Goal: Task Accomplishment & Management: Manage account settings

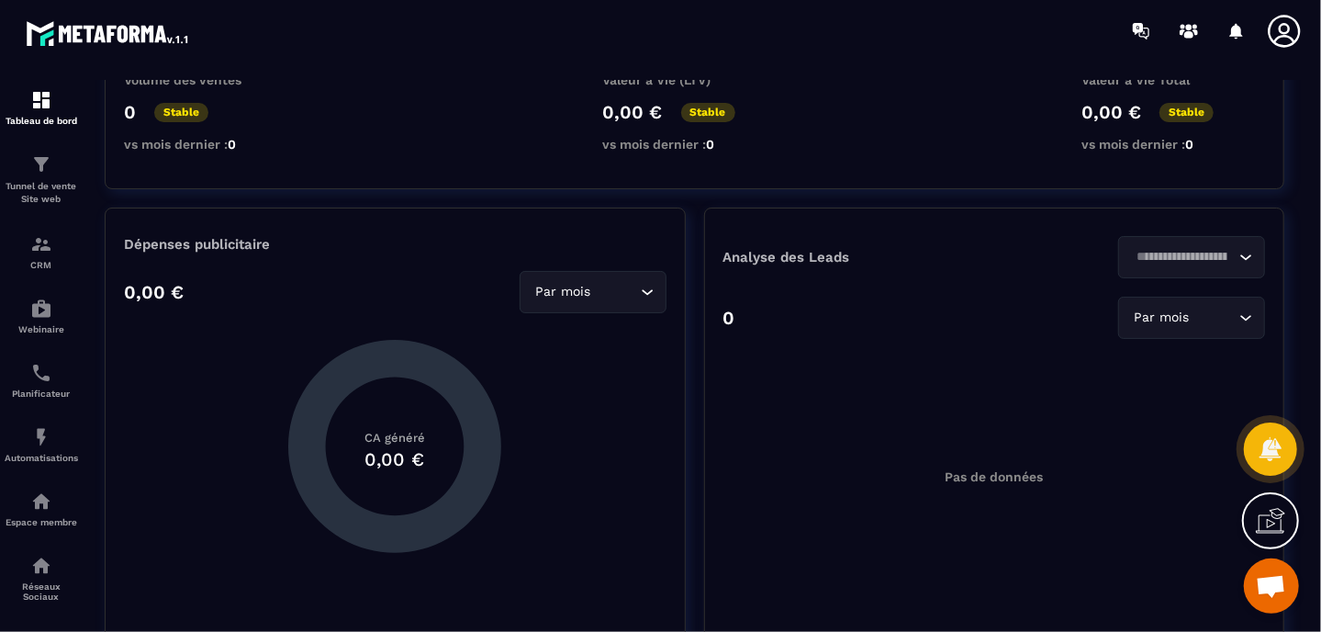
click at [0, 631] on nordpass-portal at bounding box center [0, 632] width 0 height 0
drag, startPoint x: 1062, startPoint y: 207, endPoint x: 731, endPoint y: 235, distance: 332.5
click at [731, 235] on html "Tableau de bord Tunnel de vente Site web CRM Webinaire Planificateur Automatisa…" at bounding box center [660, 316] width 1321 height 632
click at [0, 631] on nordpass-portal at bounding box center [0, 632] width 0 height 0
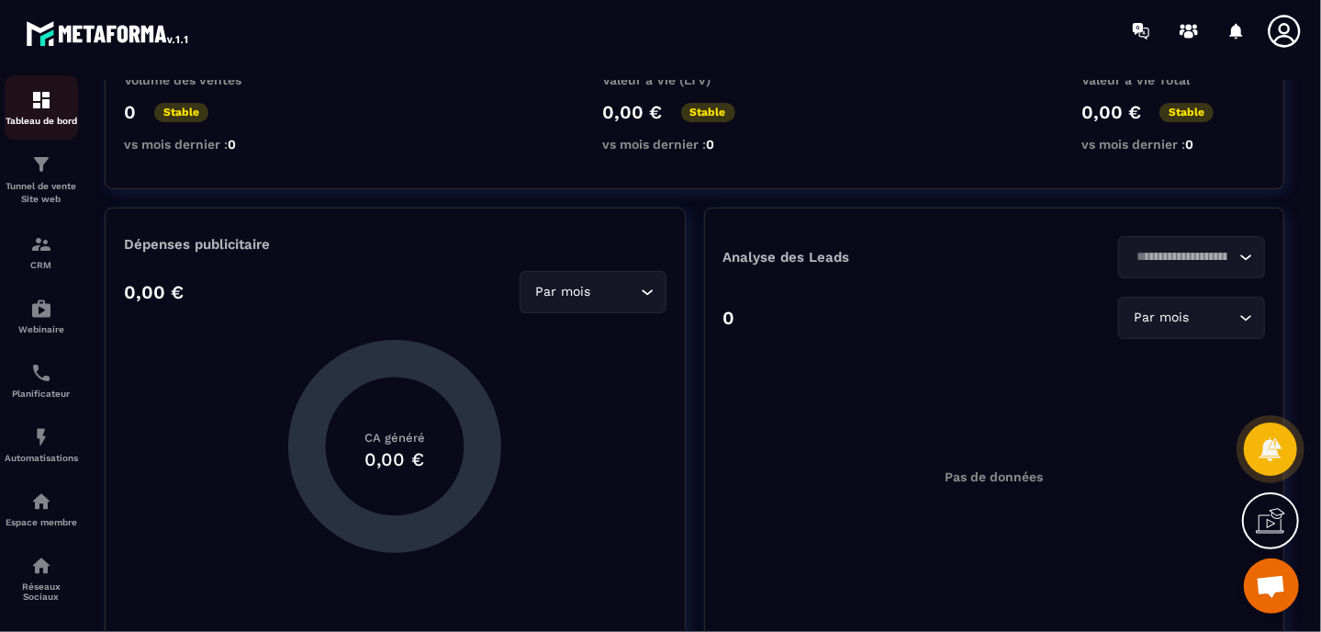
click at [52, 108] on div "Tableau de bord" at bounding box center [41, 107] width 73 height 37
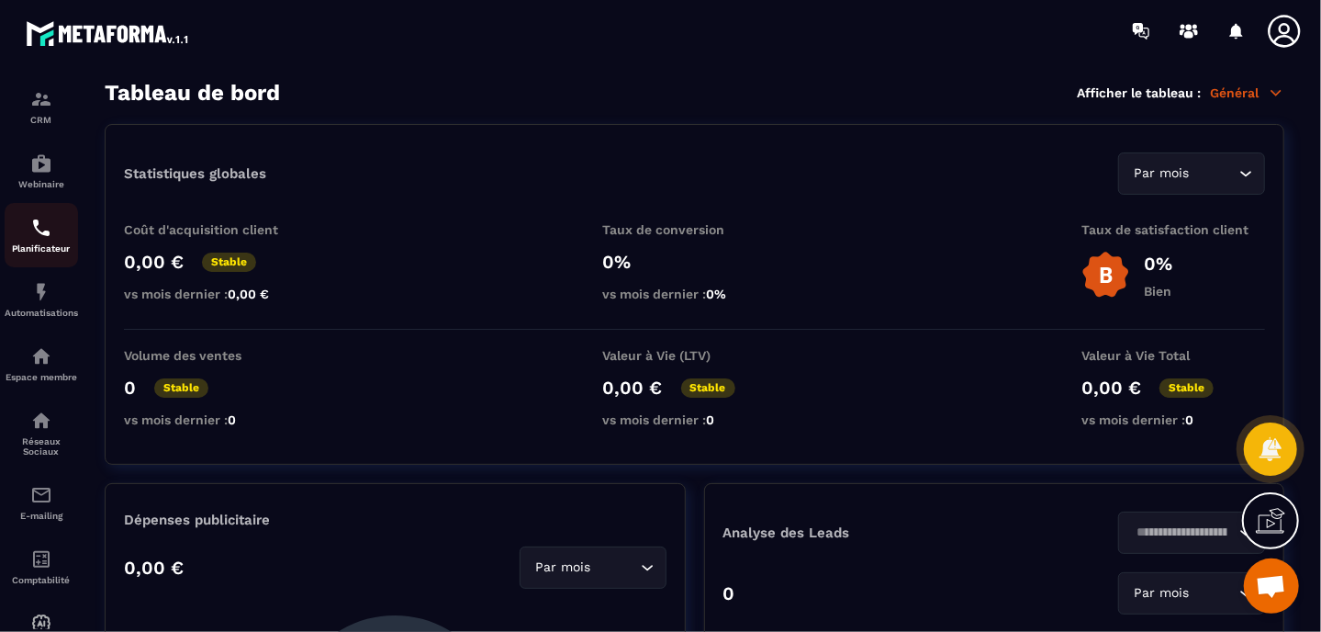
scroll to position [184, 0]
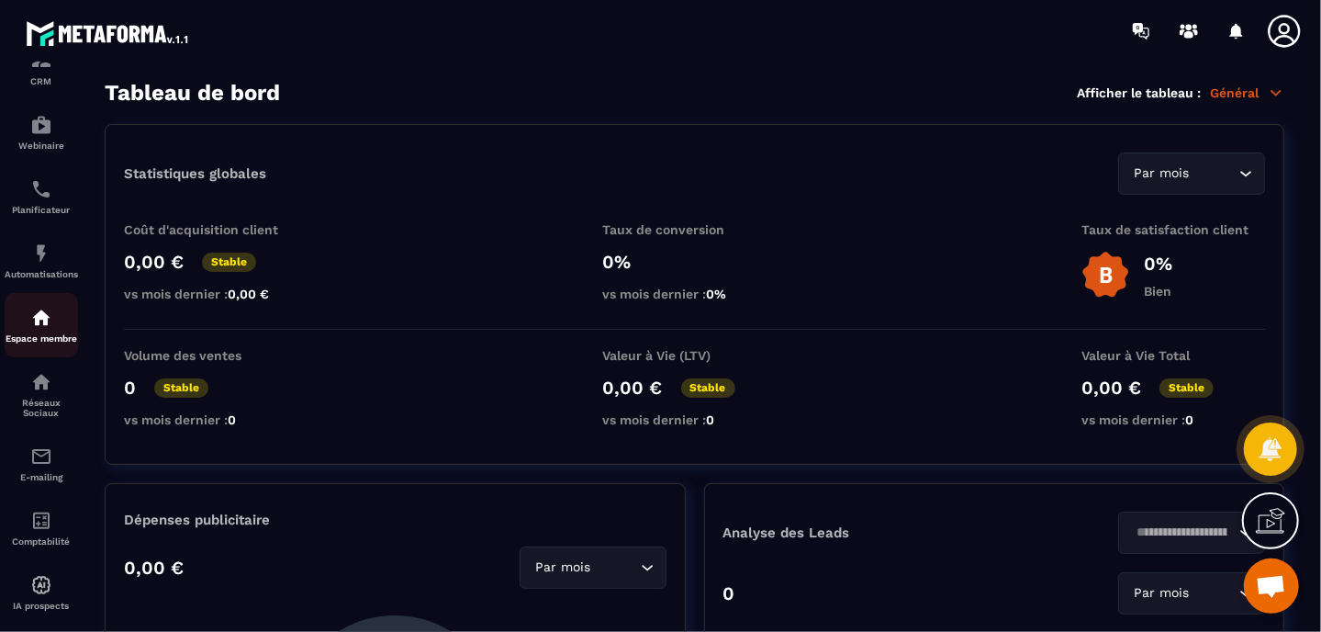
click at [44, 322] on img at bounding box center [41, 318] width 22 height 22
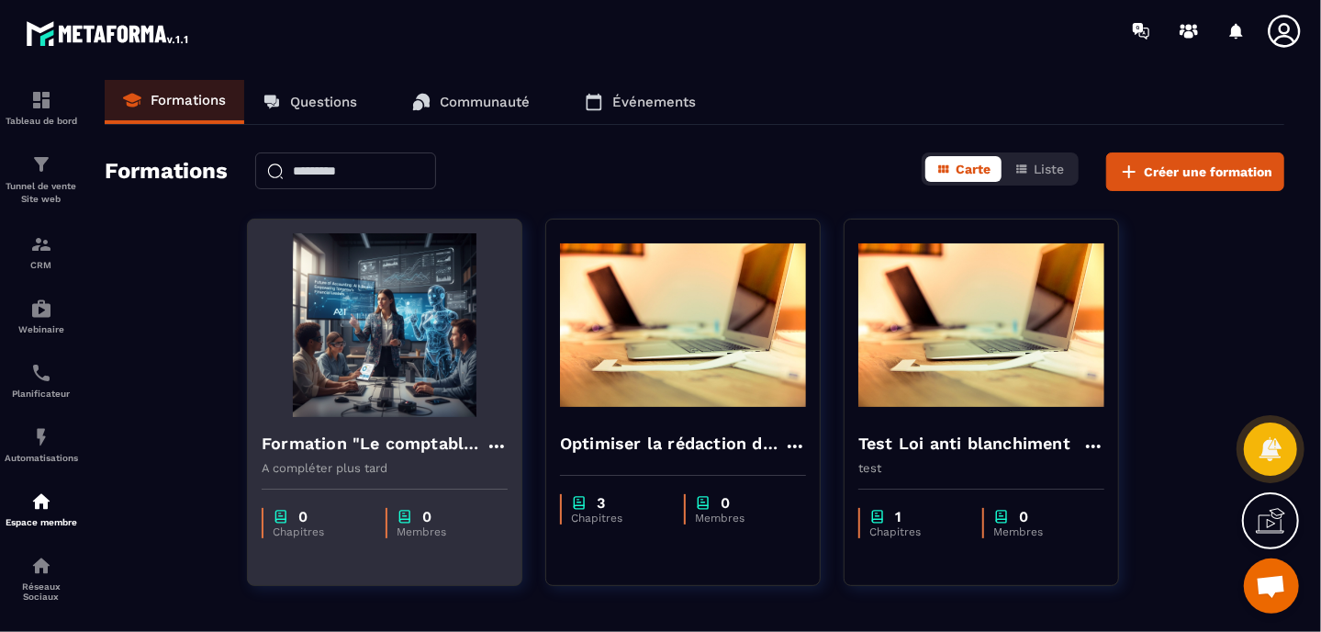
click at [500, 441] on icon at bounding box center [497, 446] width 22 height 22
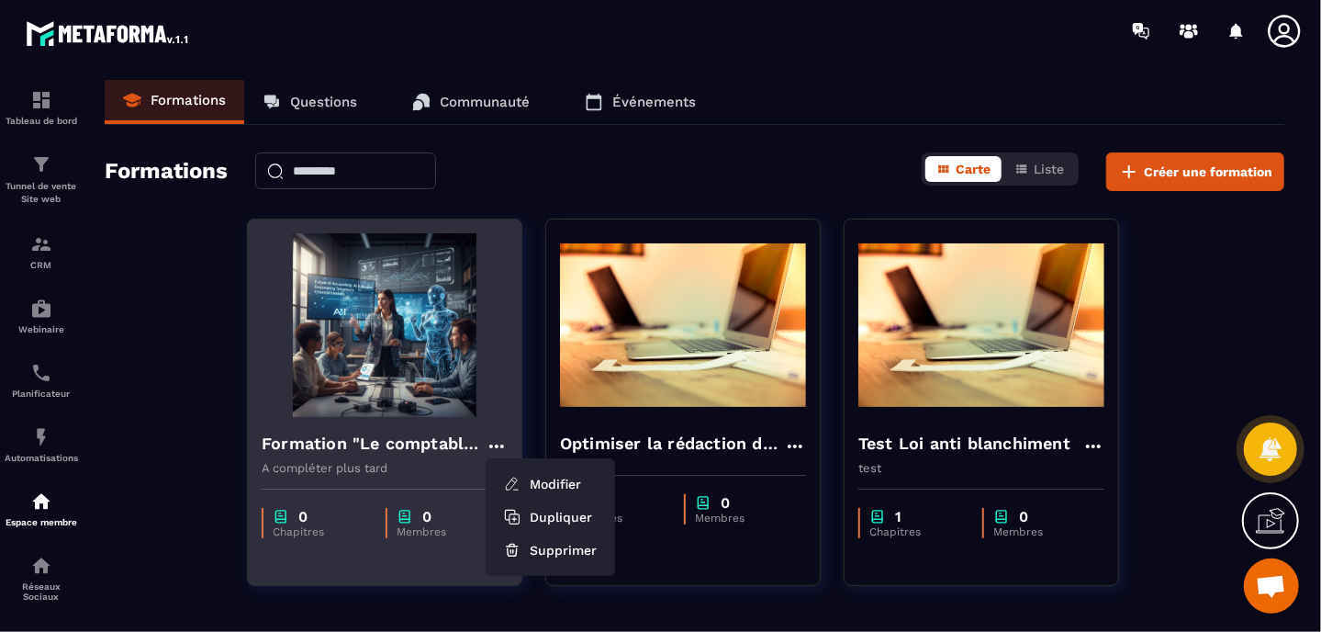
click at [500, 441] on icon at bounding box center [497, 446] width 22 height 22
click at [541, 477] on button "Modifier" at bounding box center [550, 483] width 115 height 33
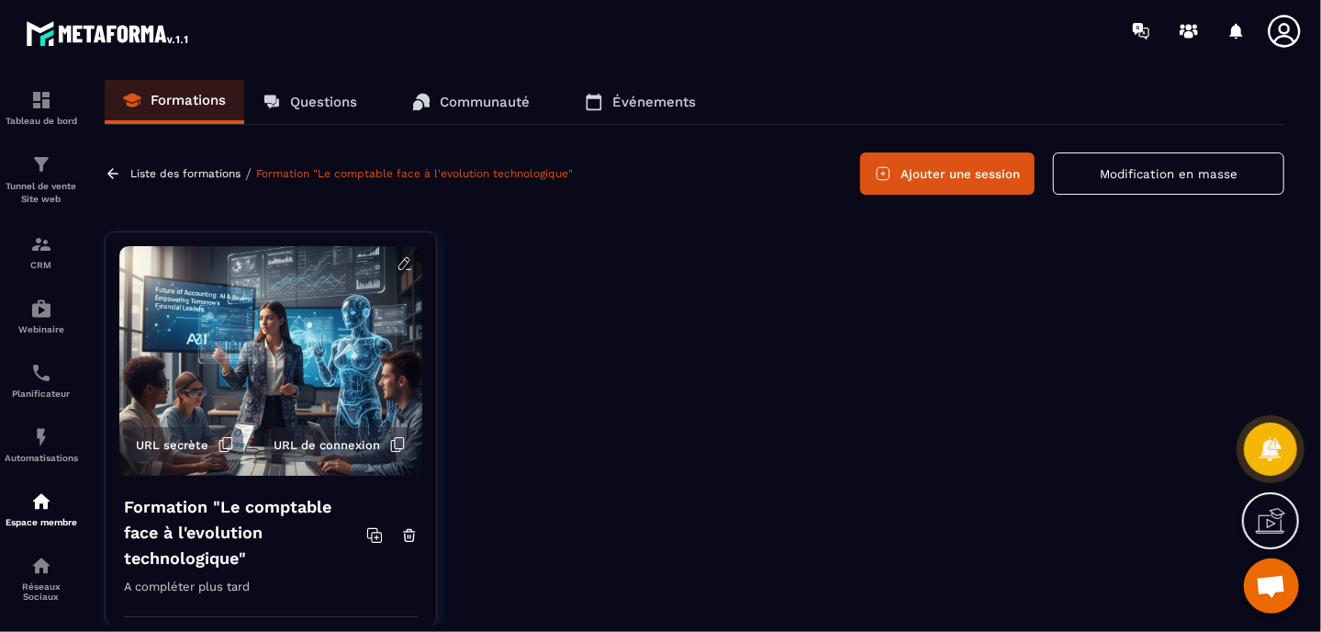
scroll to position [92, 0]
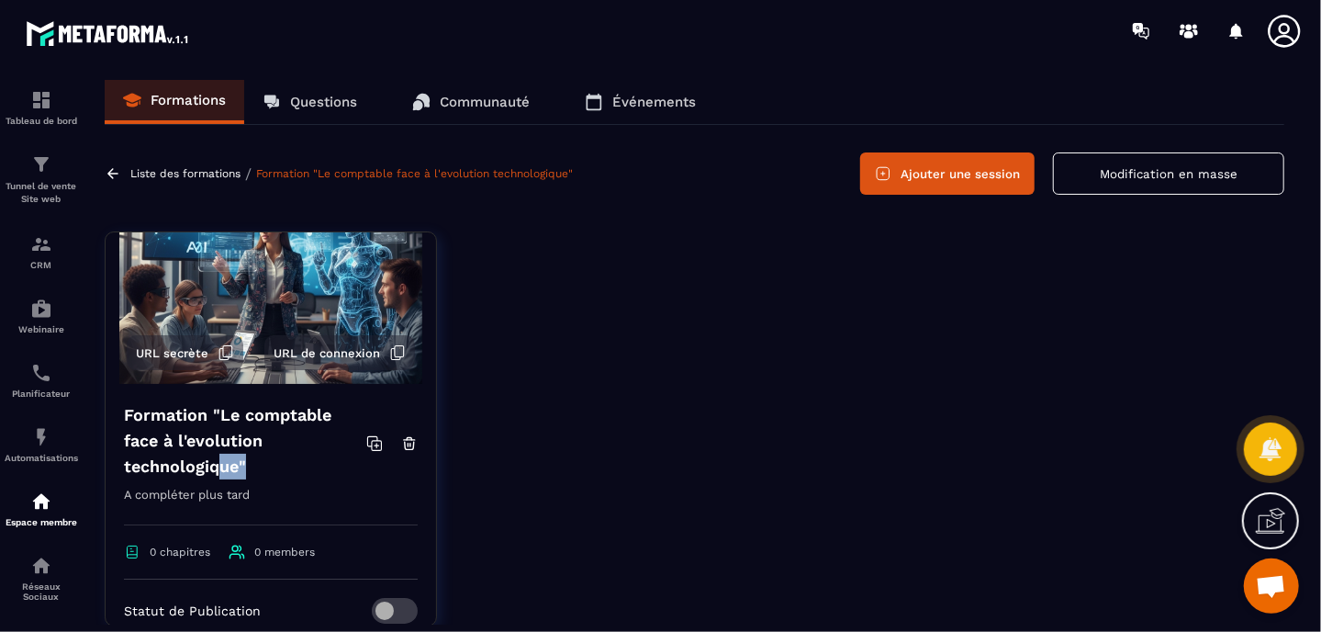
drag, startPoint x: 251, startPoint y: 468, endPoint x: 217, endPoint y: 464, distance: 34.2
click at [217, 464] on h4 "Formation "Le comptable face à l'evolution technologique"" at bounding box center [245, 440] width 242 height 77
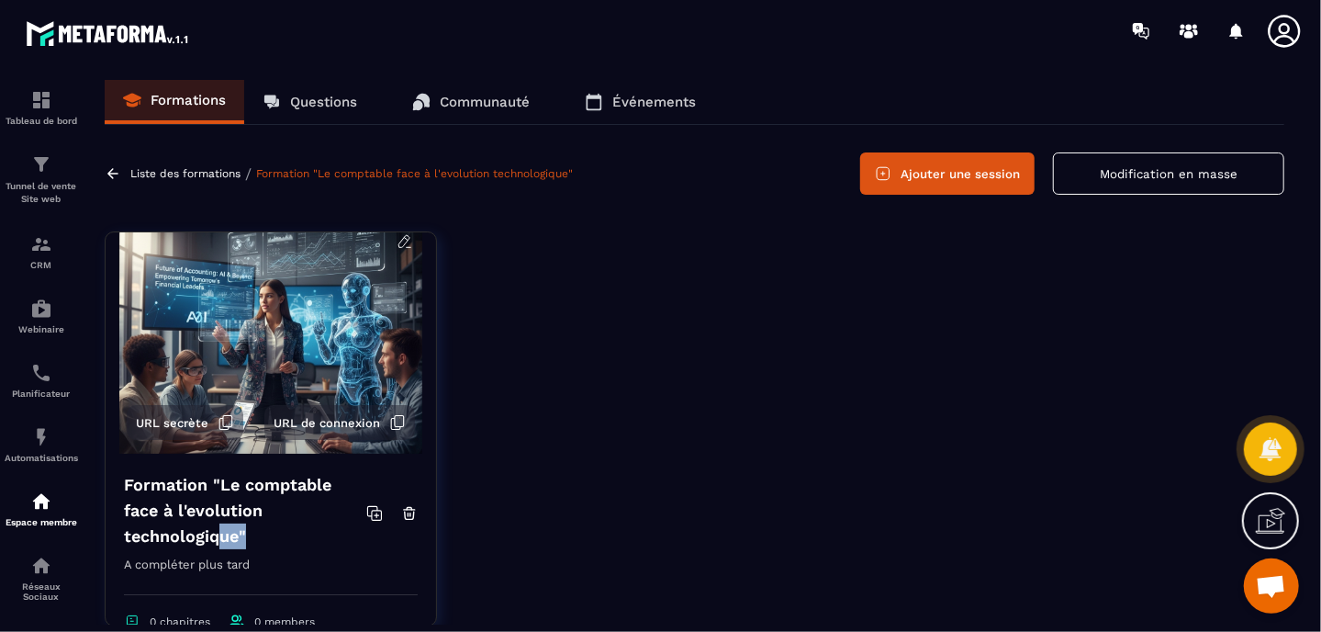
scroll to position [0, 0]
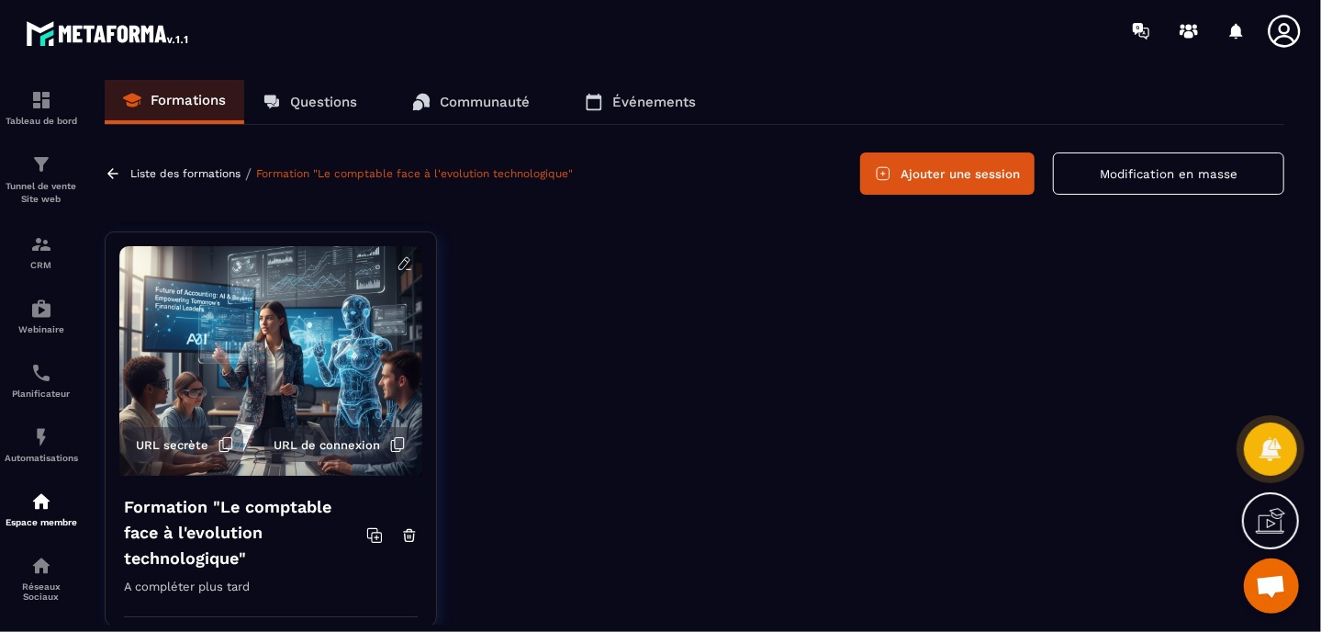
click at [398, 263] on icon at bounding box center [403, 263] width 11 height 12
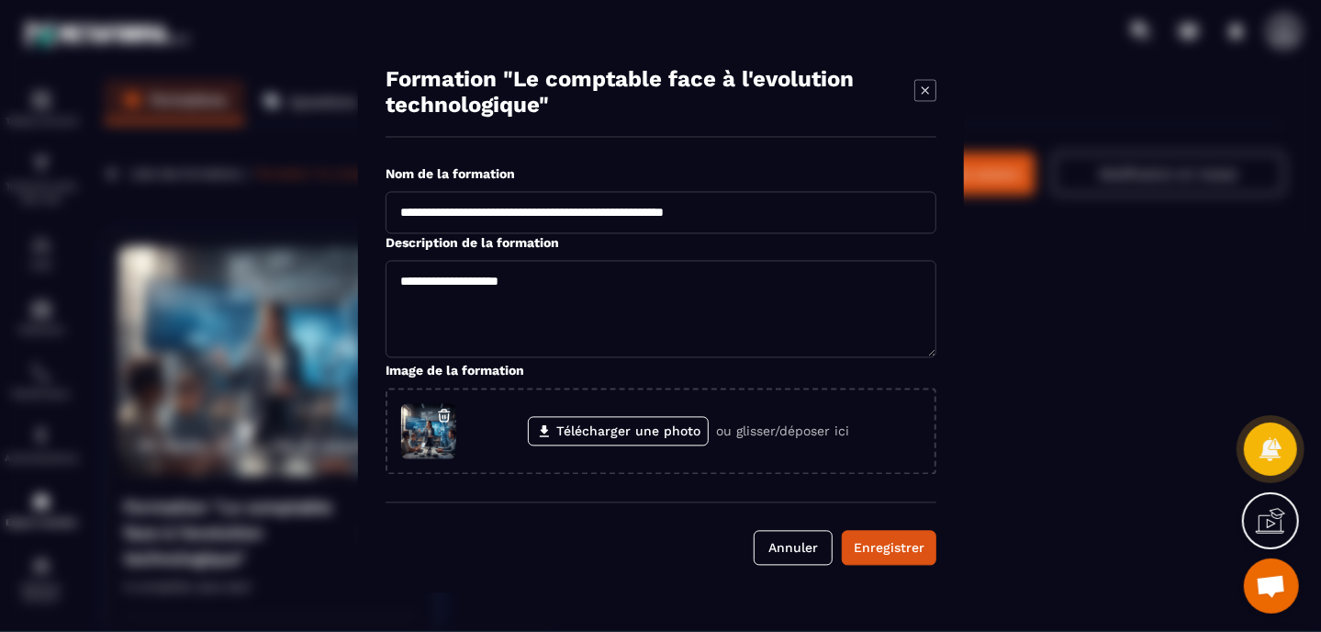
drag, startPoint x: 783, startPoint y: 219, endPoint x: 467, endPoint y: 219, distance: 315.8
click at [467, 219] on input "**********" at bounding box center [661, 213] width 551 height 42
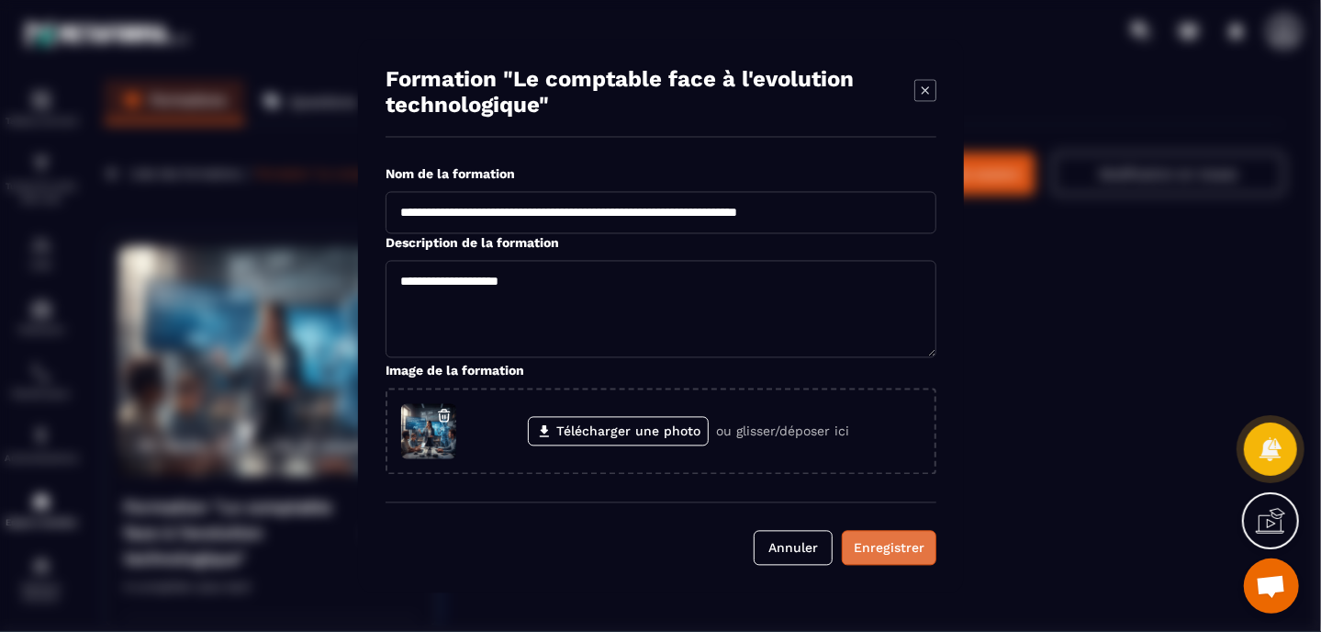
type input "**********"
click at [873, 550] on div "Enregistrer" at bounding box center [889, 548] width 71 height 18
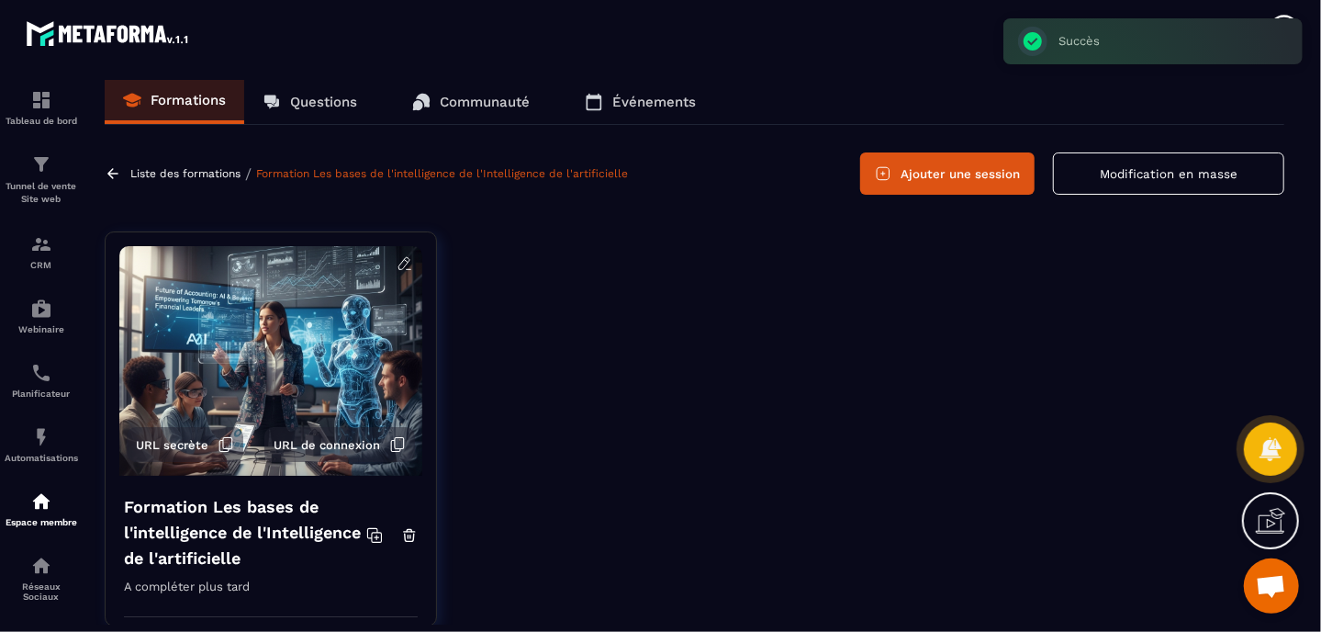
click at [942, 184] on button "Ajouter une session" at bounding box center [947, 173] width 174 height 42
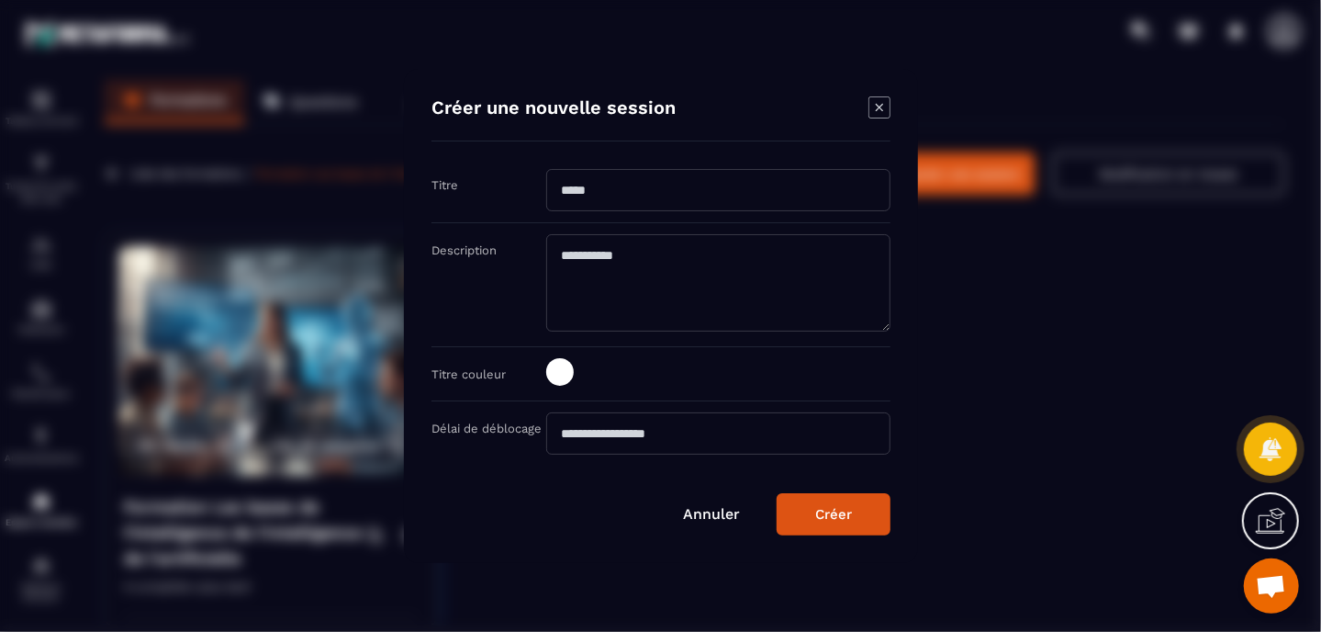
click at [722, 183] on input "Modal window" at bounding box center [718, 190] width 344 height 42
paste input "**********"
type input "**********"
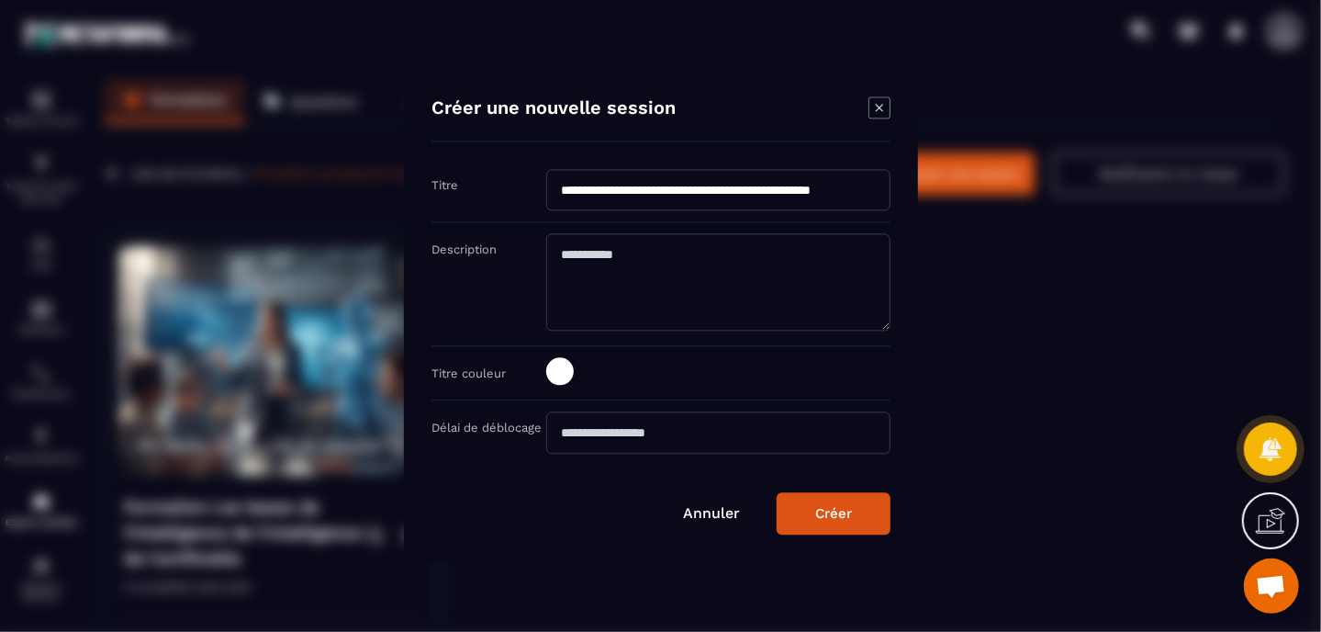
click at [682, 254] on textarea "Modal window" at bounding box center [718, 282] width 344 height 97
click at [701, 258] on textarea "Modal window" at bounding box center [718, 282] width 344 height 97
paste textarea "**********"
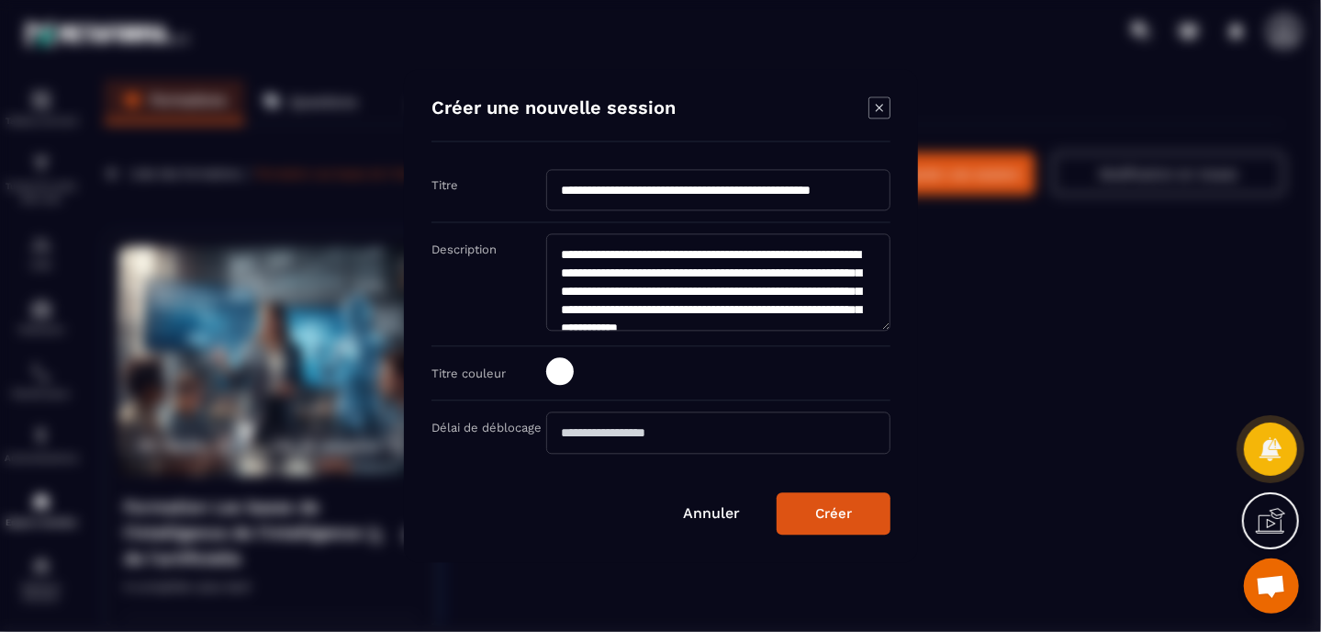
scroll to position [1932, 0]
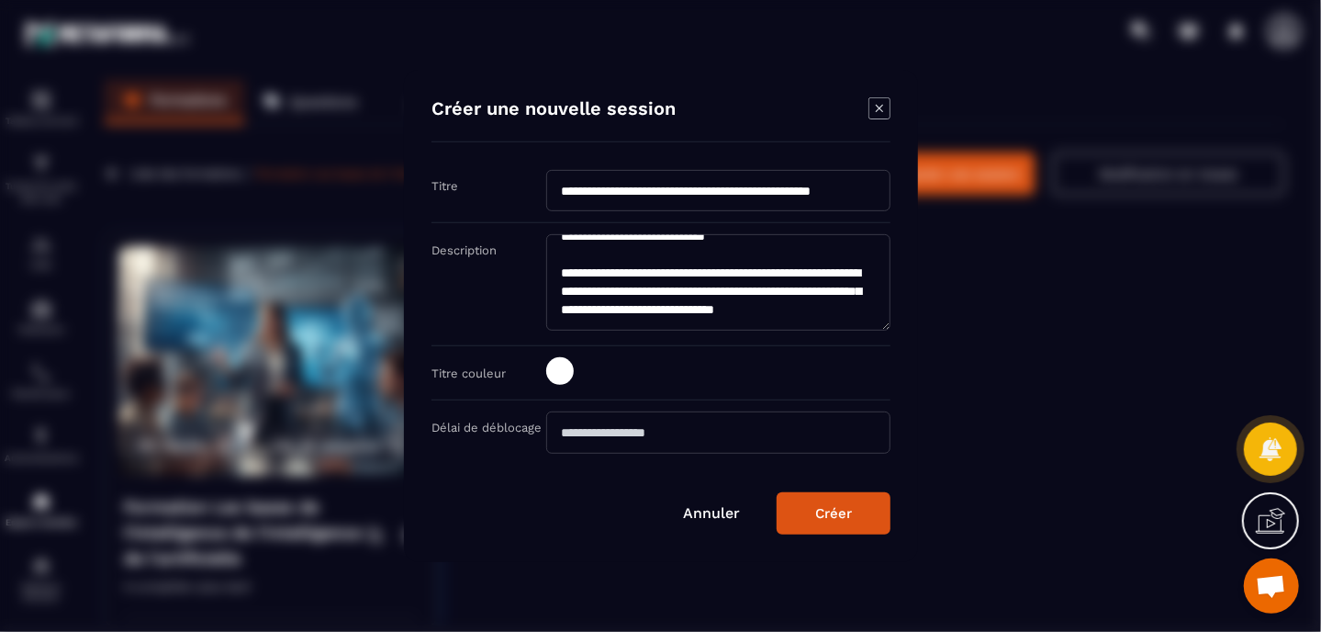
type textarea "**********"
click at [816, 510] on div "Créer" at bounding box center [833, 513] width 37 height 17
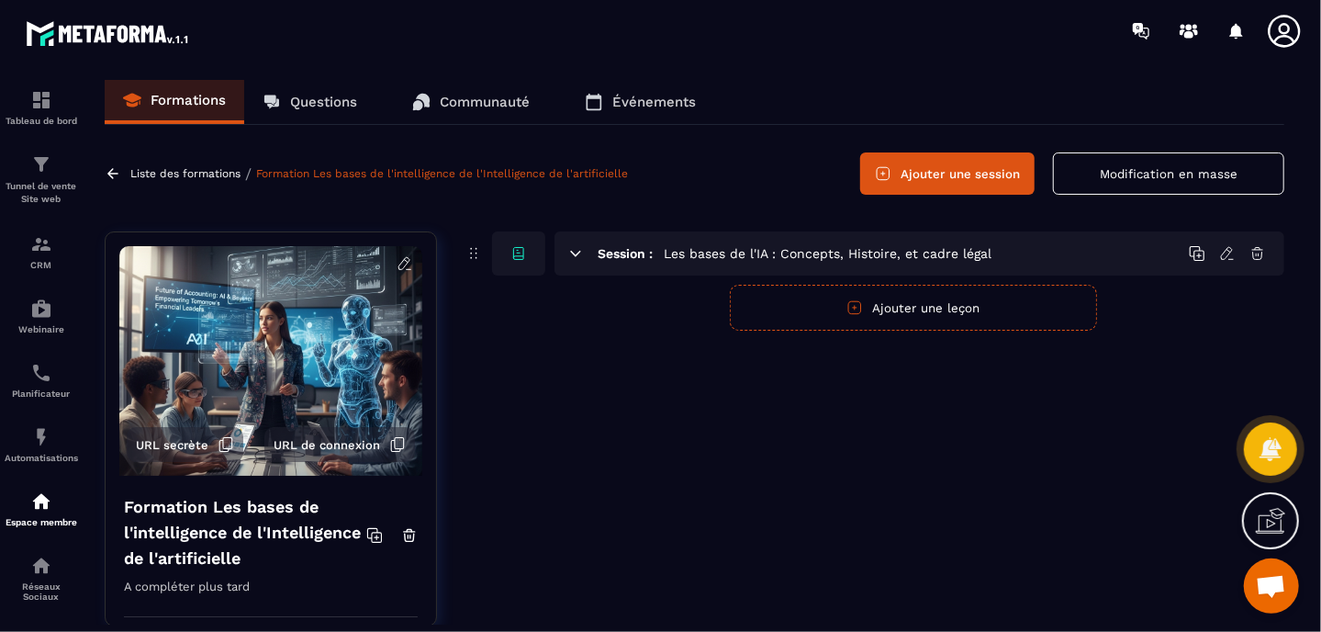
click at [1223, 252] on icon at bounding box center [1227, 253] width 17 height 17
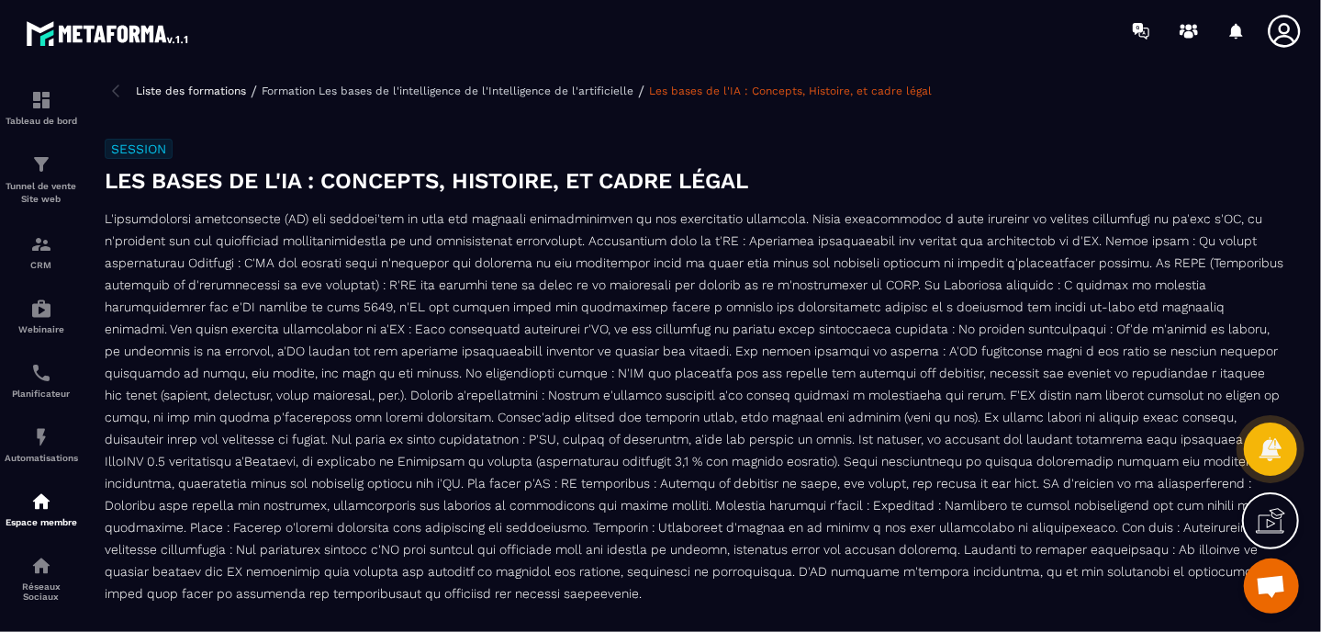
click at [113, 85] on img at bounding box center [116, 91] width 22 height 22
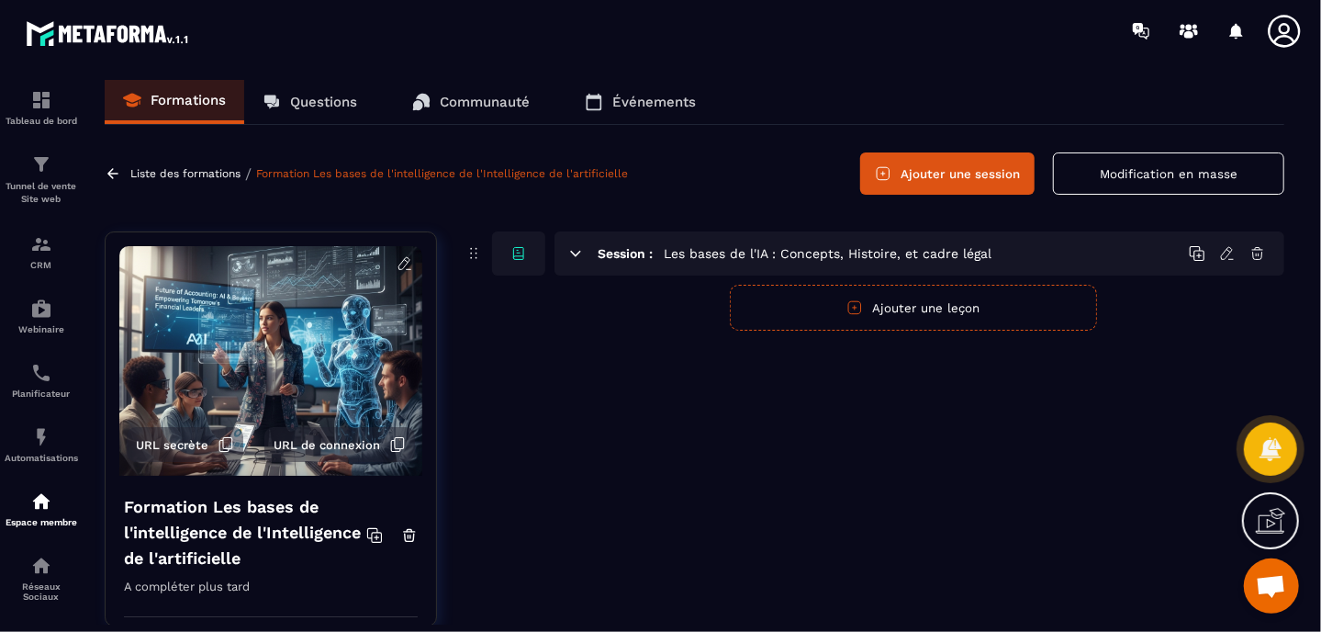
click at [900, 303] on button "Ajouter une leçon" at bounding box center [913, 308] width 367 height 46
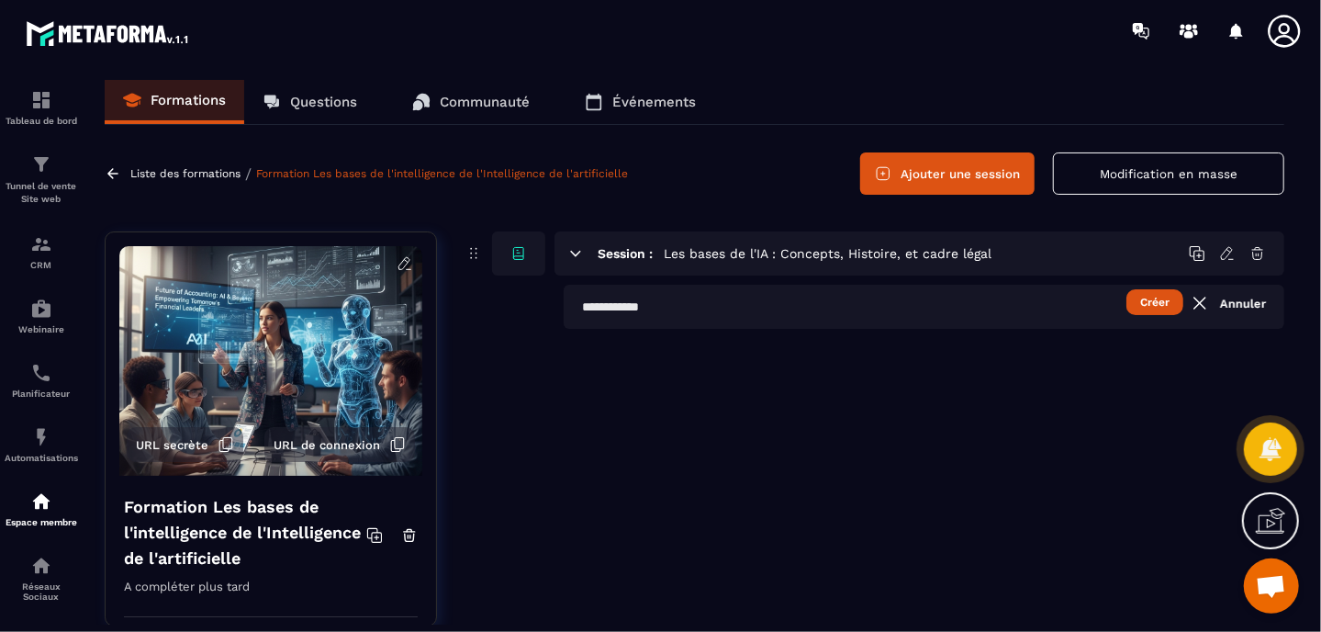
click at [1154, 300] on button "Créer" at bounding box center [1154, 302] width 57 height 26
click at [860, 307] on input "text" at bounding box center [924, 307] width 721 height 44
type input "*********"
click at [1161, 303] on button "Créer" at bounding box center [1154, 302] width 57 height 26
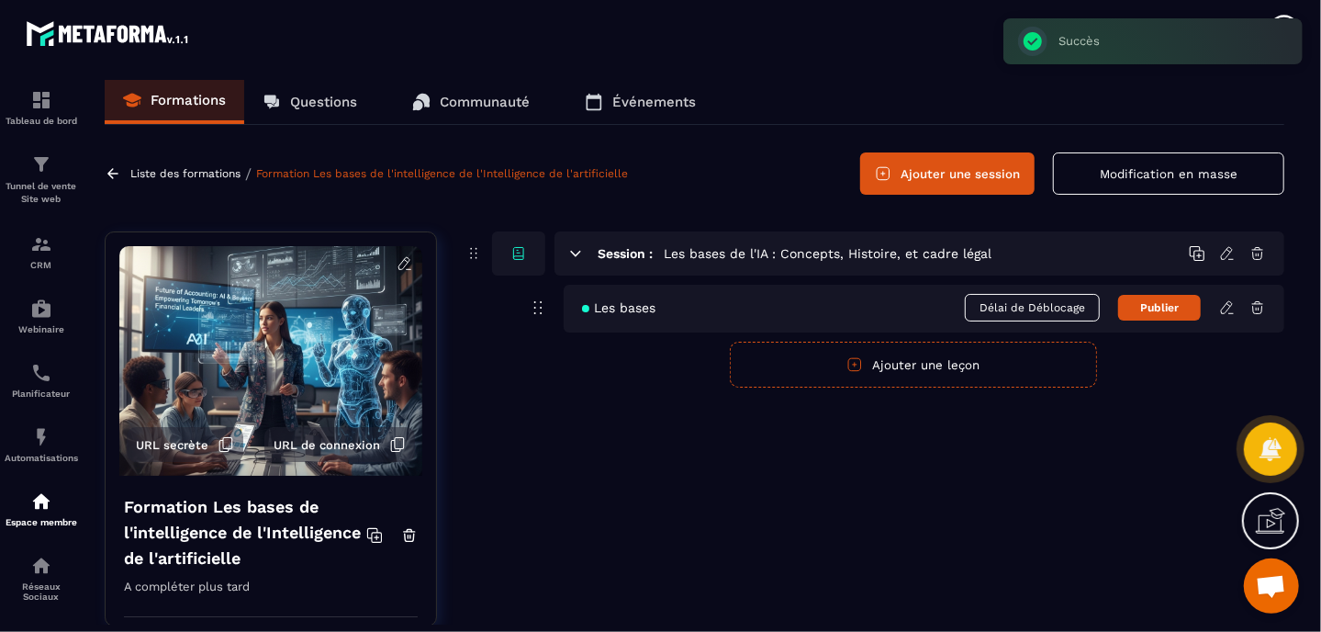
click at [987, 423] on div "Session : Les bases de l'IA : Concepts, Histoire, et cadre légal Les bases Déla…" at bounding box center [874, 442] width 820 height 422
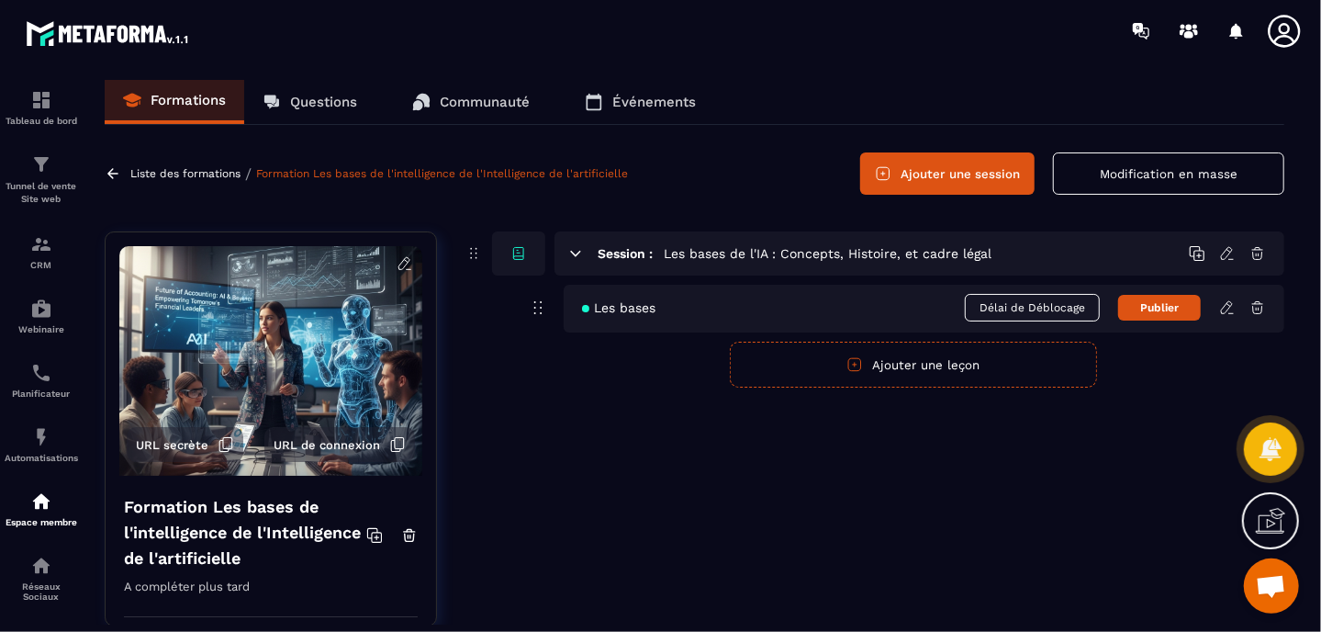
click at [1225, 308] on icon at bounding box center [1227, 307] width 17 height 17
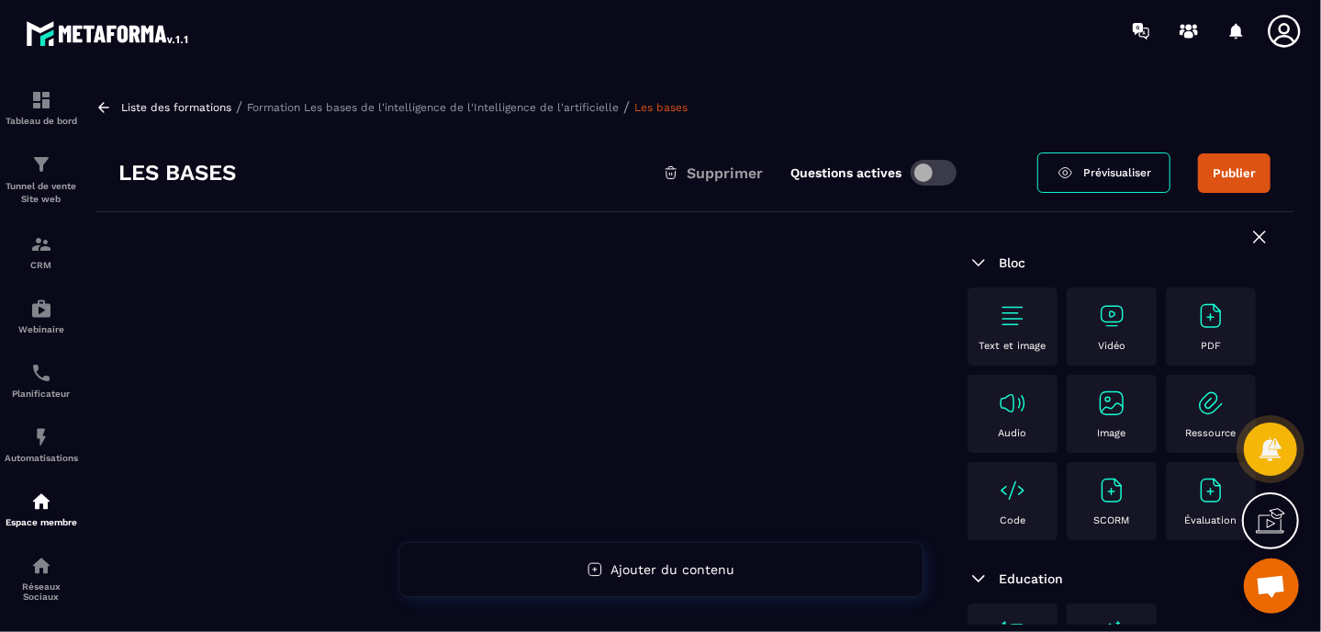
click at [1113, 310] on img at bounding box center [1111, 315] width 29 height 29
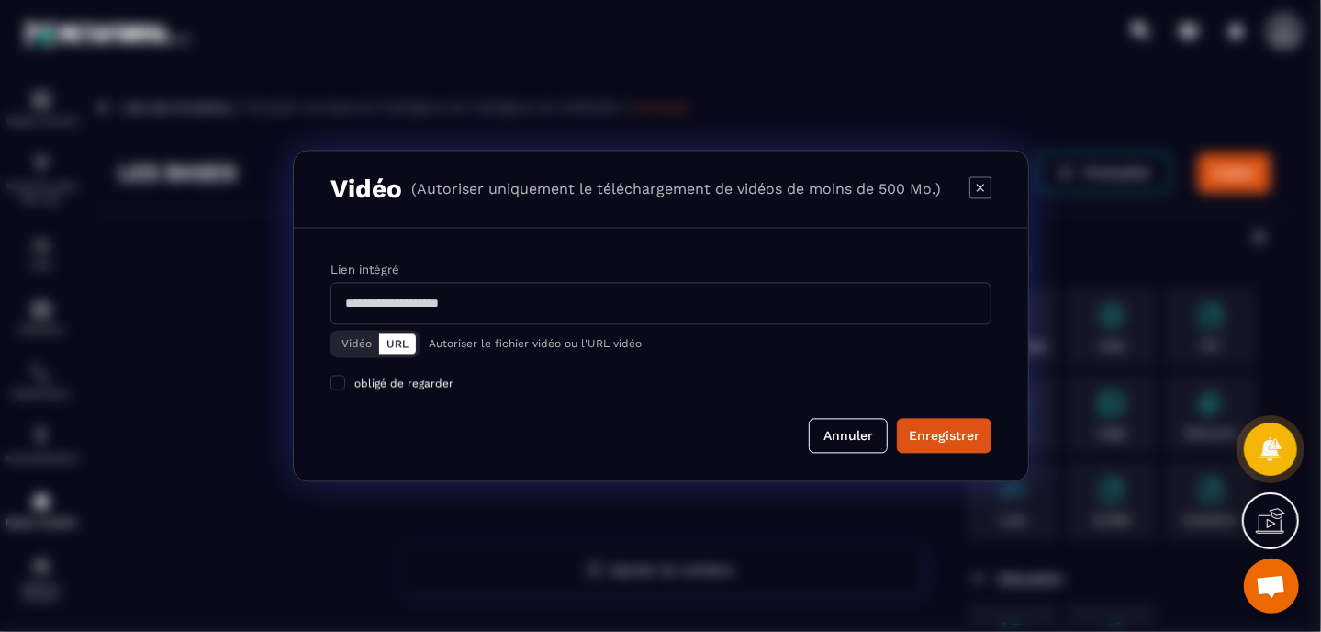
click at [570, 314] on input "Modal window" at bounding box center [660, 304] width 661 height 42
paste input "**********"
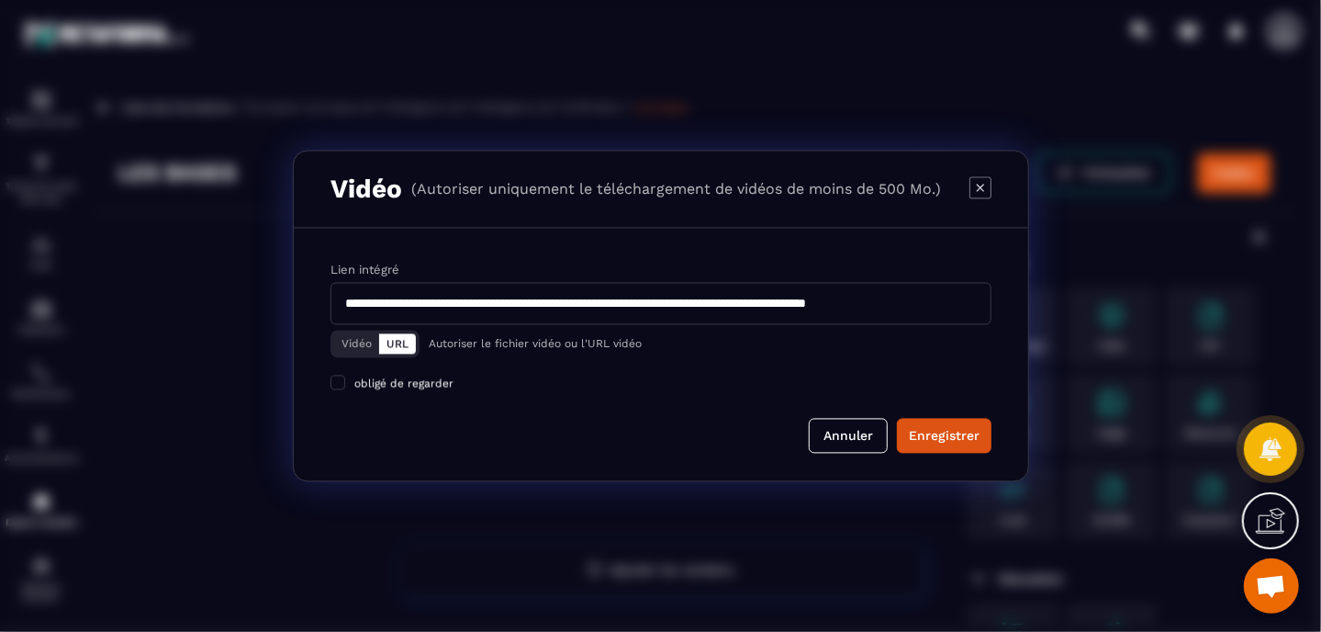
scroll to position [0, 76]
type input "**********"
click at [930, 426] on div "Enregistrer" at bounding box center [944, 435] width 71 height 18
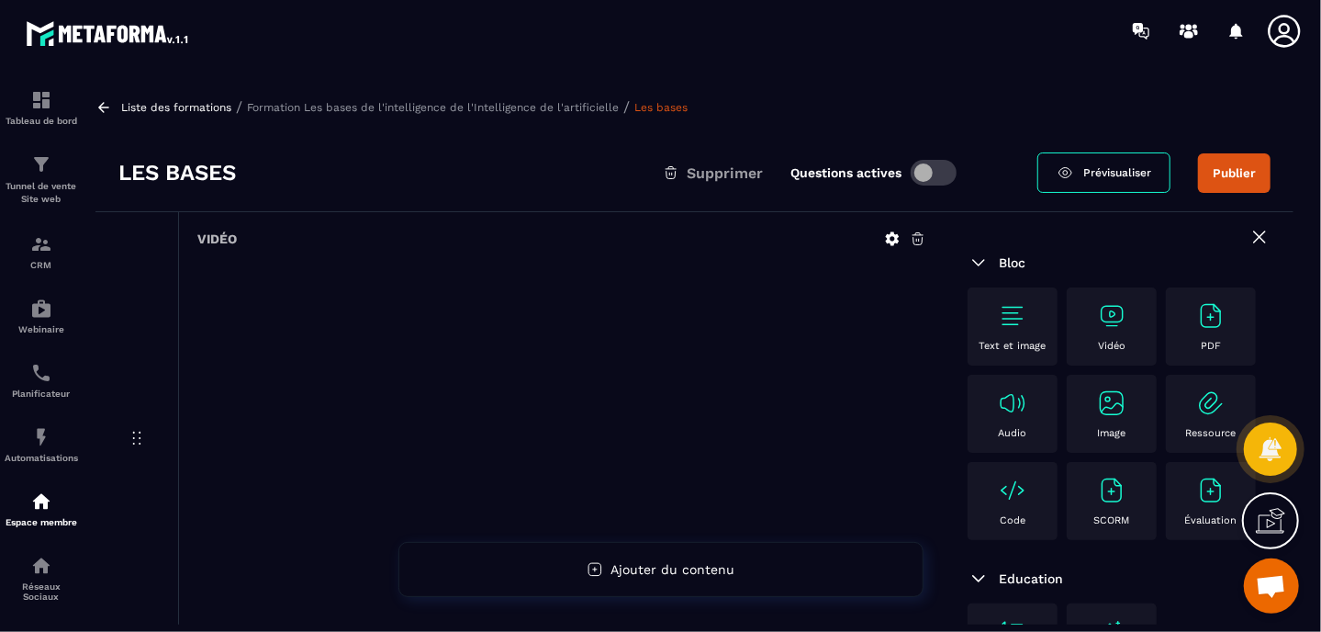
click at [203, 106] on p "Liste des formations" at bounding box center [176, 107] width 110 height 13
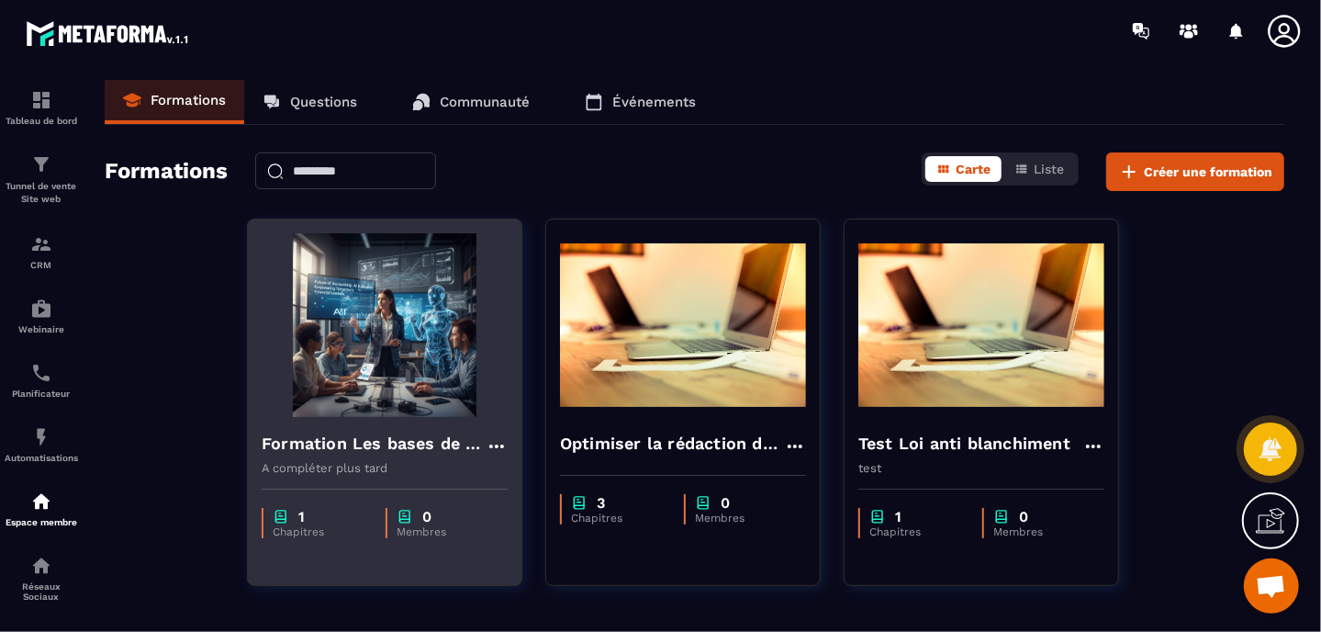
click at [414, 363] on img at bounding box center [385, 325] width 246 height 184
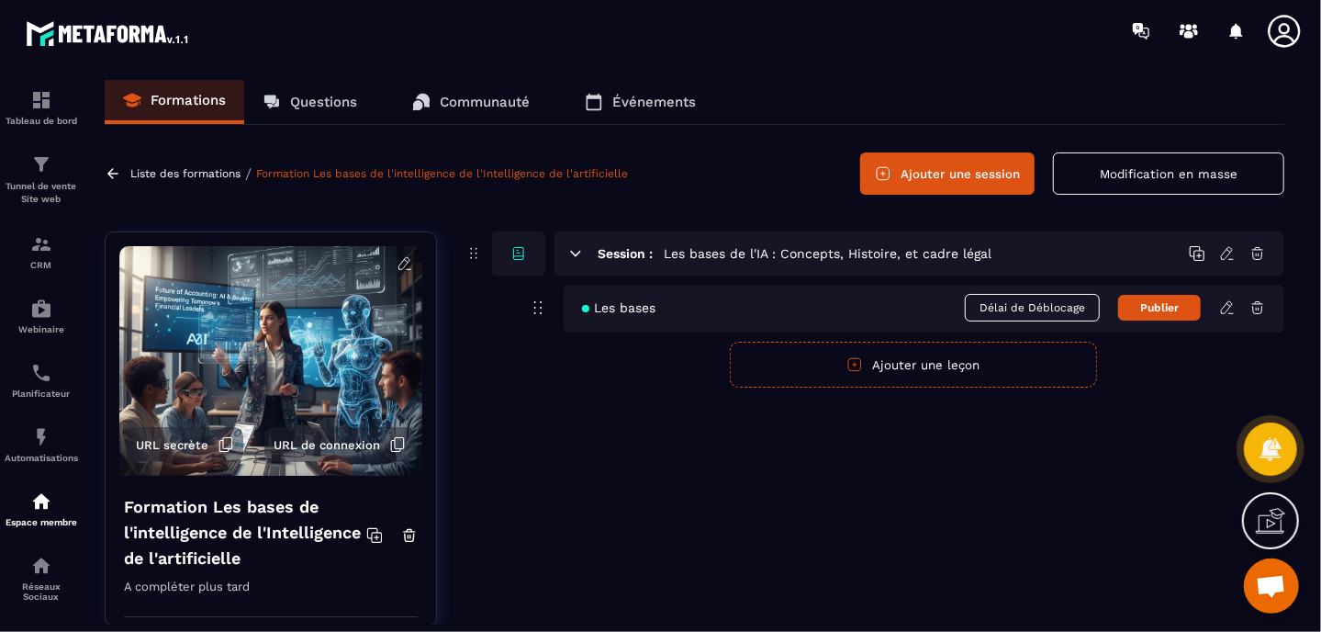
click at [1228, 306] on icon at bounding box center [1227, 307] width 17 height 17
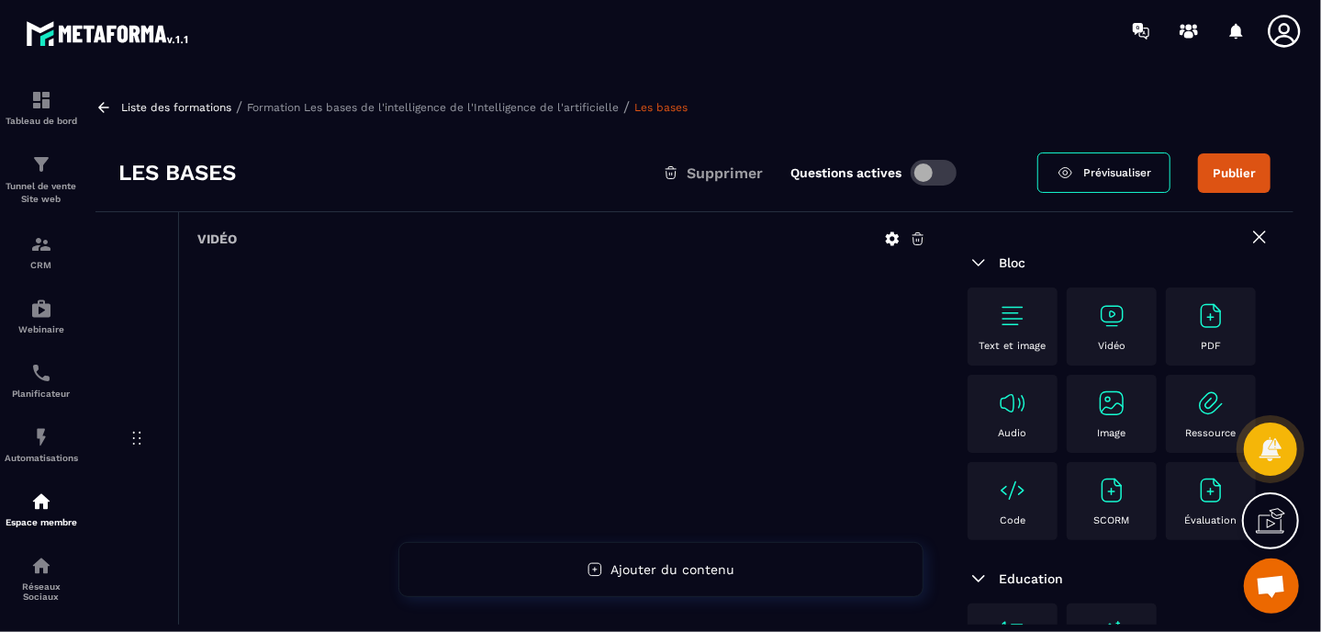
click at [207, 113] on div "Liste des formations / Formation Les bases de l'intelligence de l'Intelligence …" at bounding box center [694, 106] width 1198 height 17
click at [209, 103] on p "Liste des formations" at bounding box center [176, 107] width 110 height 13
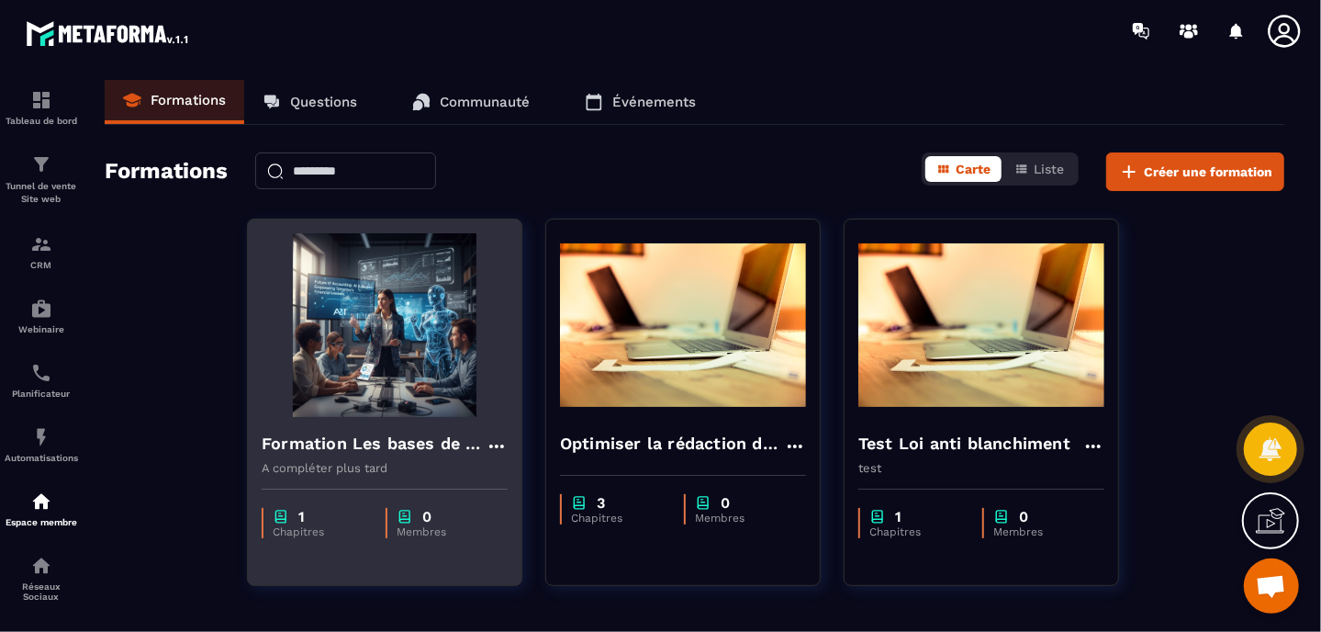
click at [415, 351] on img at bounding box center [385, 325] width 246 height 184
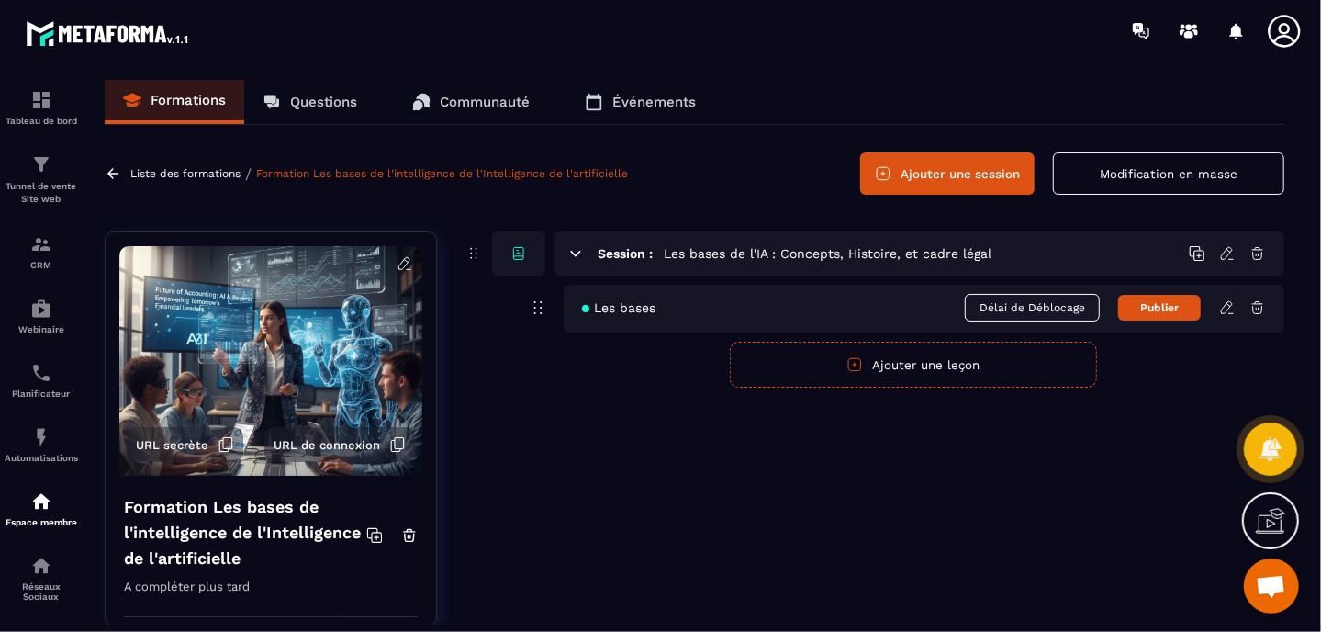
click at [532, 304] on icon at bounding box center [538, 307] width 22 height 22
click at [534, 304] on icon at bounding box center [538, 307] width 22 height 22
click at [1230, 304] on icon at bounding box center [1227, 307] width 17 height 17
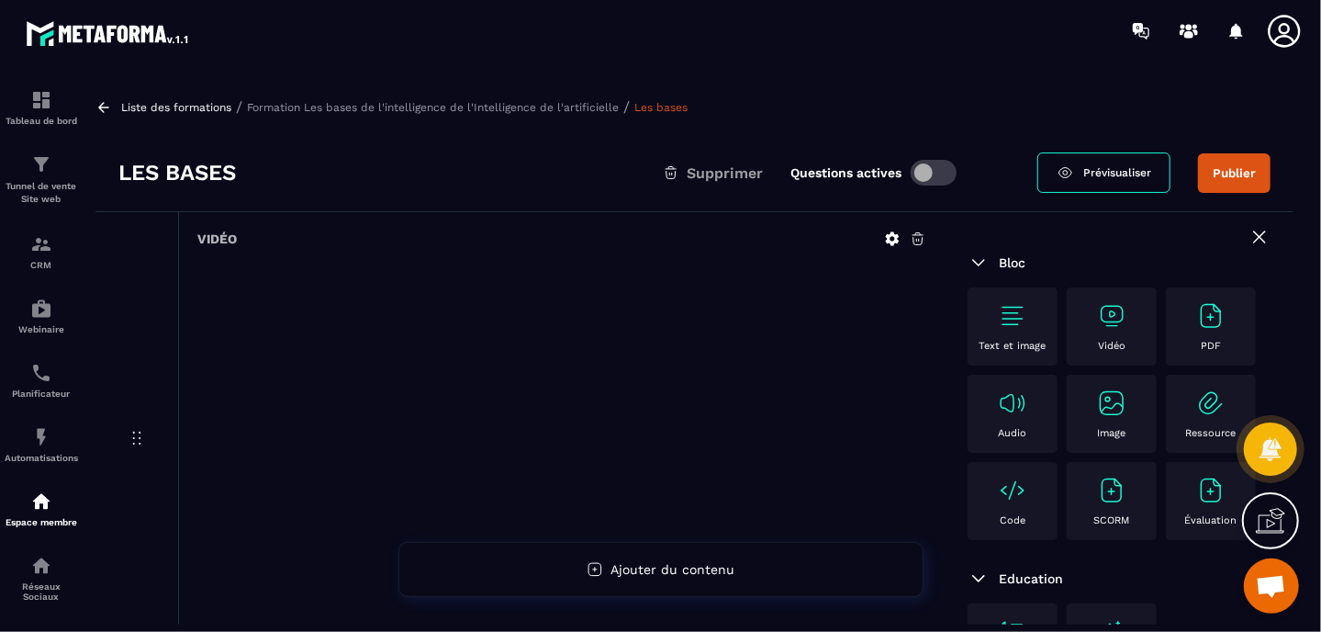
click at [139, 431] on icon at bounding box center [137, 438] width 22 height 22
drag, startPoint x: 243, startPoint y: 173, endPoint x: 218, endPoint y: 173, distance: 25.7
click at [218, 173] on div "Les bases Supprimer Questions actives" at bounding box center [577, 172] width 919 height 29
click at [229, 174] on h3 "Les bases" at bounding box center [176, 172] width 117 height 29
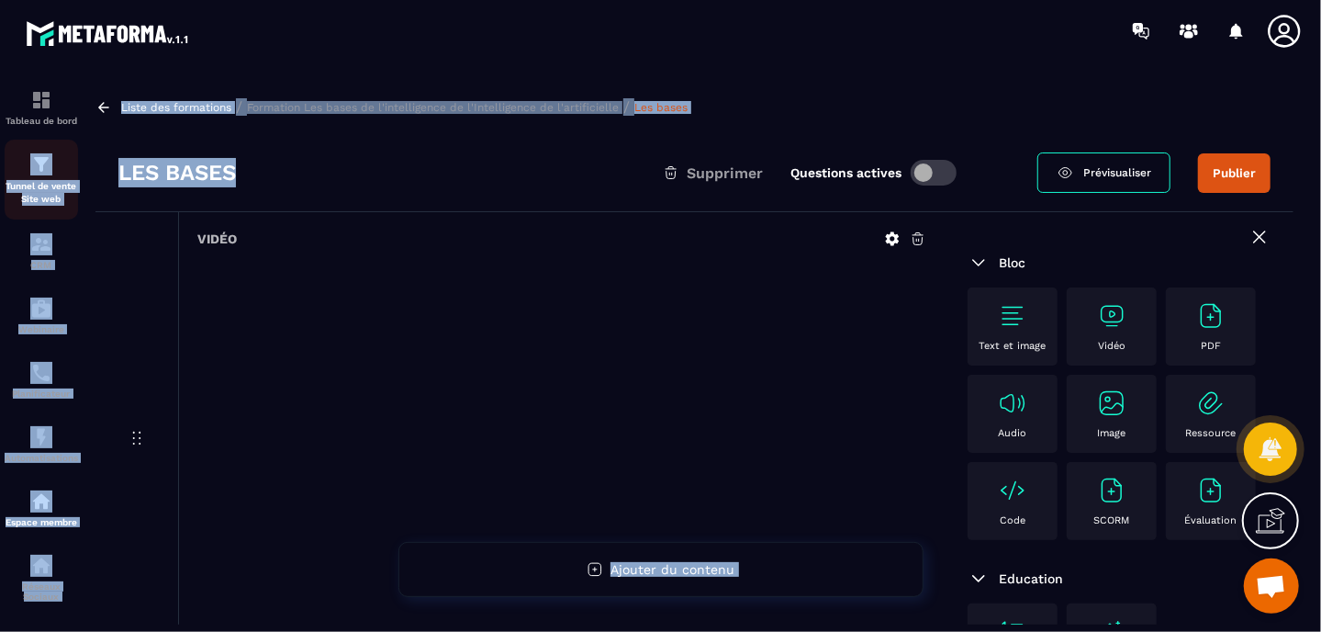
drag, startPoint x: 235, startPoint y: 174, endPoint x: 70, endPoint y: 173, distance: 165.2
click at [70, 173] on section "Tableau de bord Tunnel de vente Site web CRM Webinaire Planificateur Automatisa…" at bounding box center [660, 352] width 1321 height 581
click at [209, 172] on h3 "Les bases" at bounding box center [176, 172] width 117 height 29
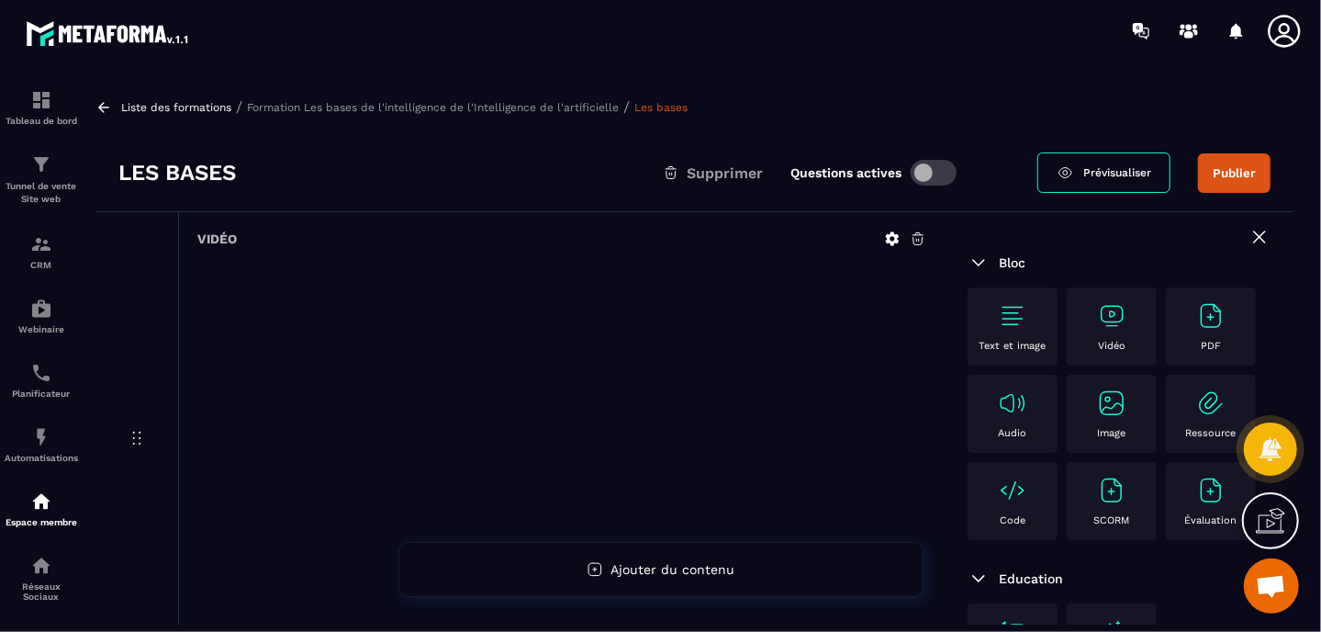
click at [164, 181] on h3 "Les bases" at bounding box center [176, 172] width 117 height 29
click at [420, 169] on div "Les bases Supprimer Questions actives" at bounding box center [577, 172] width 919 height 29
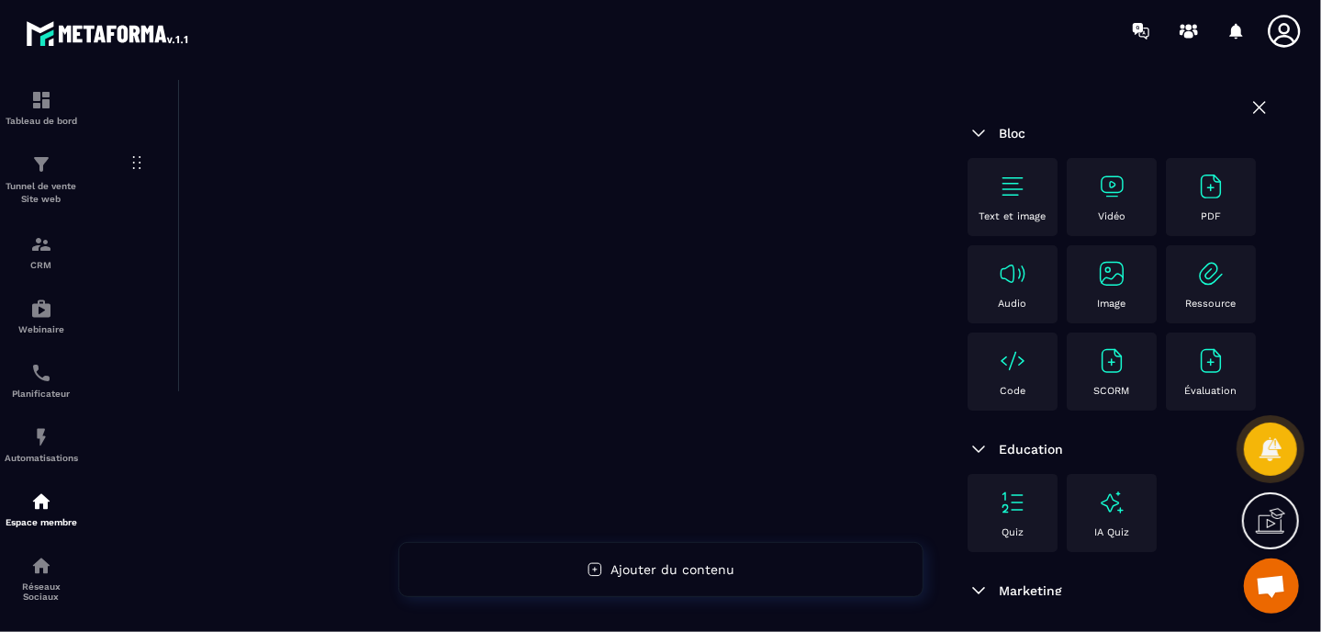
click at [1254, 106] on icon at bounding box center [1259, 107] width 11 height 11
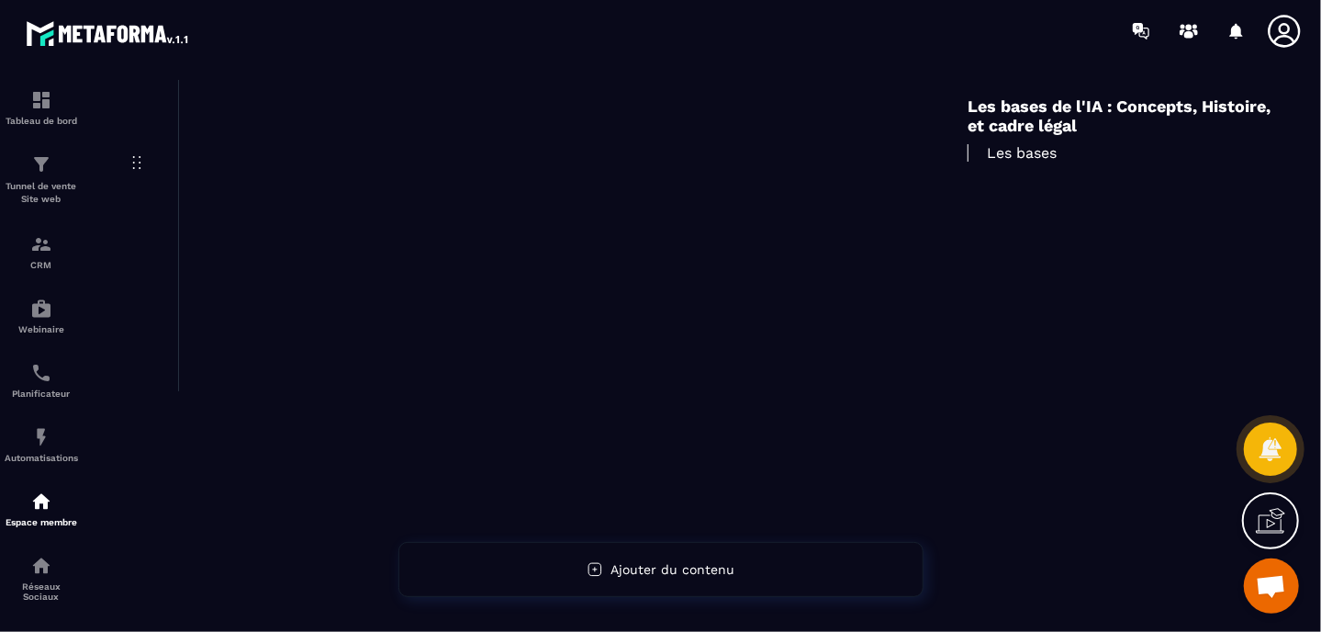
click at [1038, 152] on p "Les bases" at bounding box center [1119, 152] width 303 height 17
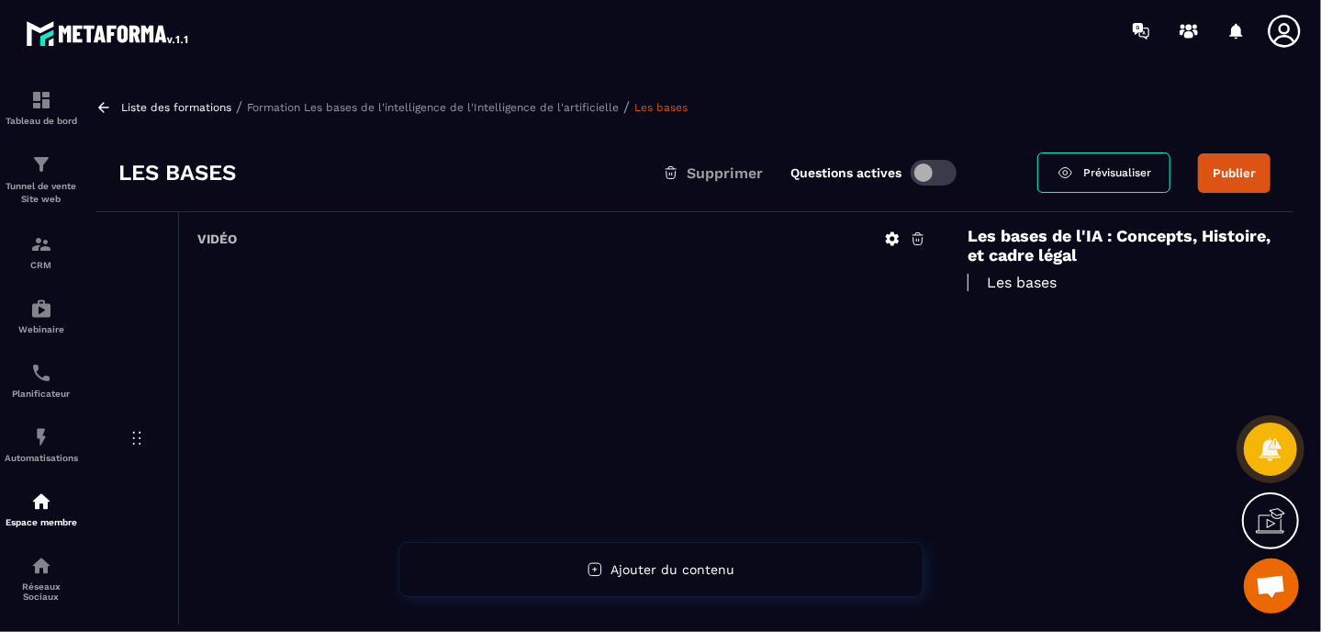
click at [894, 234] on icon at bounding box center [893, 239] width 14 height 14
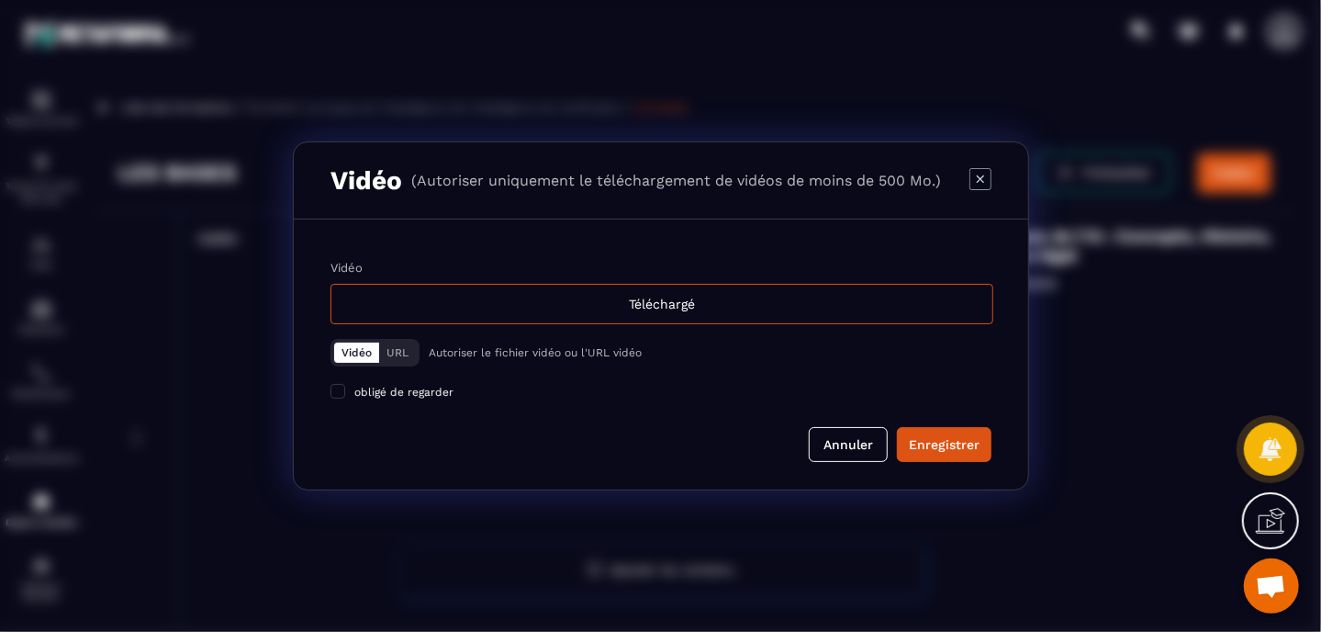
click at [983, 178] on icon "Modal window" at bounding box center [980, 179] width 22 height 22
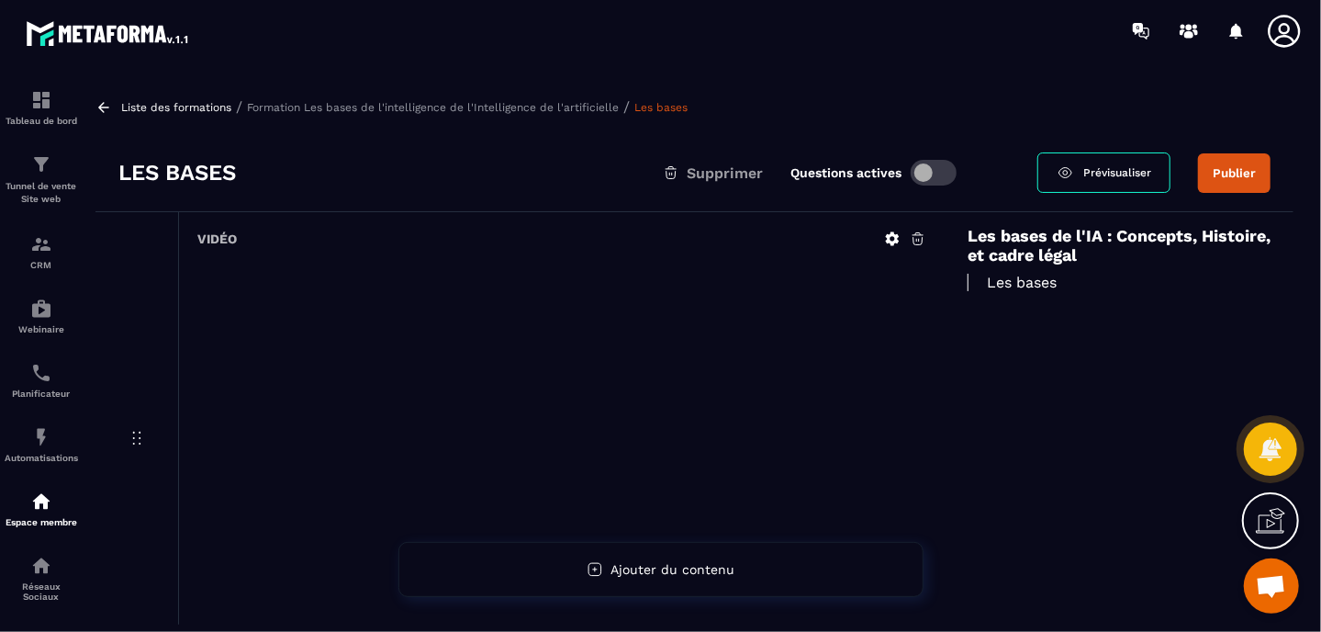
click at [364, 106] on p "Formation Les bases de l'intelligence de l'Intelligence de l'artificielle" at bounding box center [433, 107] width 372 height 13
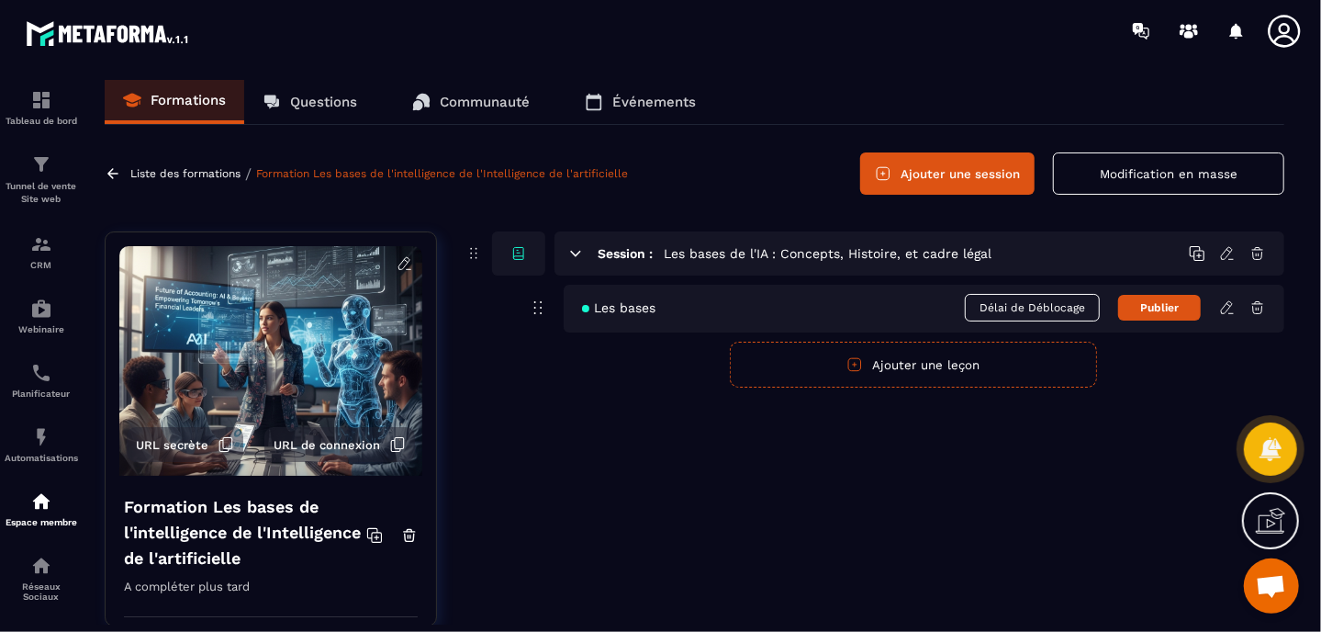
click at [536, 304] on icon at bounding box center [538, 307] width 22 height 22
click at [1252, 304] on icon at bounding box center [1257, 307] width 17 height 17
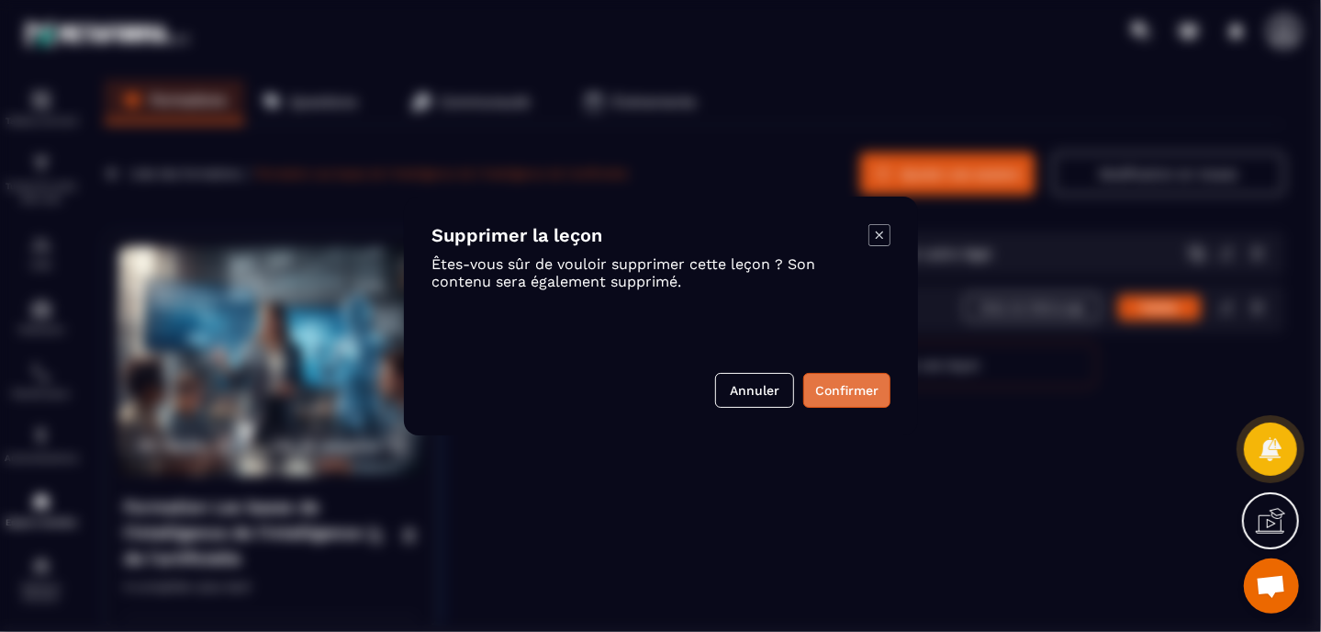
click at [877, 405] on button "Confirmer" at bounding box center [846, 390] width 87 height 35
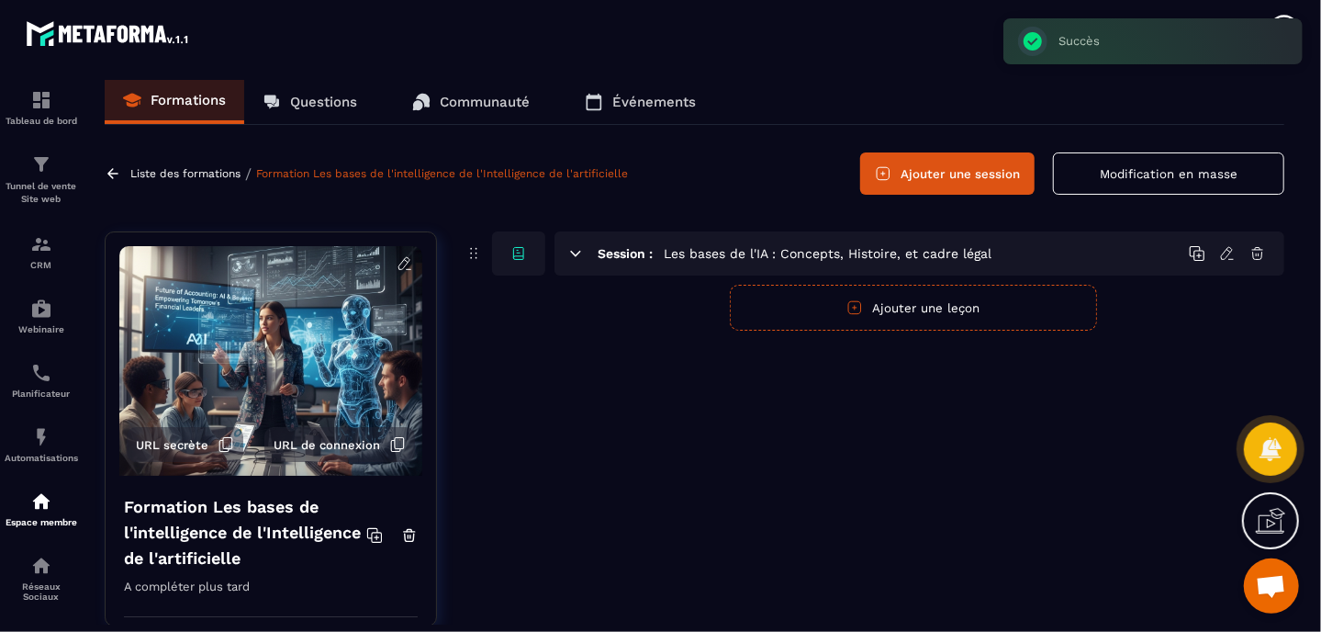
click at [906, 308] on button "Ajouter une leçon" at bounding box center [913, 308] width 367 height 46
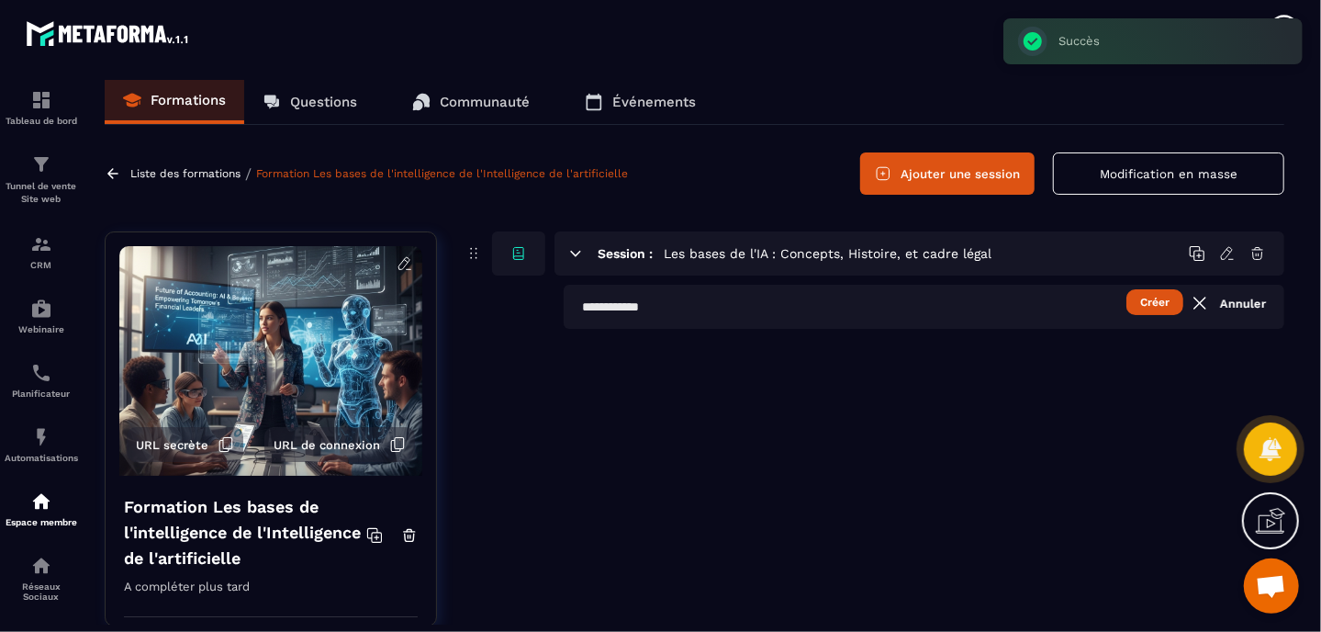
paste input "**********"
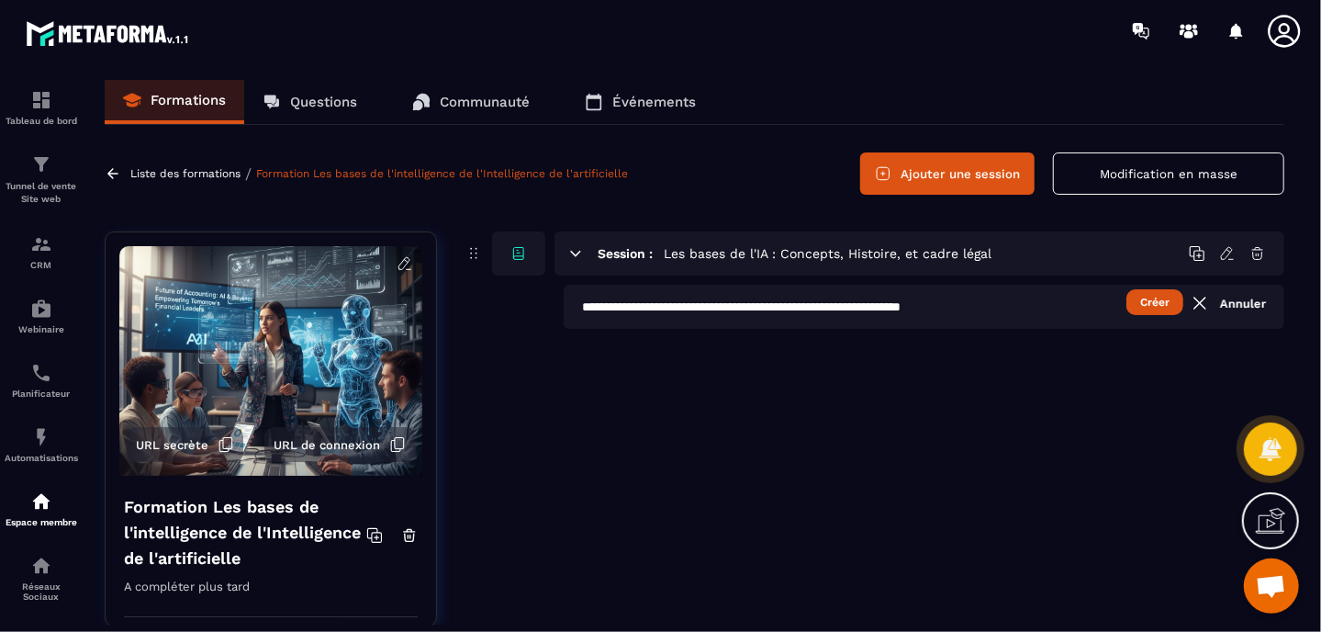
type input "**********"
click at [790, 365] on div "**********" at bounding box center [874, 442] width 820 height 422
click at [1160, 299] on button "Créer" at bounding box center [1154, 302] width 57 height 26
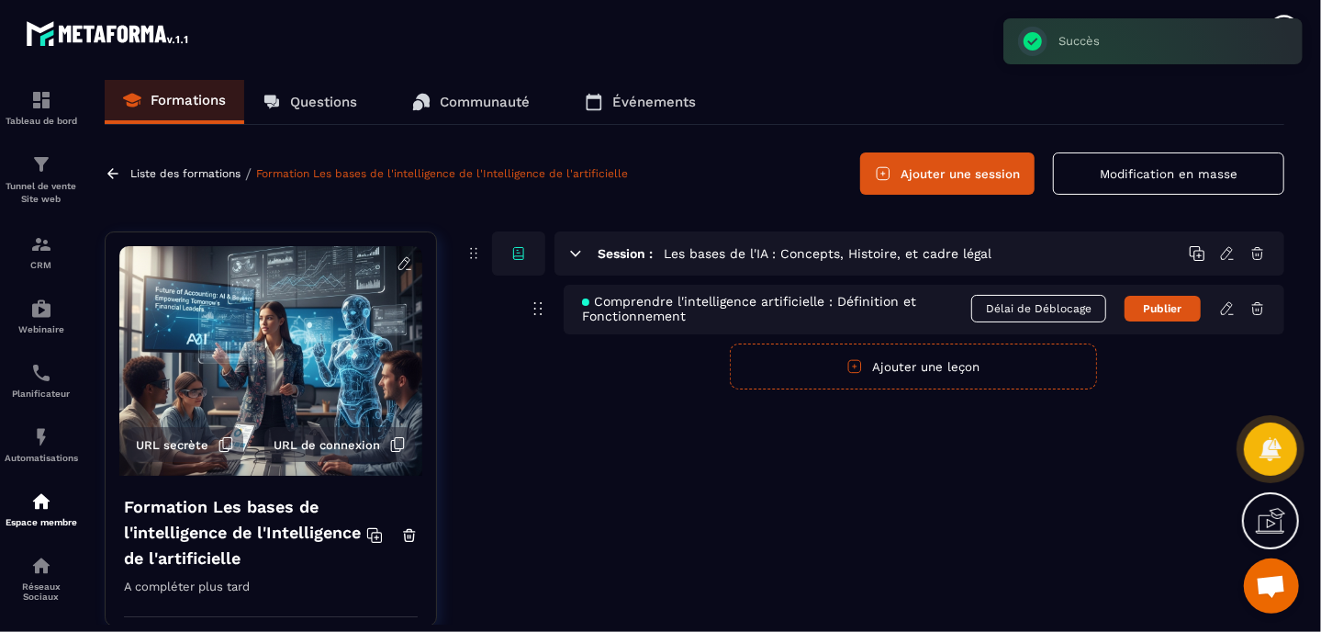
click at [1223, 308] on icon at bounding box center [1226, 308] width 11 height 12
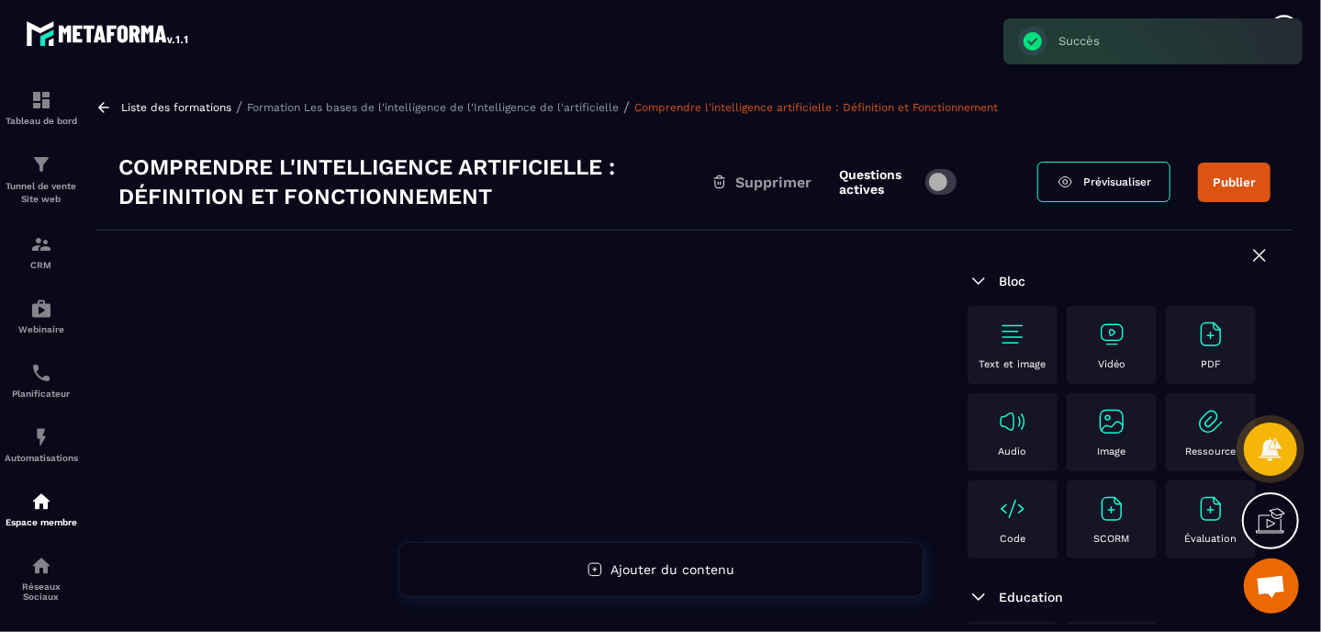
click at [1128, 342] on div "Vidéo" at bounding box center [1112, 344] width 72 height 50
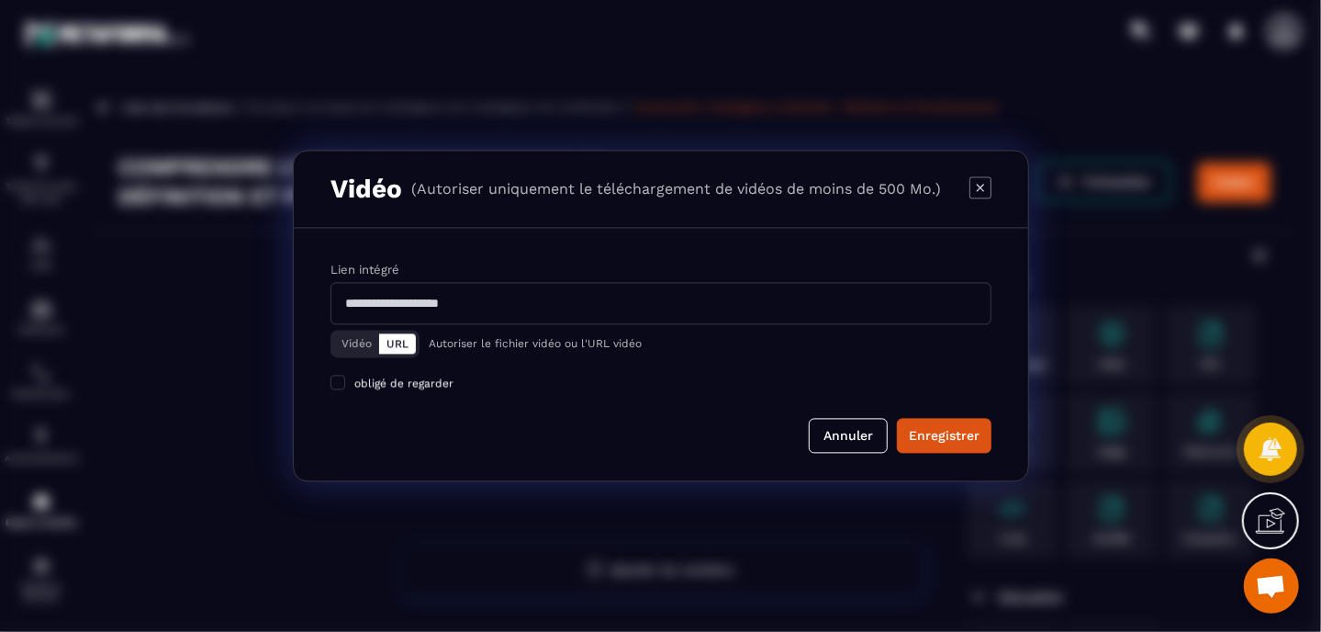
click at [848, 309] on input "Modal window" at bounding box center [660, 304] width 661 height 42
paste input "**********"
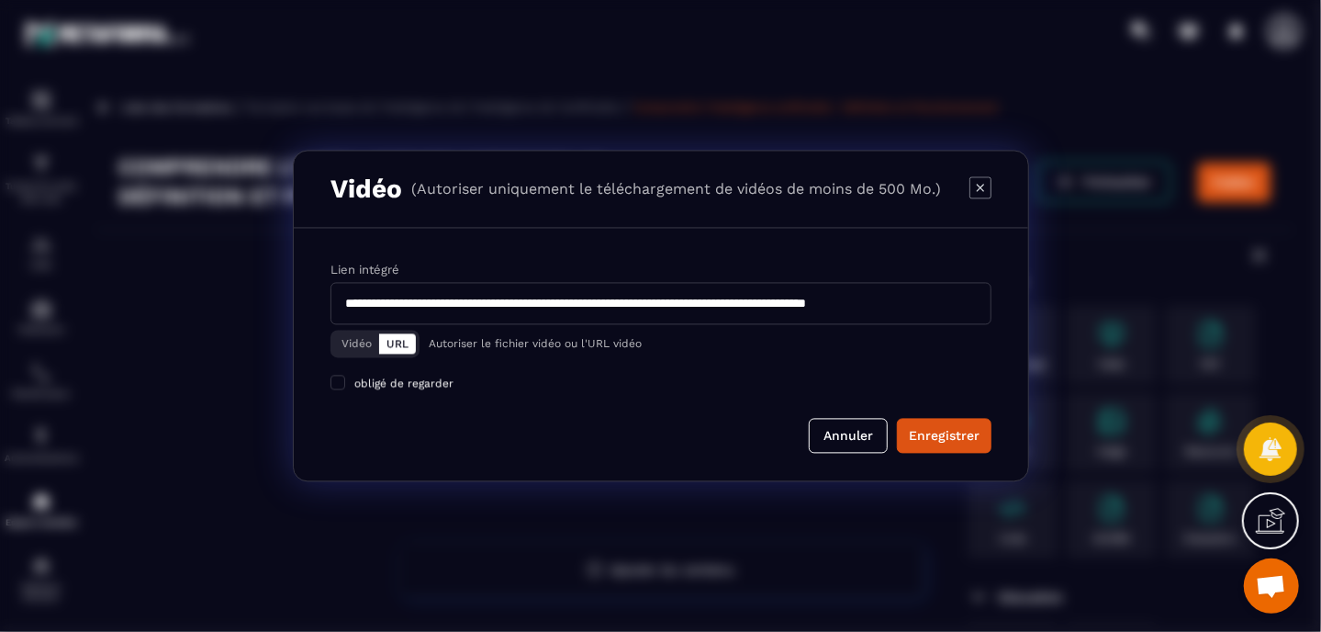
scroll to position [0, 75]
type input "**********"
click at [936, 434] on div "Enregistrer" at bounding box center [944, 435] width 71 height 18
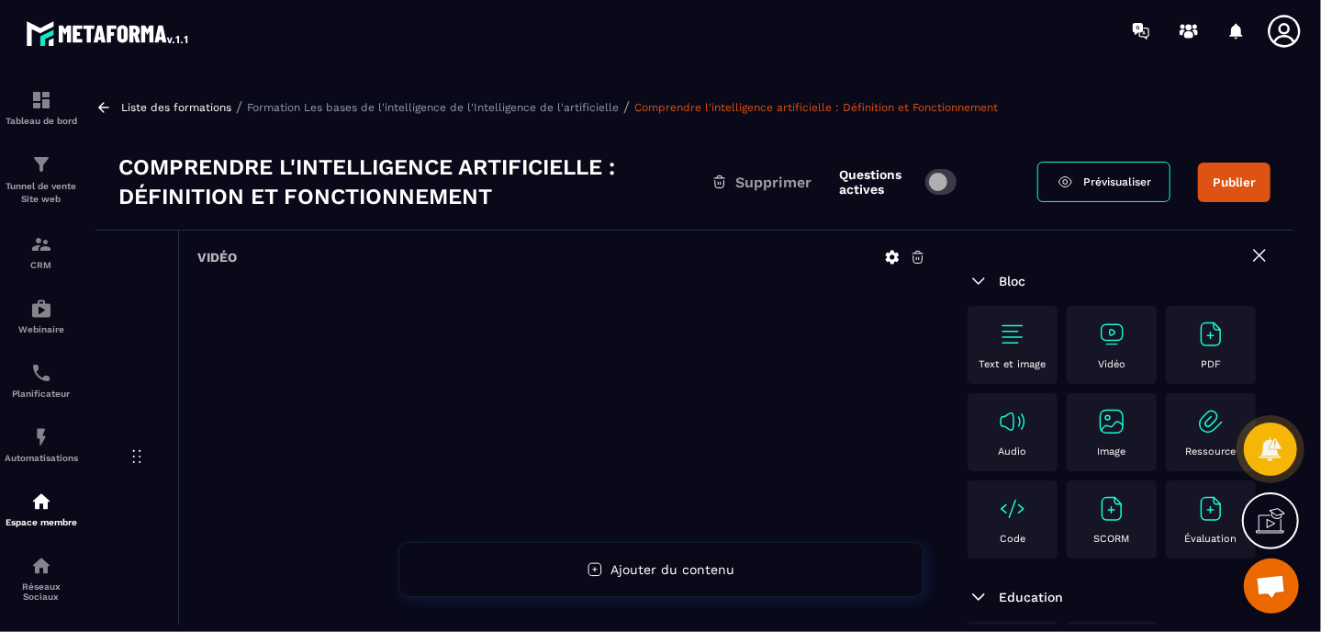
click at [571, 106] on p "Formation Les bases de l'intelligence de l'Intelligence de l'artificielle" at bounding box center [433, 107] width 372 height 13
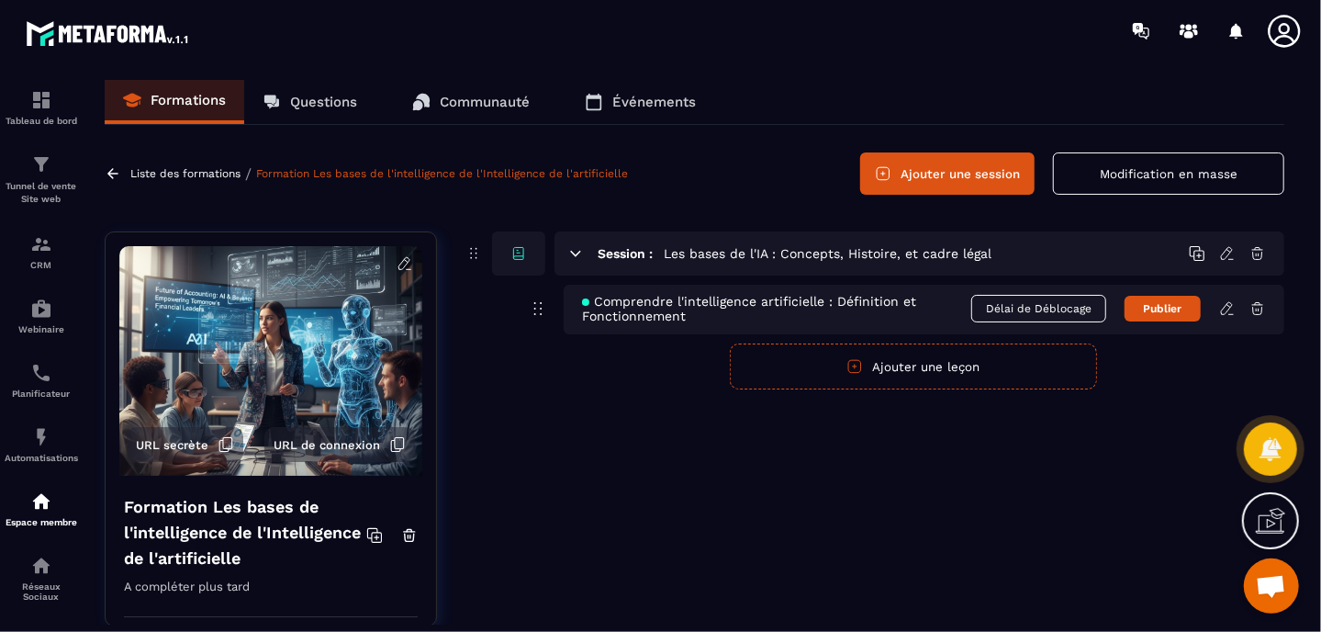
click at [958, 357] on button "Ajouter une leçon" at bounding box center [913, 366] width 367 height 46
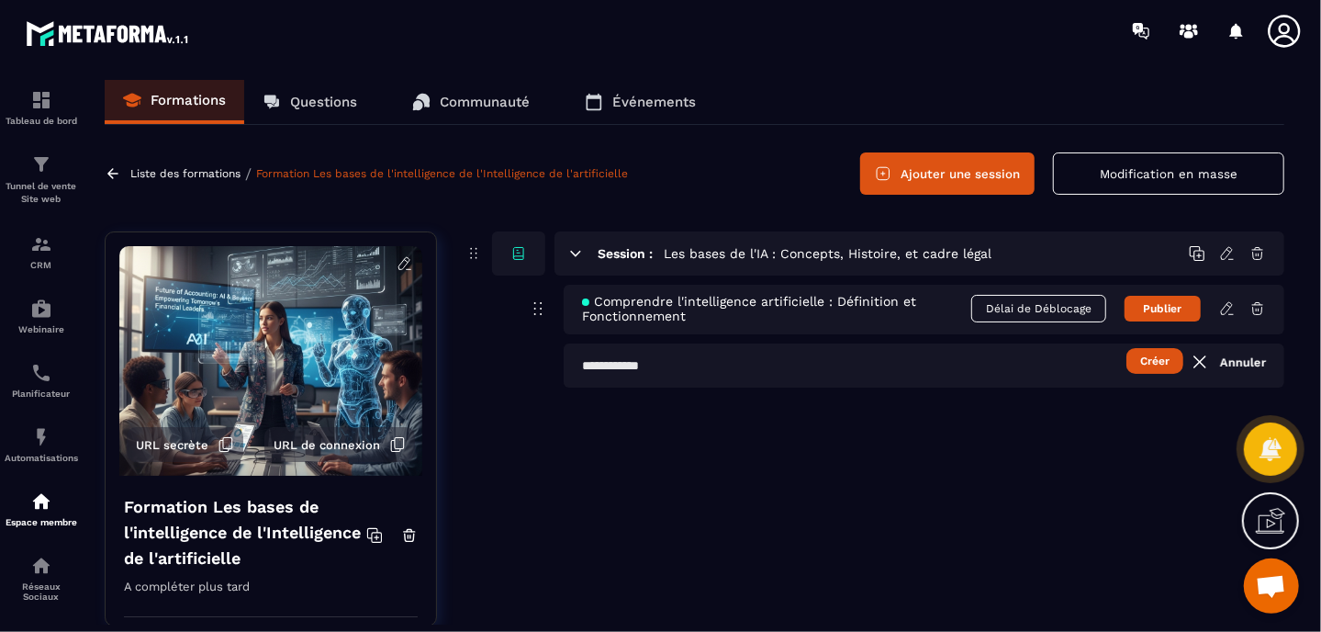
click at [896, 364] on input "text" at bounding box center [924, 365] width 721 height 44
paste input "**********"
type input "**********"
click at [1155, 364] on button "Créer" at bounding box center [1154, 361] width 57 height 26
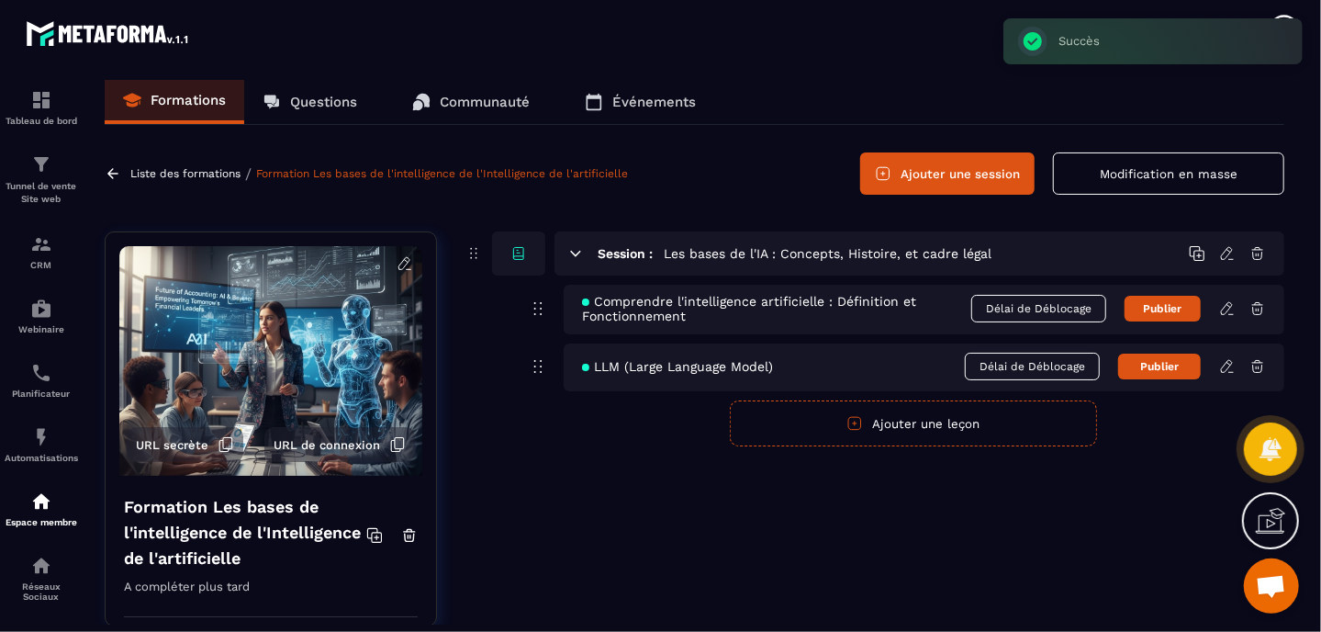
click at [1227, 367] on icon at bounding box center [1227, 366] width 17 height 17
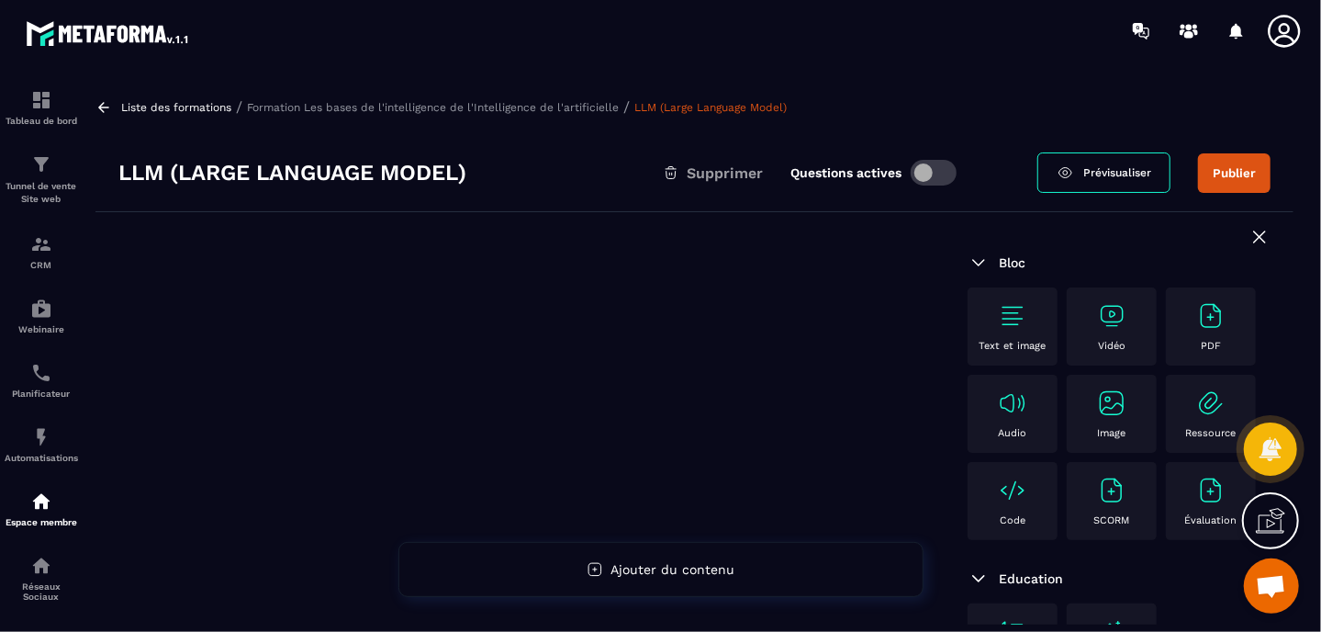
click at [1114, 328] on img at bounding box center [1111, 315] width 29 height 29
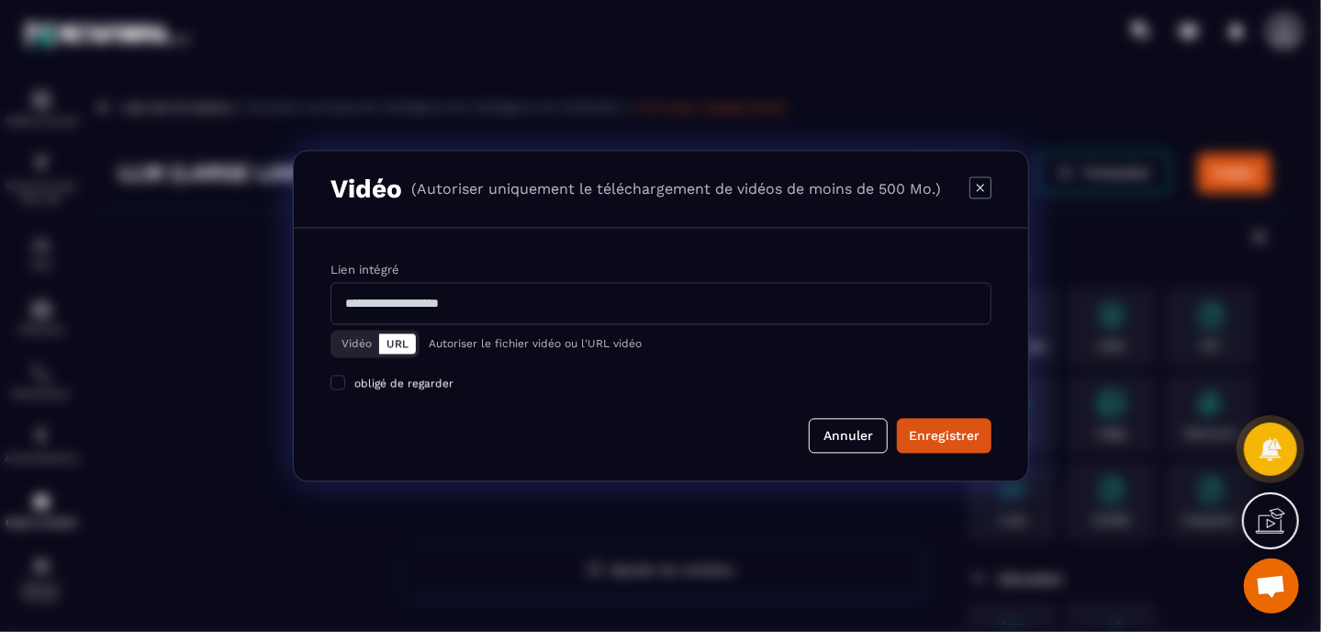
click at [420, 278] on div "Lien intégré" at bounding box center [660, 293] width 661 height 64
click at [420, 298] on input "Modal window" at bounding box center [660, 304] width 661 height 42
paste input "**********"
type input "**********"
click at [919, 433] on div "Enregistrer" at bounding box center [944, 436] width 71 height 18
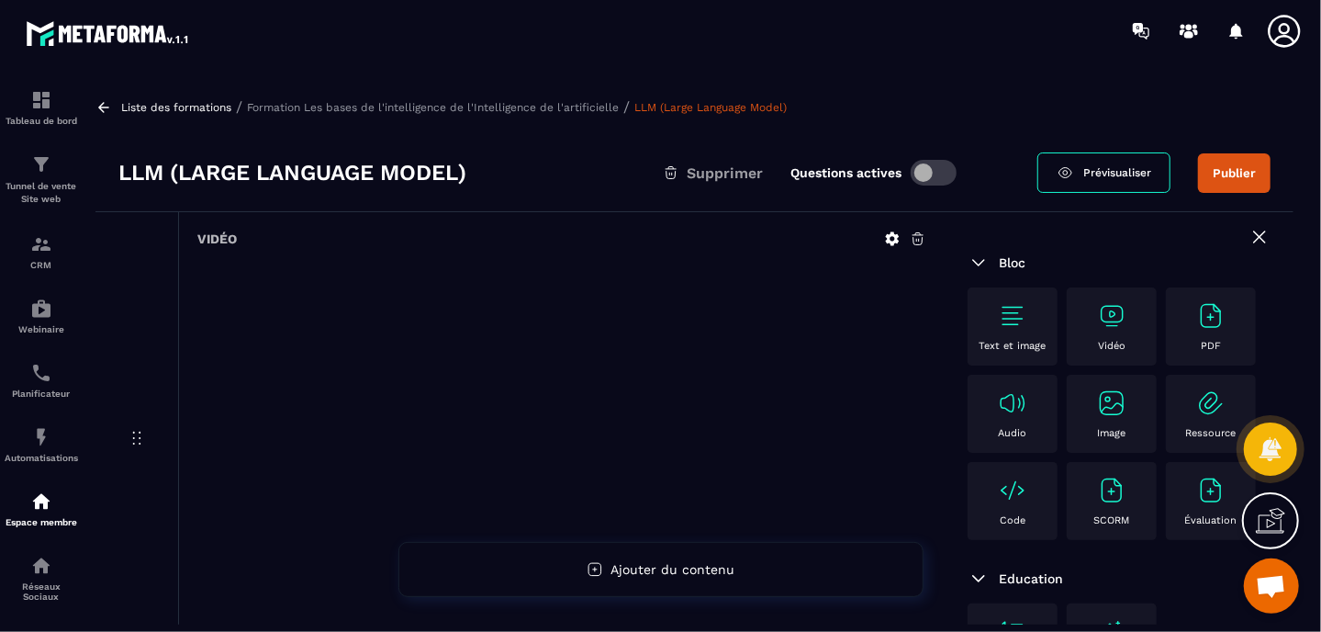
click at [577, 108] on p "Formation Les bases de l'intelligence de l'Intelligence de l'artificielle" at bounding box center [433, 107] width 372 height 13
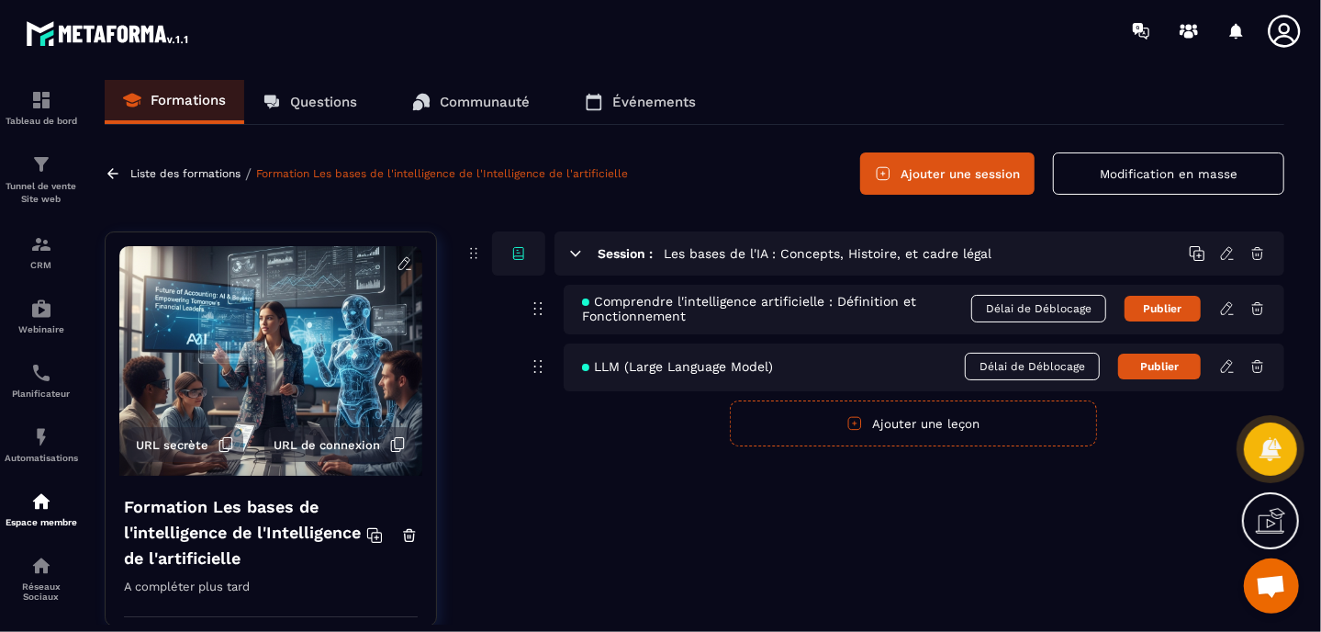
click at [1227, 365] on icon at bounding box center [1227, 366] width 17 height 17
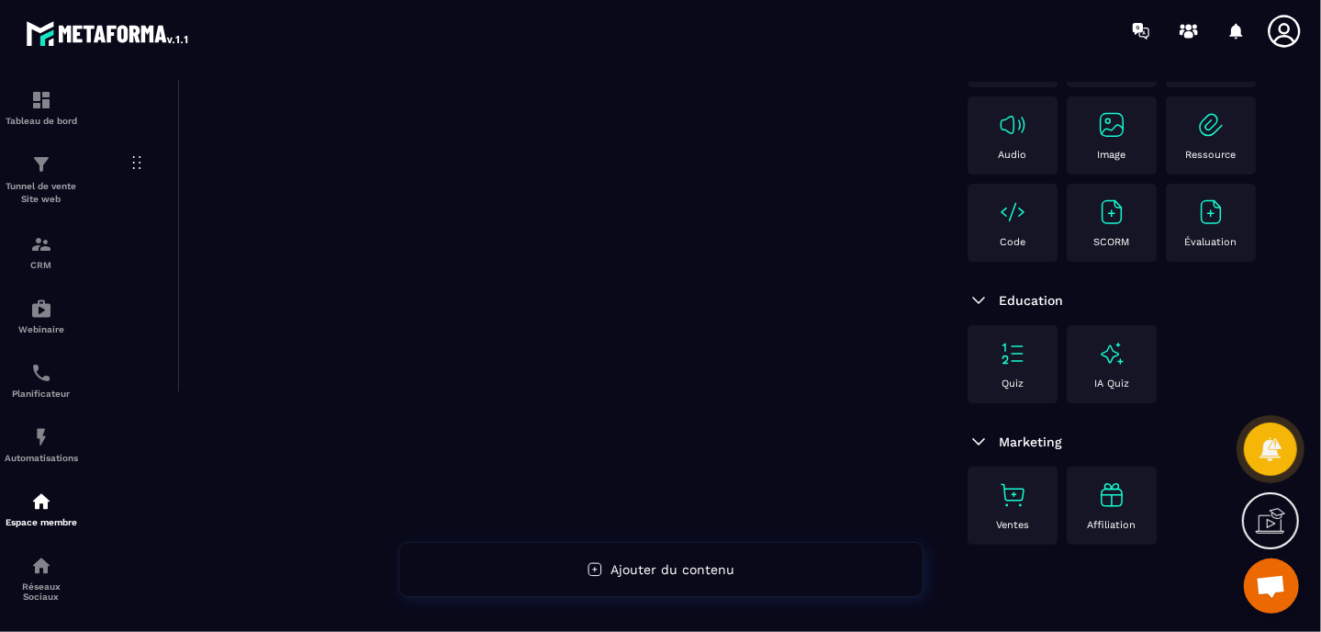
scroll to position [280, 0]
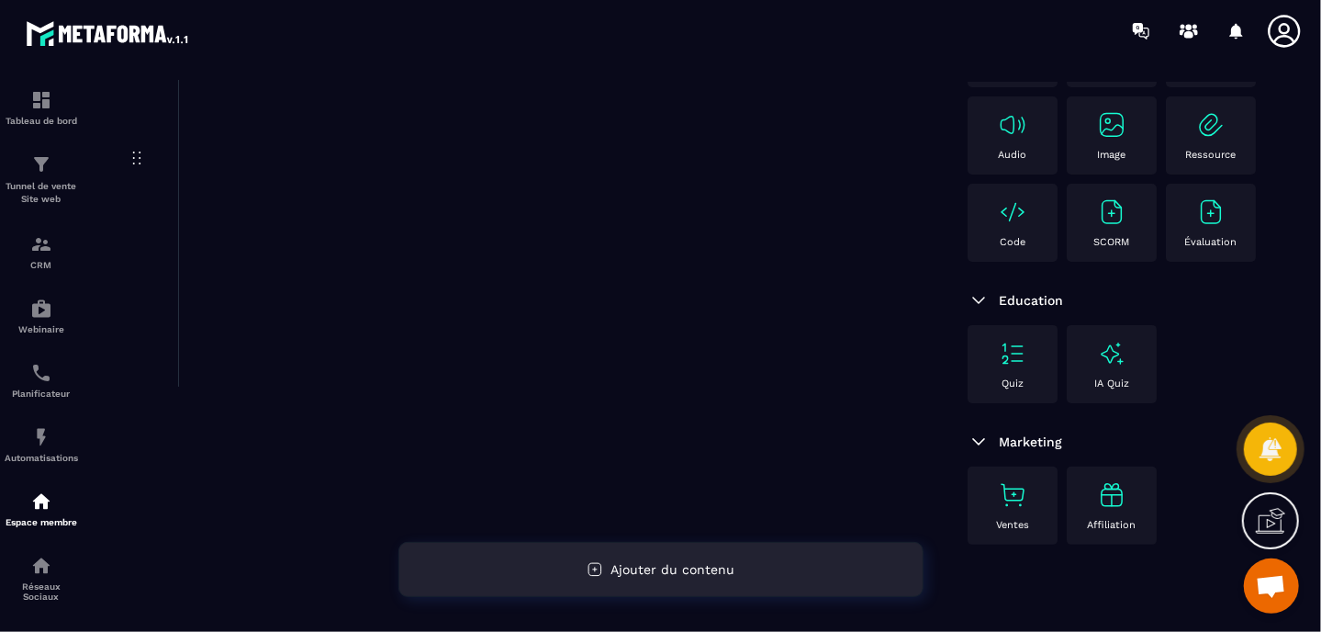
click at [623, 565] on span "Ajouter du contenu" at bounding box center [672, 569] width 124 height 15
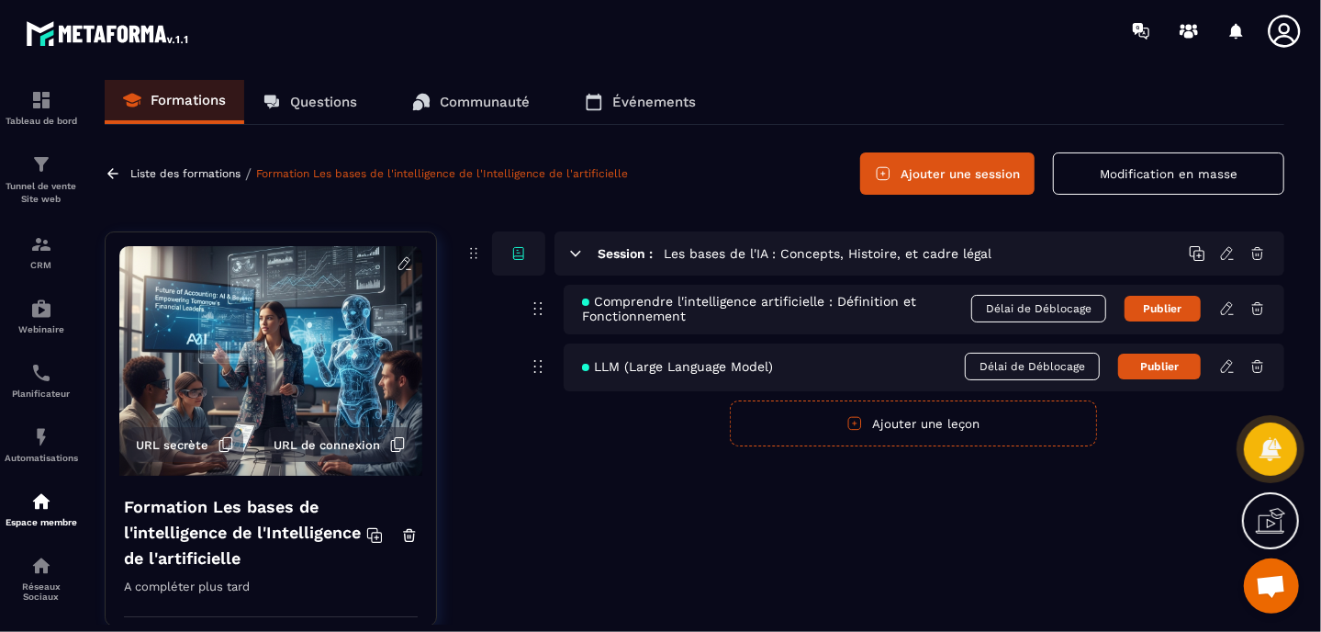
click at [626, 473] on div "Session : Les bases de l'IA : Concepts, Histoire, et cadre légal Comprendre l'i…" at bounding box center [874, 442] width 820 height 422
click at [977, 176] on button "Ajouter une session" at bounding box center [947, 173] width 174 height 42
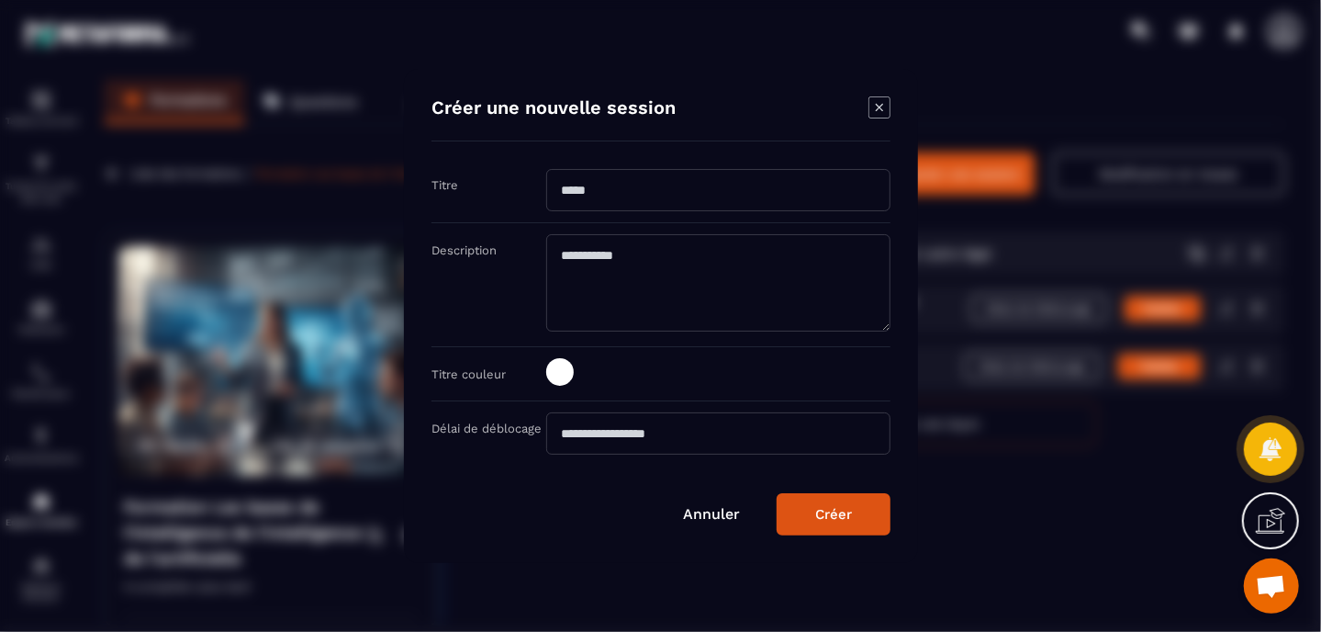
click at [631, 195] on input "Modal window" at bounding box center [718, 190] width 344 height 42
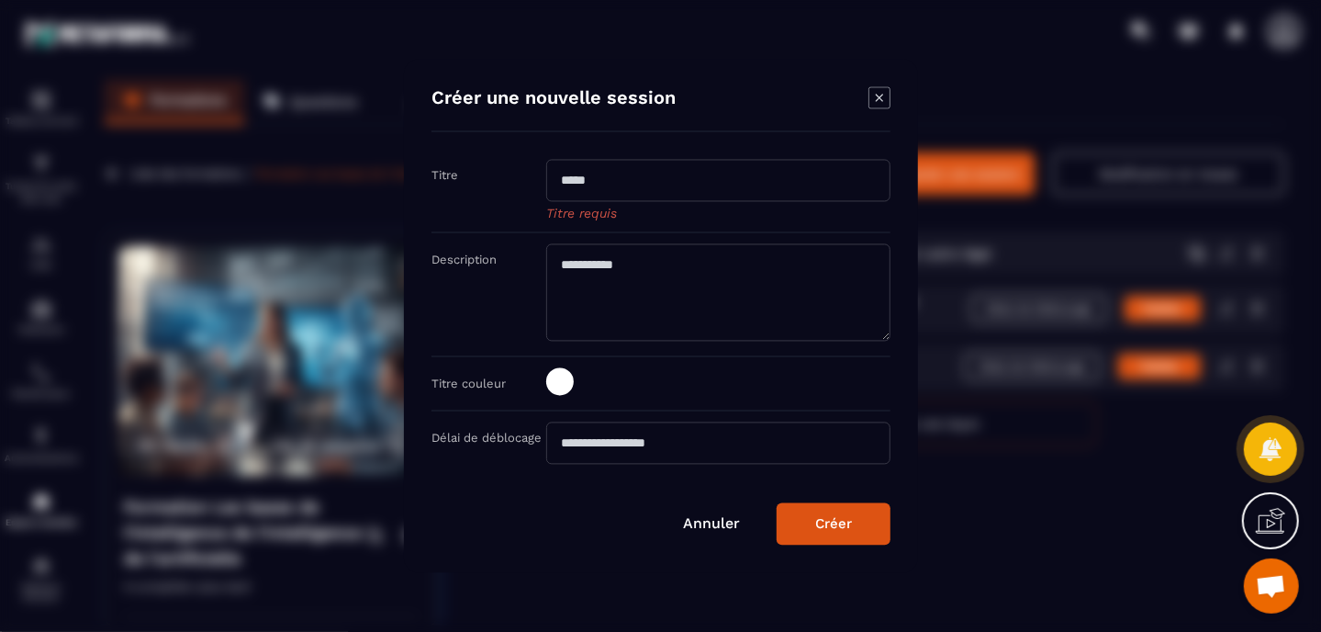
click at [502, 357] on div "Titre couleur" at bounding box center [660, 384] width 459 height 54
click at [888, 98] on icon "Modal window" at bounding box center [879, 98] width 22 height 22
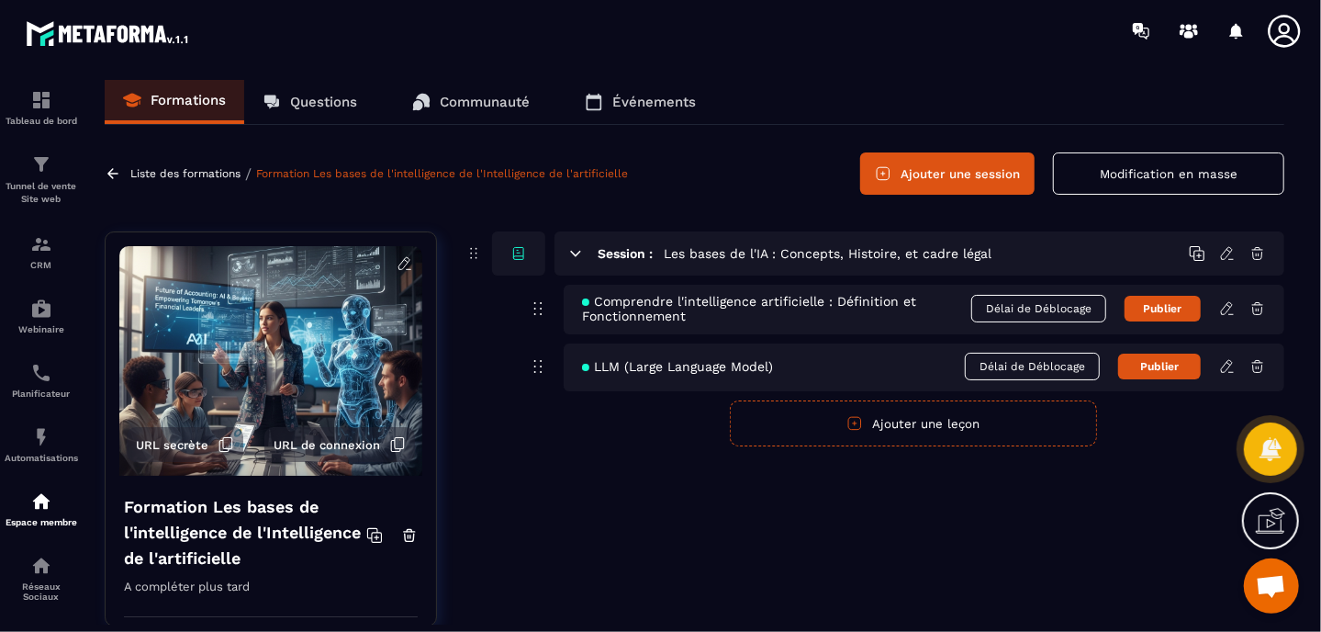
click at [871, 426] on button "Ajouter une leçon" at bounding box center [913, 423] width 367 height 46
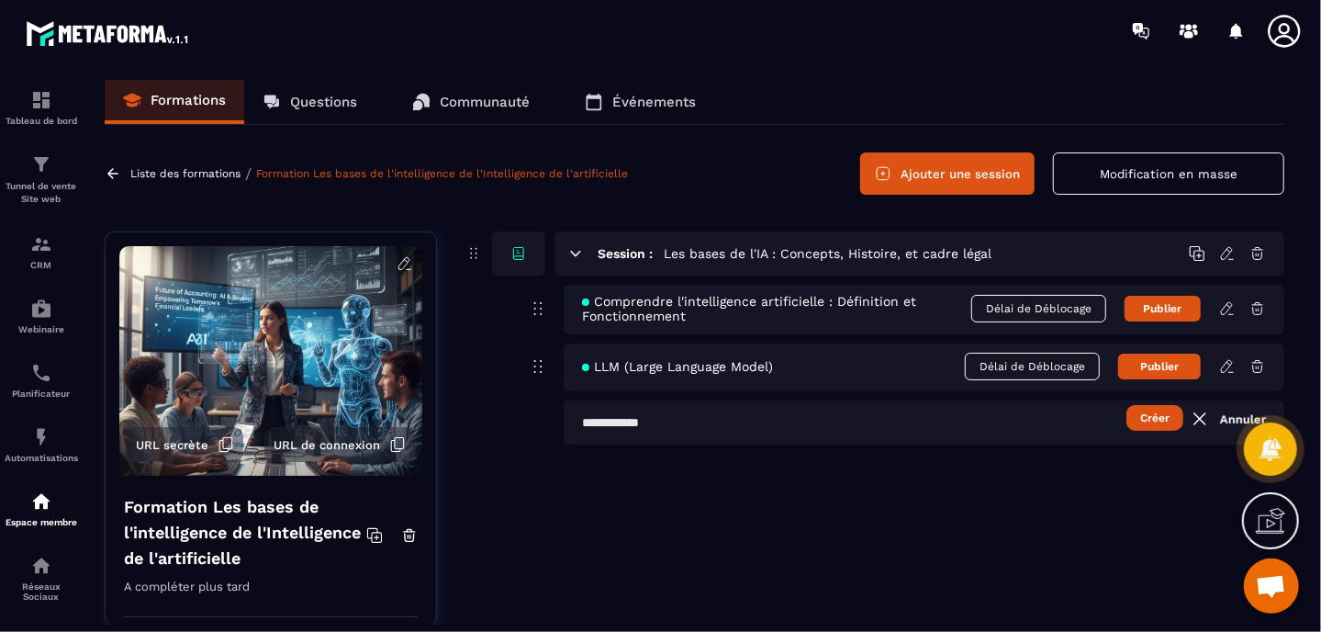
click at [898, 430] on input "text" at bounding box center [924, 422] width 721 height 44
paste input "**********"
click at [1225, 416] on link "Annuler" at bounding box center [1228, 419] width 77 height 22
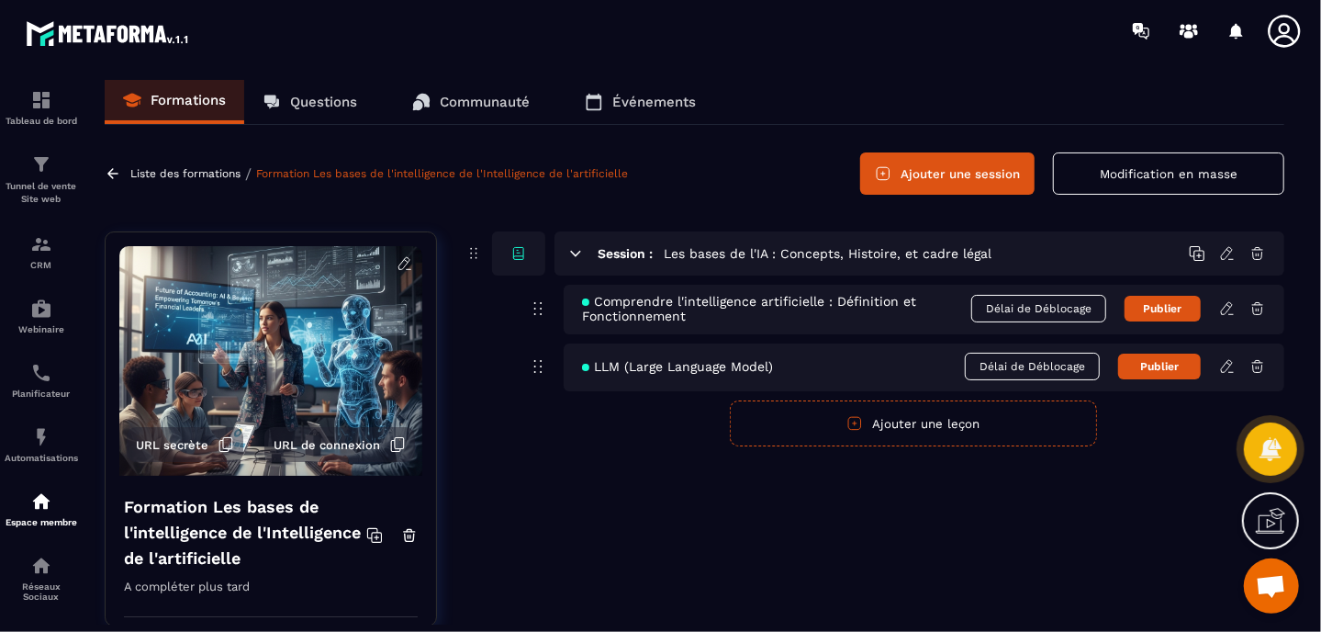
click at [953, 423] on button "Ajouter une leçon" at bounding box center [913, 423] width 367 height 46
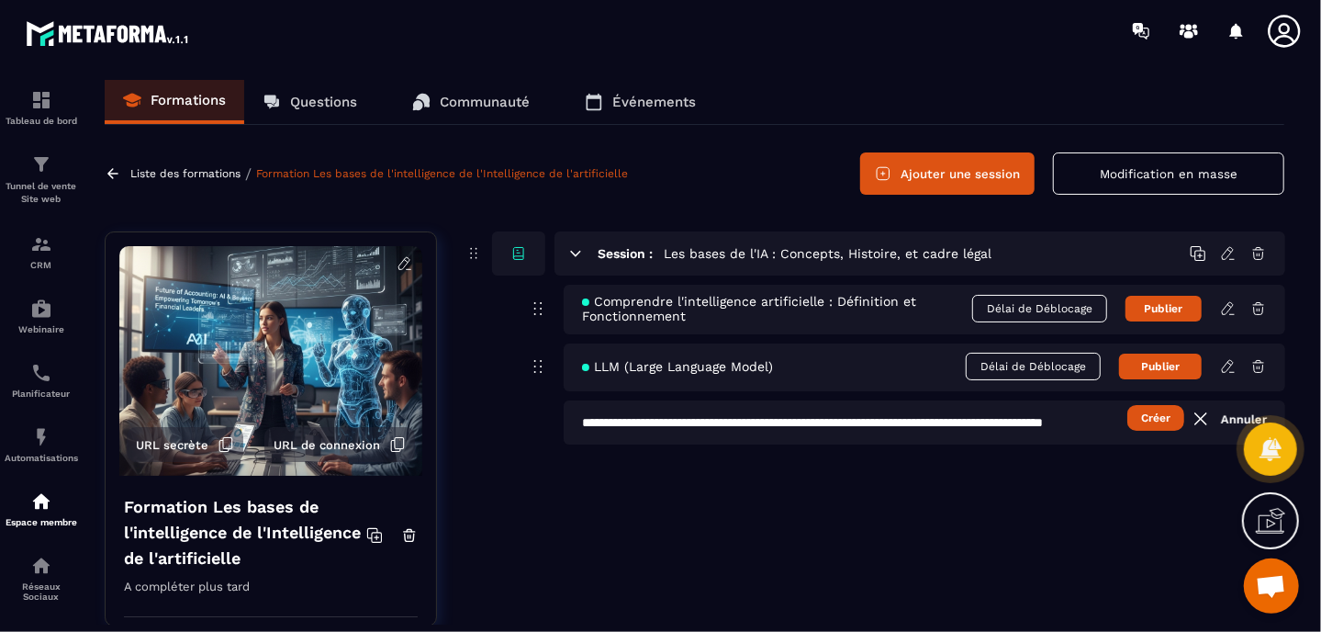
click at [686, 418] on input "**********" at bounding box center [925, 422] width 722 height 44
click at [747, 425] on input "**********" at bounding box center [925, 422] width 722 height 44
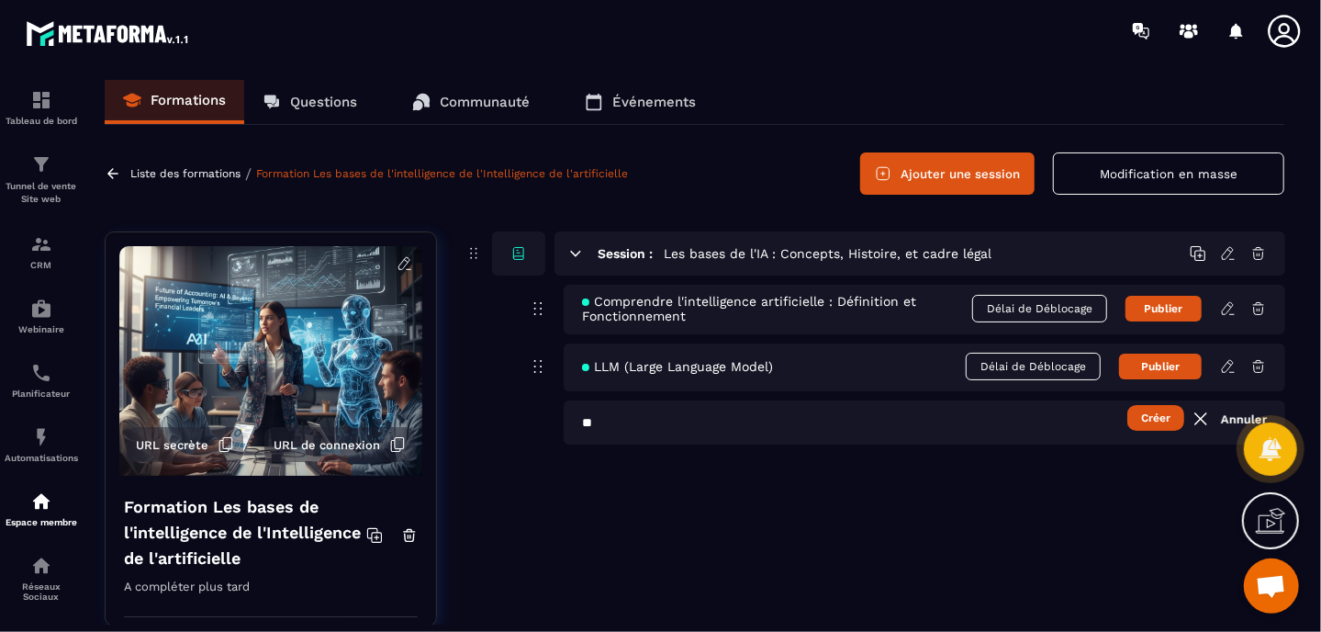
type input "*"
paste input "**********"
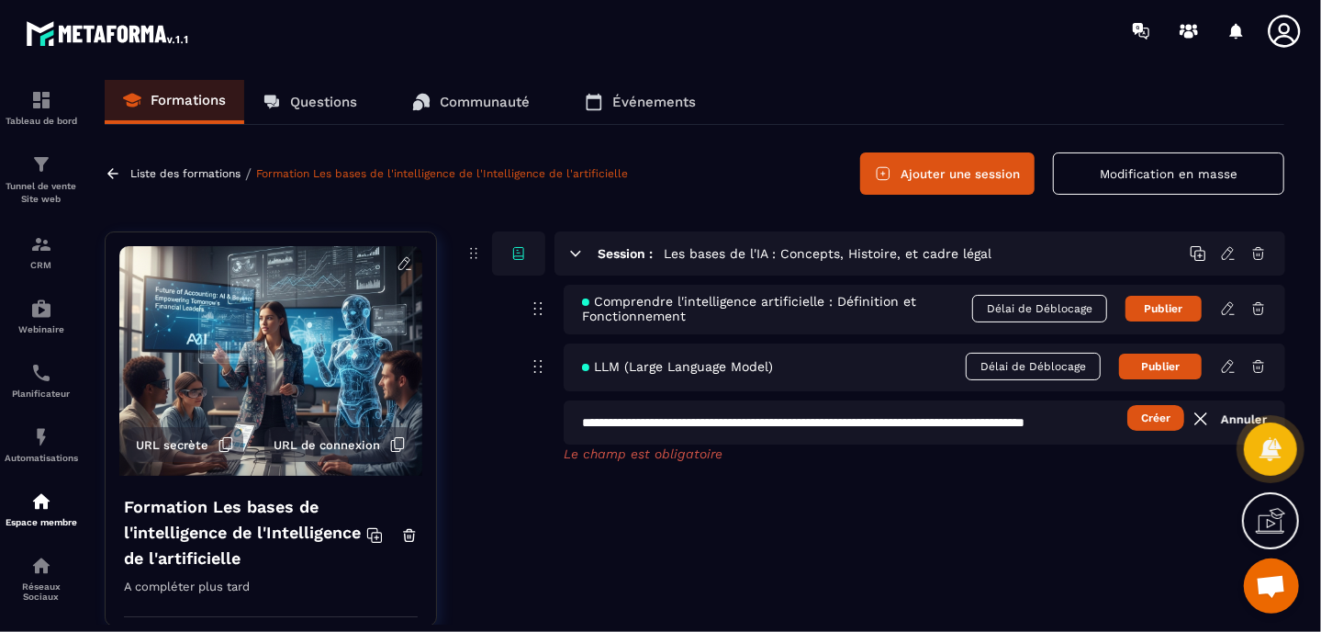
scroll to position [0, 28]
type input "**********"
click at [1144, 415] on button "Créer" at bounding box center [1155, 418] width 57 height 26
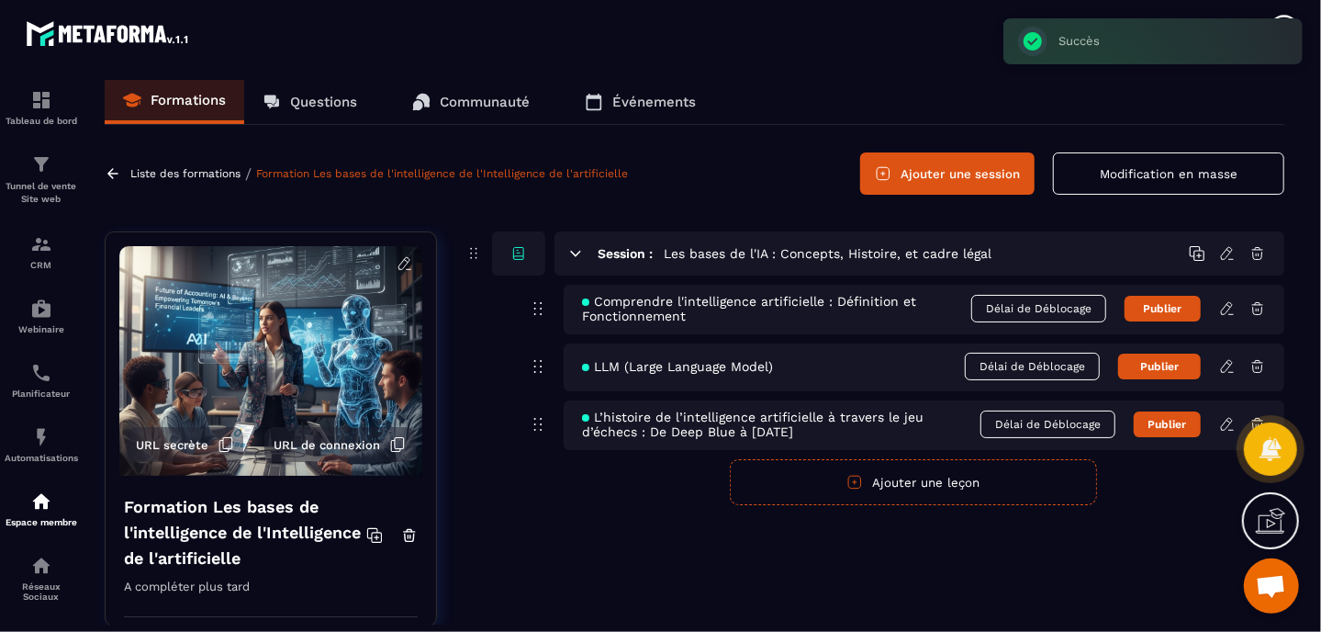
click at [535, 421] on icon at bounding box center [538, 424] width 22 height 22
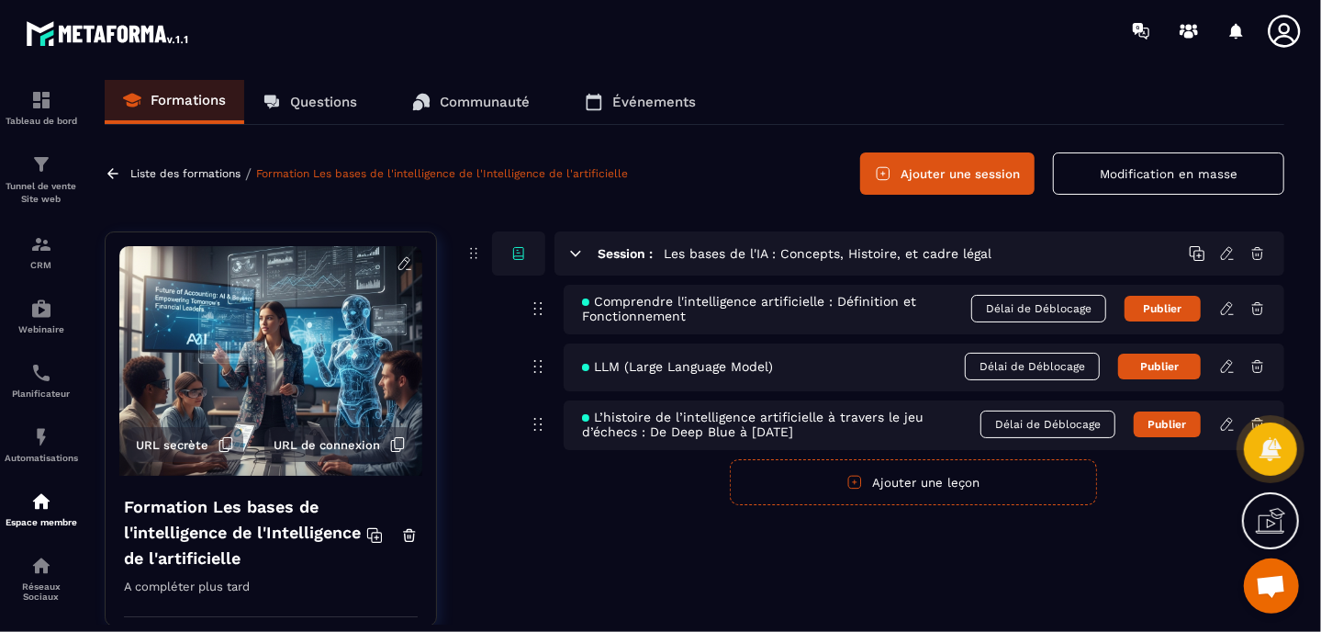
click at [1171, 509] on div "Session : Les bases de l'IA : Concepts, Histoire, et cadre légal Comprendre l'i…" at bounding box center [874, 442] width 820 height 422
click at [1224, 426] on icon at bounding box center [1227, 424] width 17 height 17
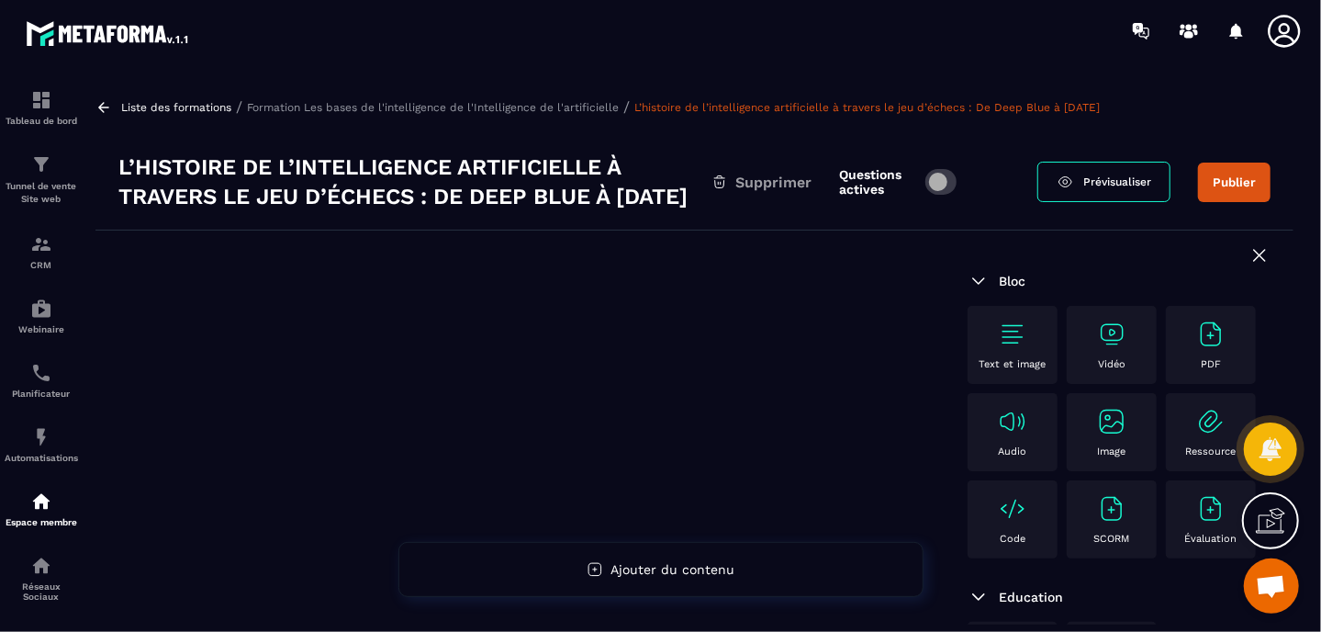
click at [1020, 349] on img at bounding box center [1012, 333] width 29 height 29
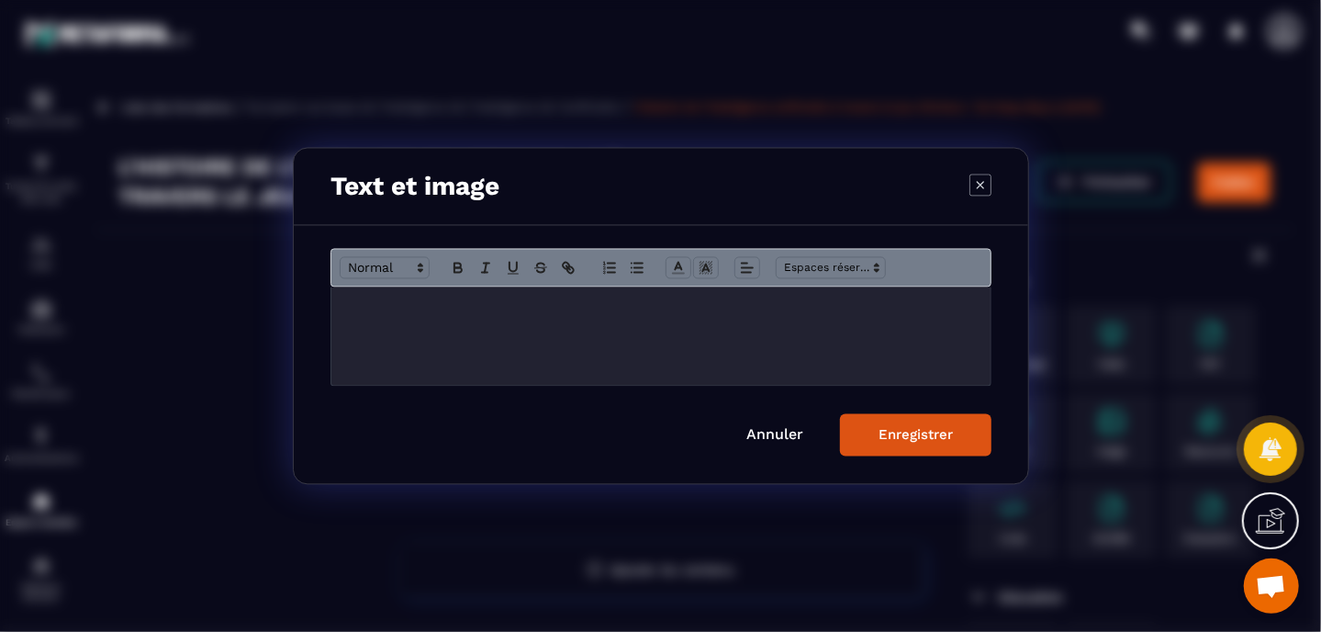
click at [860, 360] on div "Modal window" at bounding box center [660, 336] width 659 height 98
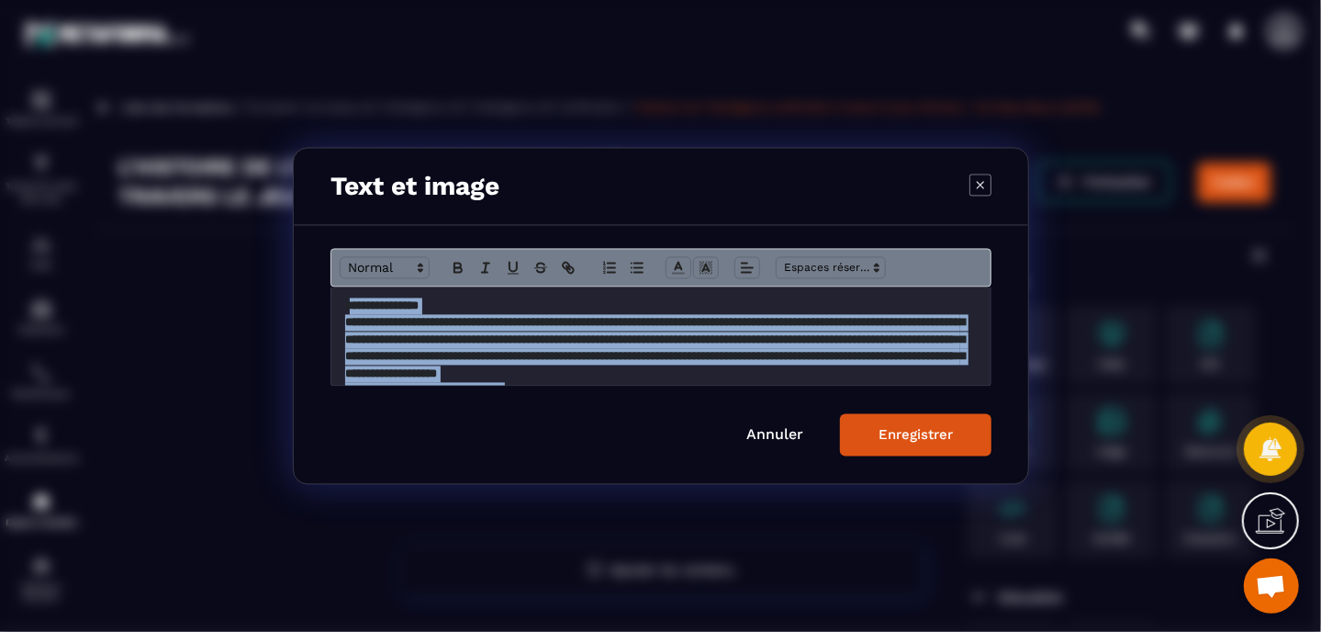
drag, startPoint x: 847, startPoint y: 356, endPoint x: 352, endPoint y: 214, distance: 515.7
click at [352, 214] on div "**********" at bounding box center [661, 316] width 736 height 337
drag, startPoint x: 886, startPoint y: 424, endPoint x: 711, endPoint y: 323, distance: 201.5
click at [729, 334] on form "**********" at bounding box center [660, 352] width 661 height 207
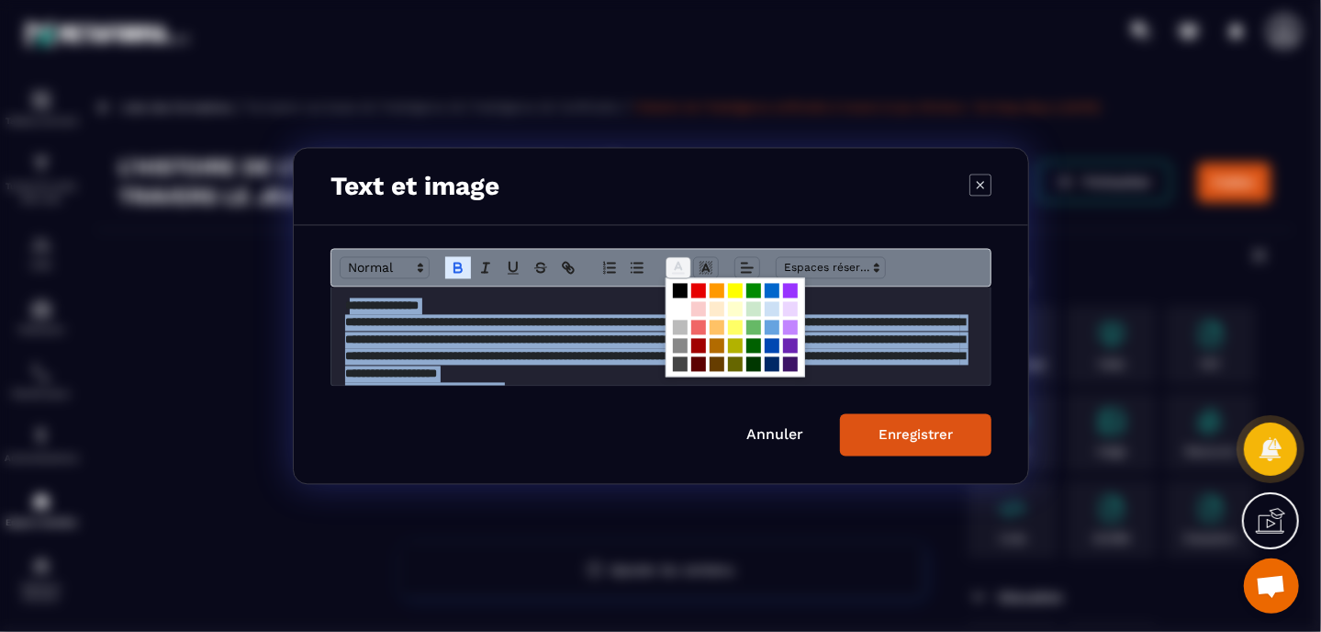
click at [682, 265] on icon "Modal window" at bounding box center [678, 268] width 17 height 17
click at [677, 287] on span "Modal window" at bounding box center [680, 291] width 15 height 15
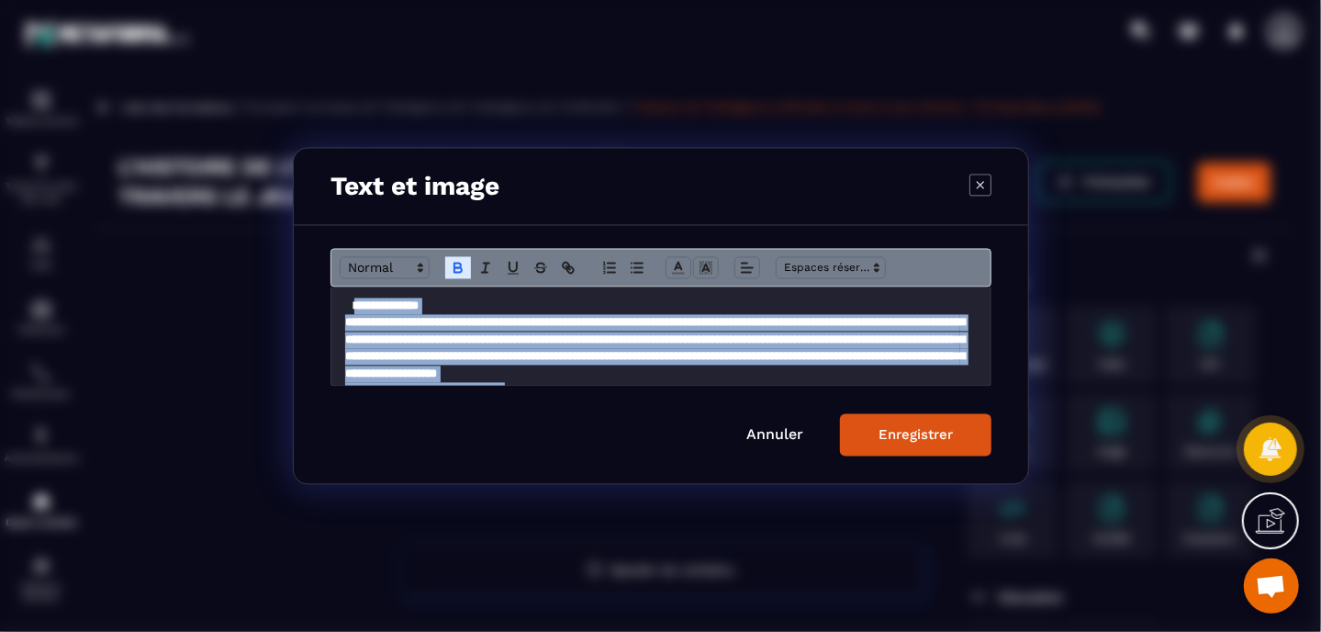
scroll to position [11, 0]
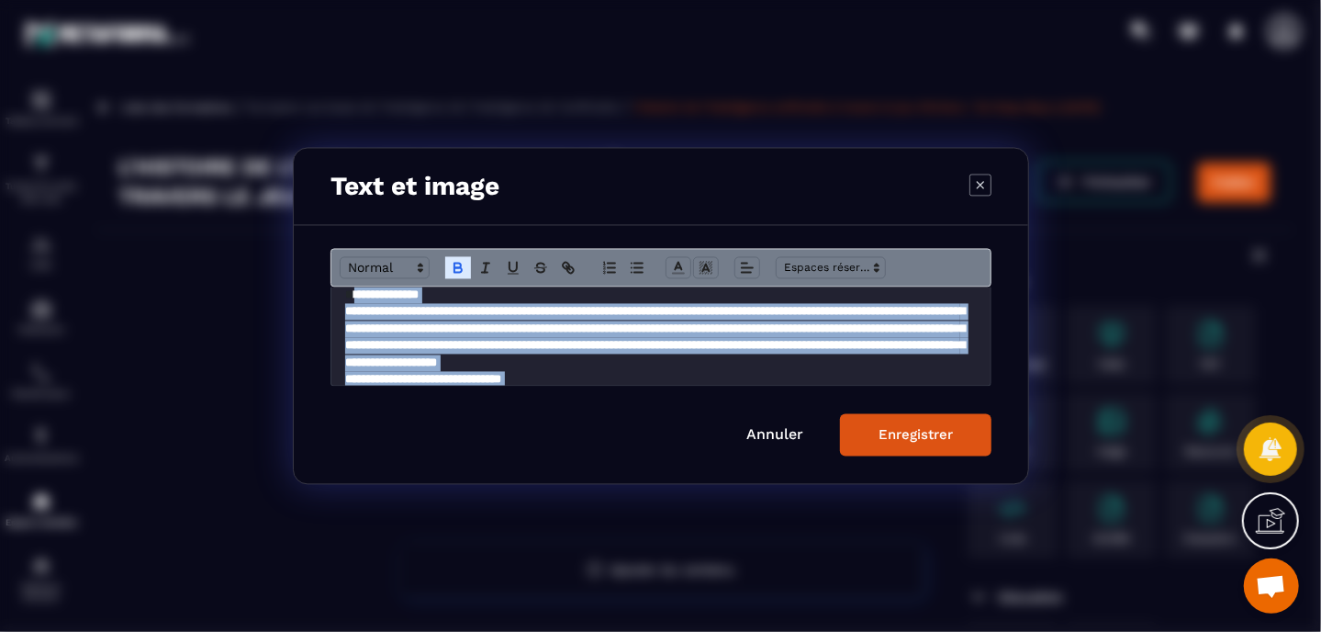
click at [756, 324] on strong "**********" at bounding box center [655, 337] width 620 height 62
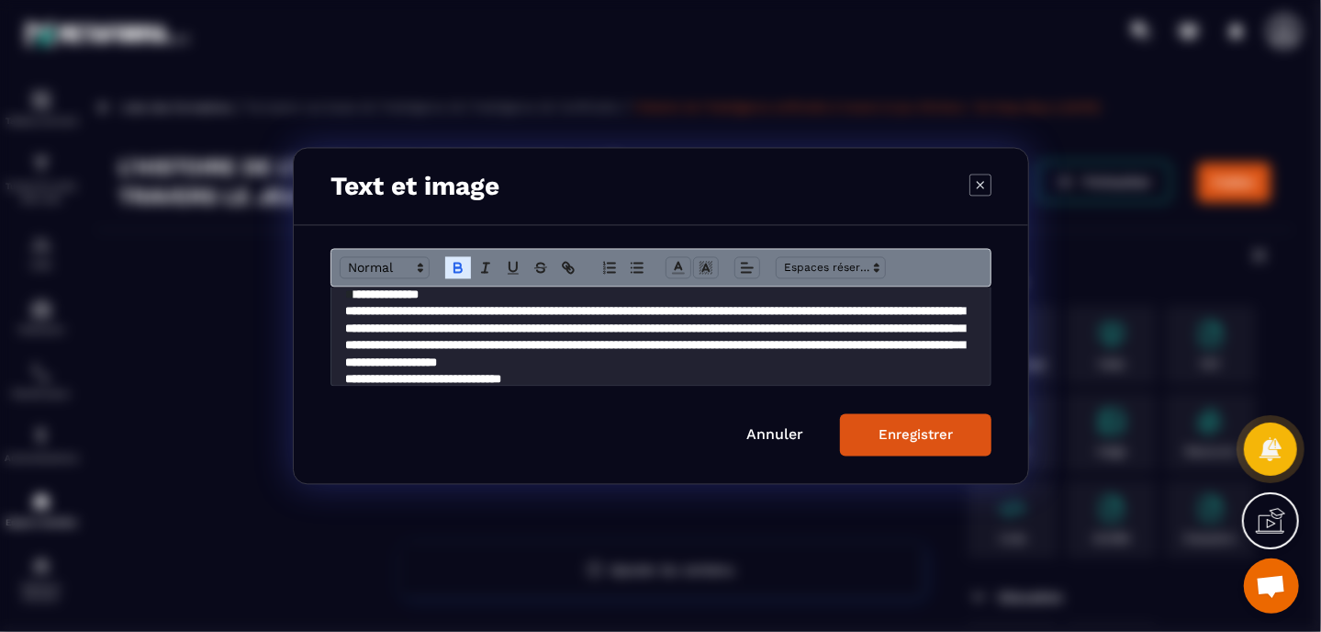
click at [899, 428] on div "Enregistrer" at bounding box center [915, 435] width 74 height 17
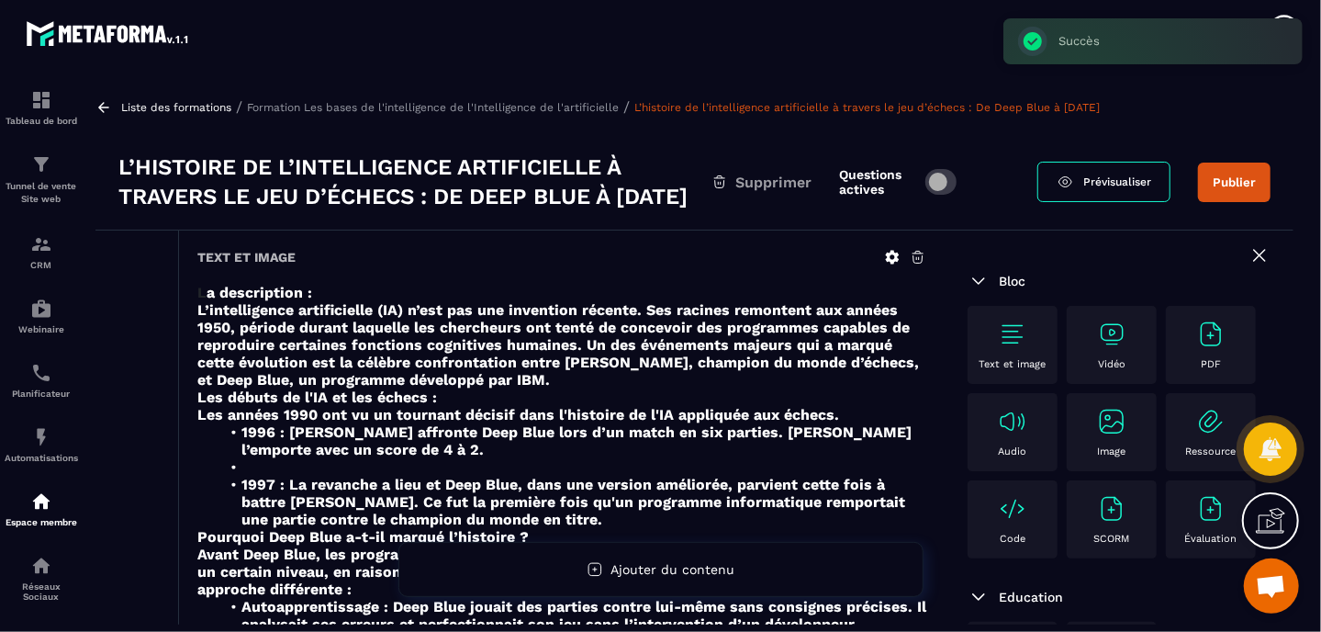
click at [1095, 370] on div "Vidéo" at bounding box center [1112, 344] width 72 height 50
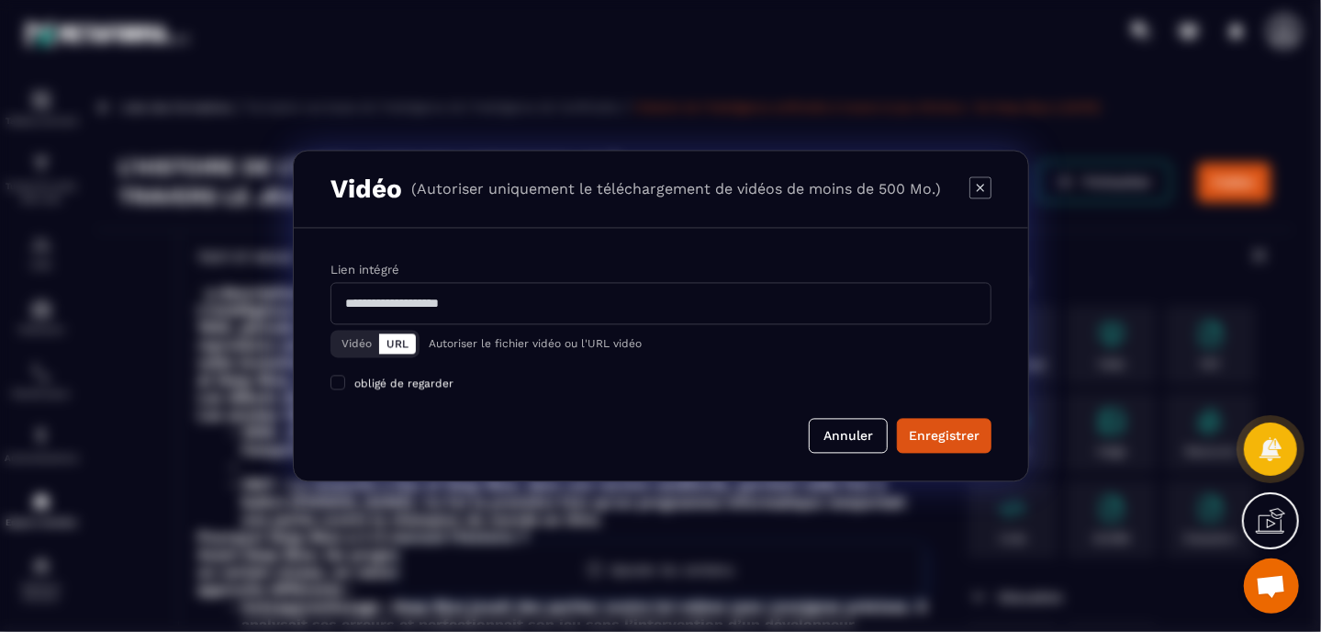
click at [488, 299] on input "Modal window" at bounding box center [660, 304] width 661 height 42
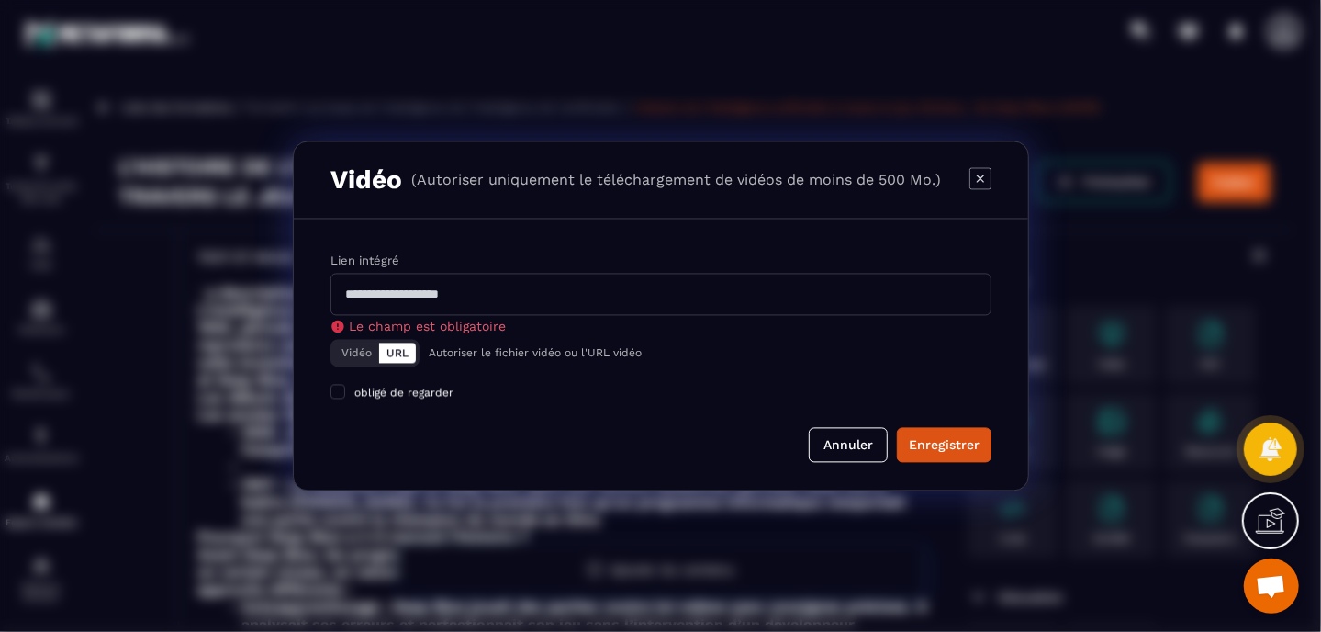
click at [629, 300] on input "Modal window" at bounding box center [660, 295] width 661 height 42
paste input "**********"
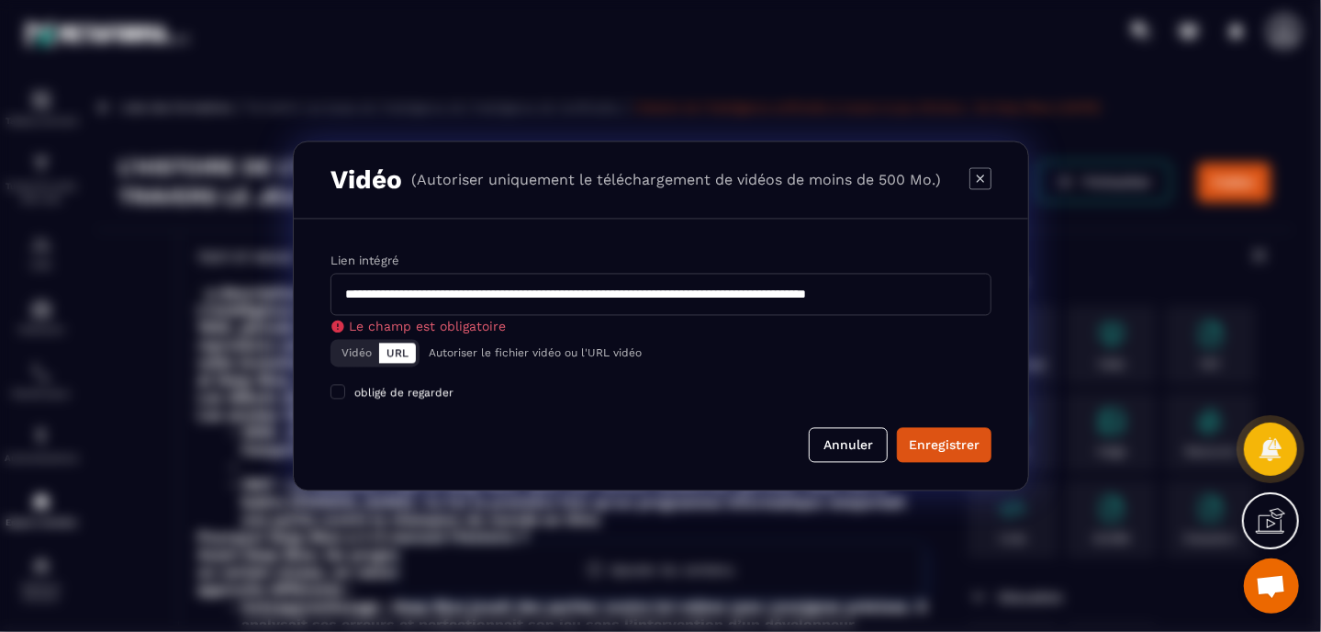
scroll to position [0, 78]
type input "**********"
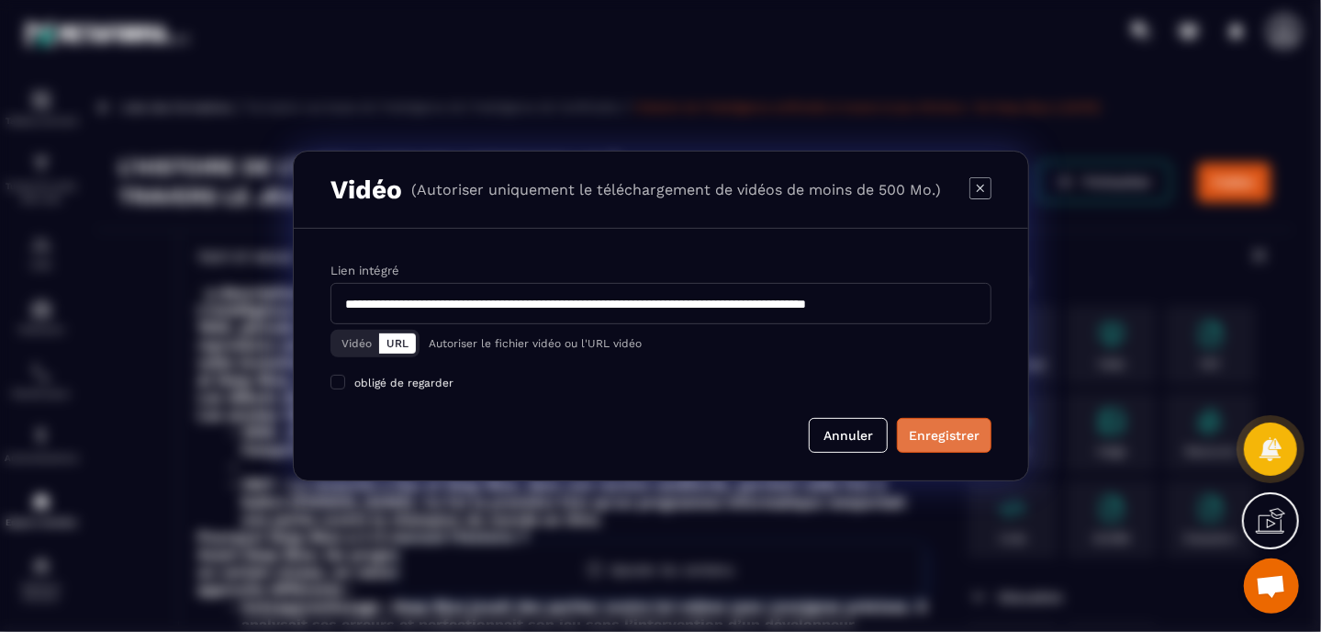
click at [944, 439] on div "Enregistrer" at bounding box center [944, 435] width 71 height 18
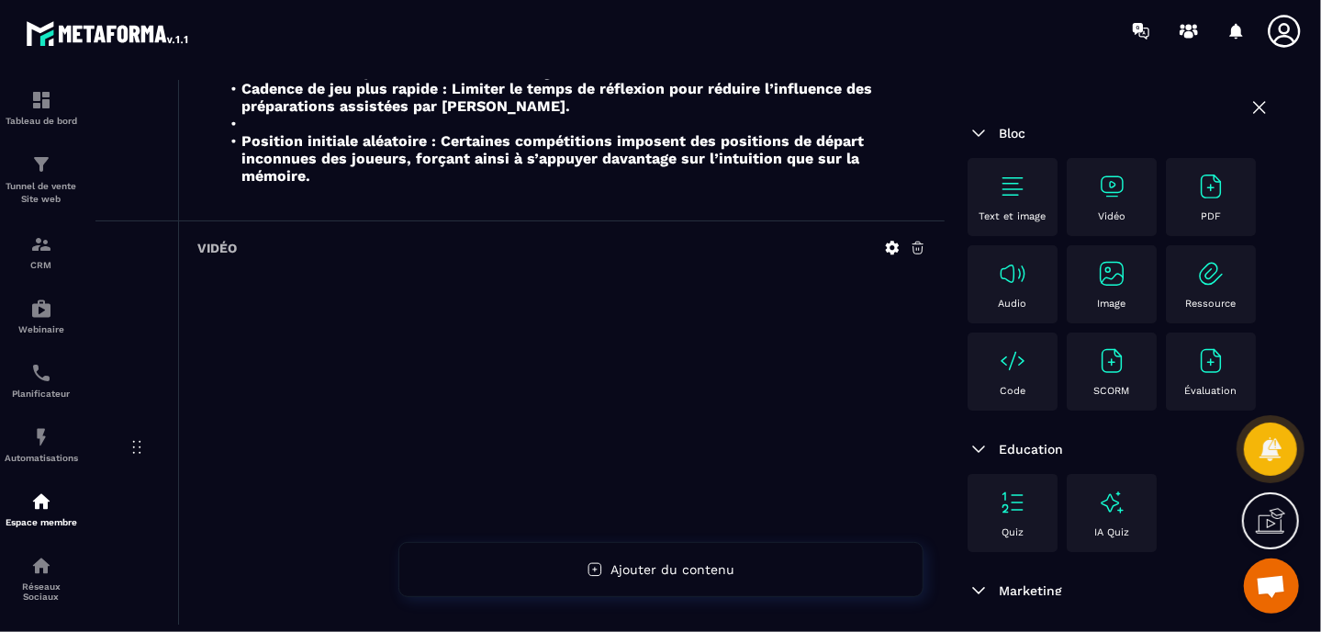
scroll to position [754, 0]
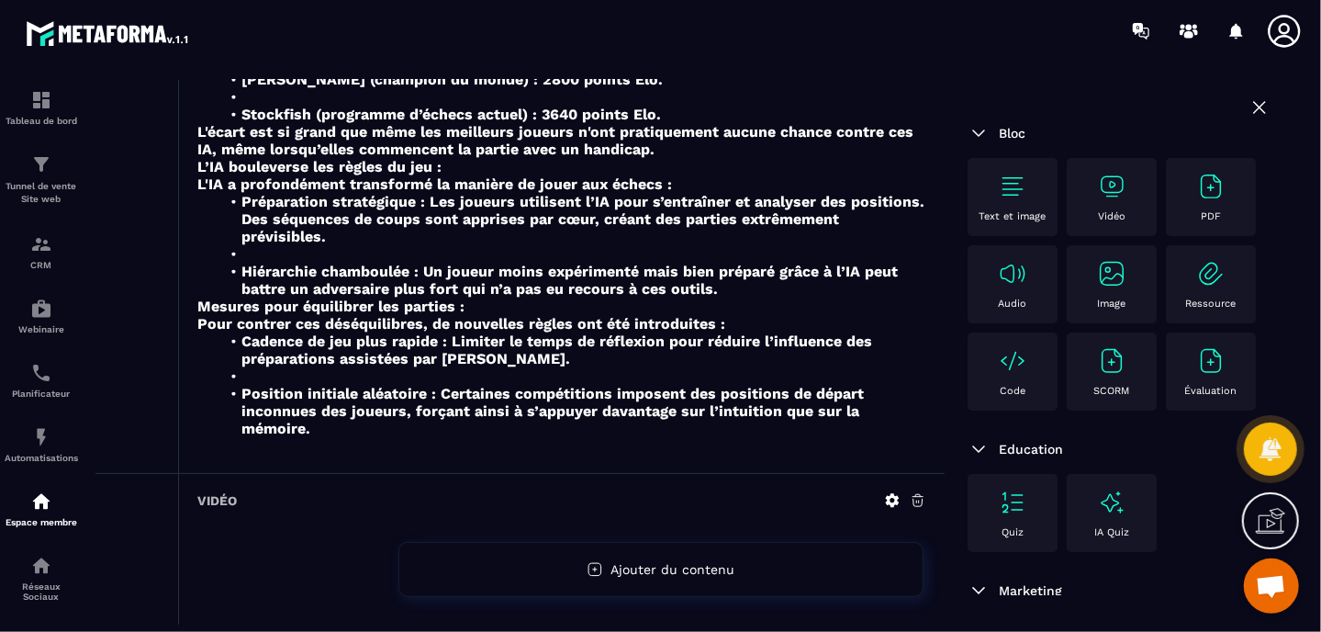
click at [918, 492] on icon at bounding box center [918, 500] width 17 height 17
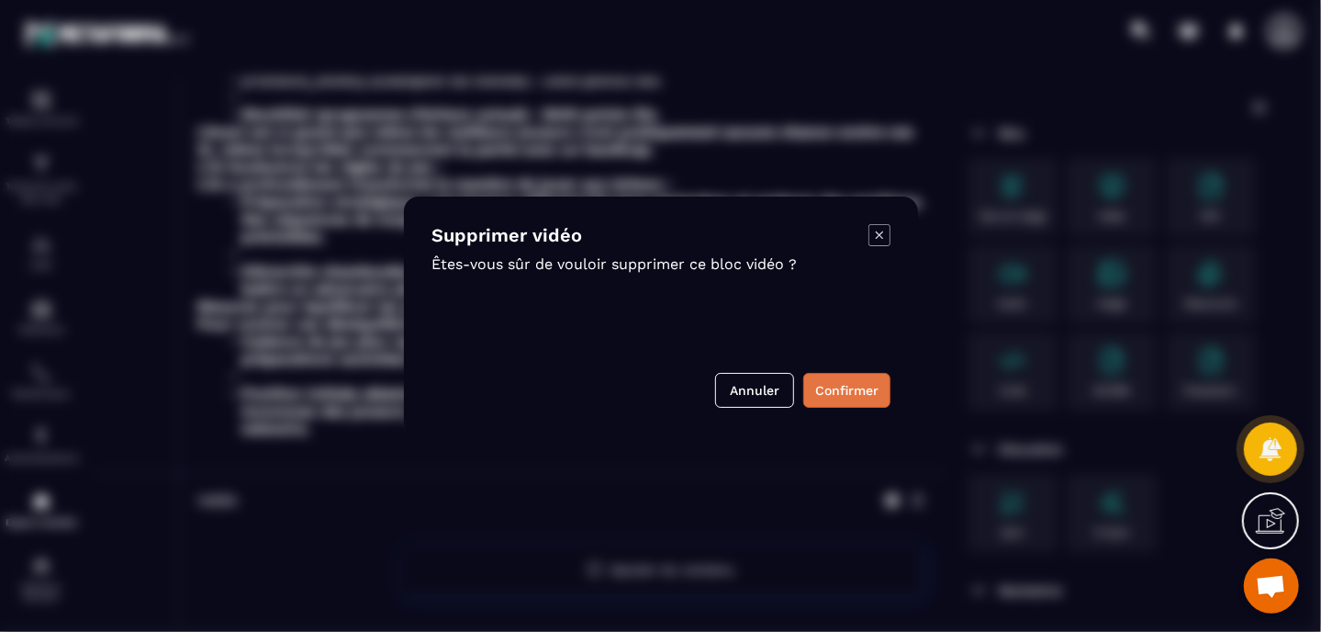
click at [870, 393] on button "Confirmer" at bounding box center [846, 390] width 87 height 35
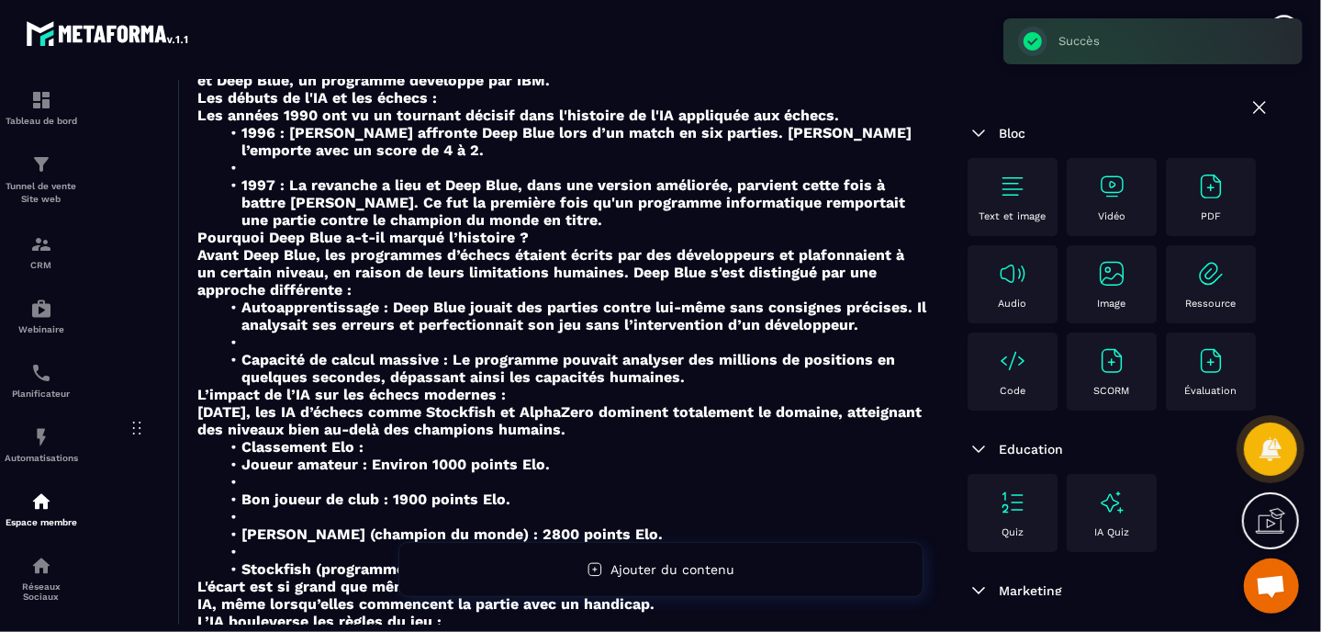
scroll to position [0, 0]
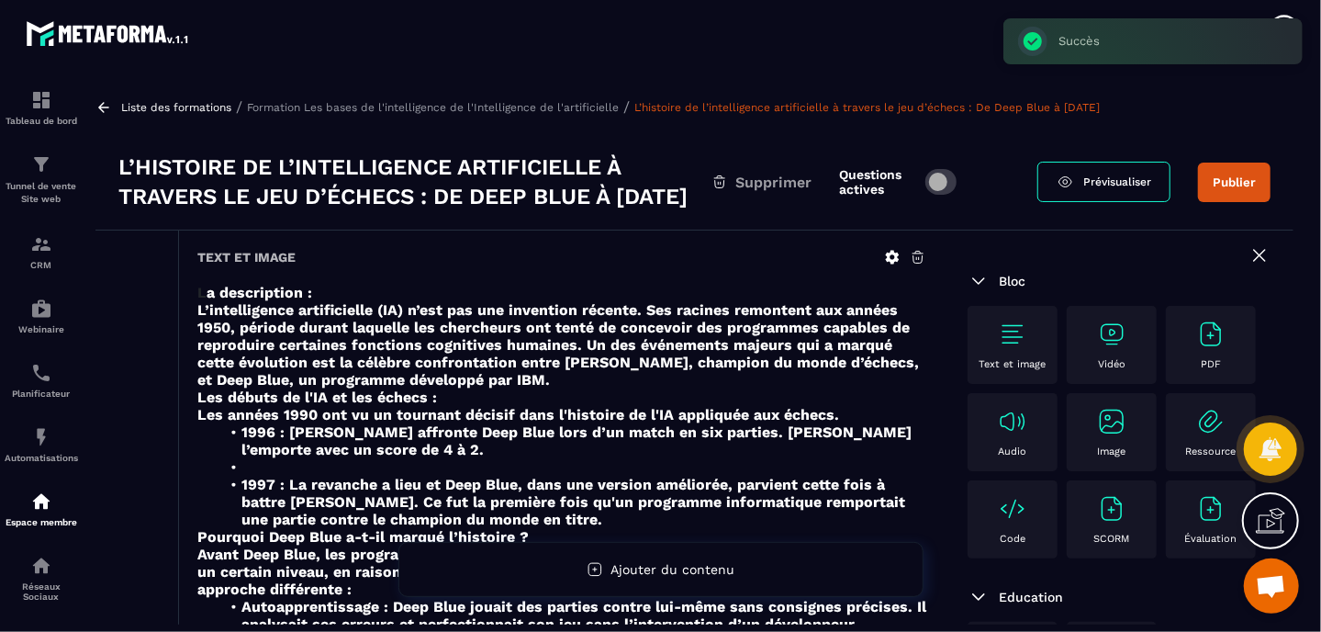
click at [923, 263] on icon at bounding box center [917, 258] width 11 height 12
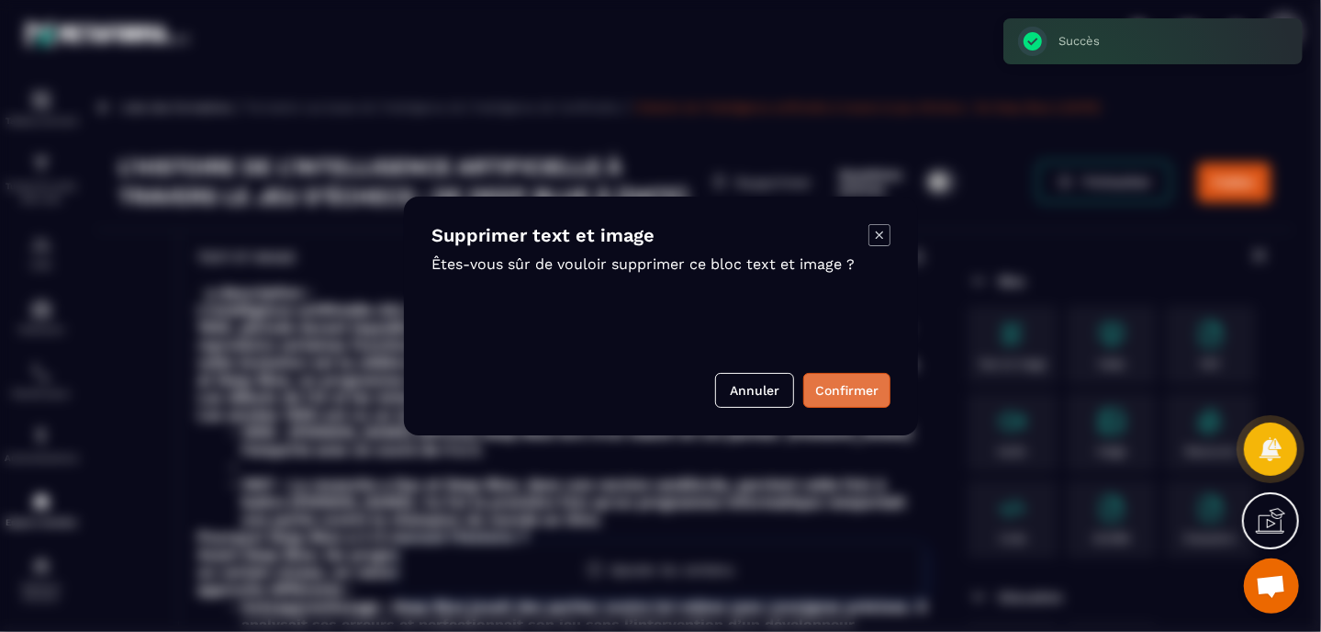
click at [837, 388] on button "Confirmer" at bounding box center [846, 390] width 87 height 35
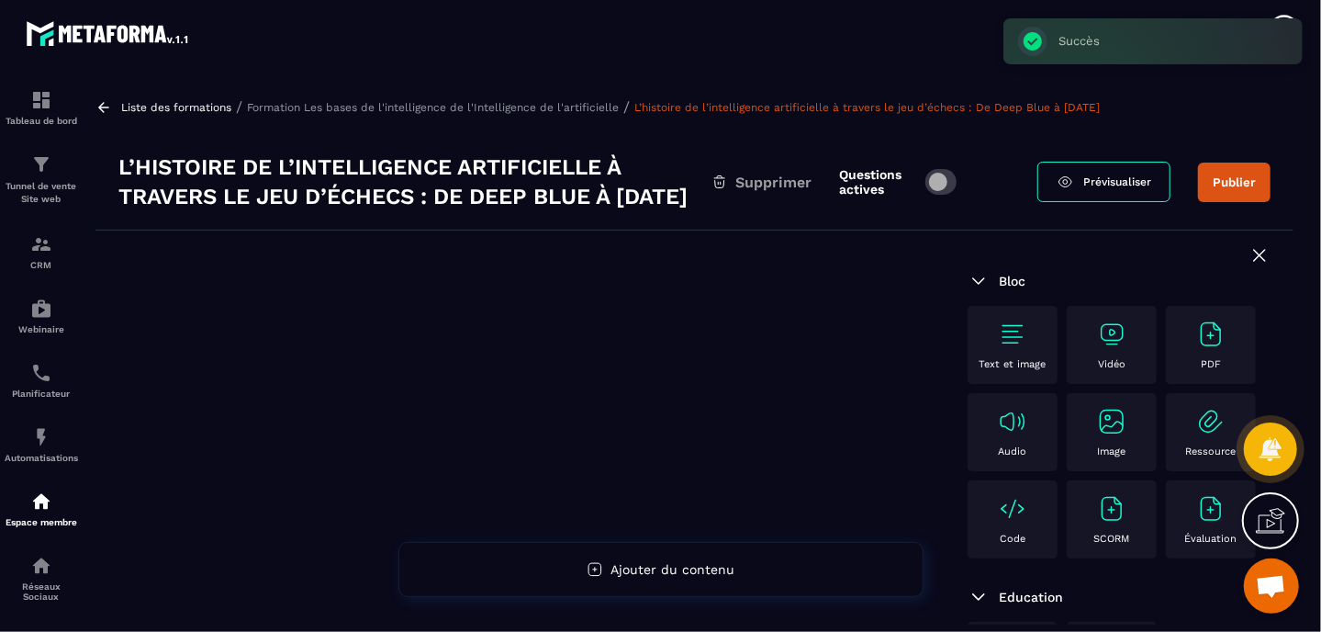
click at [1105, 349] on img at bounding box center [1111, 333] width 29 height 29
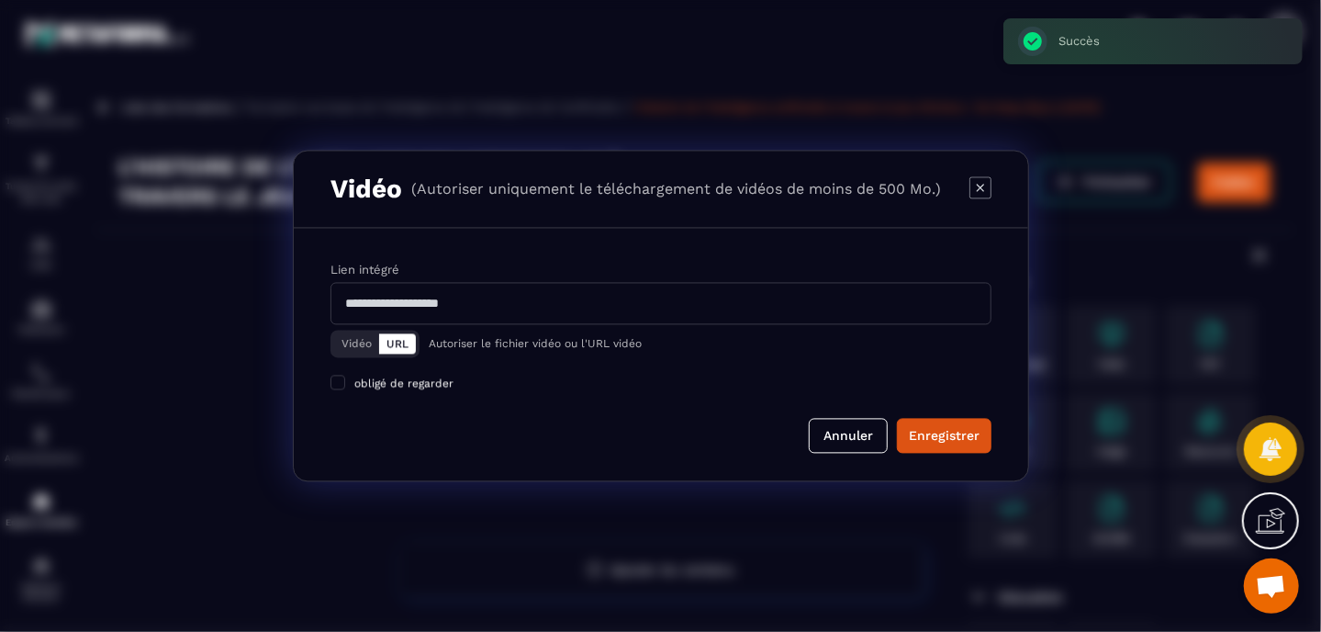
click at [587, 296] on input "Modal window" at bounding box center [660, 304] width 661 height 42
paste input "**********"
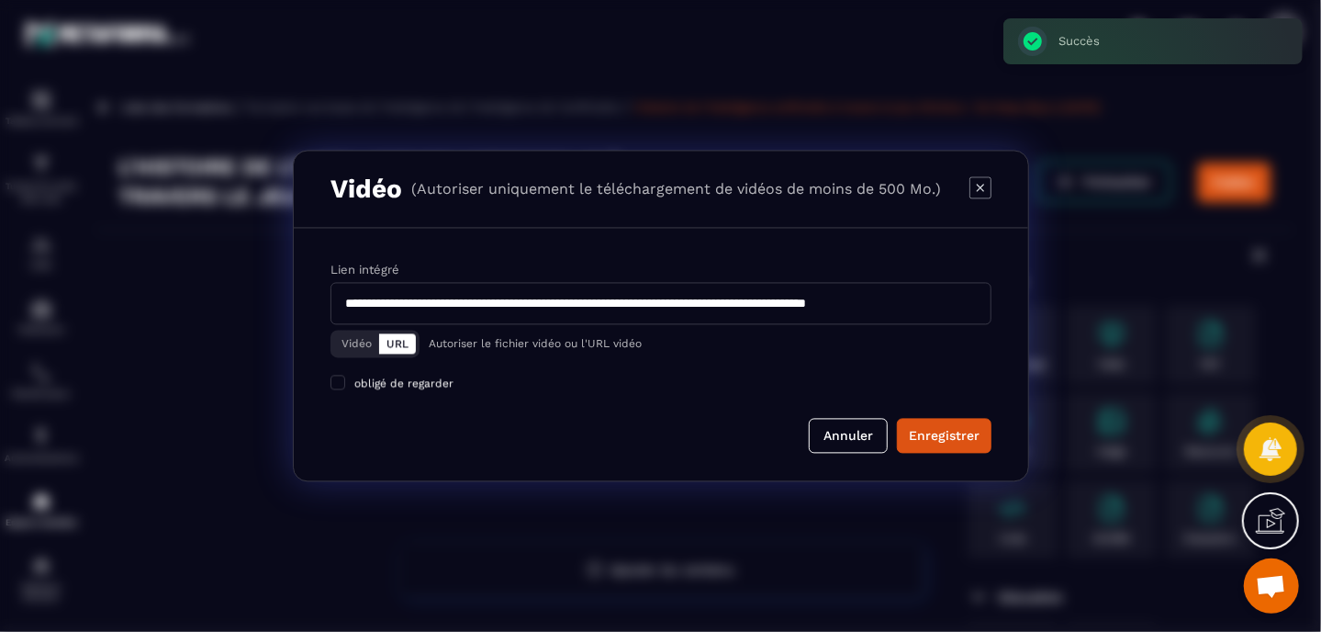
scroll to position [0, 78]
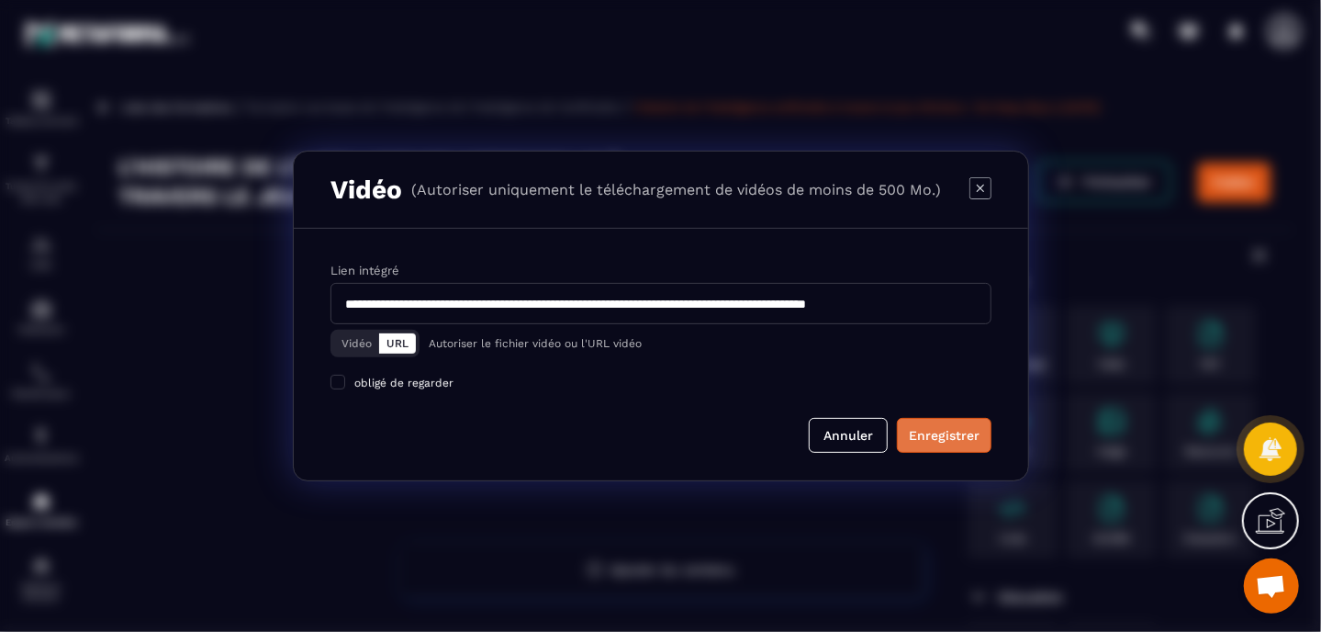
type input "**********"
click at [935, 422] on button "Enregistrer" at bounding box center [944, 435] width 95 height 35
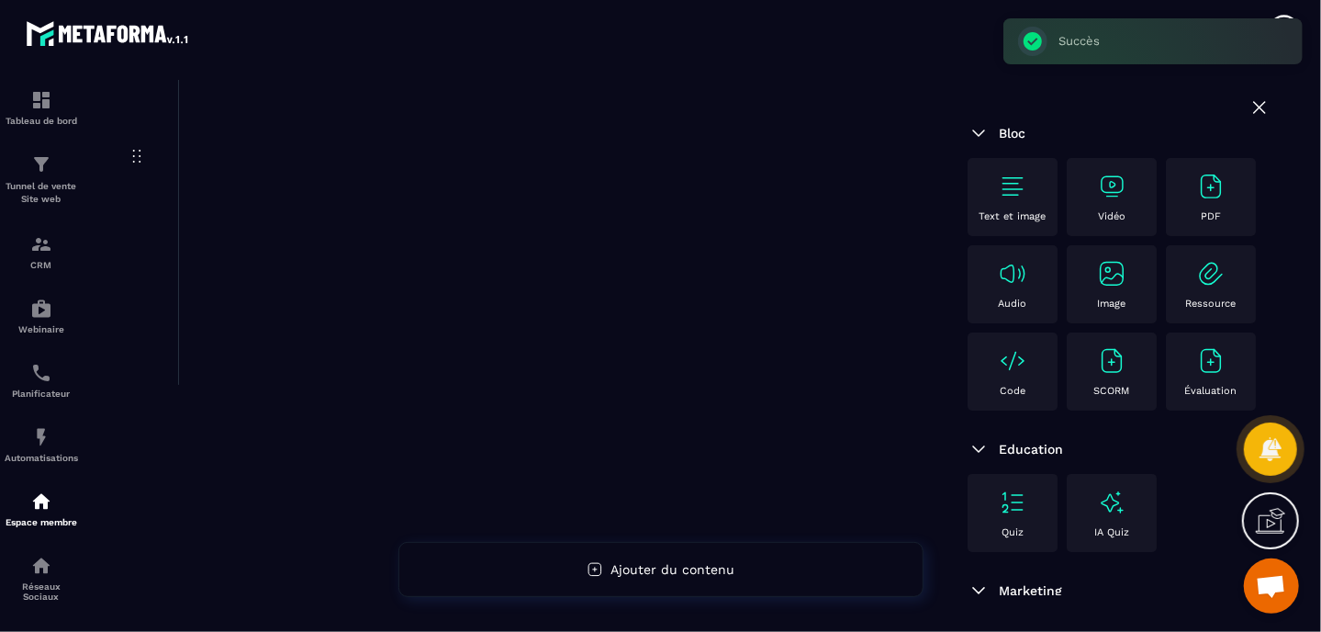
scroll to position [328, 0]
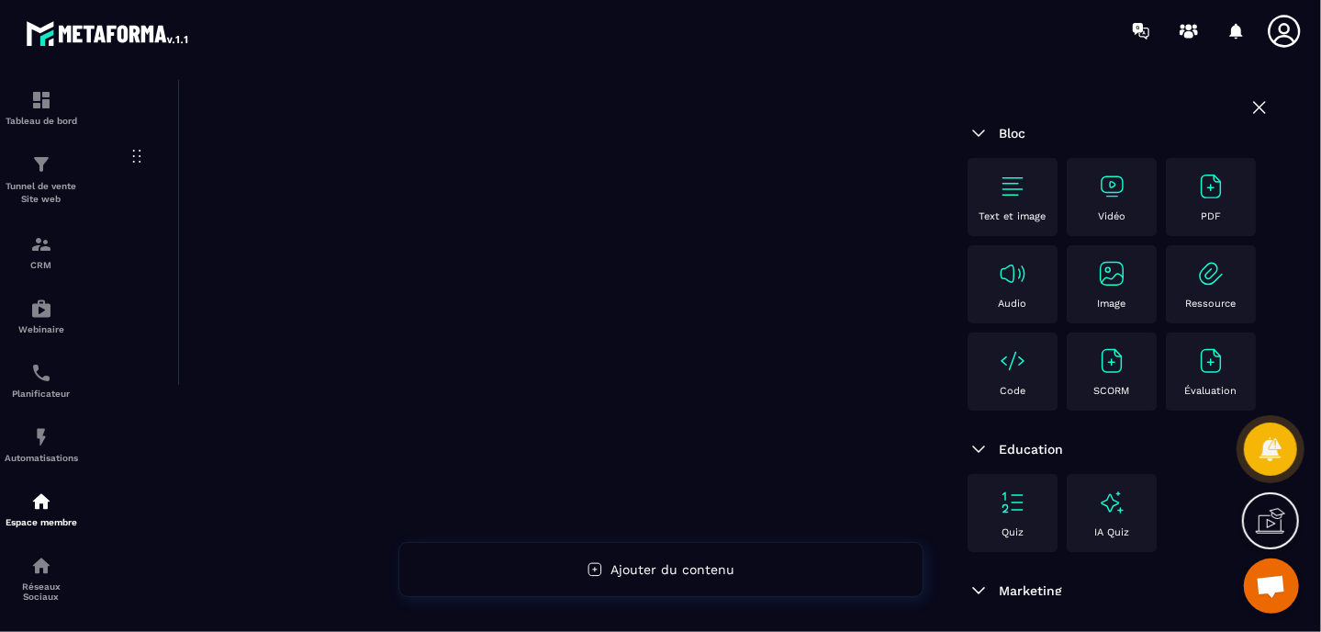
click at [1024, 195] on img at bounding box center [1012, 186] width 29 height 29
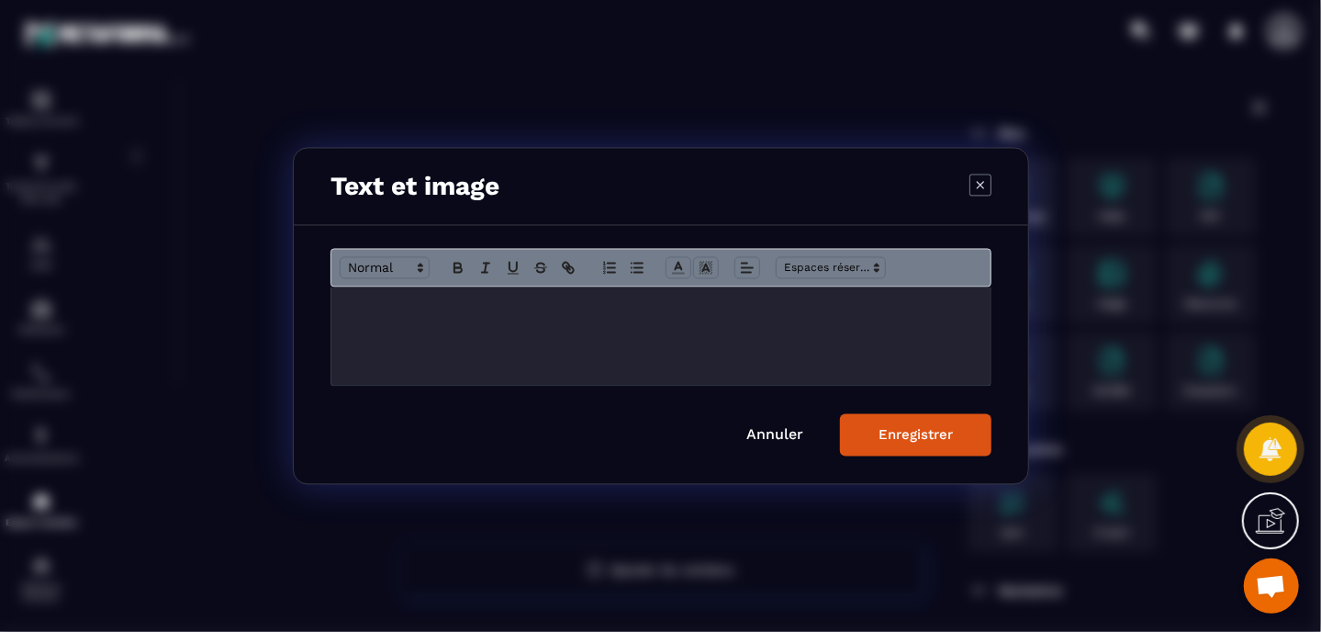
click at [550, 324] on div "Modal window" at bounding box center [660, 336] width 659 height 98
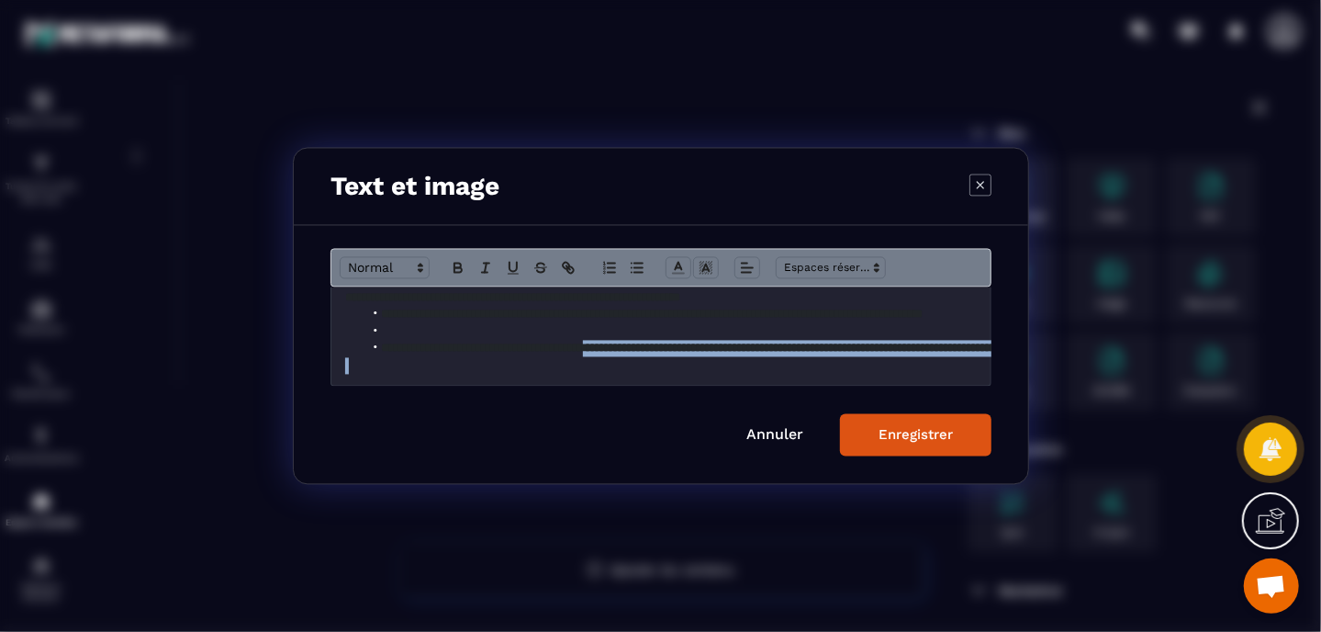
scroll to position [649, 0]
drag, startPoint x: 625, startPoint y: 364, endPoint x: 545, endPoint y: 353, distance: 80.5
click at [545, 353] on div "**********" at bounding box center [661, 336] width 660 height 98
click at [781, 357] on p "Modal window" at bounding box center [661, 365] width 632 height 17
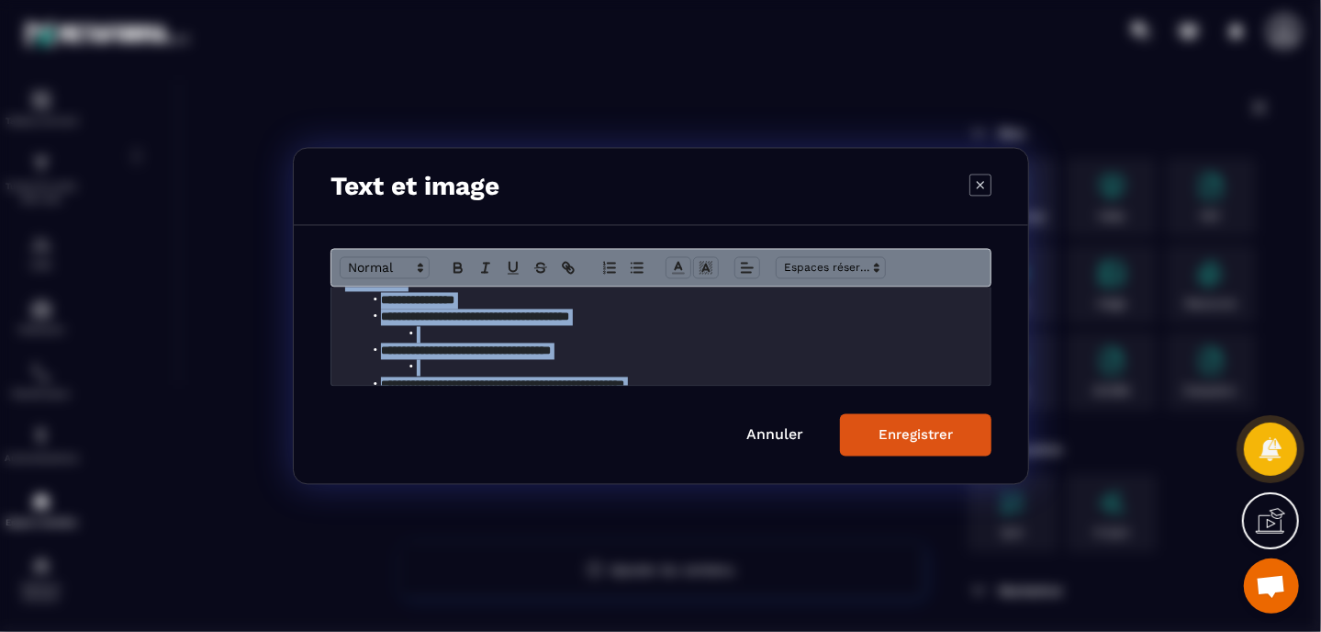
scroll to position [0, 0]
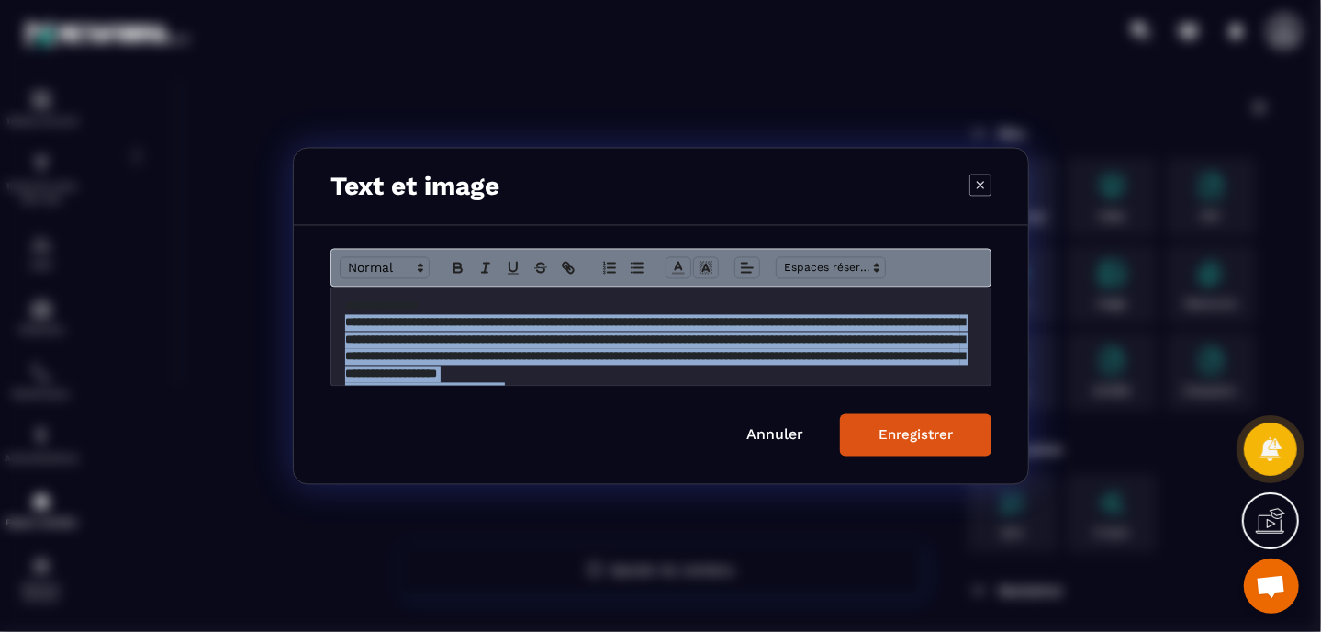
drag, startPoint x: 659, startPoint y: 361, endPoint x: 486, endPoint y: 173, distance: 256.0
click at [486, 173] on div "**********" at bounding box center [661, 316] width 736 height 337
click at [674, 266] on icon "Modal window" at bounding box center [678, 268] width 17 height 17
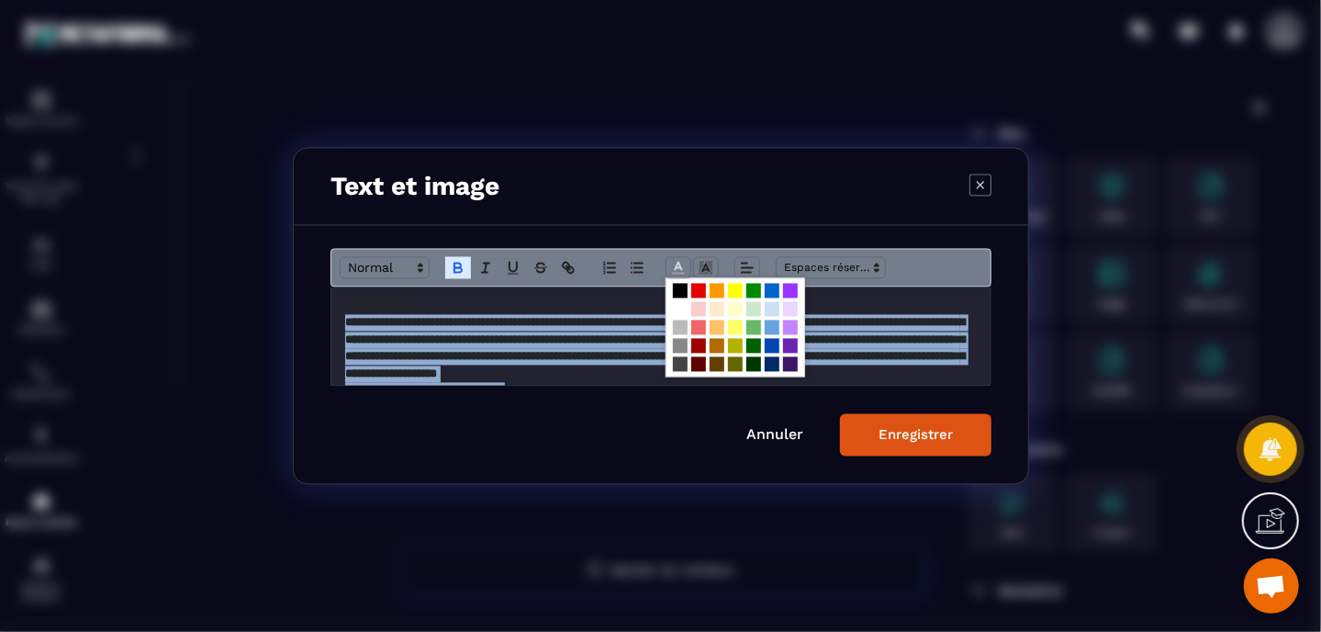
click at [669, 288] on span "Modal window" at bounding box center [736, 327] width 140 height 99
click at [677, 292] on span "Modal window" at bounding box center [680, 291] width 15 height 15
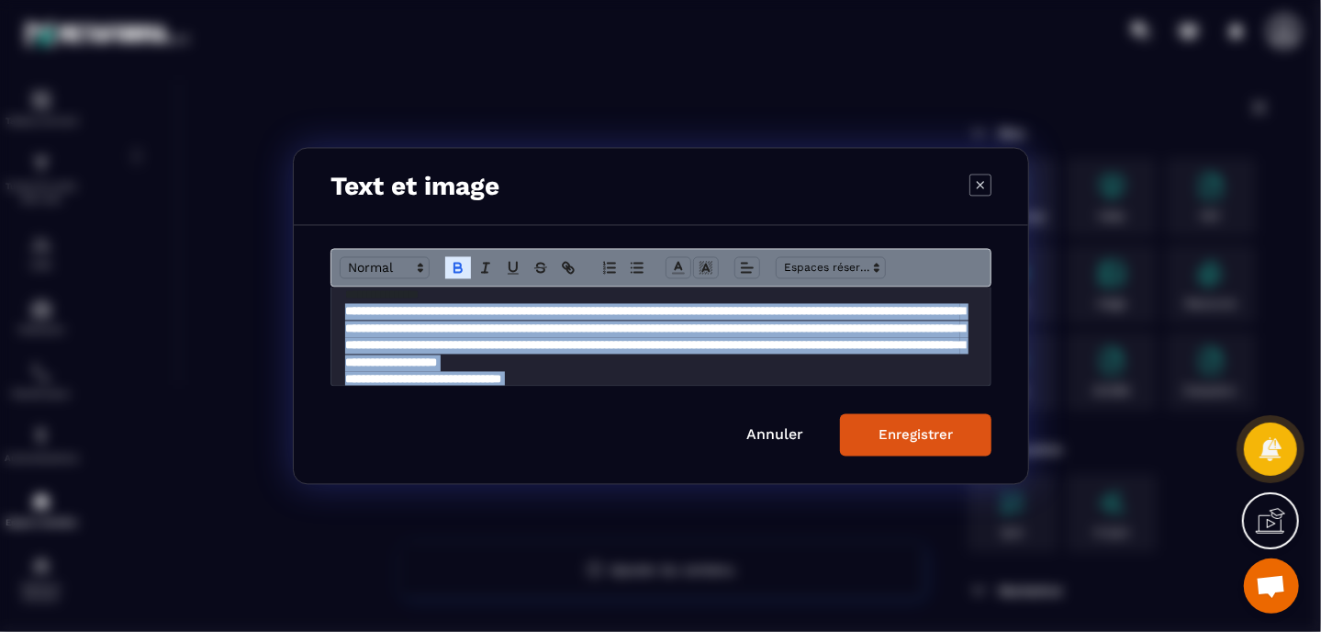
click at [888, 436] on div "Enregistrer" at bounding box center [915, 435] width 74 height 17
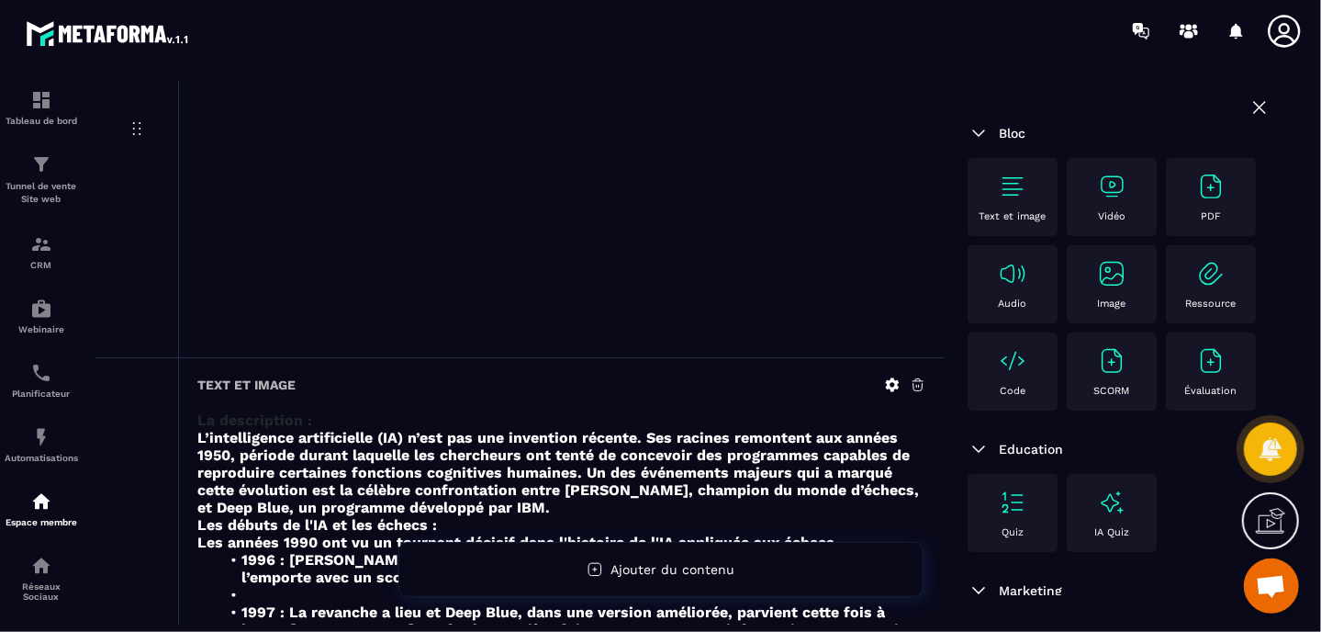
click at [1248, 106] on icon at bounding box center [1259, 107] width 22 height 22
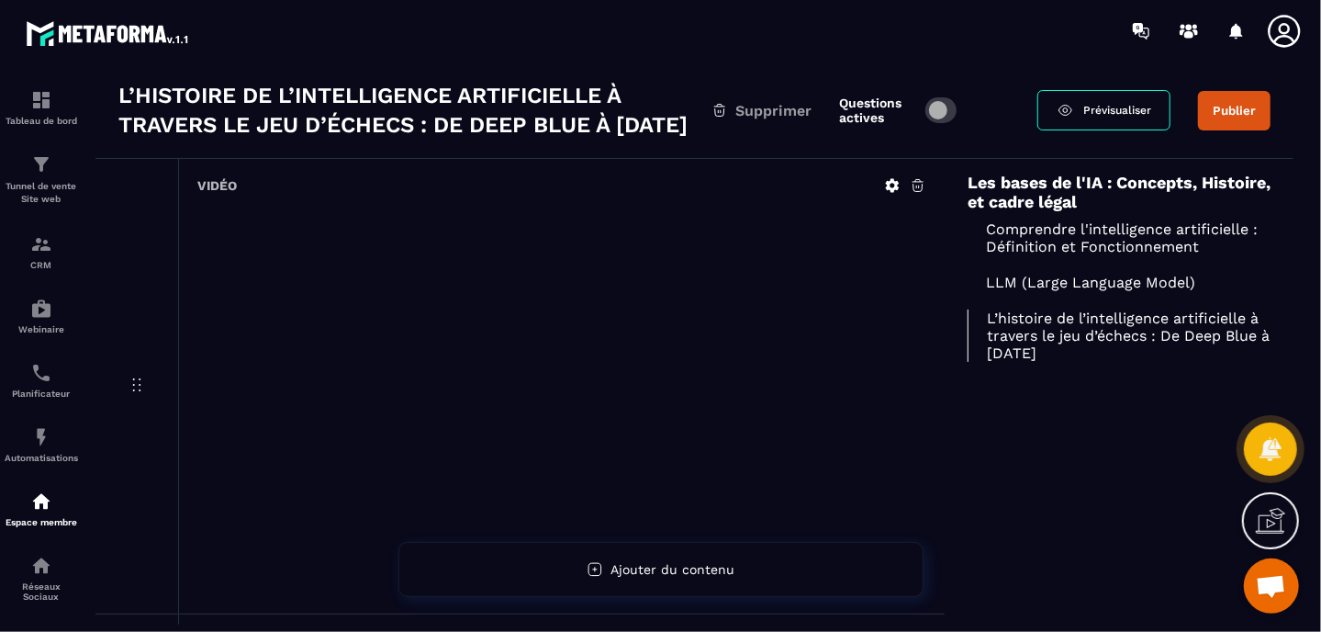
scroll to position [0, 0]
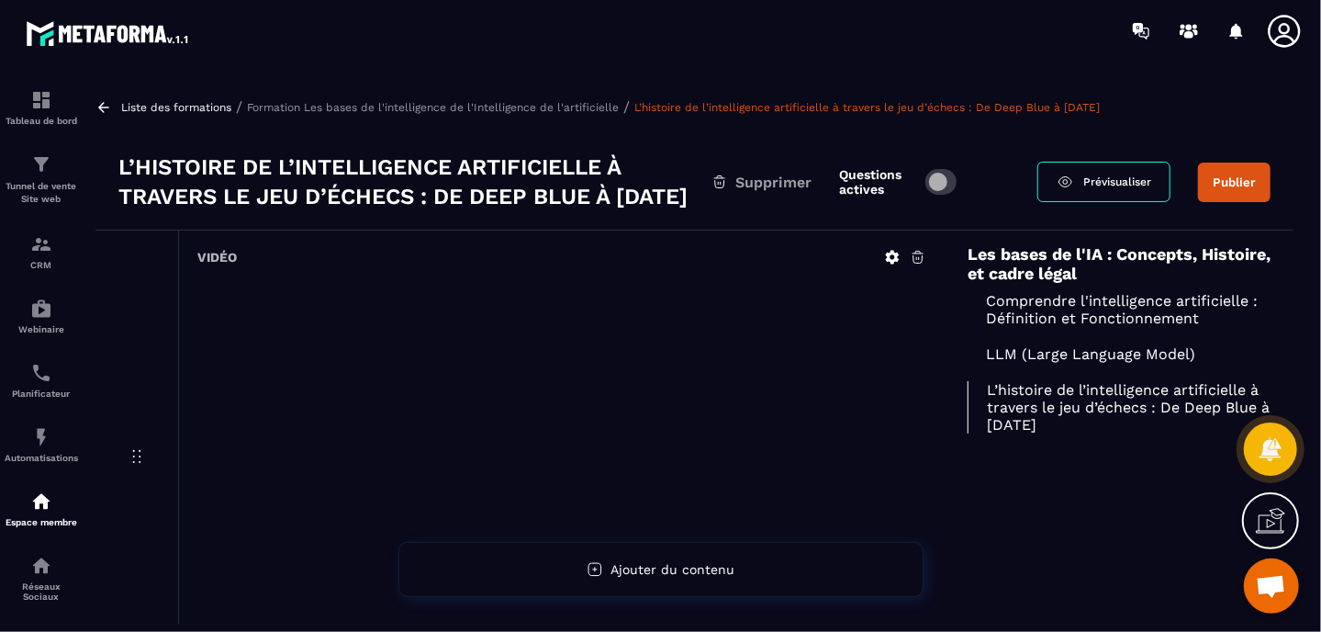
click at [423, 106] on p "Formation Les bases de l'intelligence de l'Intelligence de l'artificielle" at bounding box center [433, 107] width 372 height 13
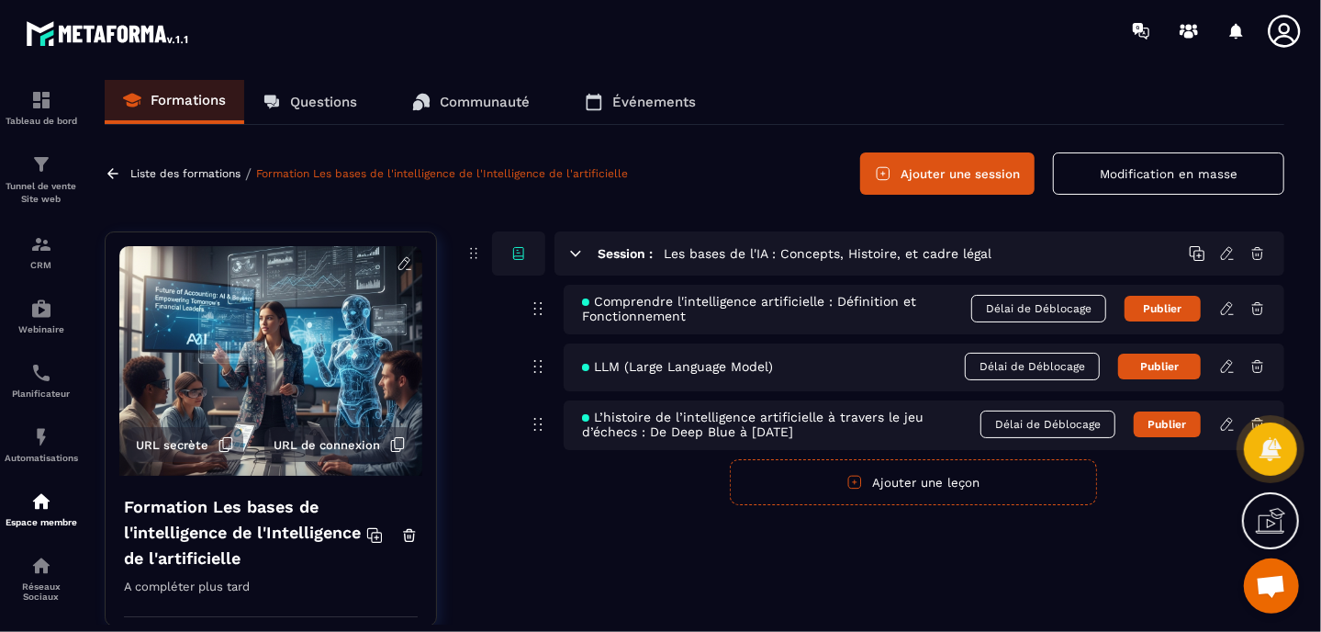
click at [903, 474] on button "Ajouter une leçon" at bounding box center [913, 482] width 367 height 46
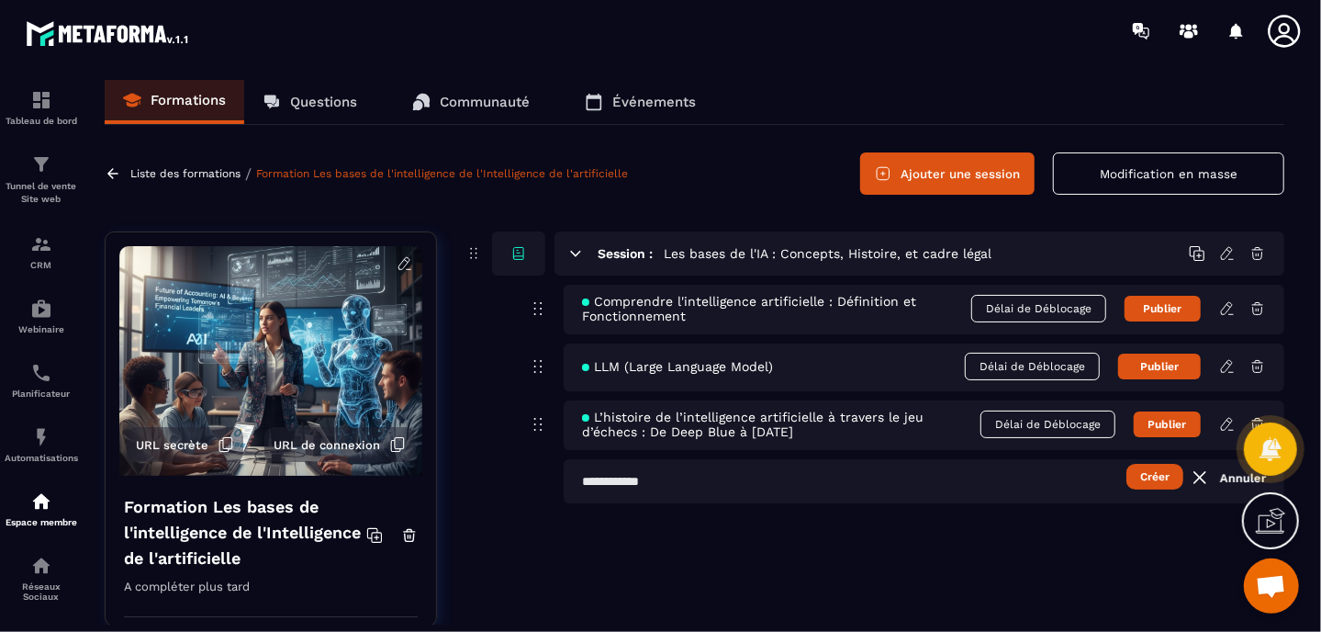
click at [753, 481] on input "text" at bounding box center [924, 481] width 721 height 44
paste input "**********"
type input "**********"
click at [1140, 474] on button "Créer" at bounding box center [1154, 477] width 57 height 26
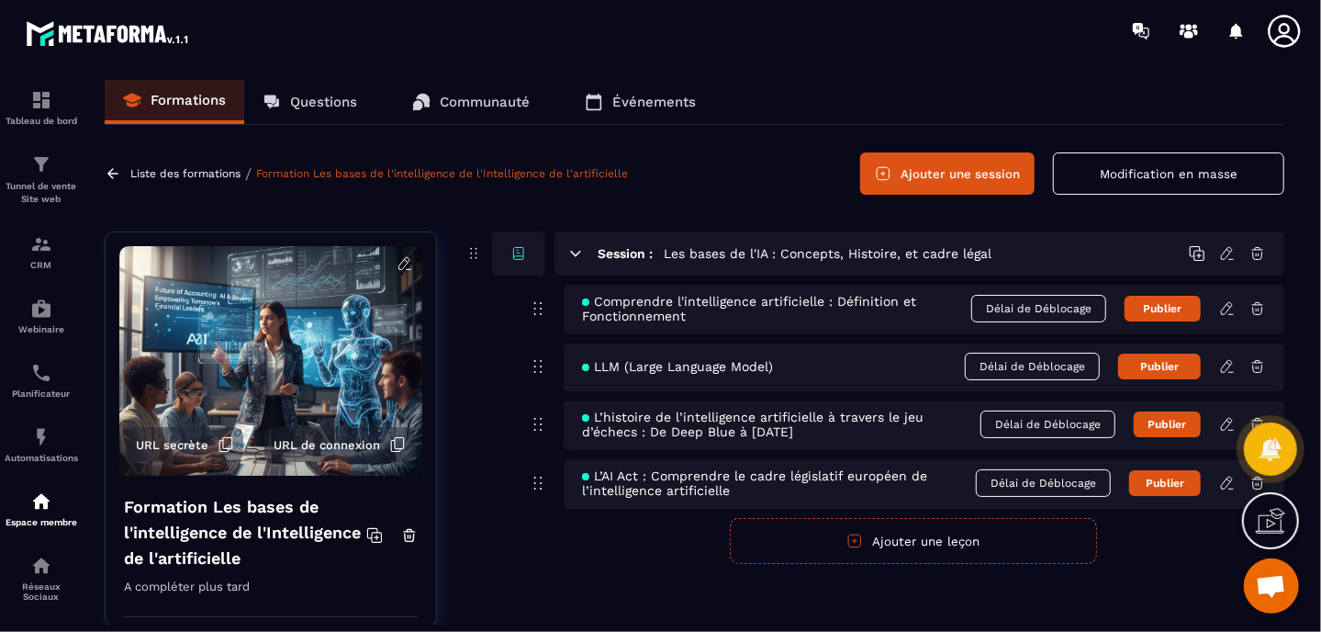
click at [1221, 480] on icon at bounding box center [1227, 483] width 17 height 17
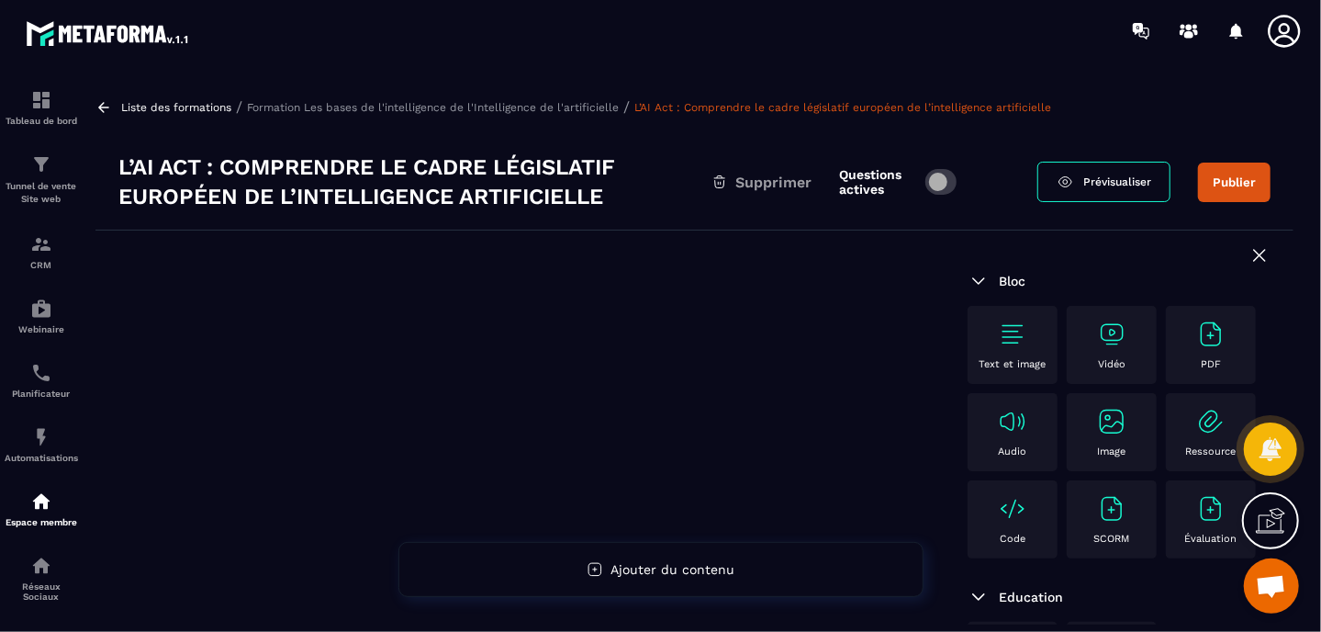
click at [1115, 338] on img at bounding box center [1111, 333] width 29 height 29
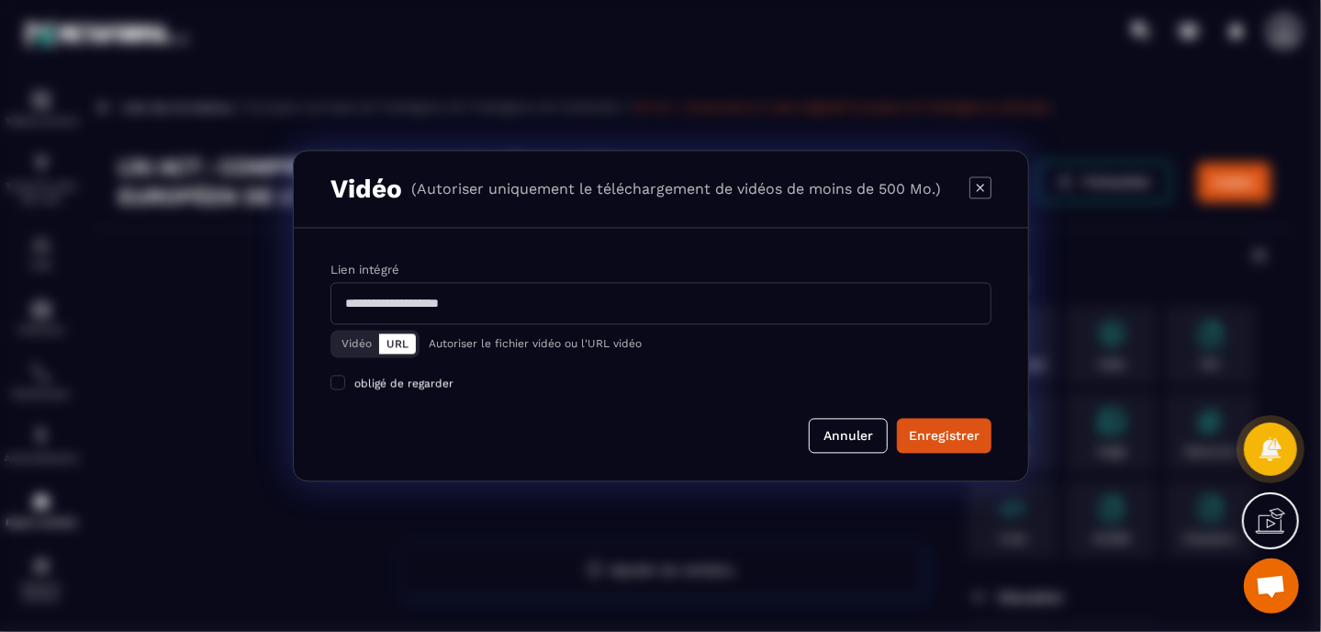
click at [595, 315] on input "Modal window" at bounding box center [660, 304] width 661 height 42
paste input "**********"
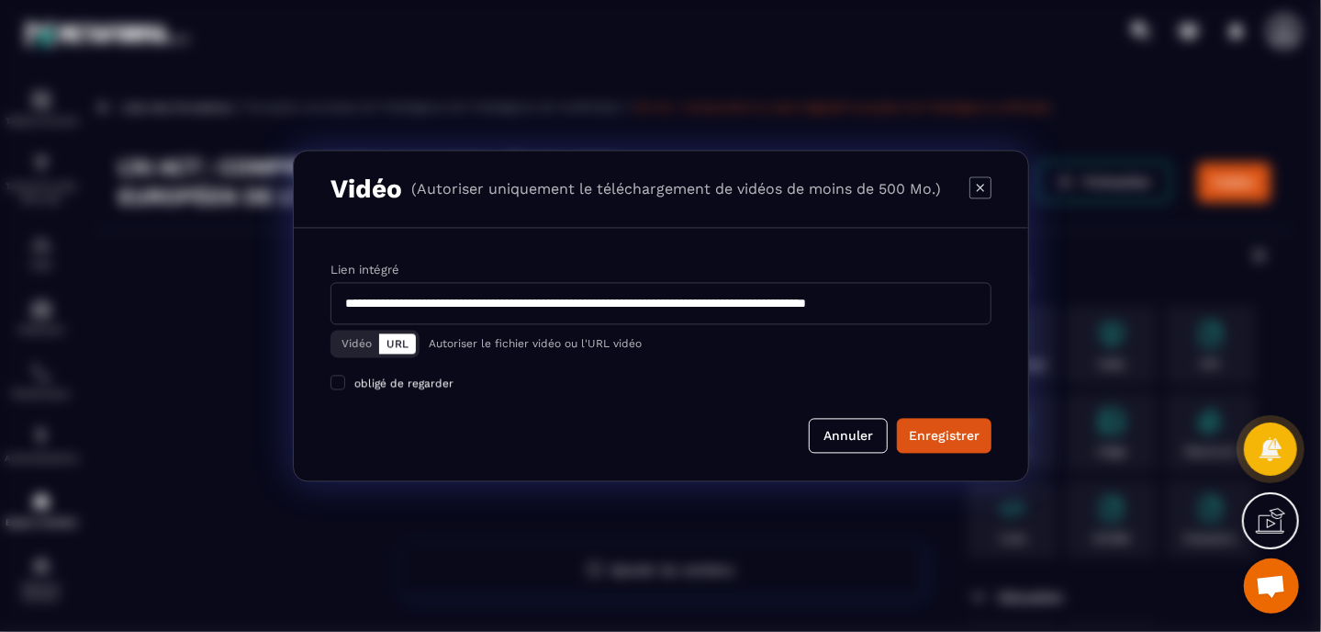
scroll to position [0, 77]
type input "**********"
click at [956, 431] on div "Enregistrer" at bounding box center [944, 435] width 71 height 18
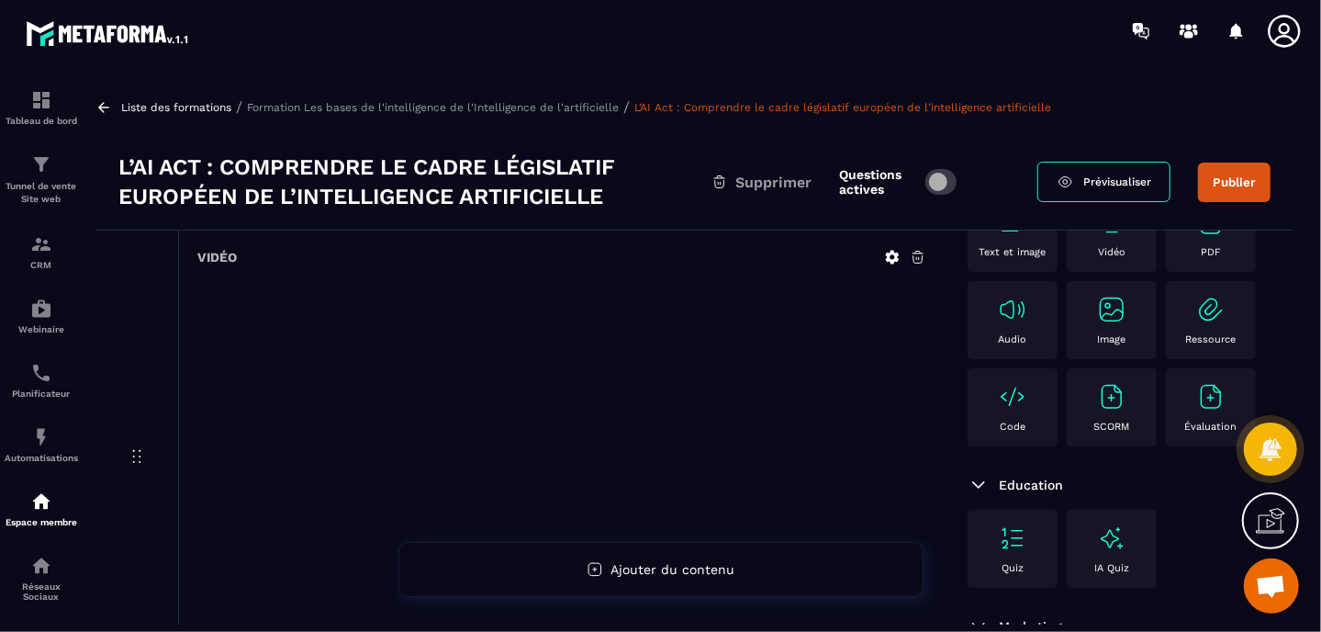
scroll to position [92, 0]
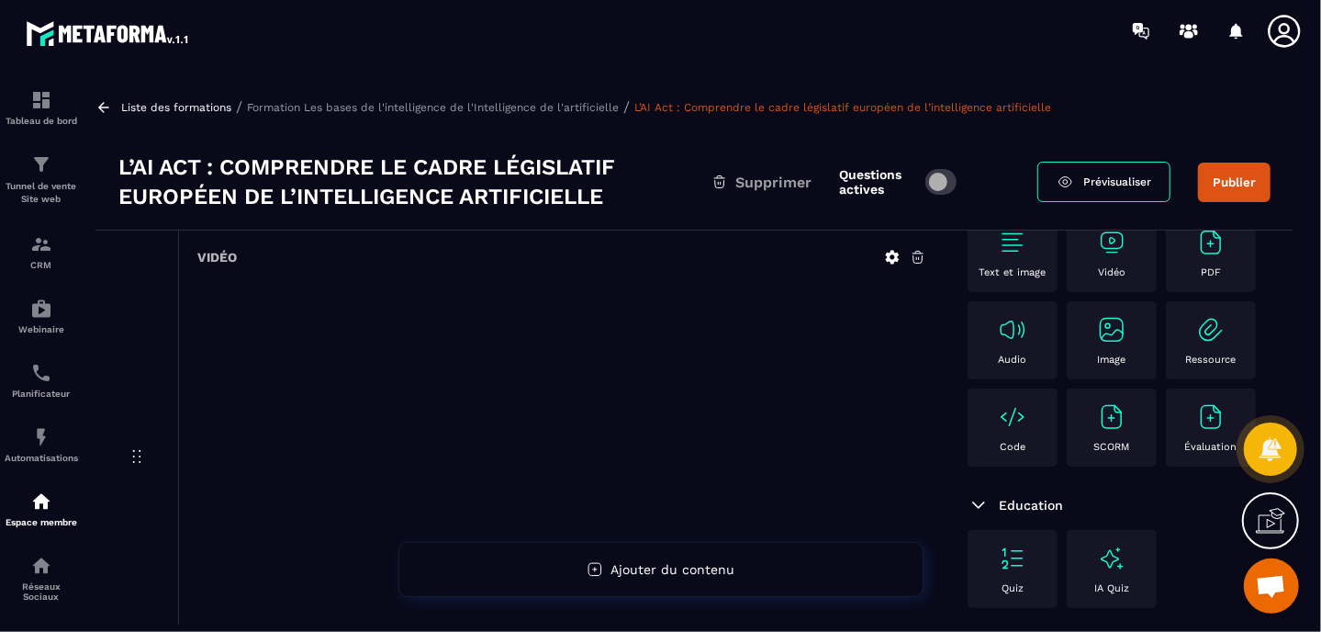
click at [1011, 263] on div "Text et image" at bounding box center [1013, 253] width 72 height 50
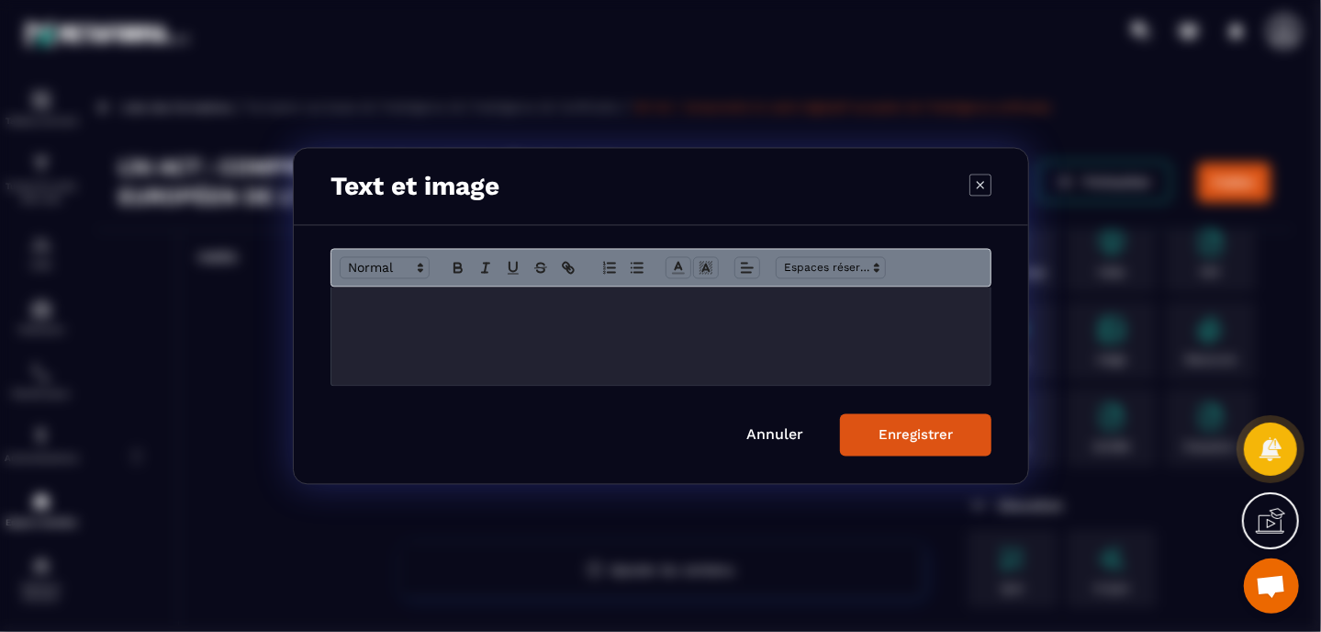
click at [686, 319] on div "Modal window" at bounding box center [660, 336] width 659 height 98
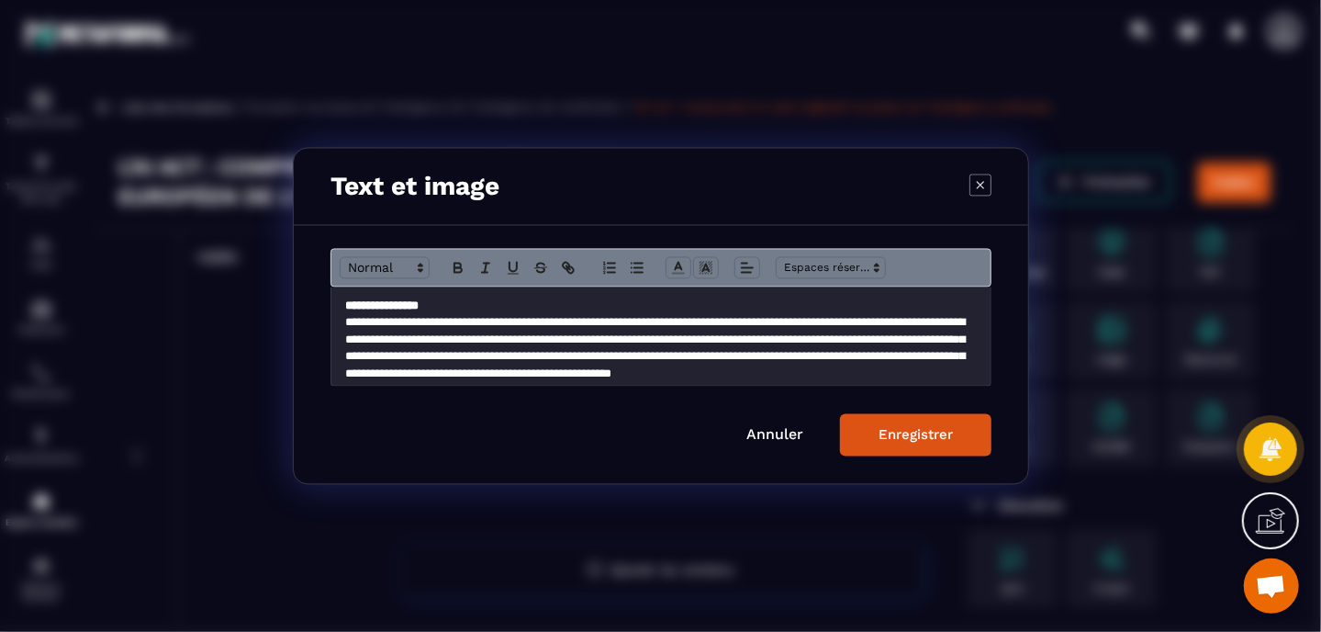
scroll to position [775, 0]
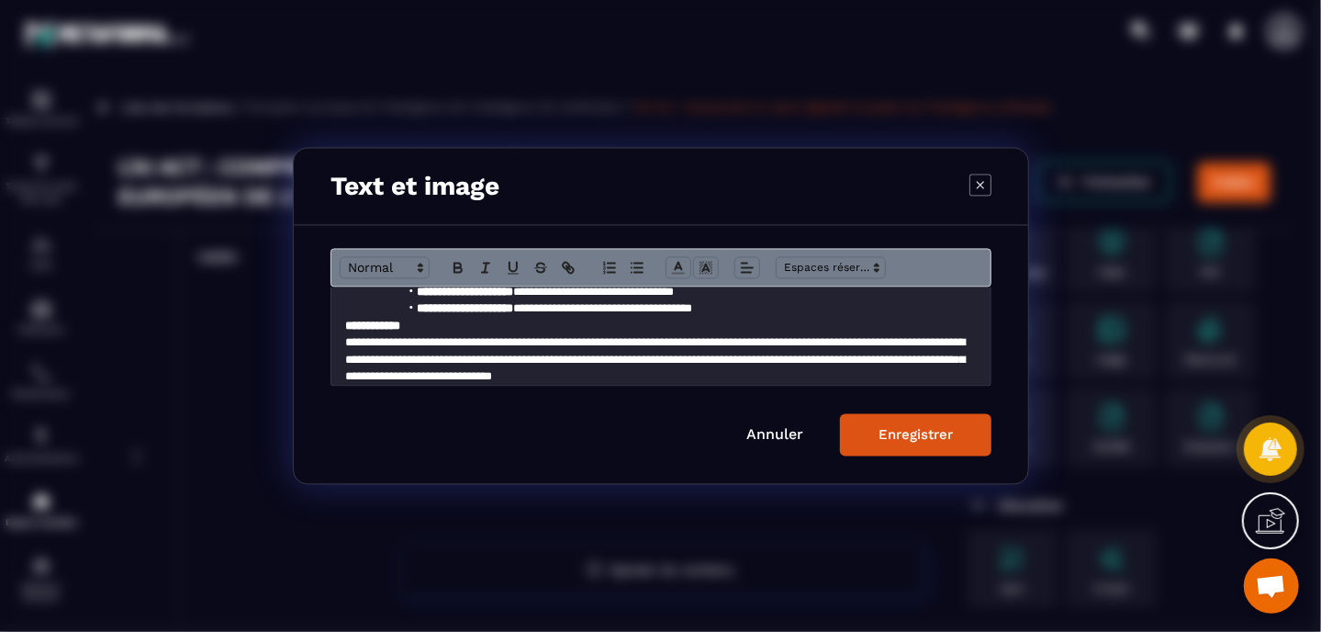
click at [879, 428] on div "Enregistrer" at bounding box center [915, 435] width 74 height 17
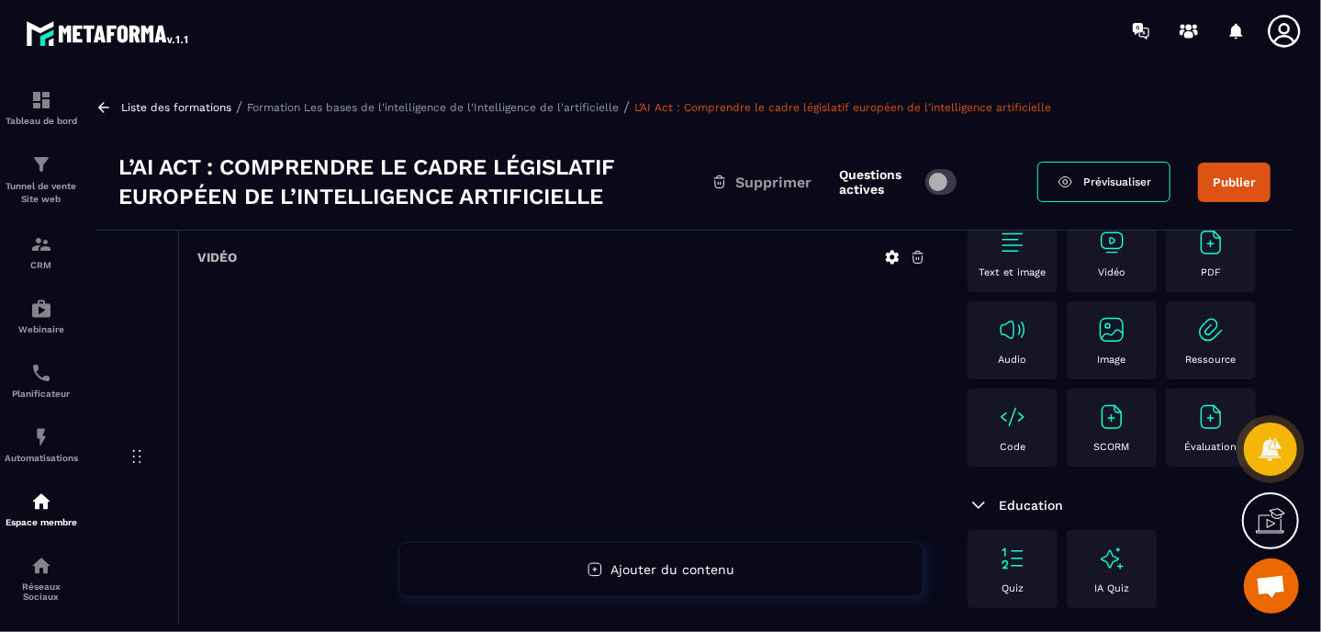
click at [498, 106] on p "Formation Les bases de l'intelligence de l'Intelligence de l'artificielle" at bounding box center [433, 107] width 372 height 13
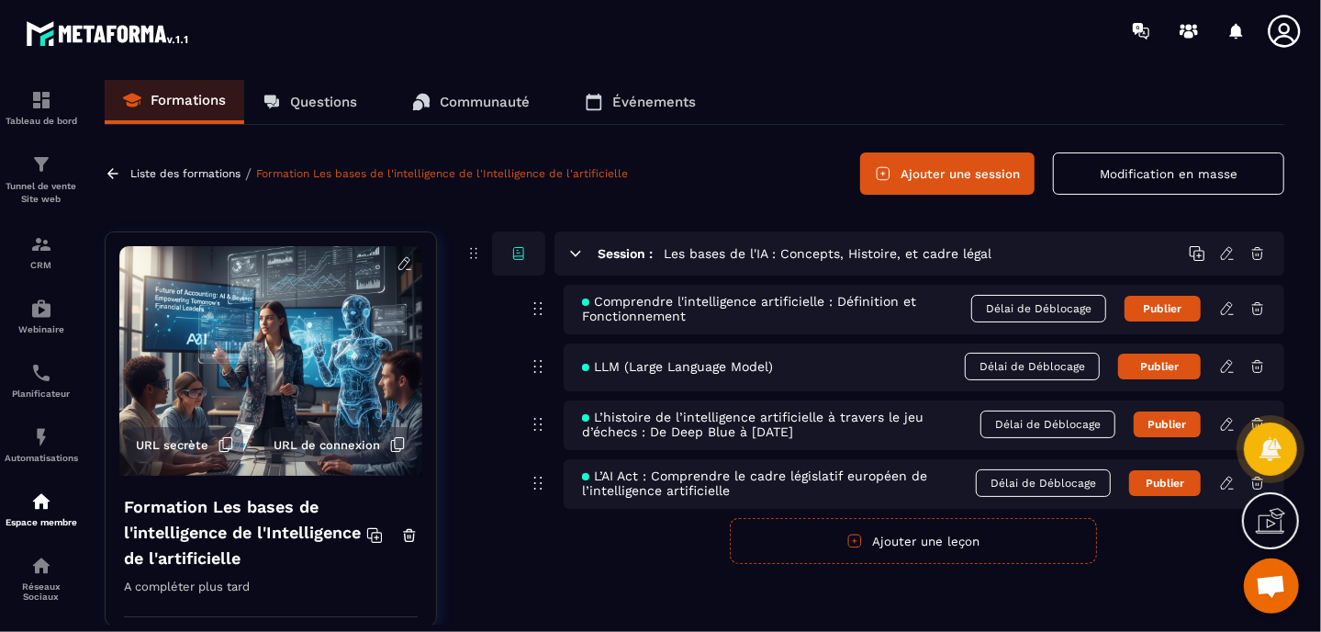
click at [577, 252] on icon at bounding box center [576, 253] width 10 height 5
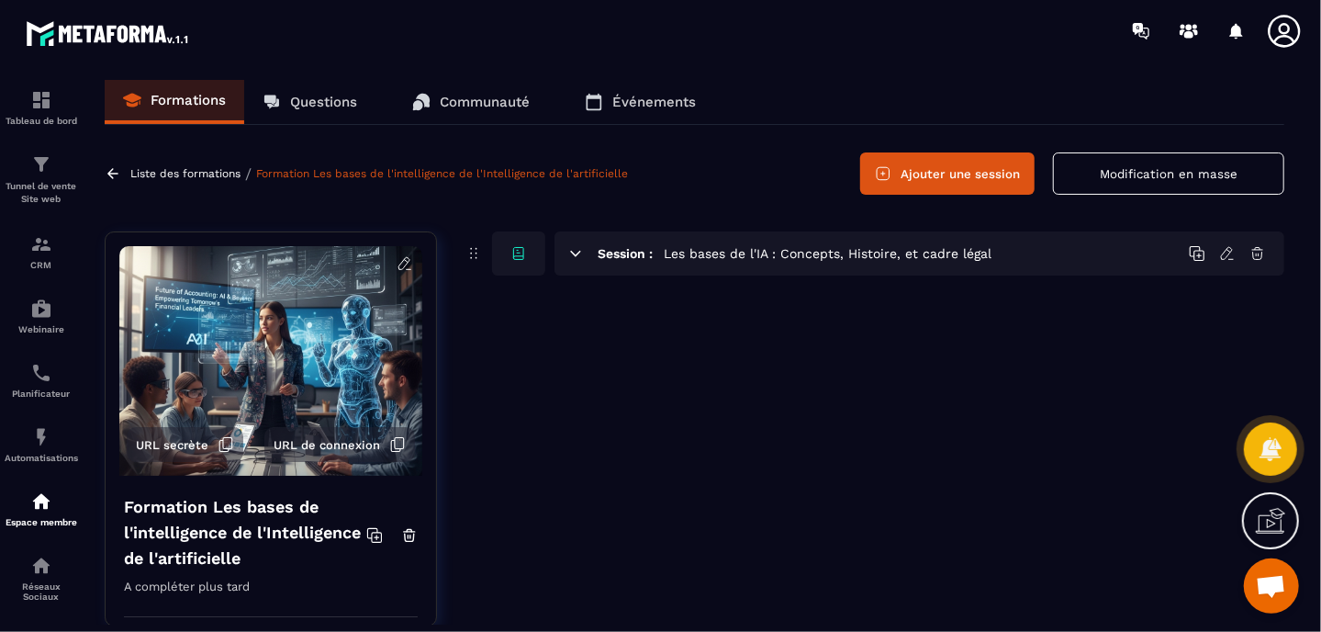
click at [577, 252] on icon at bounding box center [576, 253] width 10 height 5
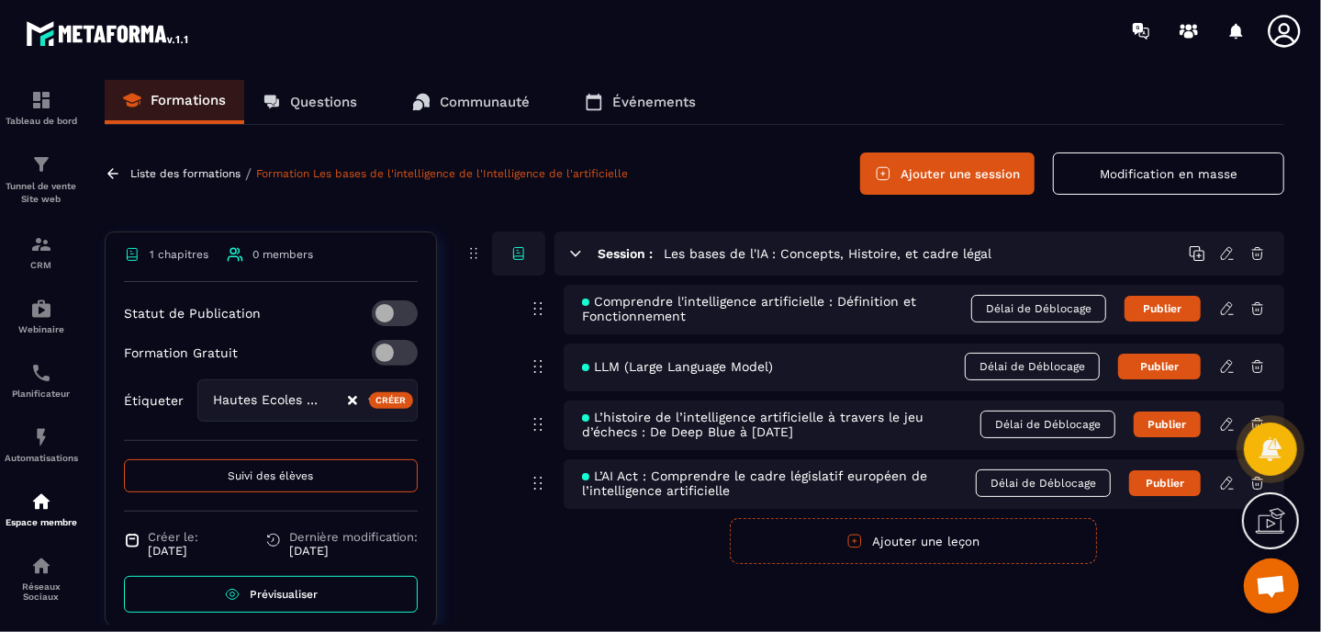
scroll to position [401, 0]
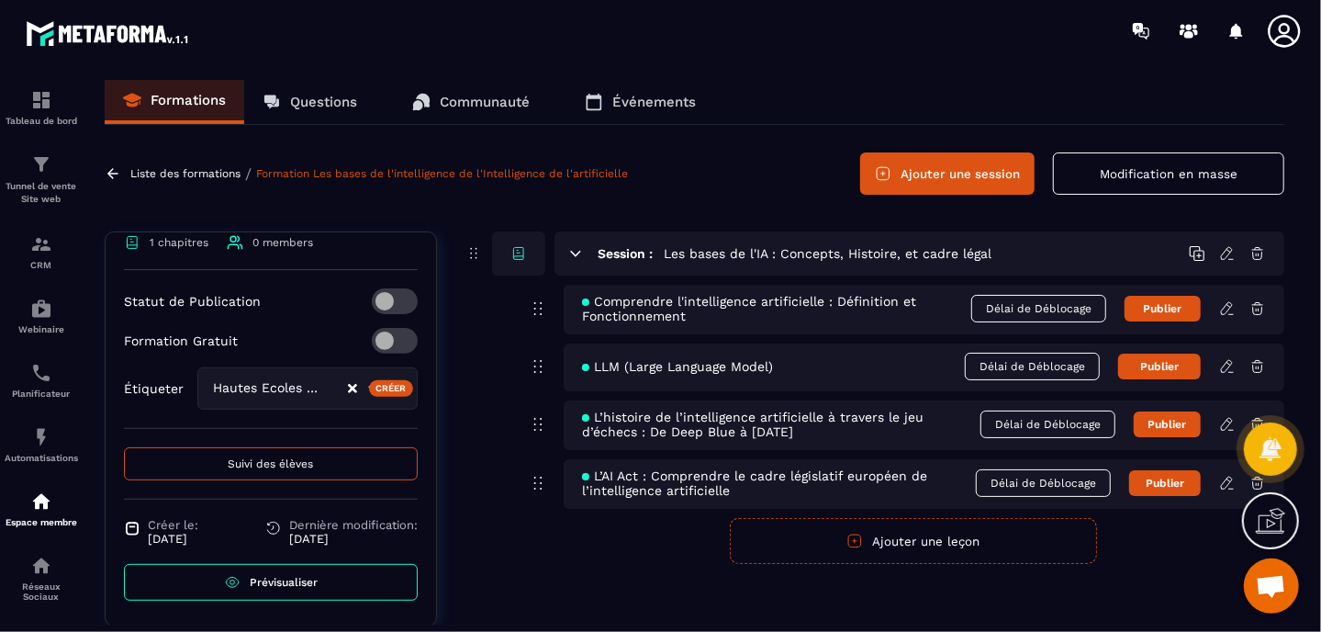
click at [293, 570] on link "Prévisualiser" at bounding box center [271, 582] width 294 height 37
click at [1148, 308] on button "Publier" at bounding box center [1162, 309] width 76 height 26
click at [1148, 308] on button "Publié" at bounding box center [1162, 309] width 76 height 28
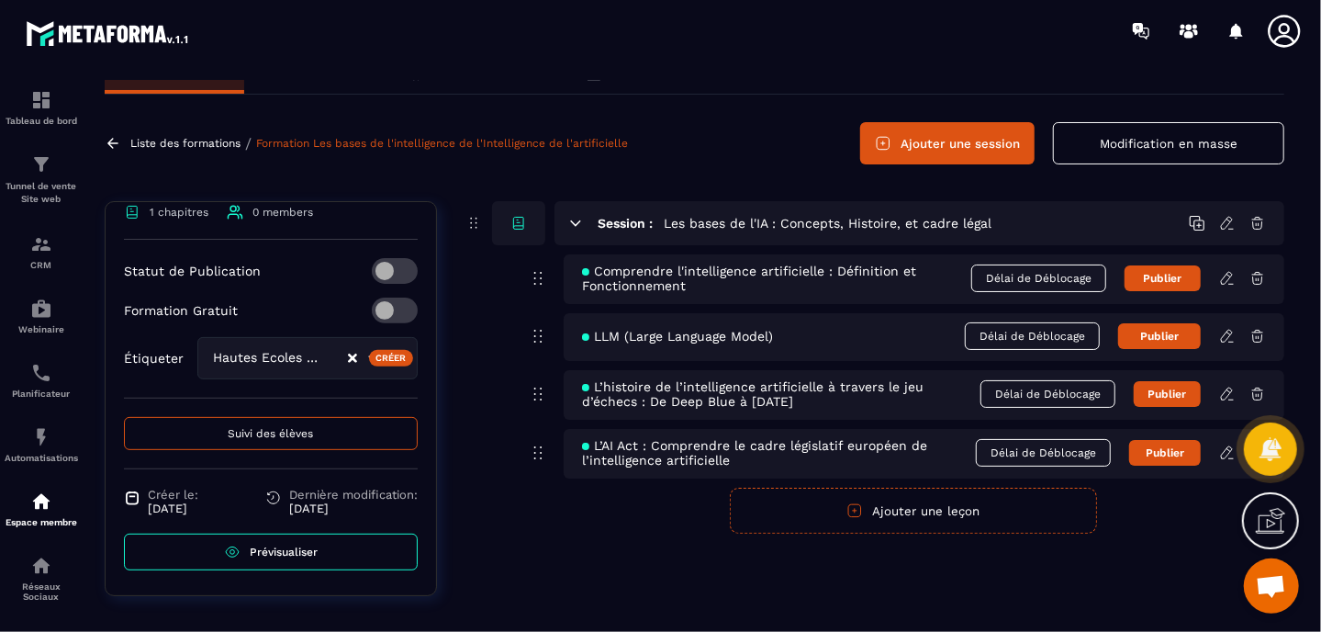
scroll to position [46, 0]
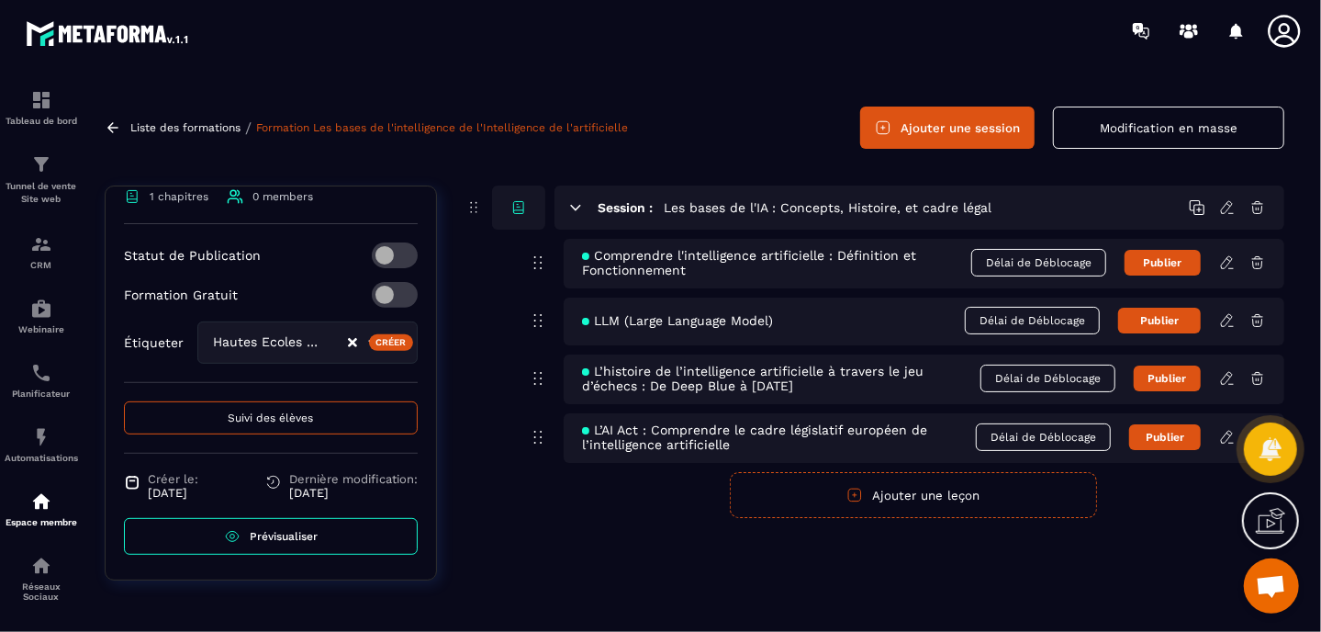
click at [519, 209] on icon at bounding box center [518, 207] width 17 height 17
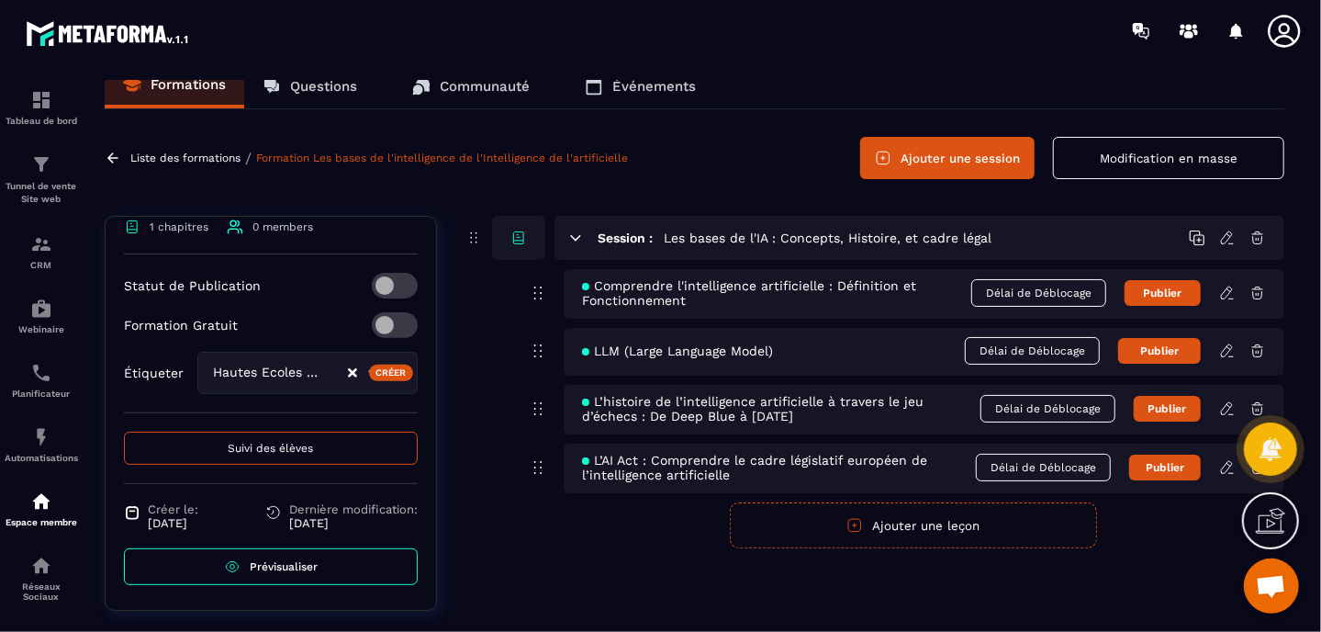
scroll to position [0, 0]
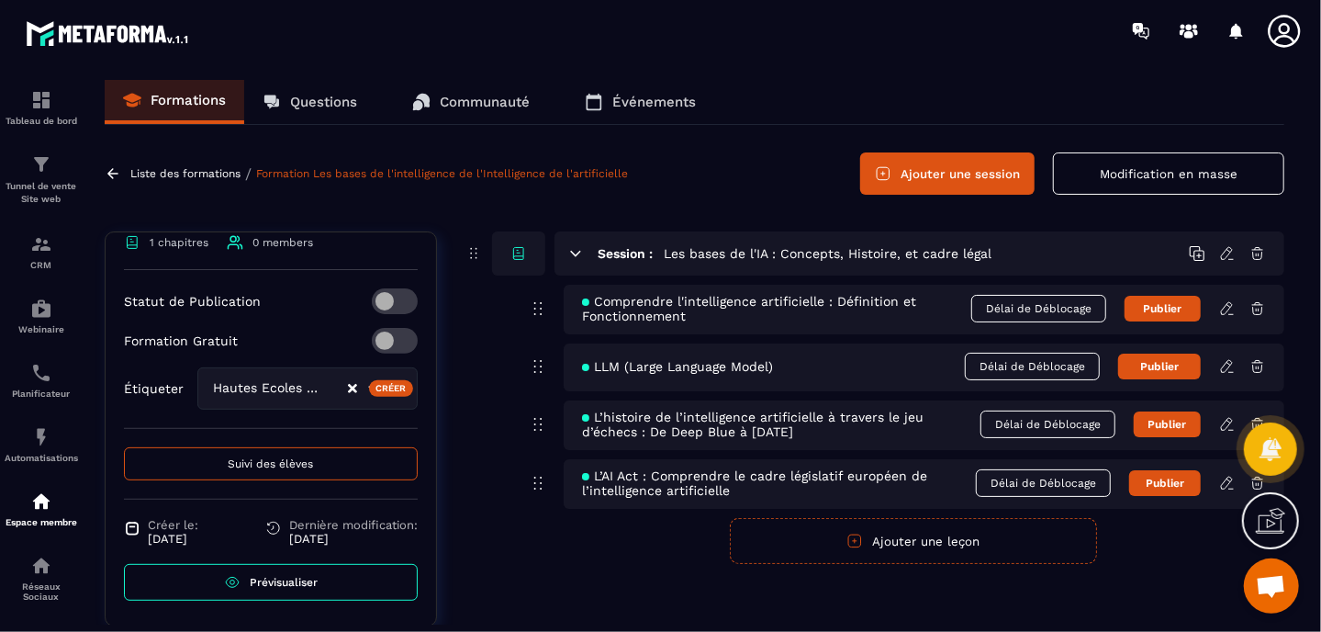
click at [466, 294] on div "Session : Les bases de l'IA : Concepts, Histoire, et cadre légal Comprendre l'i…" at bounding box center [874, 397] width 820 height 332
click at [925, 167] on button "Ajouter une session" at bounding box center [947, 173] width 174 height 42
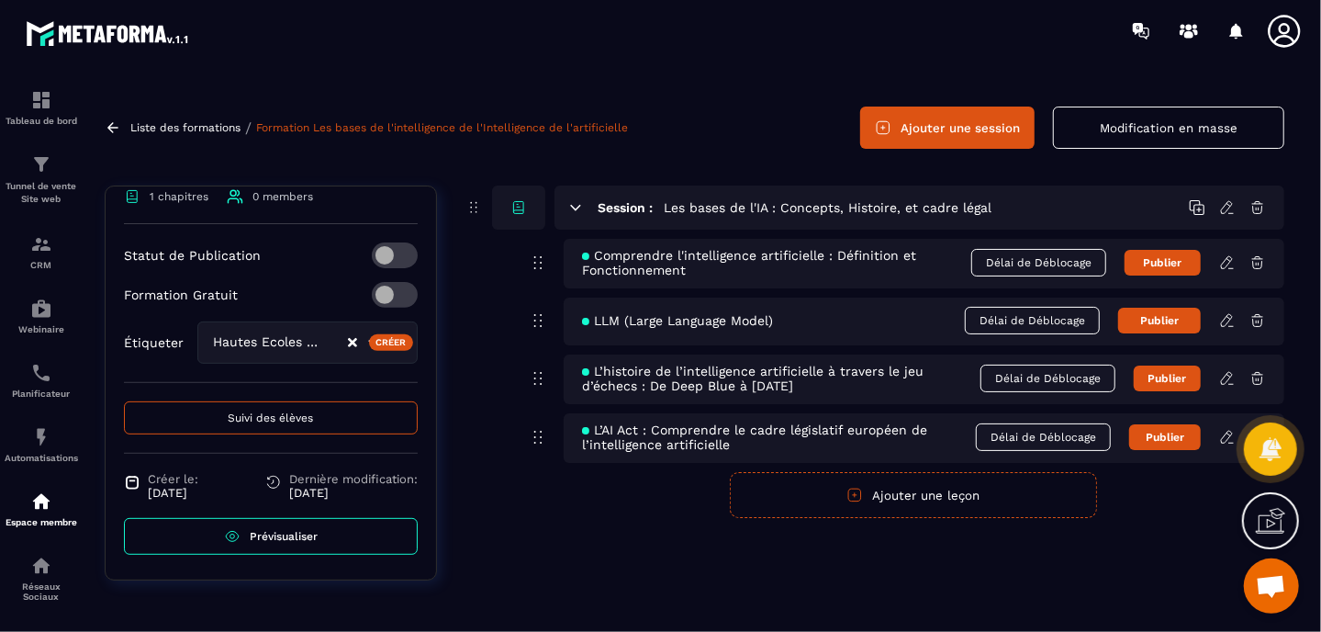
click at [297, 415] on span "Suivi des élèves" at bounding box center [271, 417] width 85 height 13
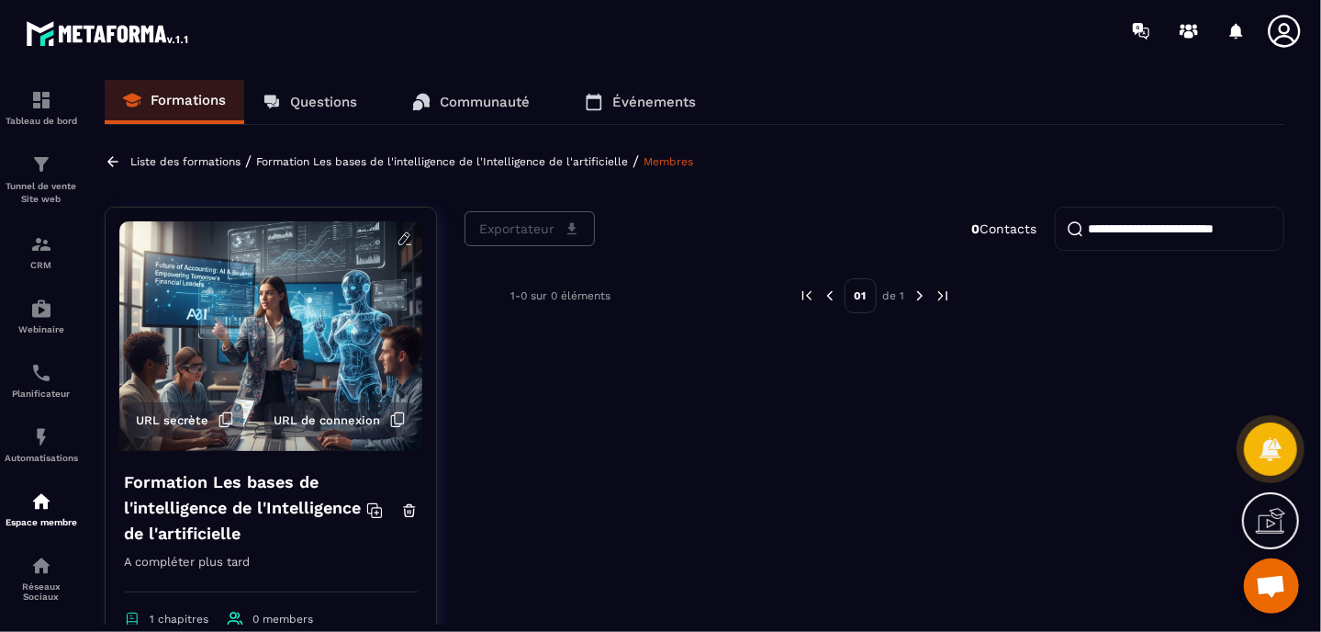
click at [502, 164] on p "Formation Les bases de l'intelligence de l'Intelligence de l'artificielle" at bounding box center [442, 161] width 372 height 13
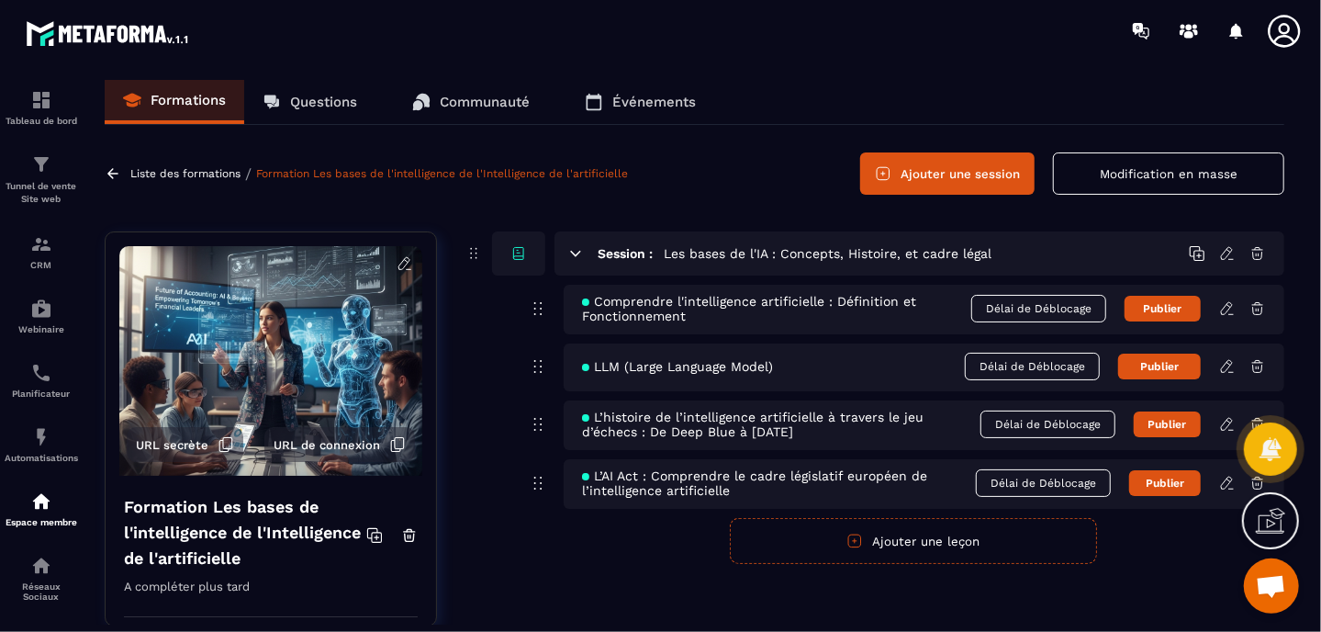
click at [573, 257] on icon at bounding box center [575, 253] width 17 height 17
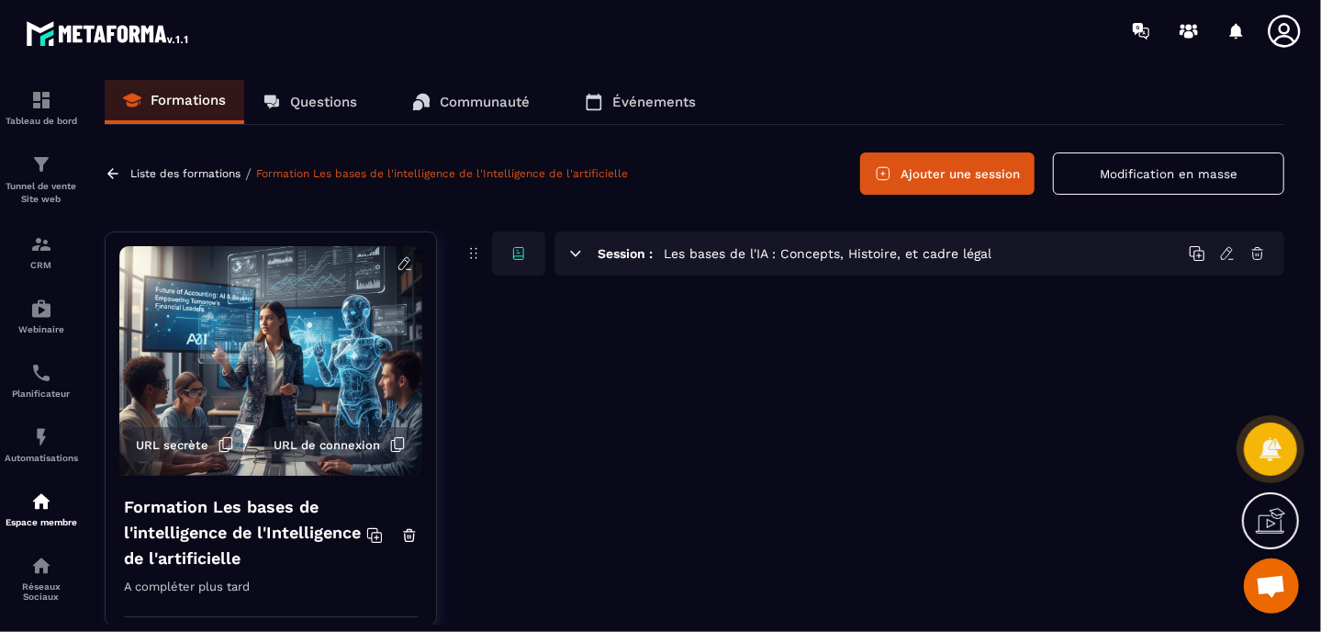
click at [573, 257] on icon at bounding box center [575, 253] width 17 height 17
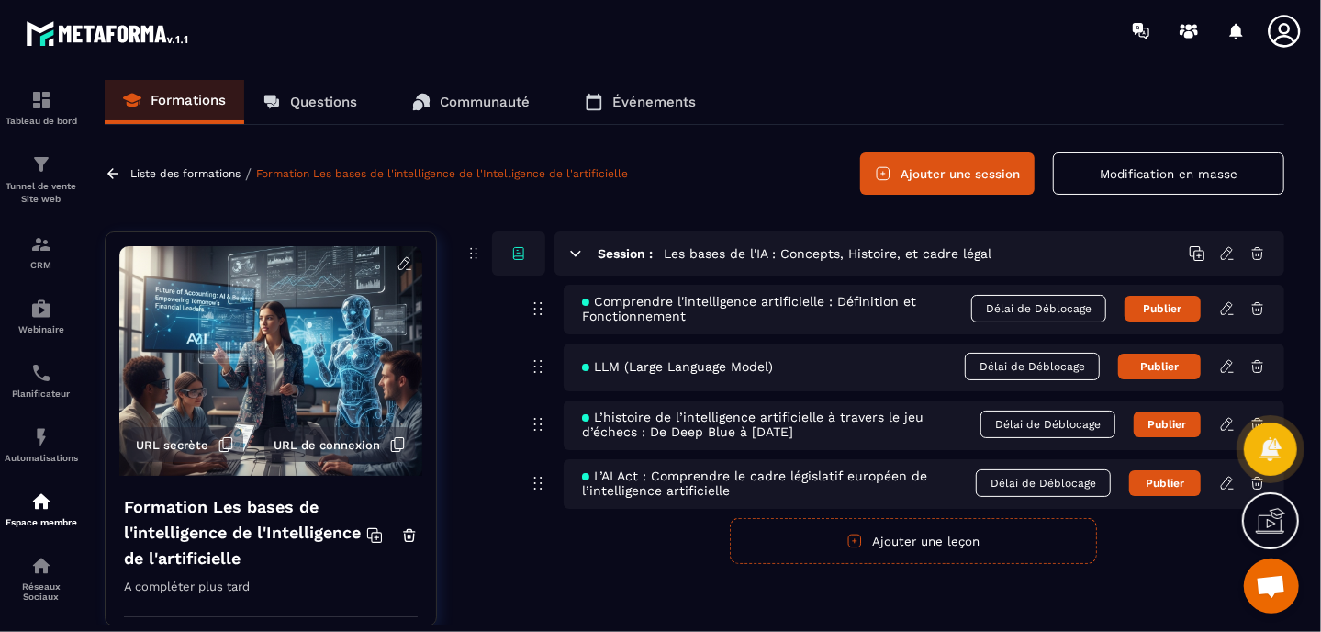
click at [1201, 252] on icon at bounding box center [1197, 253] width 17 height 17
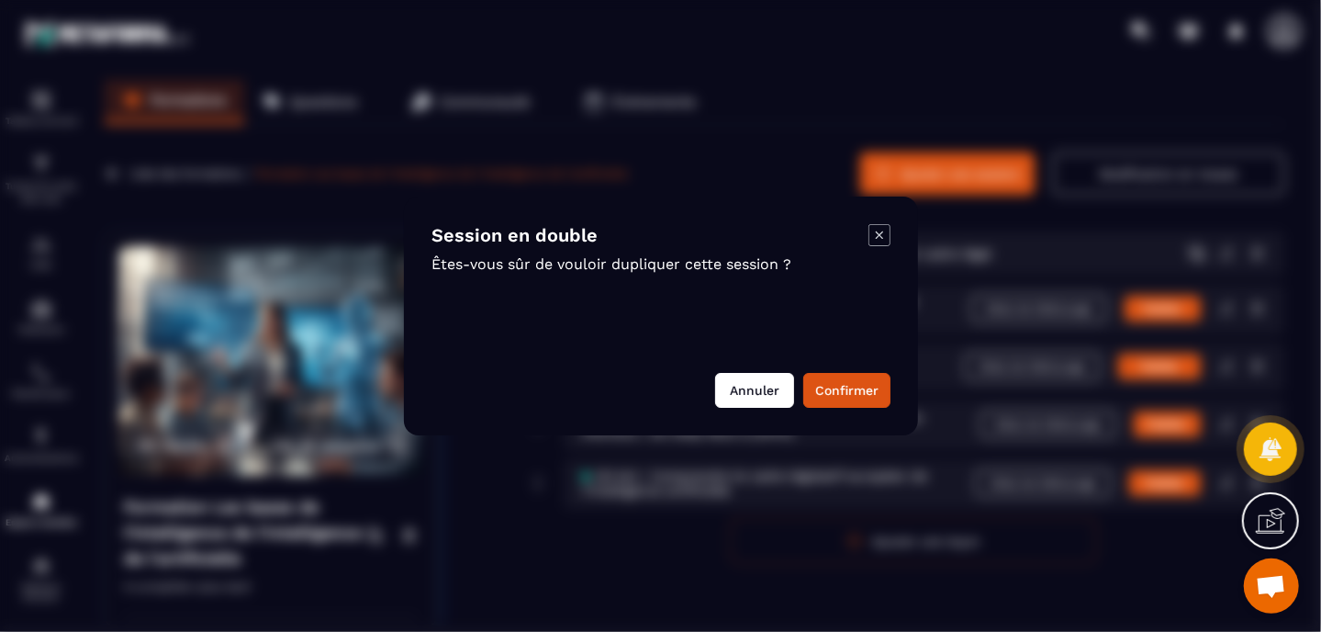
click at [752, 394] on button "Annuler" at bounding box center [754, 390] width 79 height 35
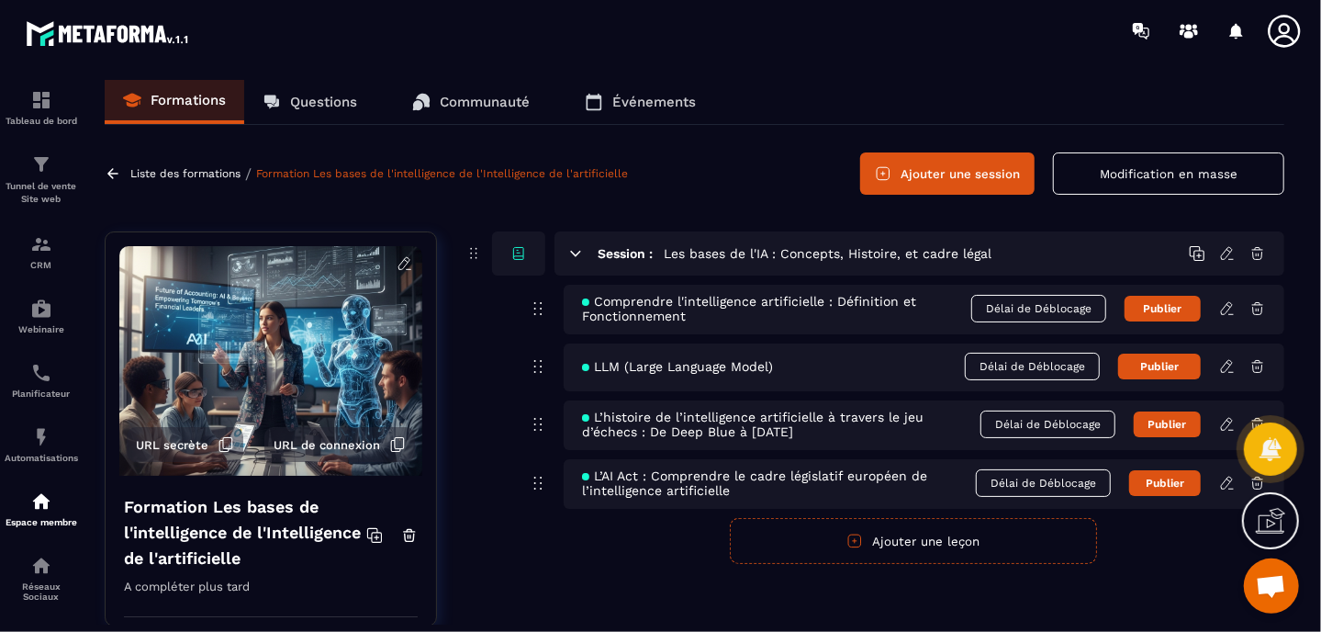
click at [939, 178] on button "Ajouter une session" at bounding box center [947, 173] width 174 height 42
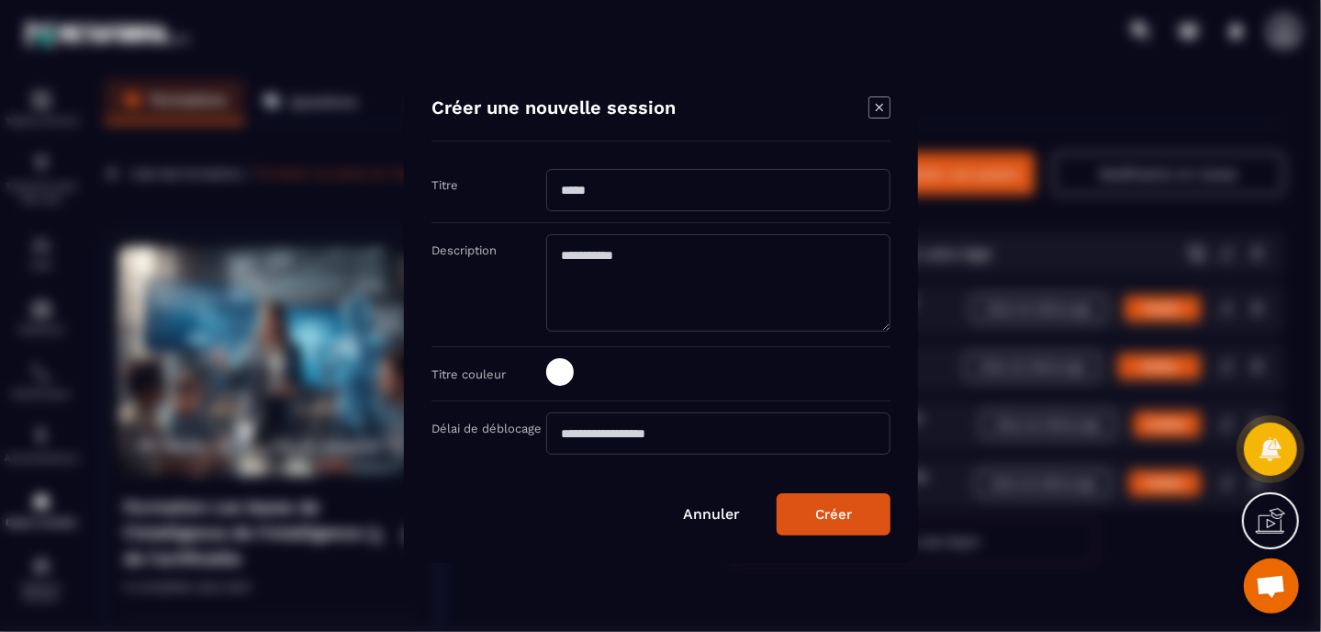
click at [668, 210] on input "Modal window" at bounding box center [718, 190] width 344 height 42
type input "****"
click at [832, 520] on button "Créer" at bounding box center [834, 514] width 114 height 42
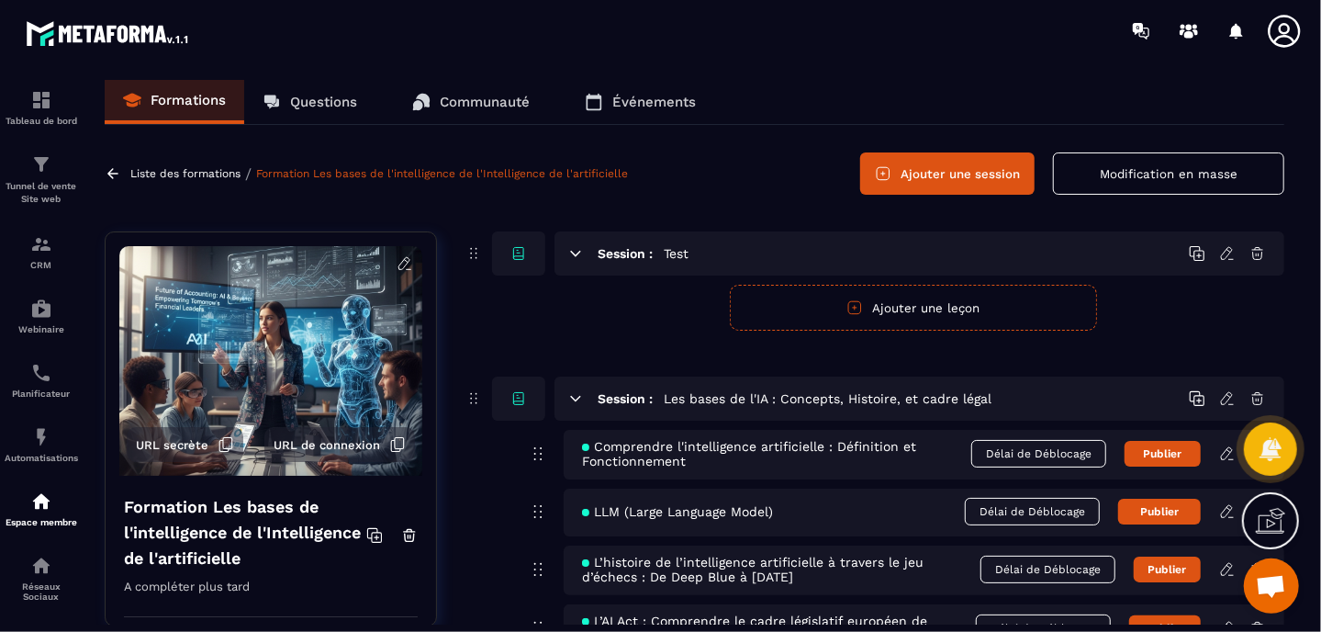
click at [621, 323] on form "Publier Annuler Ajouter une leçon" at bounding box center [913, 308] width 743 height 46
click at [1268, 245] on div "Session : Test" at bounding box center [919, 253] width 730 height 44
click at [1261, 249] on icon at bounding box center [1257, 254] width 11 height 12
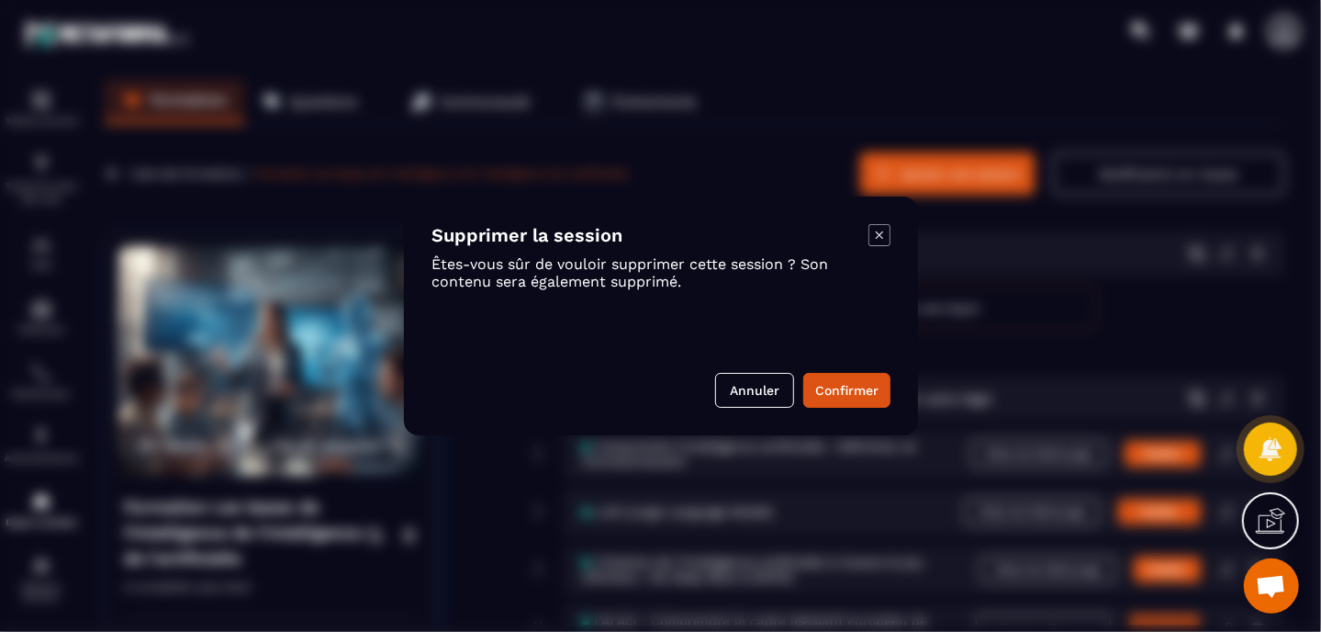
drag, startPoint x: 838, startPoint y: 390, endPoint x: 869, endPoint y: 260, distance: 134.0
click at [869, 260] on div "Supprimer la session Êtes-vous sûr de vouloir supprimer cette session ? Son con…" at bounding box center [661, 315] width 514 height 239
click at [827, 390] on button "Confirmer" at bounding box center [846, 390] width 87 height 35
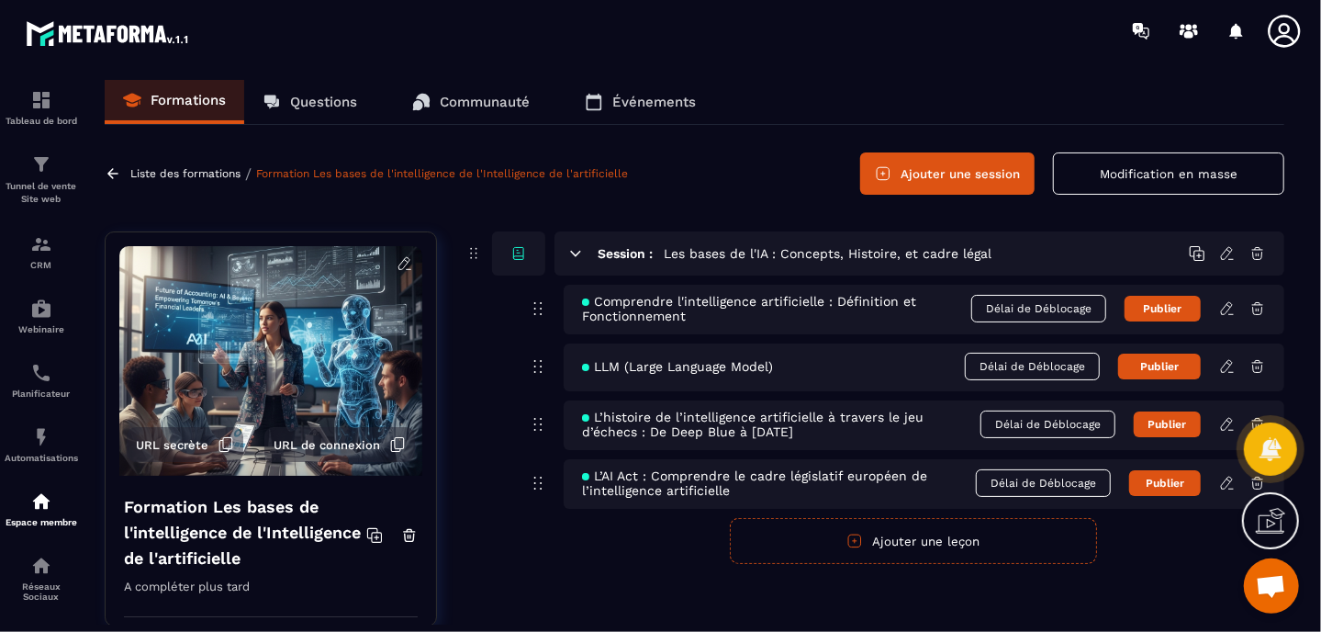
click at [219, 174] on p "Liste des formations" at bounding box center [185, 173] width 110 height 13
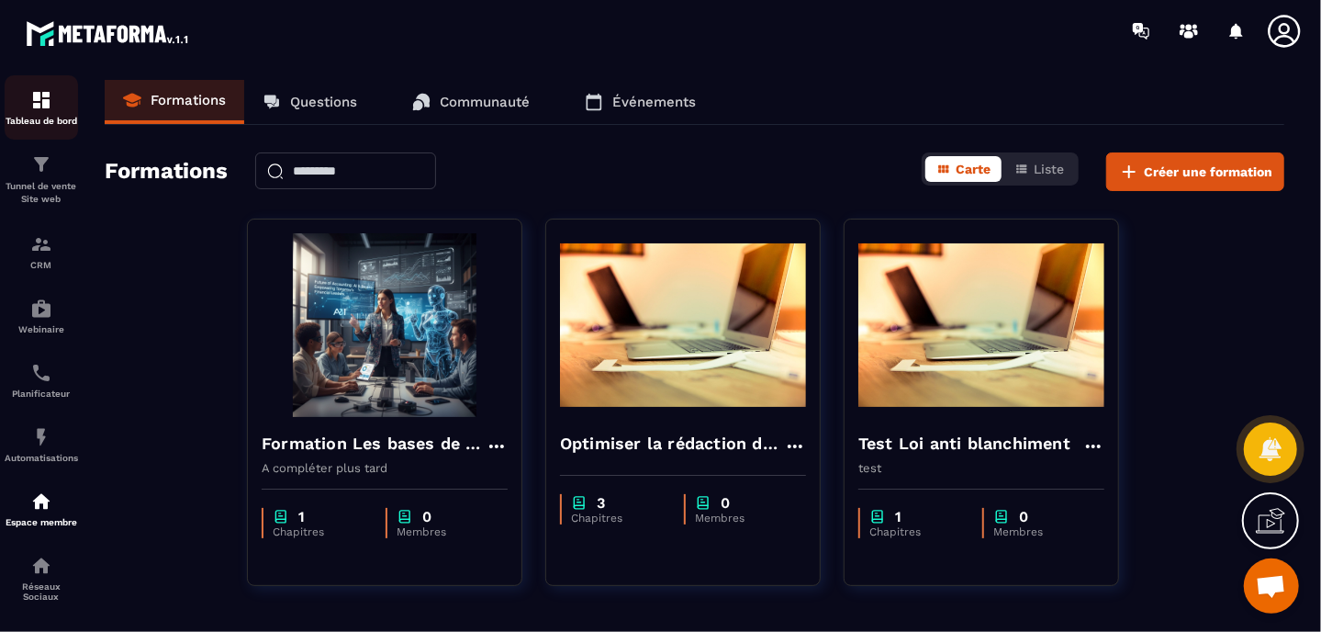
click at [35, 105] on img at bounding box center [41, 100] width 22 height 22
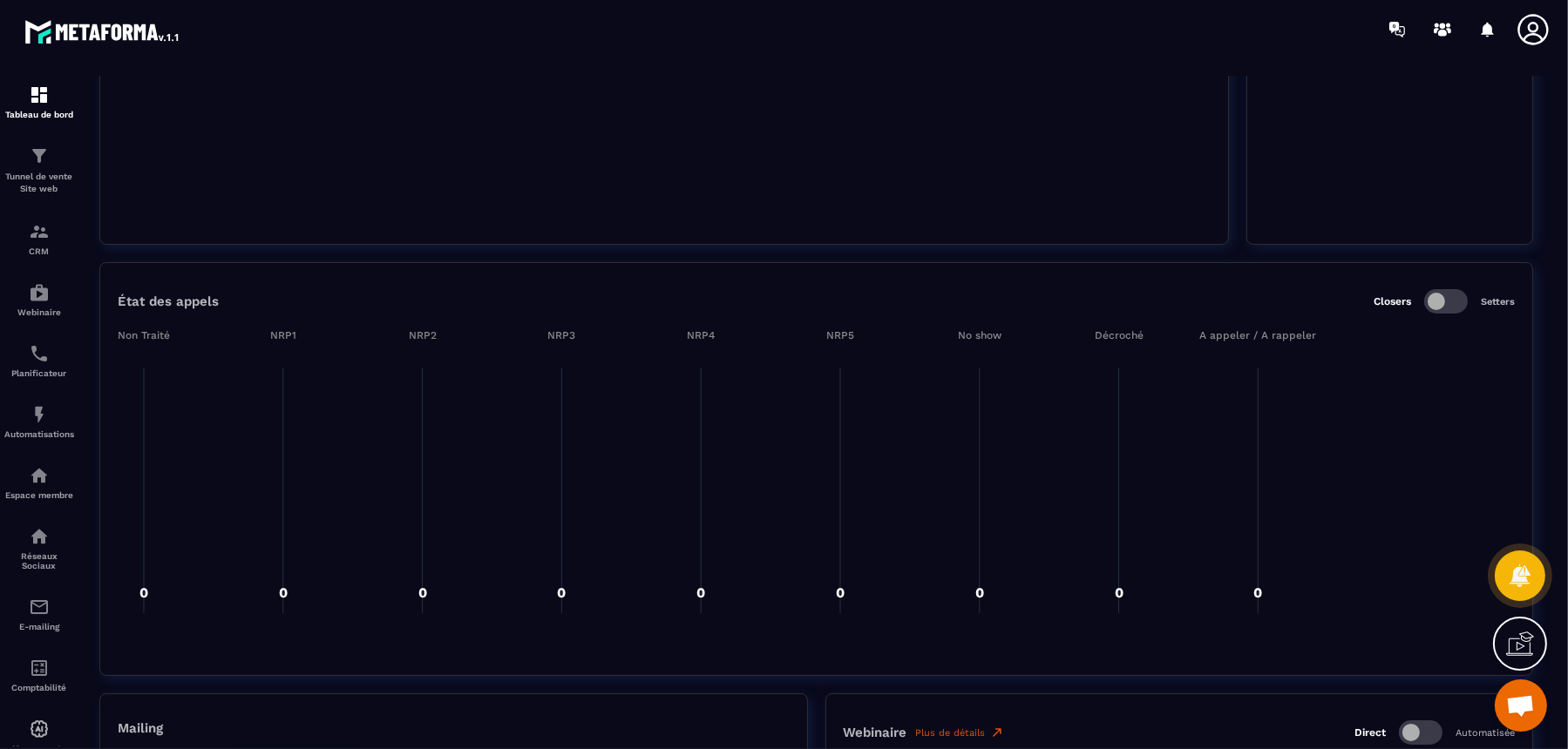
scroll to position [1481, 0]
drag, startPoint x: 1253, startPoint y: 6, endPoint x: 742, endPoint y: 203, distance: 547.7
click at [744, 203] on div "Activités Plus de détails Closers Setters Top 0 Closers Par mois Loading..." at bounding box center [666, 85] width 1132 height 318
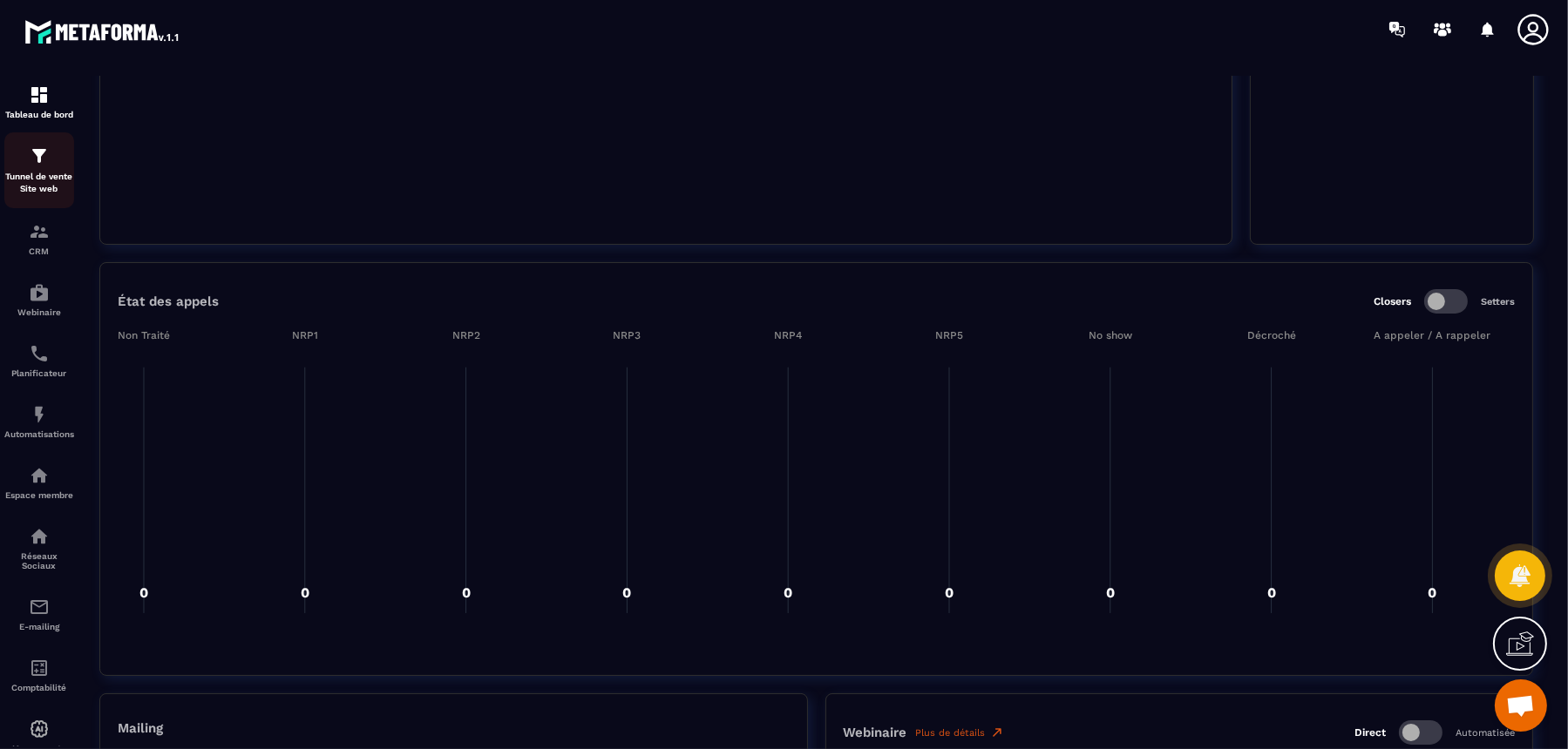
click at [48, 159] on img at bounding box center [39, 156] width 21 height 21
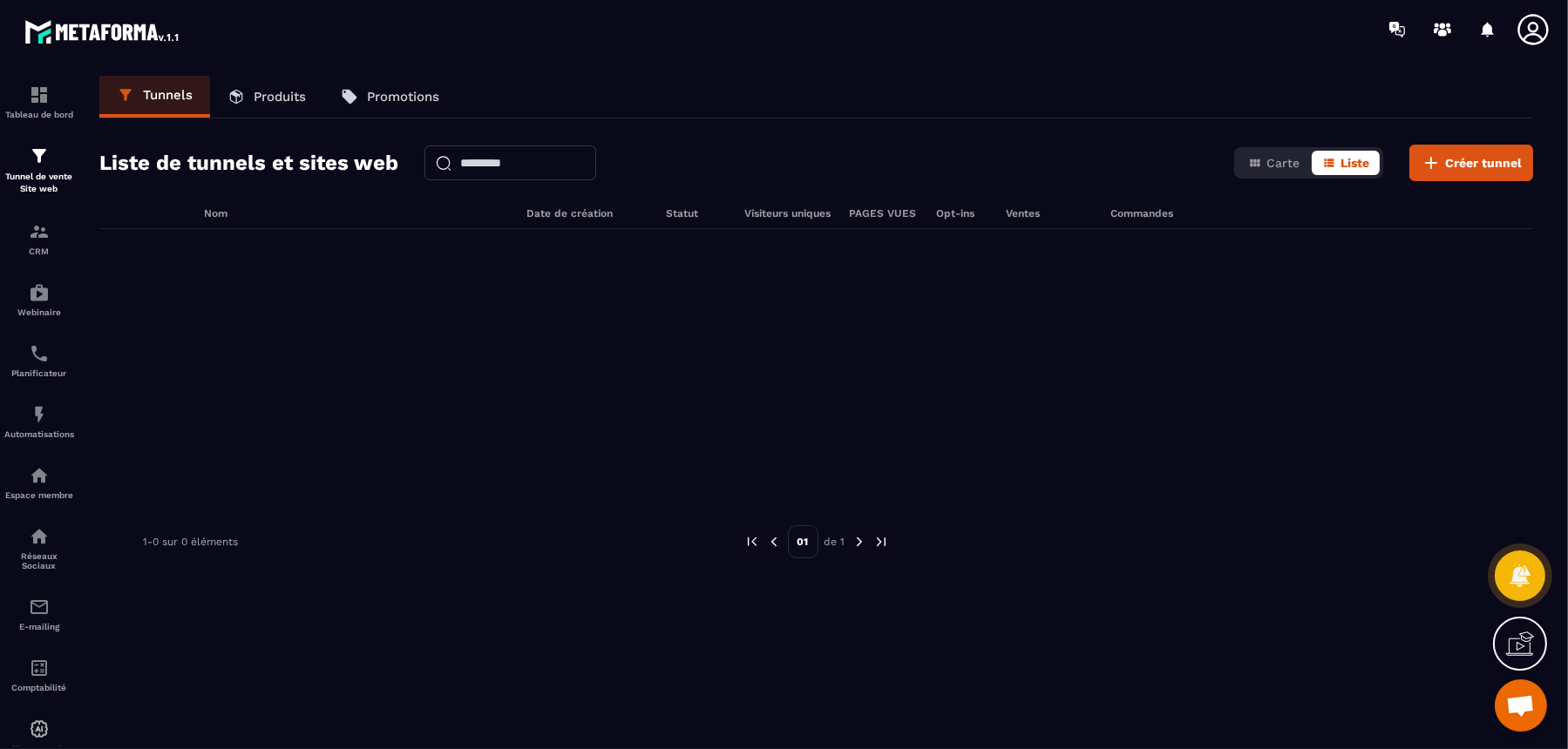
click at [281, 102] on p "Produits" at bounding box center [279, 97] width 52 height 16
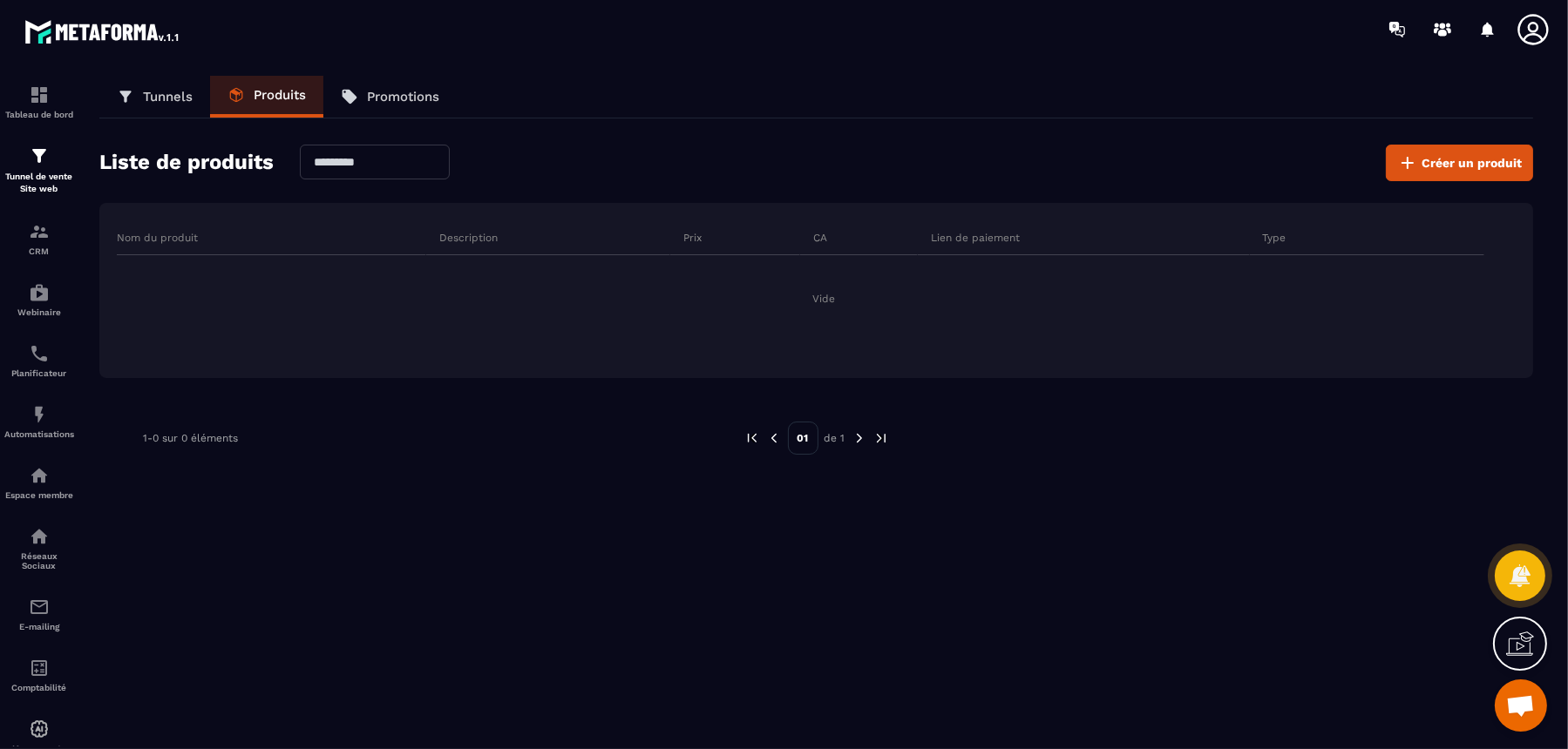
click at [174, 107] on link "Tunnels" at bounding box center [155, 97] width 111 height 42
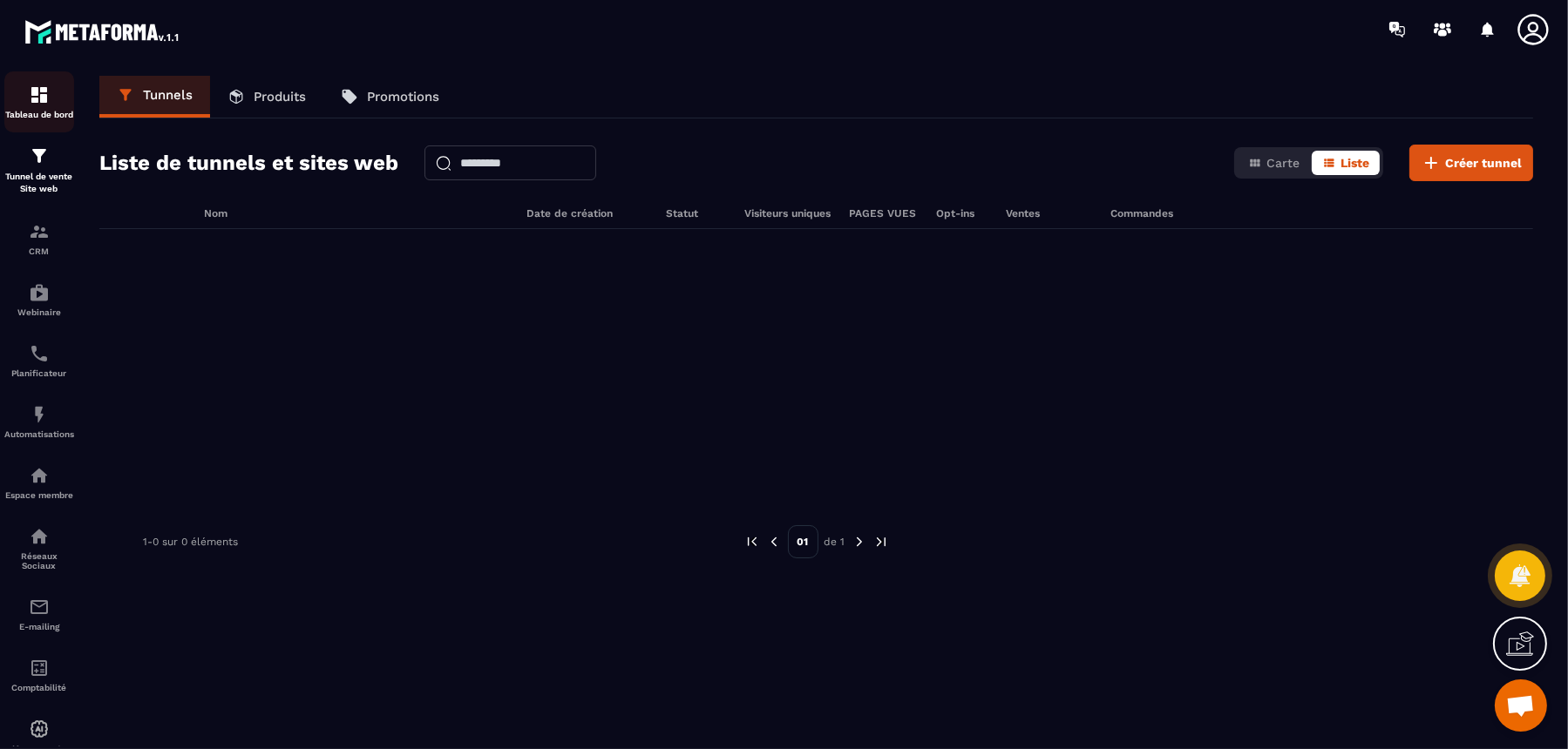
click at [55, 99] on div "Tableau de bord" at bounding box center [39, 102] width 69 height 35
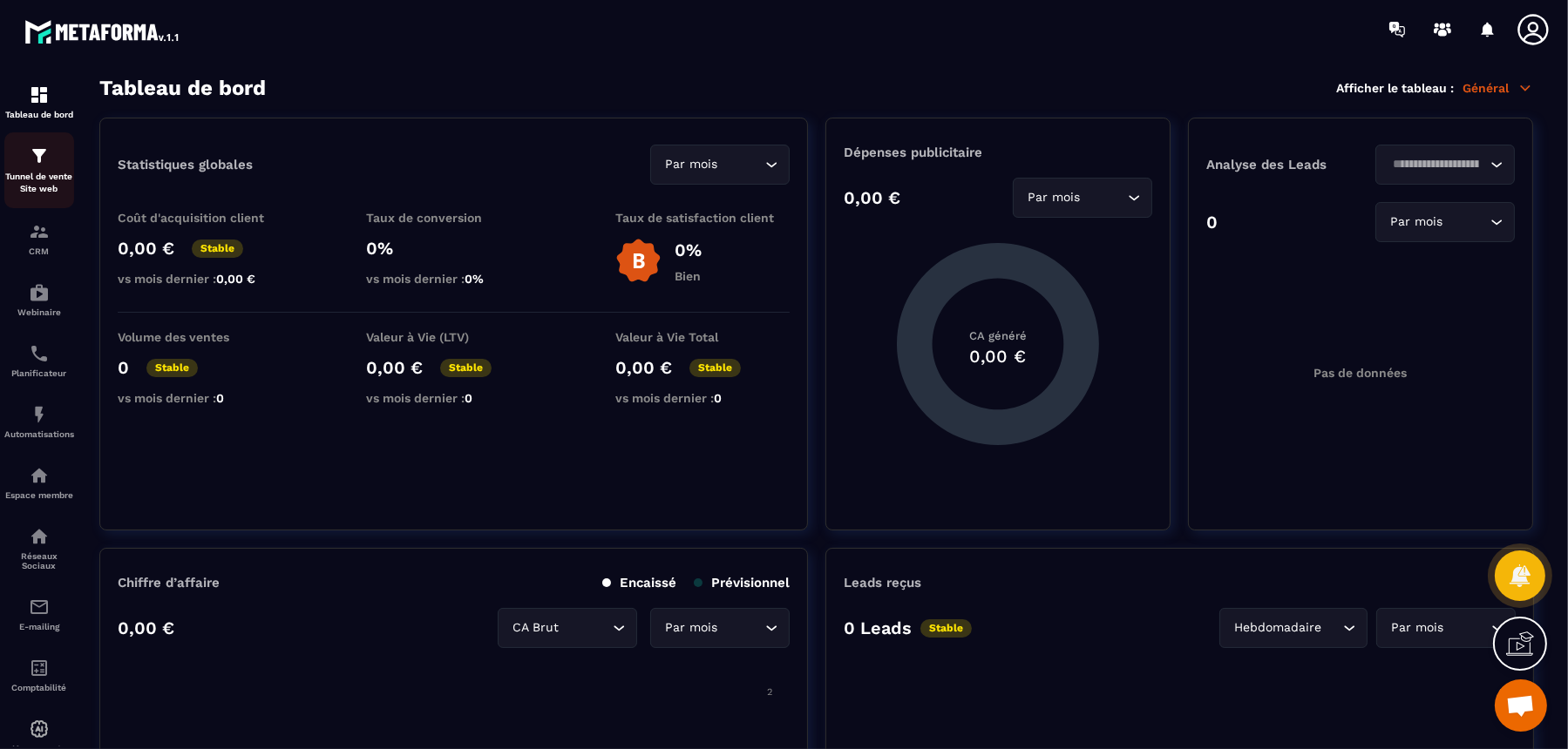
click at [43, 175] on p "Tunnel de vente Site web" at bounding box center [39, 183] width 69 height 25
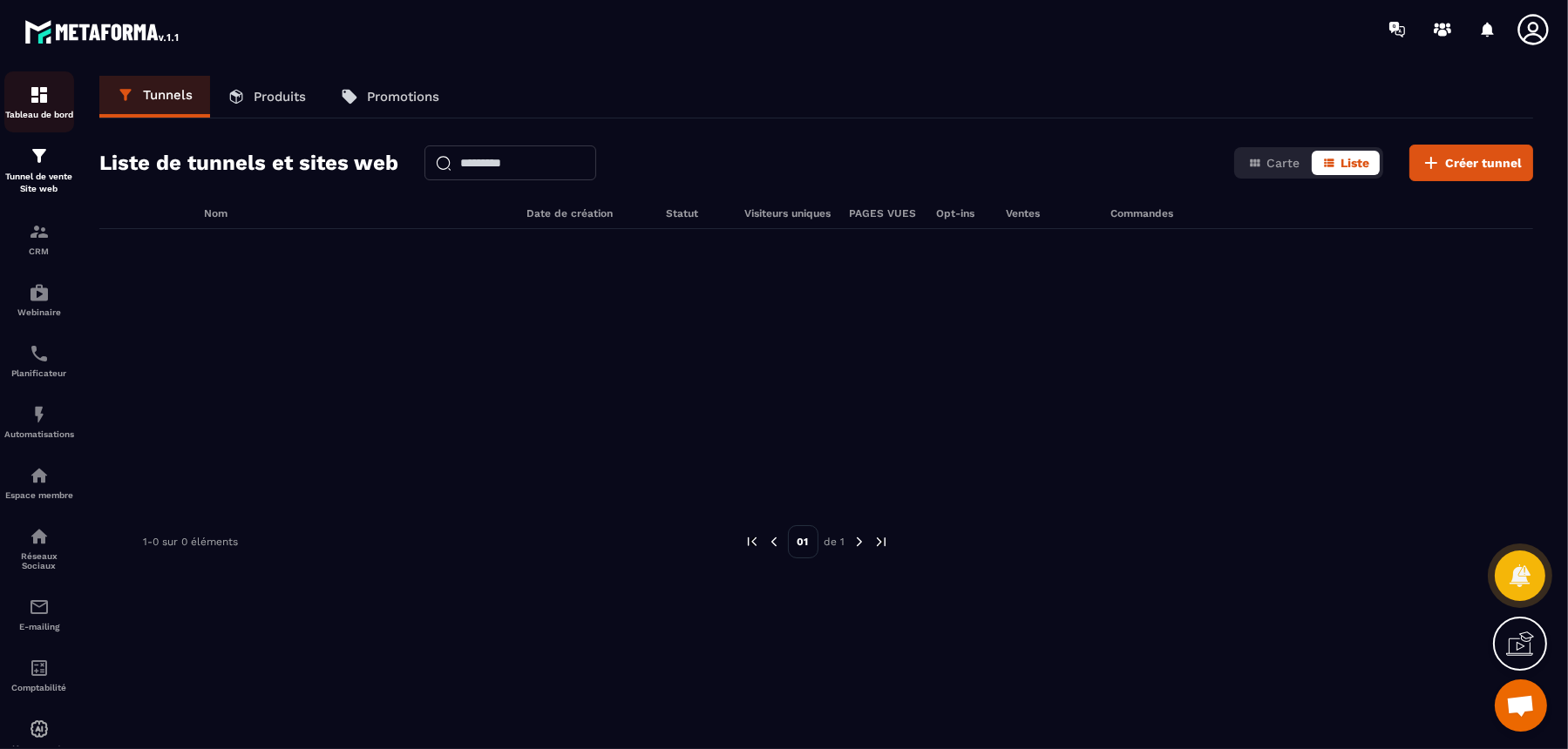
click at [53, 99] on div "Tableau de bord" at bounding box center [39, 102] width 69 height 35
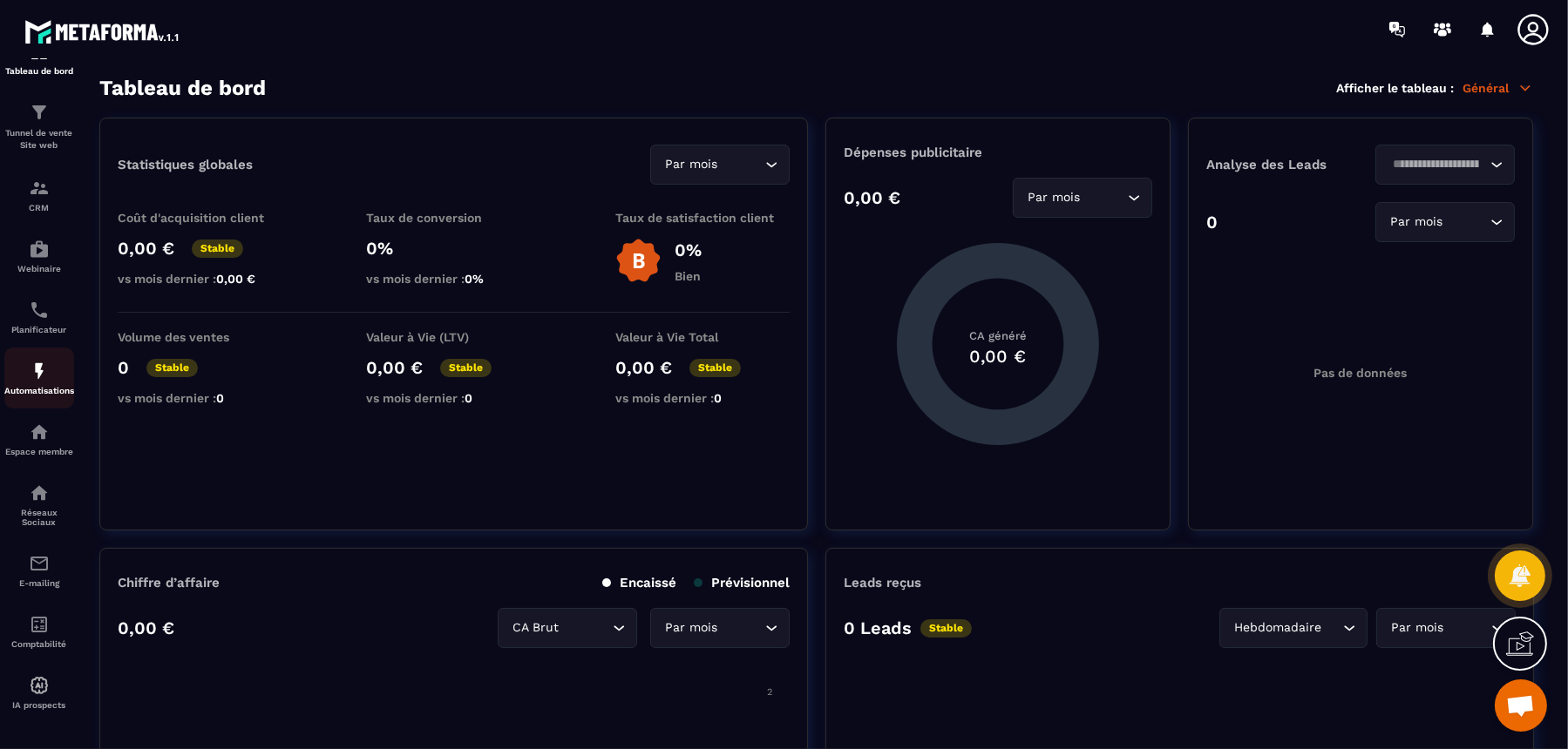
scroll to position [47, 0]
click at [37, 439] on img at bounding box center [39, 430] width 21 height 21
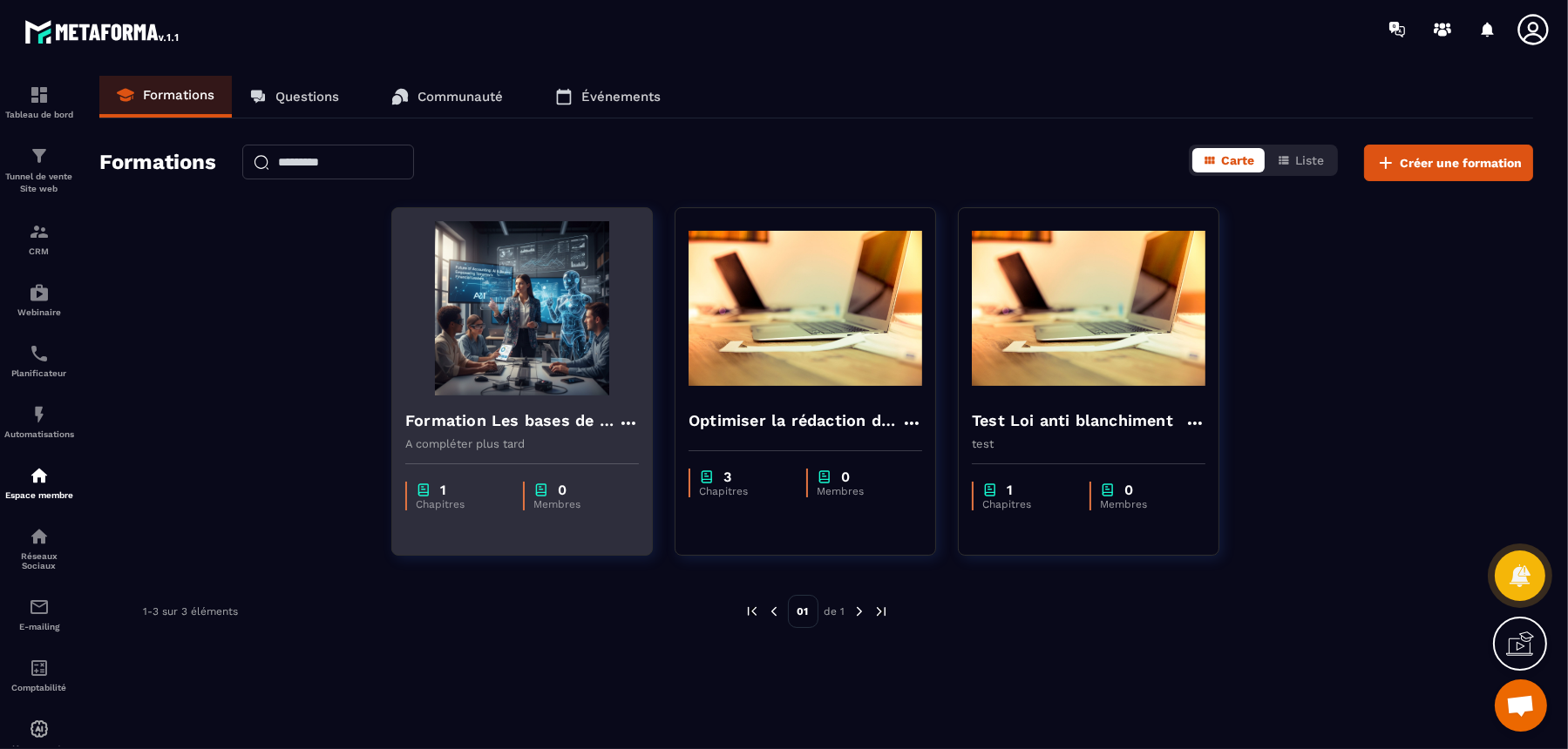
click at [576, 332] on img at bounding box center [522, 309] width 234 height 175
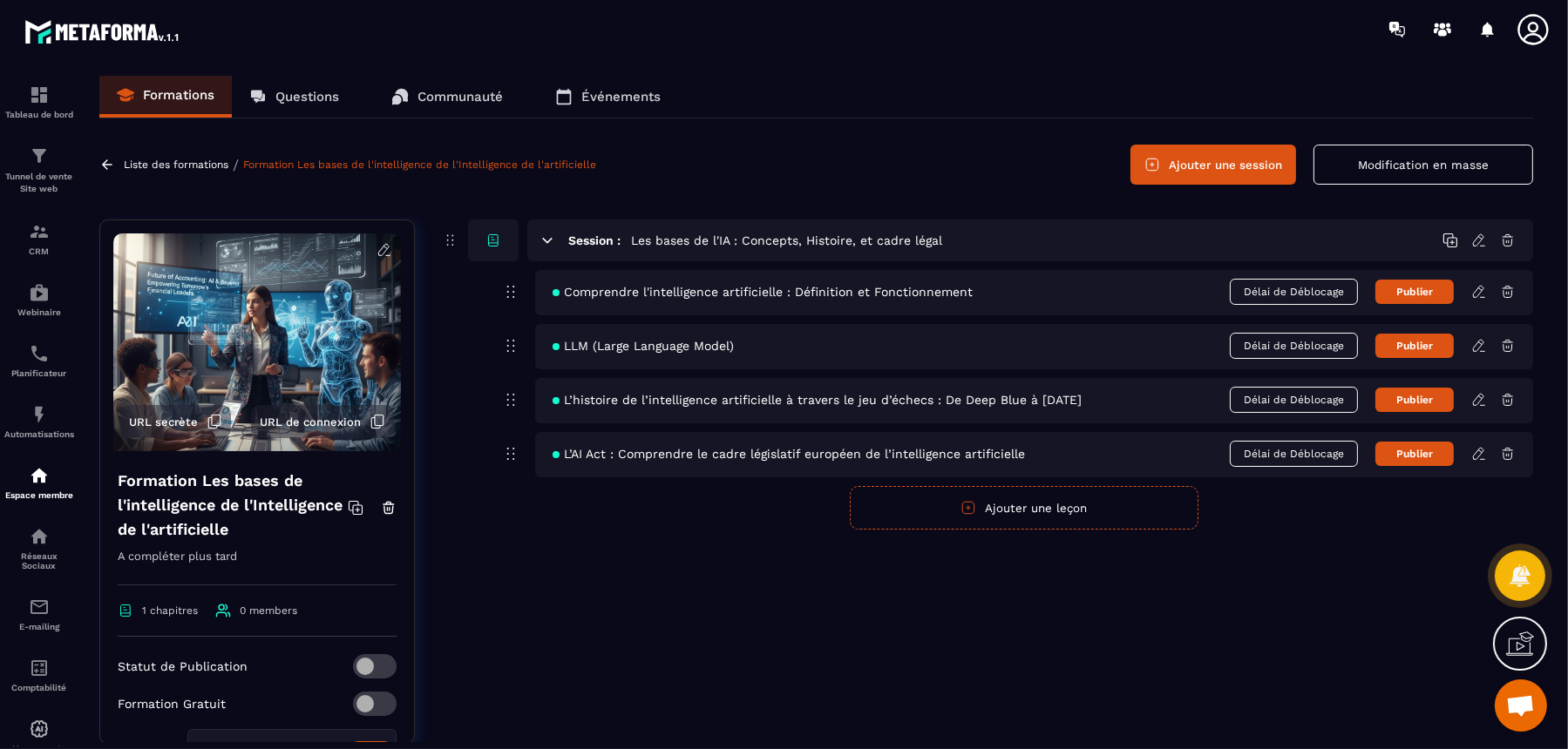
click at [685, 238] on h5 "Les bases de l'IA : Concepts, Histoire, et cadre légal" at bounding box center [787, 240] width 312 height 17
click at [733, 246] on h5 "Les bases de l'IA : Concepts, Histoire, et cadre légal" at bounding box center [787, 240] width 312 height 17
click at [1254, 239] on icon at bounding box center [1480, 240] width 16 height 16
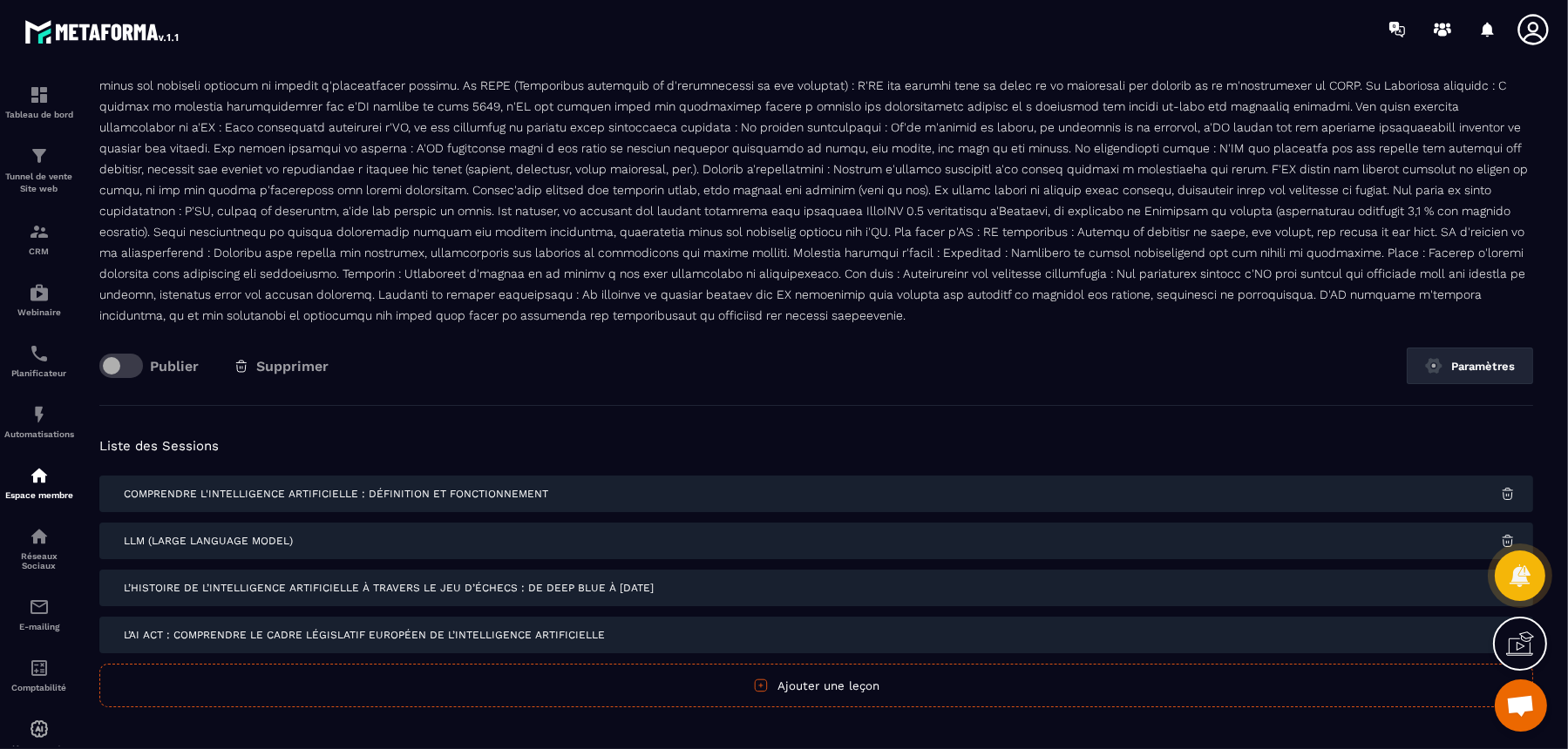
scroll to position [198, 0]
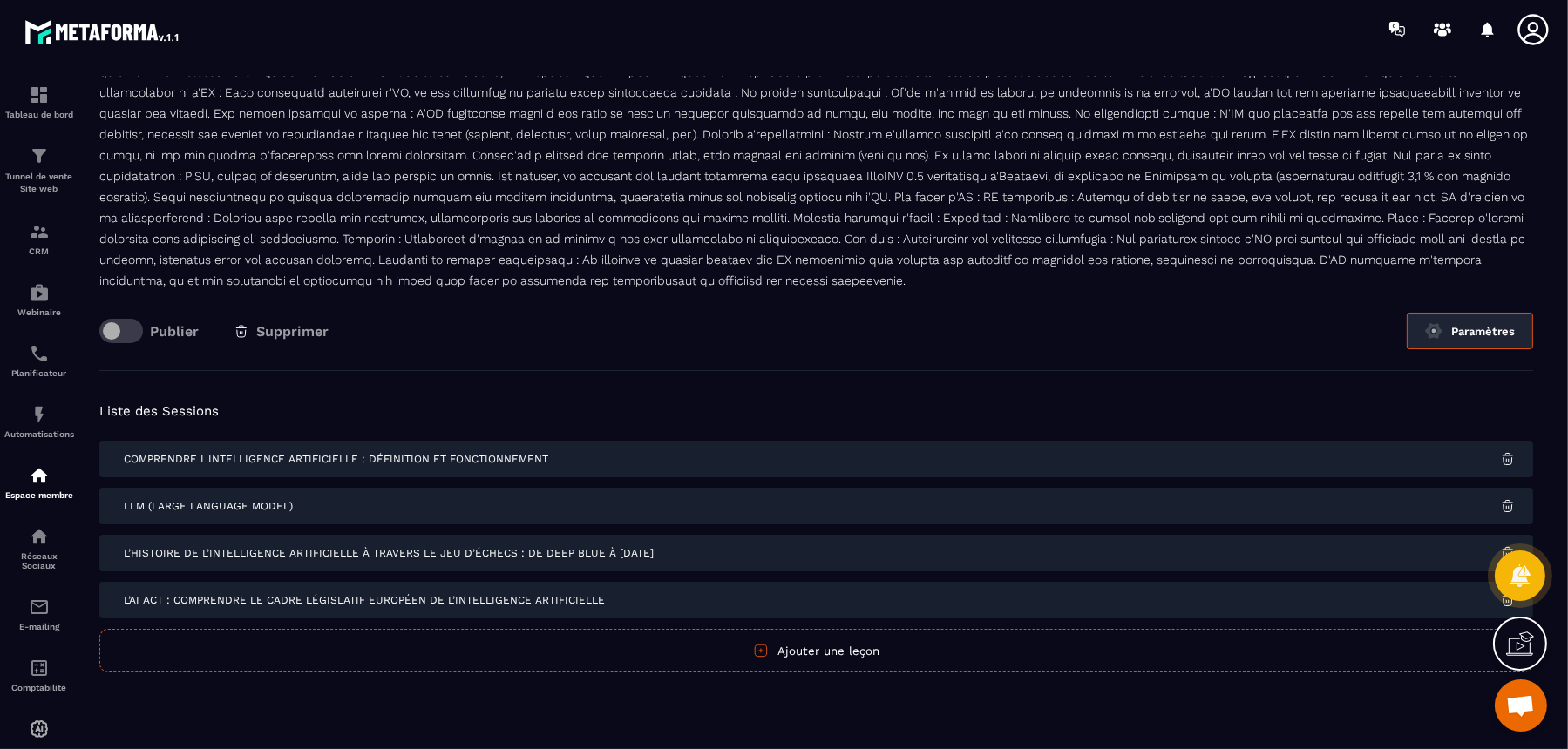
click at [1254, 334] on button "Paramètres" at bounding box center [1470, 331] width 126 height 37
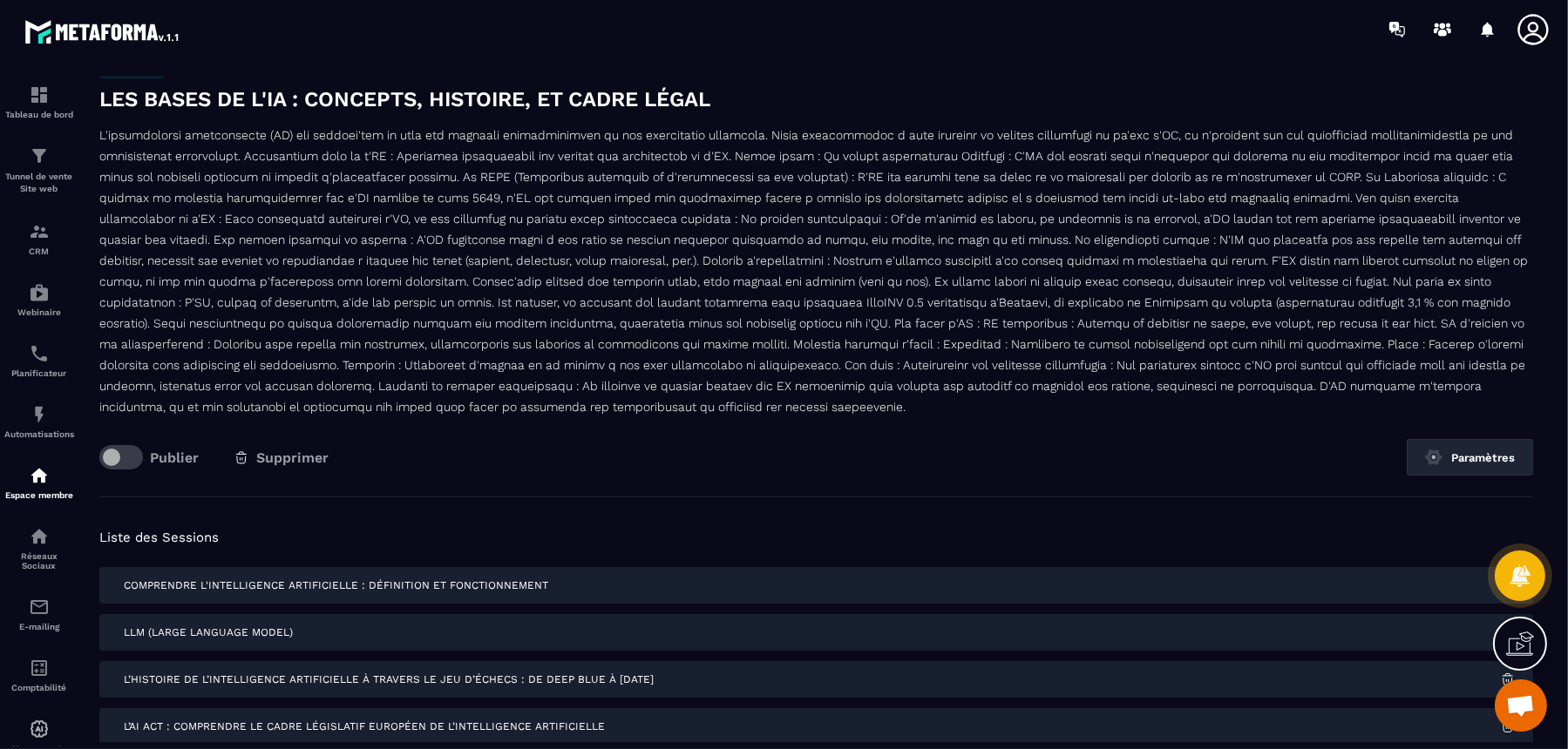
scroll to position [0, 0]
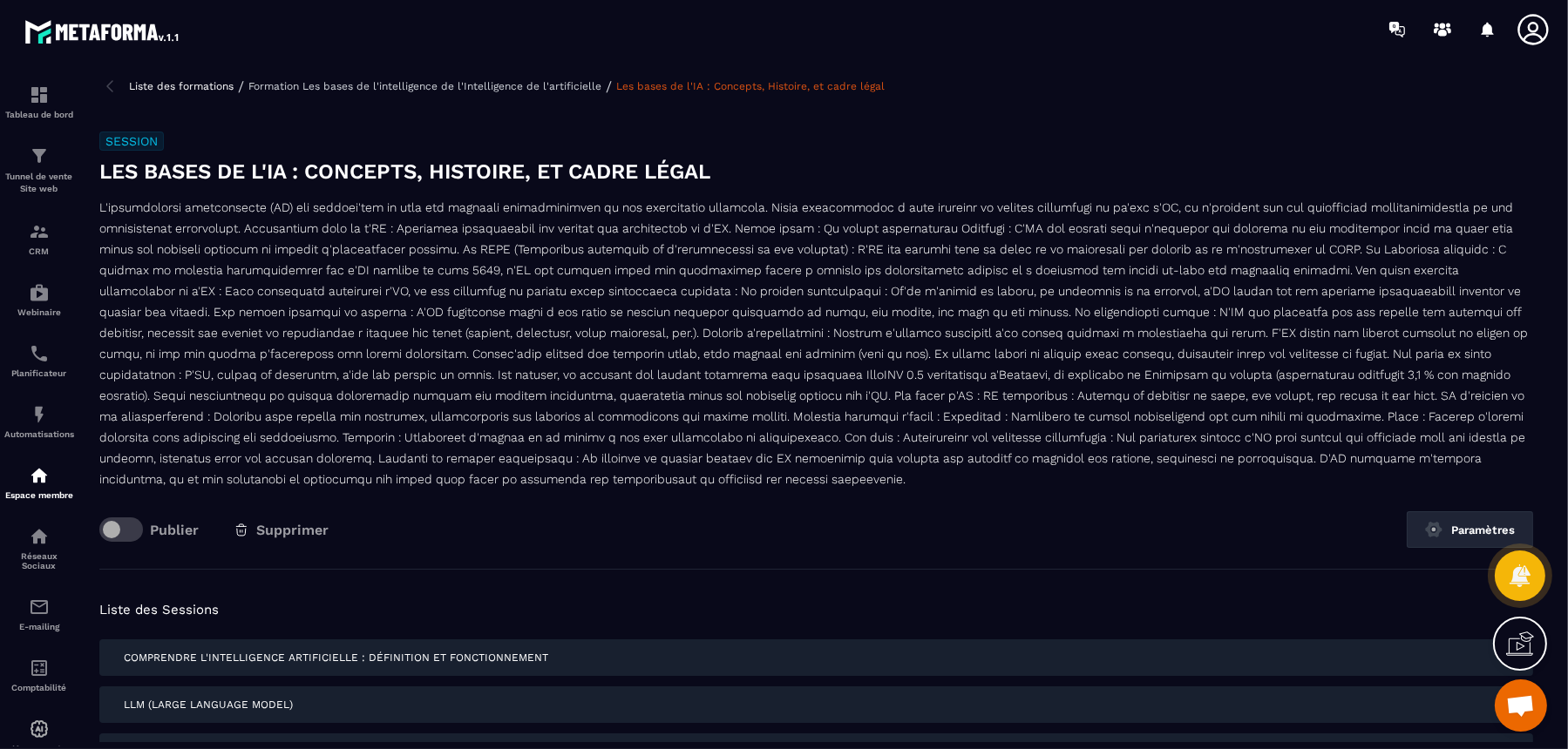
click at [558, 87] on p "Formation Les bases de l'intelligence de l'Intelligence de l'artificielle" at bounding box center [425, 85] width 353 height 12
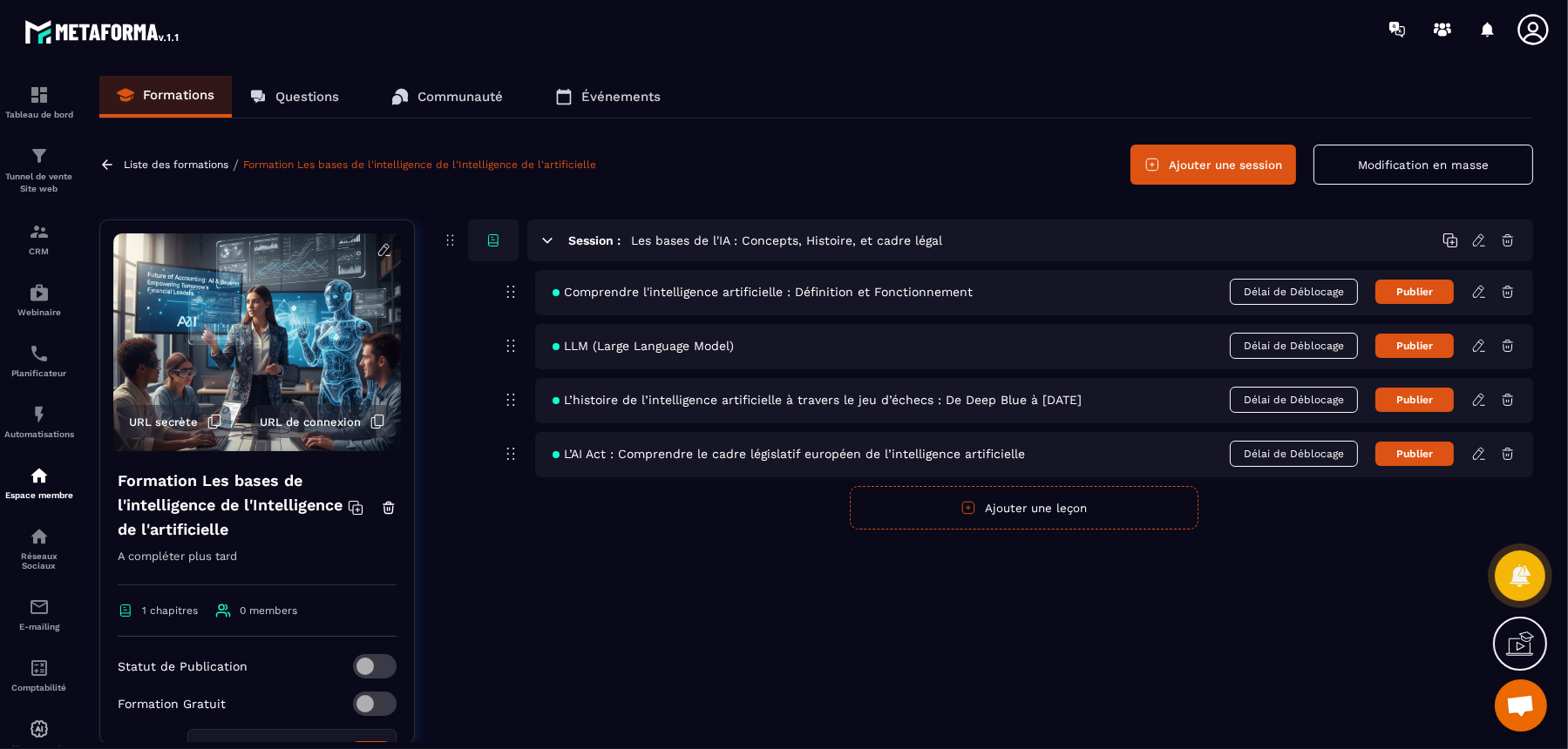
click at [1254, 237] on icon at bounding box center [1480, 240] width 16 height 16
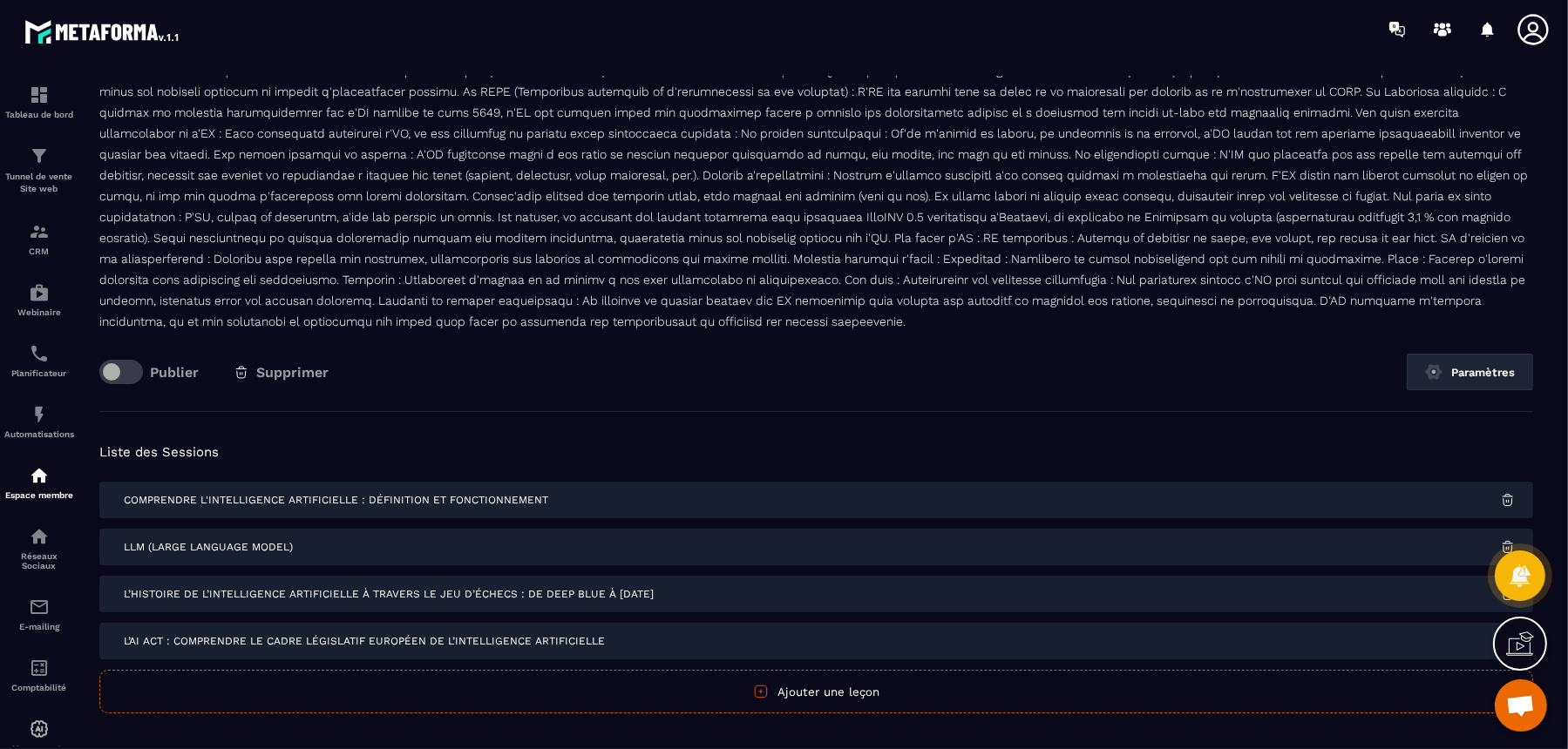
scroll to position [198, 0]
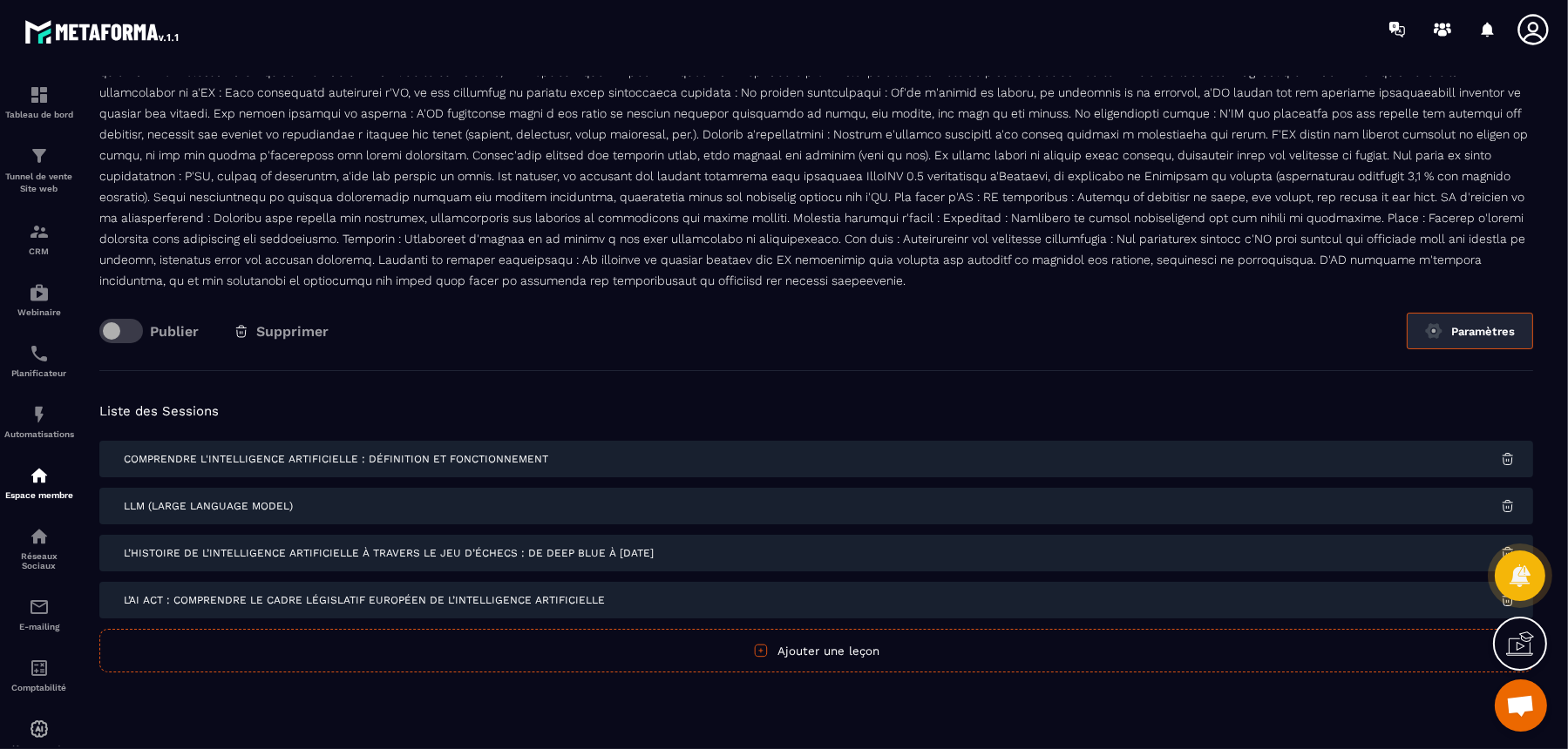
click at [1254, 332] on img at bounding box center [1434, 331] width 17 height 17
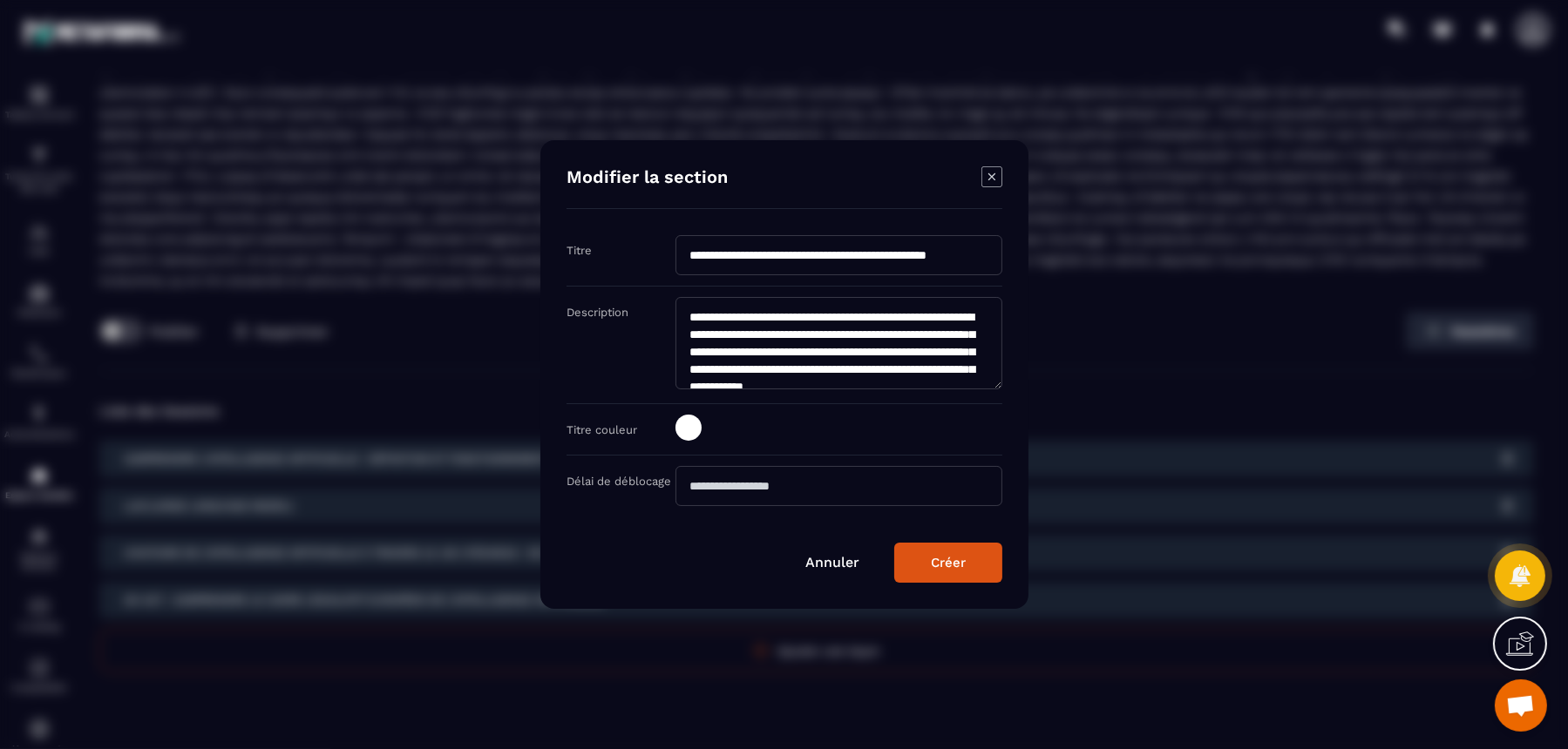
click at [690, 255] on input "**********" at bounding box center [839, 255] width 327 height 40
click at [866, 255] on input "**********" at bounding box center [839, 255] width 327 height 40
type input "**********"
drag, startPoint x: 886, startPoint y: 281, endPoint x: 821, endPoint y: 158, distance: 139.1
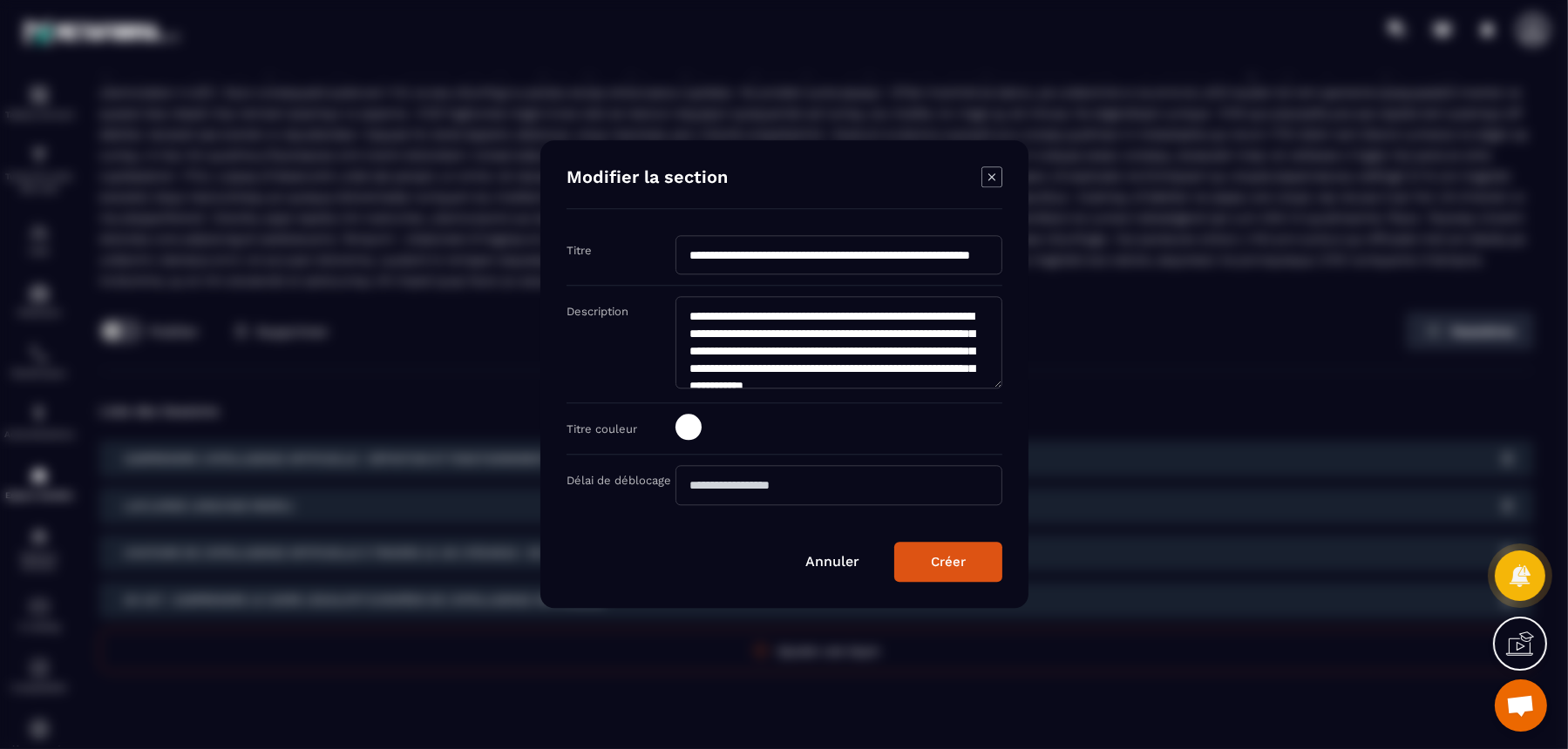
click at [821, 158] on div "**********" at bounding box center [784, 374] width 488 height 468
click at [955, 556] on div "Créer" at bounding box center [948, 563] width 35 height 16
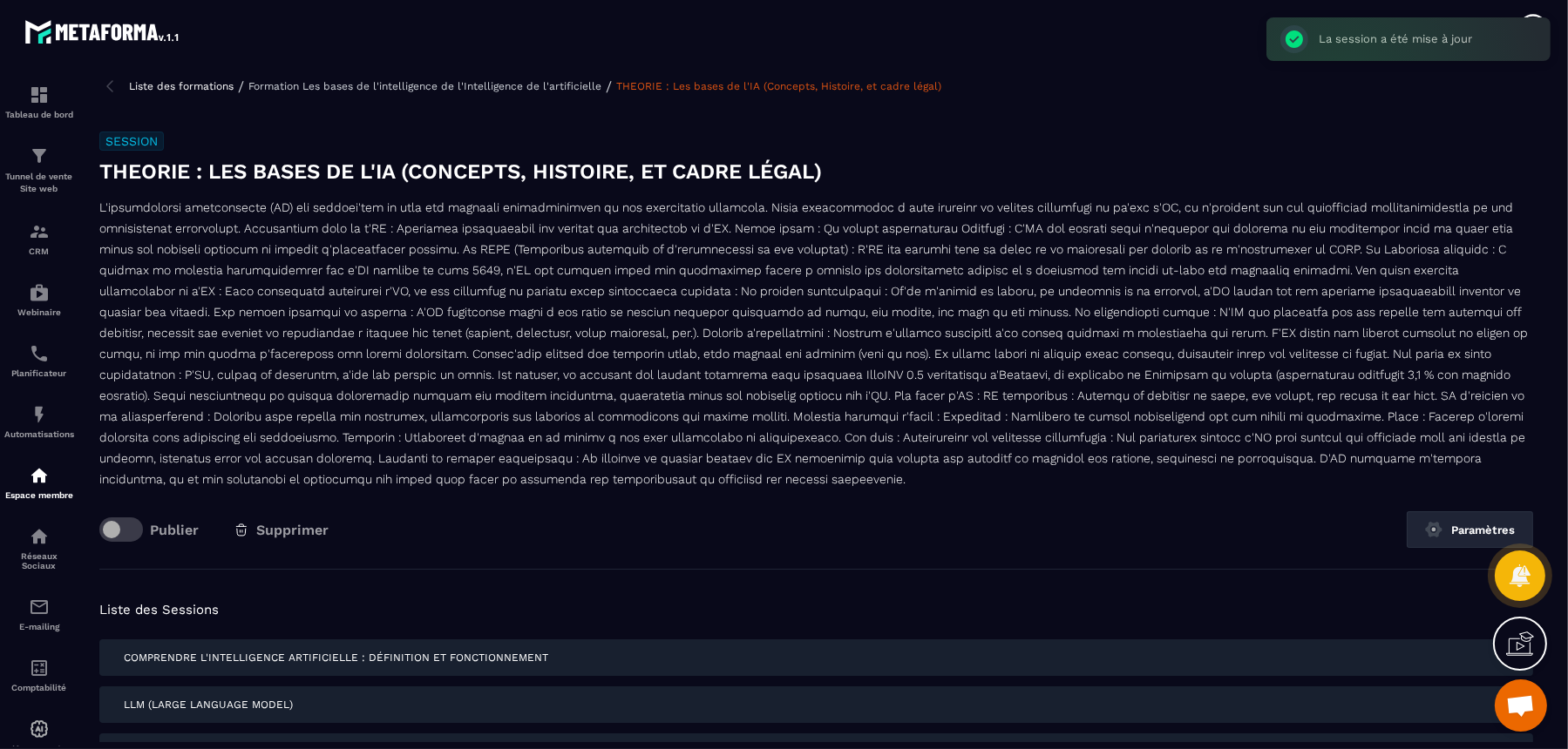
click at [495, 87] on p "Formation Les bases de l'intelligence de l'Intelligence de l'artificielle" at bounding box center [425, 85] width 353 height 12
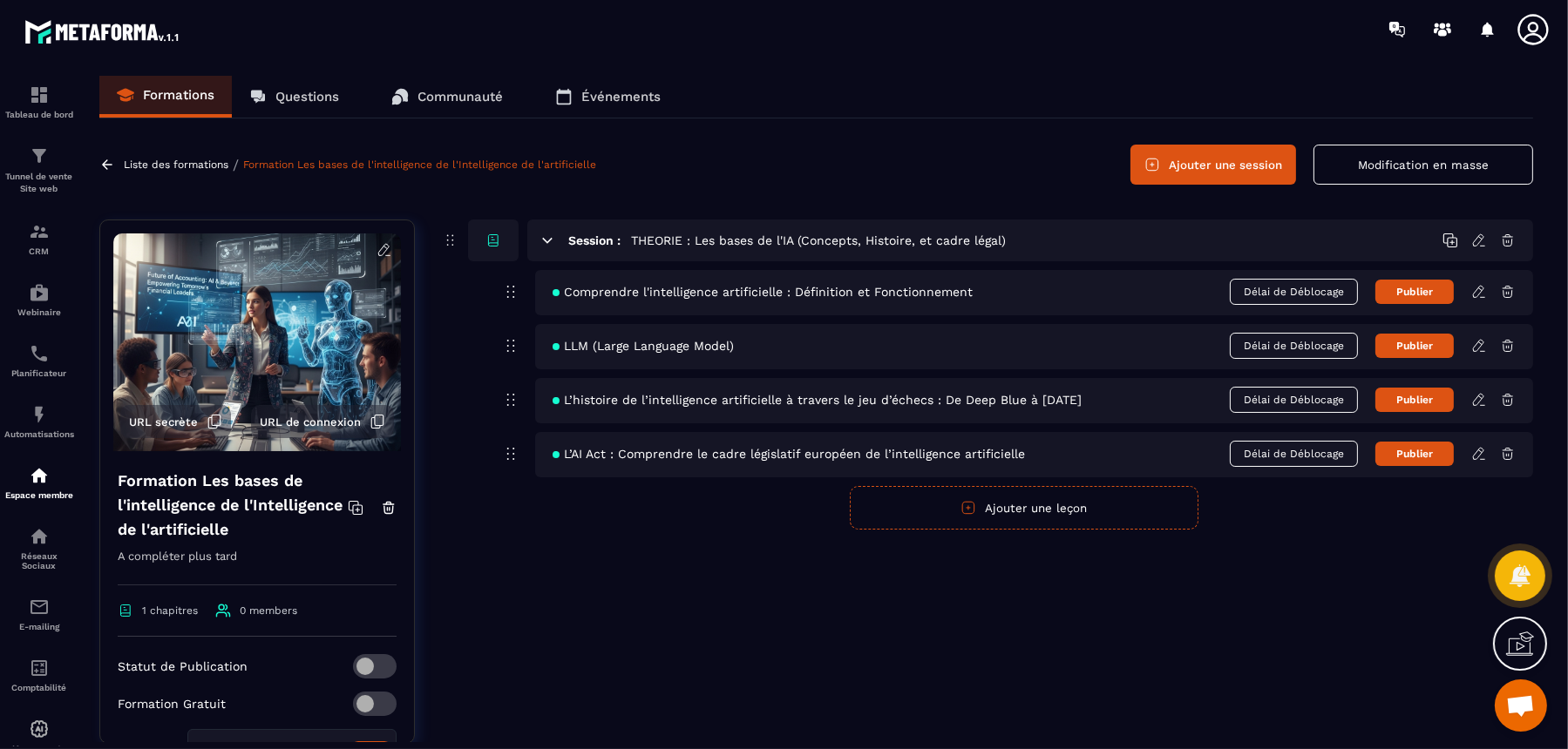
click at [660, 587] on div "Session : THEORIE : Les bases de l'IA (Concepts, Histoire, et cadre légal) Comp…" at bounding box center [987, 495] width 1092 height 551
click at [1249, 167] on button "Ajouter une session" at bounding box center [1214, 164] width 165 height 40
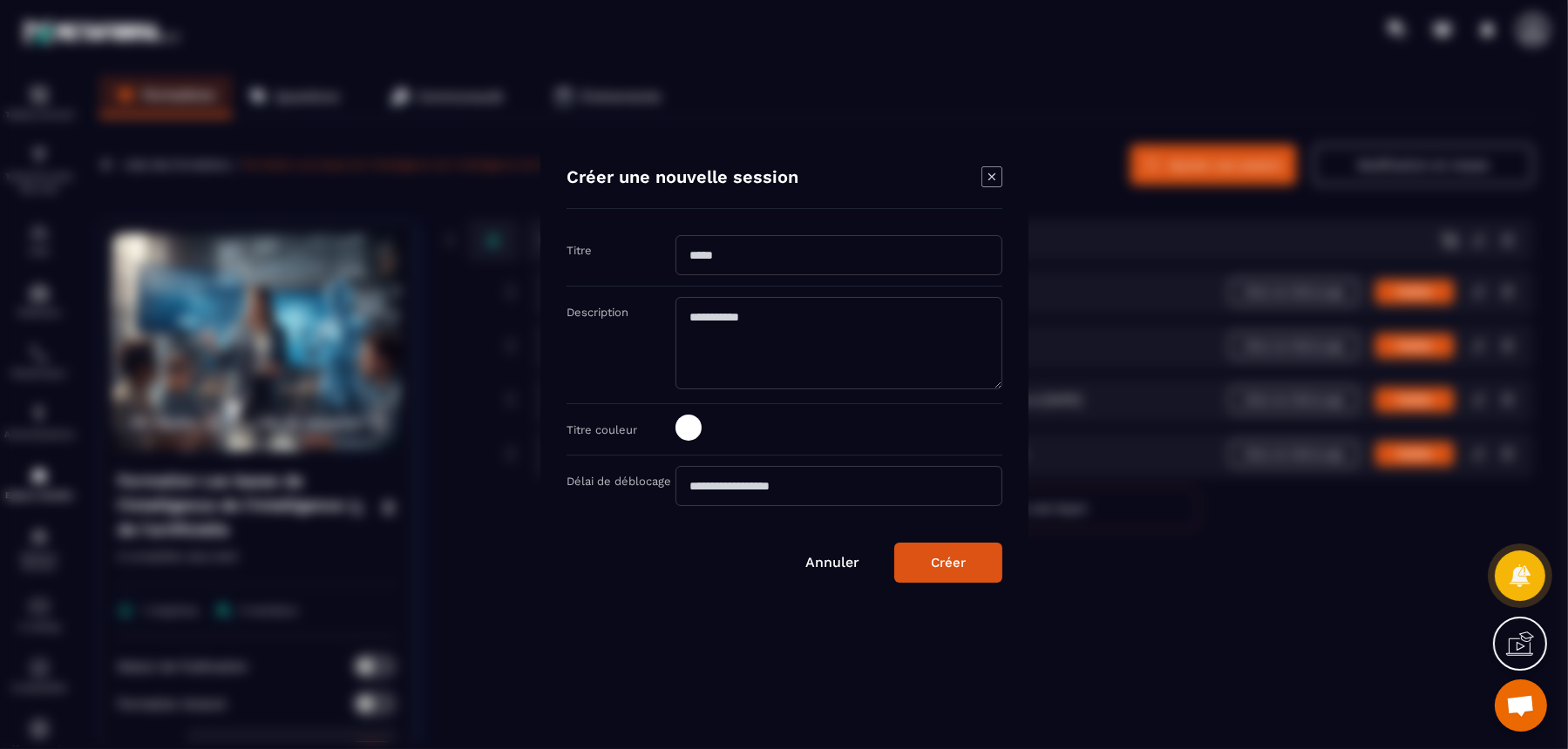
click at [799, 262] on input "Modal window" at bounding box center [839, 255] width 327 height 40
type input "*"
paste input "**********"
drag, startPoint x: 765, startPoint y: 258, endPoint x: 643, endPoint y: 261, distance: 122.0
click at [643, 261] on div "**********" at bounding box center [784, 261] width 436 height 51
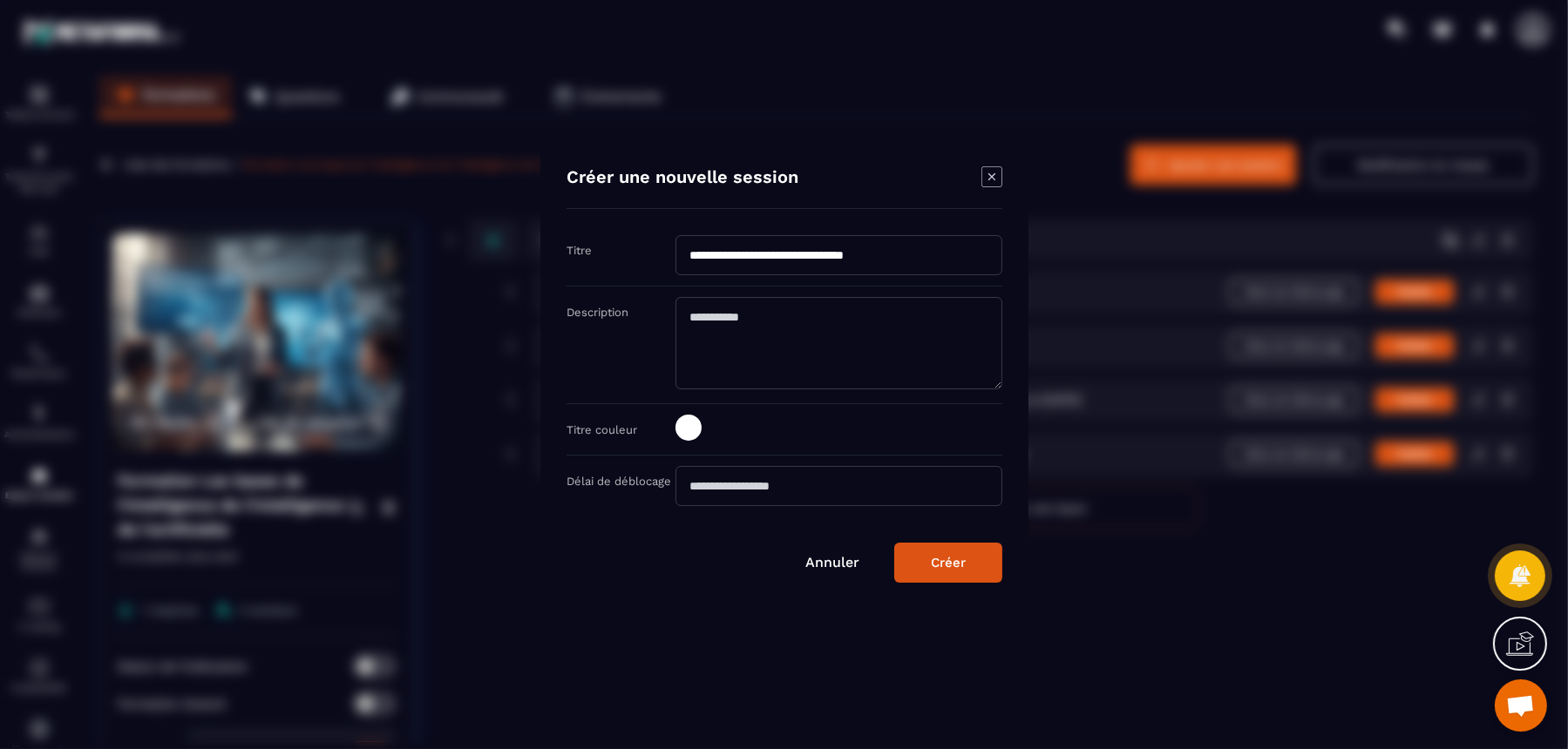
type input "**********"
click at [945, 547] on button "Créer" at bounding box center [949, 563] width 108 height 40
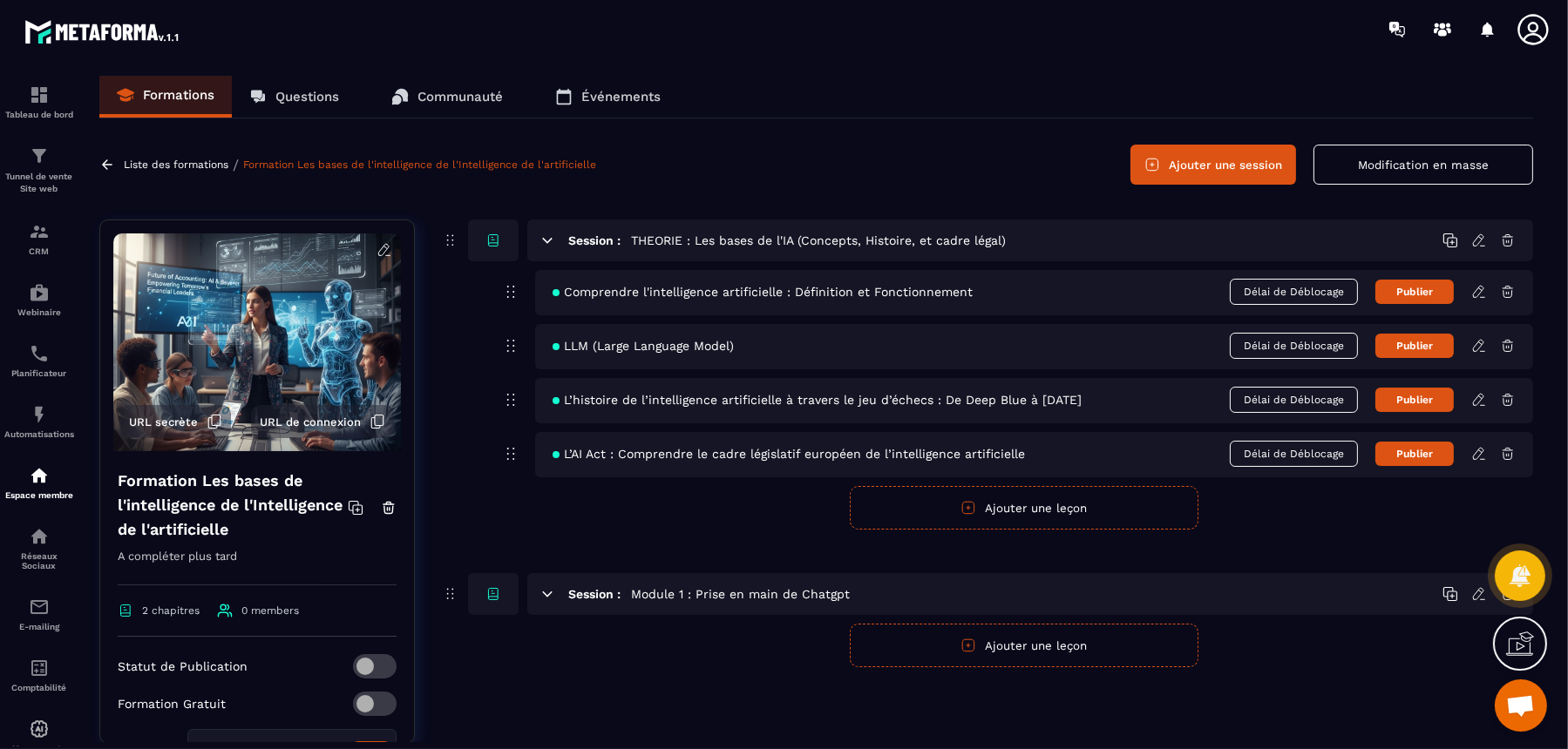
click at [938, 599] on button "Ajouter une leçon" at bounding box center [1024, 646] width 349 height 44
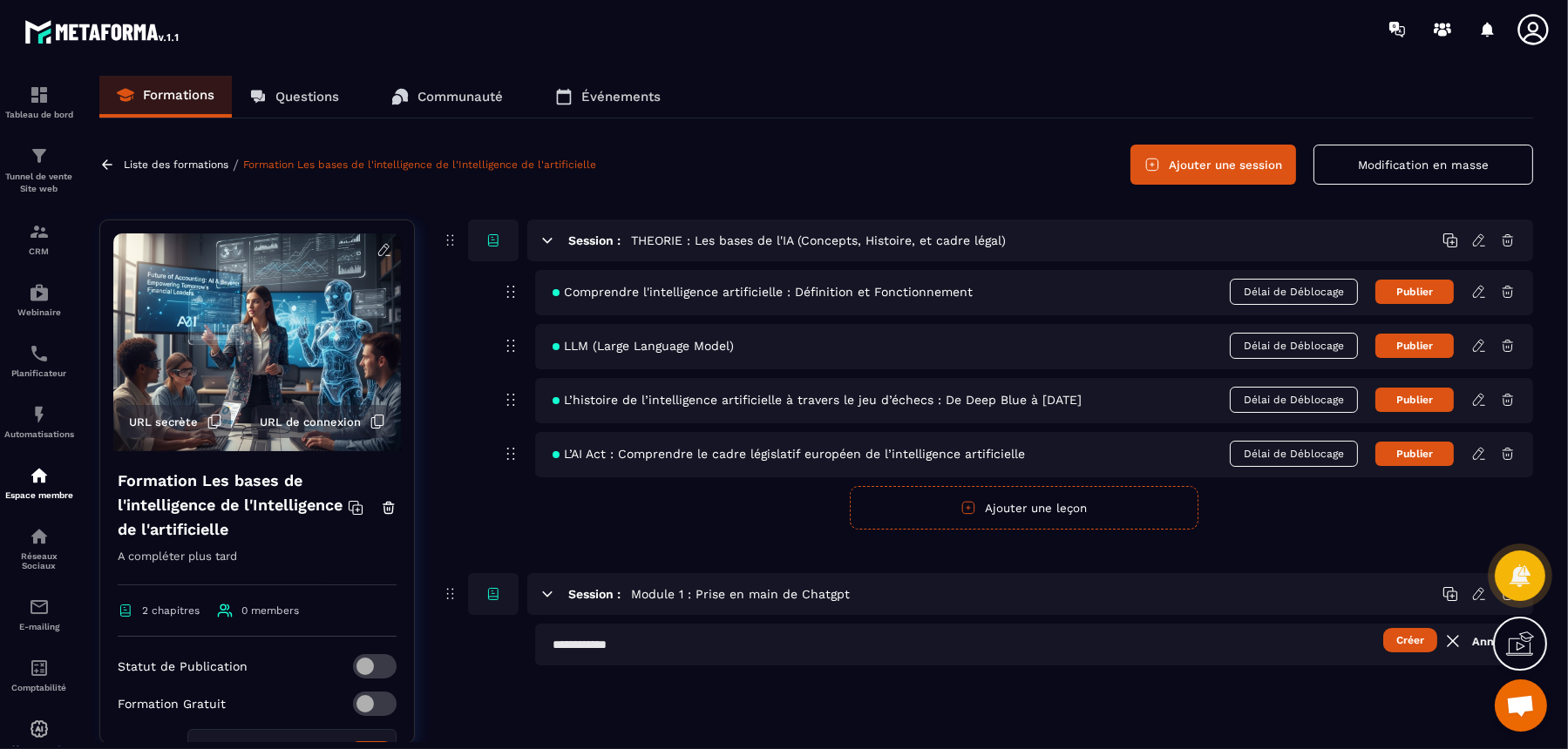
click at [831, 599] on input "text" at bounding box center [1034, 645] width 998 height 42
paste input "**********"
click at [1254, 599] on input "**********" at bounding box center [1034, 645] width 998 height 42
type input "**********"
click at [1254, 599] on button "Créer" at bounding box center [1410, 641] width 54 height 25
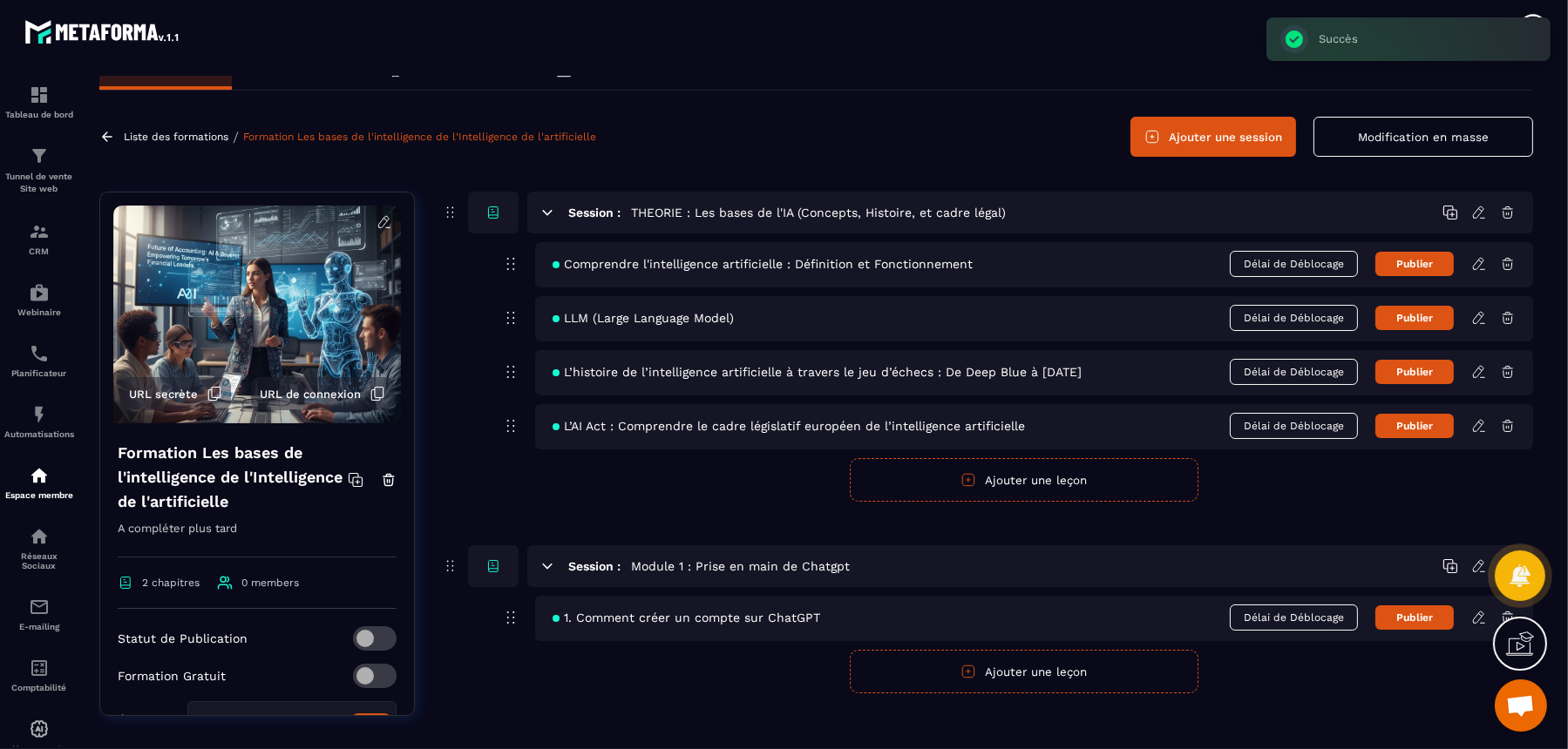
scroll to position [44, 0]
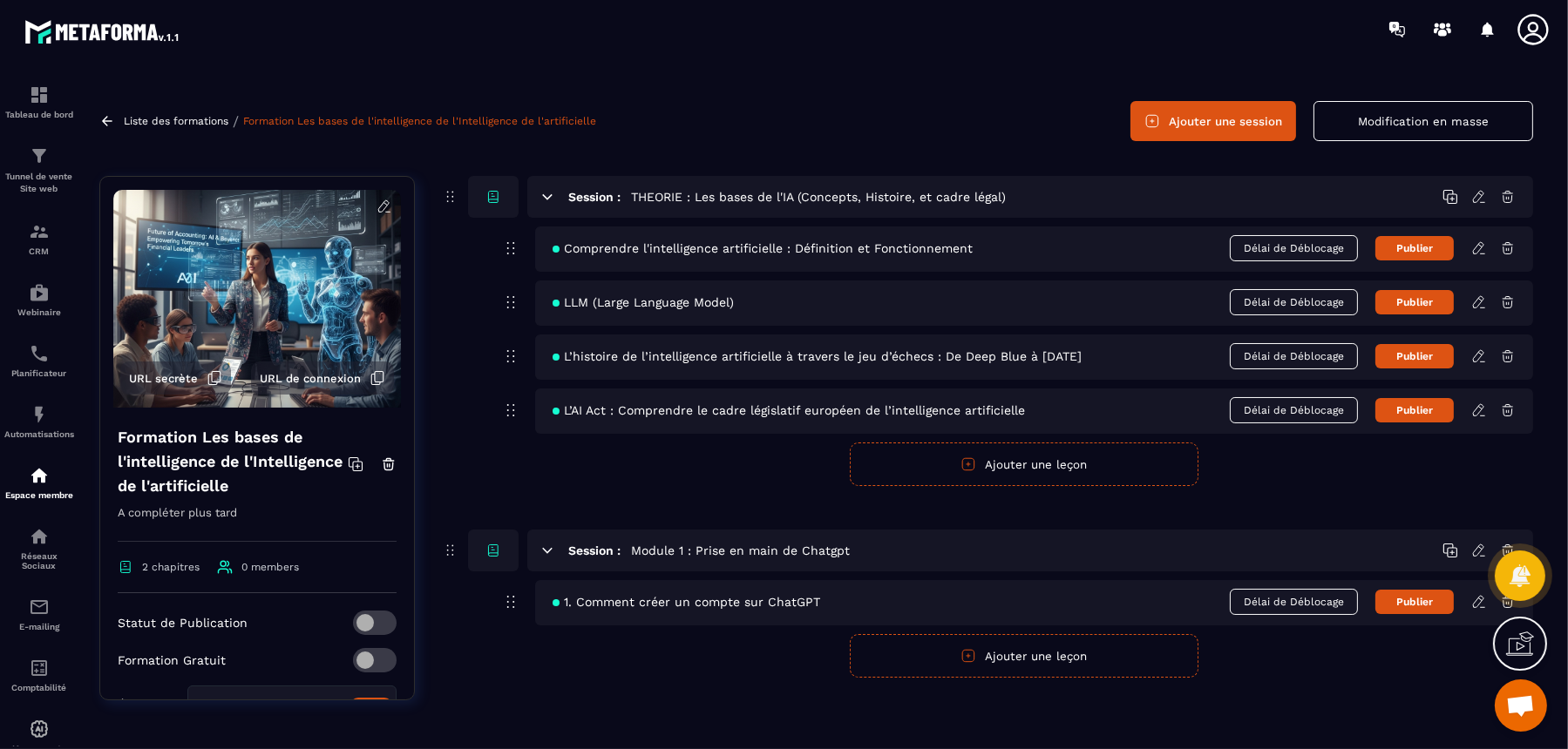
click at [1254, 597] on icon at bounding box center [1480, 602] width 16 height 16
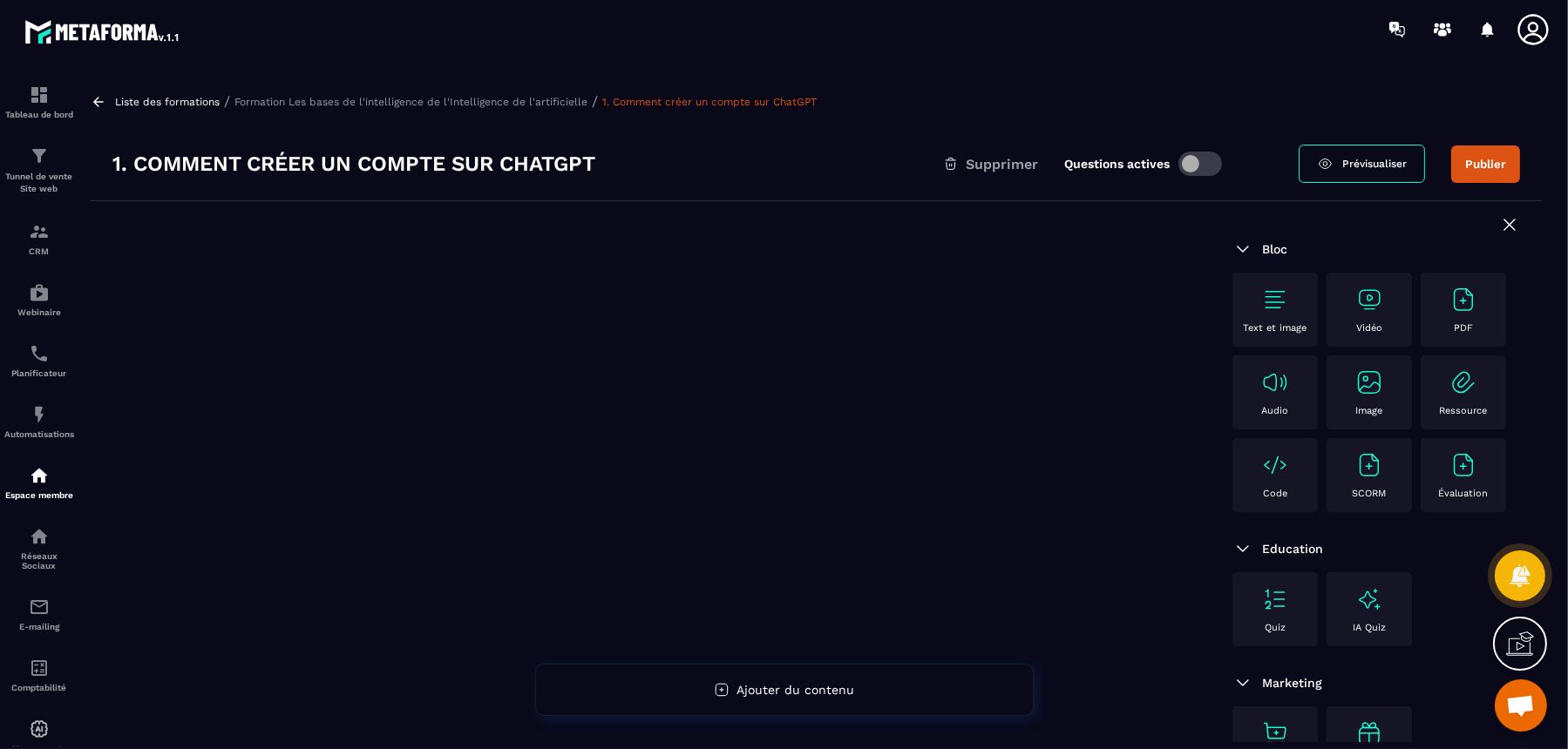
click at [1254, 304] on img at bounding box center [1369, 299] width 28 height 28
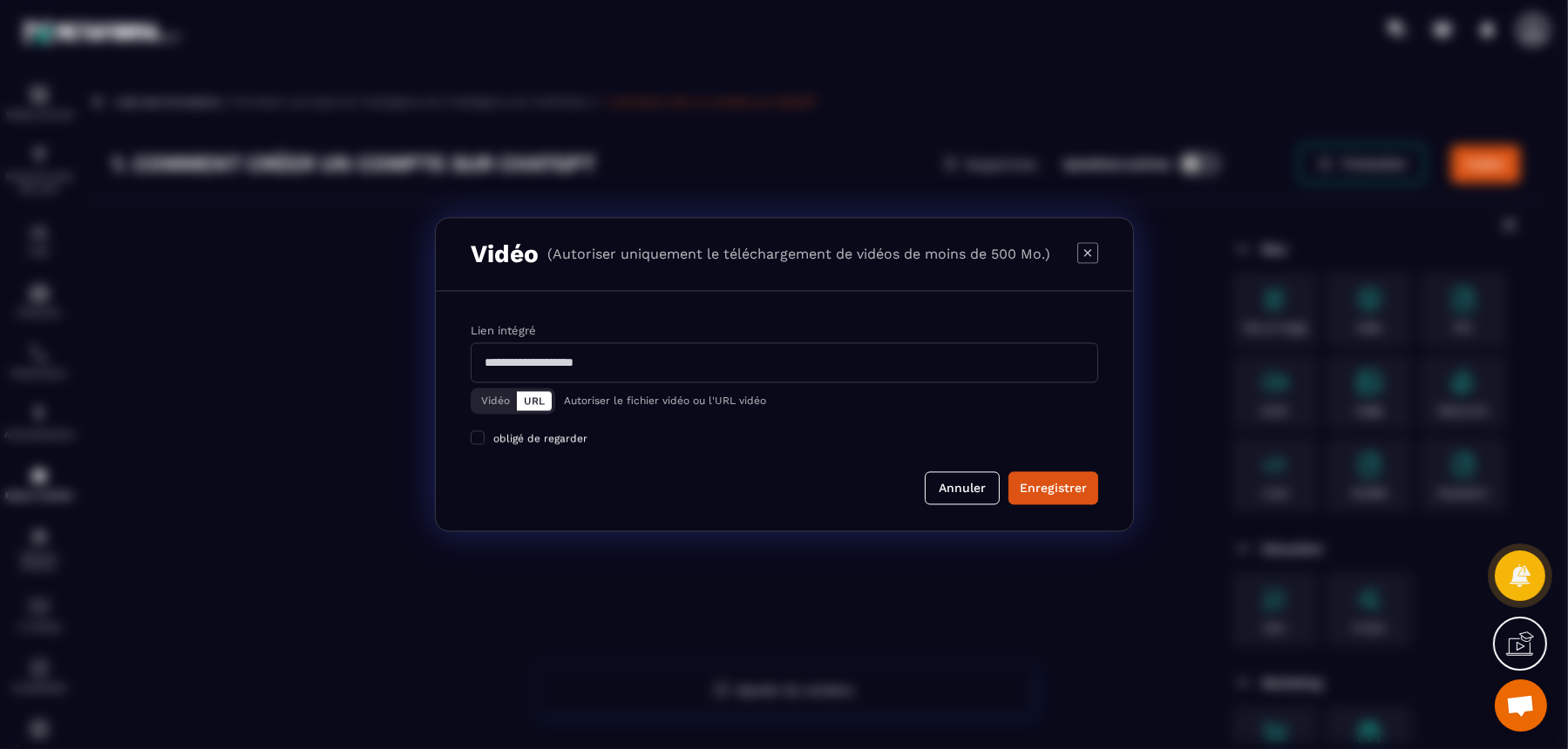
click at [872, 368] on input "Modal window" at bounding box center [784, 364] width 628 height 40
paste input "**********"
type input "**********"
click at [1056, 486] on div "Enregistrer" at bounding box center [1053, 488] width 67 height 17
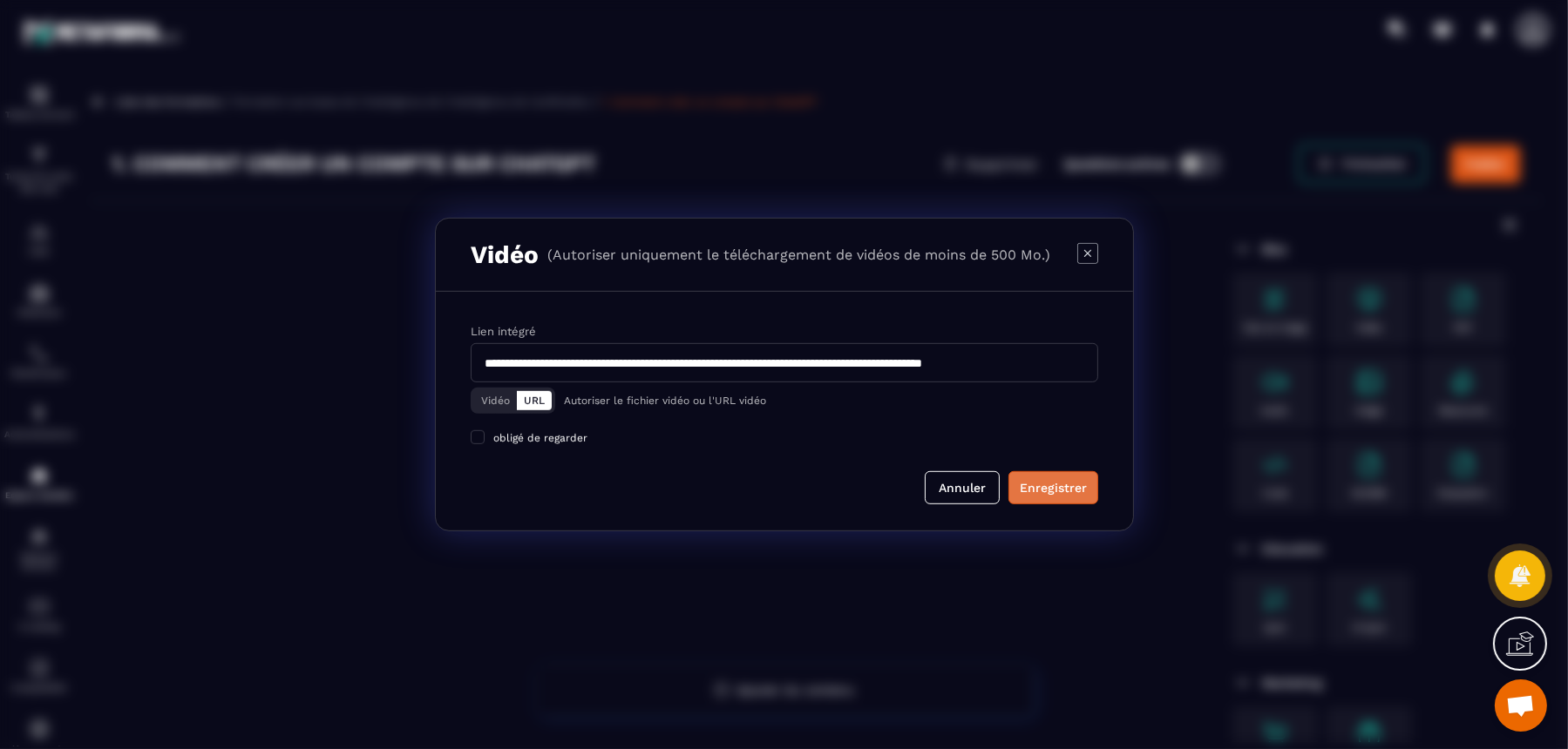
scroll to position [0, 0]
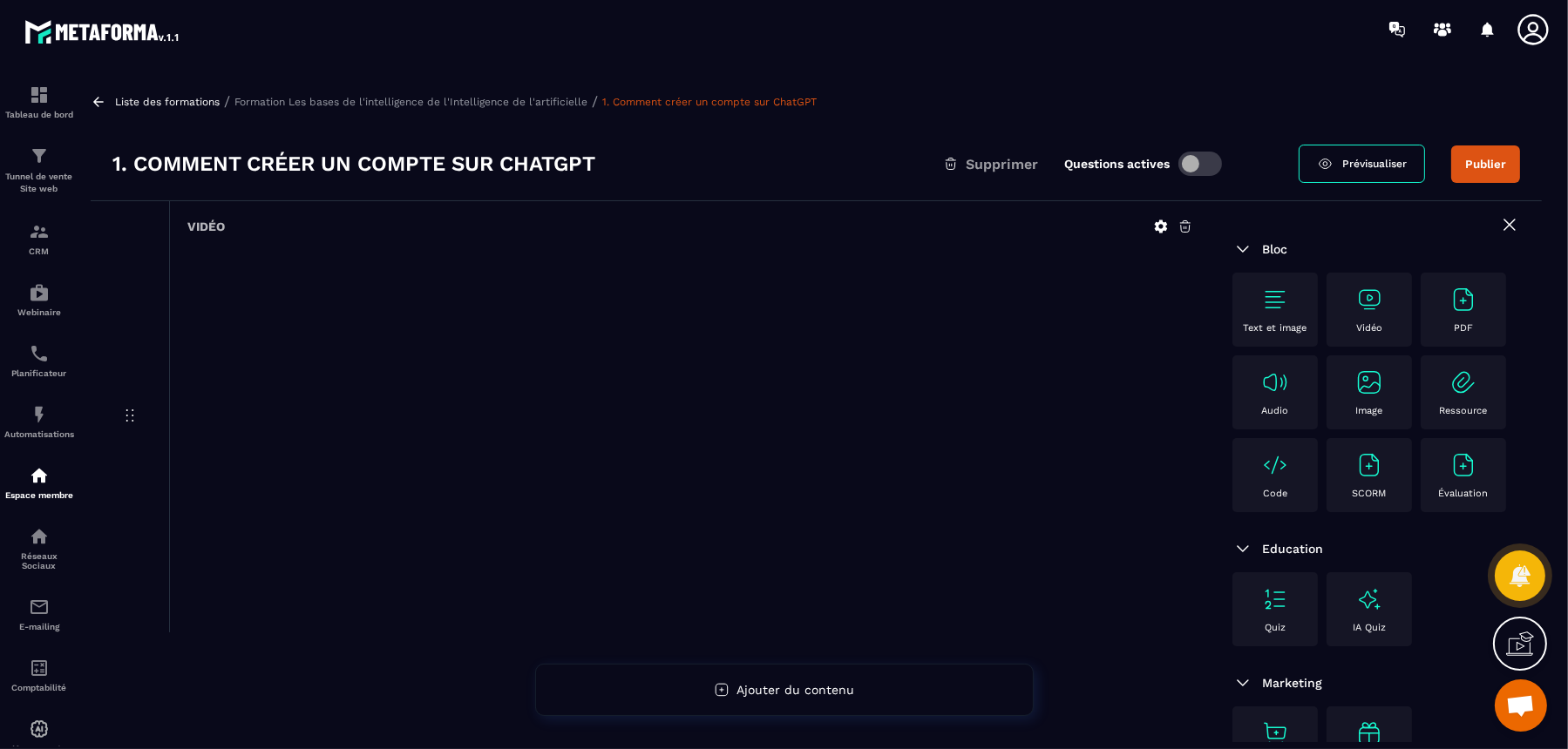
click at [1254, 306] on img at bounding box center [1275, 299] width 28 height 28
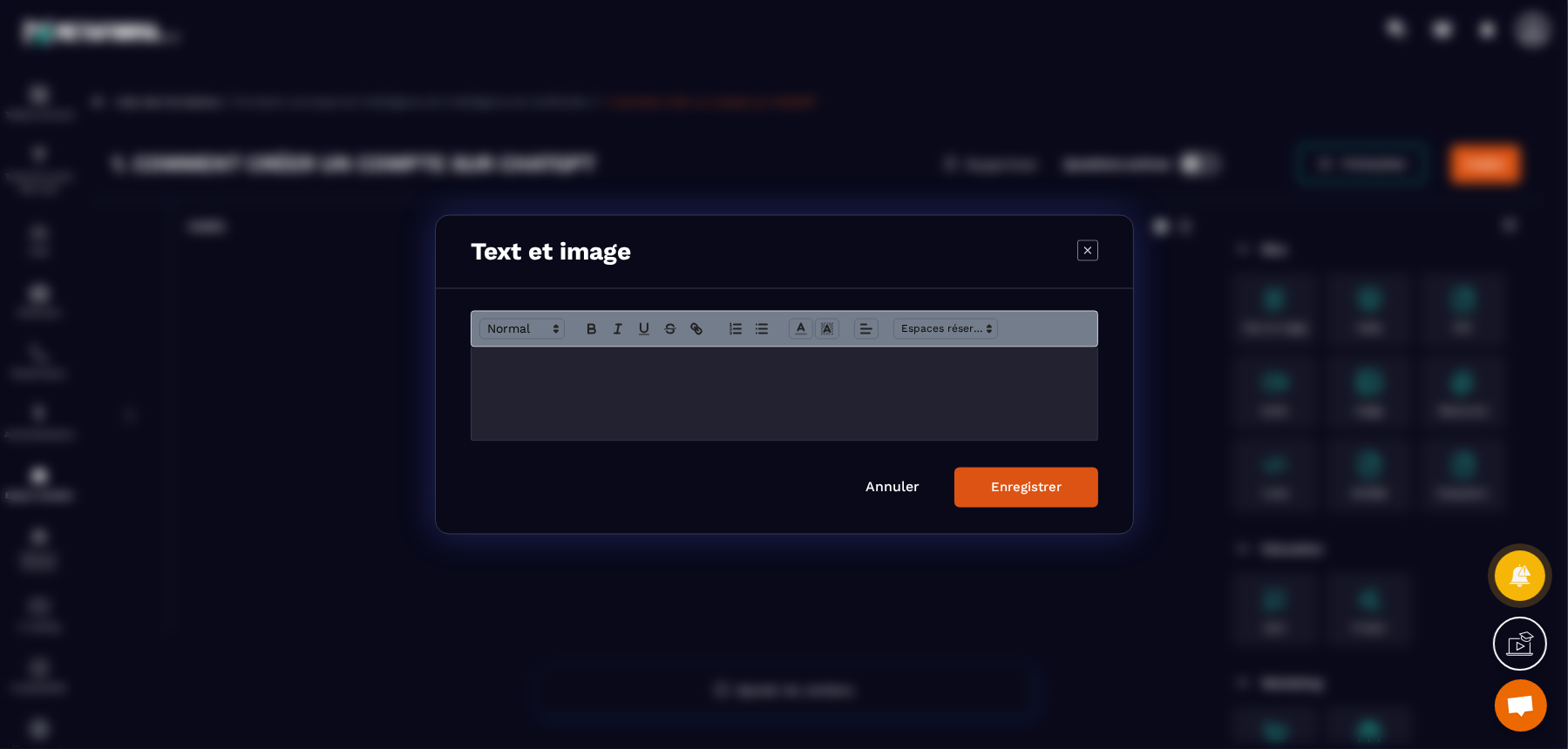
click at [833, 379] on div "Modal window" at bounding box center [784, 394] width 626 height 93
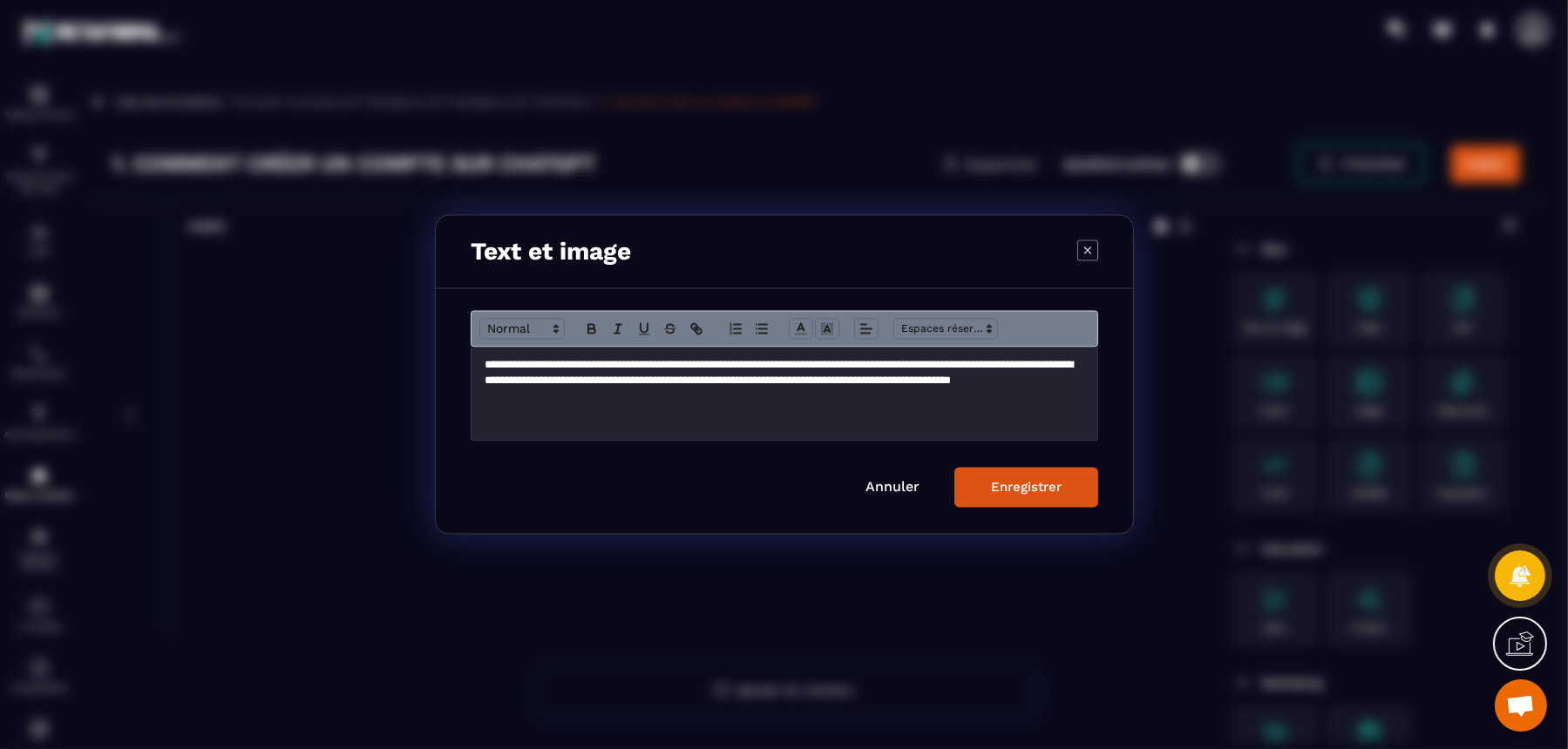
click at [992, 480] on div "Enregistrer" at bounding box center [1027, 488] width 70 height 16
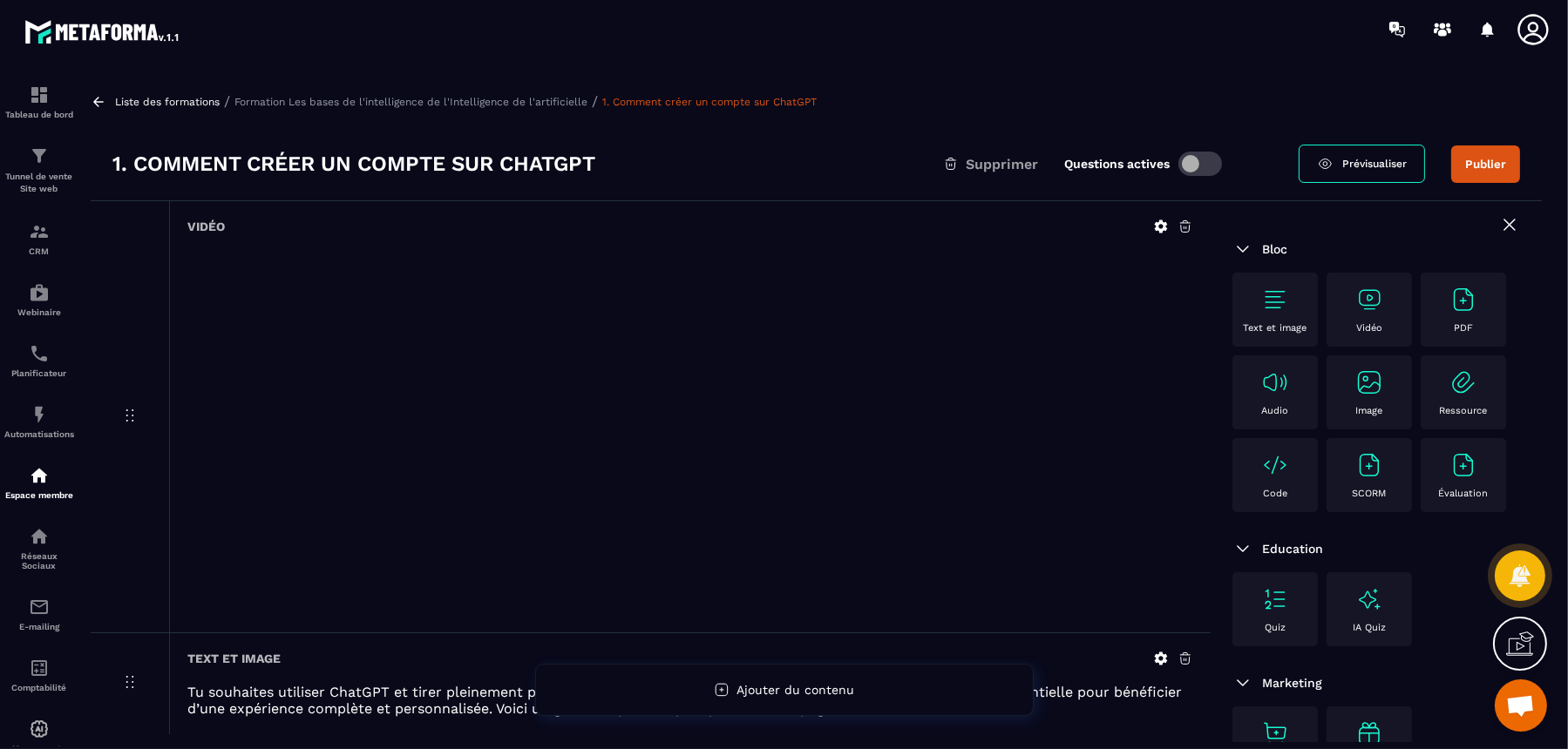
click at [1254, 221] on icon at bounding box center [1510, 225] width 21 height 21
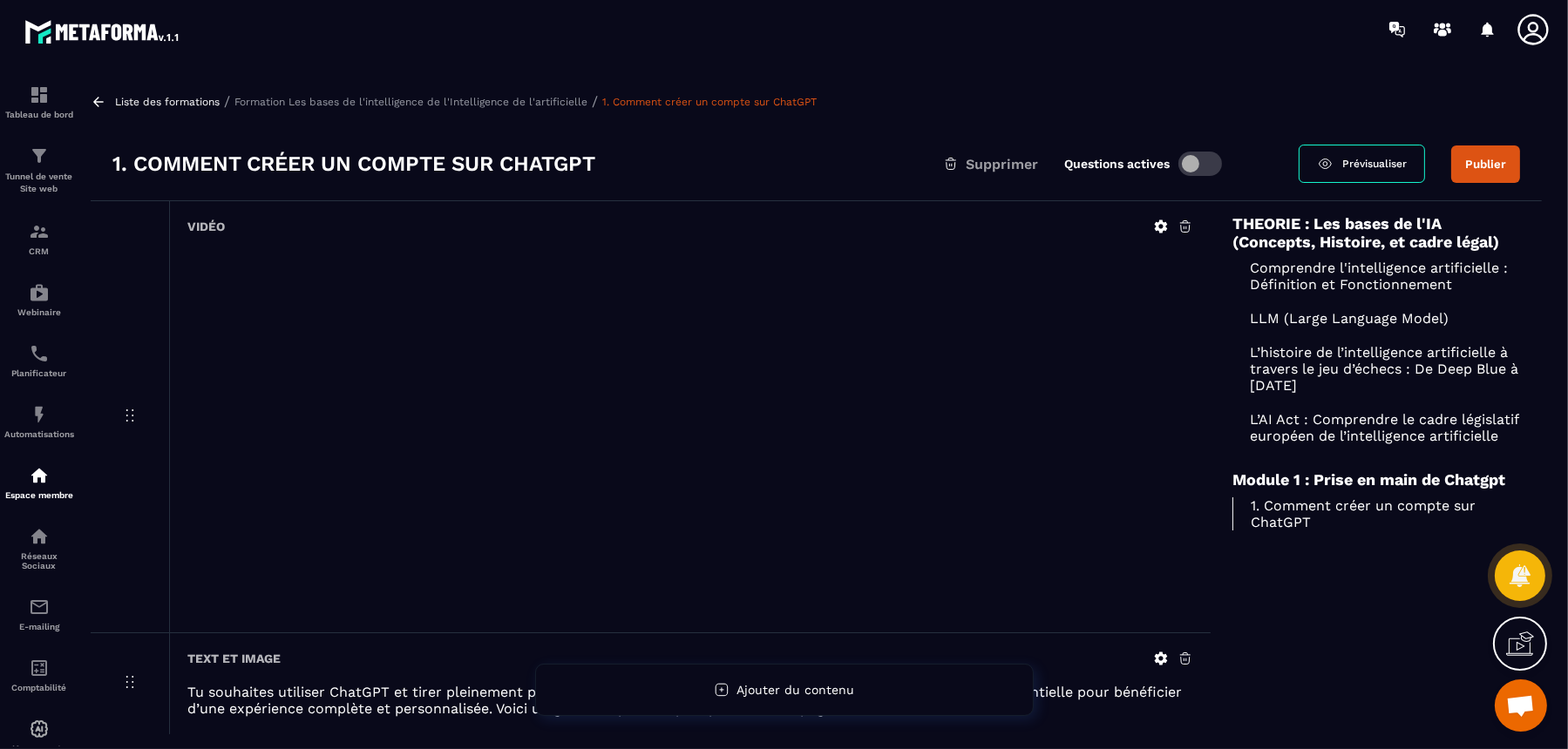
click at [422, 96] on p "Formation Les bases de l'intelligence de l'Intelligence de l'artificielle" at bounding box center [411, 102] width 353 height 12
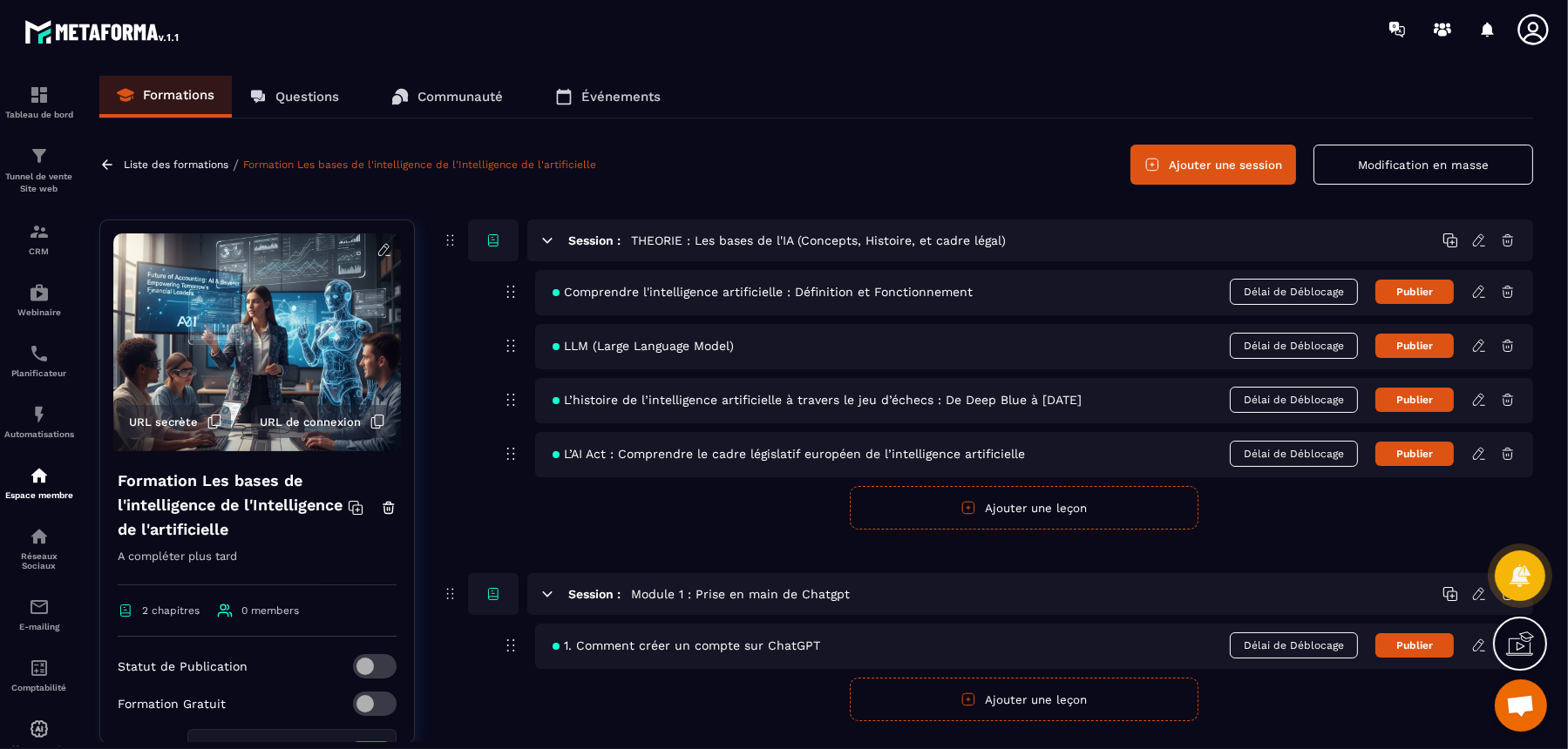
scroll to position [44, 0]
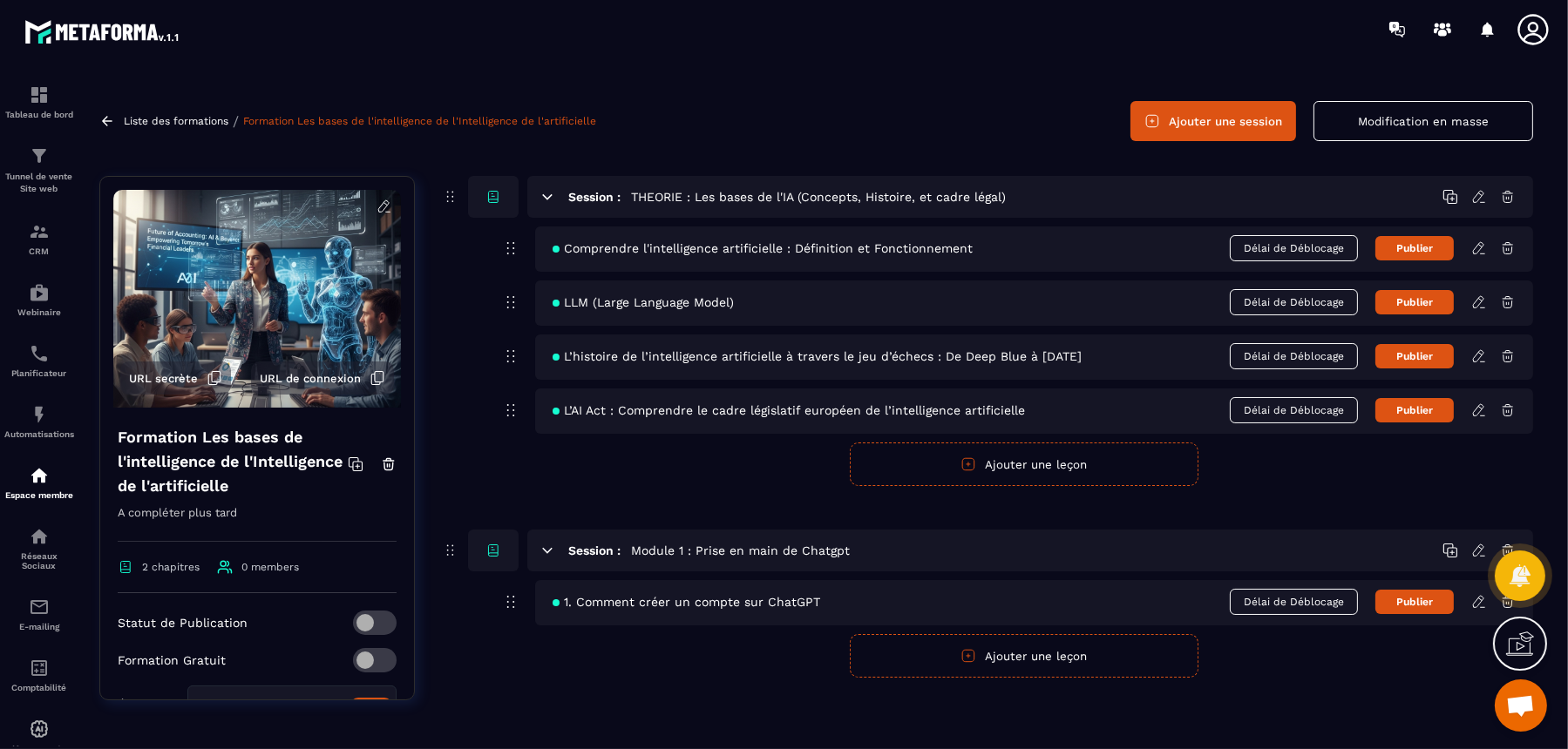
click at [1254, 467] on form "Publier Annuler Ajouter une leçon" at bounding box center [1024, 464] width 1019 height 44
click at [1254, 120] on button "Ajouter une session" at bounding box center [1214, 121] width 165 height 40
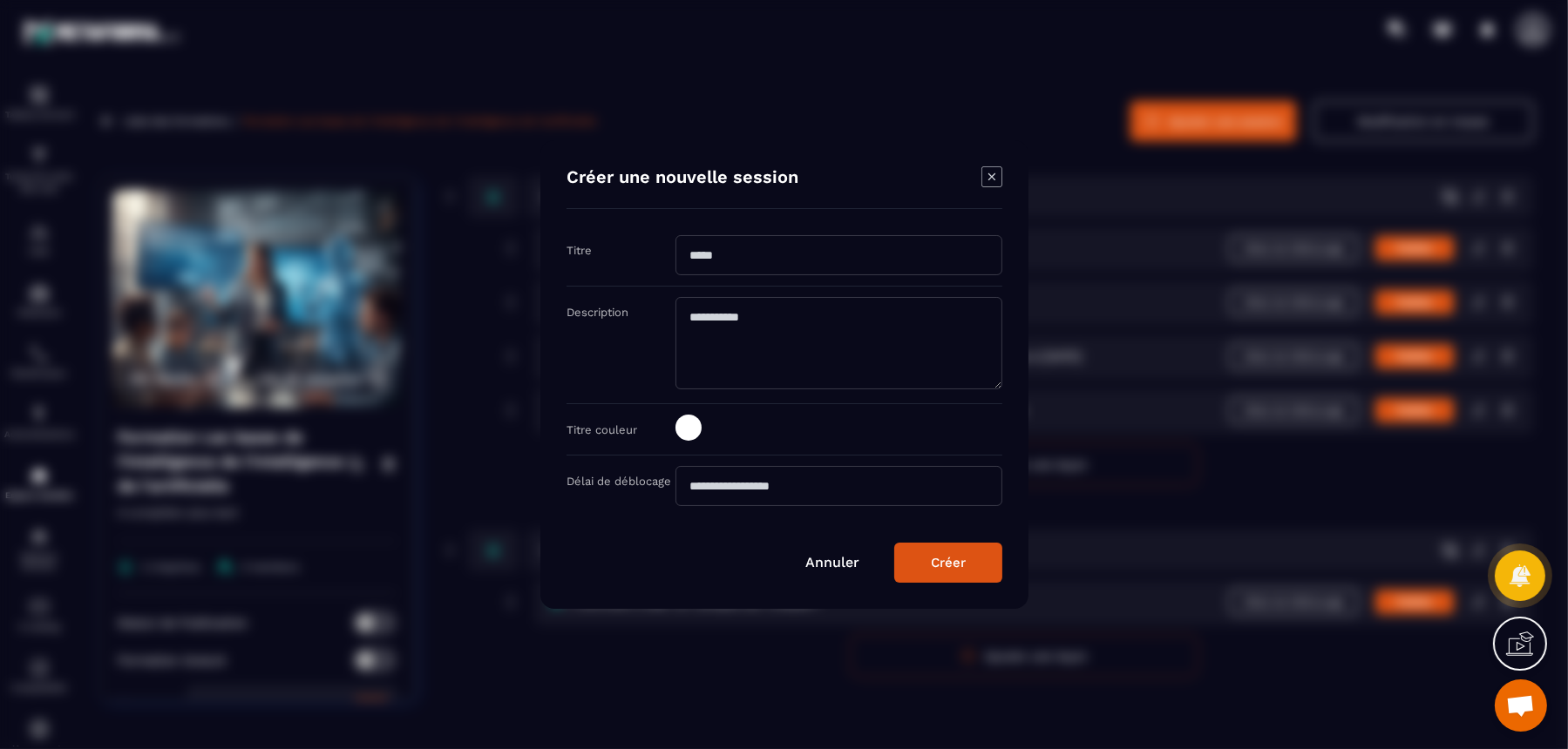
click at [797, 272] on input "Modal window" at bounding box center [839, 255] width 327 height 40
paste input "**********"
type input "**********"
click at [938, 555] on div "Créer" at bounding box center [948, 563] width 35 height 16
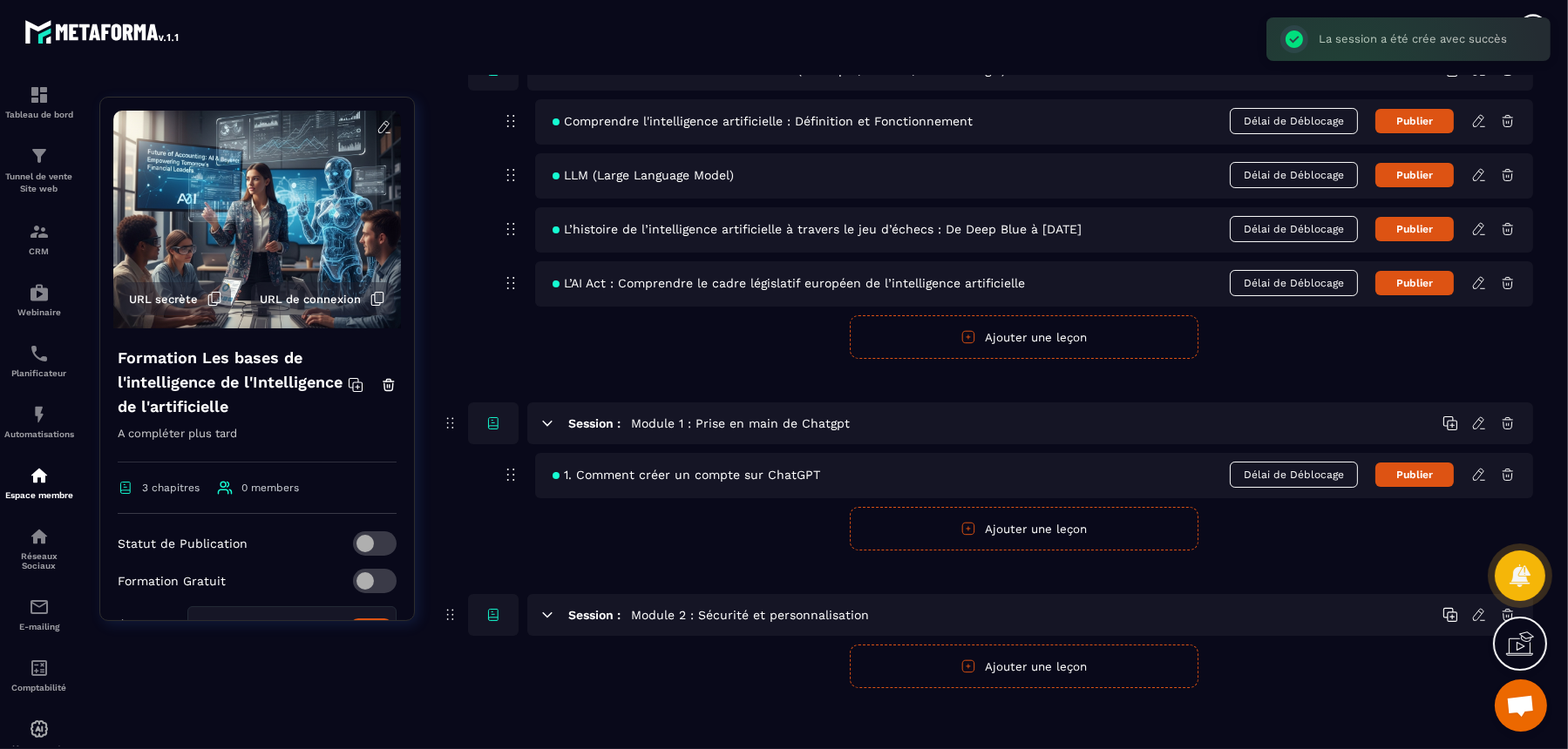
scroll to position [173, 0]
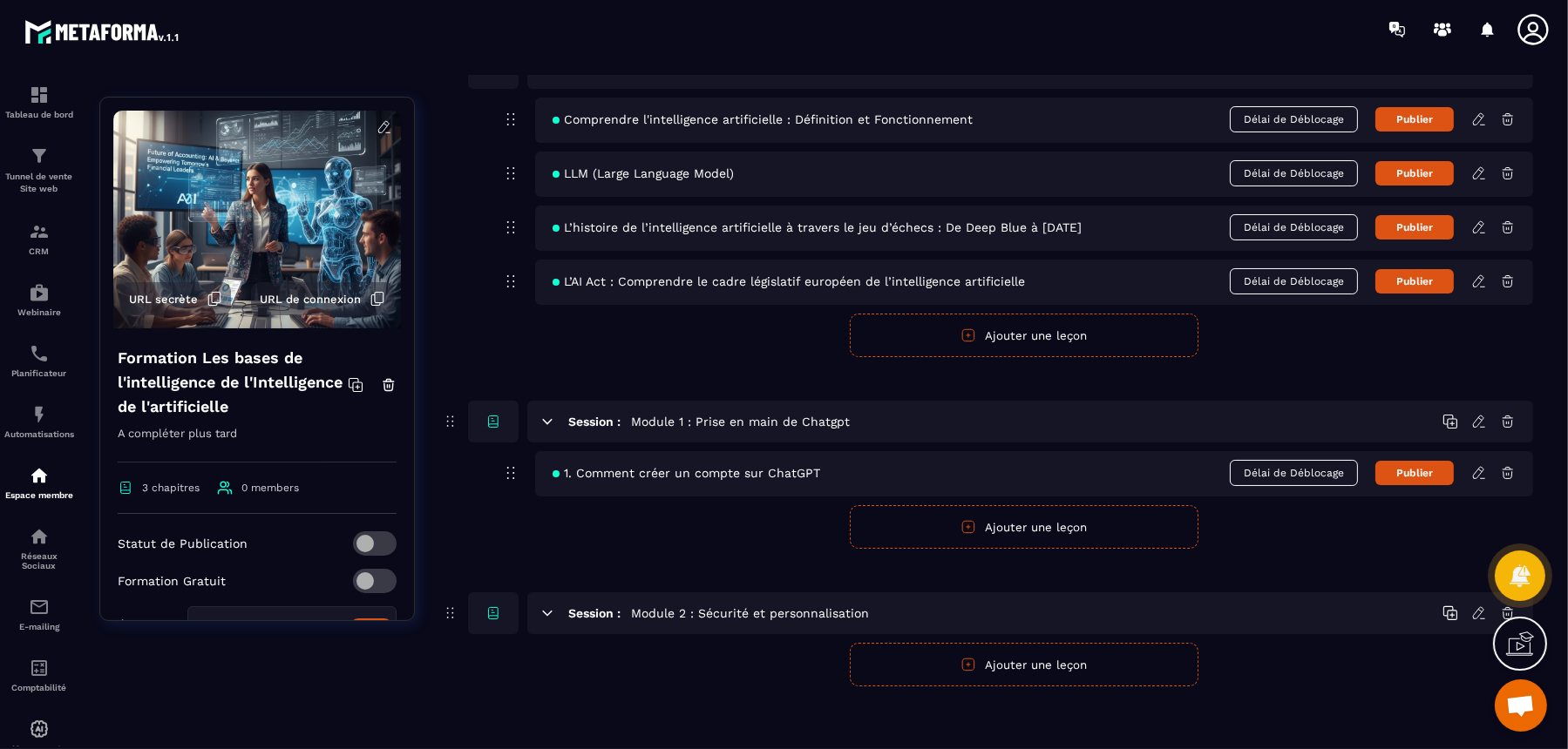
click at [1031, 599] on button "Ajouter une leçon" at bounding box center [1024, 665] width 349 height 44
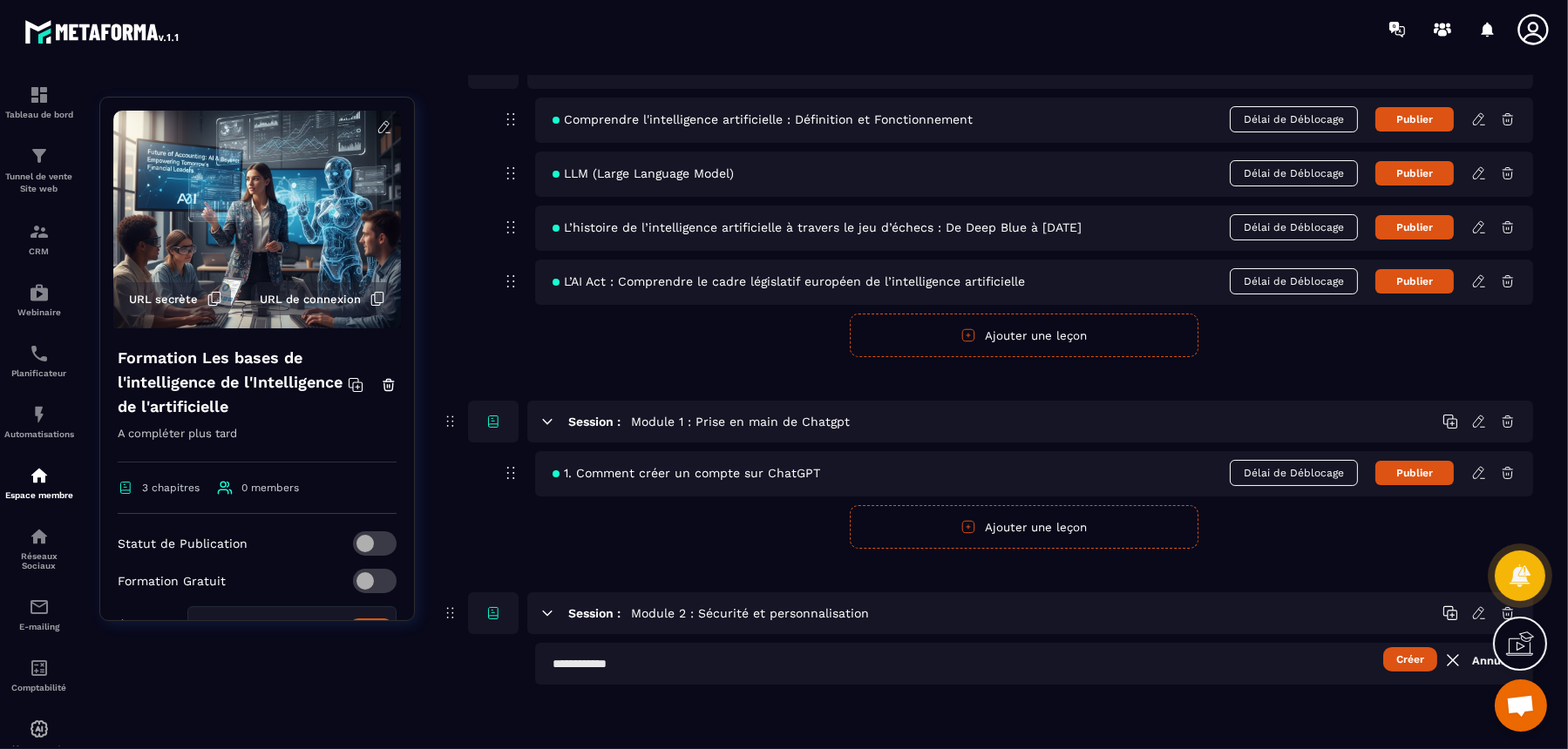
scroll to position [171, 0]
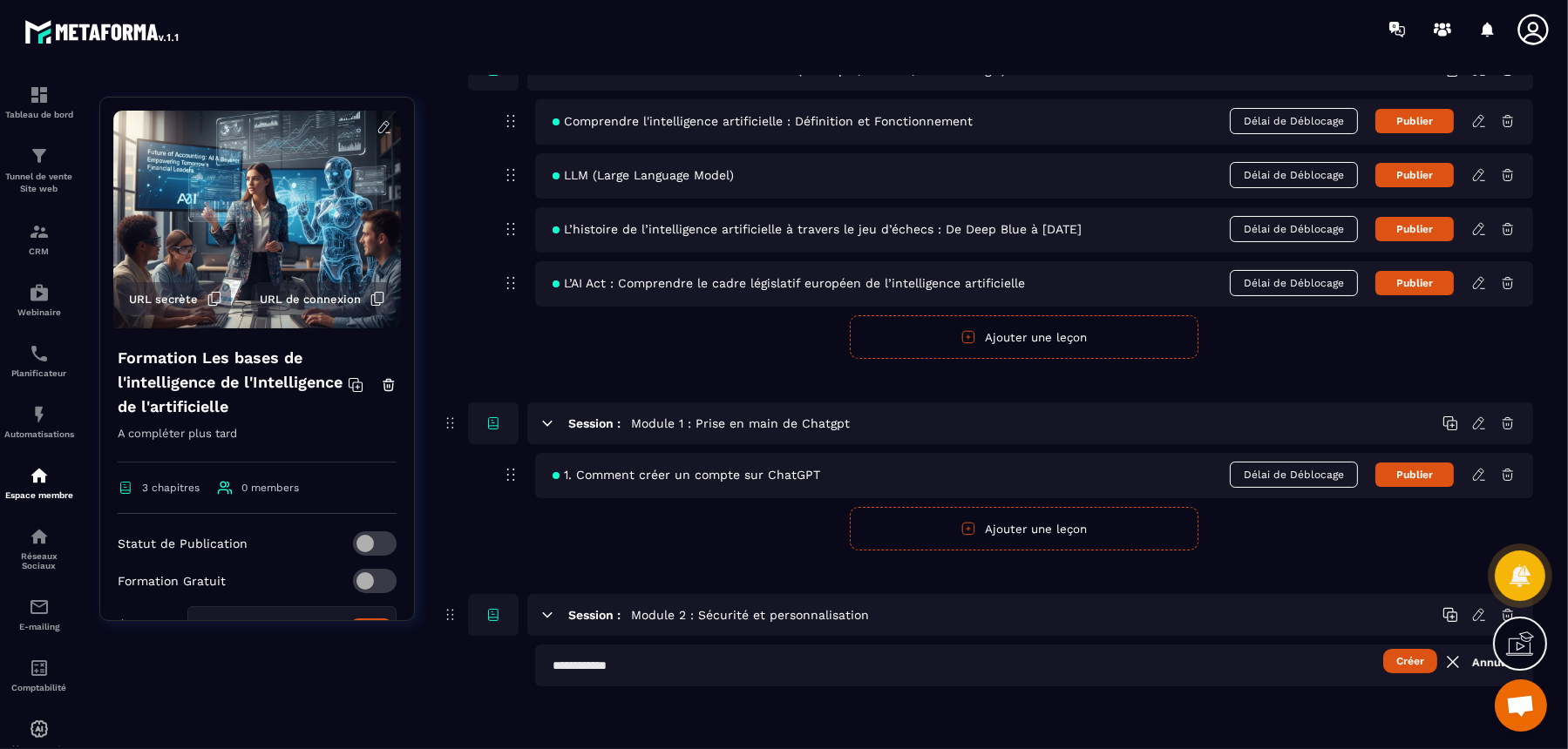
click at [1020, 599] on input "text" at bounding box center [1034, 665] width 998 height 42
paste input "**********"
type input "**********"
click at [1254, 599] on button "Créer" at bounding box center [1410, 662] width 54 height 25
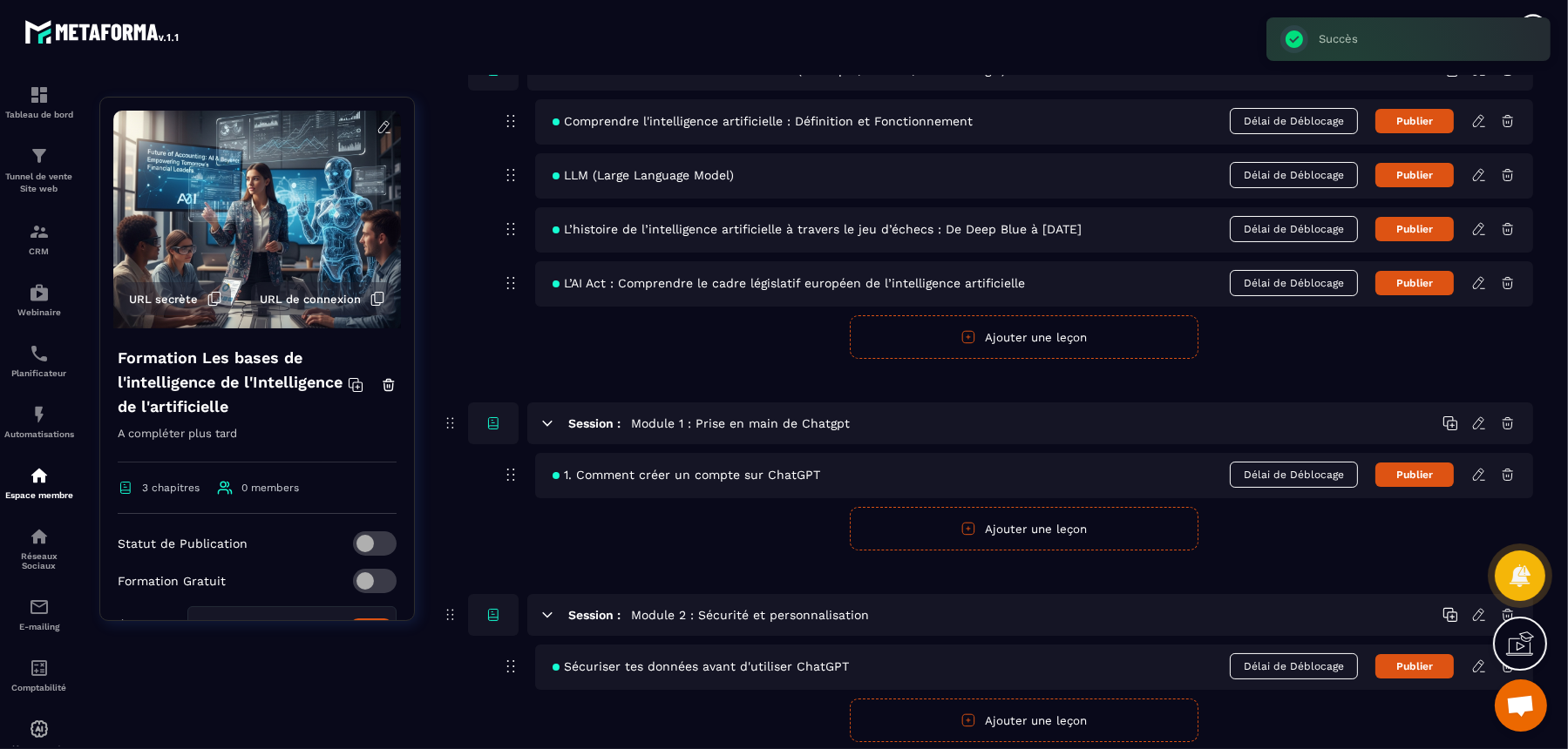
click at [1254, 599] on icon at bounding box center [1481, 665] width 4 height 3
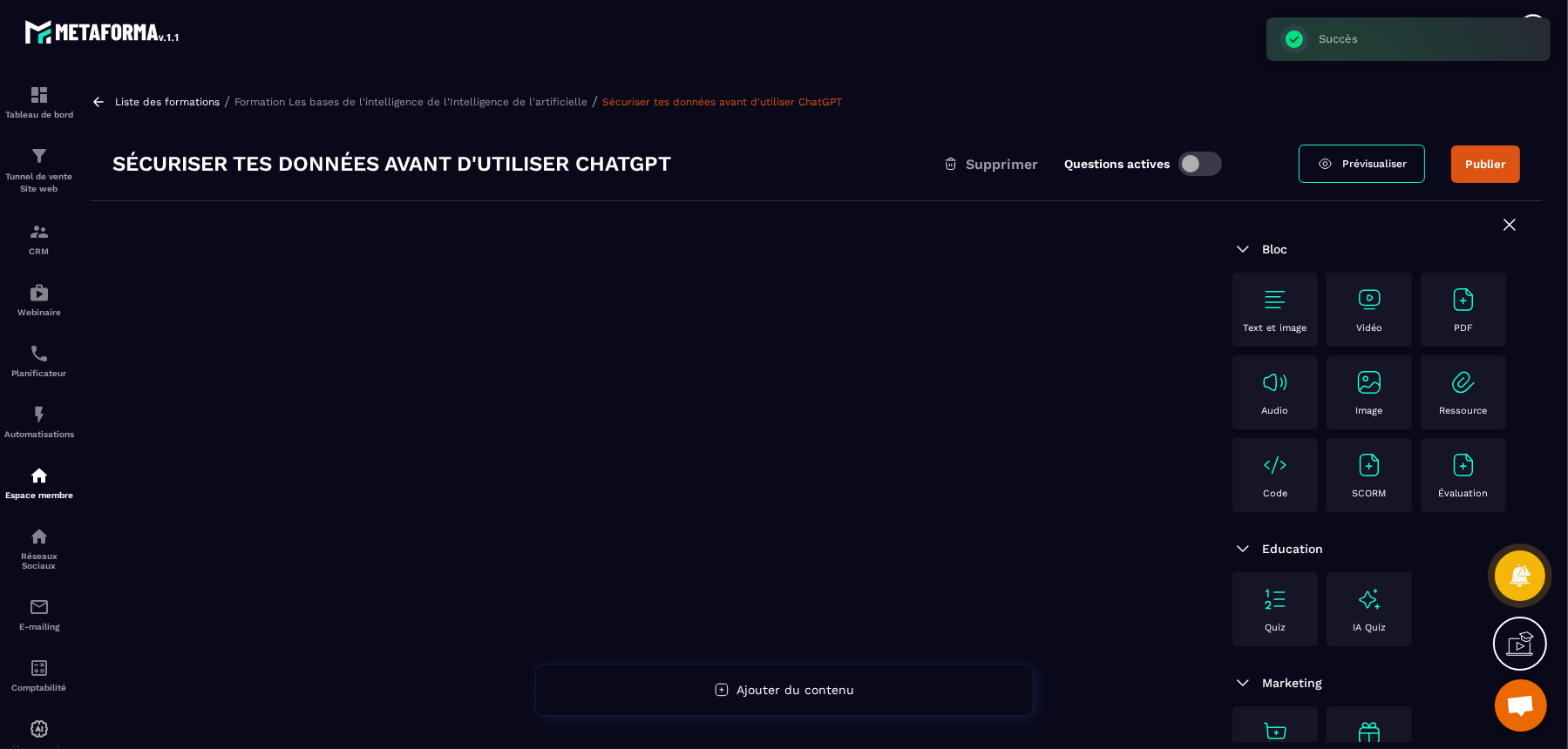
click at [1254, 313] on img at bounding box center [1369, 299] width 28 height 28
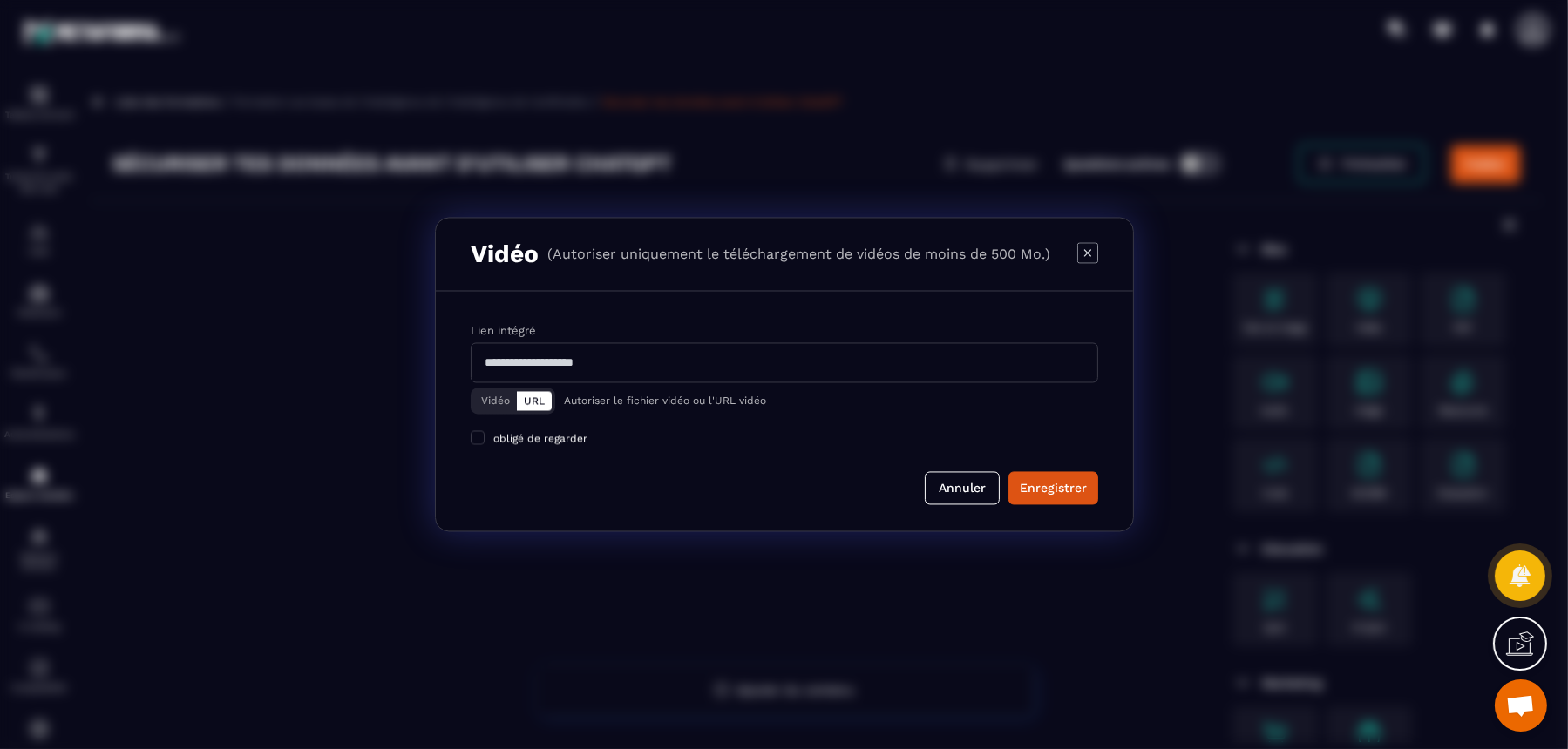
click at [680, 377] on input "Modal window" at bounding box center [784, 364] width 628 height 40
paste input "**********"
type input "**********"
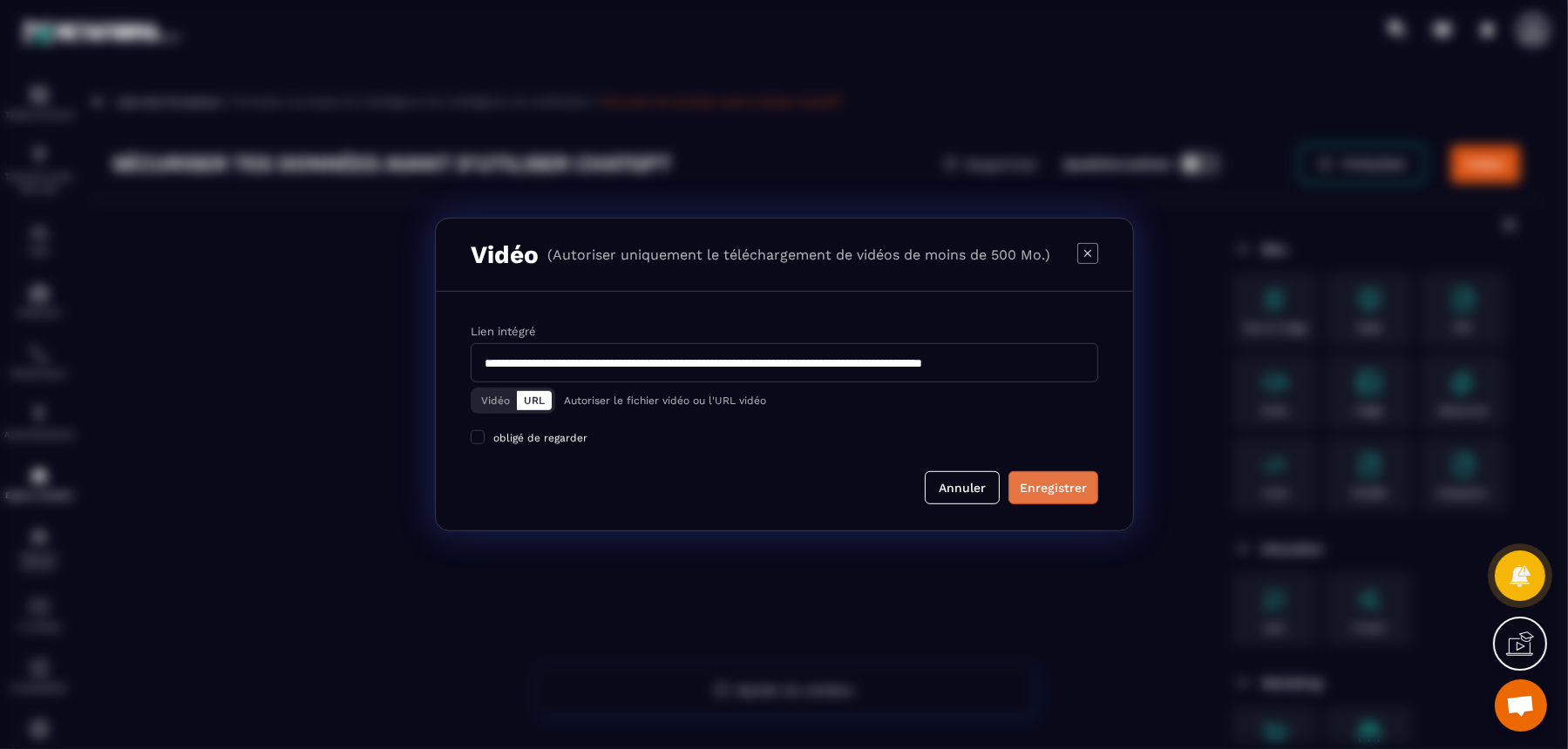
click at [1046, 492] on div "Enregistrer" at bounding box center [1053, 488] width 67 height 17
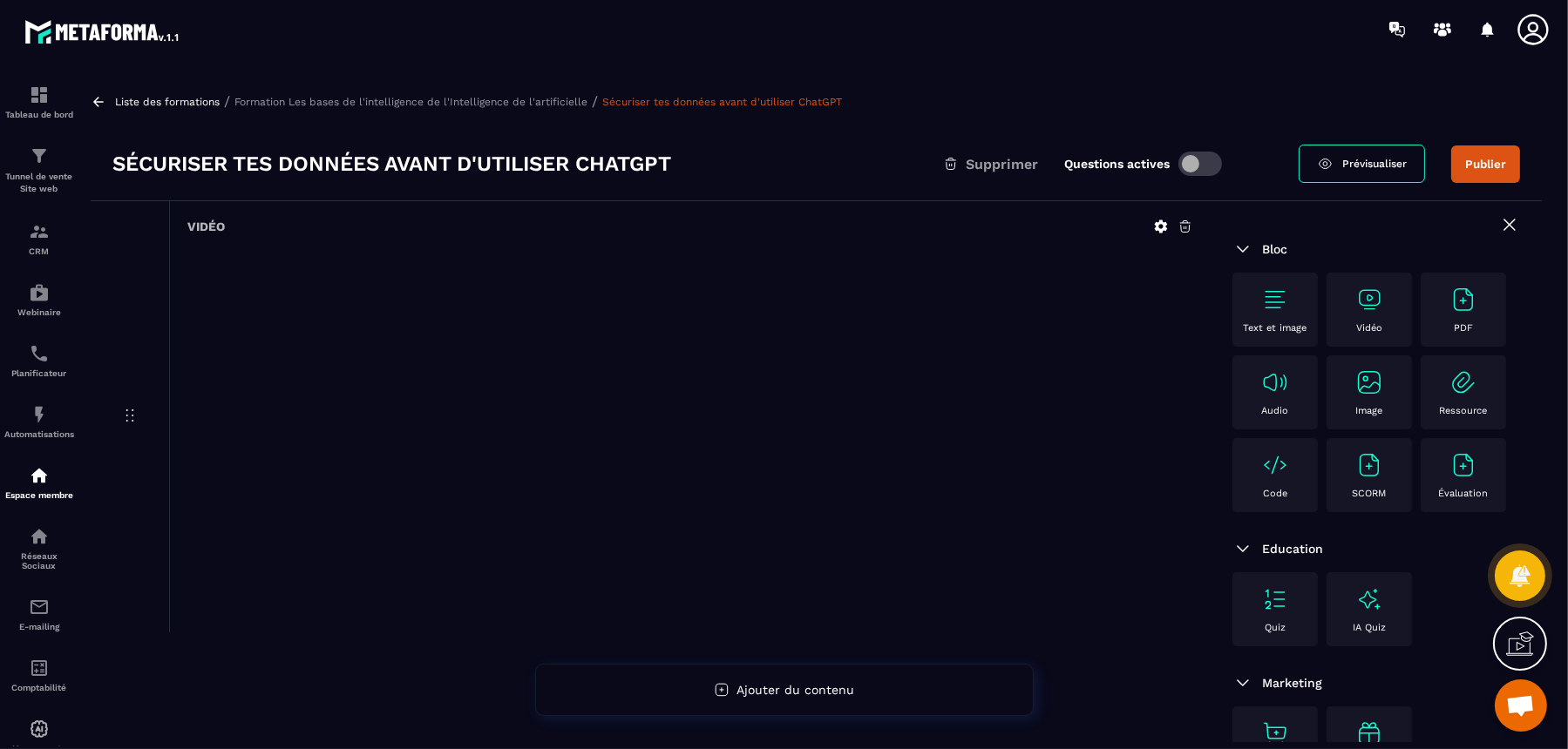
click at [1254, 317] on div "Text et image" at bounding box center [1275, 309] width 68 height 47
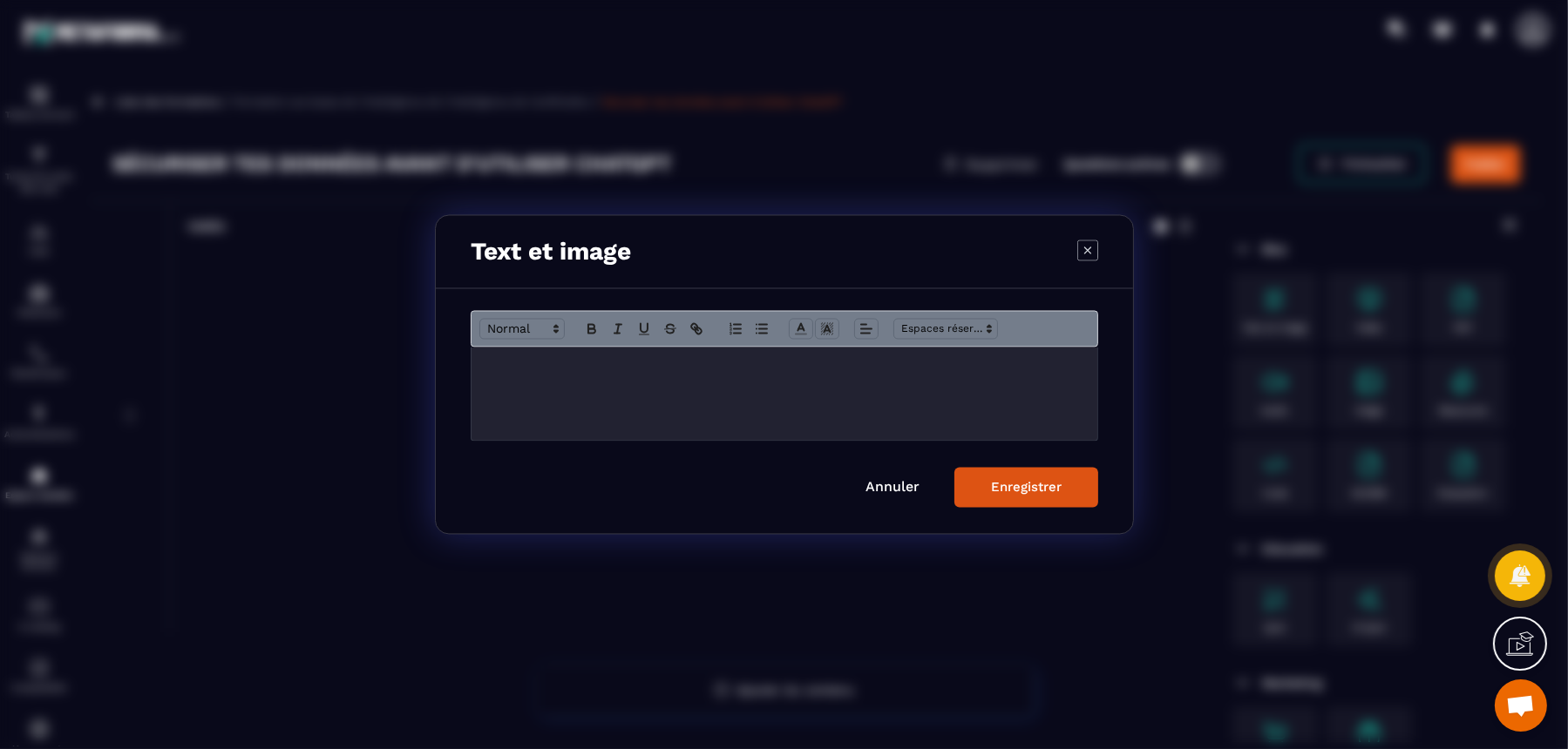
click at [741, 379] on div "Modal window" at bounding box center [784, 394] width 626 height 93
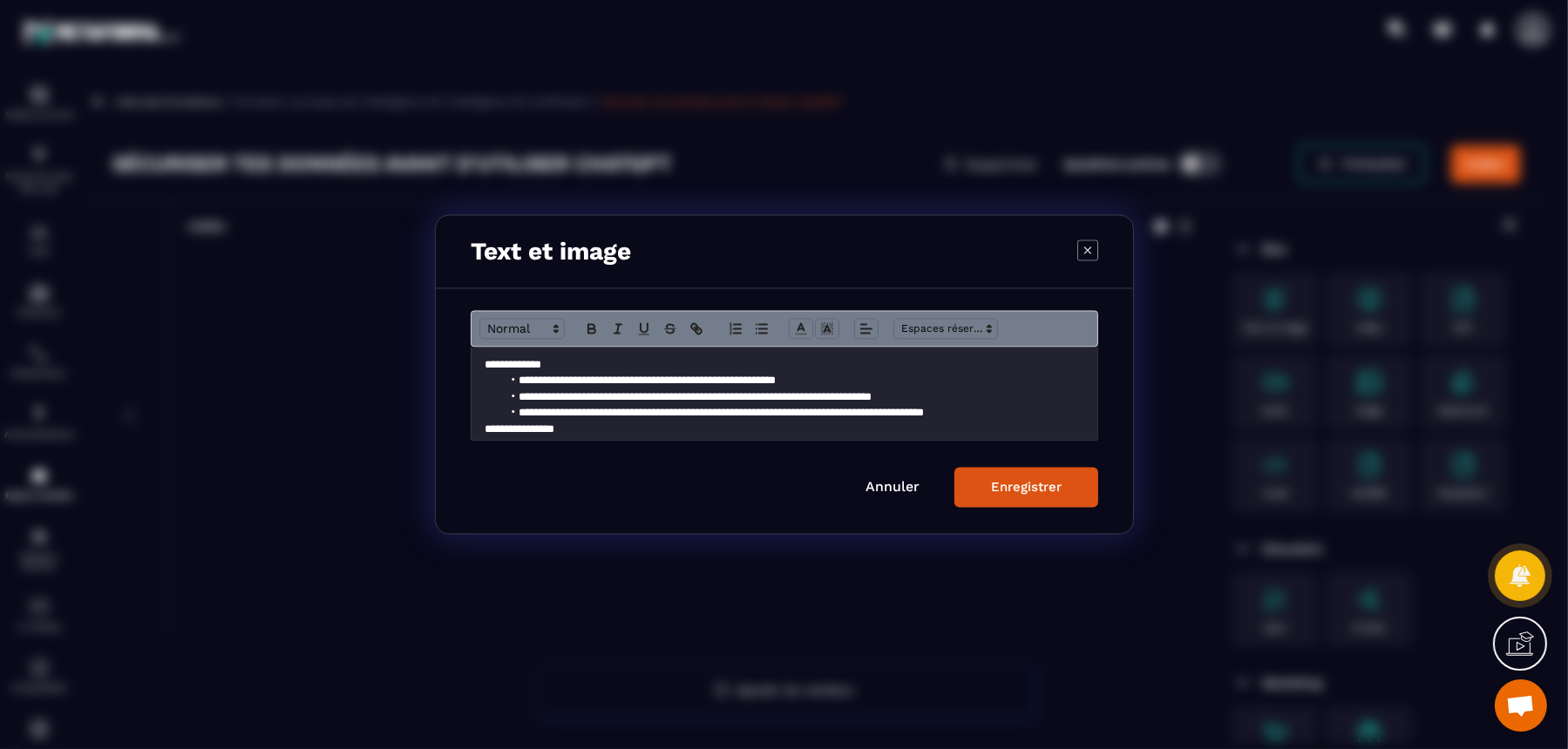
scroll to position [879, 0]
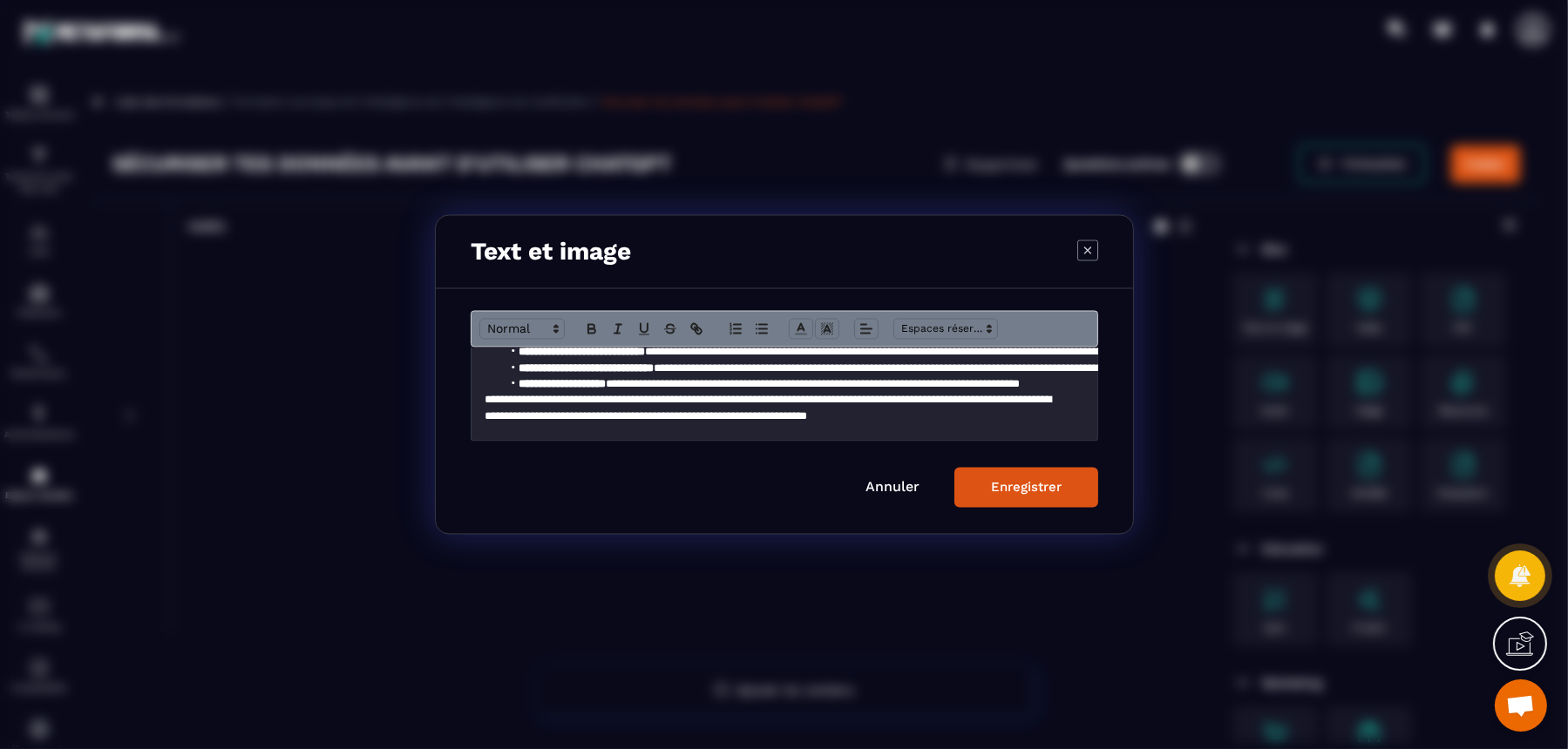
click at [1025, 491] on div "Enregistrer" at bounding box center [1027, 488] width 70 height 16
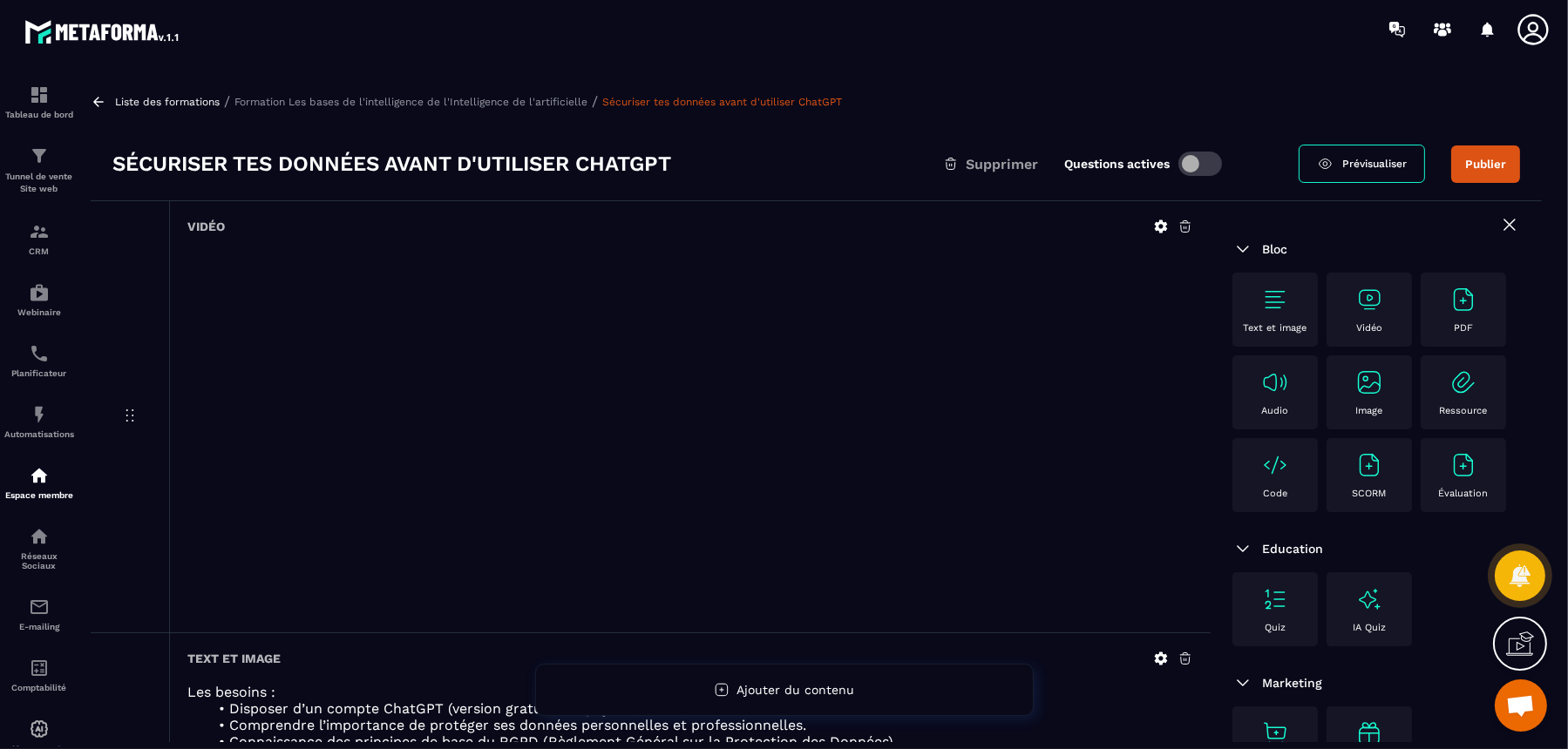
click at [568, 98] on p "Formation Les bases de l'intelligence de l'Intelligence de l'artificielle" at bounding box center [411, 102] width 353 height 12
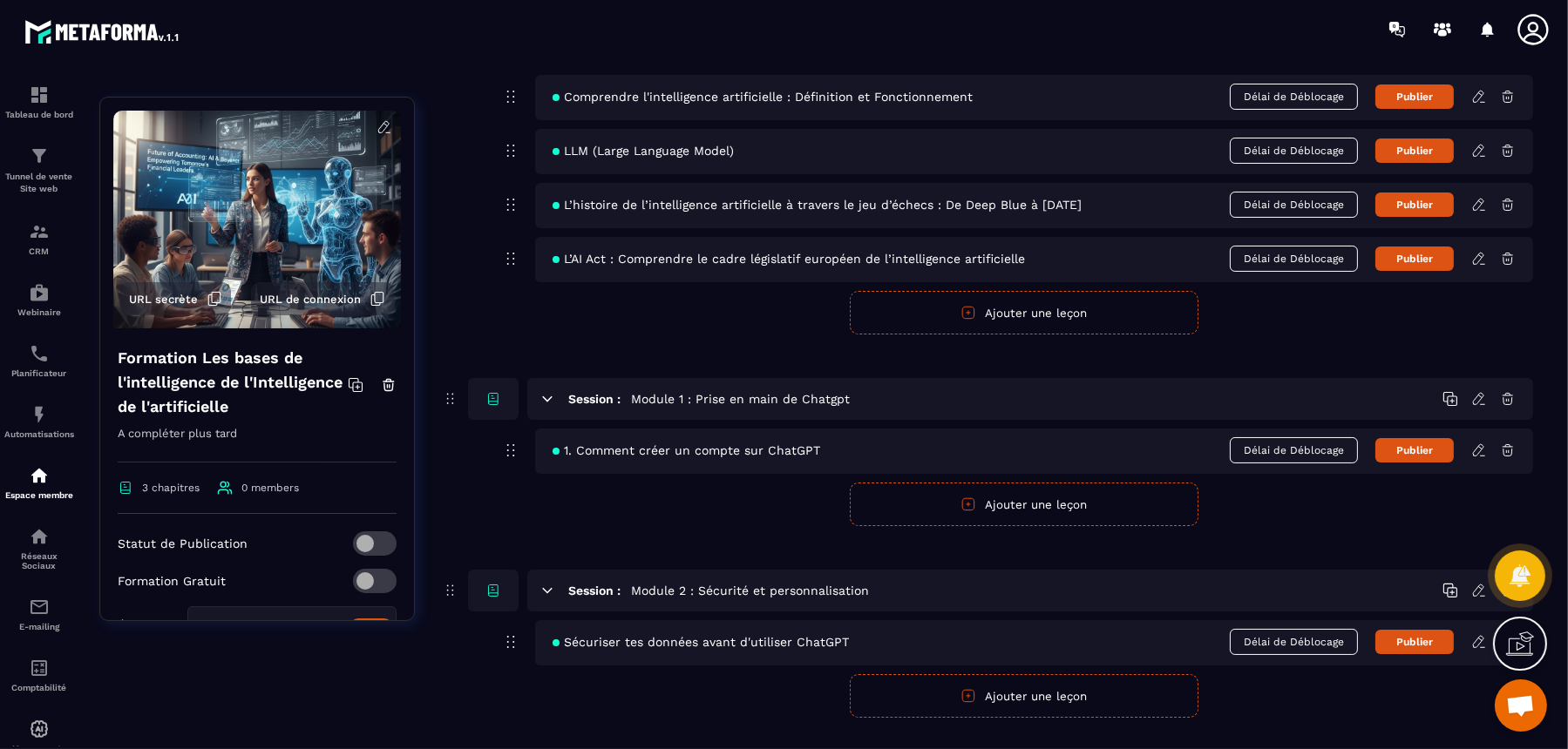
scroll to position [226, 0]
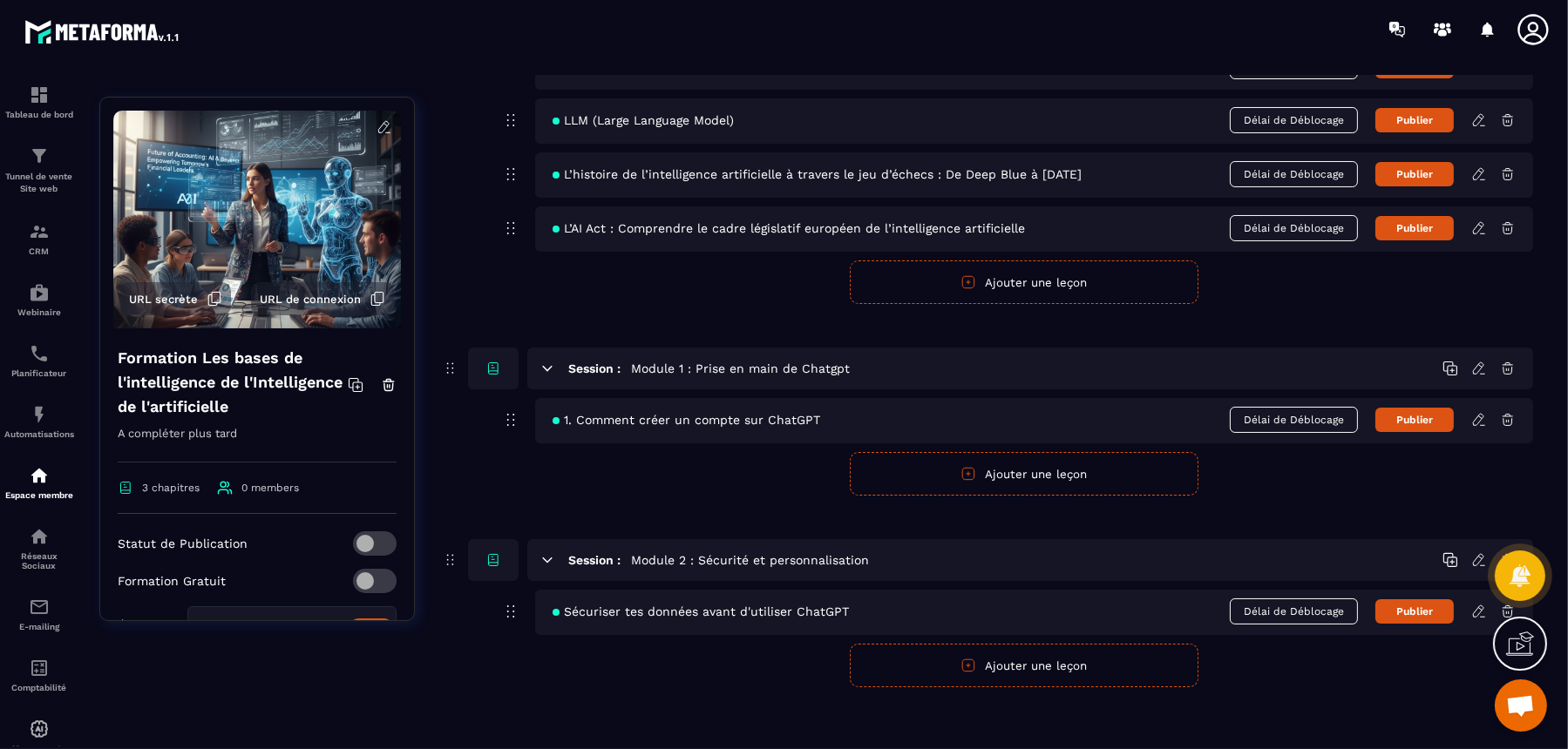
click at [1047, 599] on button "Ajouter une leçon" at bounding box center [1024, 665] width 349 height 44
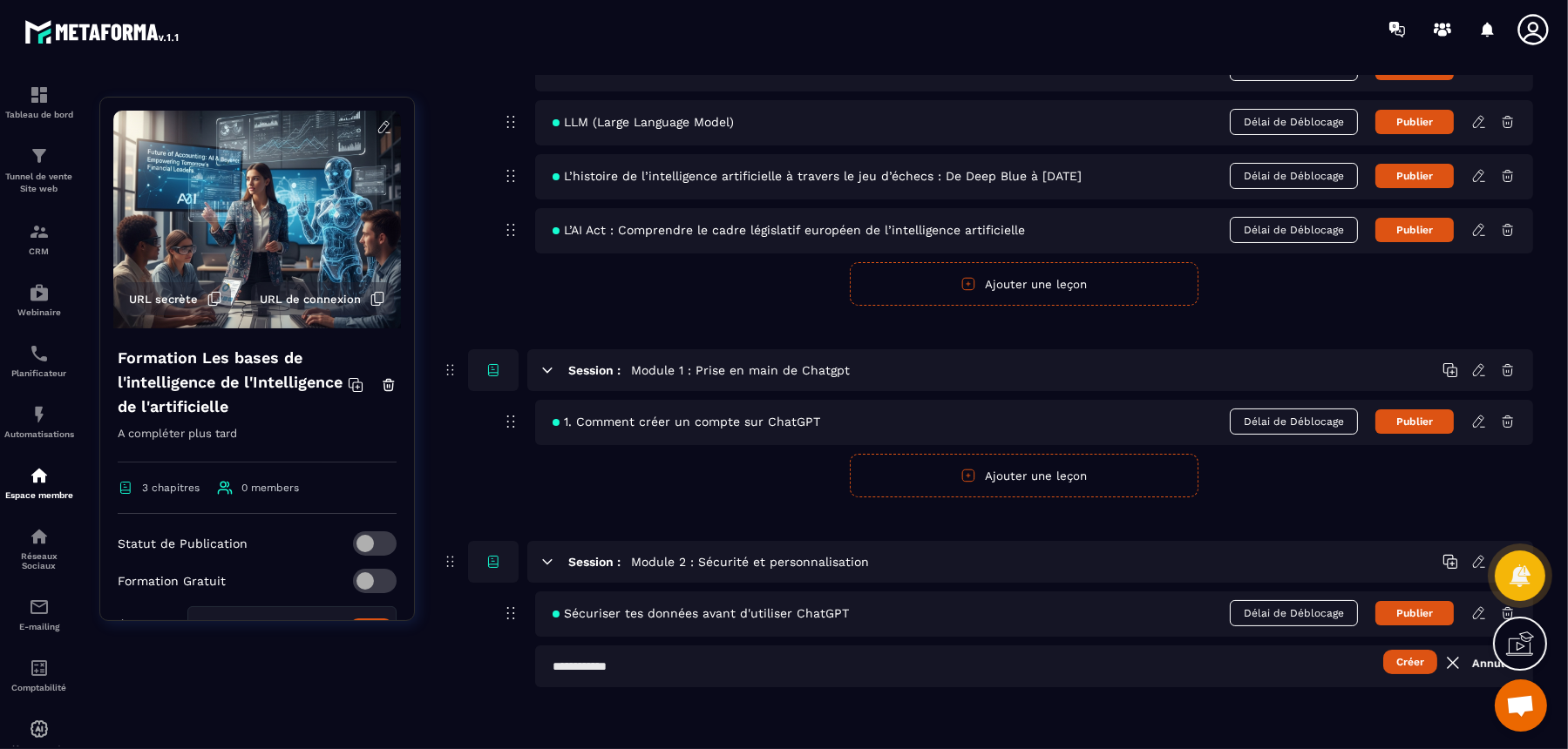
click at [975, 599] on input "text" at bounding box center [1034, 666] width 998 height 42
paste input "**********"
type input "**********"
click at [1254, 599] on button "Créer" at bounding box center [1410, 663] width 54 height 25
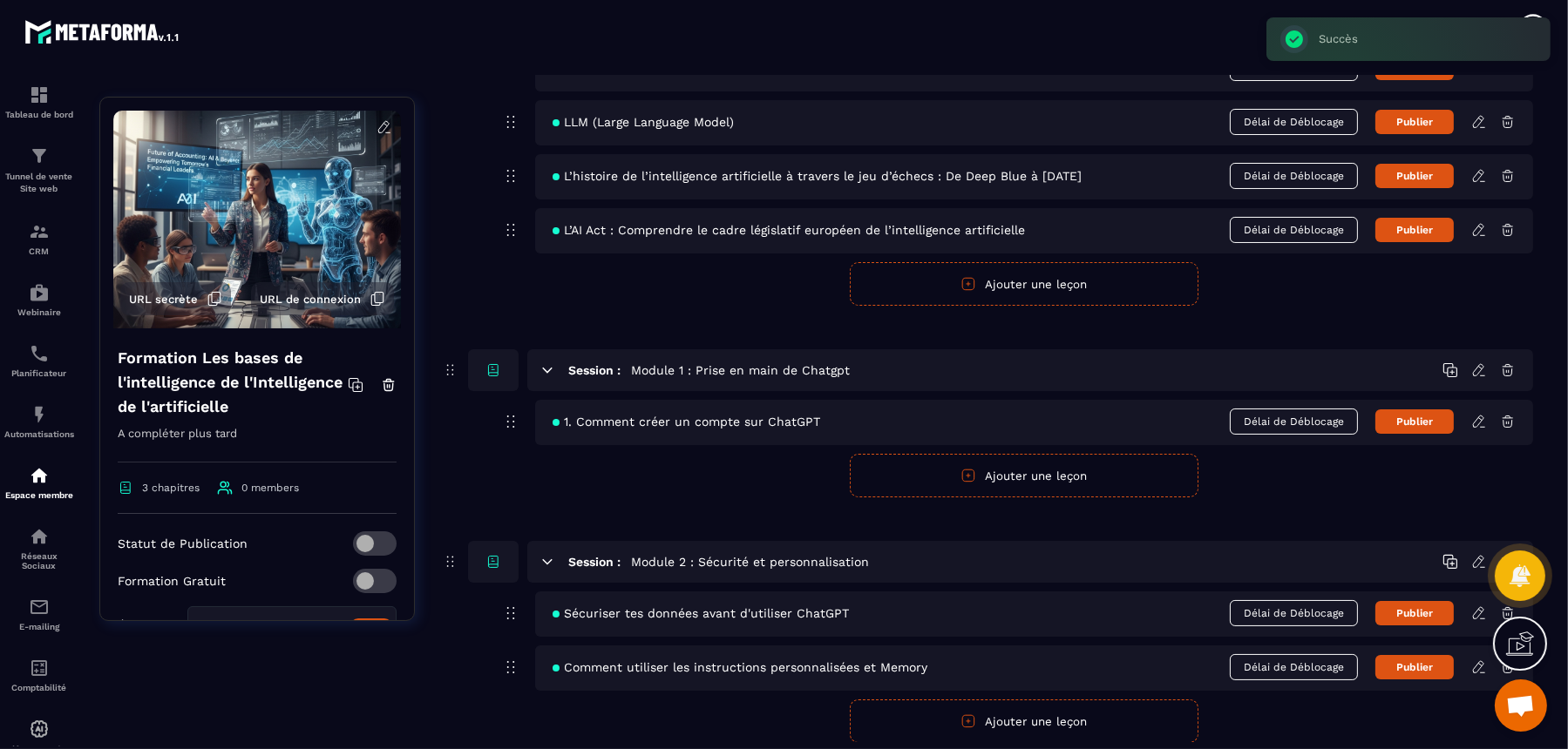
click at [1254, 599] on icon at bounding box center [1480, 667] width 16 height 16
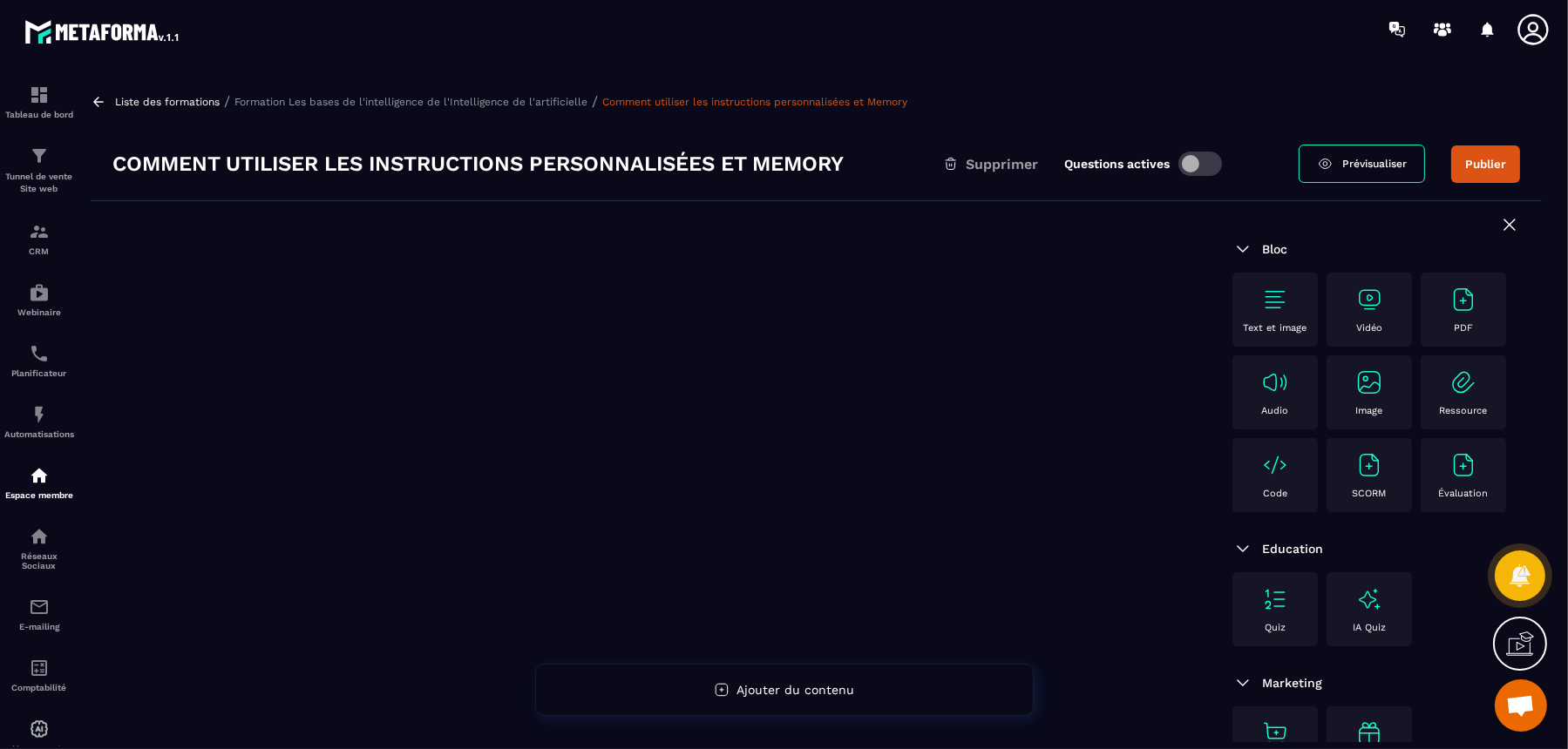
click at [1254, 306] on div "Vidéo" at bounding box center [1370, 309] width 68 height 47
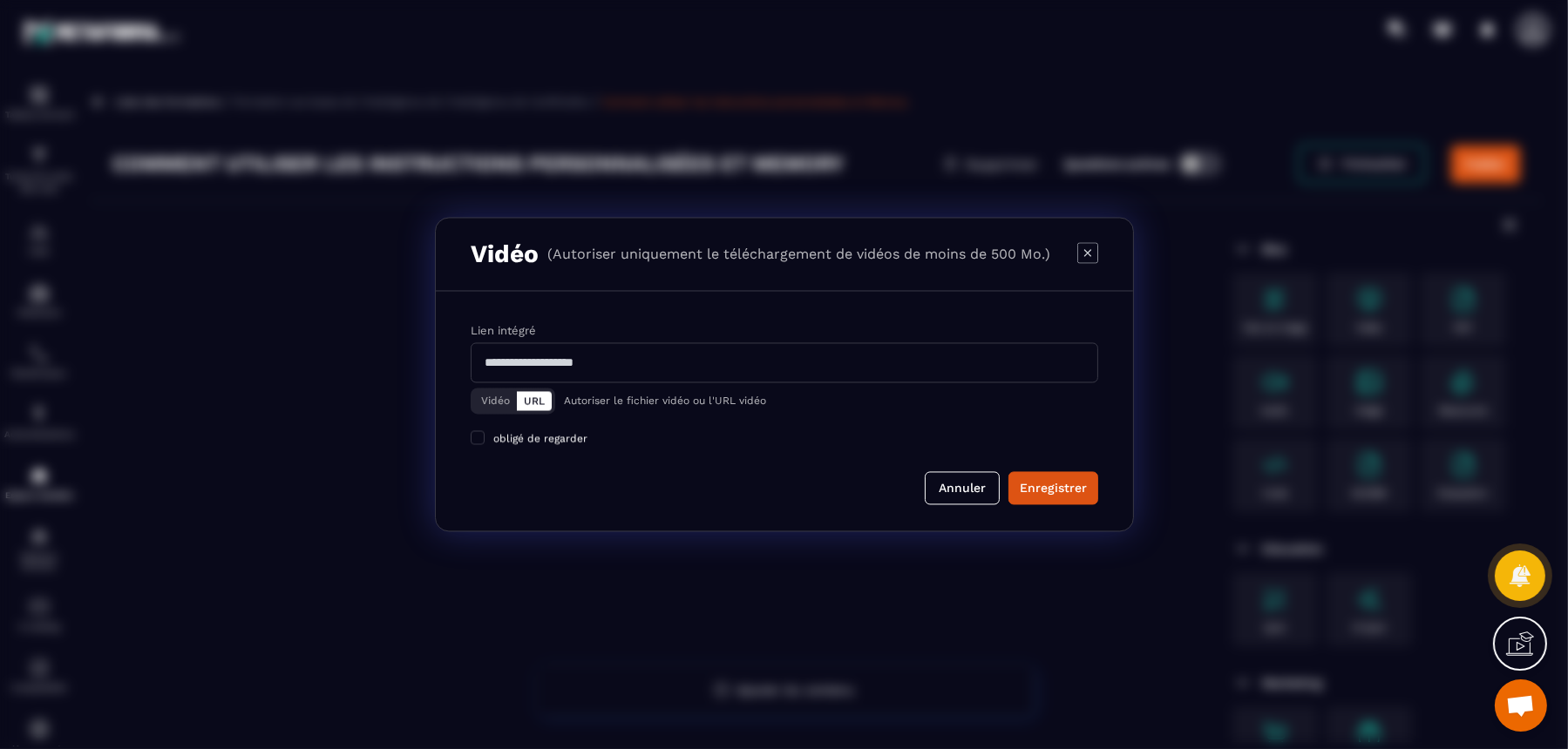
click at [913, 370] on input "Modal window" at bounding box center [784, 364] width 628 height 40
paste input "**********"
type input "**********"
click at [1050, 486] on div "Enregistrer" at bounding box center [1053, 488] width 67 height 17
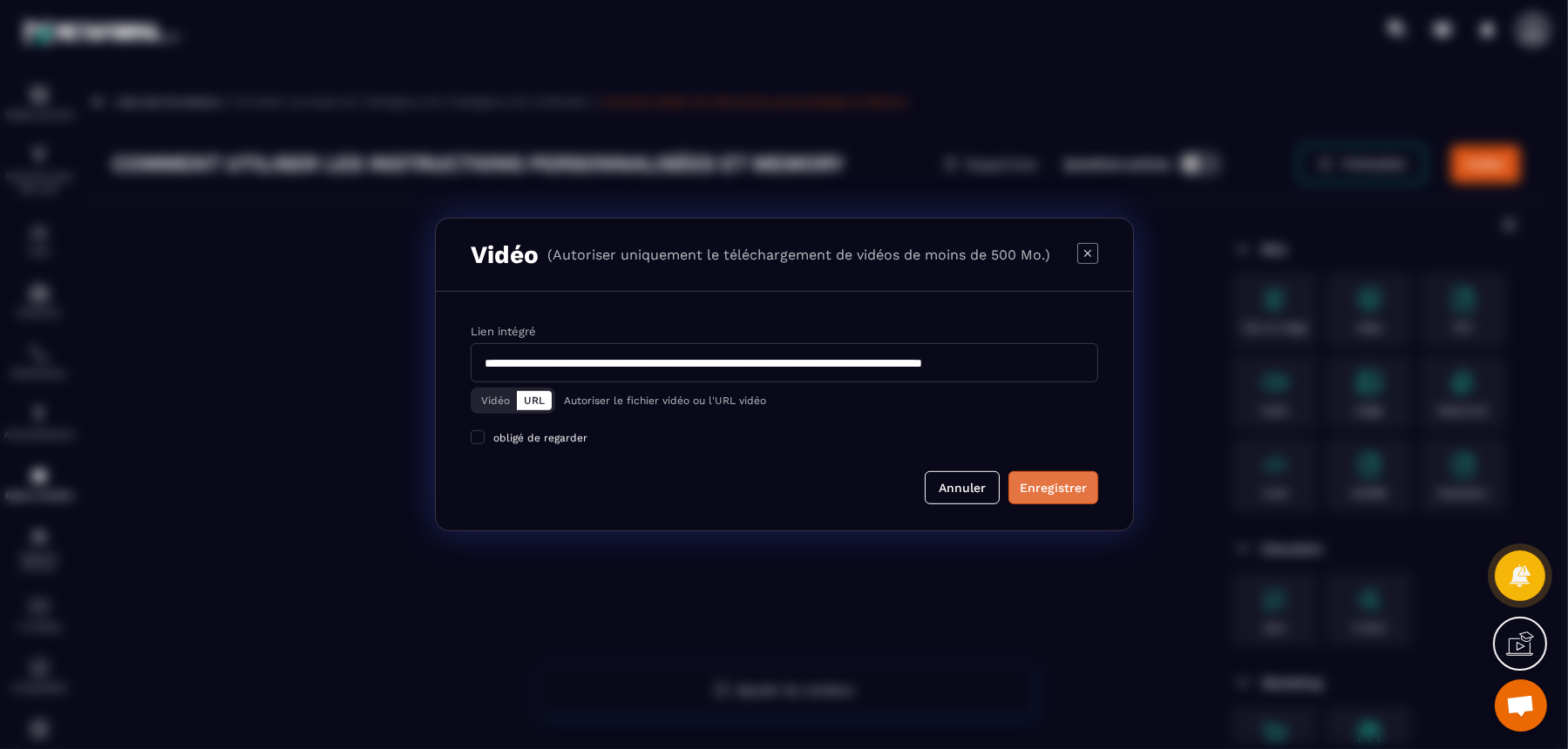
scroll to position [0, 0]
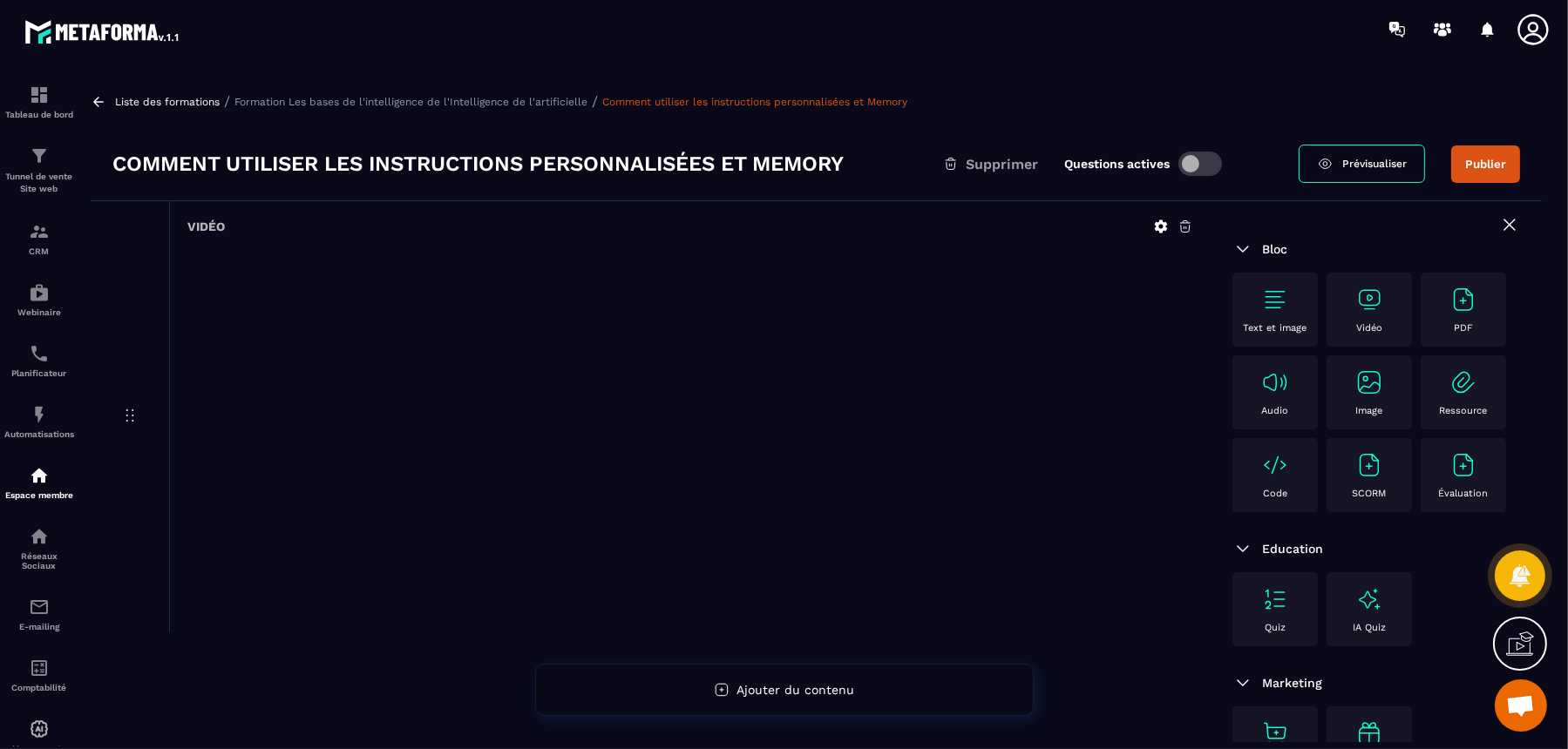
click at [1254, 318] on div "Text et image" at bounding box center [1275, 309] width 68 height 47
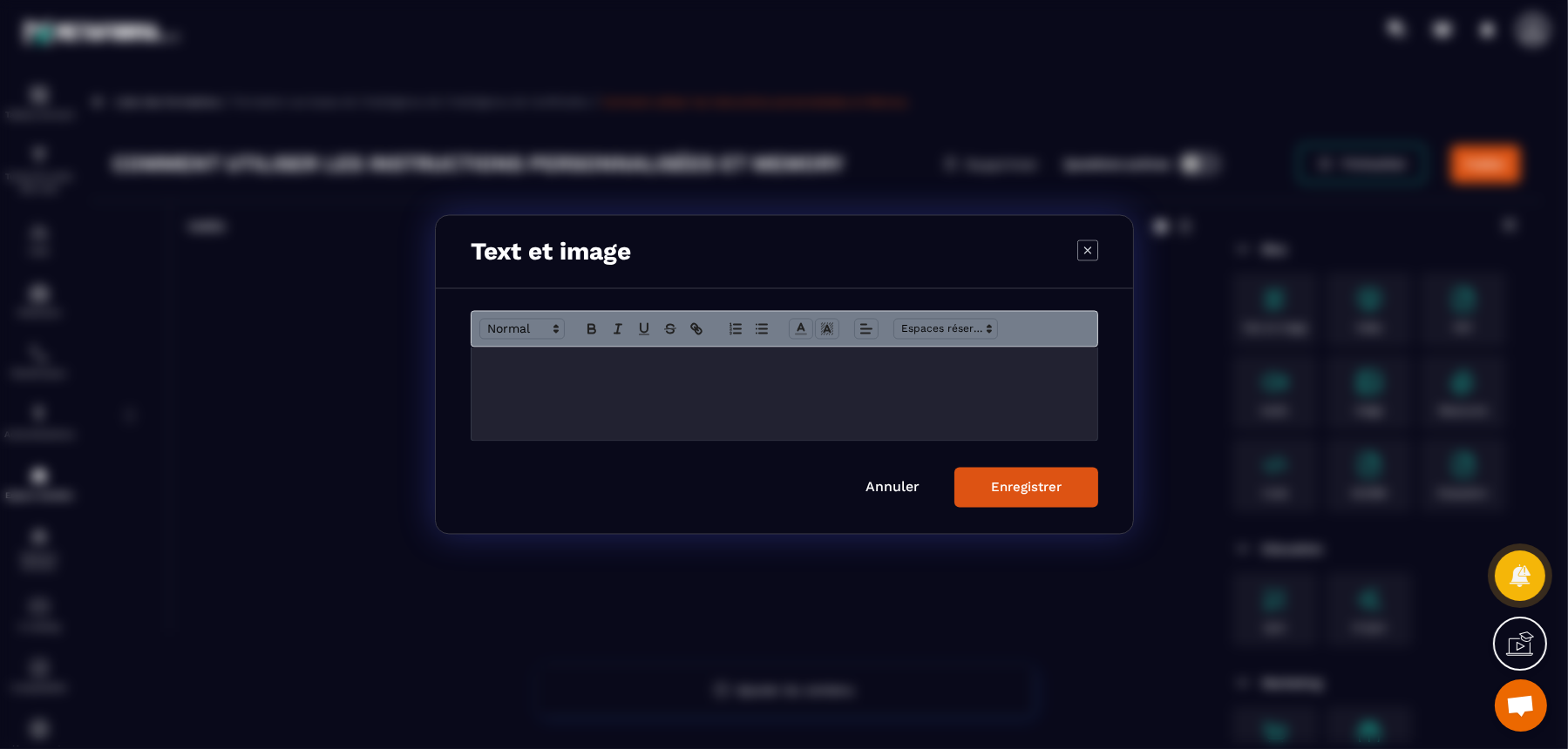
click at [767, 383] on div "Modal window" at bounding box center [784, 394] width 626 height 93
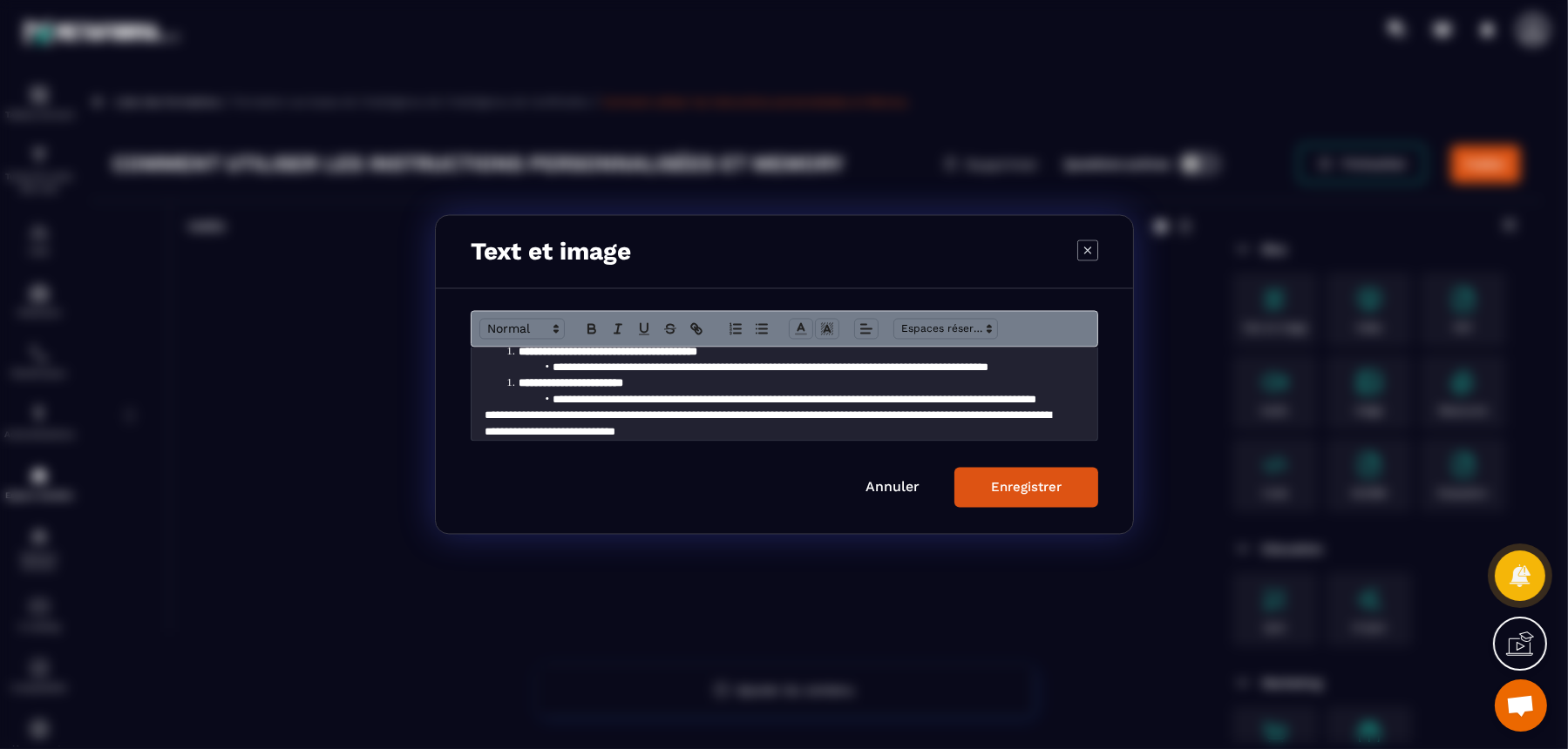
click at [1010, 480] on div "Enregistrer" at bounding box center [1027, 488] width 70 height 16
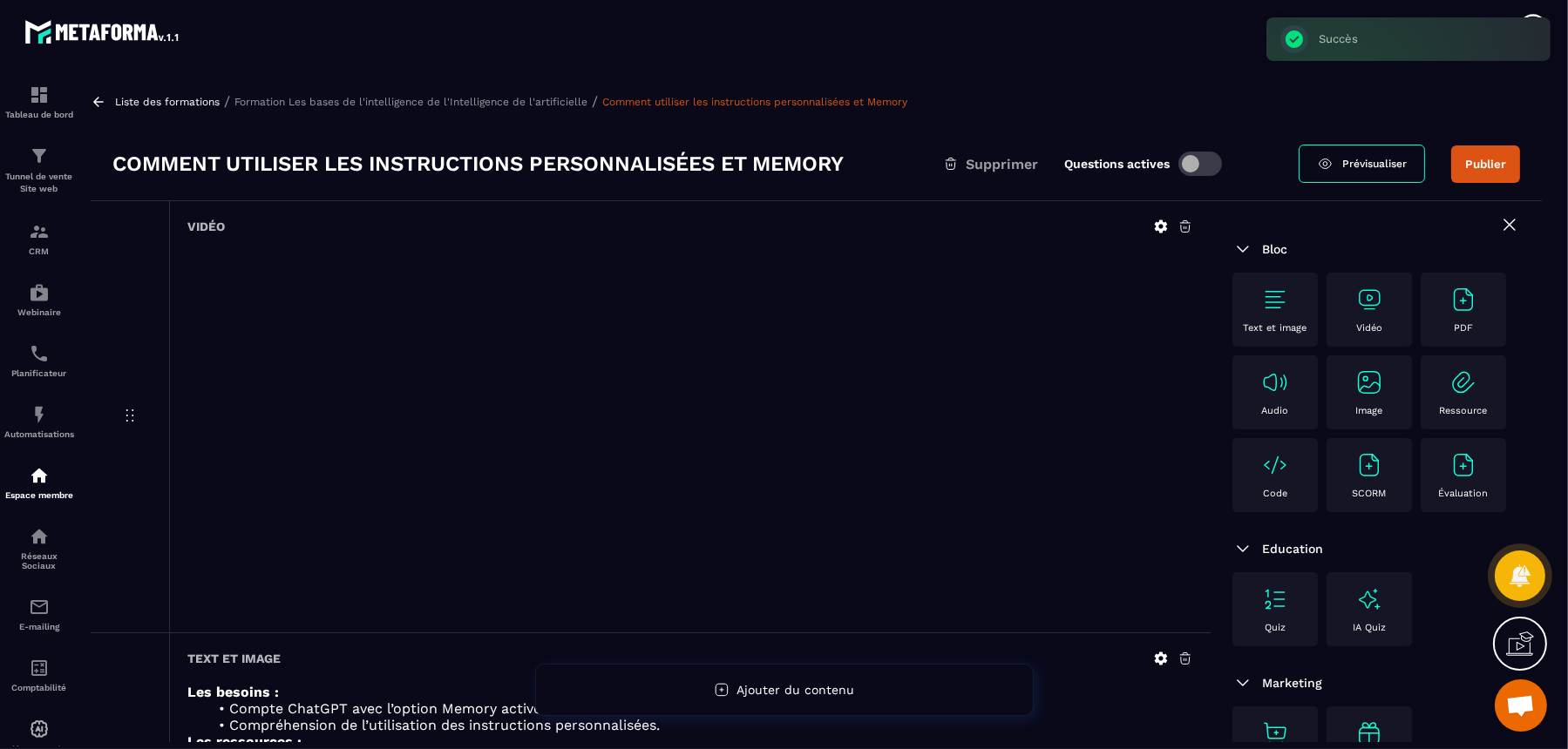
scroll to position [217, 0]
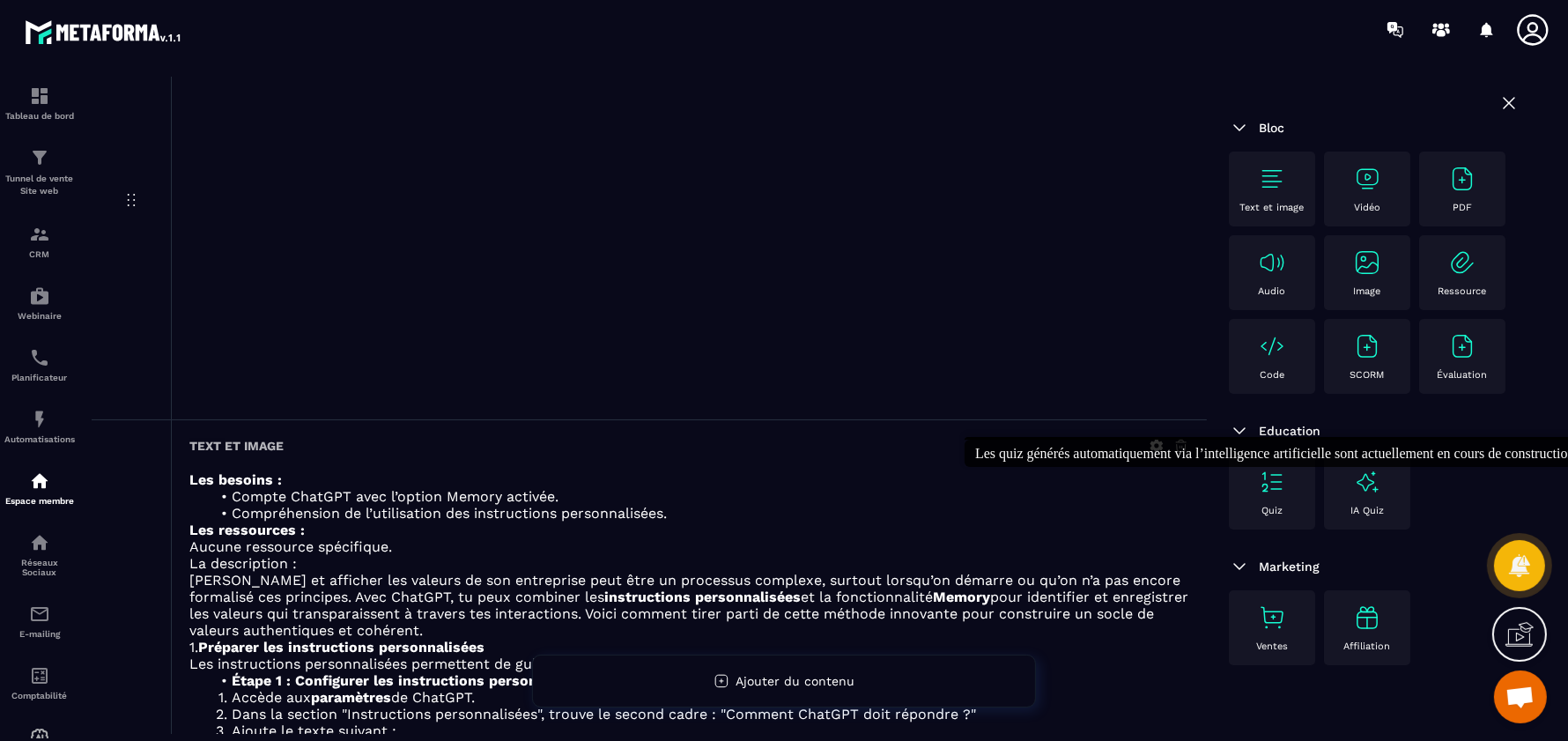
click at [1267, 489] on img at bounding box center [1366, 481] width 28 height 28
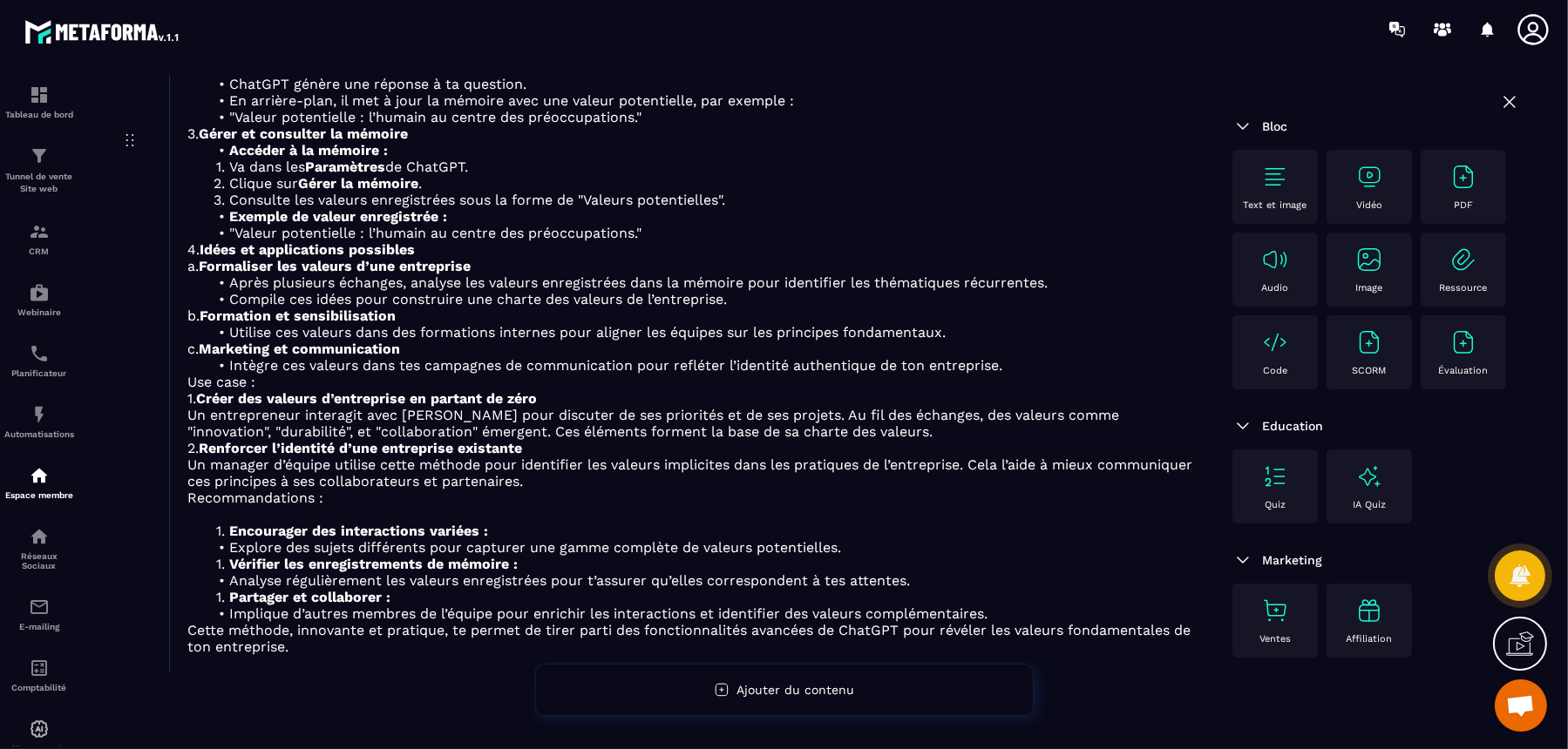
scroll to position [1038, 0]
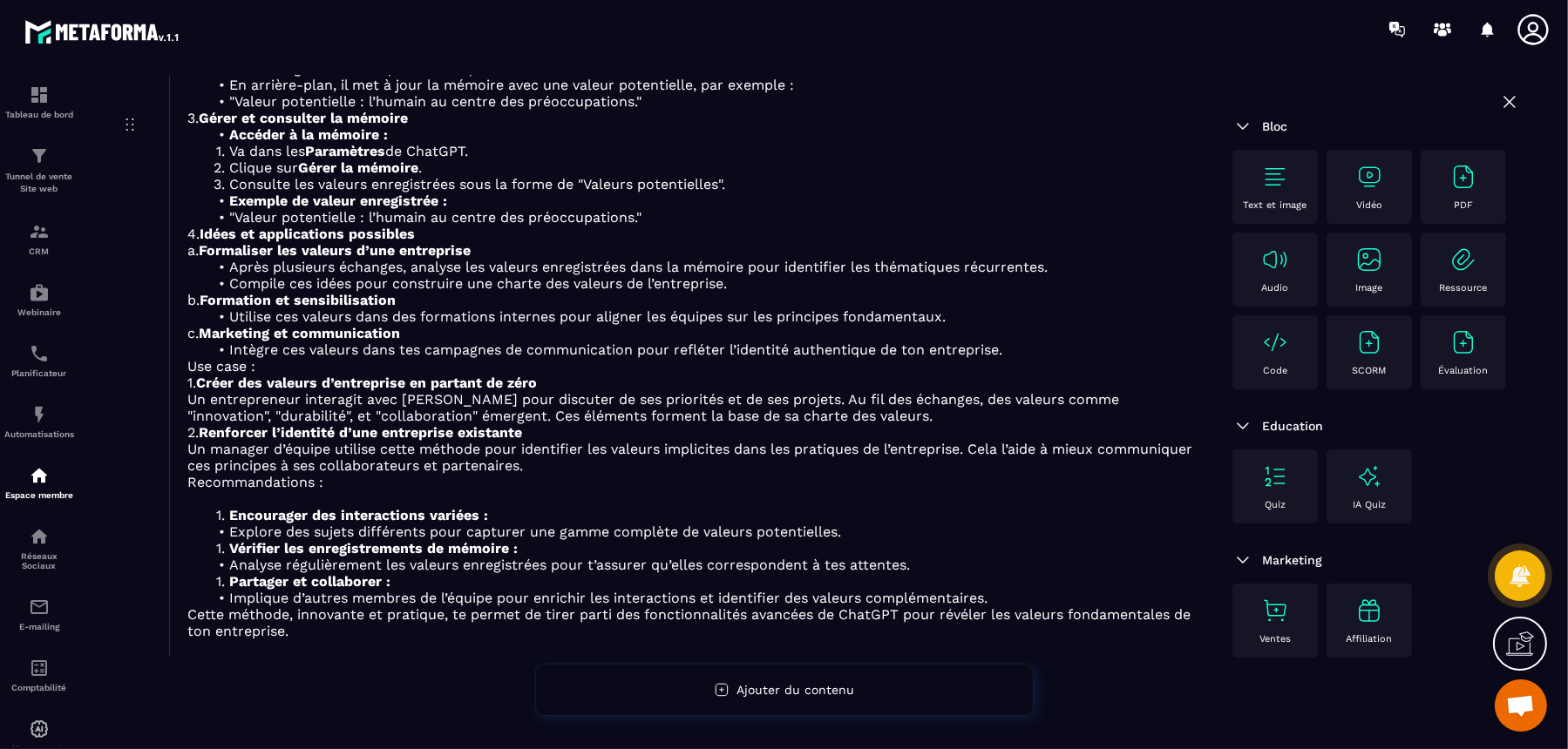
click at [1254, 497] on div "IA Quiz" at bounding box center [1370, 486] width 68 height 47
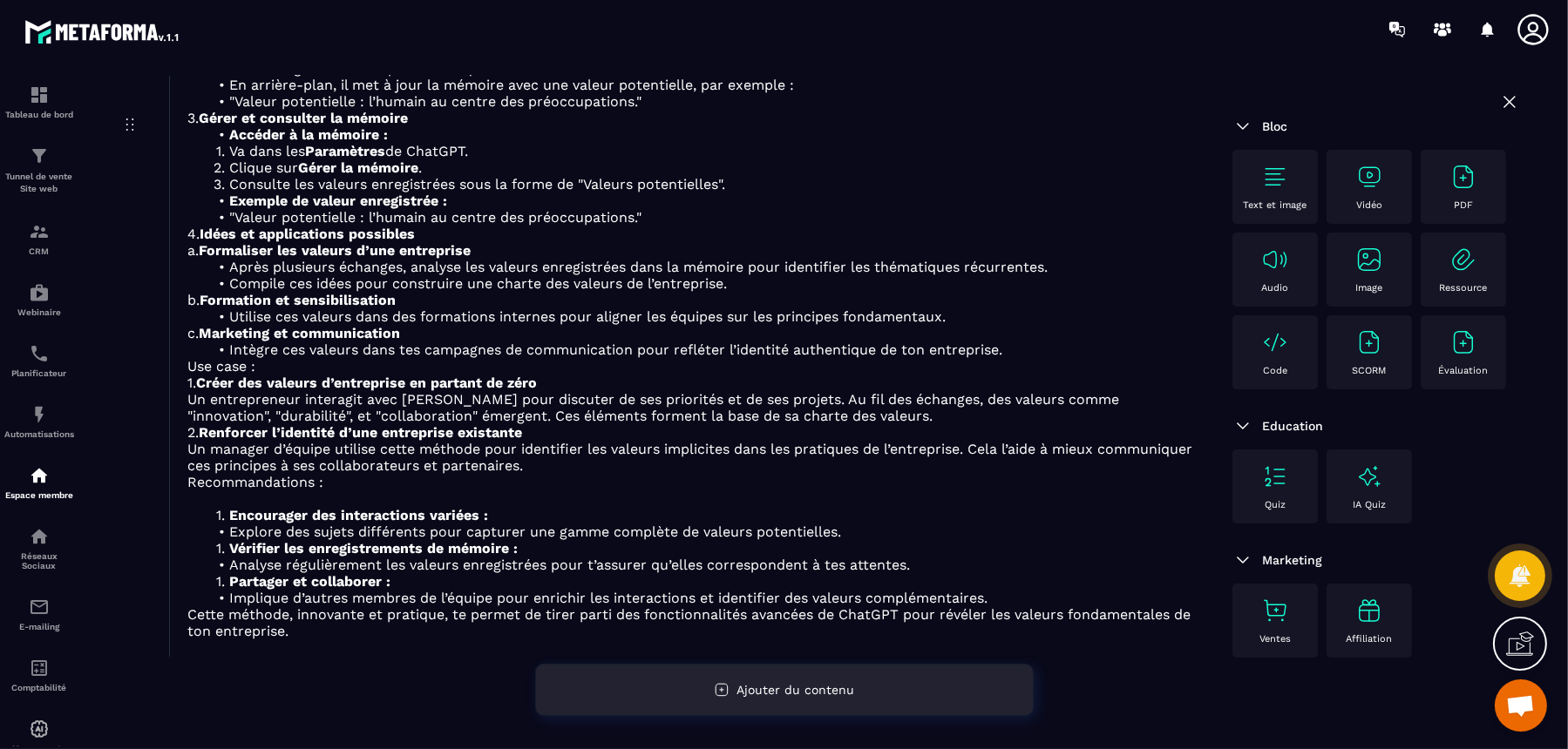
click at [851, 599] on div "Ajouter du contenu" at bounding box center [784, 689] width 499 height 52
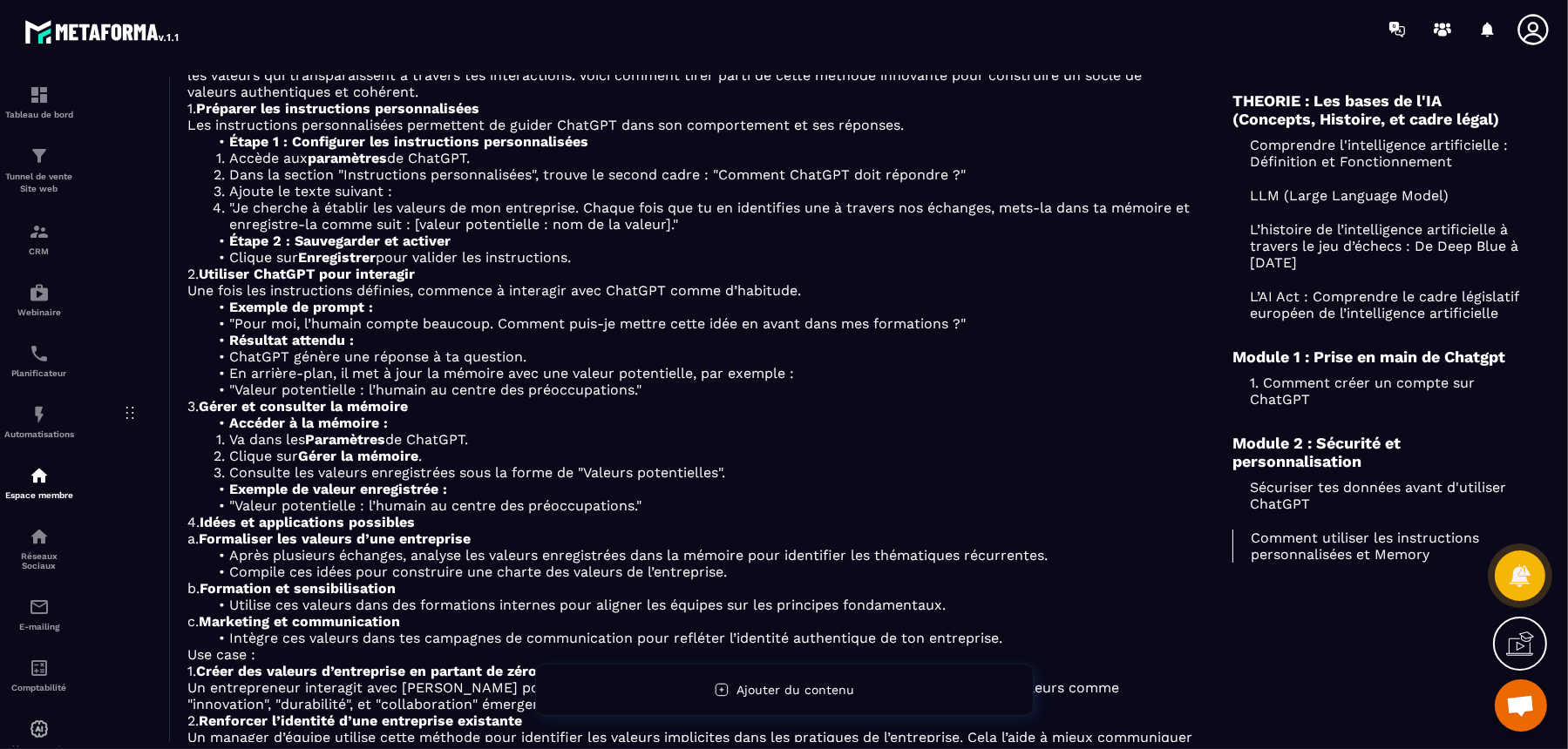
scroll to position [494, 0]
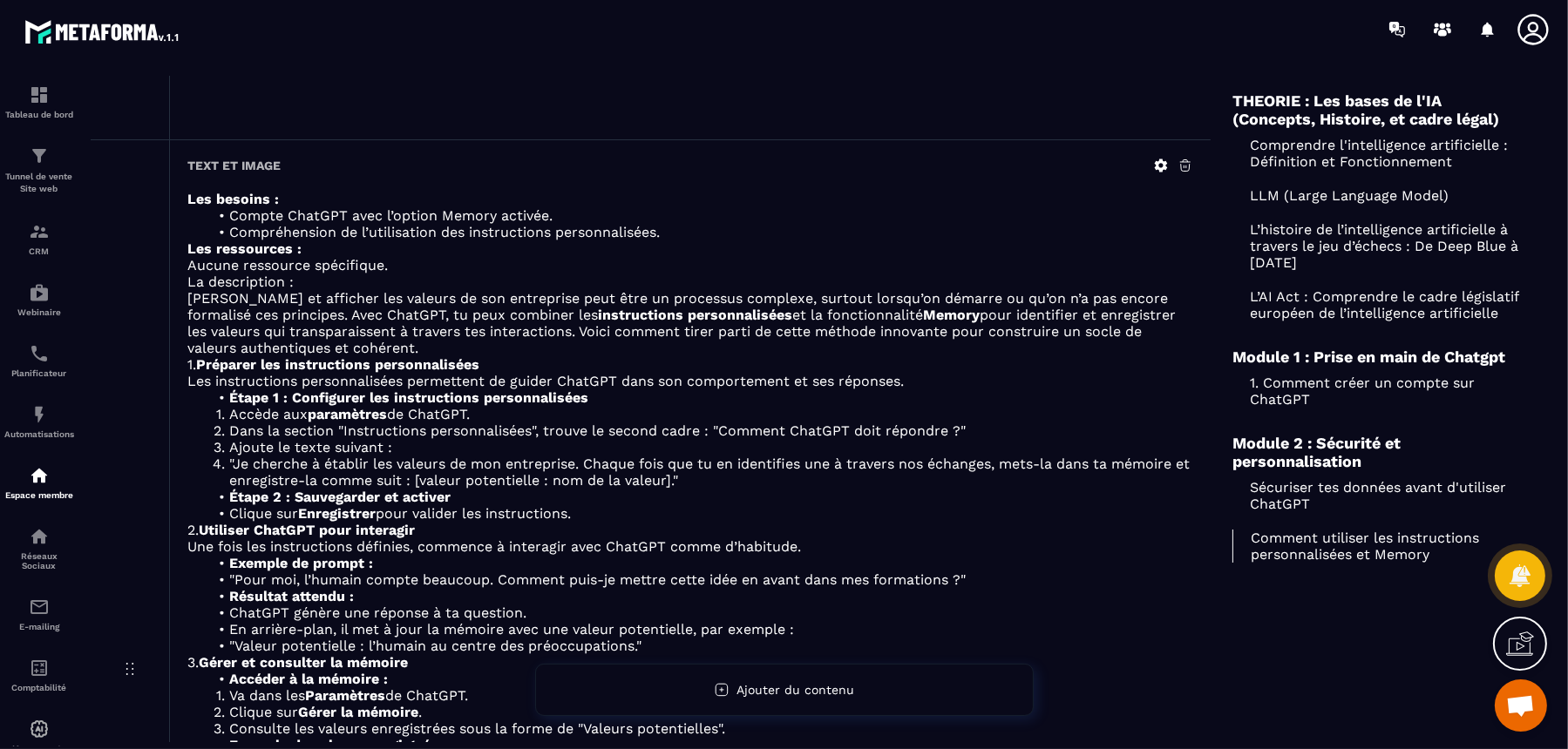
click at [1254, 404] on p "1. Comment créer un compte sur ChatGPT" at bounding box center [1376, 391] width 288 height 33
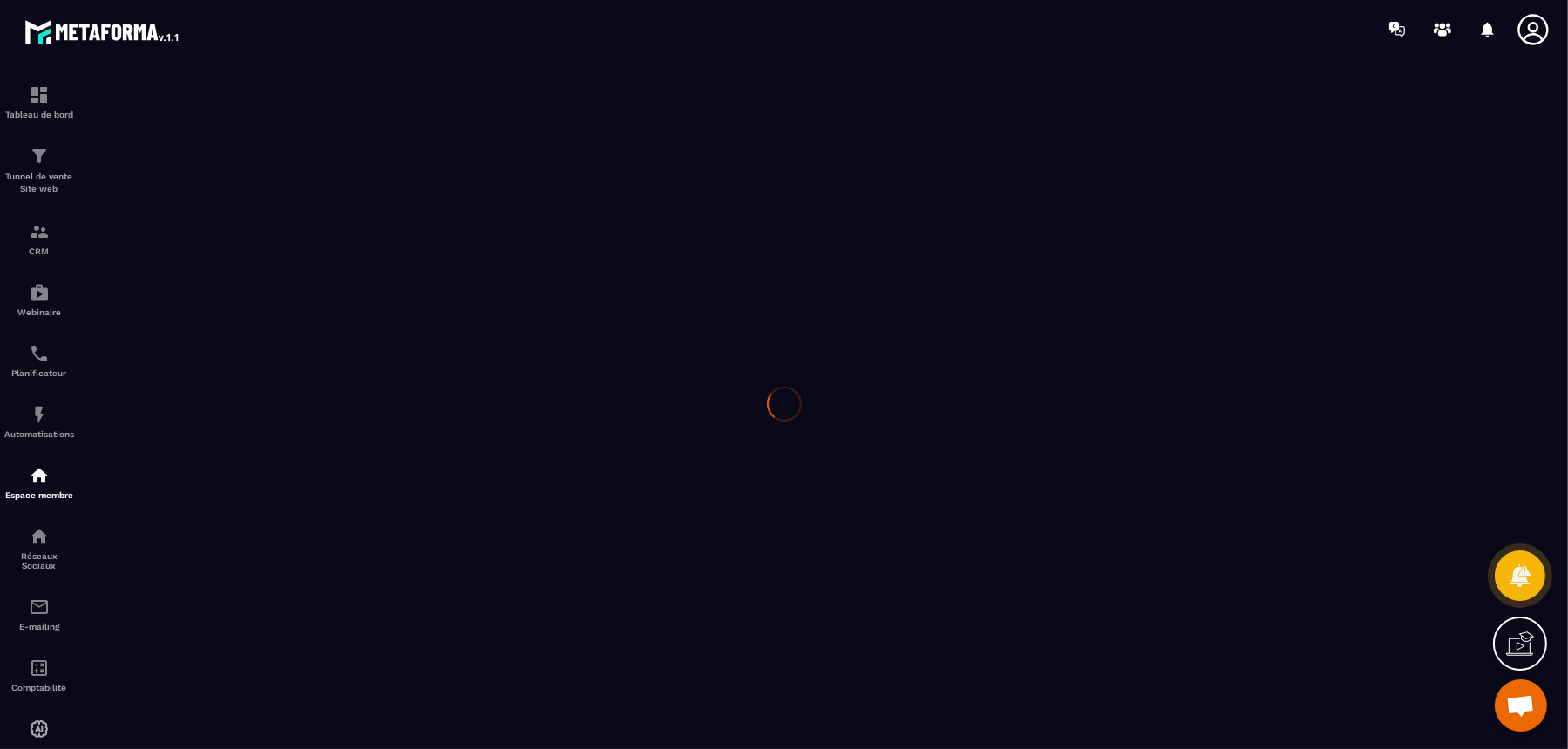
scroll to position [117, 0]
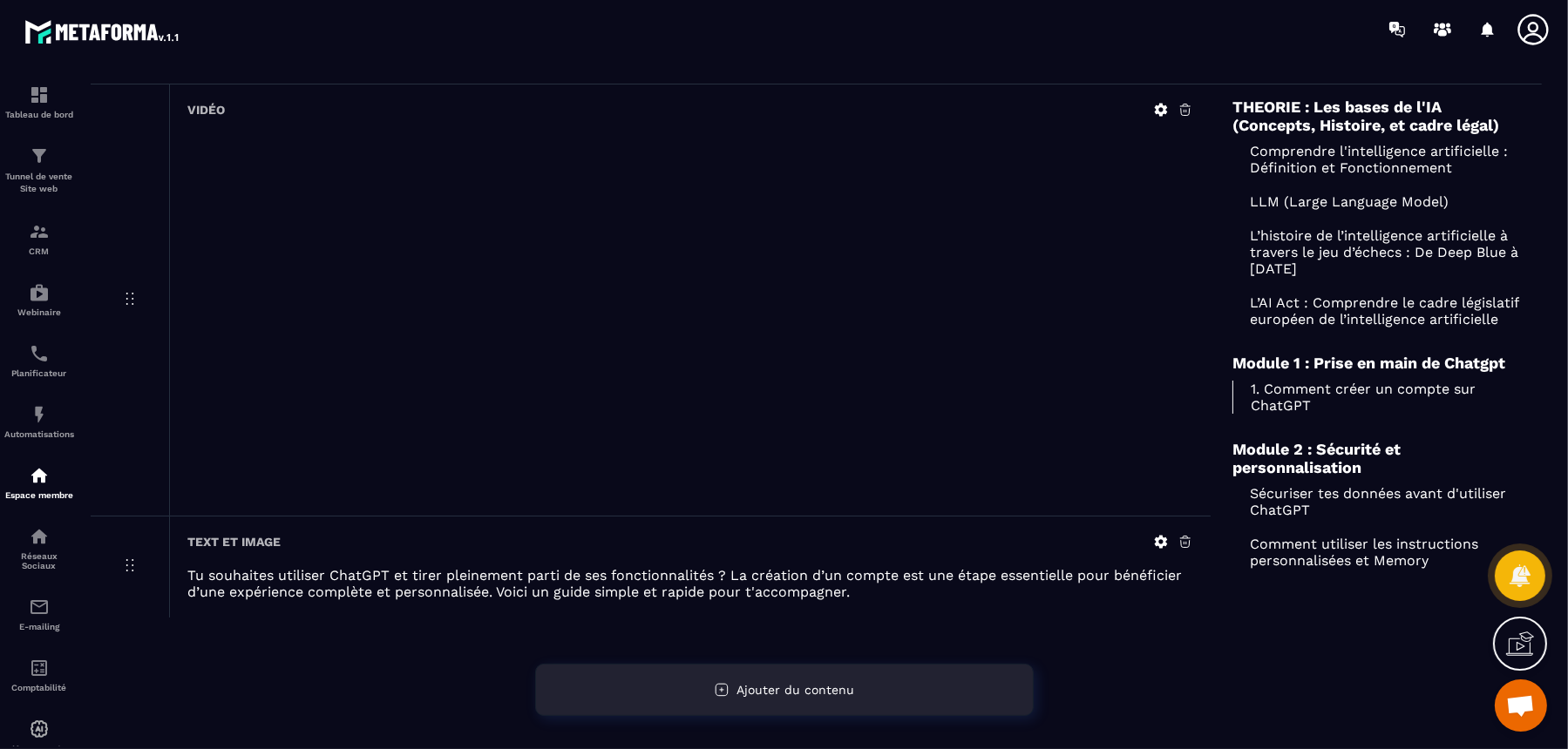
click at [770, 599] on div "Ajouter du contenu" at bounding box center [784, 689] width 499 height 52
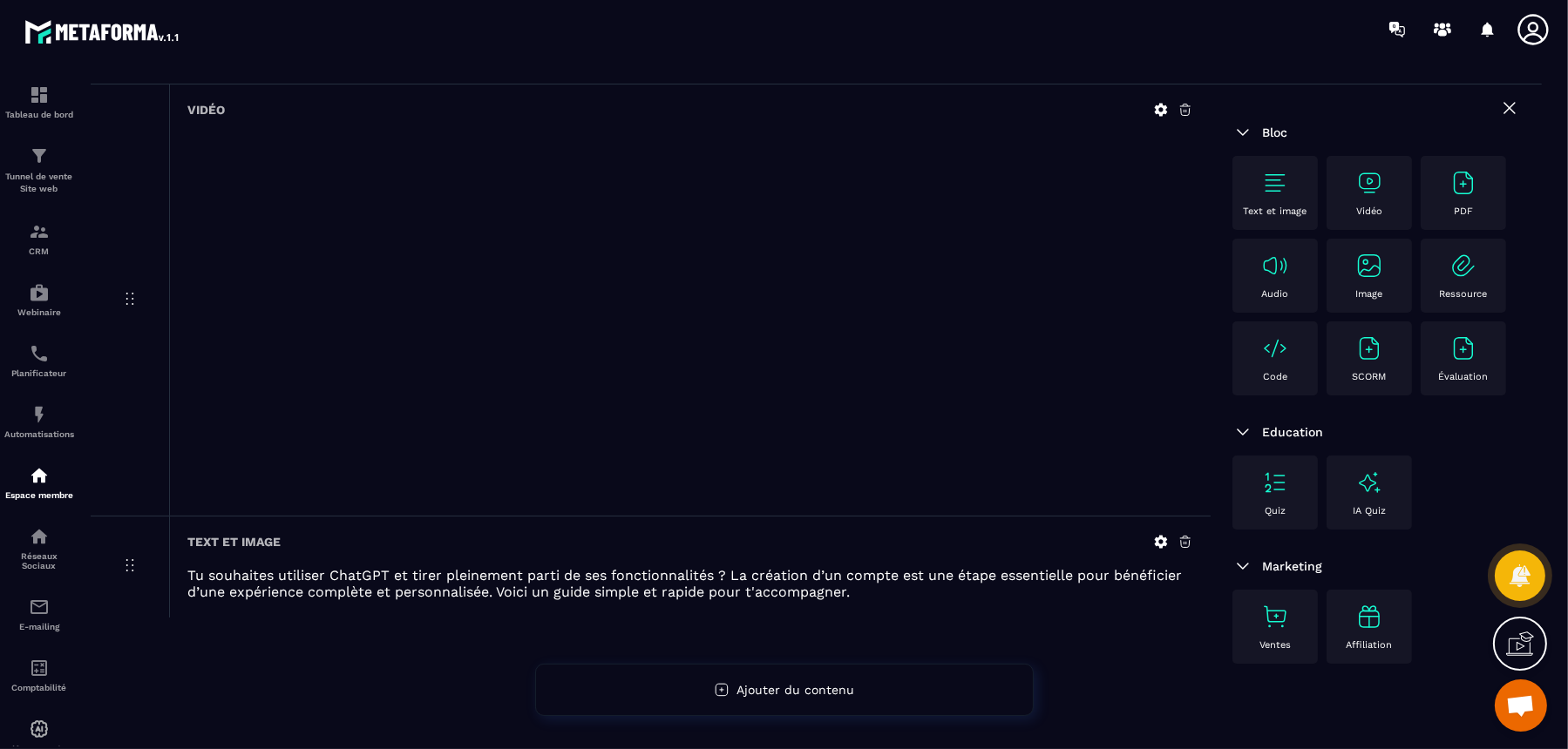
click at [828, 599] on div "Text et image [PERSON_NAME] souhaites utiliser ChatGPT et tirer pleinement part…" at bounding box center [690, 567] width 1042 height 101
click at [868, 596] on p "Tu souhaites utiliser ChatGPT et tirer pleinement parti de ses fonctionnalités …" at bounding box center [690, 584] width 1006 height 33
click at [851, 588] on p "Tu souhaites utiliser ChatGPT et tirer pleinement parti de ses fonctionnalités …" at bounding box center [690, 584] width 1006 height 33
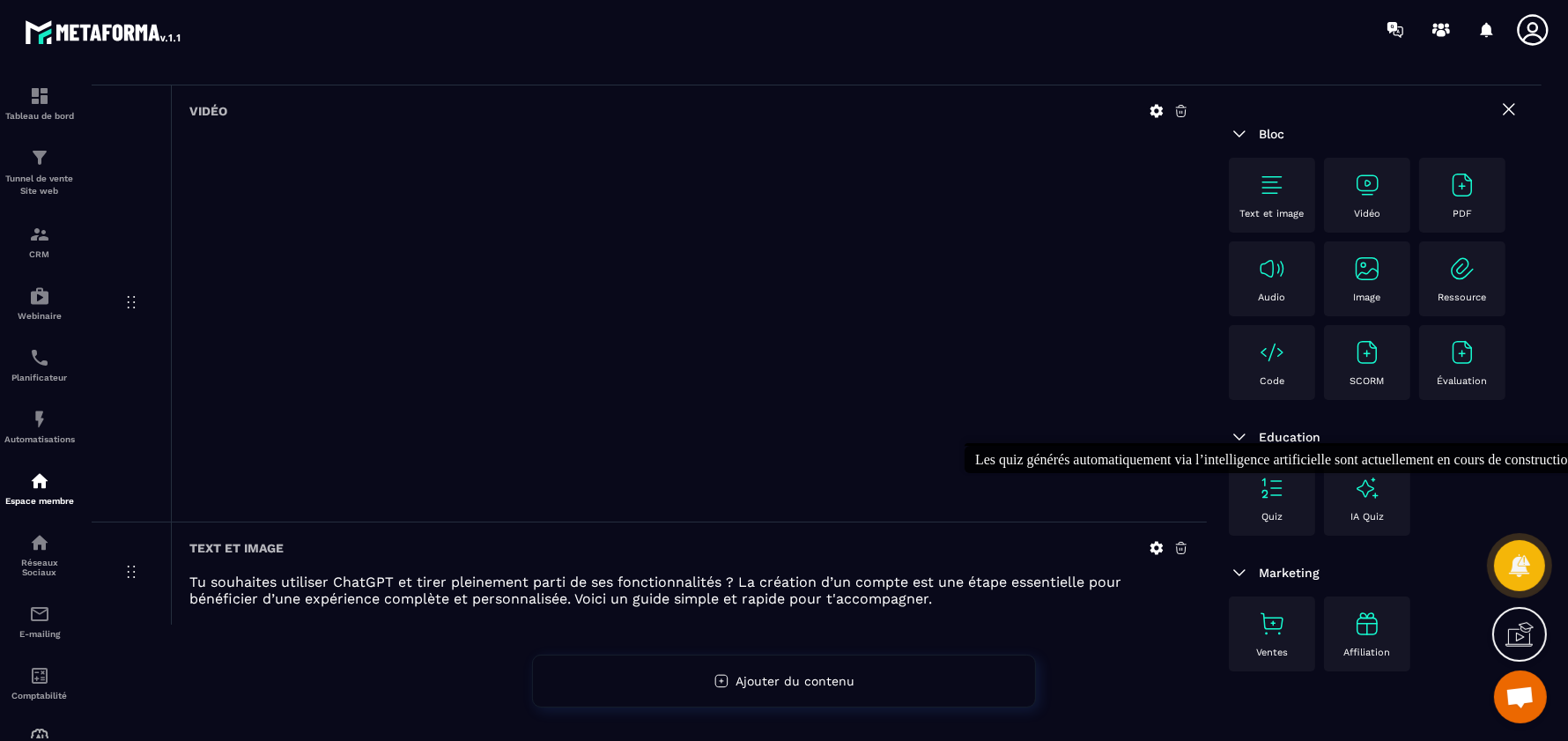
click at [1267, 491] on div "IA Quiz" at bounding box center [1367, 498] width 69 height 48
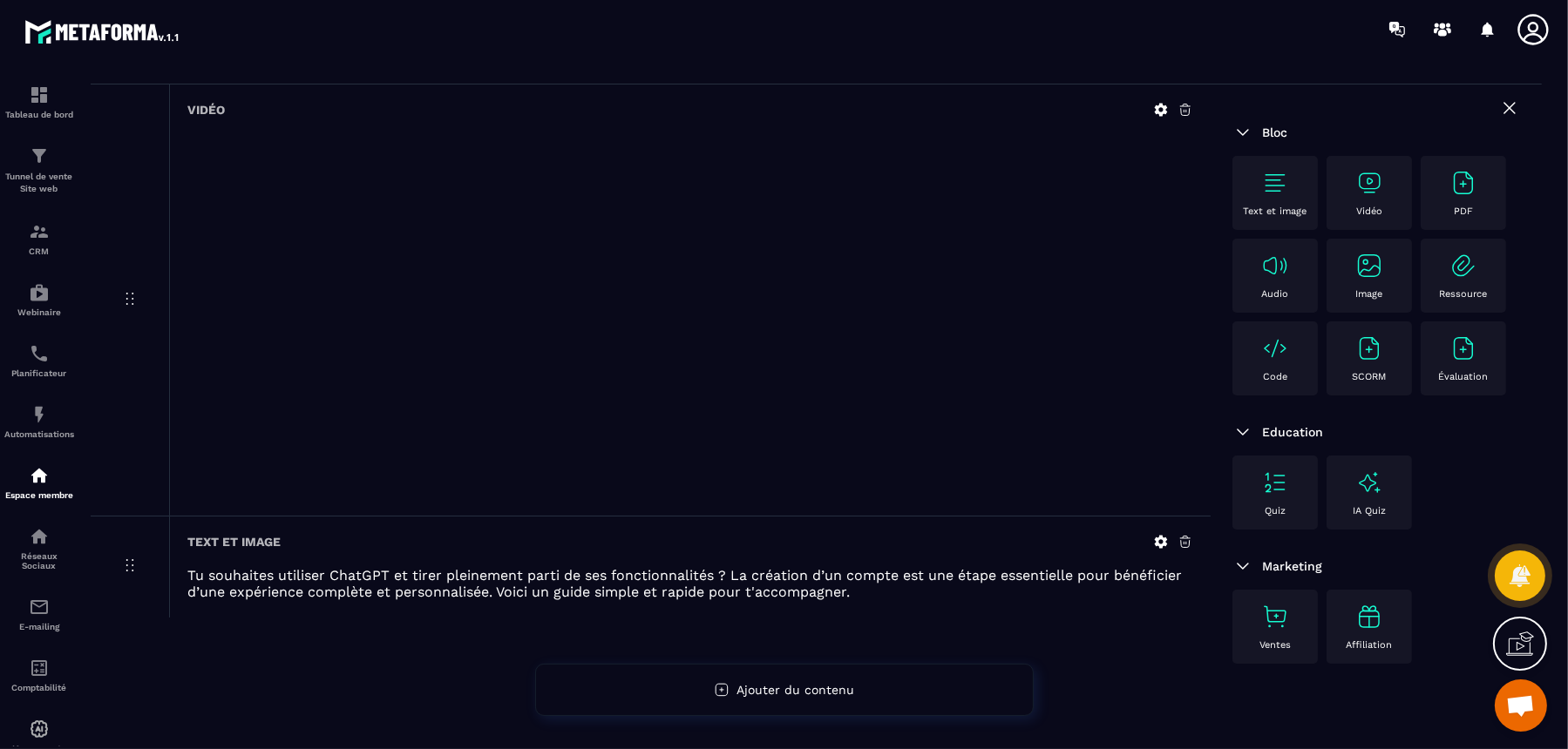
click at [1254, 486] on img at bounding box center [1369, 482] width 28 height 28
drag, startPoint x: 1338, startPoint y: 501, endPoint x: 1273, endPoint y: 496, distance: 65.2
click at [1254, 500] on div "IA Quiz" at bounding box center [1370, 493] width 68 height 47
click at [1254, 486] on img at bounding box center [1275, 482] width 28 height 28
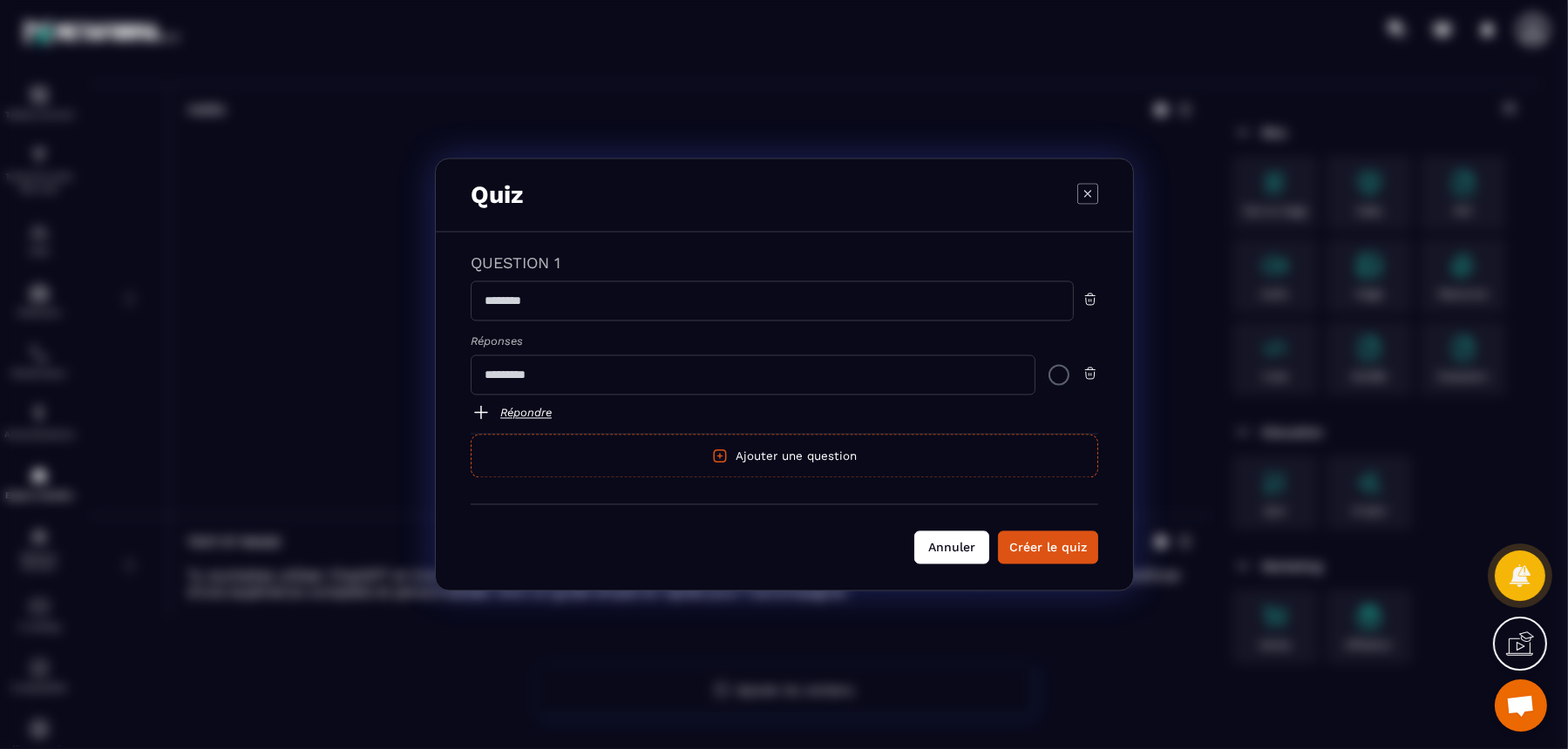
click at [958, 536] on button "Annuler" at bounding box center [952, 548] width 75 height 33
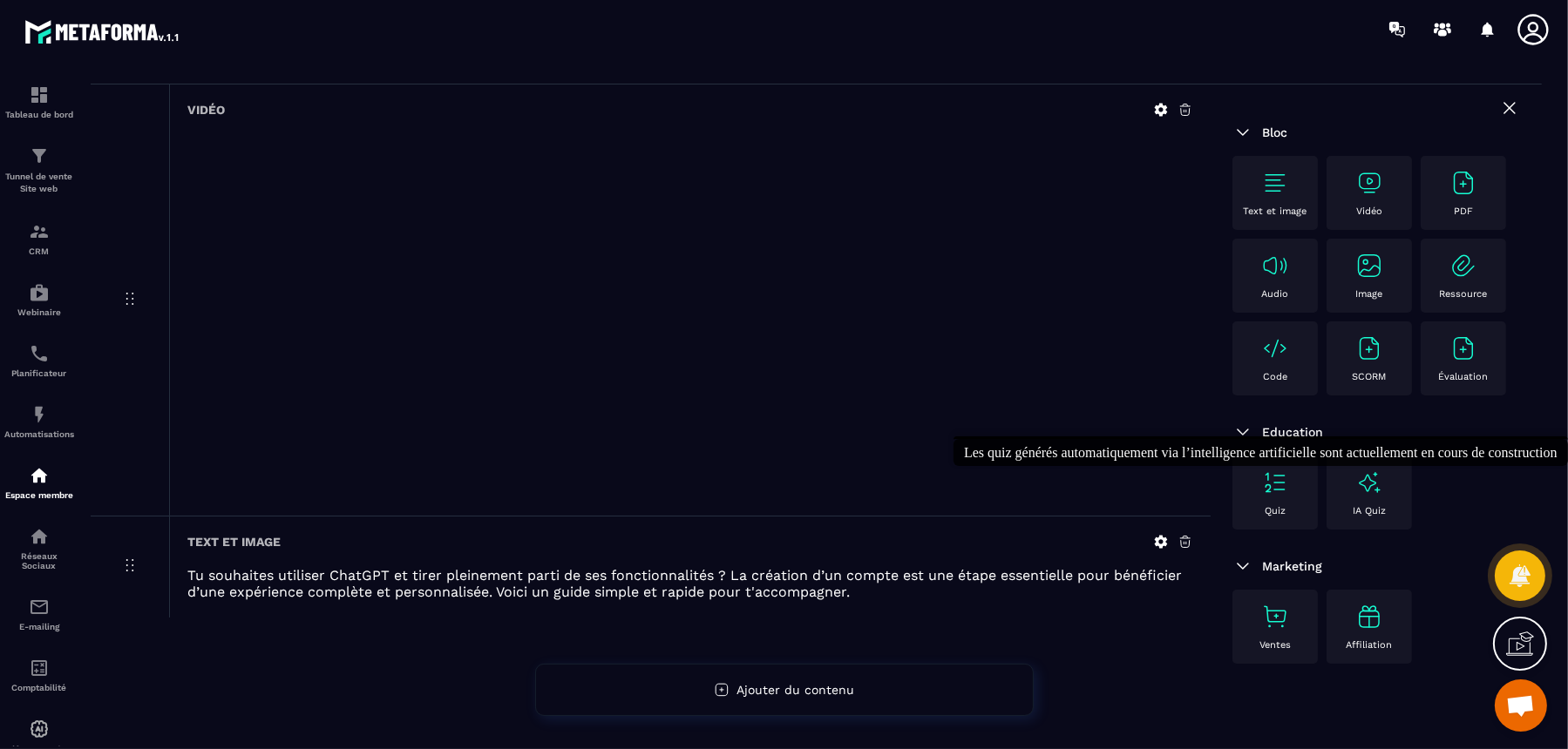
click at [1254, 480] on img at bounding box center [1369, 482] width 28 height 28
click at [1254, 111] on icon at bounding box center [1510, 108] width 21 height 21
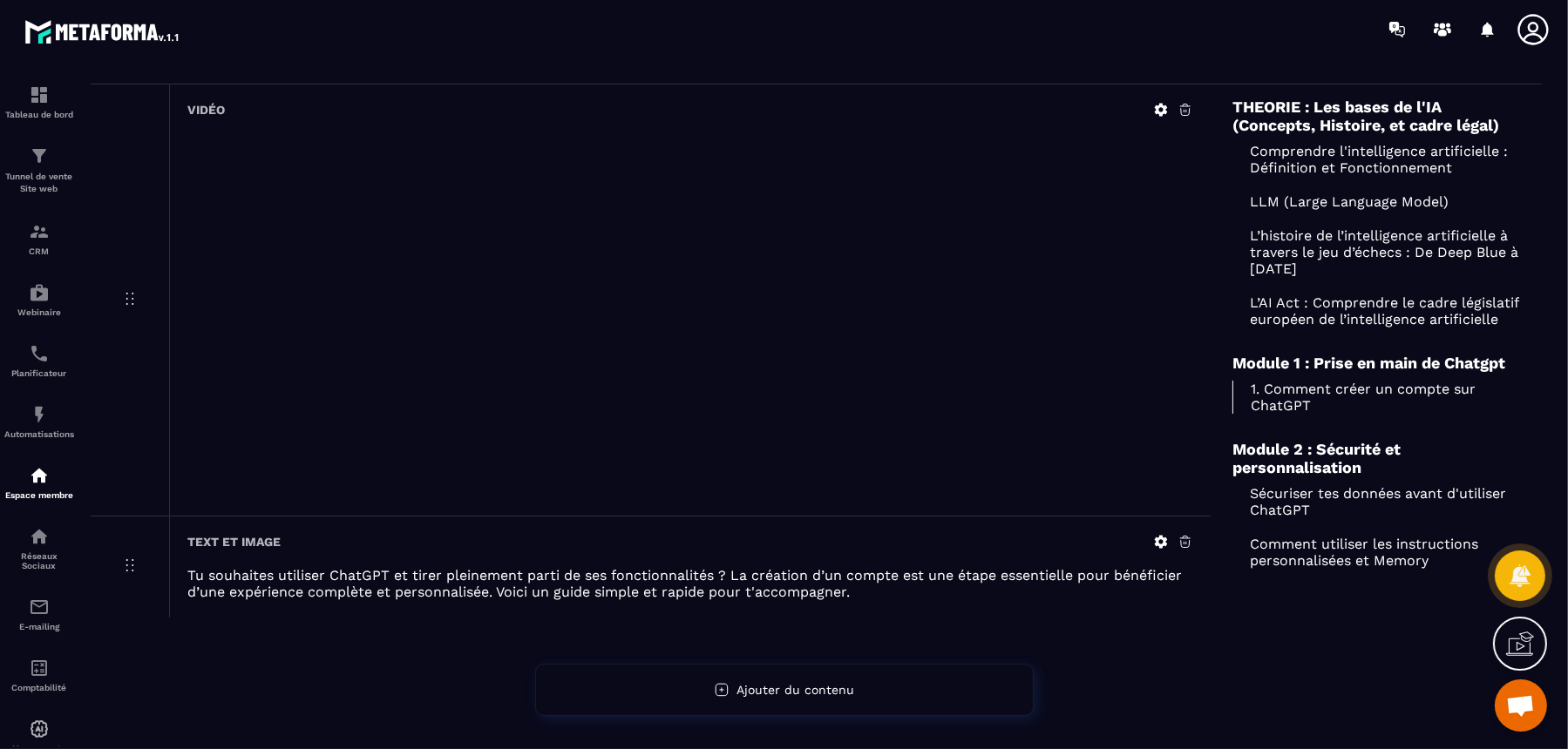
scroll to position [0, 0]
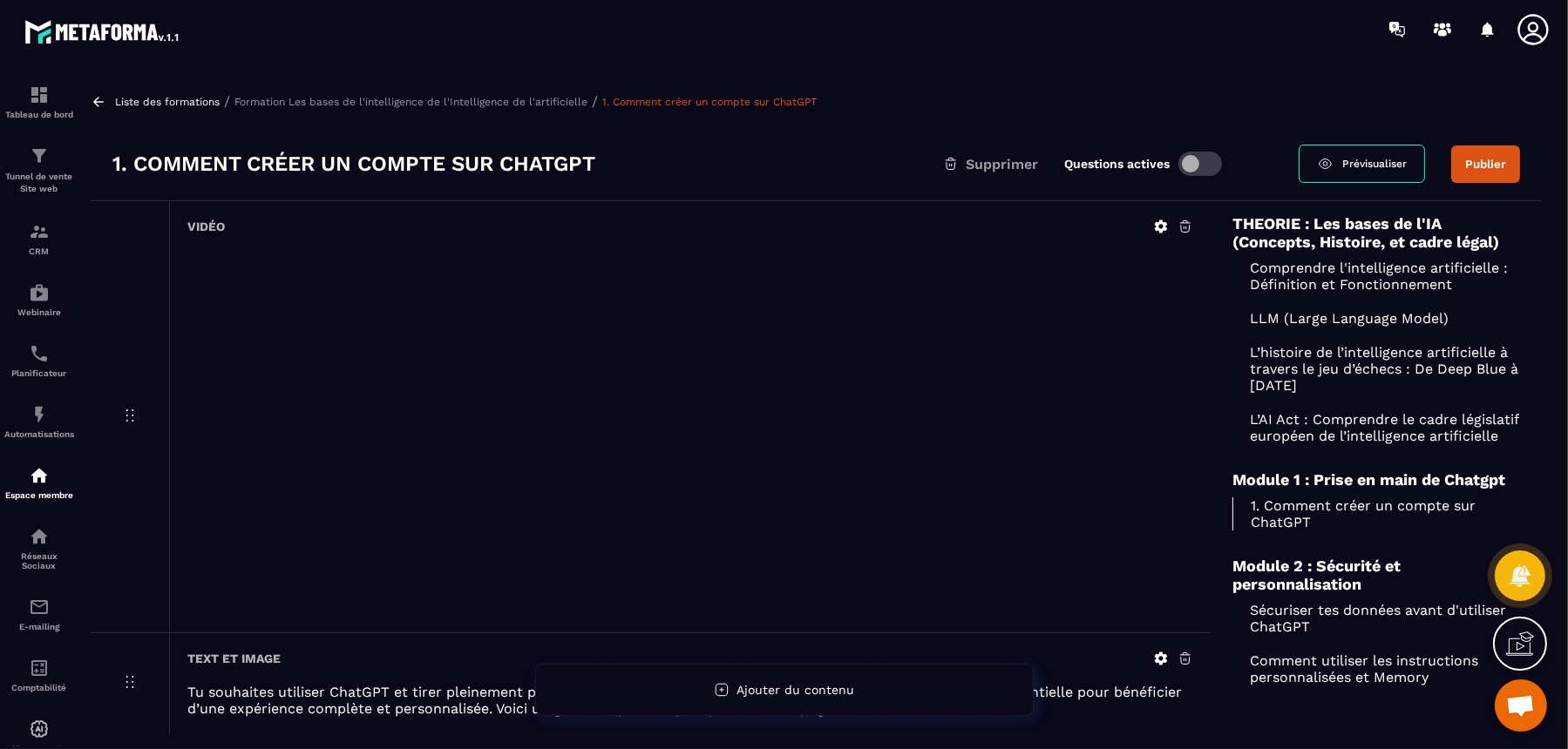
click at [1181, 163] on span at bounding box center [1200, 164] width 44 height 25
click at [516, 98] on p "Formation Les bases de l'intelligence de l'Intelligence de l'artificielle" at bounding box center [411, 102] width 353 height 12
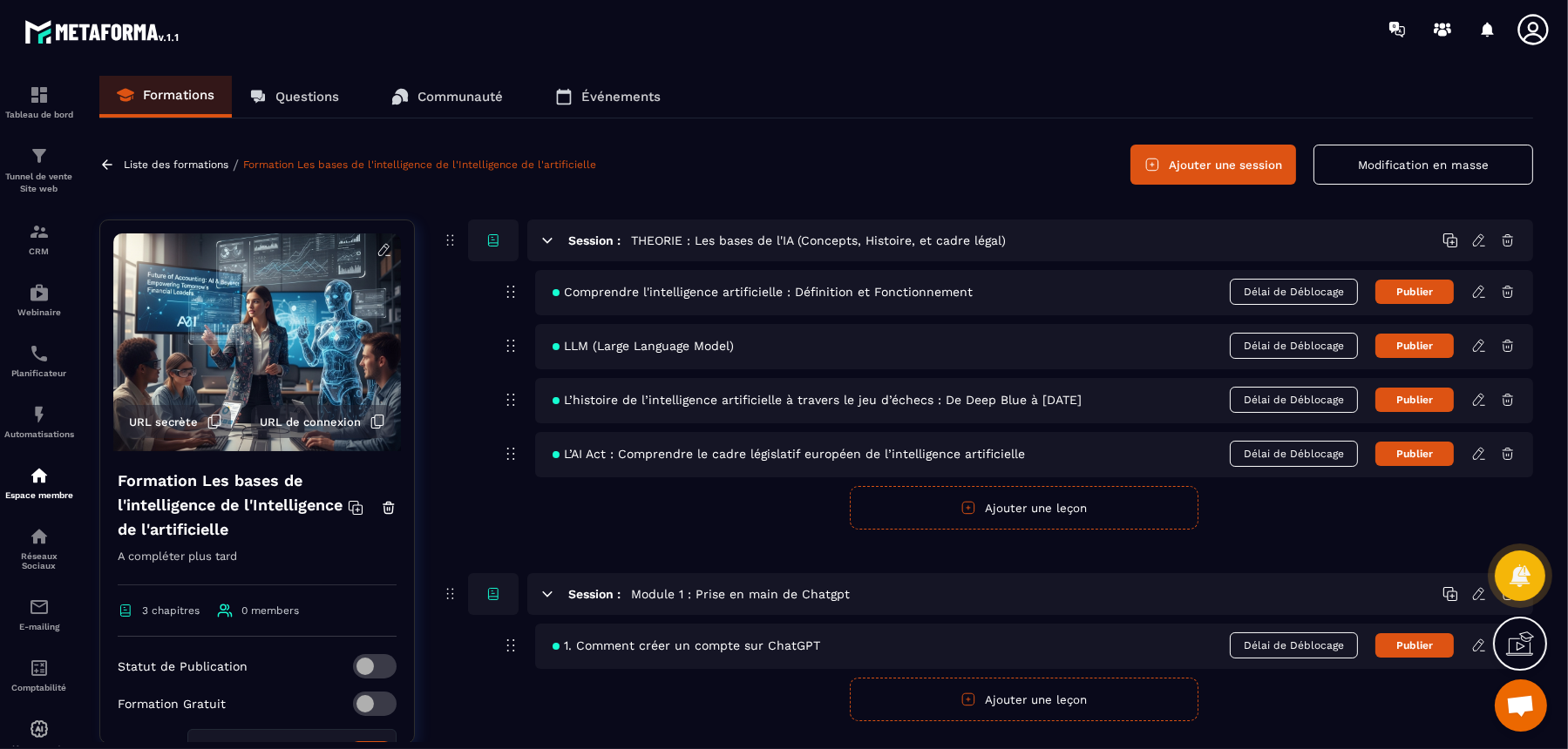
click at [1254, 599] on icon at bounding box center [1480, 646] width 16 height 16
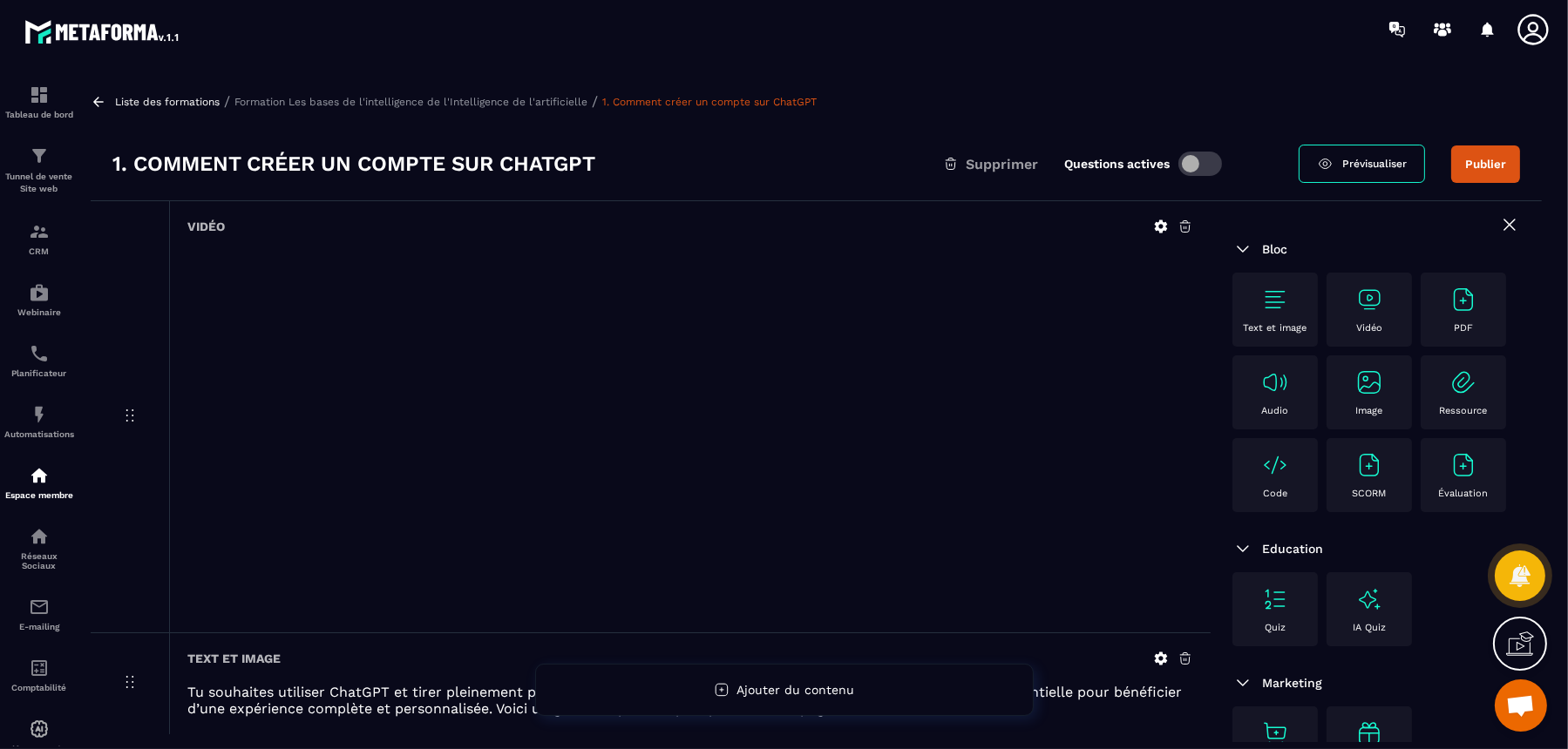
click at [1211, 168] on span at bounding box center [1200, 164] width 44 height 25
click at [546, 98] on p "Formation Les bases de l'intelligence de l'Intelligence de l'artificielle" at bounding box center [411, 102] width 353 height 12
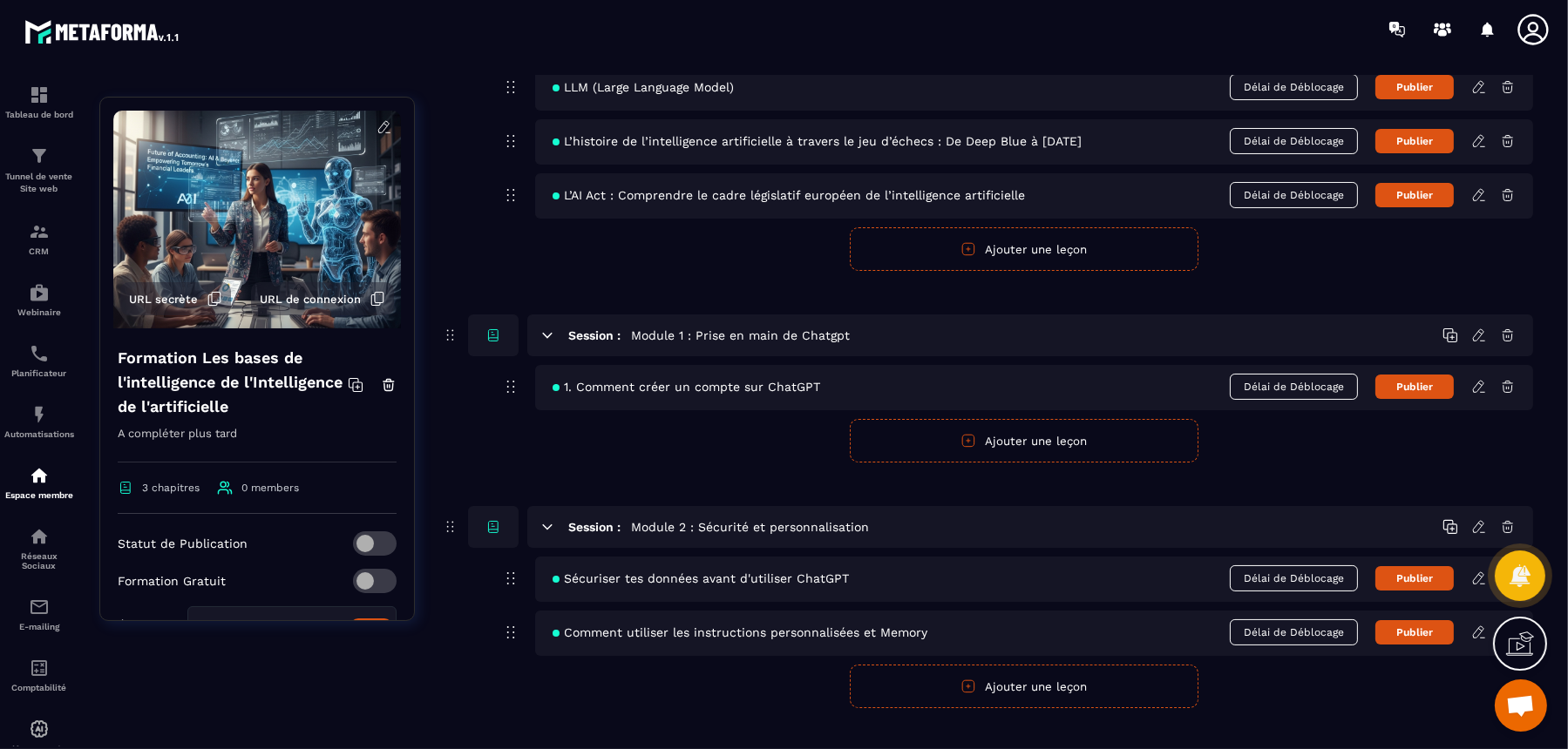
scroll to position [279, 0]
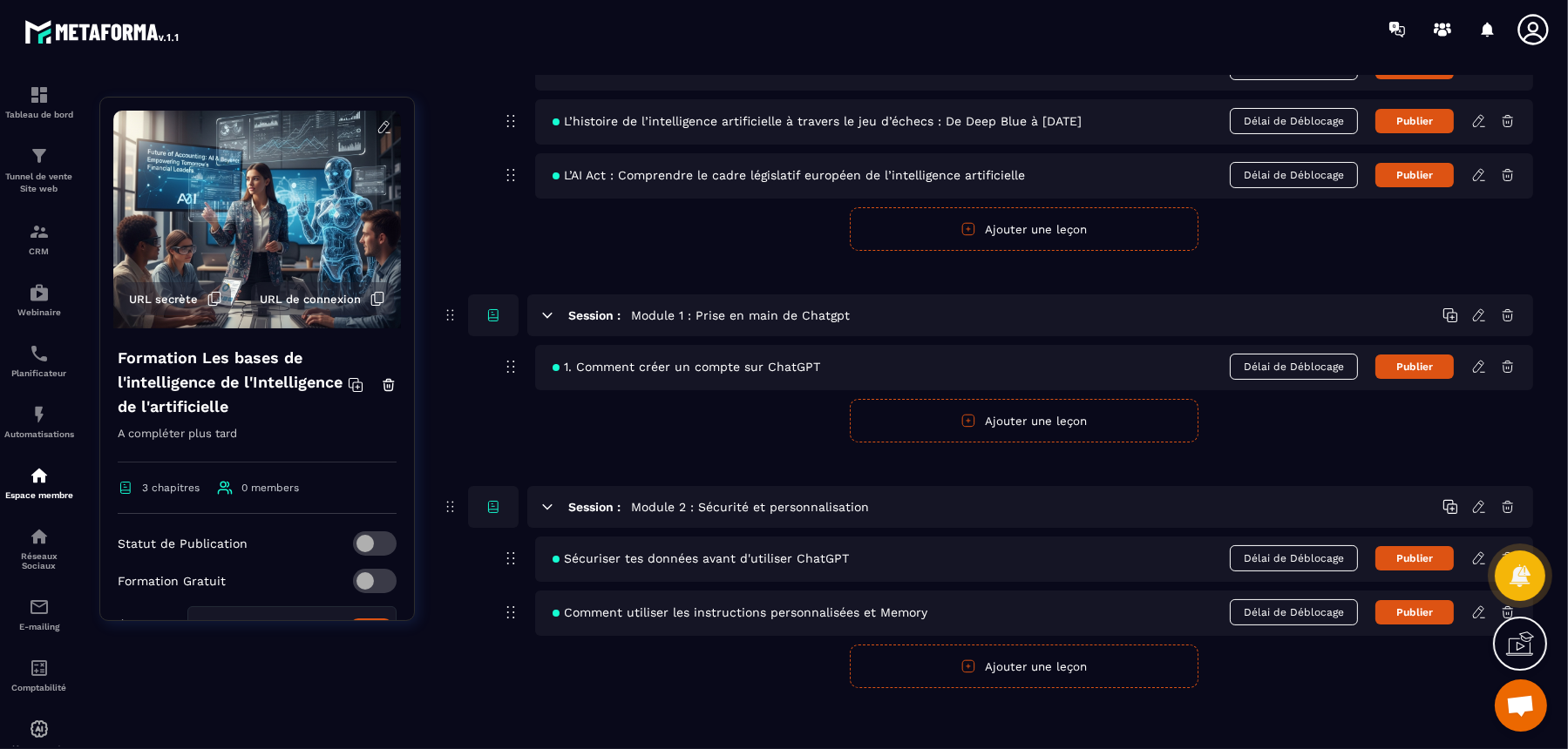
click at [754, 407] on form "Publier Annuler Ajouter une leçon" at bounding box center [1024, 421] width 1019 height 44
click at [1085, 413] on button "Ajouter une leçon" at bounding box center [1024, 421] width 349 height 44
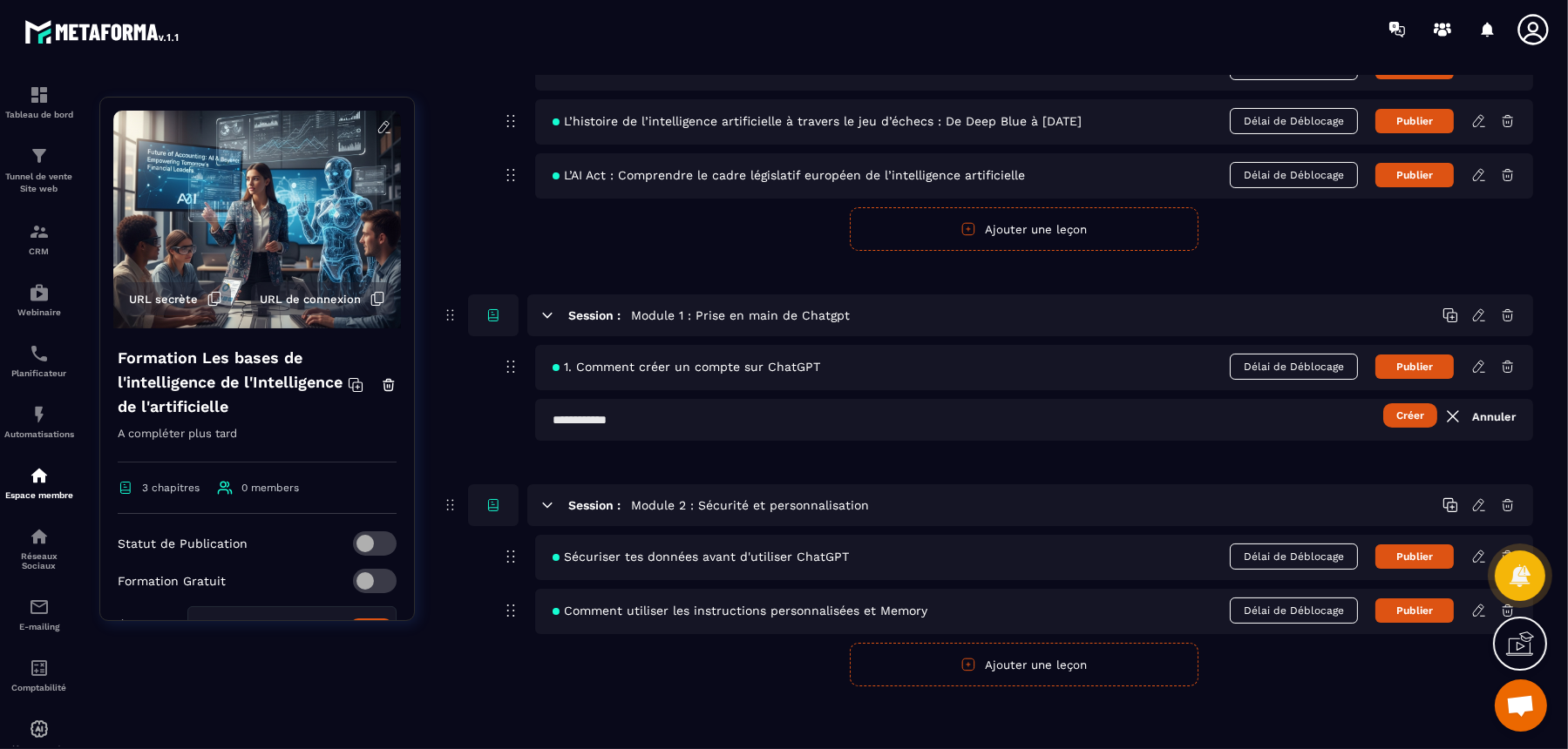
scroll to position [278, 0]
click at [922, 426] on input "text" at bounding box center [1034, 421] width 998 height 42
type input "**********"
click at [1254, 416] on button "Créer" at bounding box center [1410, 417] width 54 height 25
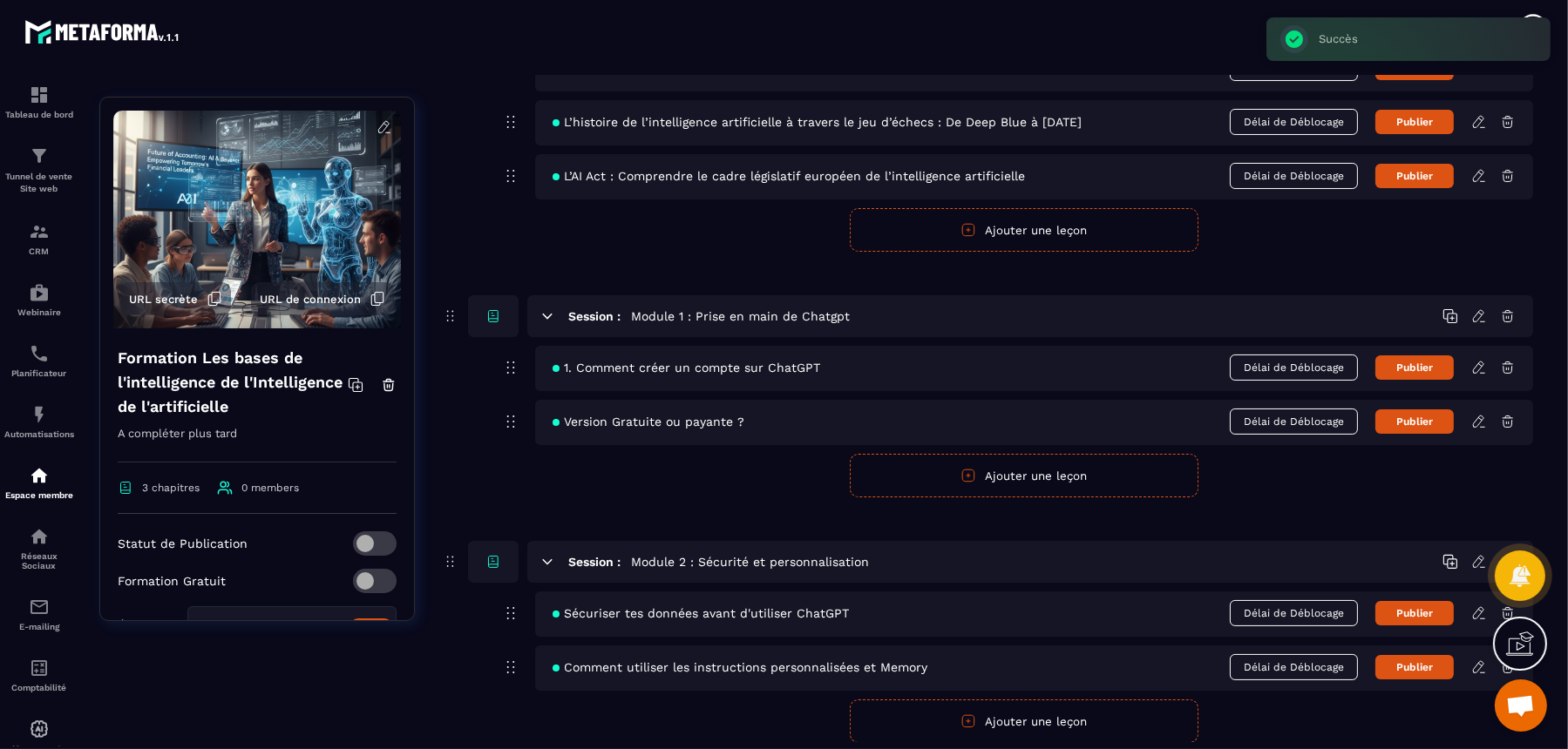
click at [1254, 416] on icon at bounding box center [1478, 421] width 10 height 11
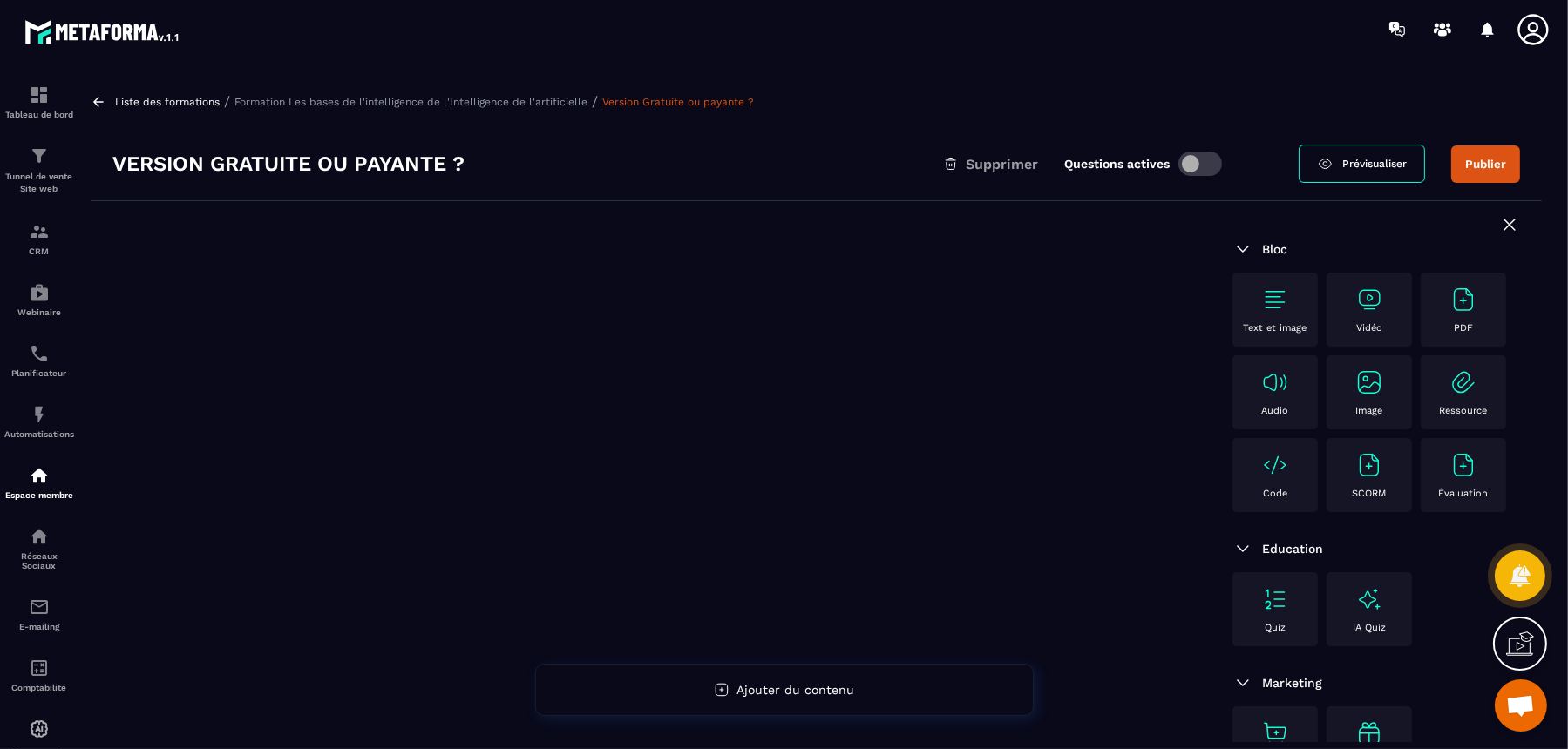
click at [1254, 307] on img at bounding box center [1369, 299] width 28 height 28
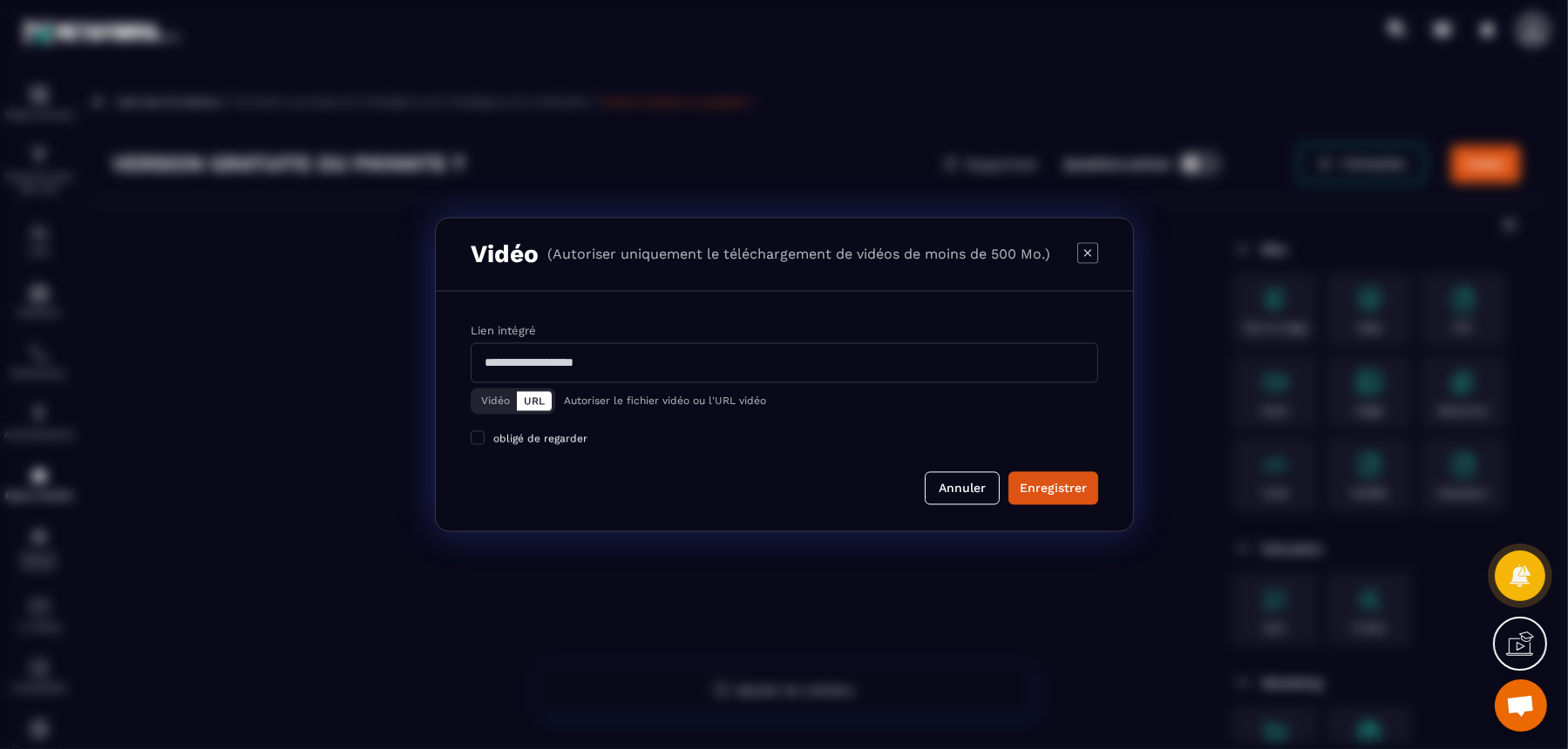
click at [670, 348] on input "Modal window" at bounding box center [784, 364] width 628 height 40
paste input "**********"
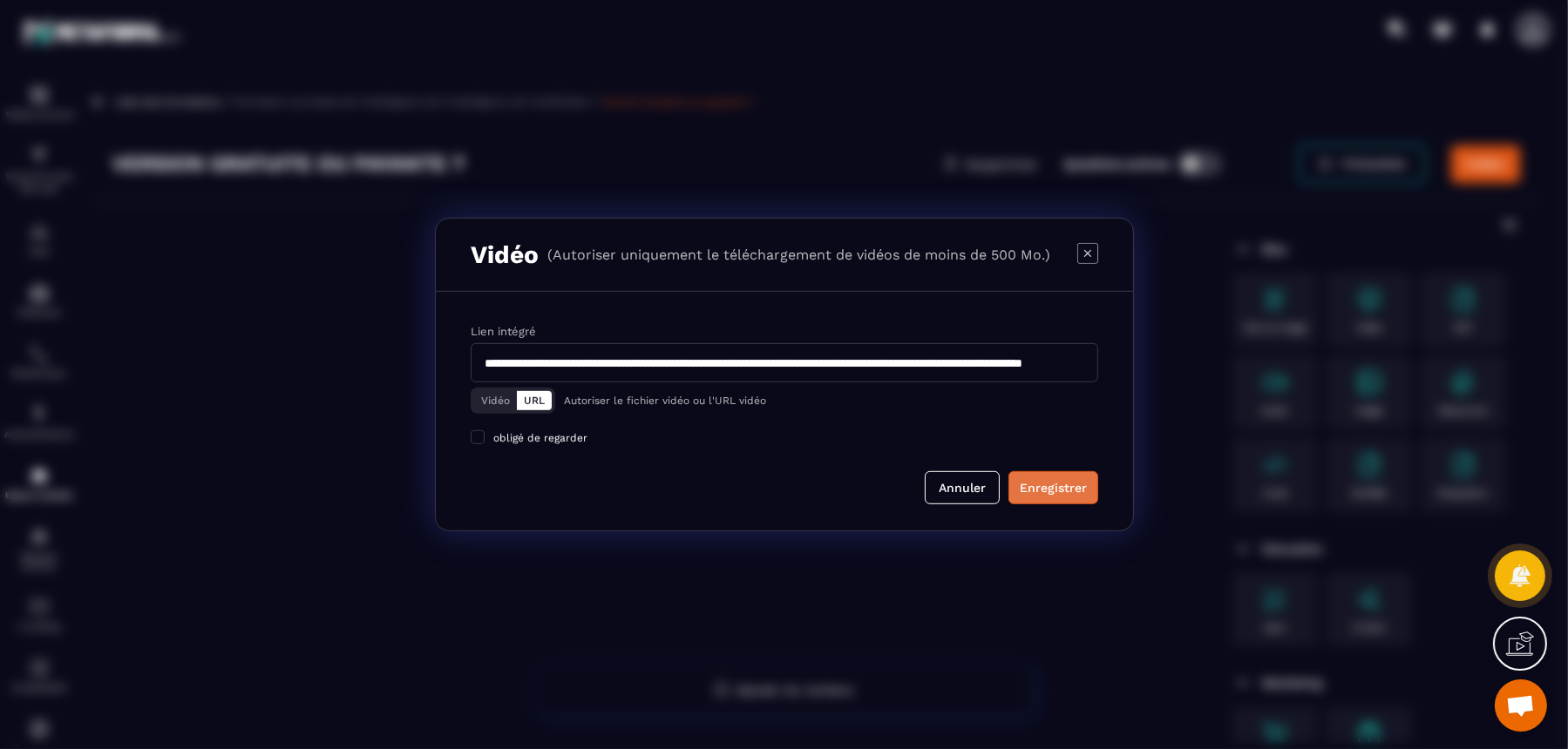
type input "**********"
click at [1041, 483] on div "Enregistrer" at bounding box center [1053, 488] width 67 height 17
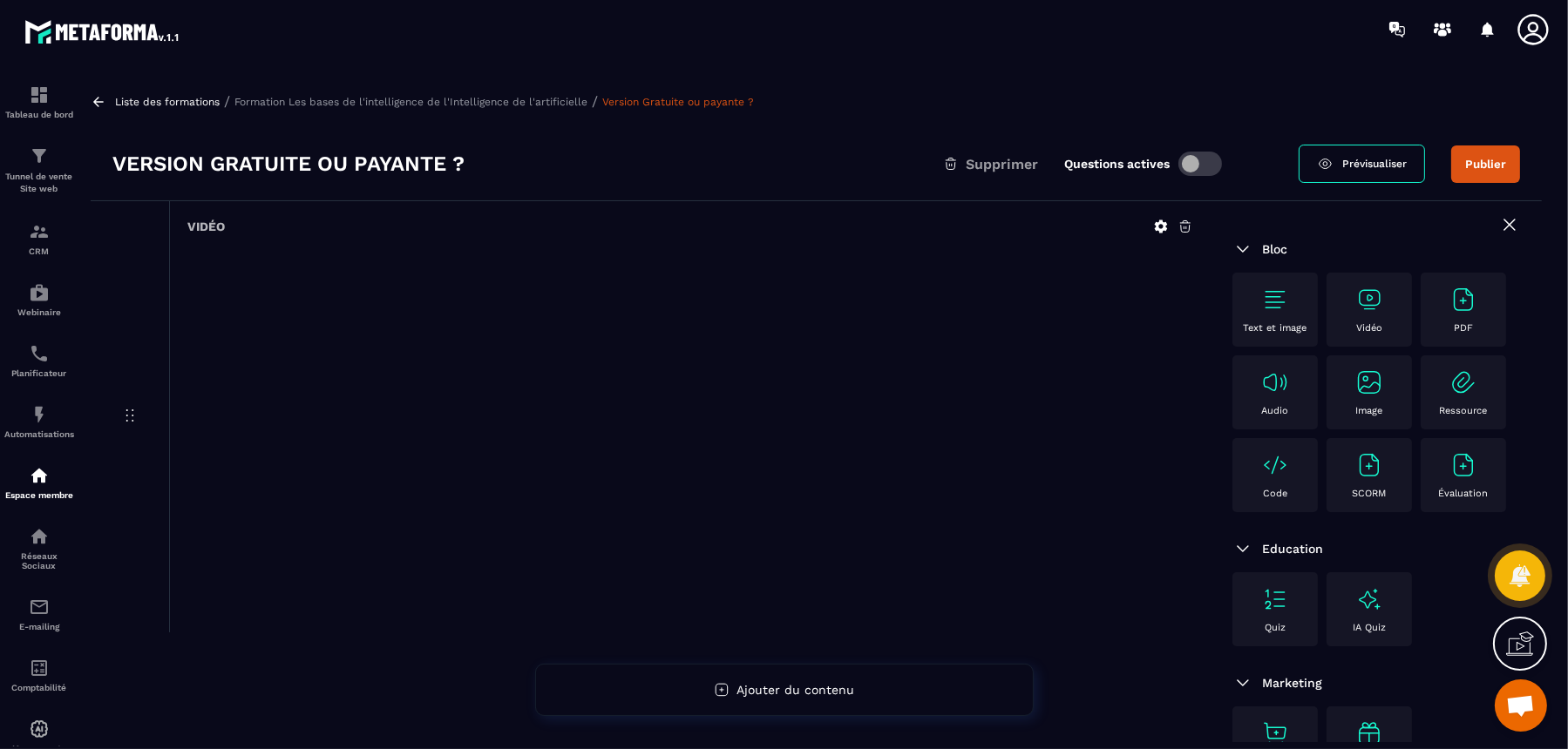
click at [968, 289] on div at bounding box center [690, 433] width 1006 height 364
click at [1186, 227] on icon at bounding box center [1185, 226] width 16 height 16
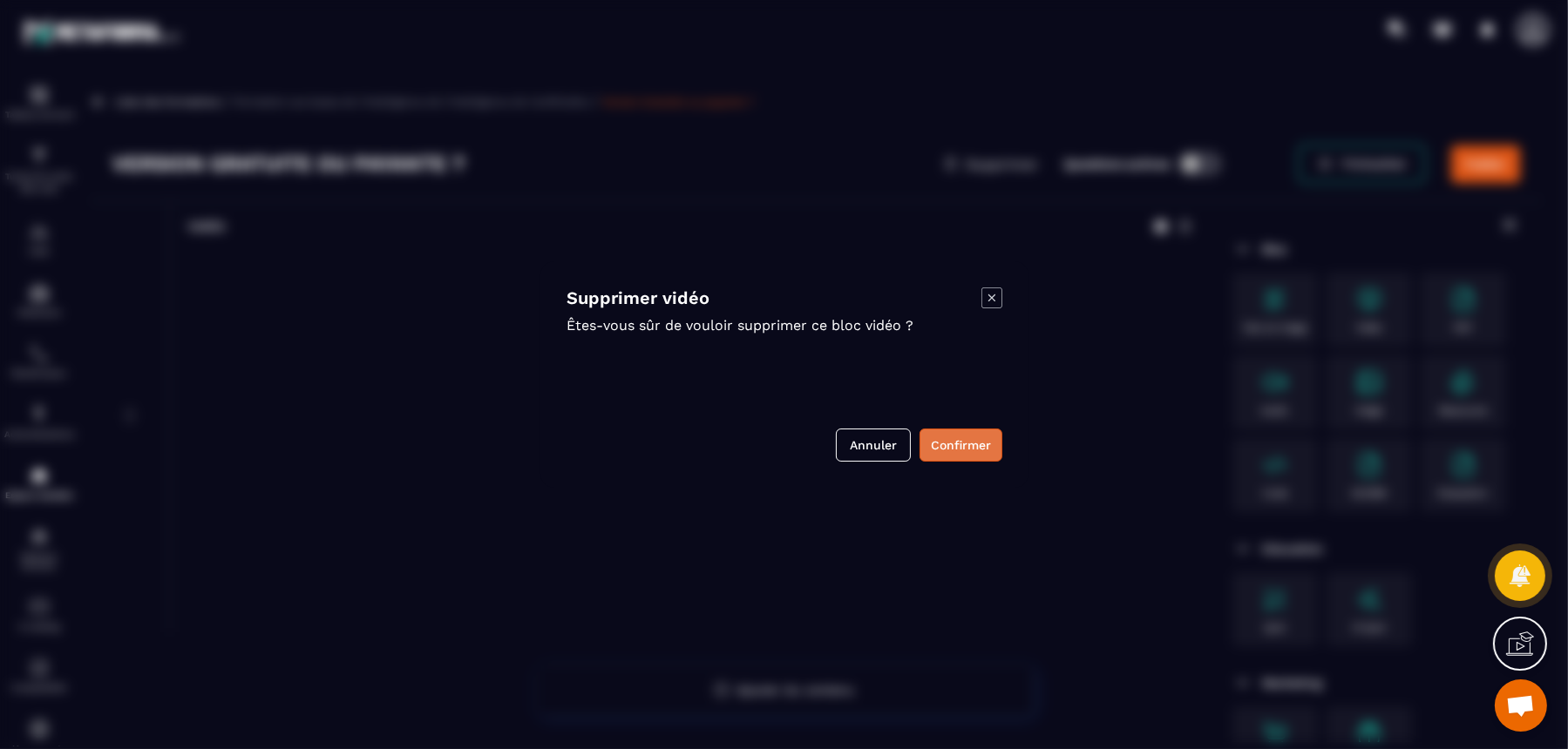
click at [960, 452] on button "Confirmer" at bounding box center [960, 445] width 83 height 33
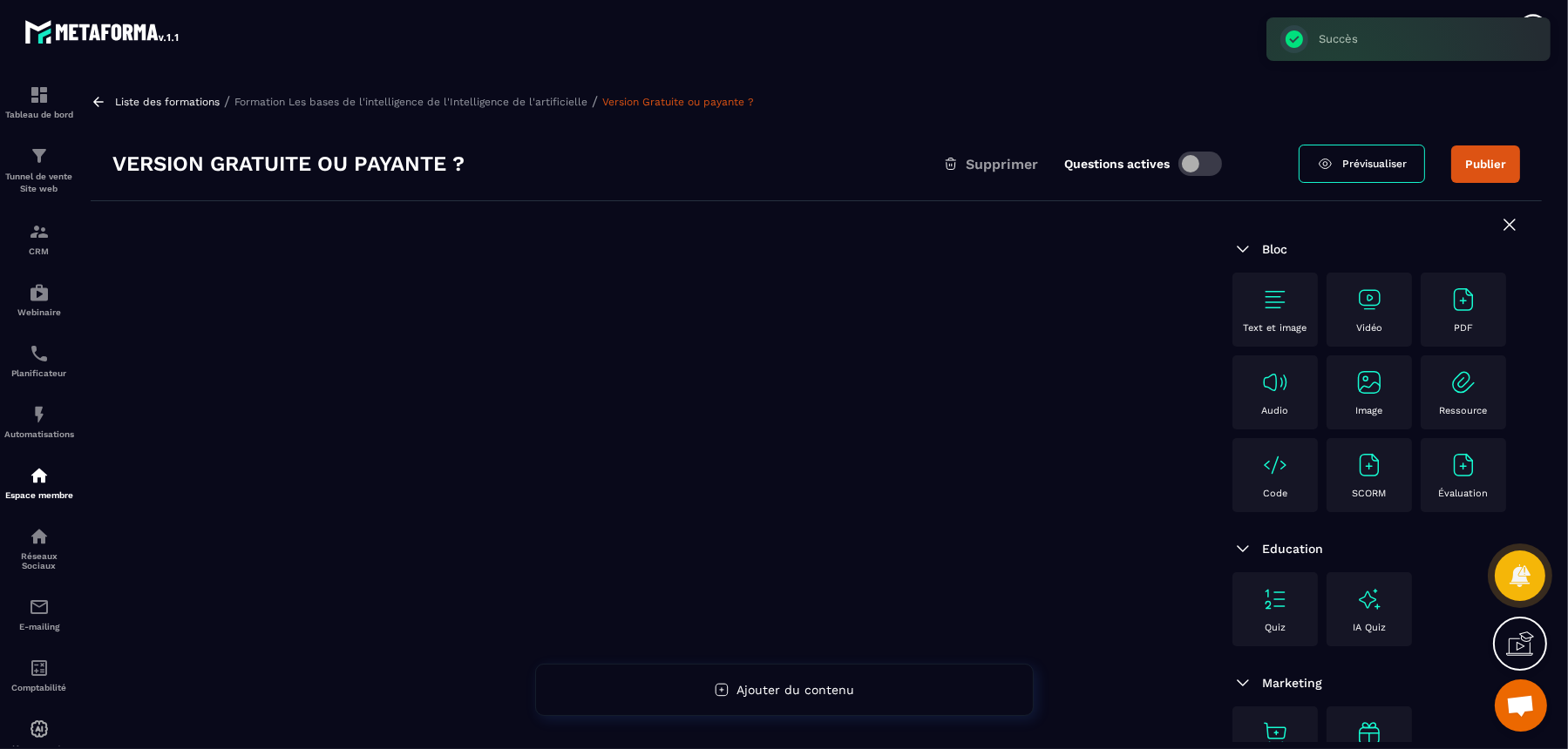
click at [1254, 476] on div "Code" at bounding box center [1275, 476] width 68 height 47
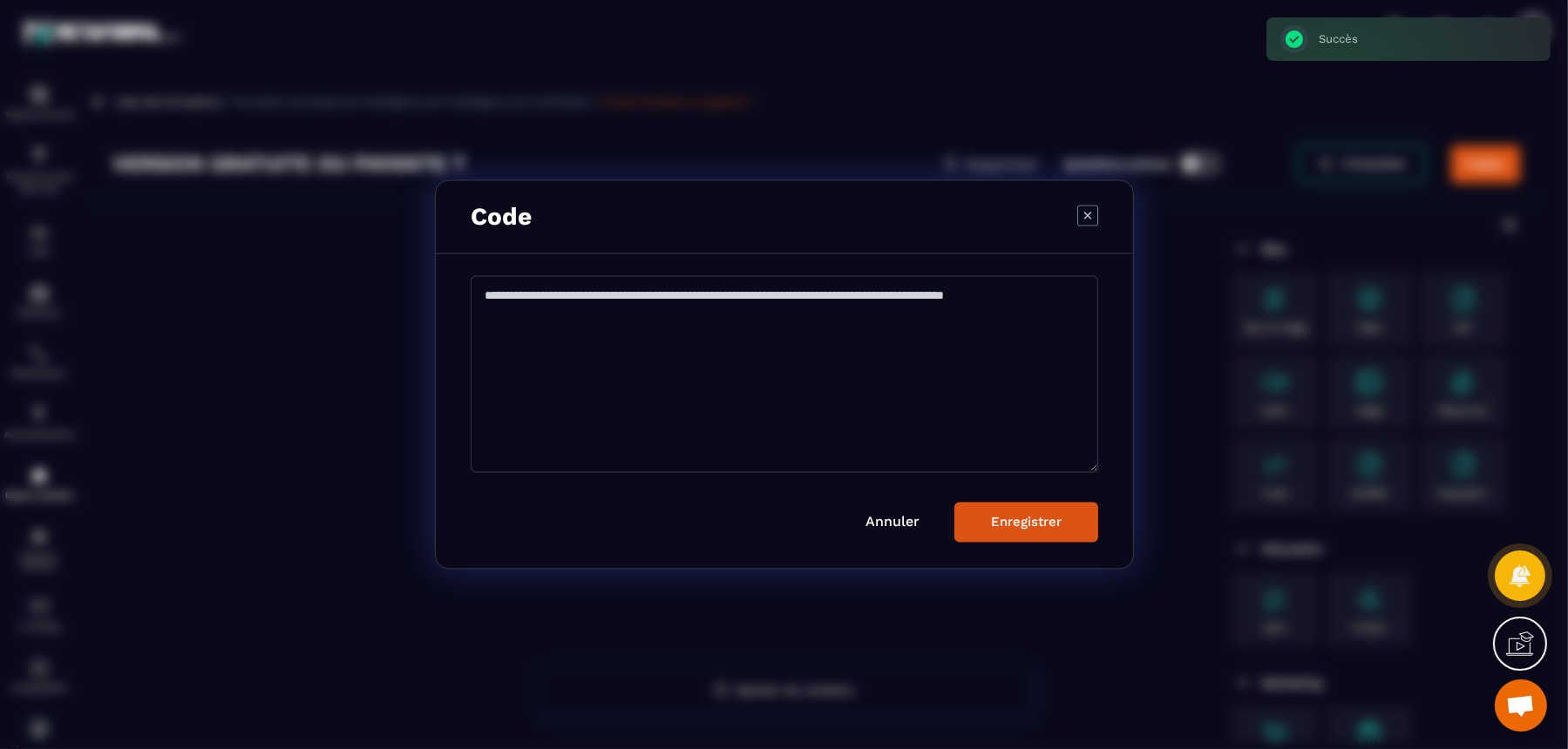
click at [878, 382] on textarea "Modal window" at bounding box center [784, 374] width 628 height 197
paste textarea "**********"
type textarea "**********"
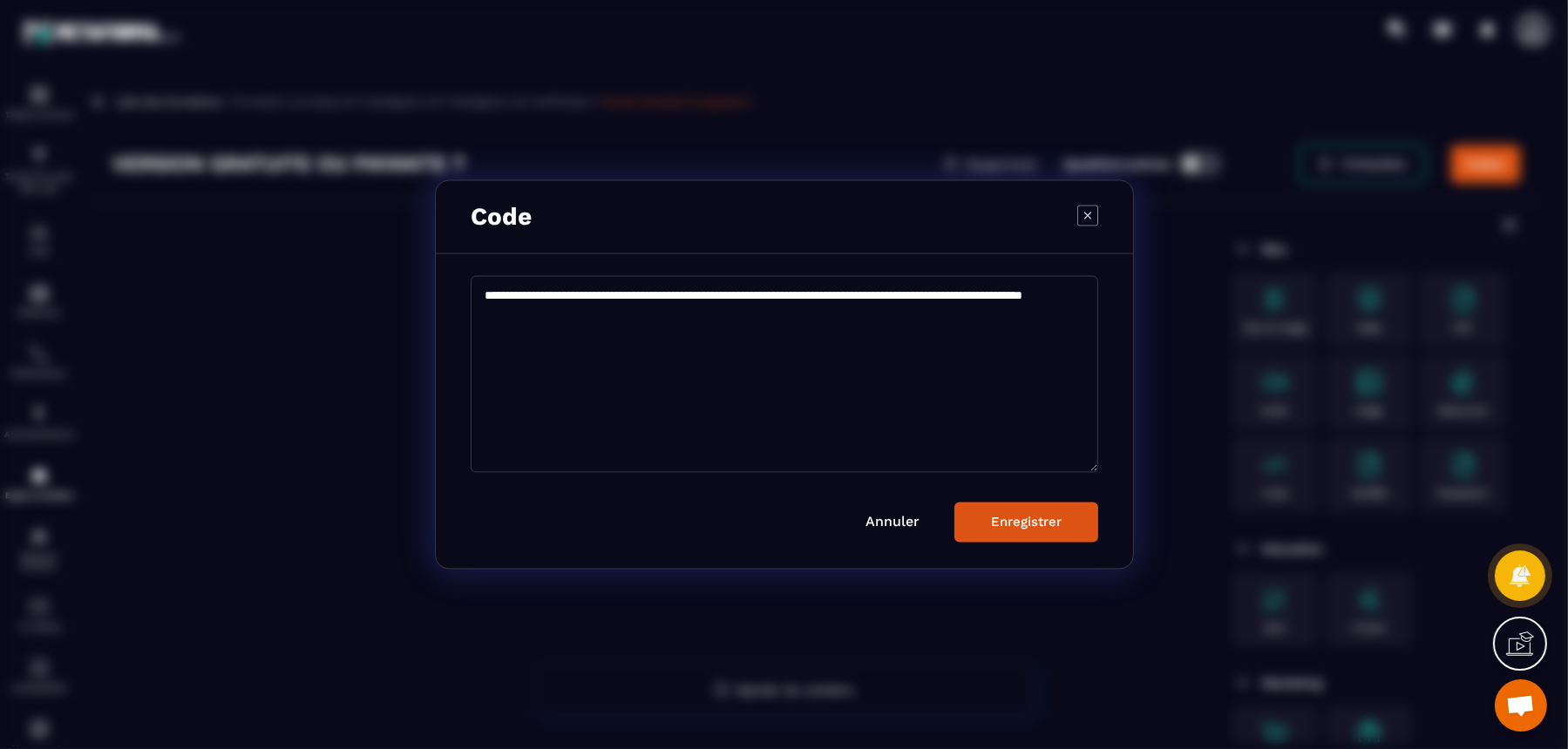
click at [1057, 518] on div "Enregistrer" at bounding box center [1027, 523] width 70 height 16
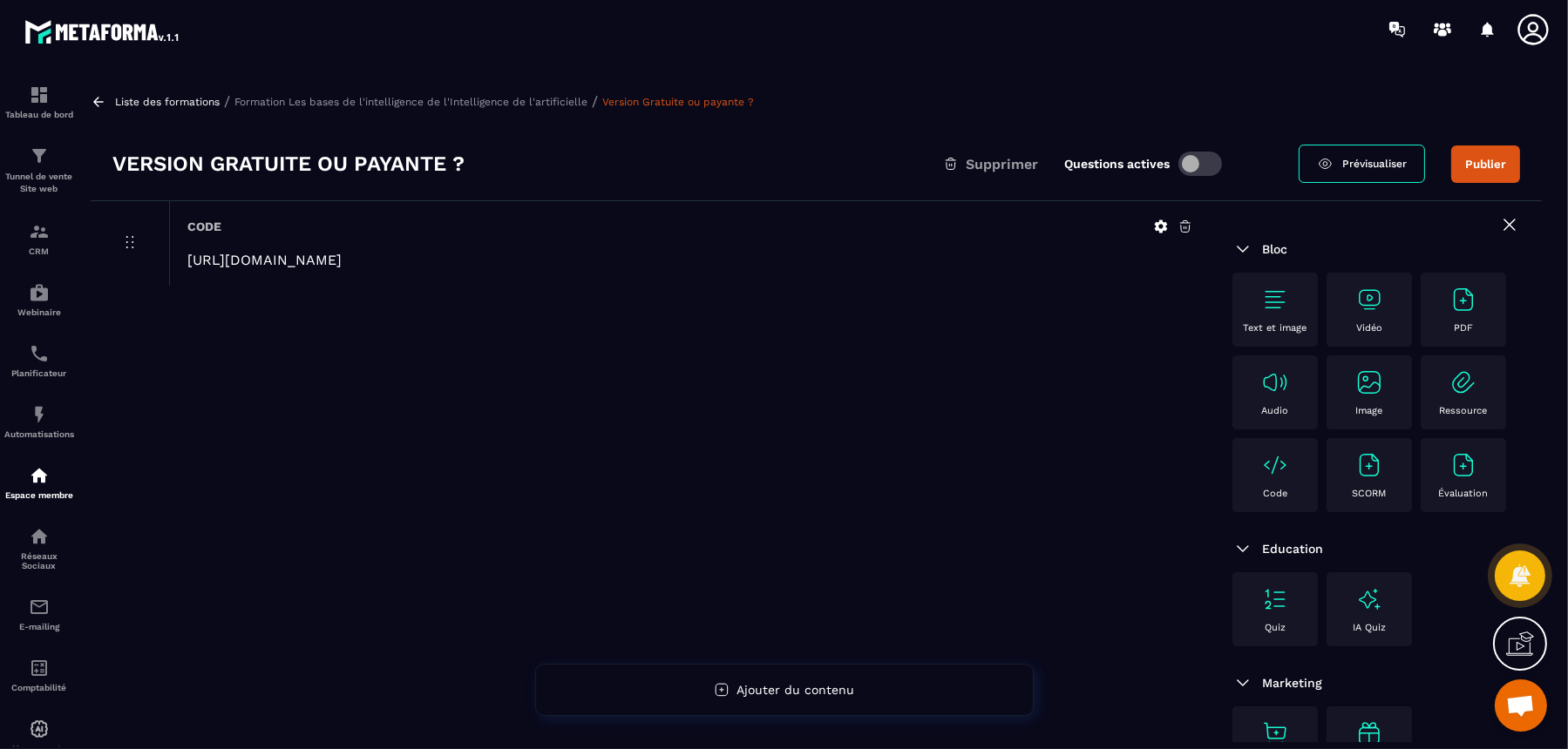
click at [1182, 227] on icon at bounding box center [1185, 226] width 16 height 16
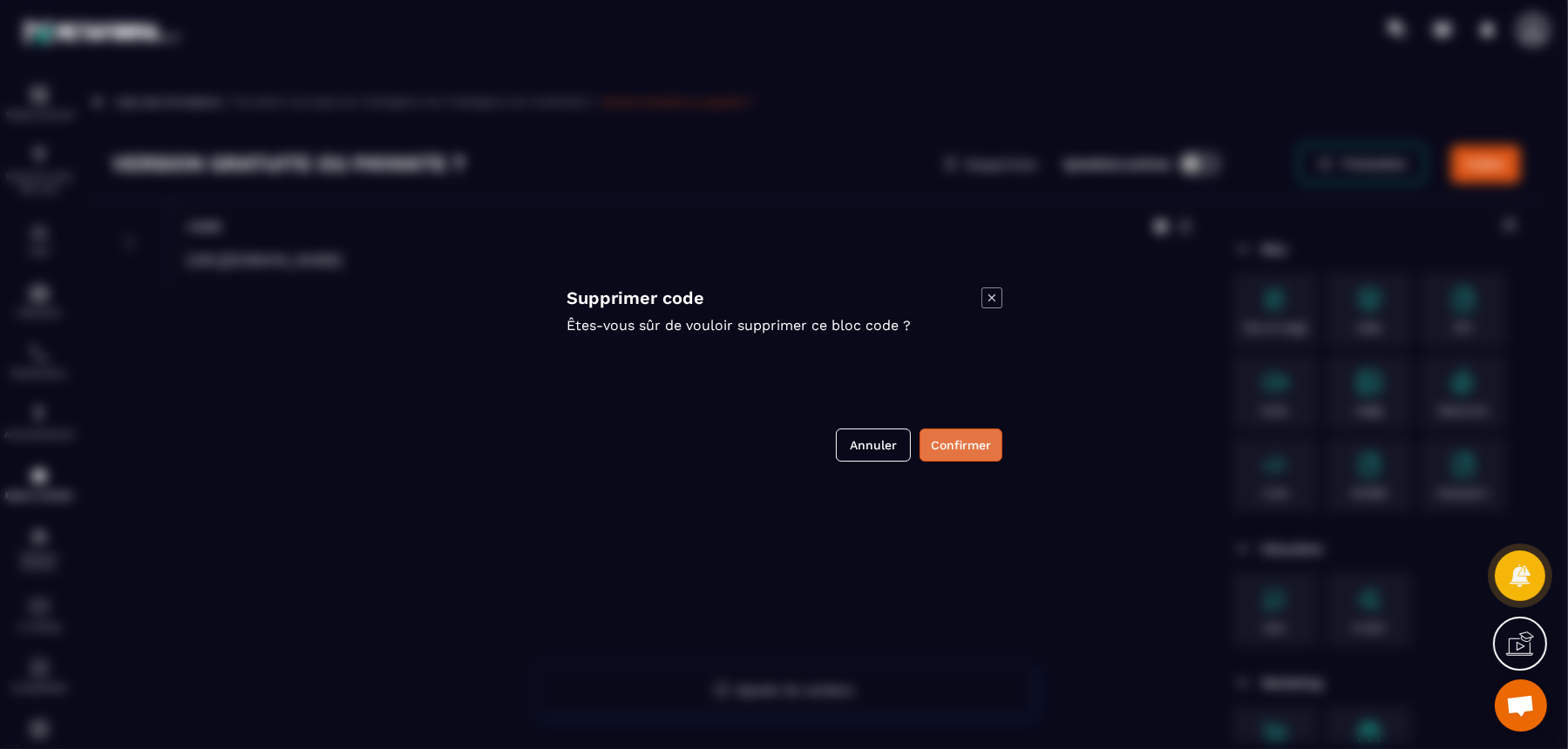
click at [962, 442] on button "Confirmer" at bounding box center [960, 445] width 83 height 33
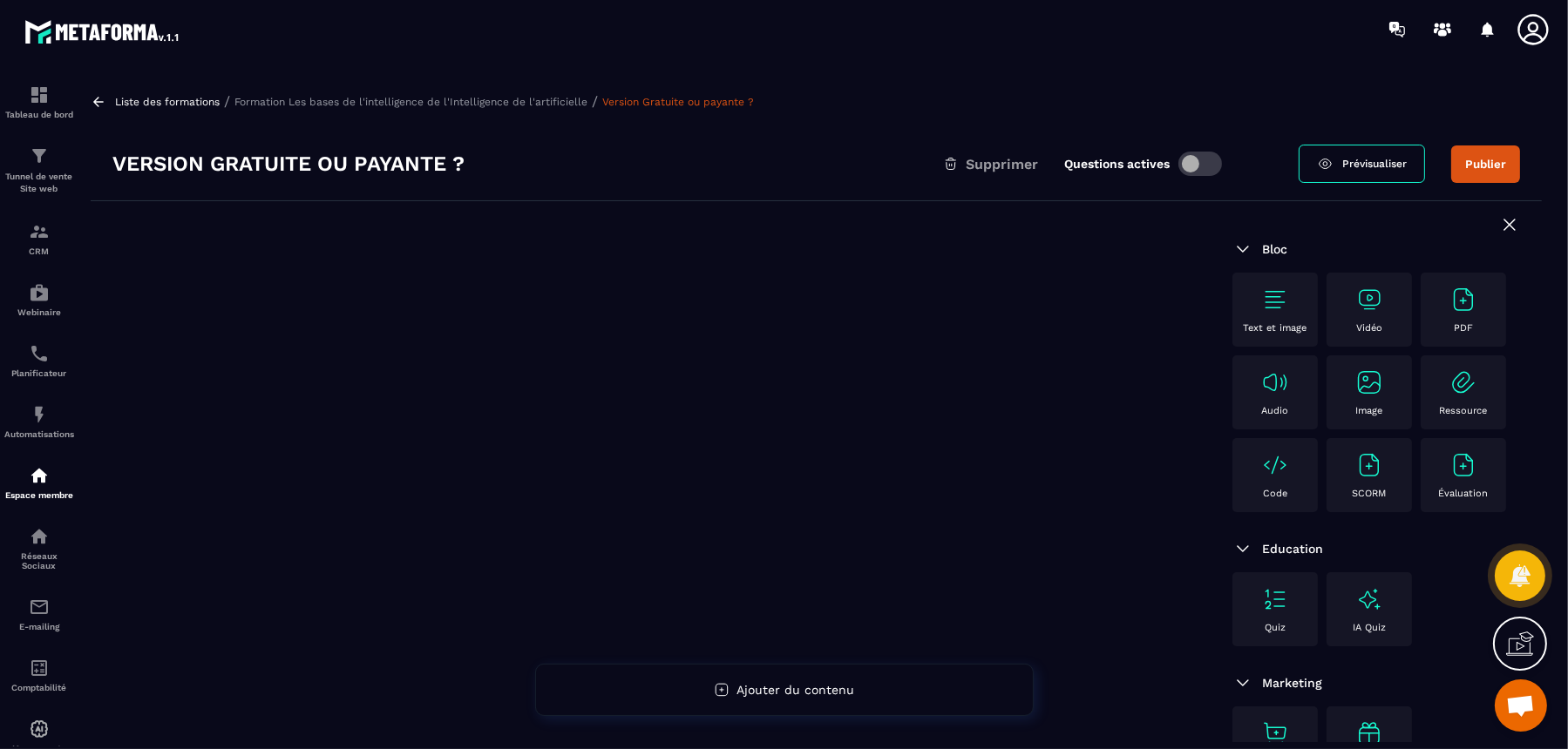
click at [1254, 306] on img at bounding box center [1369, 299] width 28 height 28
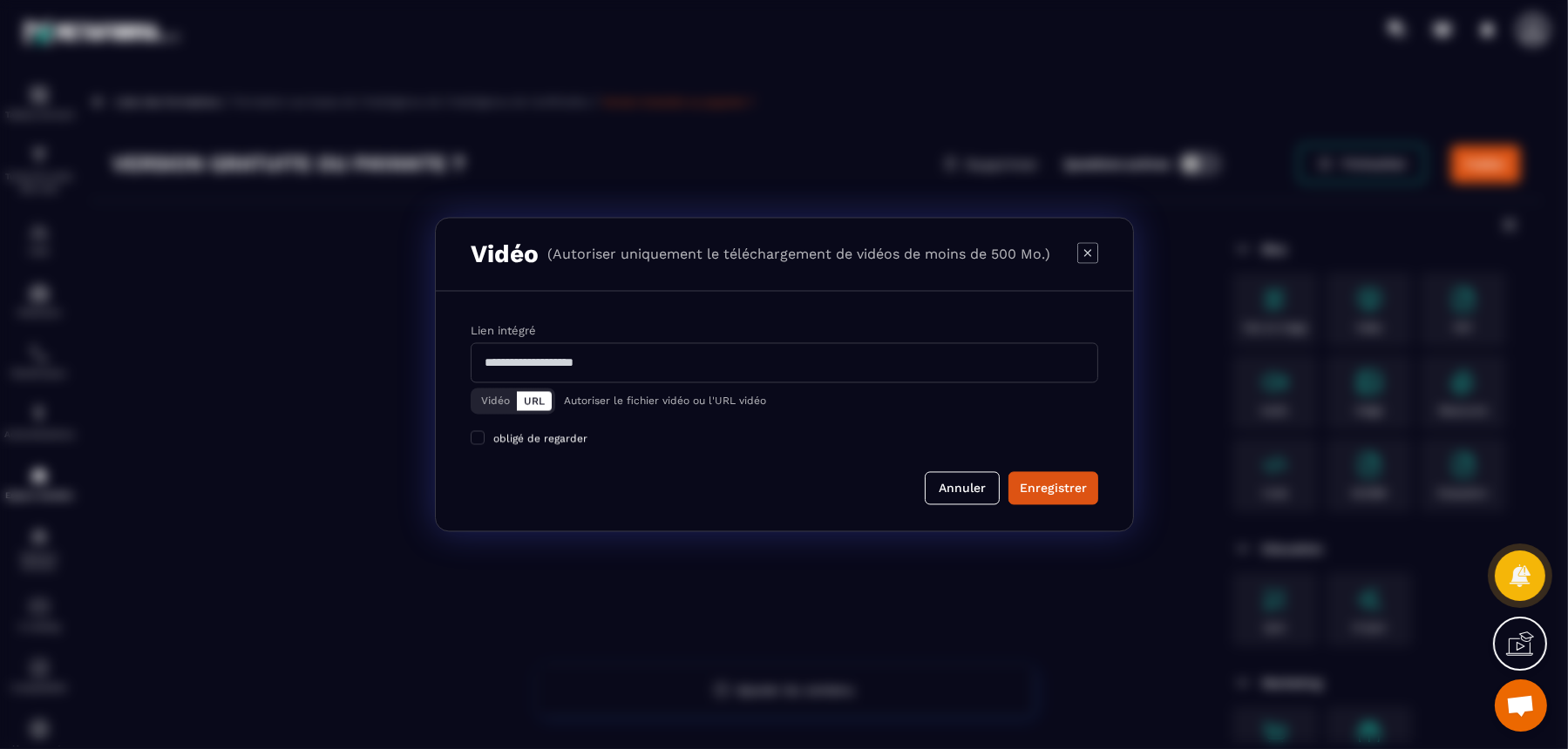
click at [483, 402] on button "Vidéo" at bounding box center [495, 402] width 43 height 19
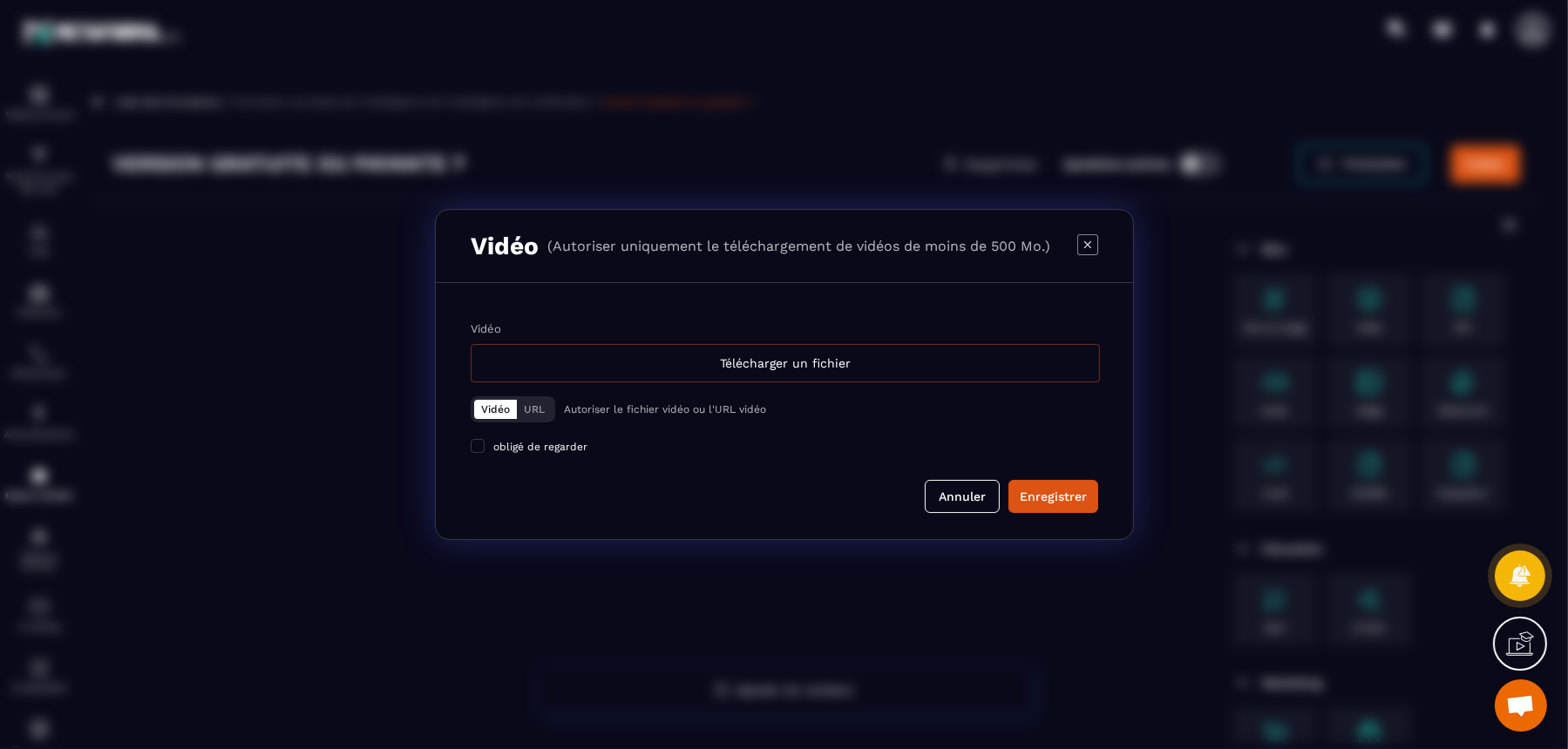
click at [746, 366] on div "Télécharger un fichier" at bounding box center [785, 364] width 630 height 38
click at [0, 0] on input "Vidéo Télécharger un fichier" at bounding box center [0, 0] width 0 height 0
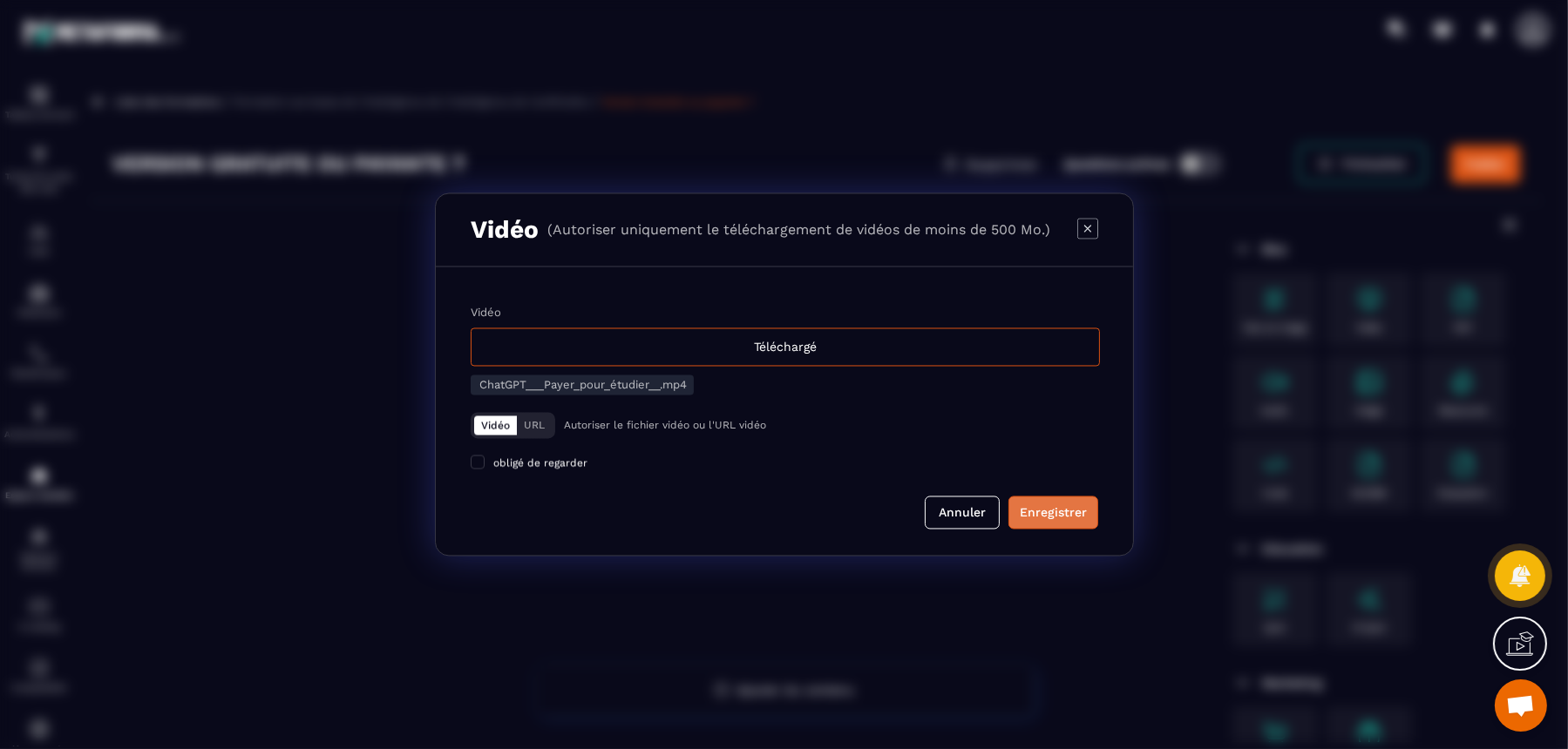
click at [1045, 505] on div "Enregistrer" at bounding box center [1053, 513] width 67 height 17
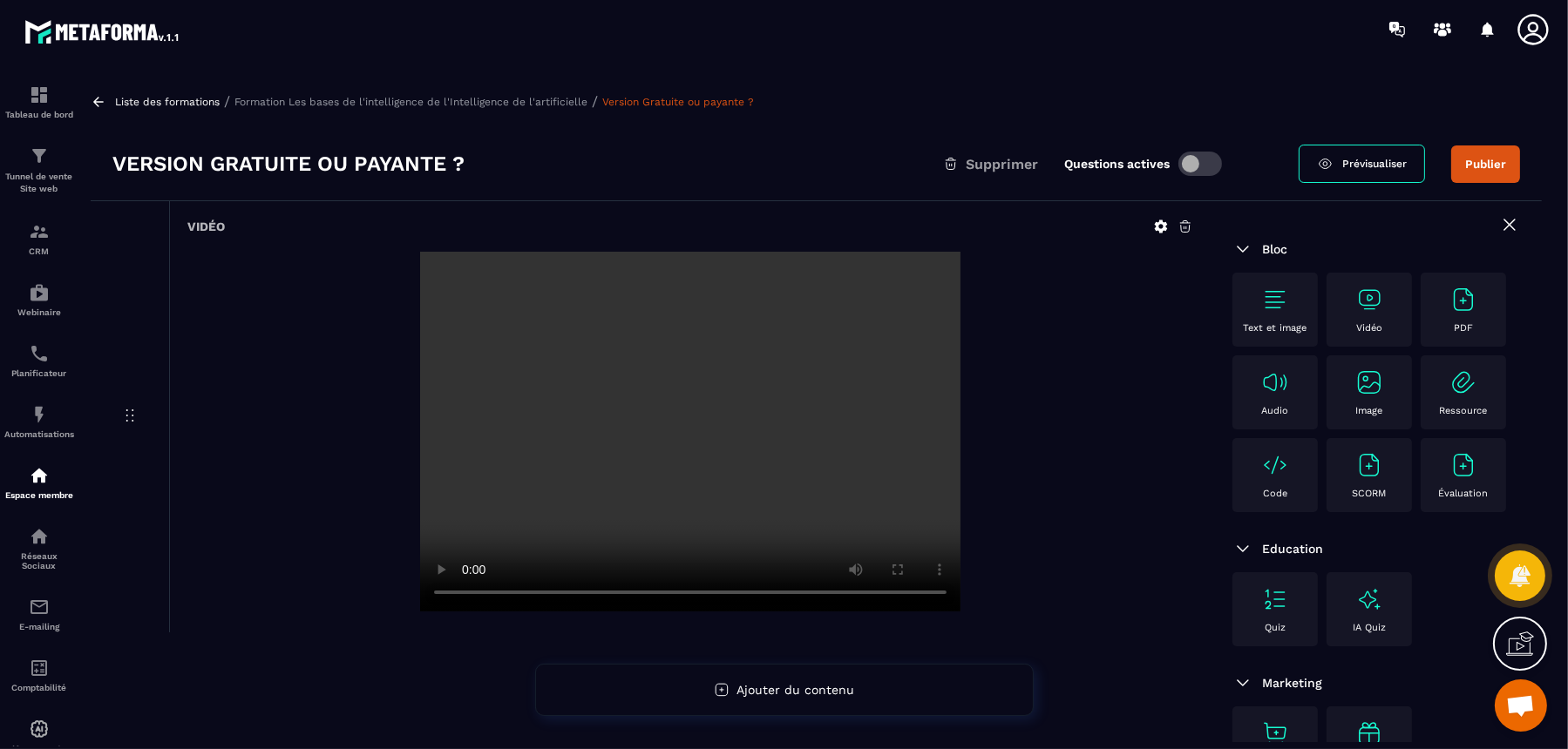
click at [496, 98] on p "Formation Les bases de l'intelligence de l'Intelligence de l'artificielle" at bounding box center [411, 102] width 353 height 12
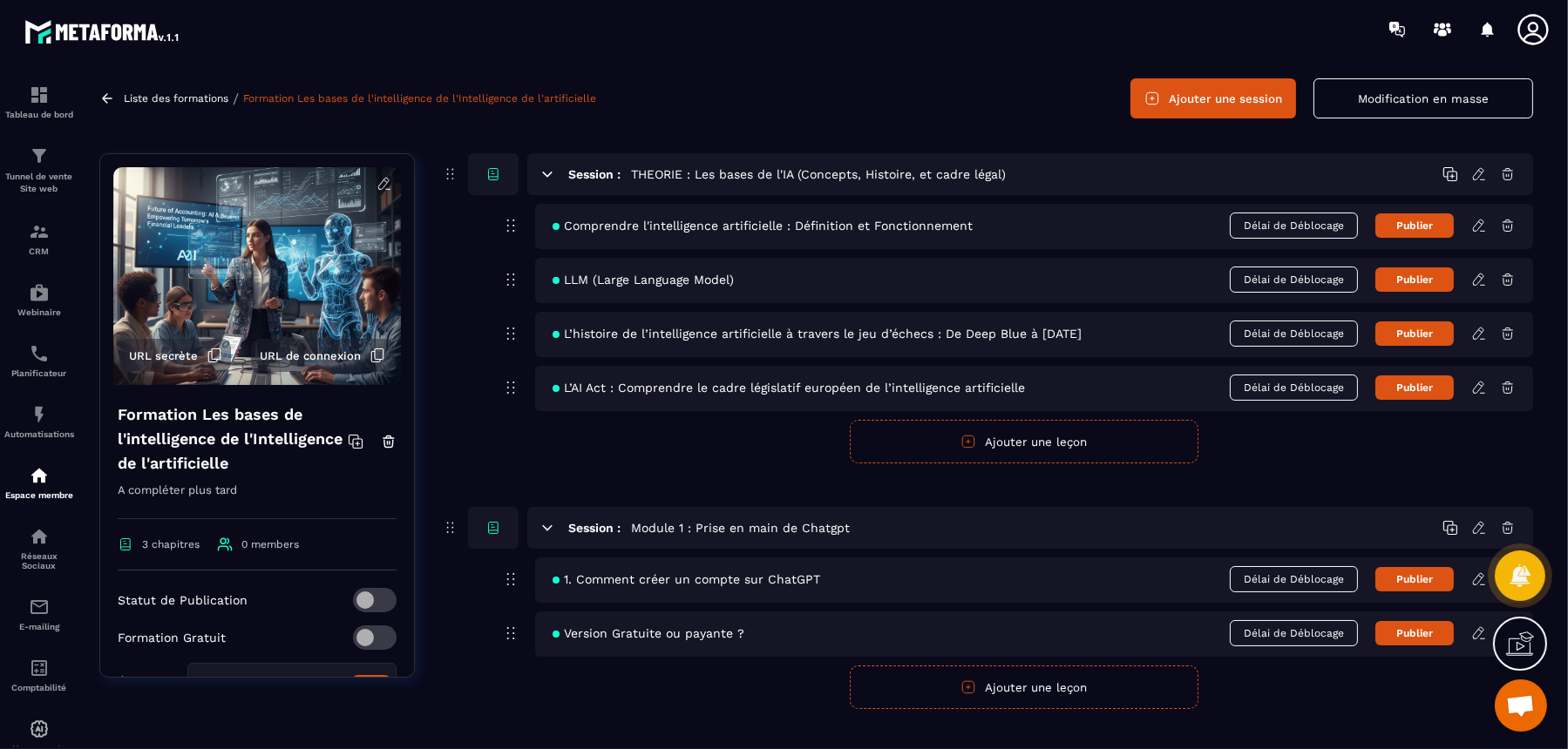
scroll to position [109, 0]
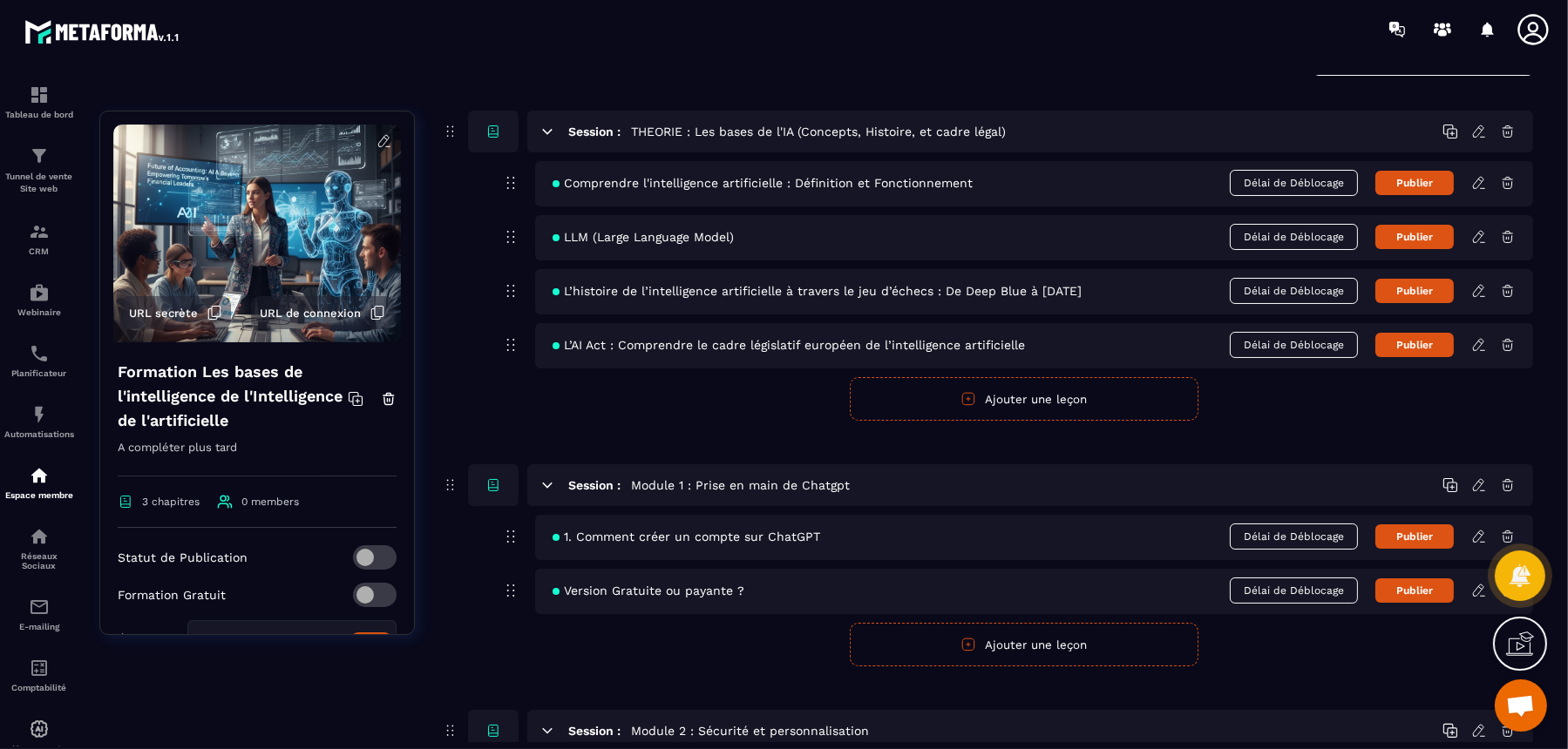
click at [1254, 535] on icon at bounding box center [1480, 536] width 16 height 16
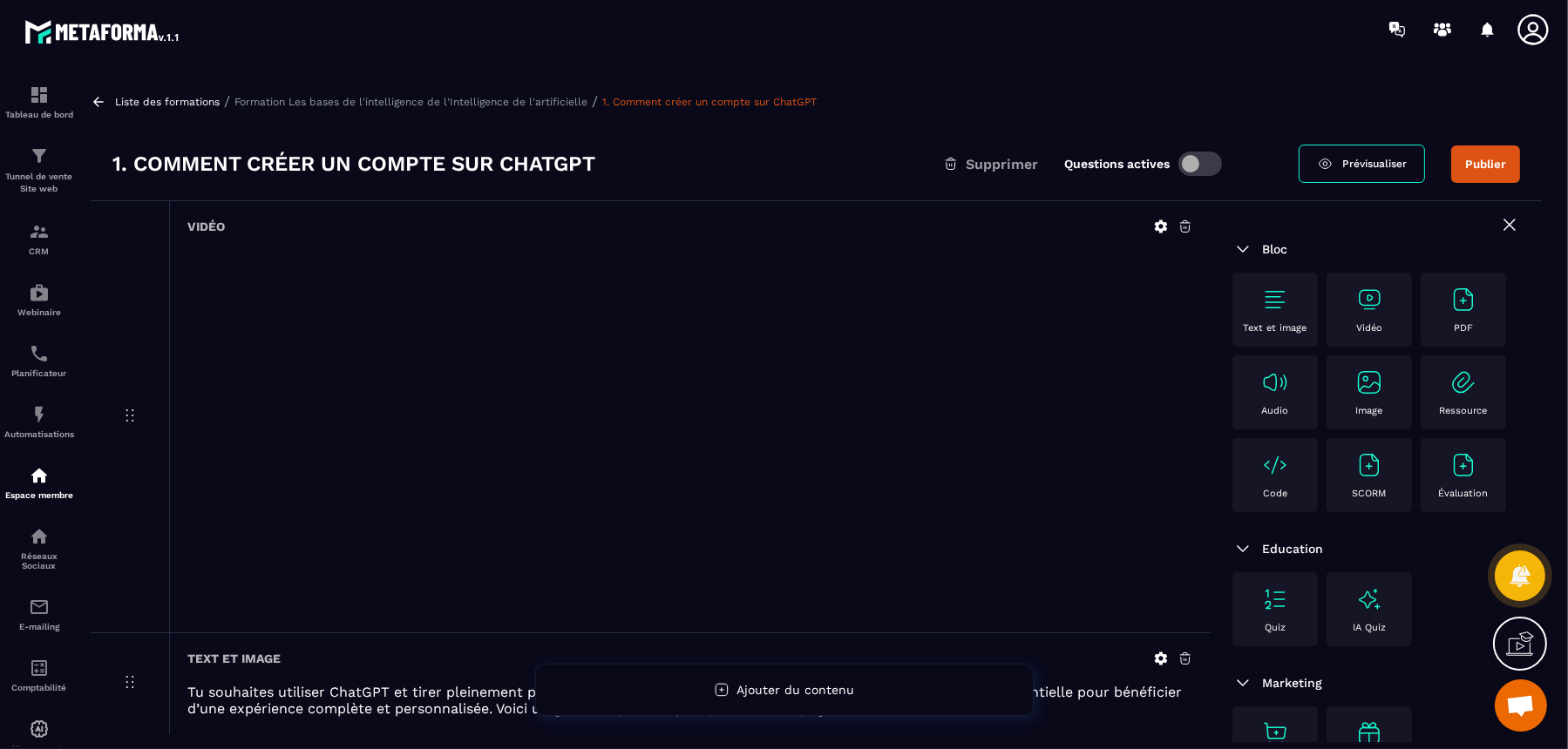
click at [140, 163] on h3 "1. Comment créer un compte sur ChatGPT" at bounding box center [353, 163] width 483 height 28
click at [139, 165] on h3 "1. Comment créer un compte sur ChatGPT" at bounding box center [353, 163] width 483 height 28
click at [1162, 224] on icon at bounding box center [1161, 226] width 16 height 16
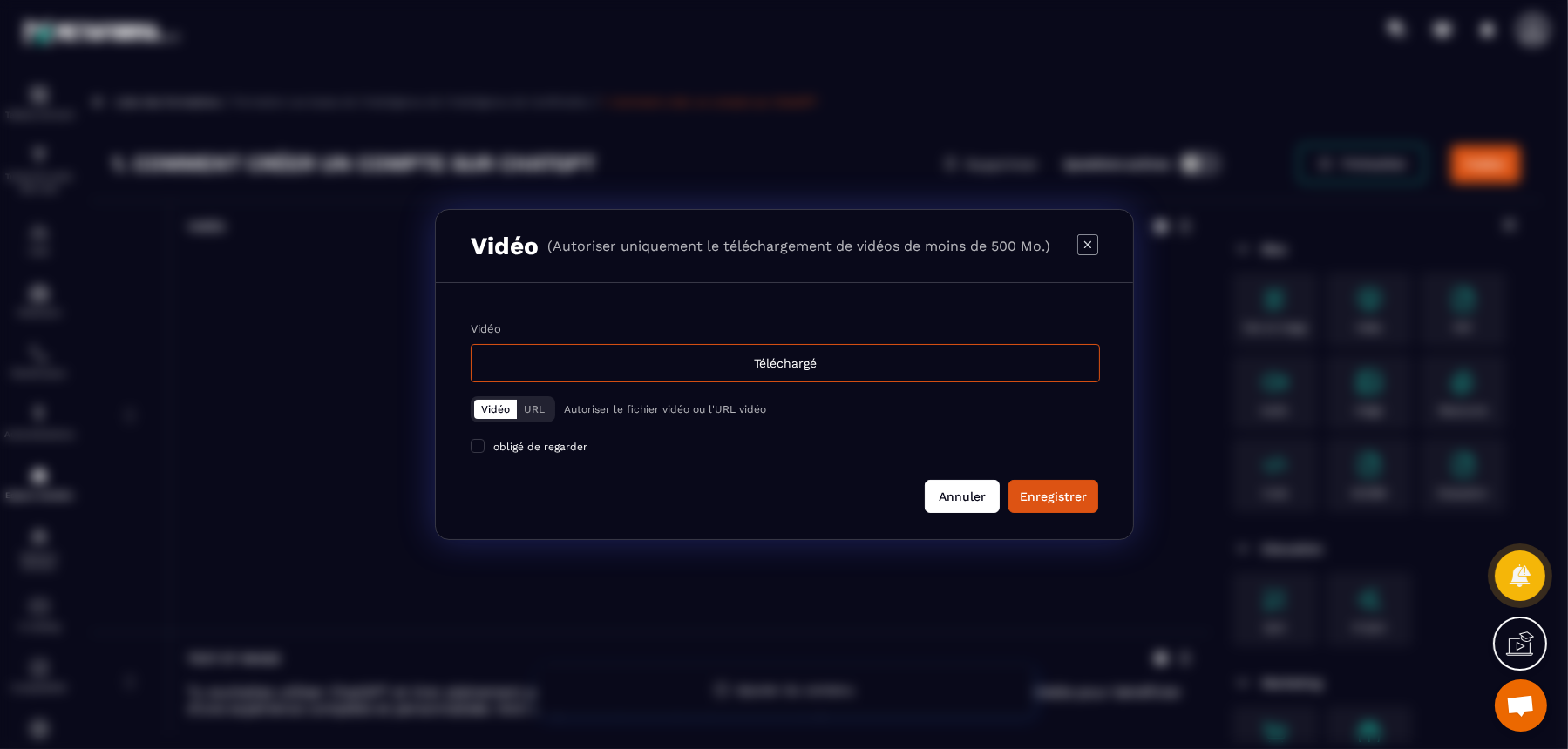
click at [990, 498] on button "Annuler" at bounding box center [962, 496] width 75 height 33
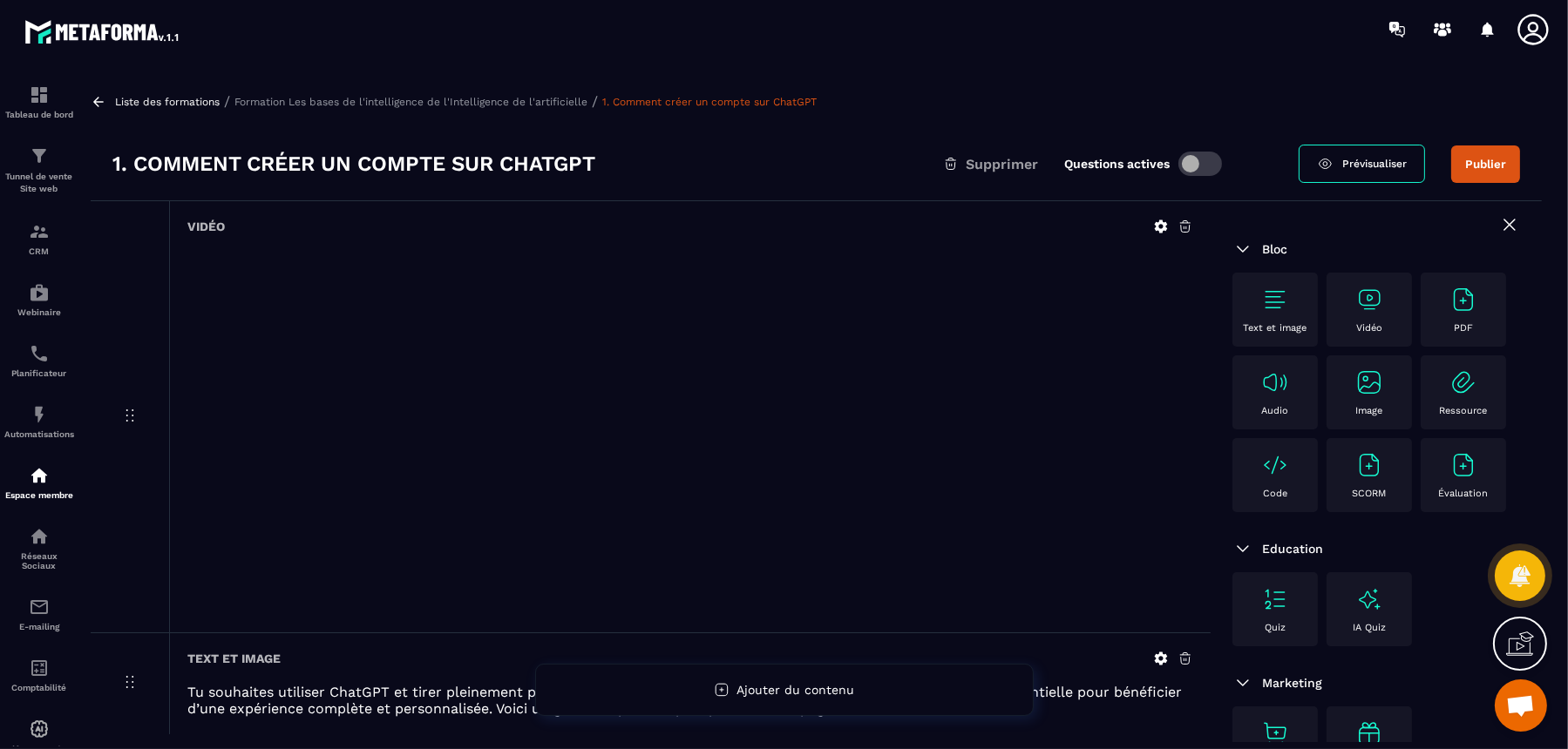
click at [1162, 225] on icon at bounding box center [1161, 226] width 16 height 16
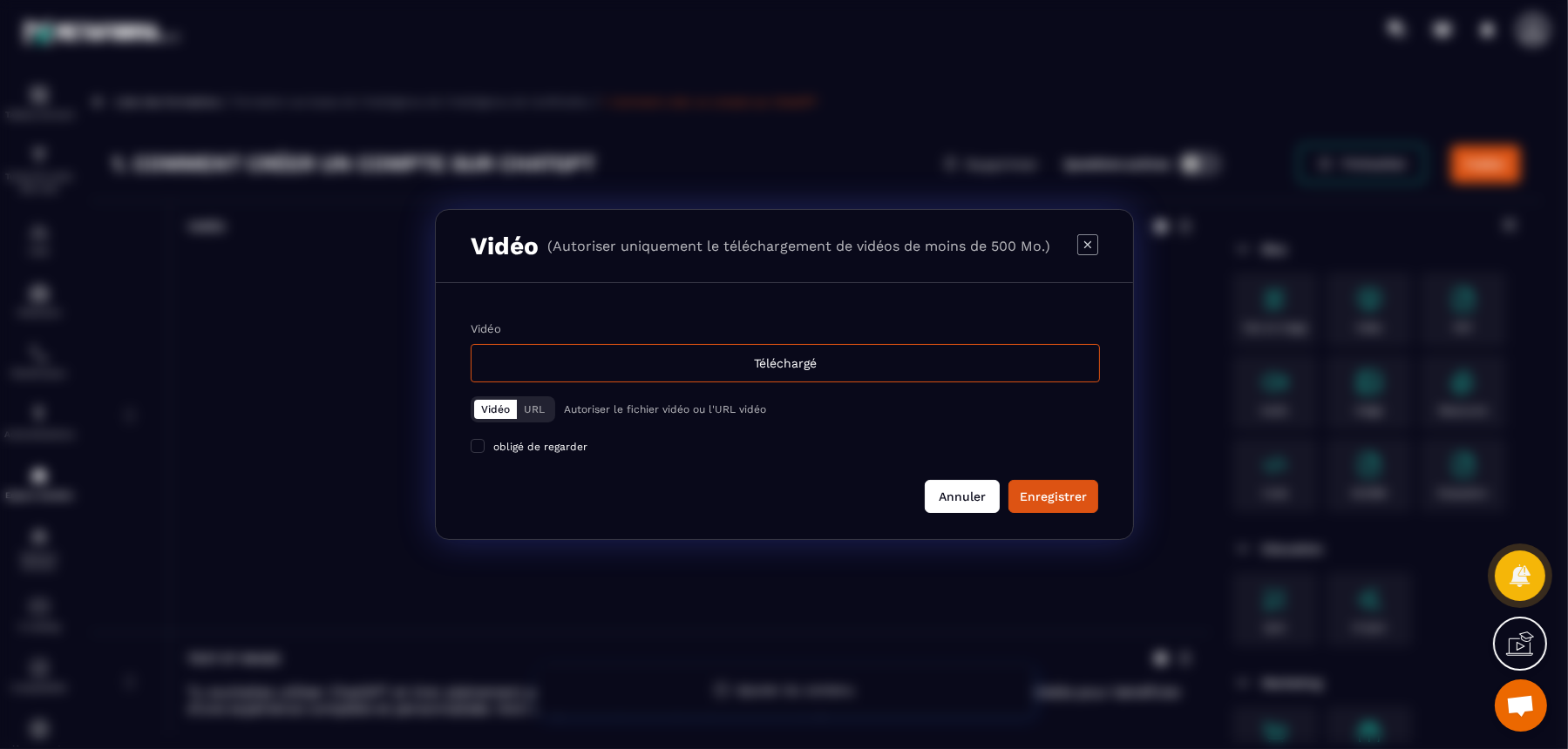
click at [983, 496] on button "Annuler" at bounding box center [962, 496] width 75 height 33
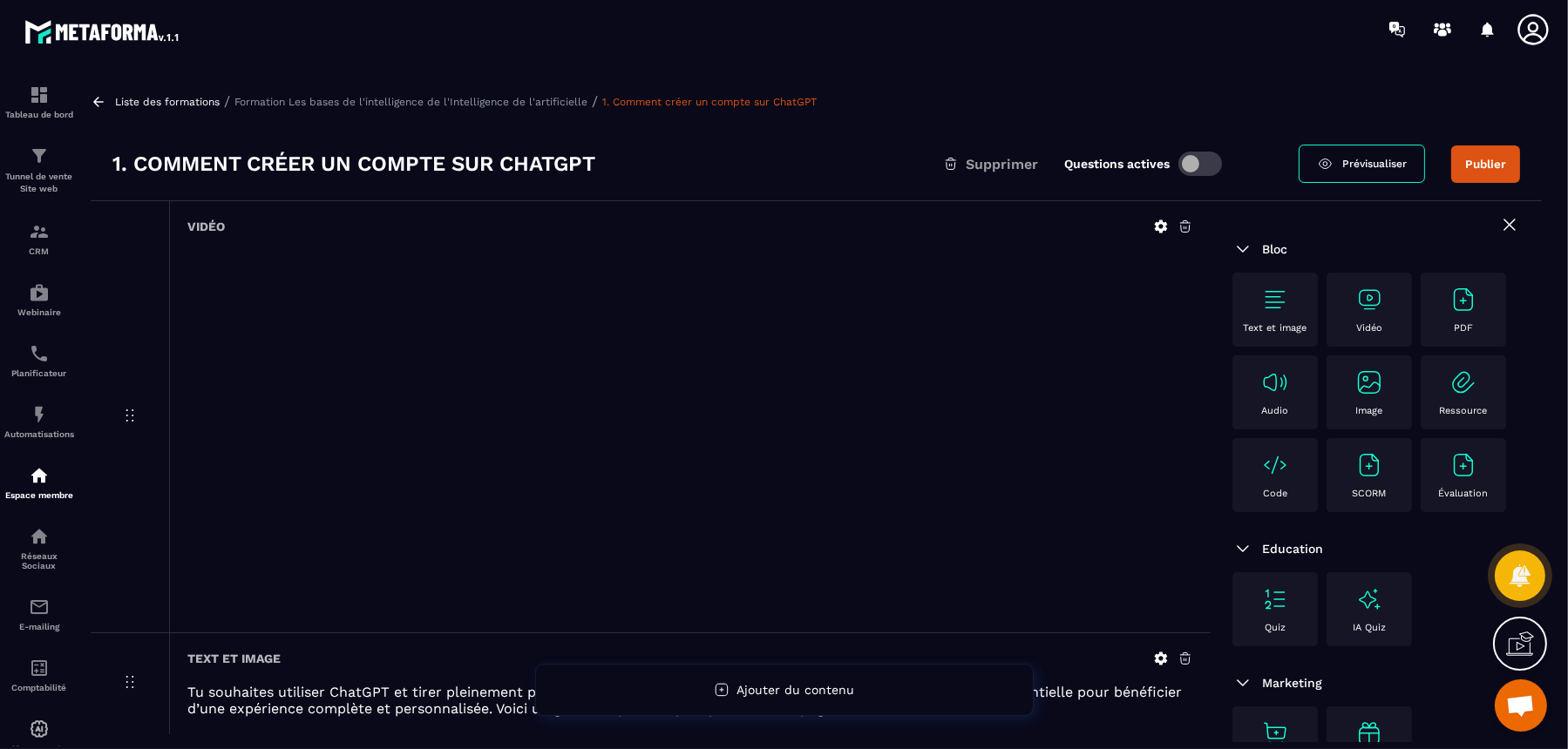
click at [517, 94] on div "Liste des formations / Formation Les bases de l'intelligence de l'Intelligence …" at bounding box center [816, 101] width 1451 height 16
click at [530, 105] on p "Formation Les bases de l'intelligence de l'Intelligence de l'artificielle" at bounding box center [411, 102] width 353 height 12
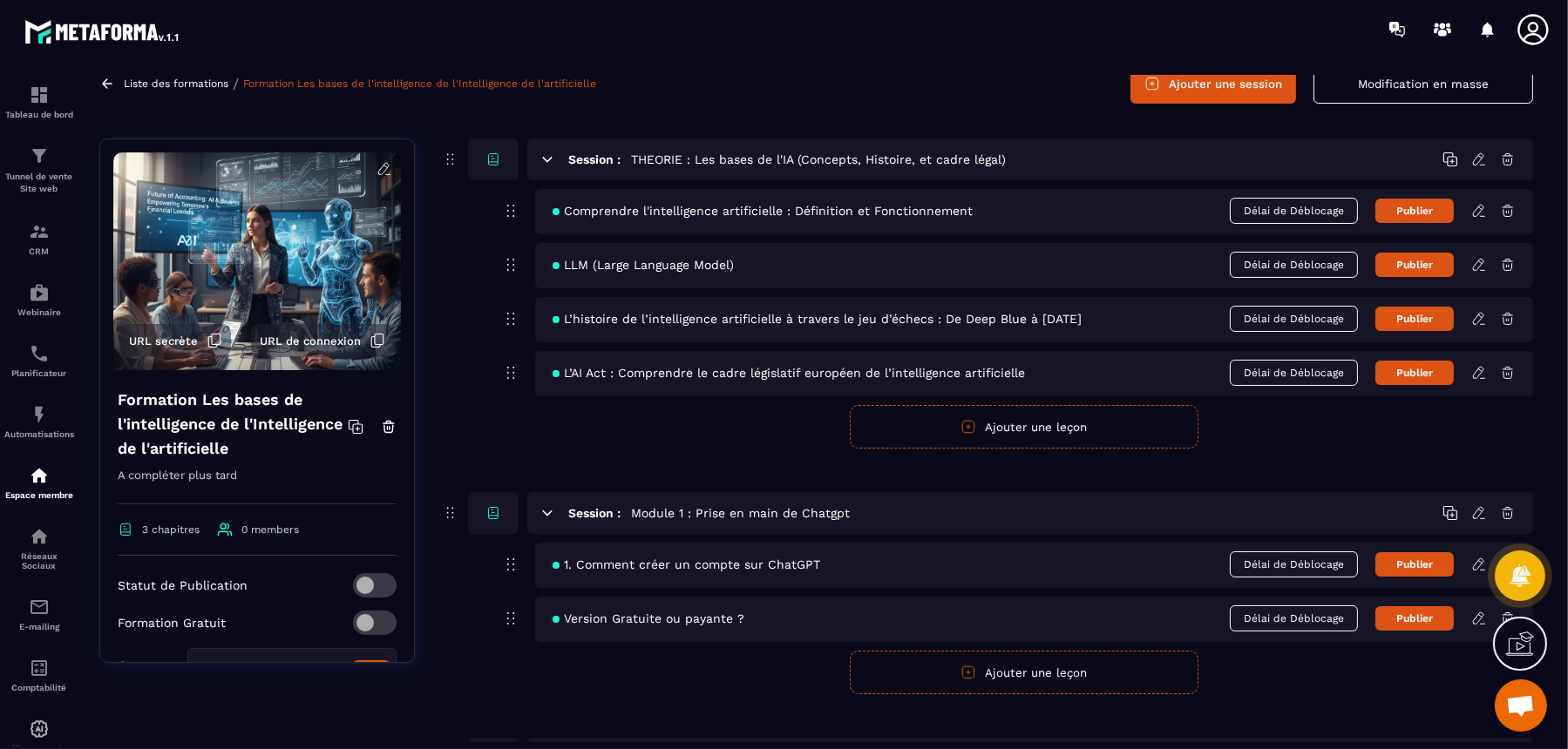
scroll to position [217, 0]
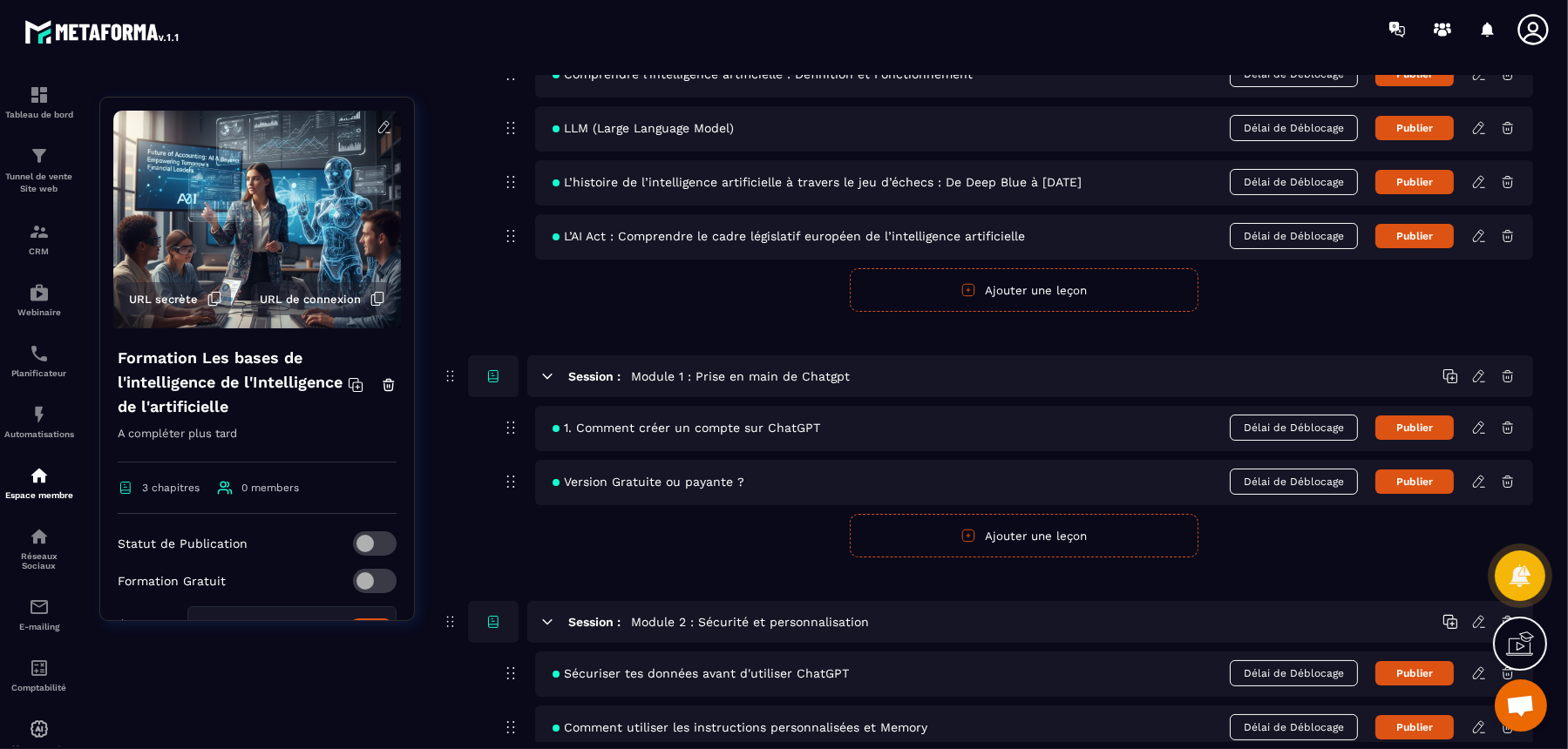
click at [1254, 424] on icon at bounding box center [1480, 427] width 16 height 16
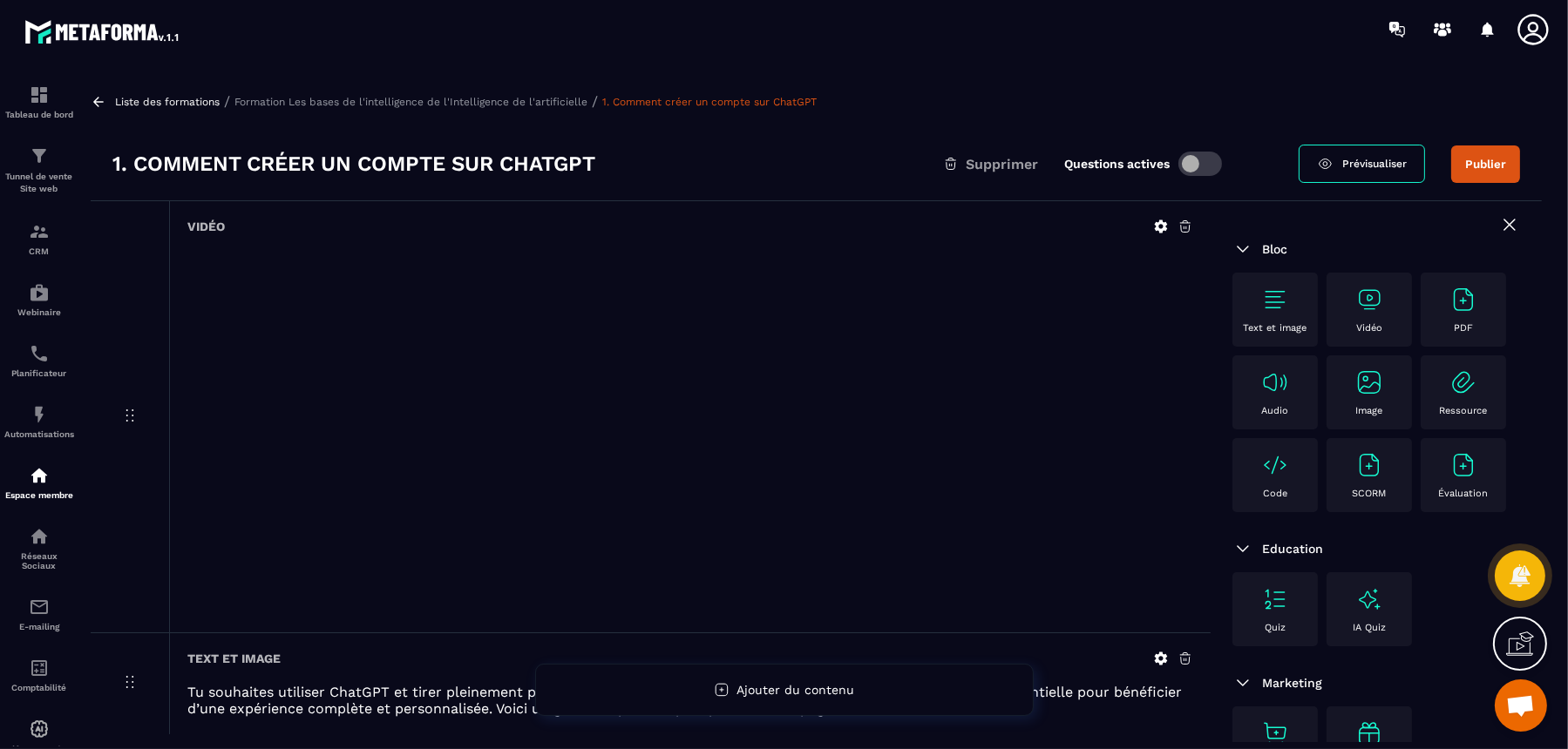
click at [475, 99] on p "Formation Les bases de l'intelligence de l'Intelligence de l'artificielle" at bounding box center [411, 102] width 353 height 12
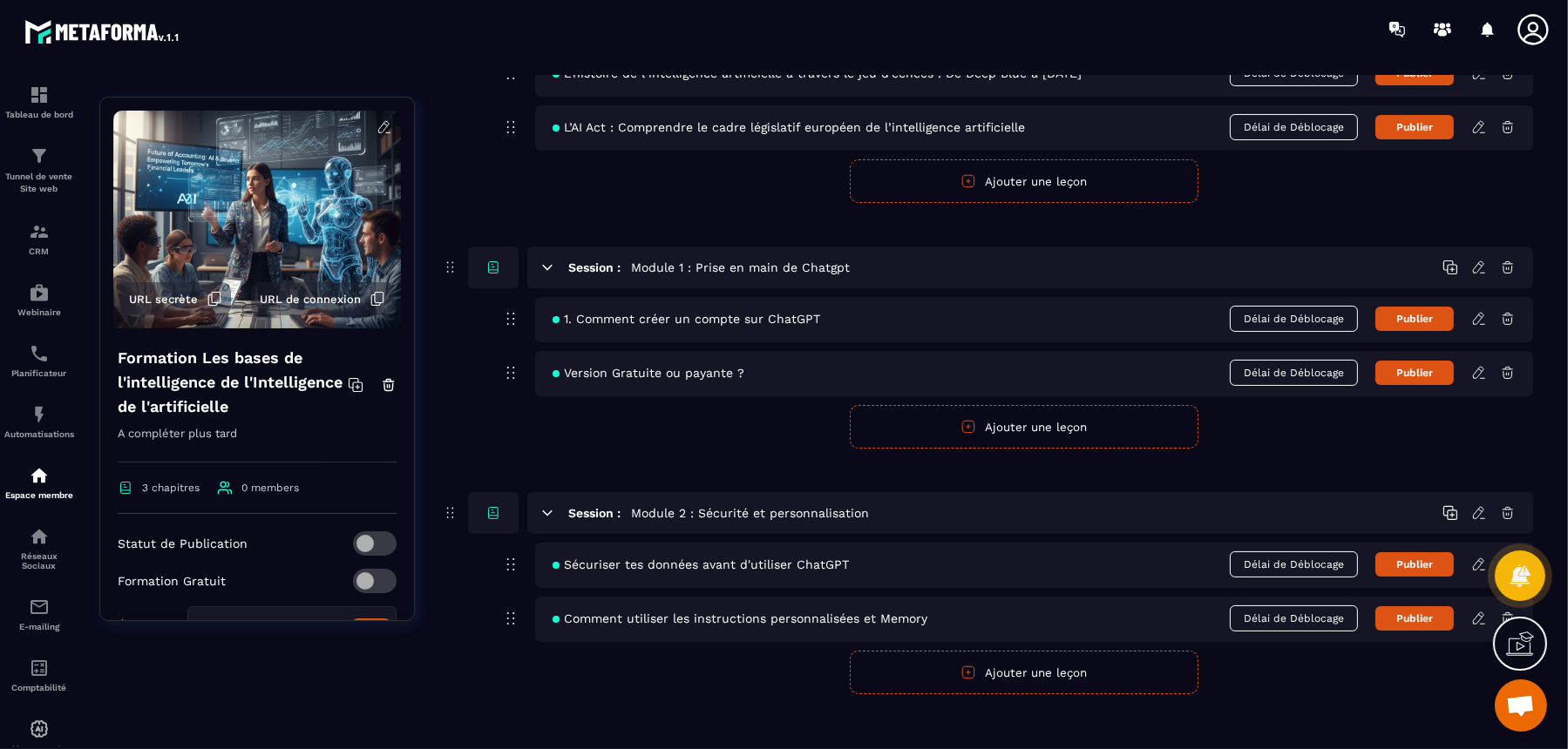
scroll to position [333, 0]
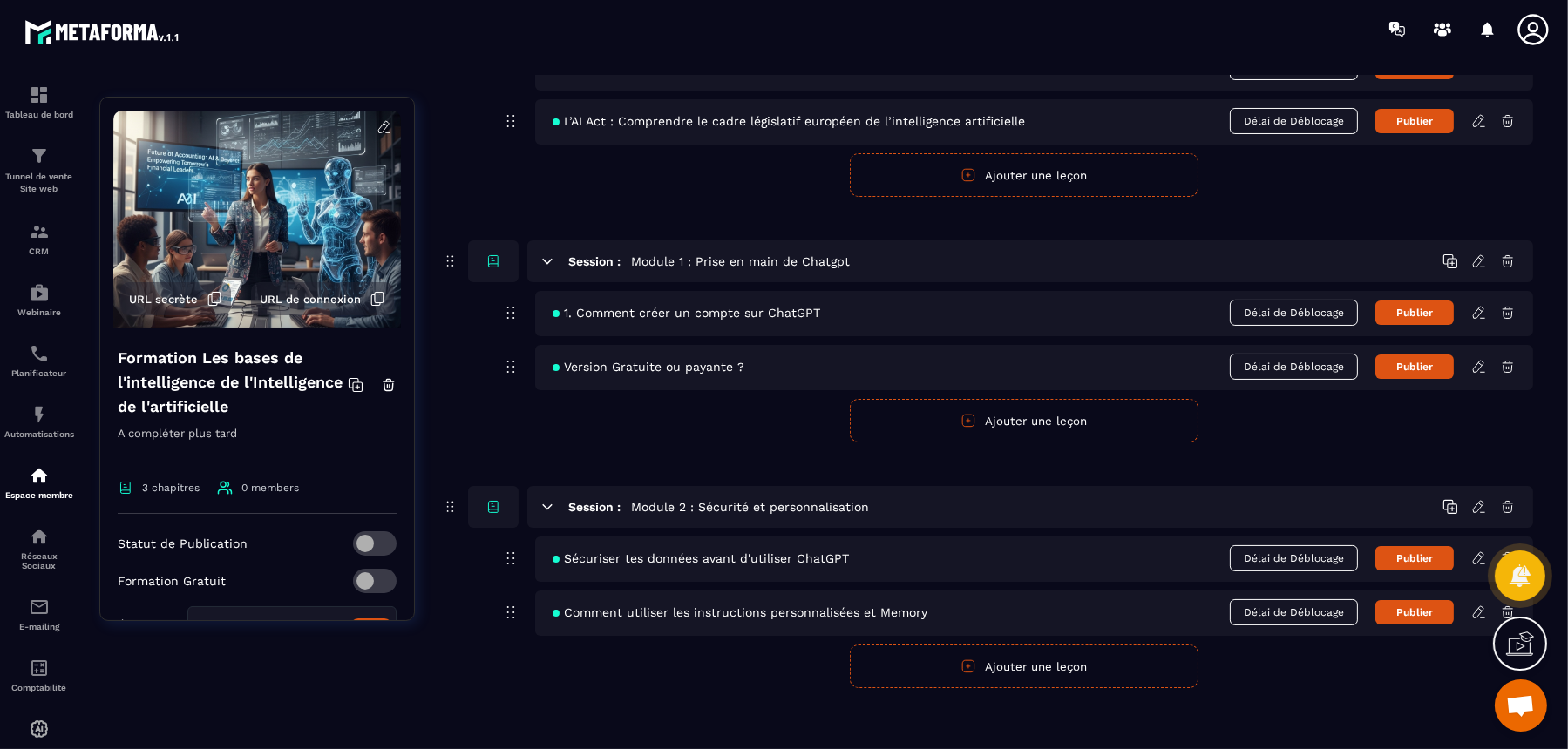
click at [984, 599] on button "Ajouter une leçon" at bounding box center [1024, 666] width 349 height 44
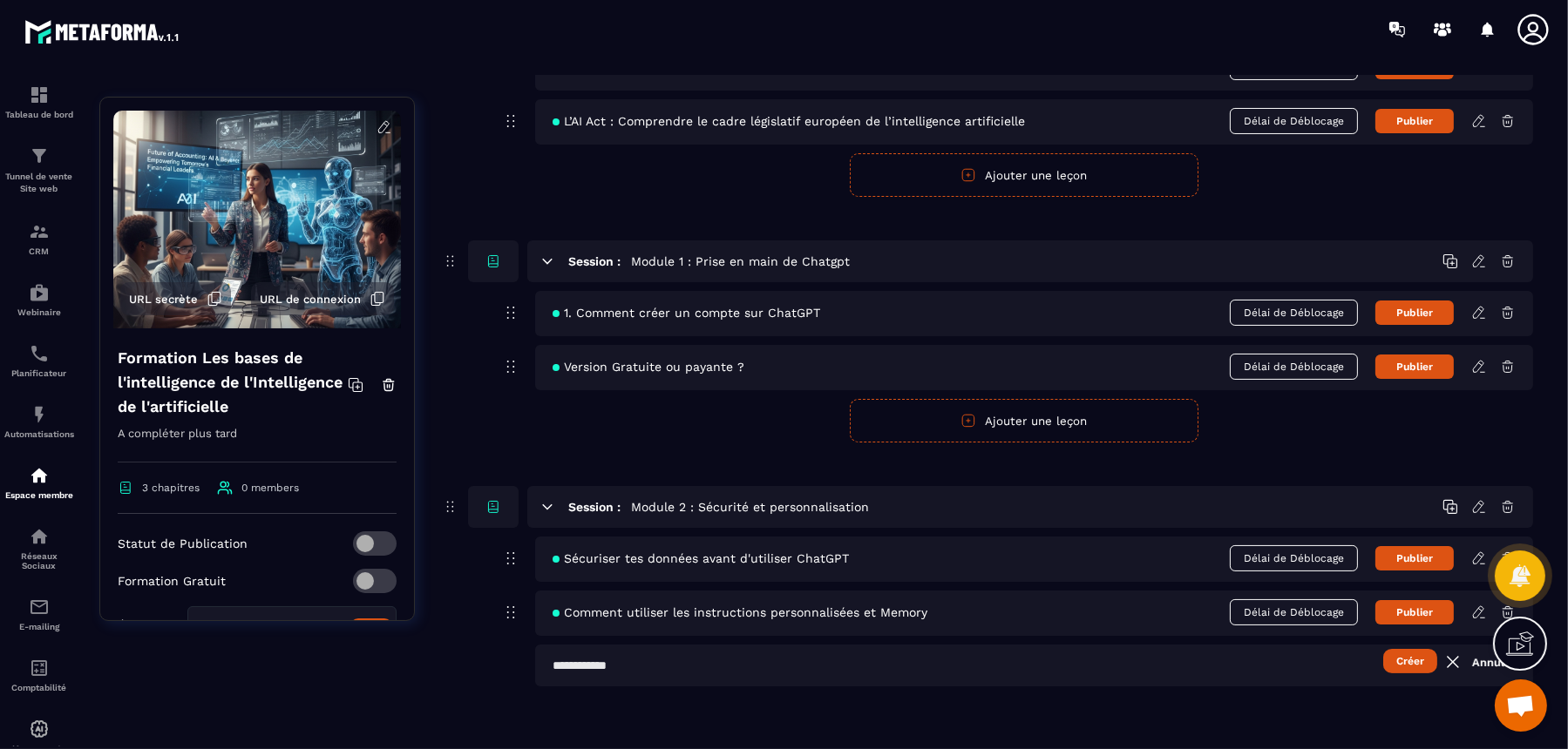
scroll to position [331, 0]
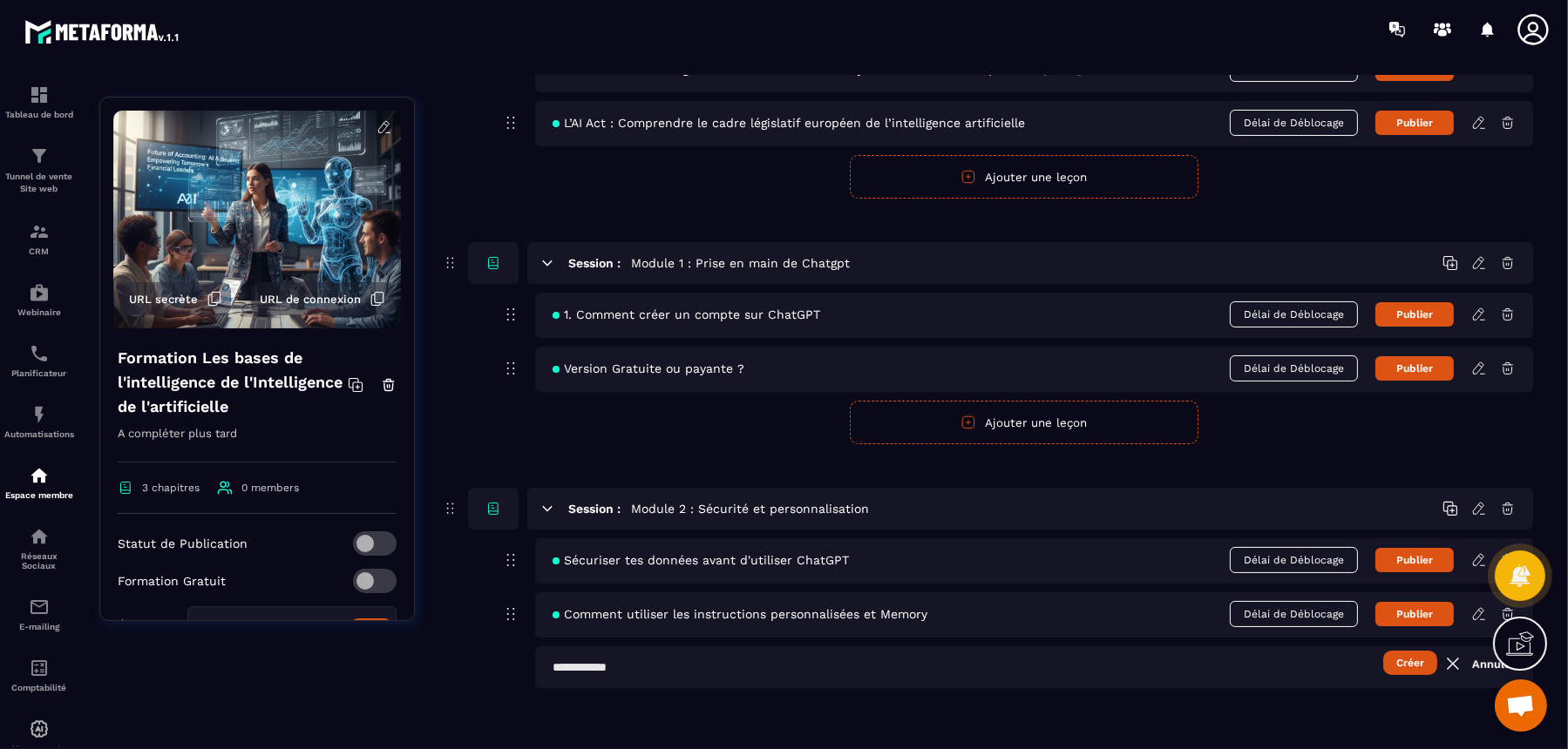
click at [840, 599] on input "text" at bounding box center [1034, 667] width 998 height 42
paste input "**********"
click at [562, 599] on input "**********" at bounding box center [1034, 667] width 998 height 42
type input "**********"
click at [1254, 599] on div "**********" at bounding box center [987, 310] width 1092 height 844
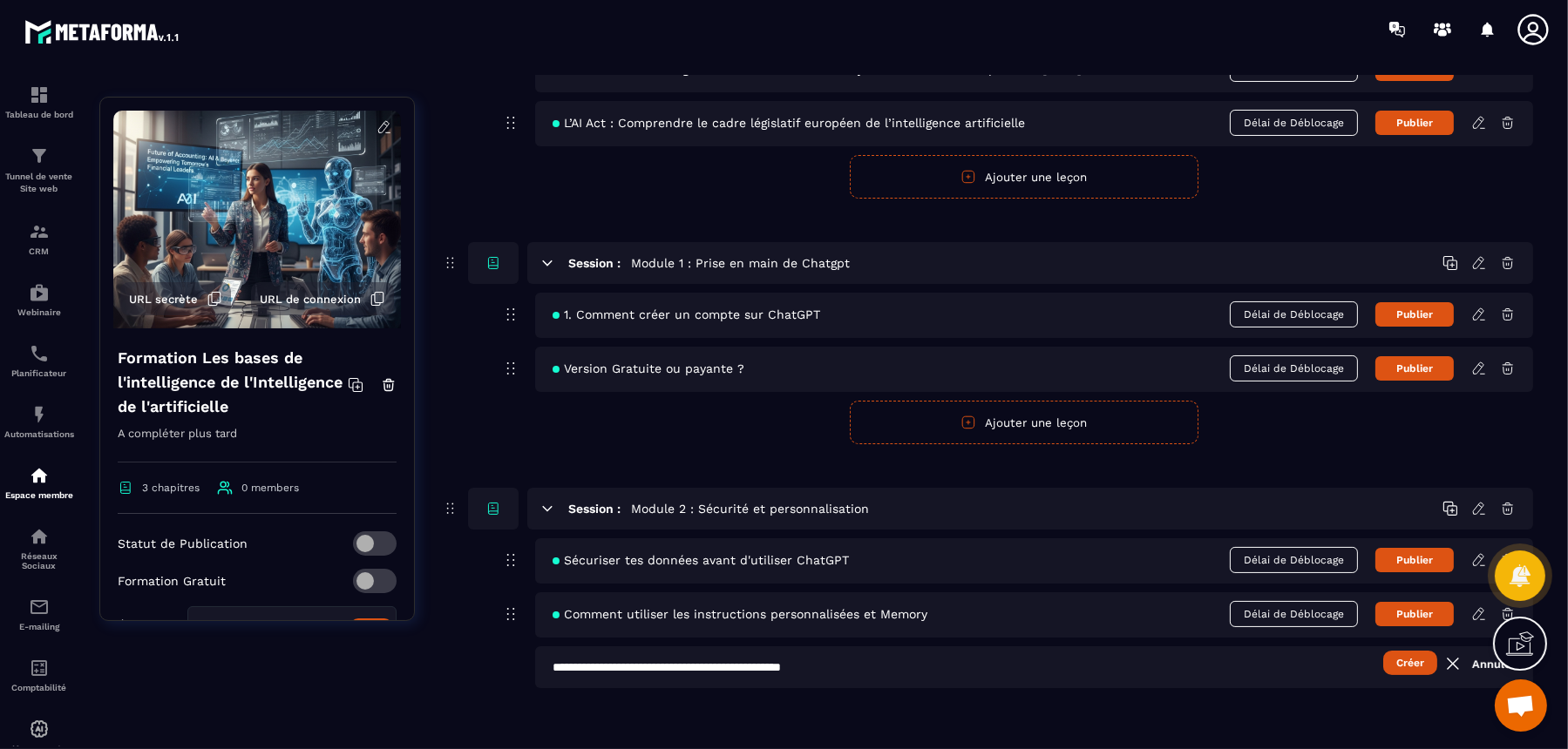
click at [1254, 599] on button "Créer" at bounding box center [1410, 664] width 54 height 25
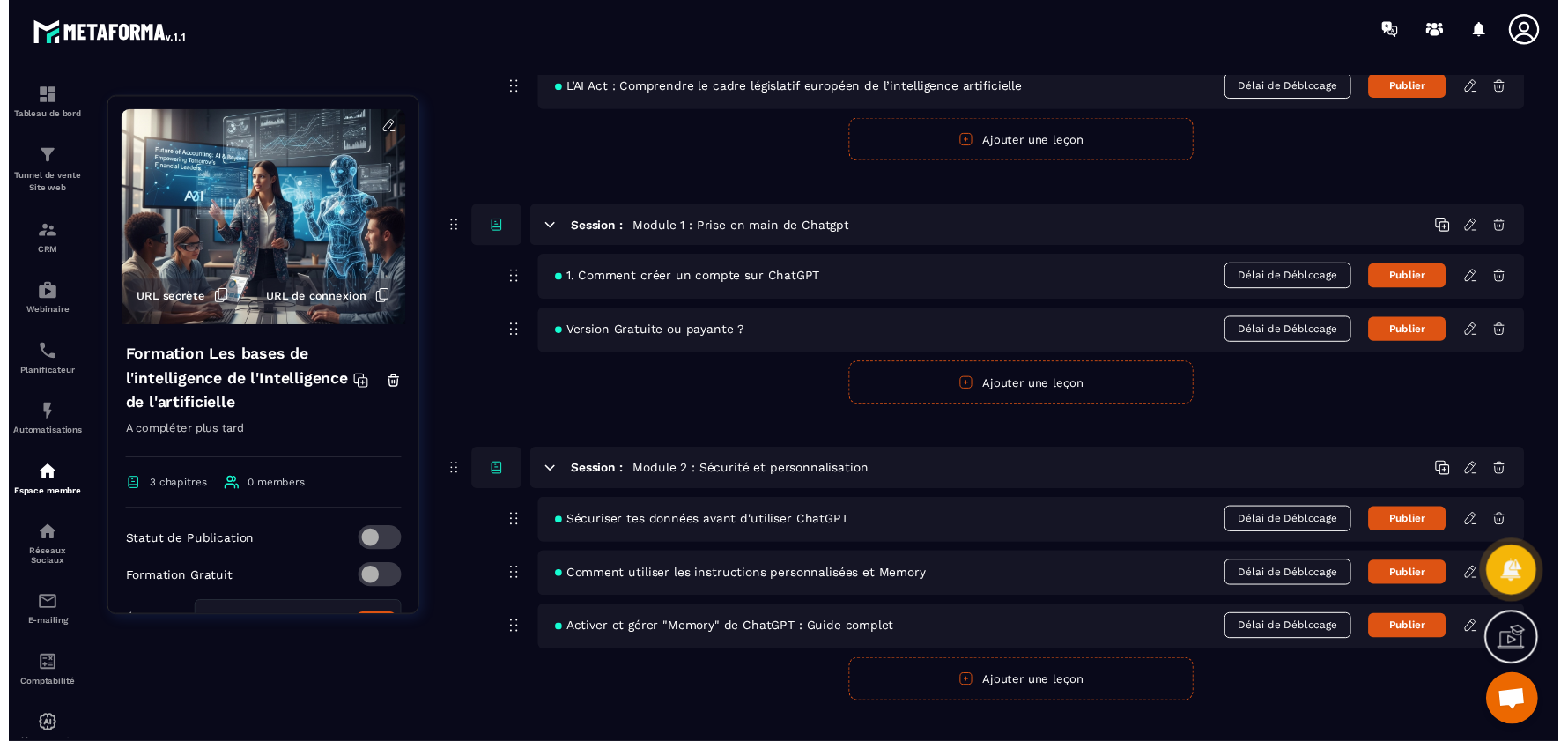
scroll to position [391, 0]
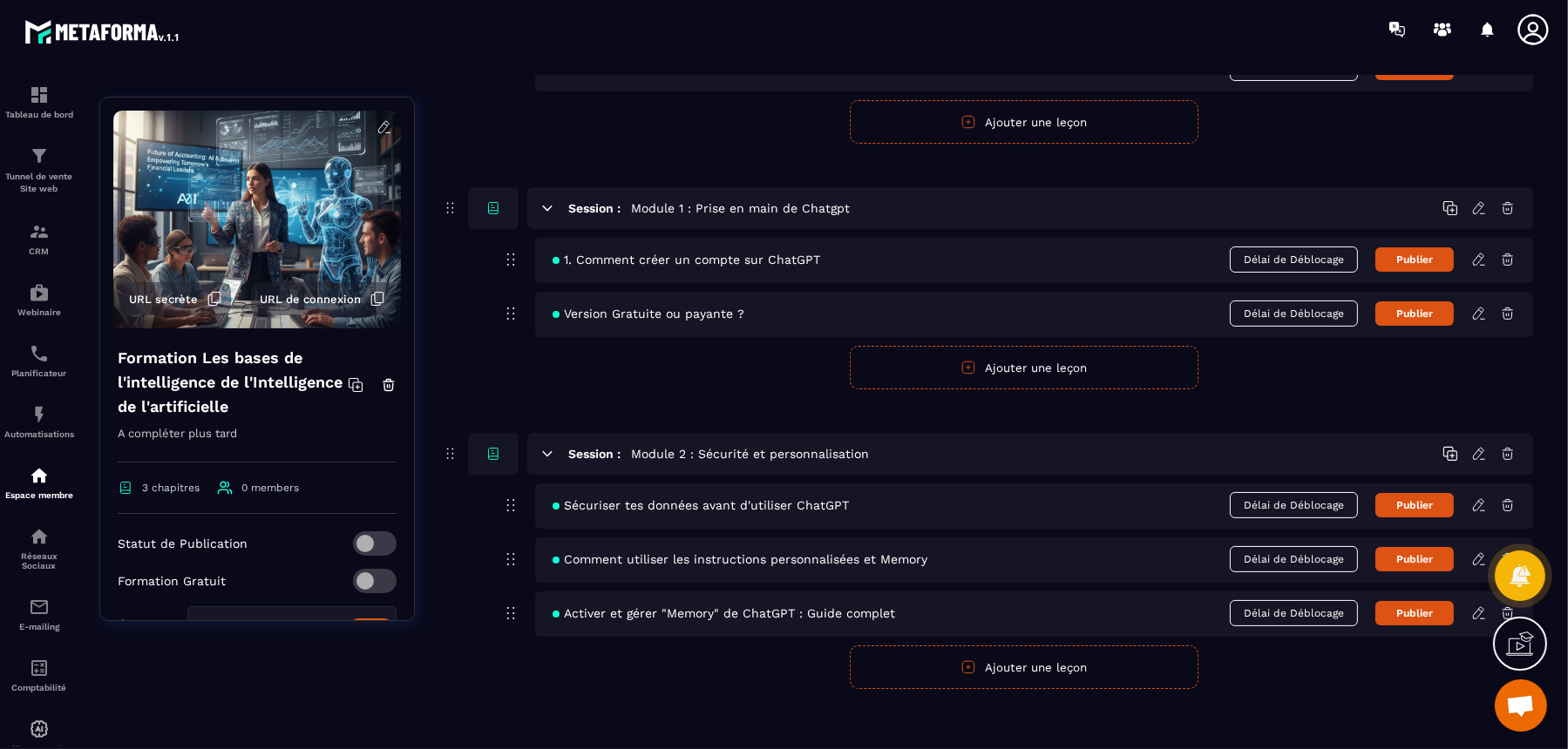
click at [1254, 599] on icon at bounding box center [1480, 613] width 16 height 16
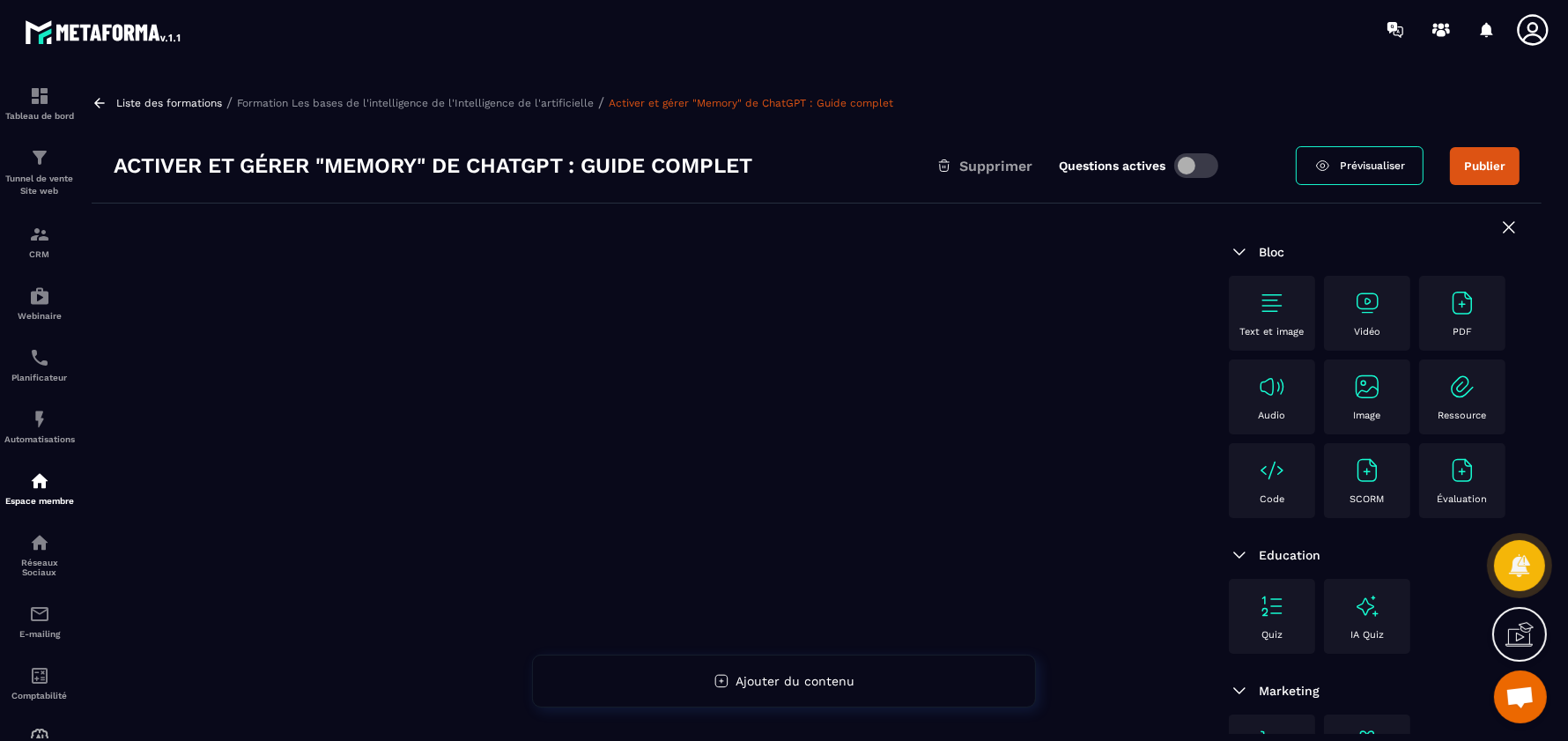
click at [1267, 301] on img at bounding box center [1366, 302] width 28 height 28
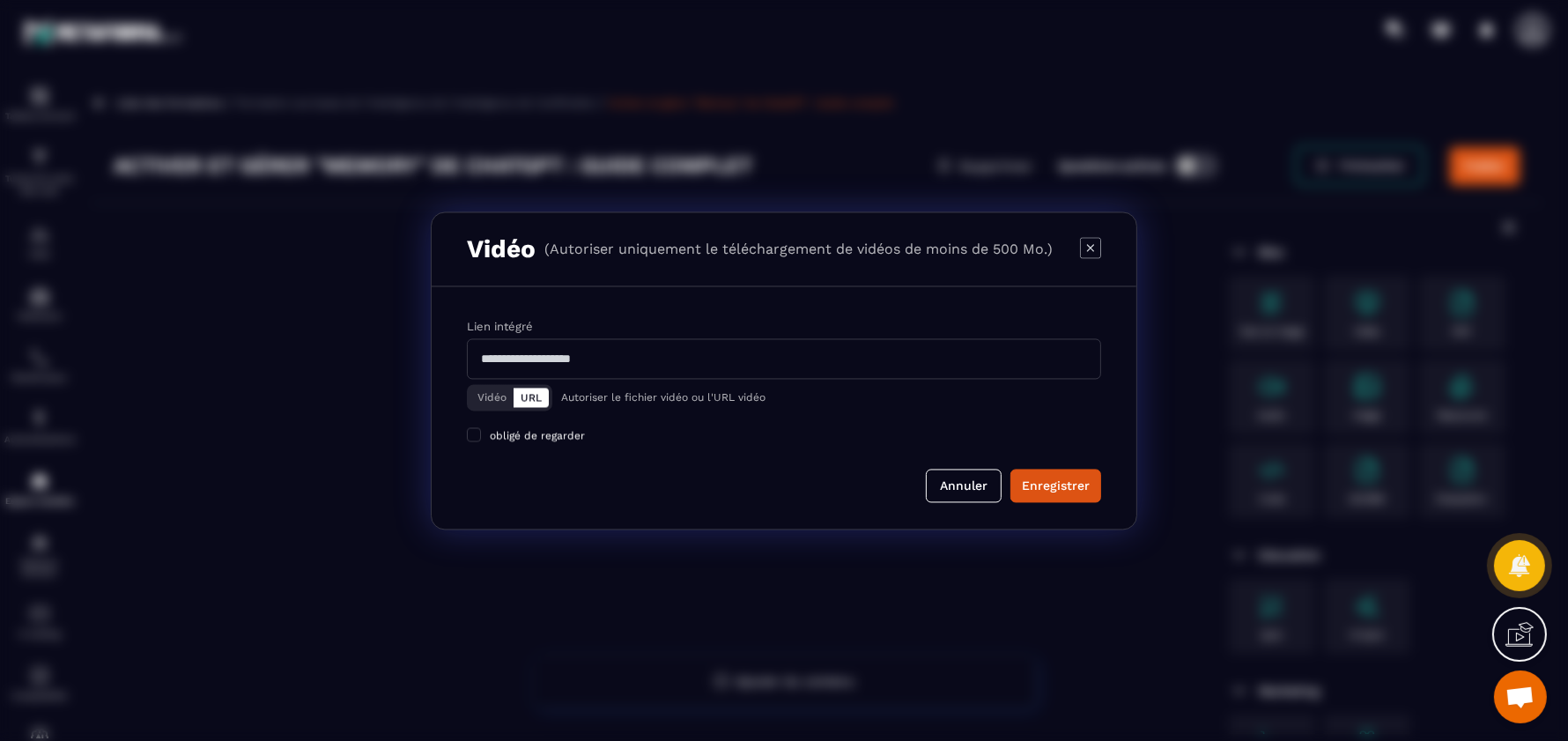
click at [825, 367] on input "Modal window" at bounding box center [784, 358] width 634 height 40
paste input "**********"
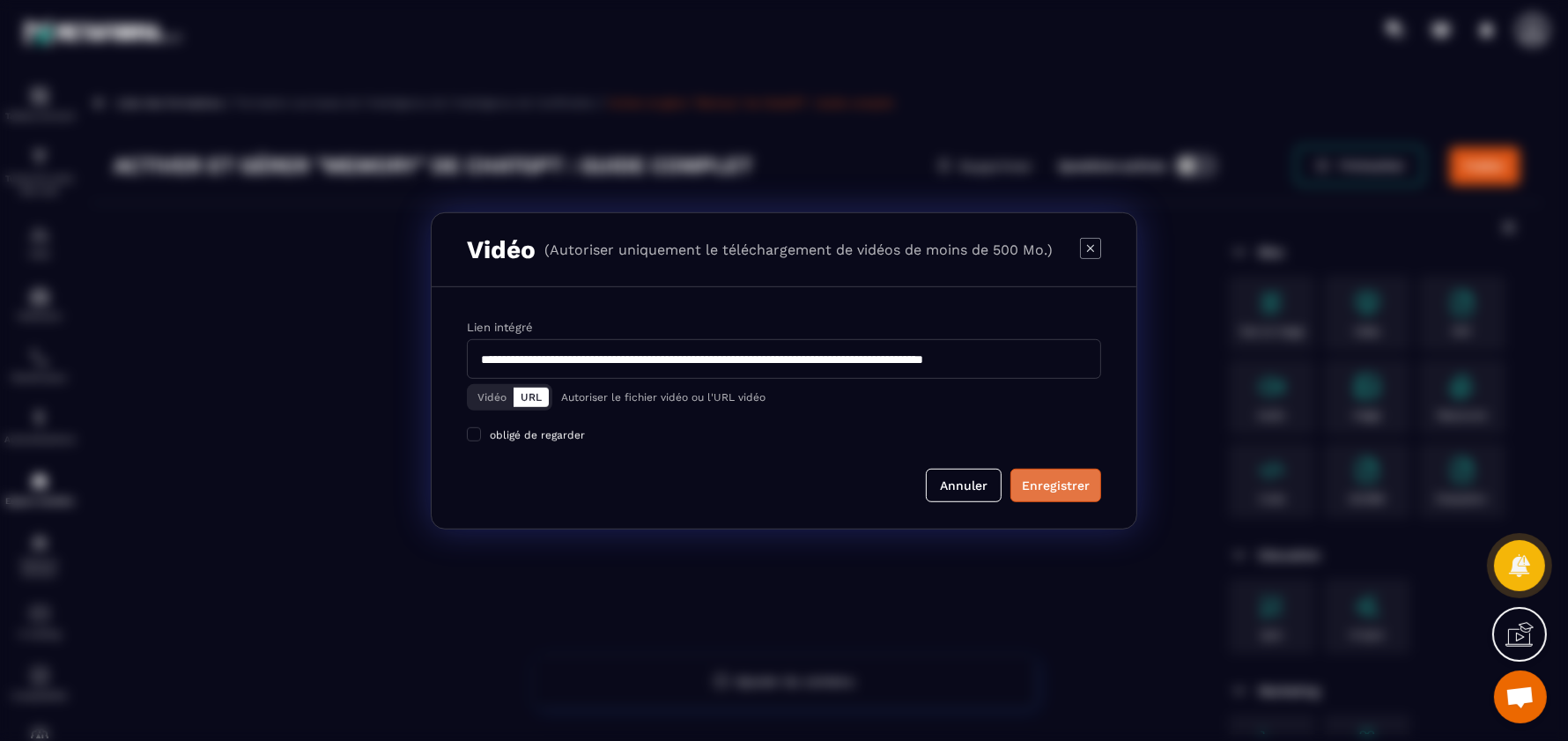
type input "**********"
click at [1041, 488] on div "Enregistrer" at bounding box center [1056, 486] width 68 height 17
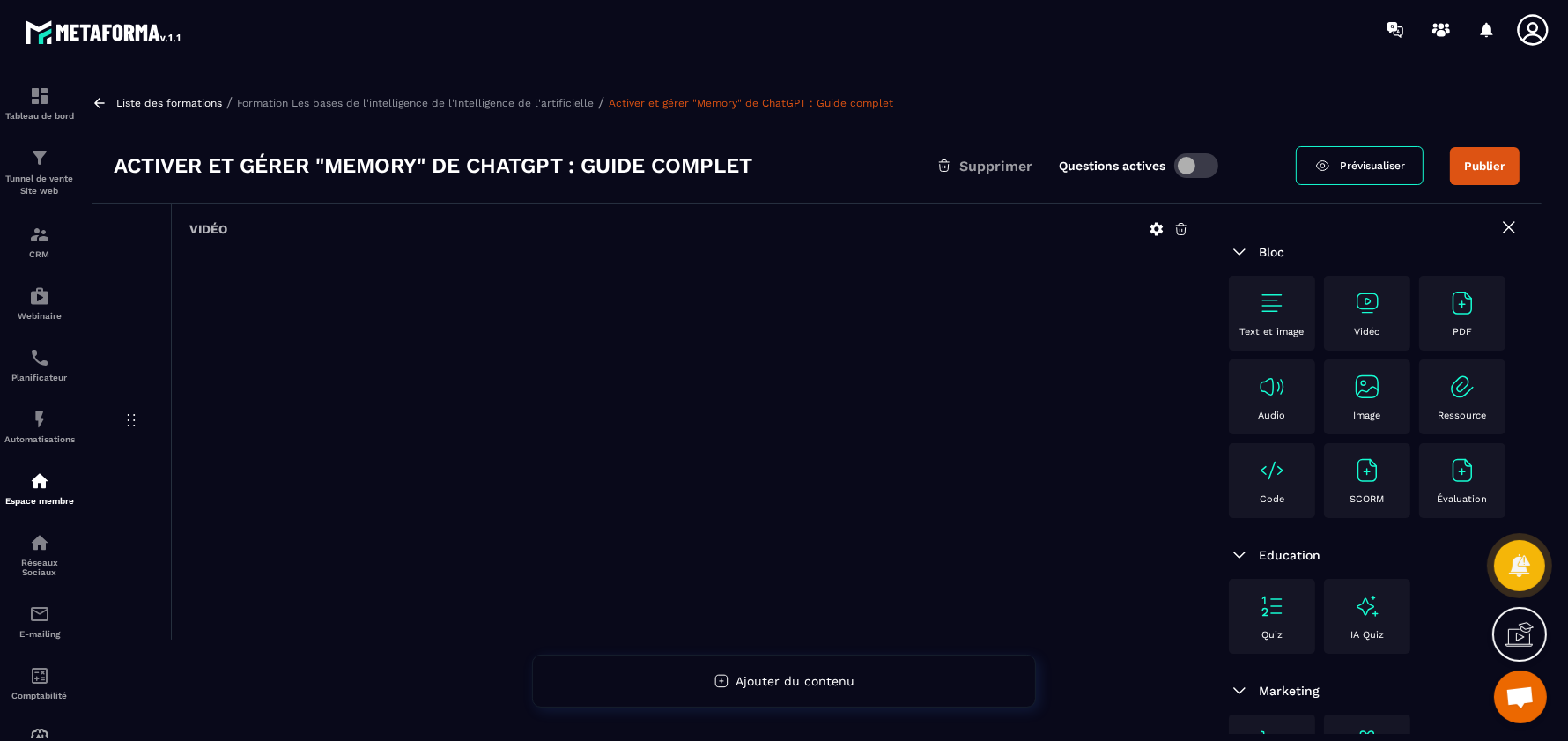
click at [1245, 317] on div "Text et image" at bounding box center [1272, 313] width 69 height 48
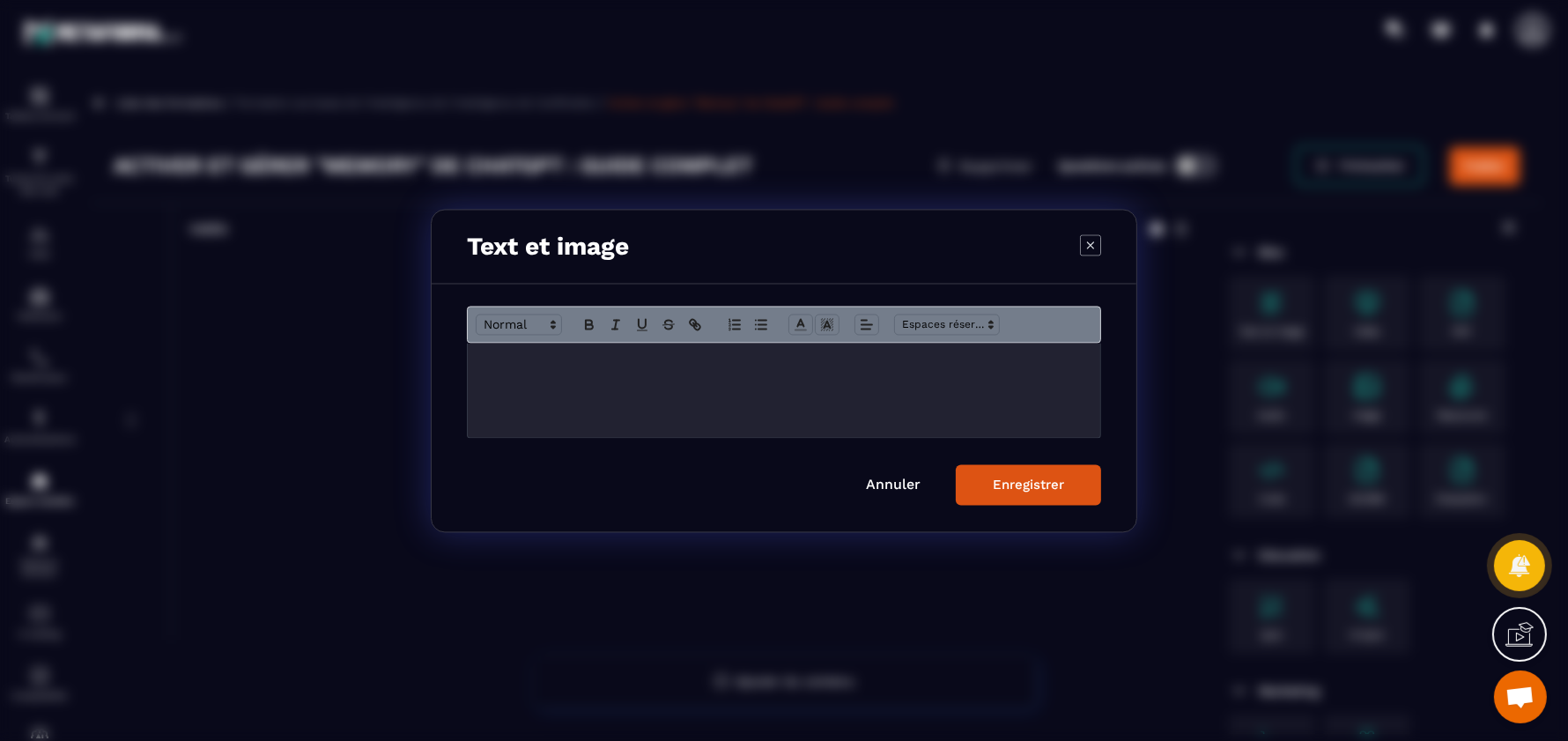
click at [891, 414] on div "Modal window" at bounding box center [783, 390] width 632 height 94
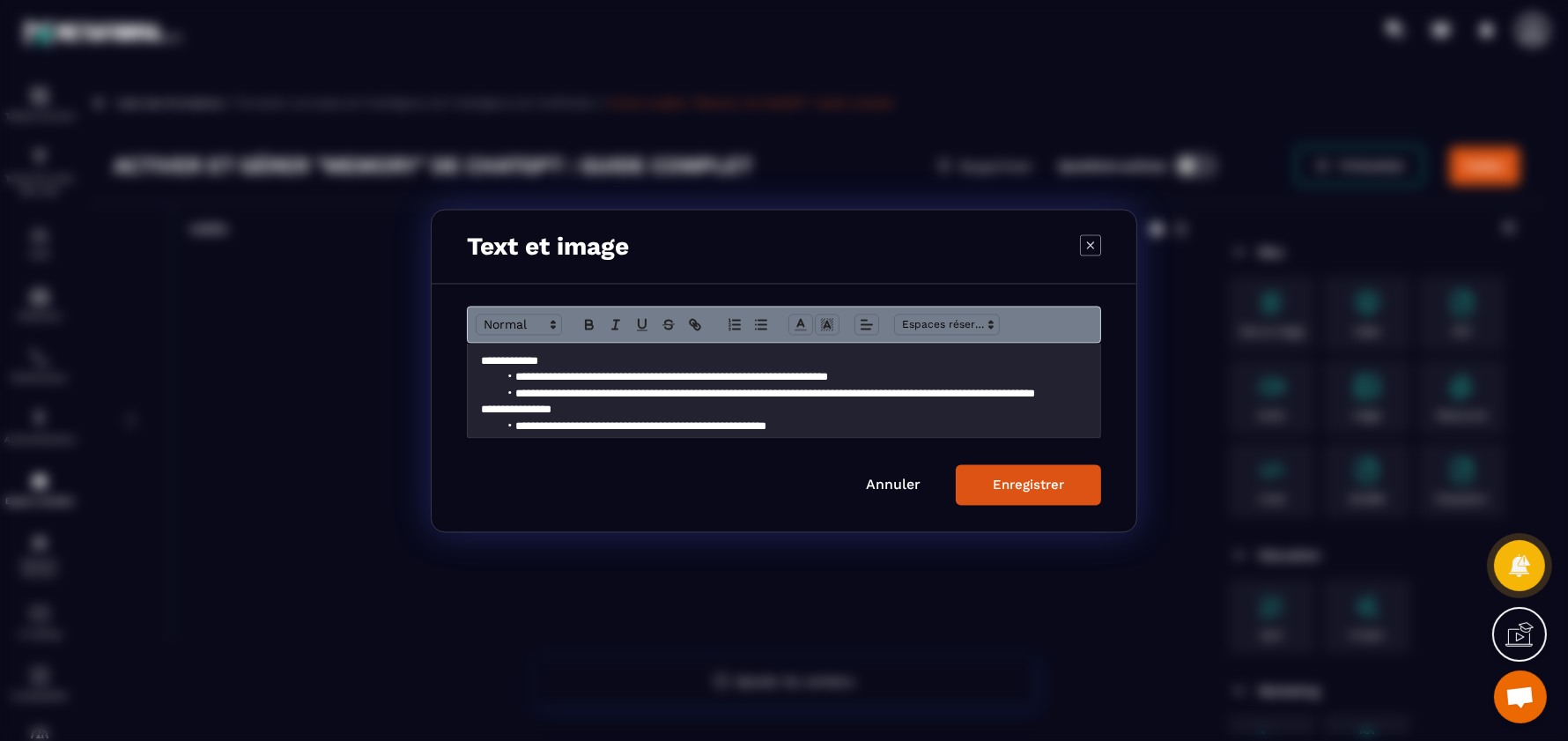
scroll to position [841, 0]
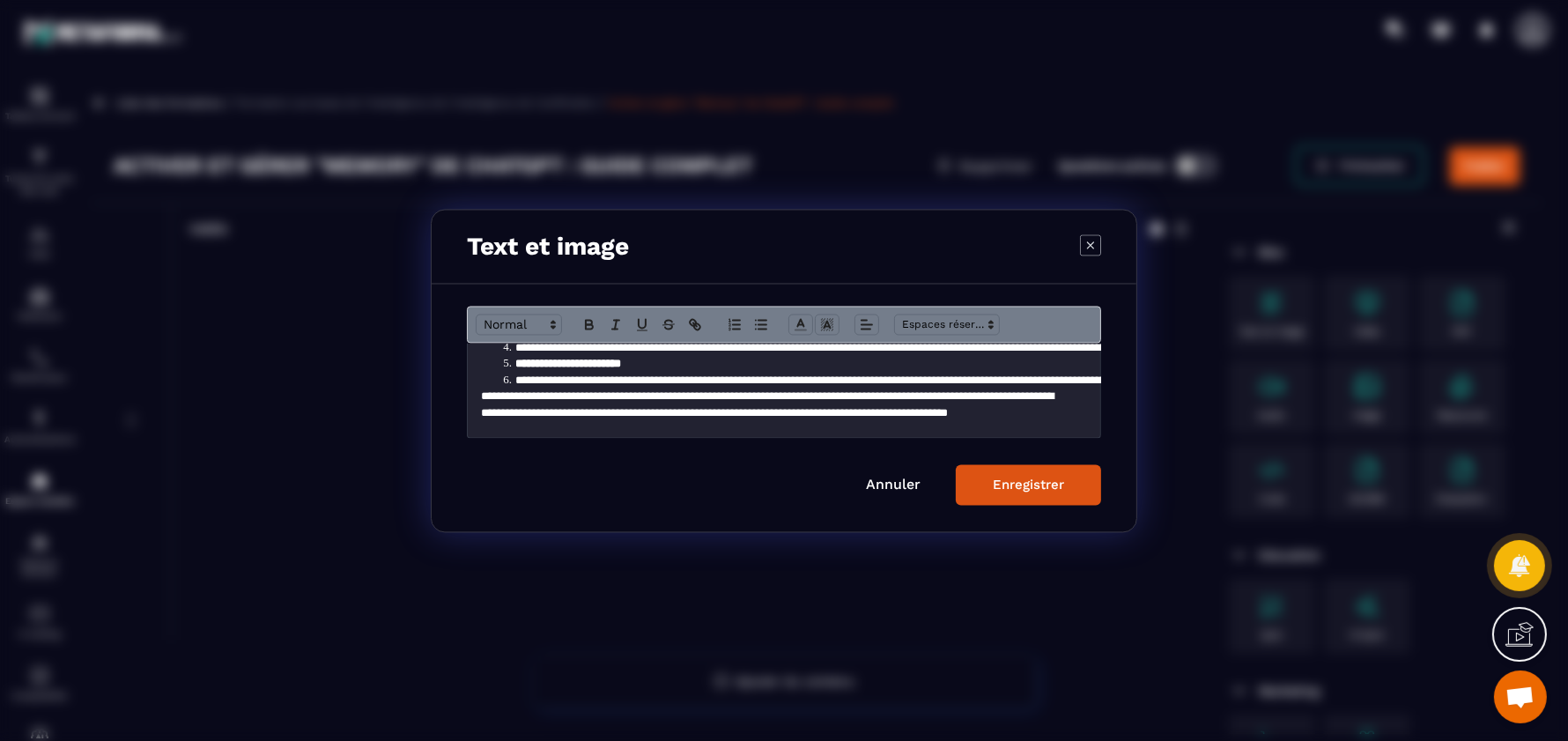
click at [1039, 488] on div "Enregistrer" at bounding box center [1029, 485] width 71 height 16
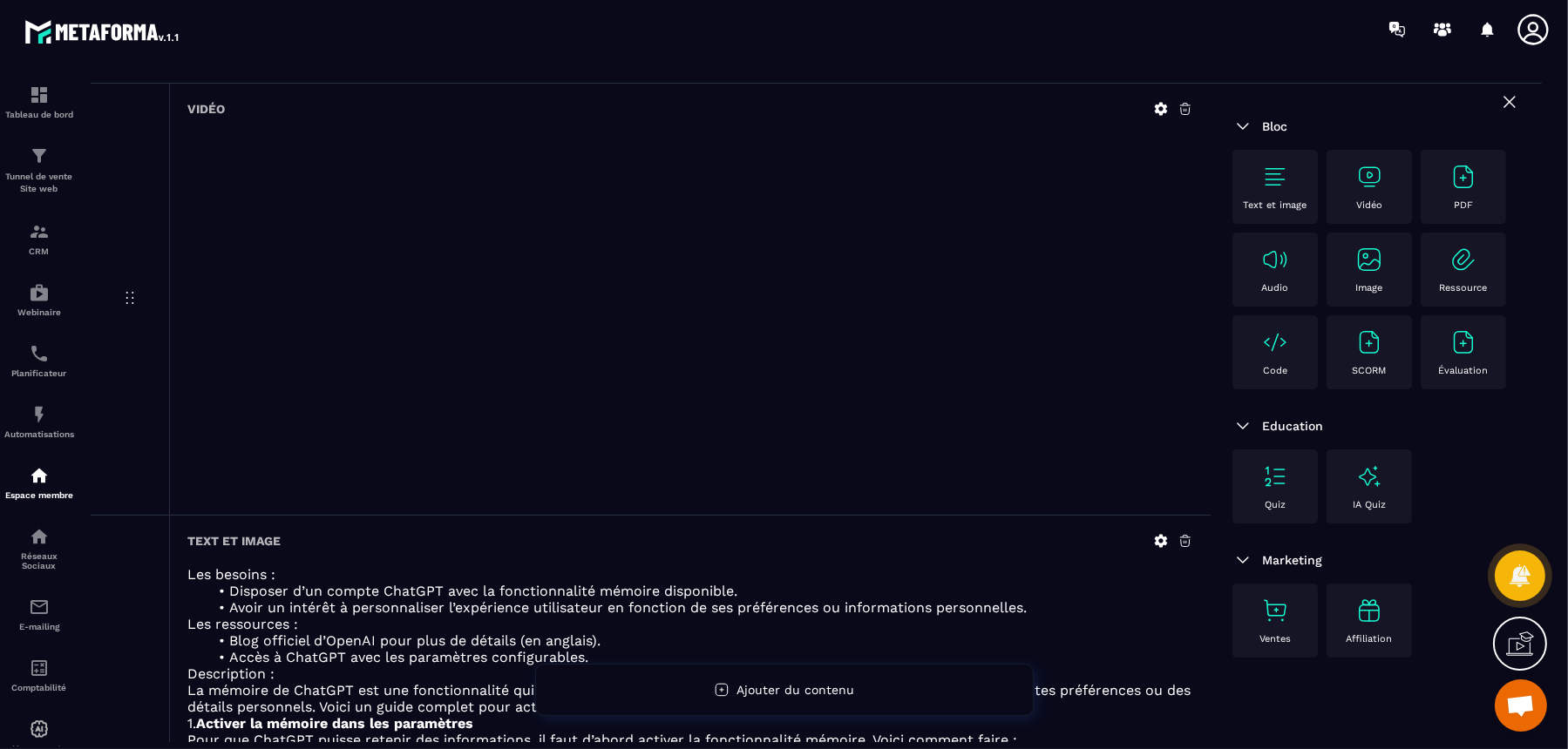
scroll to position [0, 0]
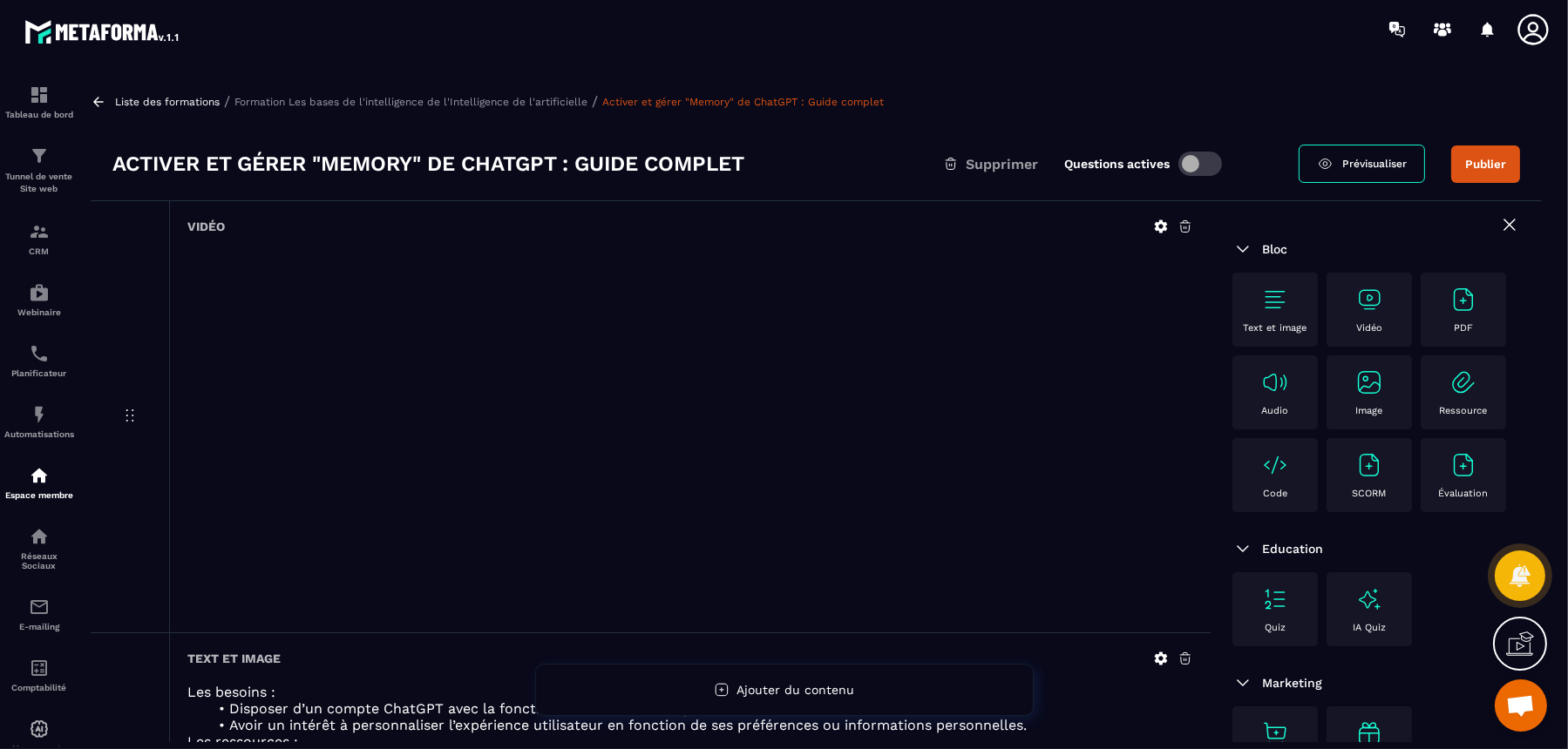
click at [558, 103] on p "Formation Les bases de l'intelligence de l'Intelligence de l'artificielle" at bounding box center [411, 102] width 353 height 12
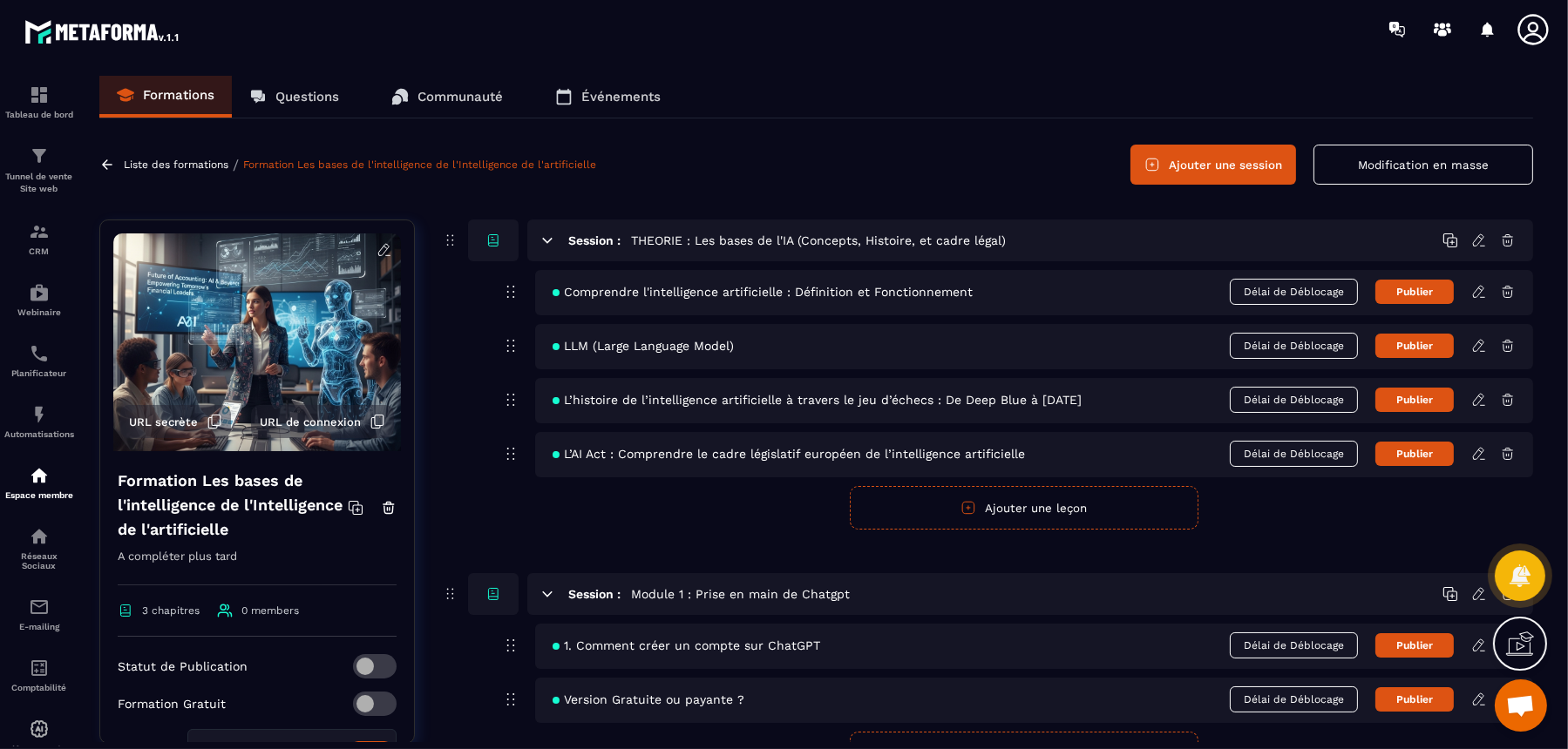
click at [645, 531] on div "Session : THEORIE : Les bases de l'IA (Concepts, Histoire, et cadre légal) Comp…" at bounding box center [987, 646] width 1092 height 855
click at [1249, 164] on button "Ajouter une session" at bounding box center [1214, 164] width 165 height 40
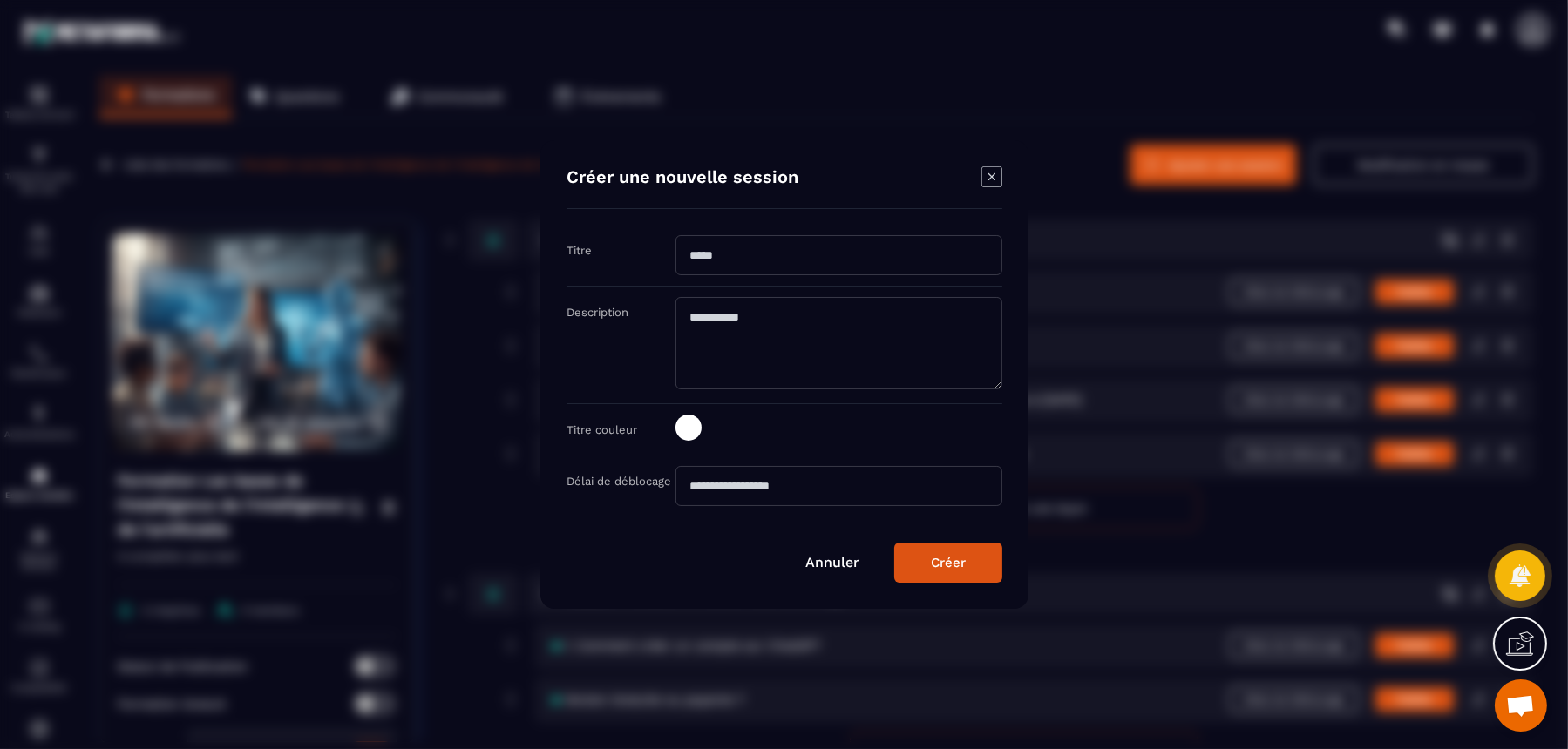
click at [764, 251] on input "Modal window" at bounding box center [839, 255] width 327 height 40
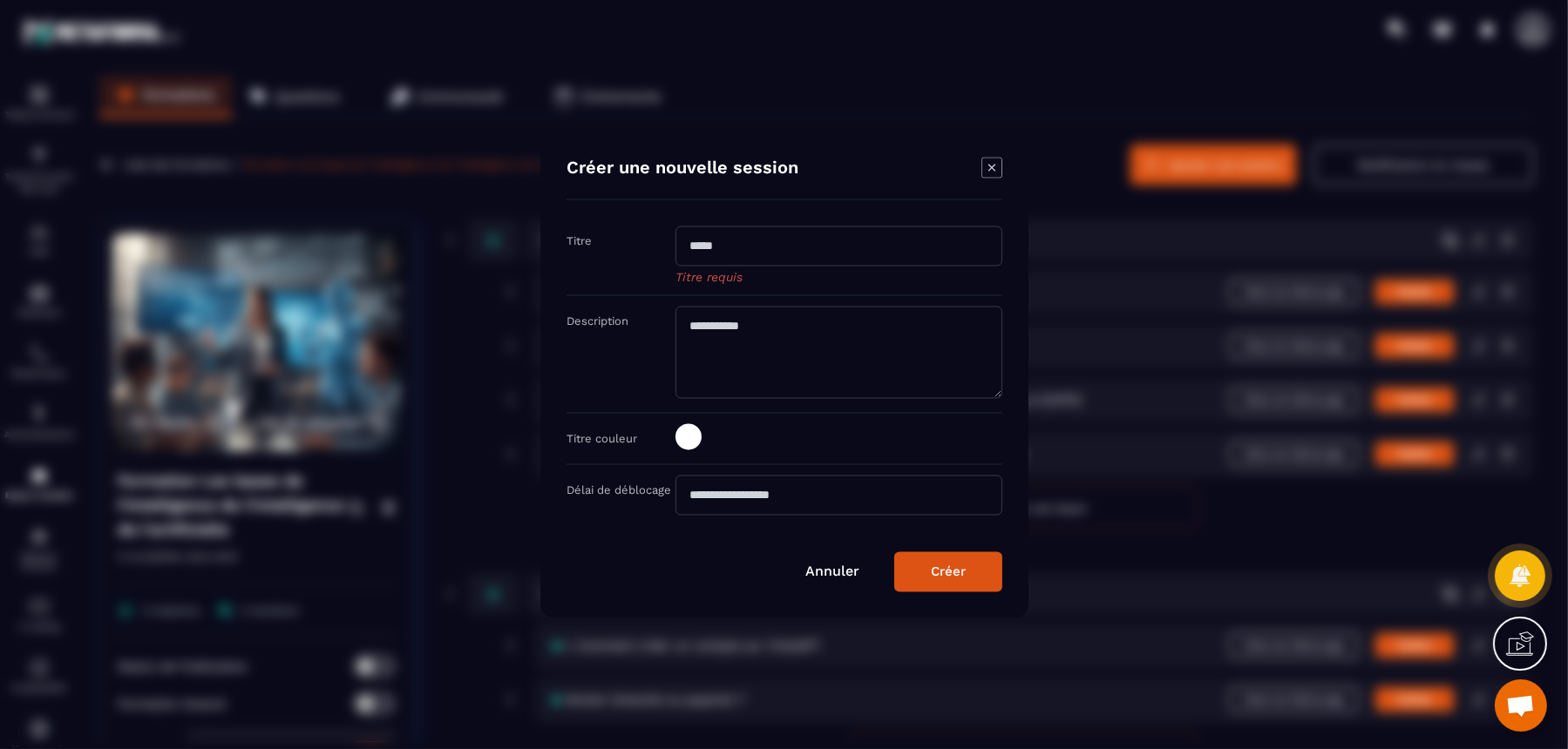
click at [800, 241] on input "Modal window" at bounding box center [839, 247] width 327 height 40
paste input "**********"
type input "**********"
click at [876, 370] on textarea "Modal window" at bounding box center [839, 351] width 327 height 92
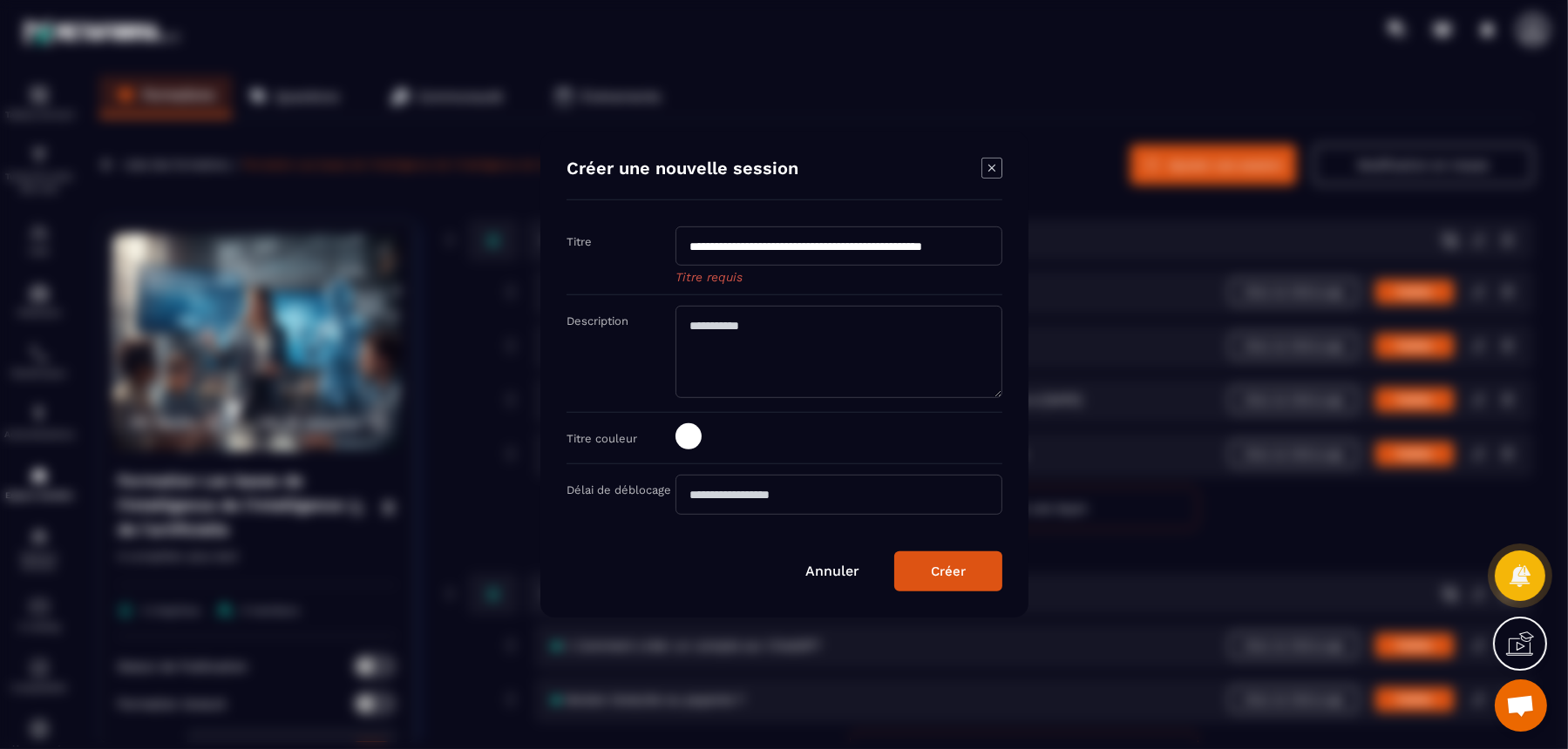
scroll to position [0, 0]
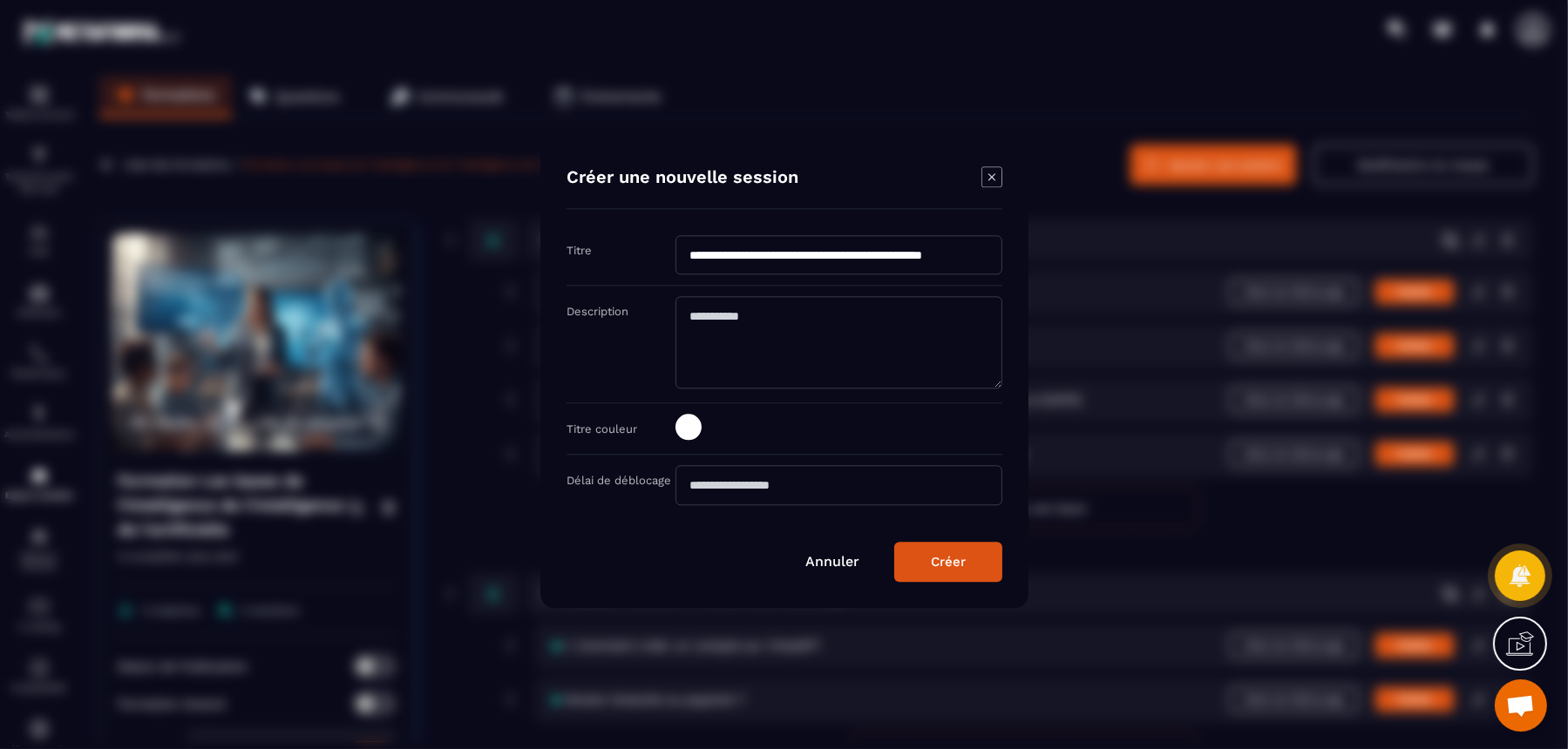
click at [945, 562] on div "Créer" at bounding box center [948, 563] width 35 height 16
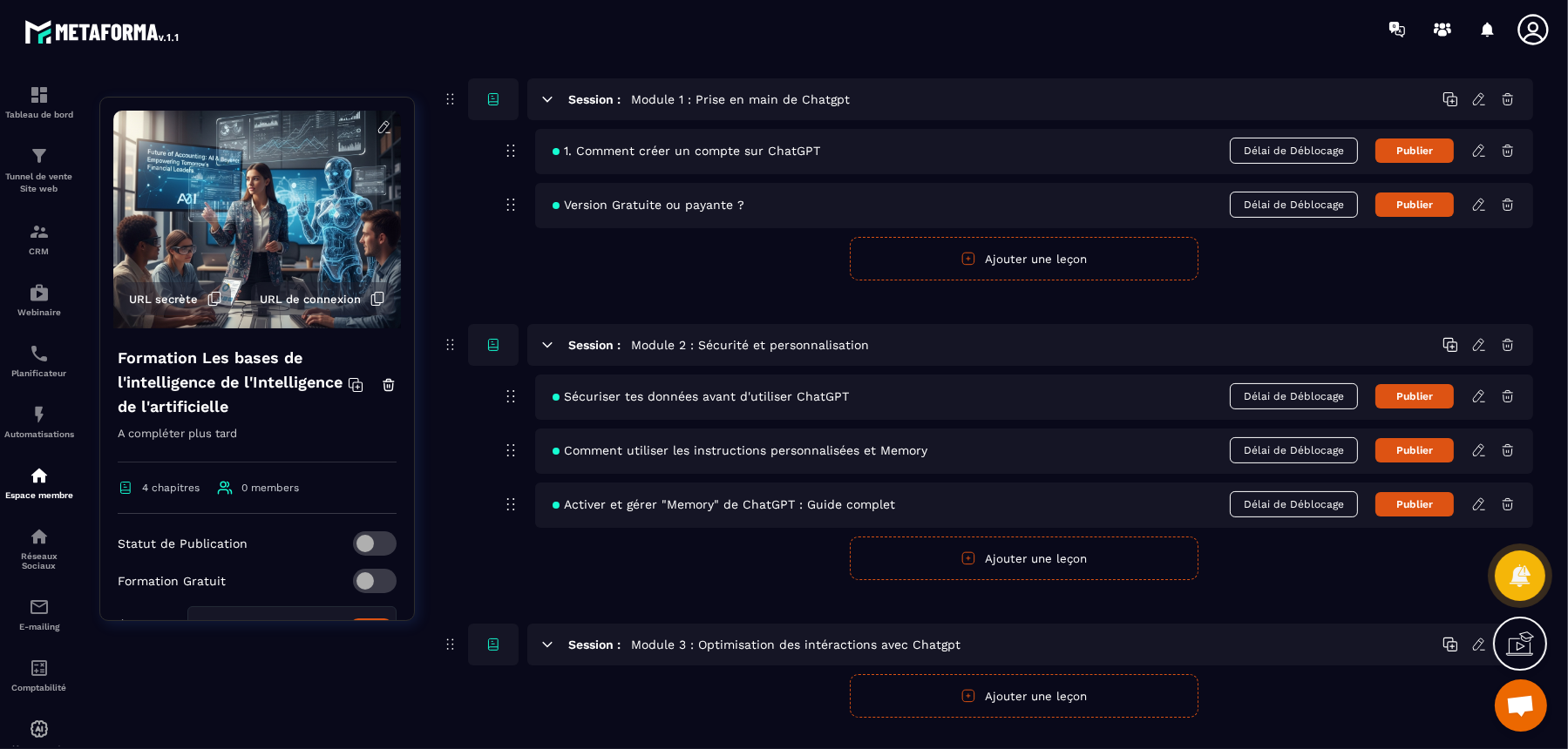
scroll to position [524, 0]
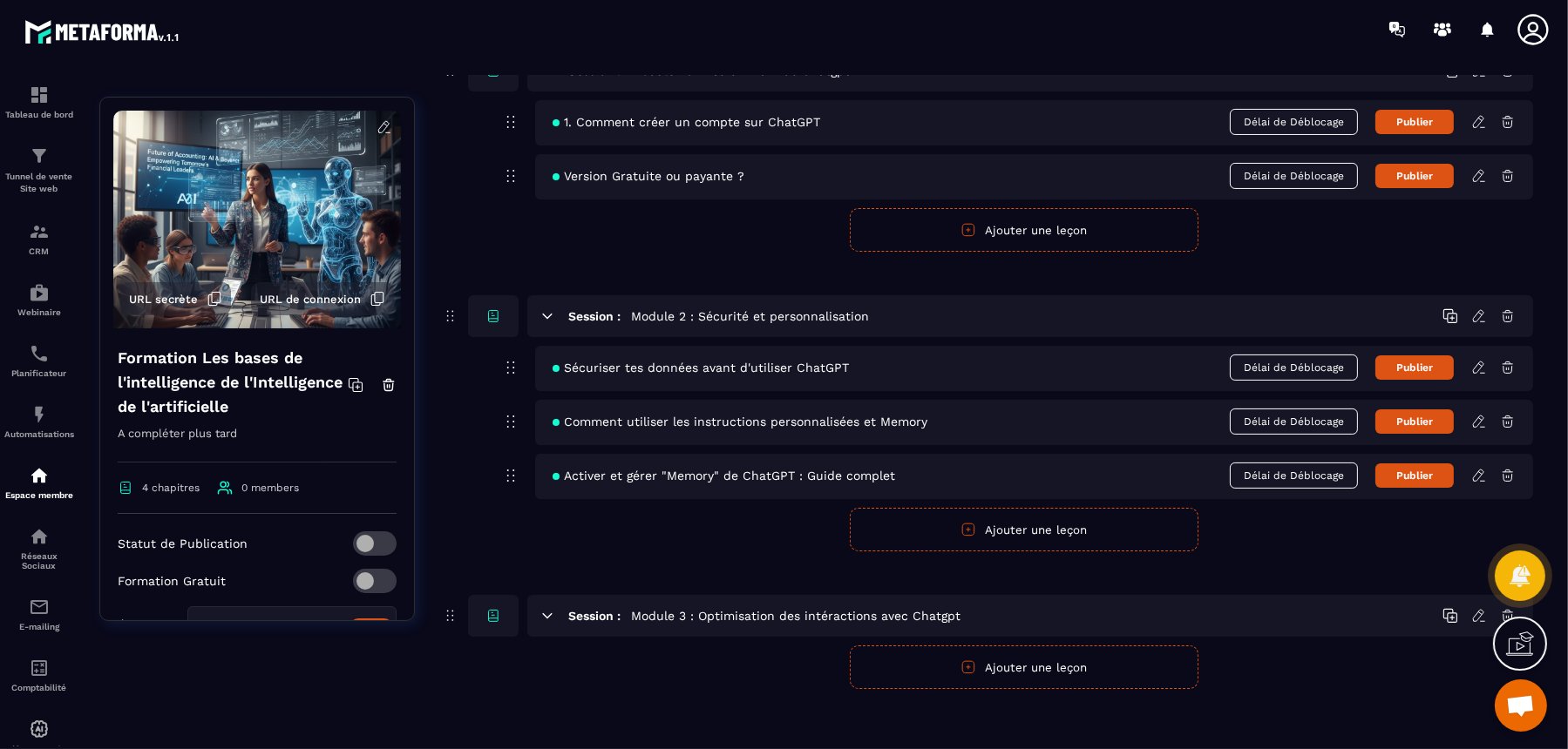
click at [1015, 599] on button "Ajouter une leçon" at bounding box center [1024, 667] width 349 height 44
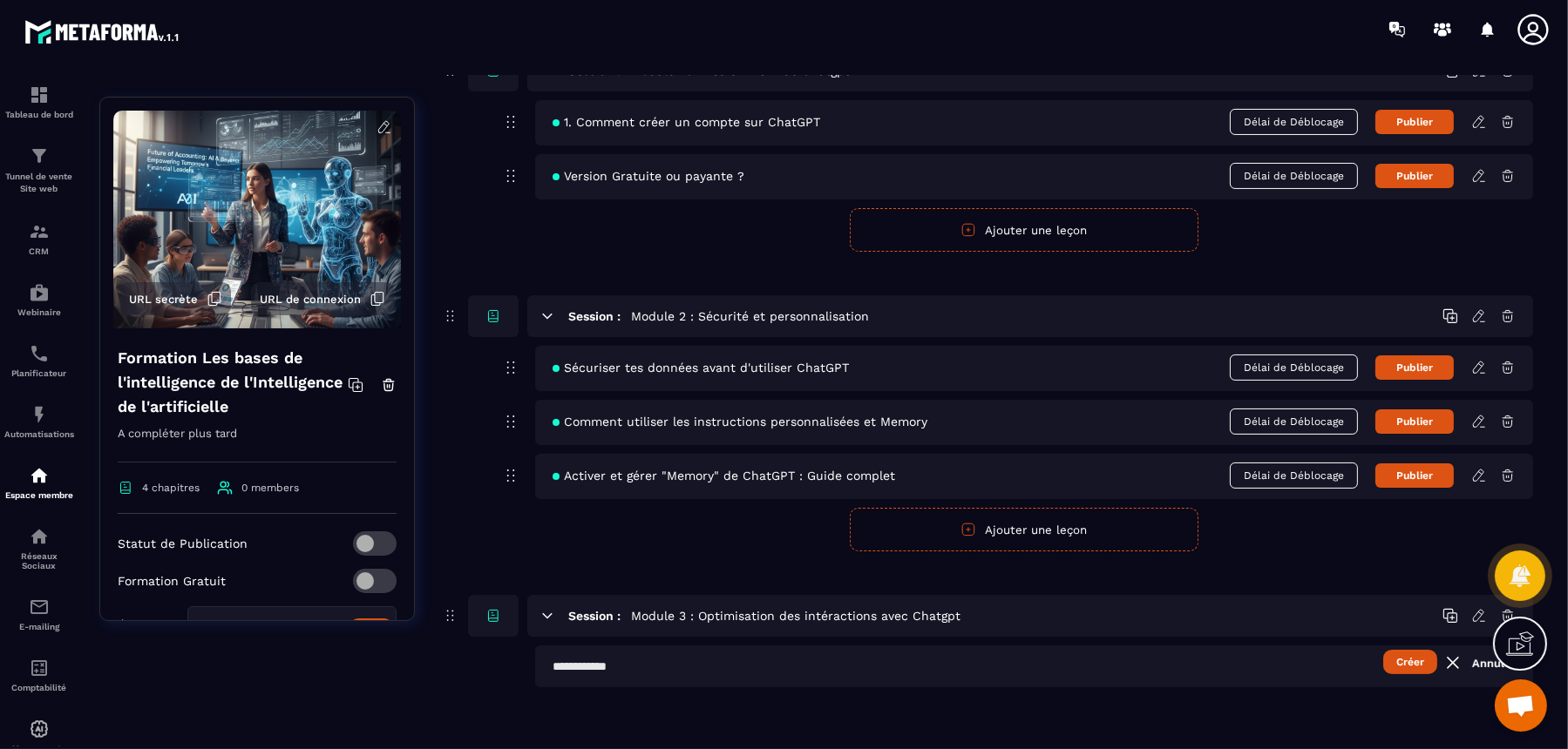
scroll to position [522, 0]
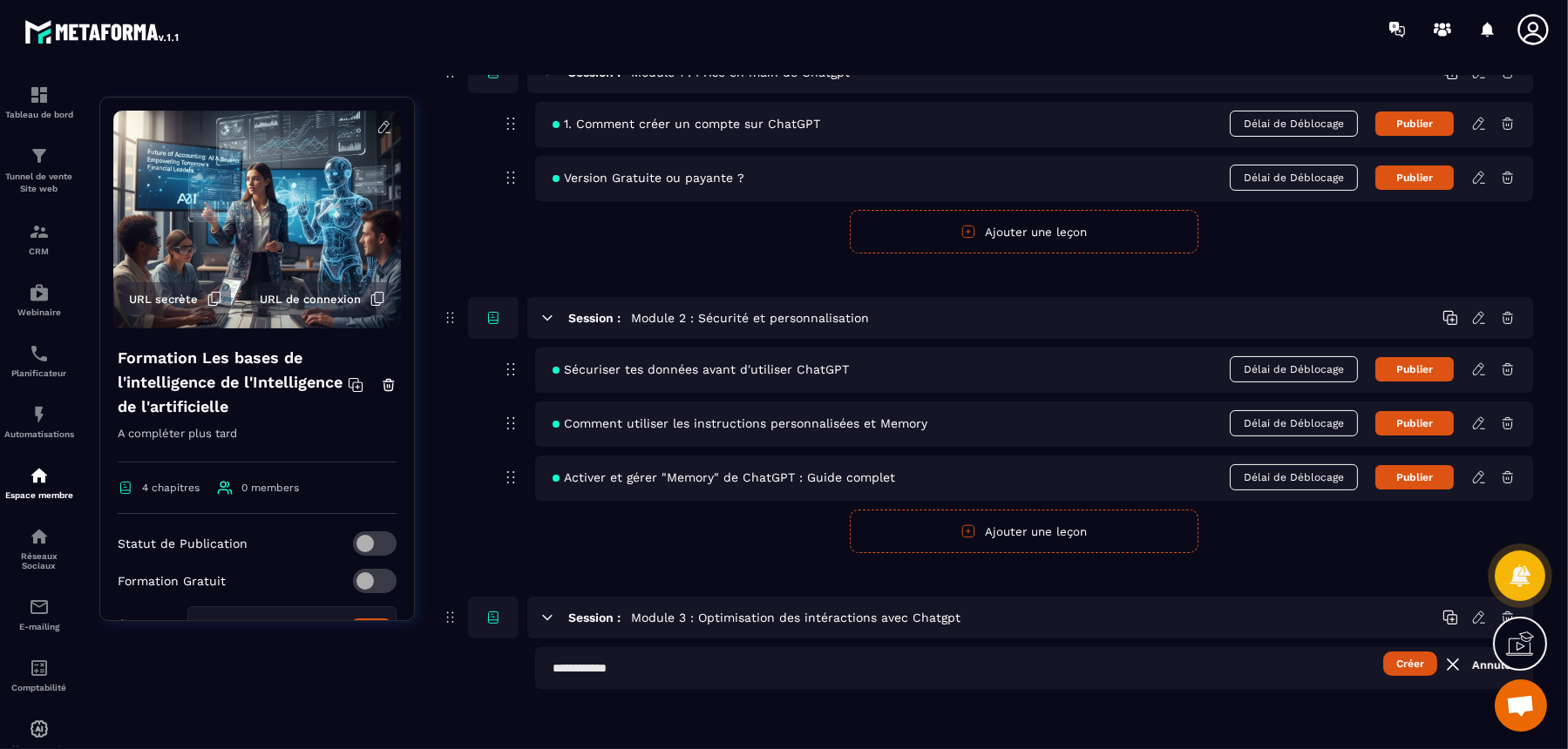
click at [964, 599] on input "text" at bounding box center [1034, 668] width 998 height 42
paste input "**********"
type input "**********"
click at [1254, 599] on button "Créer" at bounding box center [1410, 665] width 54 height 25
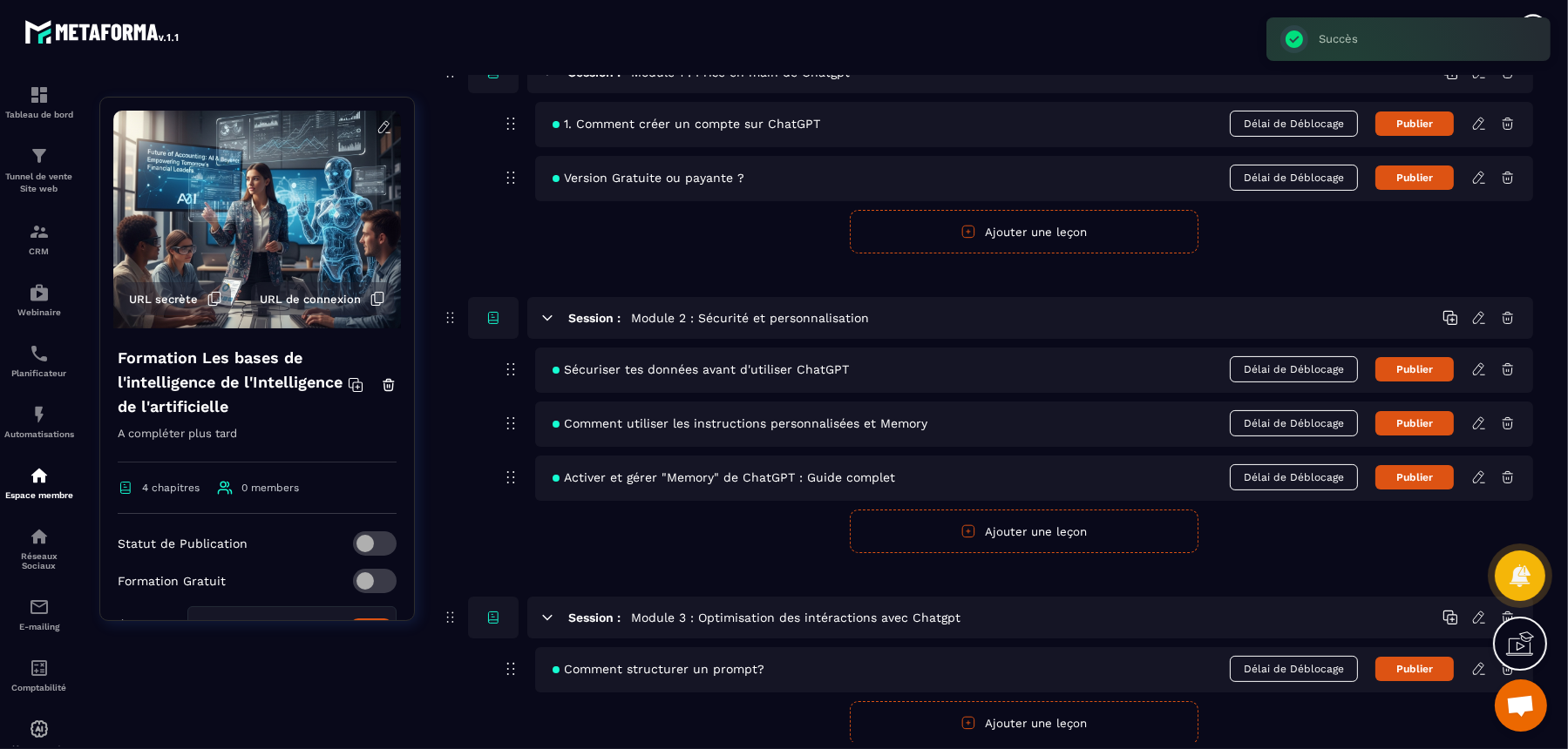
click at [1254, 599] on icon at bounding box center [1480, 669] width 16 height 16
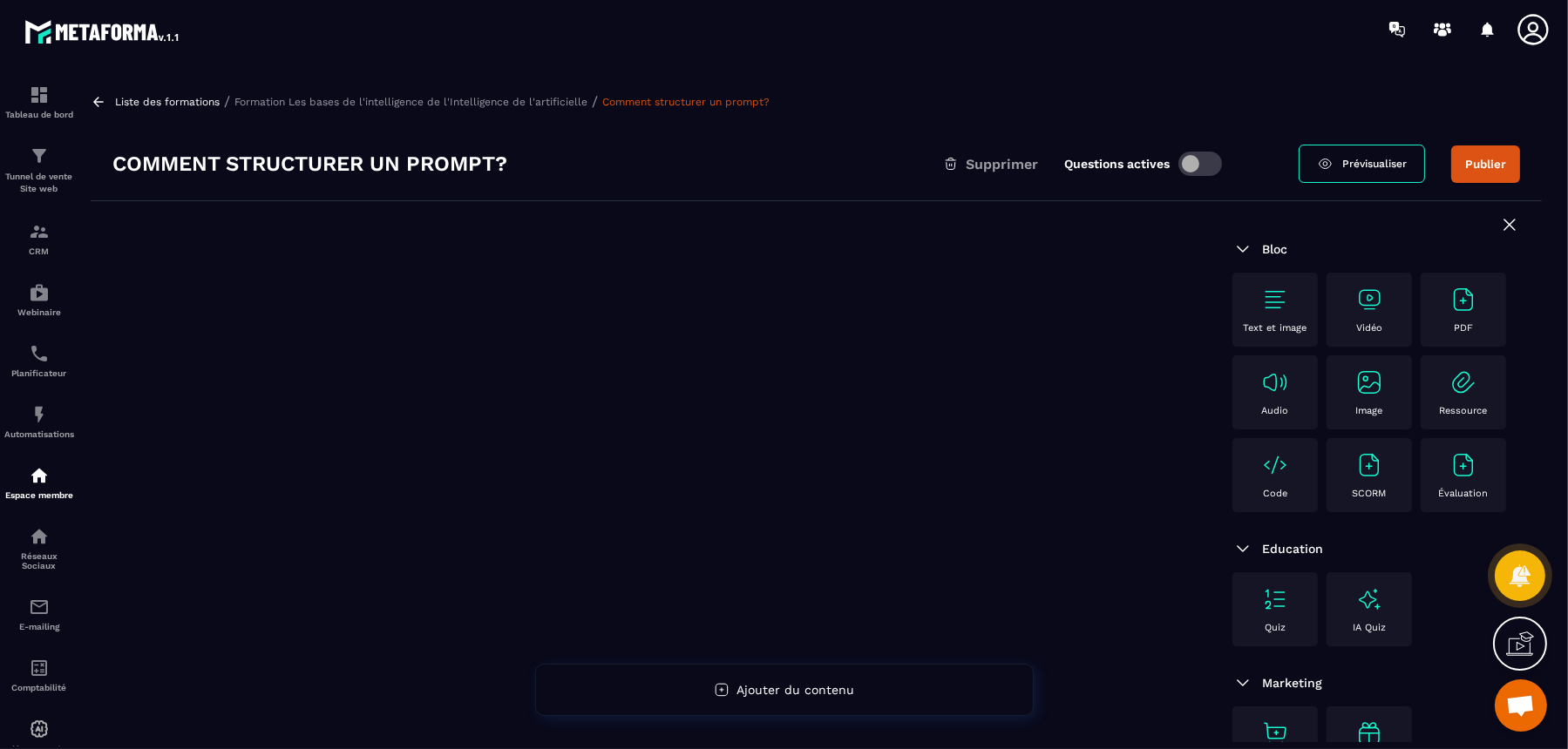
click at [1254, 313] on div "Vidéo" at bounding box center [1370, 309] width 68 height 47
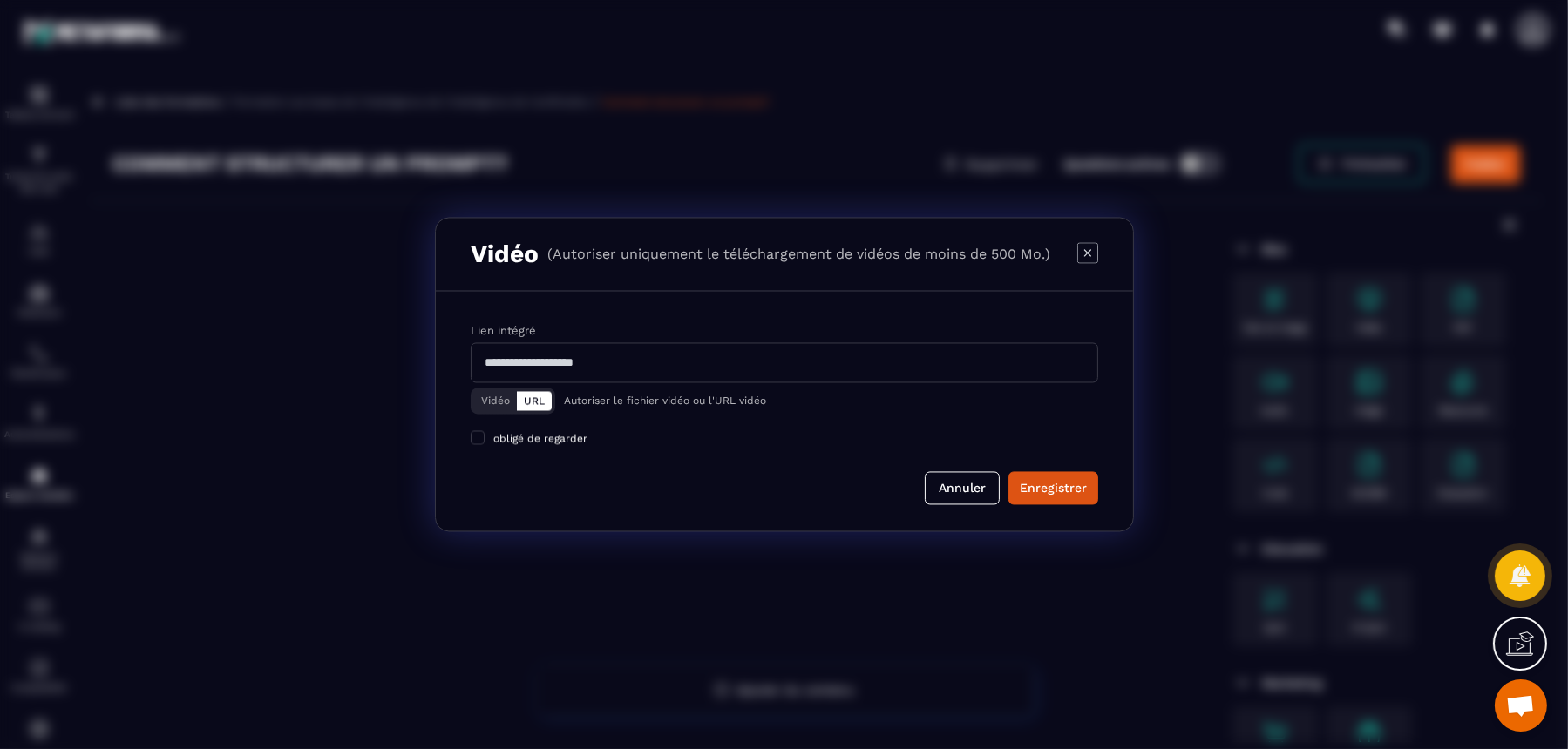
click at [692, 358] on input "Modal window" at bounding box center [784, 364] width 628 height 40
paste input "**********"
type input "**********"
click at [1036, 485] on div "Enregistrer" at bounding box center [1053, 489] width 67 height 17
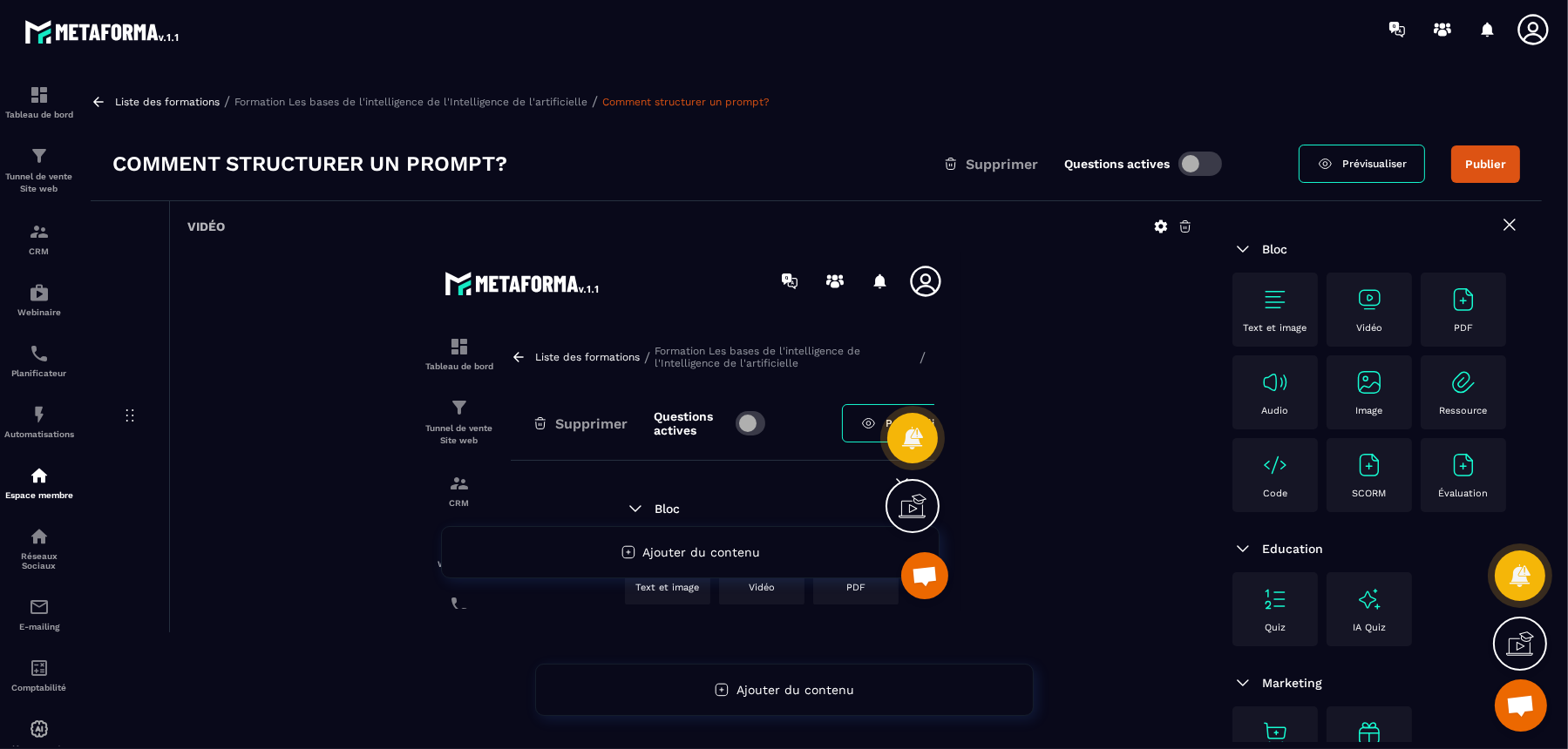
click at [1098, 471] on div at bounding box center [690, 433] width 1006 height 364
click at [1150, 223] on div "Vidéo" at bounding box center [690, 226] width 1006 height 16
click at [1158, 227] on icon at bounding box center [1162, 227] width 13 height 13
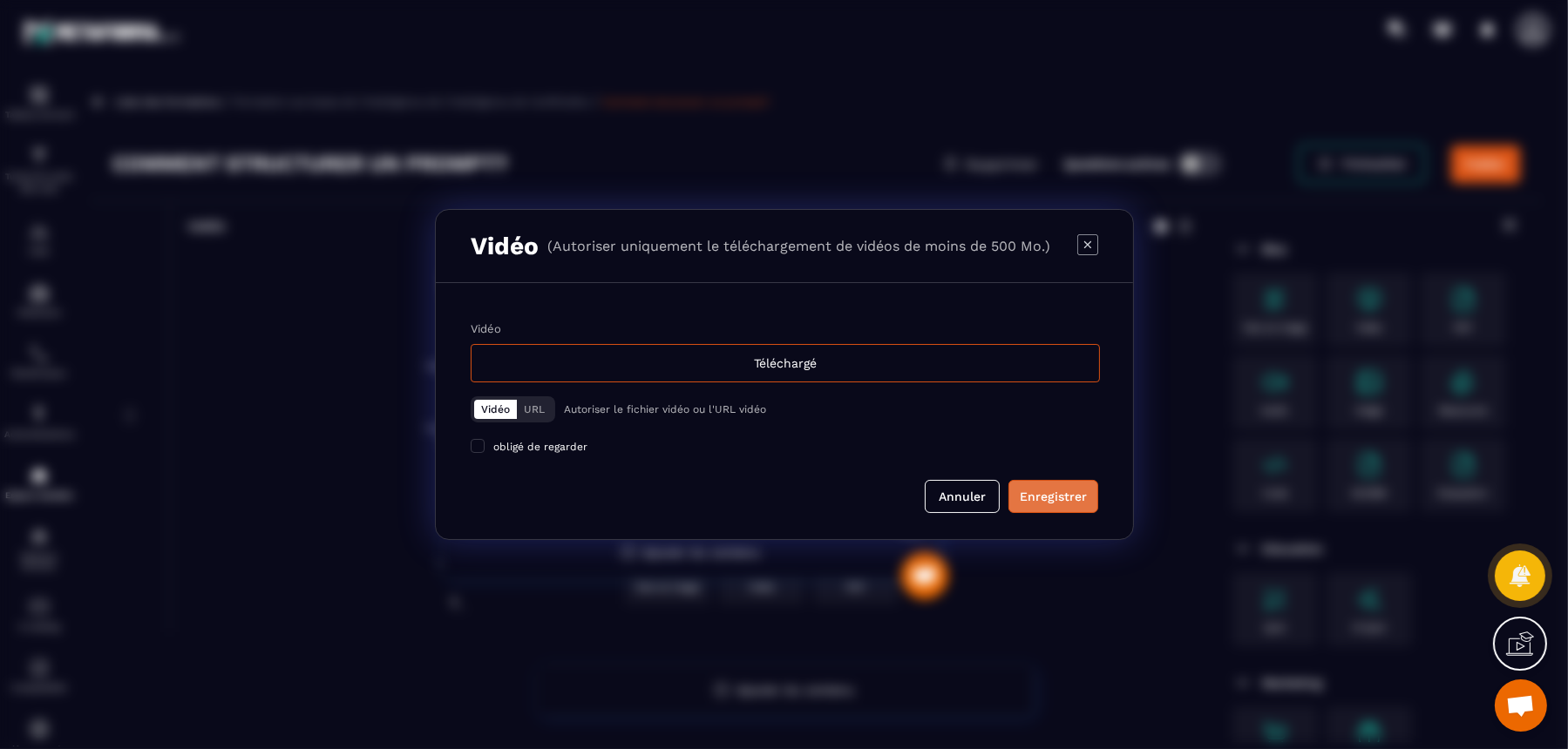
click at [1043, 488] on div "Enregistrer" at bounding box center [1053, 496] width 67 height 17
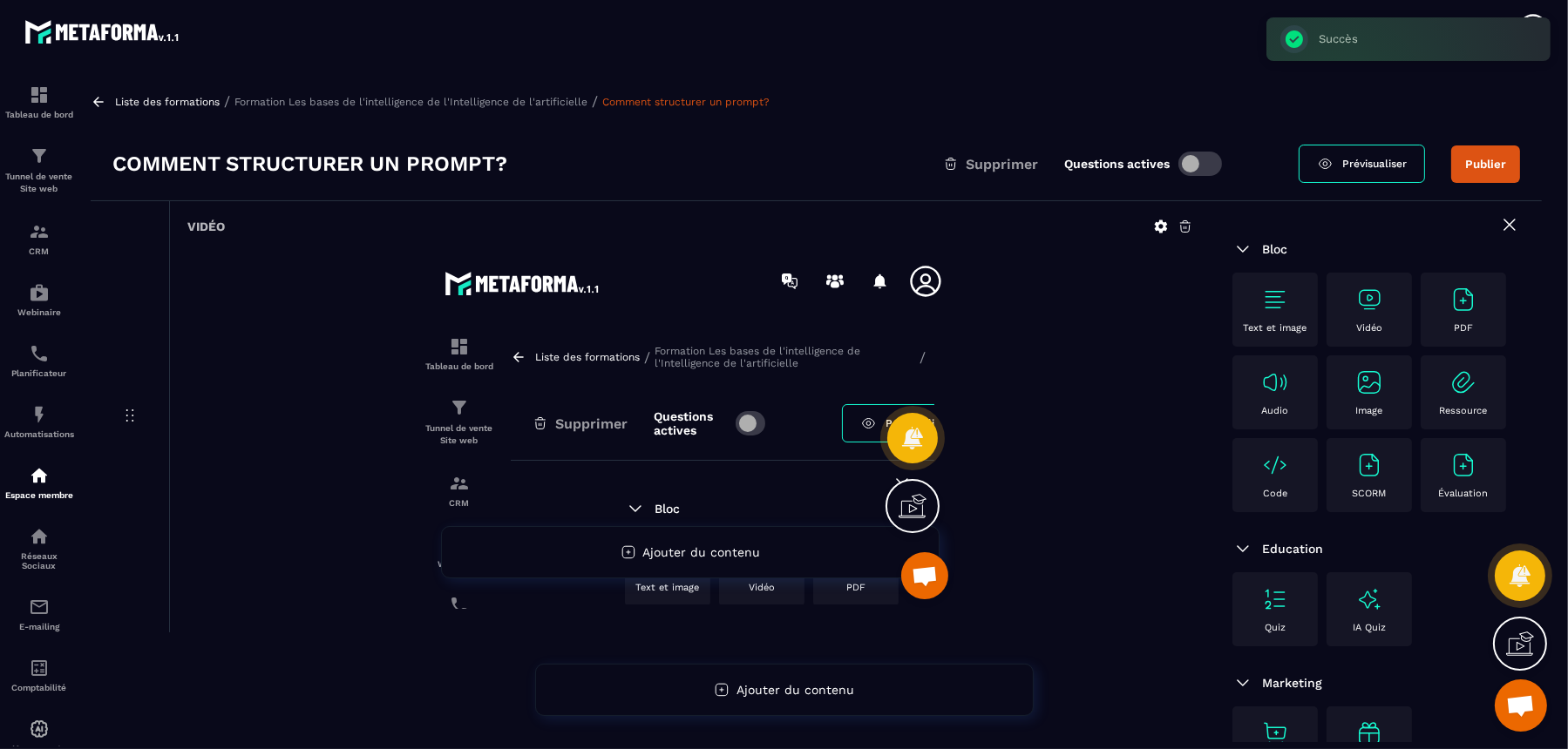
click at [1254, 307] on div "Vidéo" at bounding box center [1370, 309] width 68 height 47
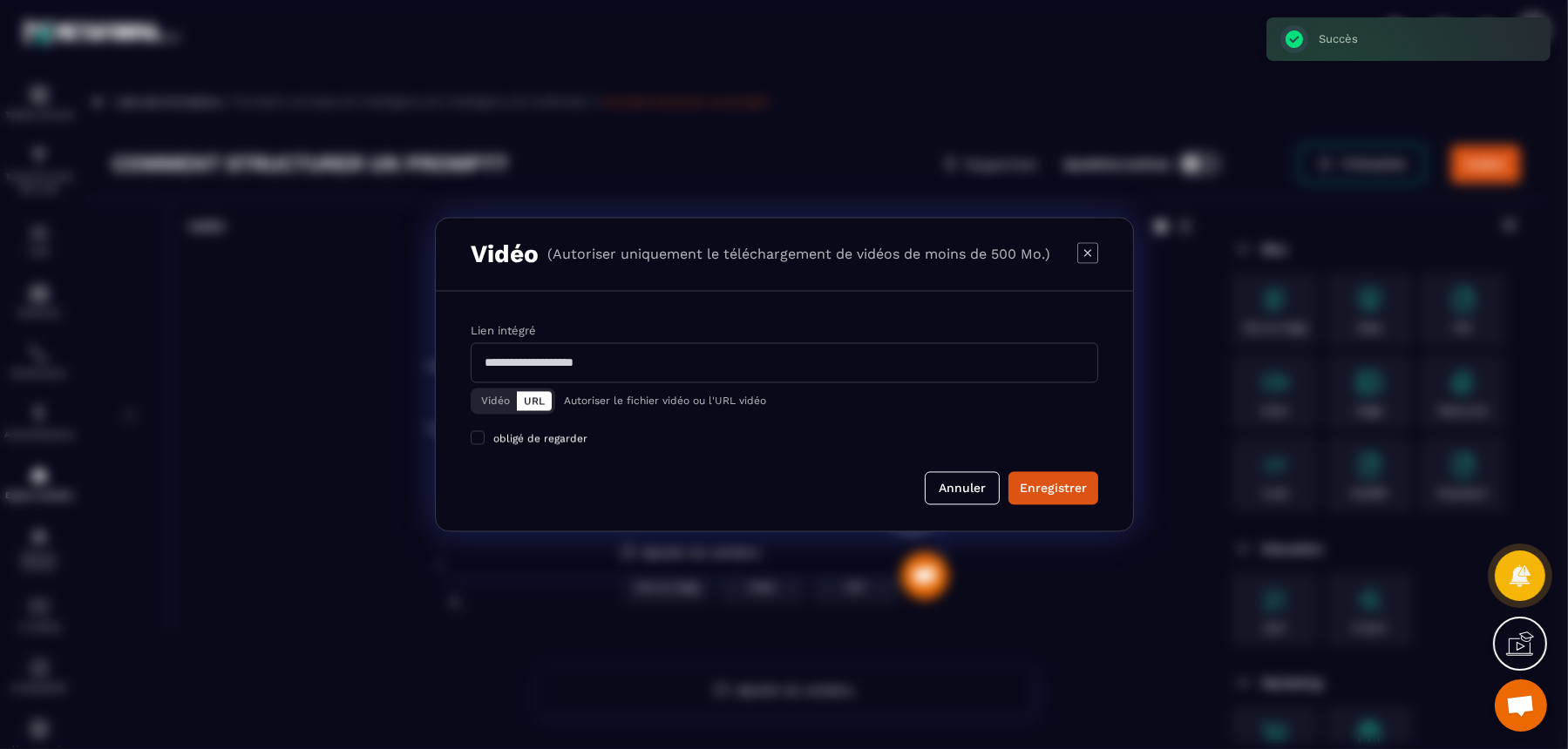
click at [743, 366] on input "Modal window" at bounding box center [784, 364] width 628 height 40
paste input "**********"
type input "**********"
drag, startPoint x: 746, startPoint y: 368, endPoint x: 323, endPoint y: 365, distance: 423.0
click at [323, 365] on section "**********" at bounding box center [784, 374] width 1568 height 749
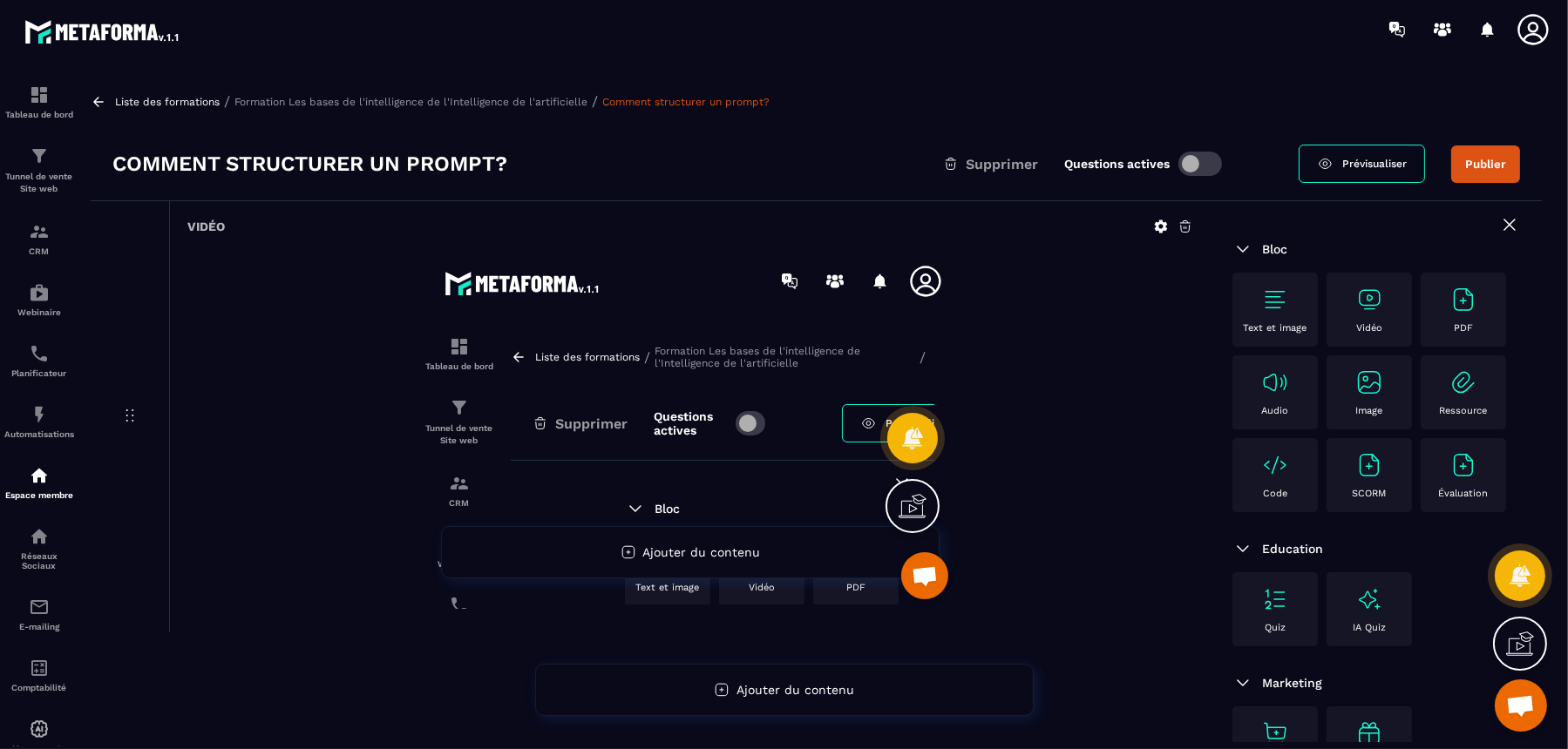
click at [1180, 229] on icon at bounding box center [1185, 226] width 16 height 16
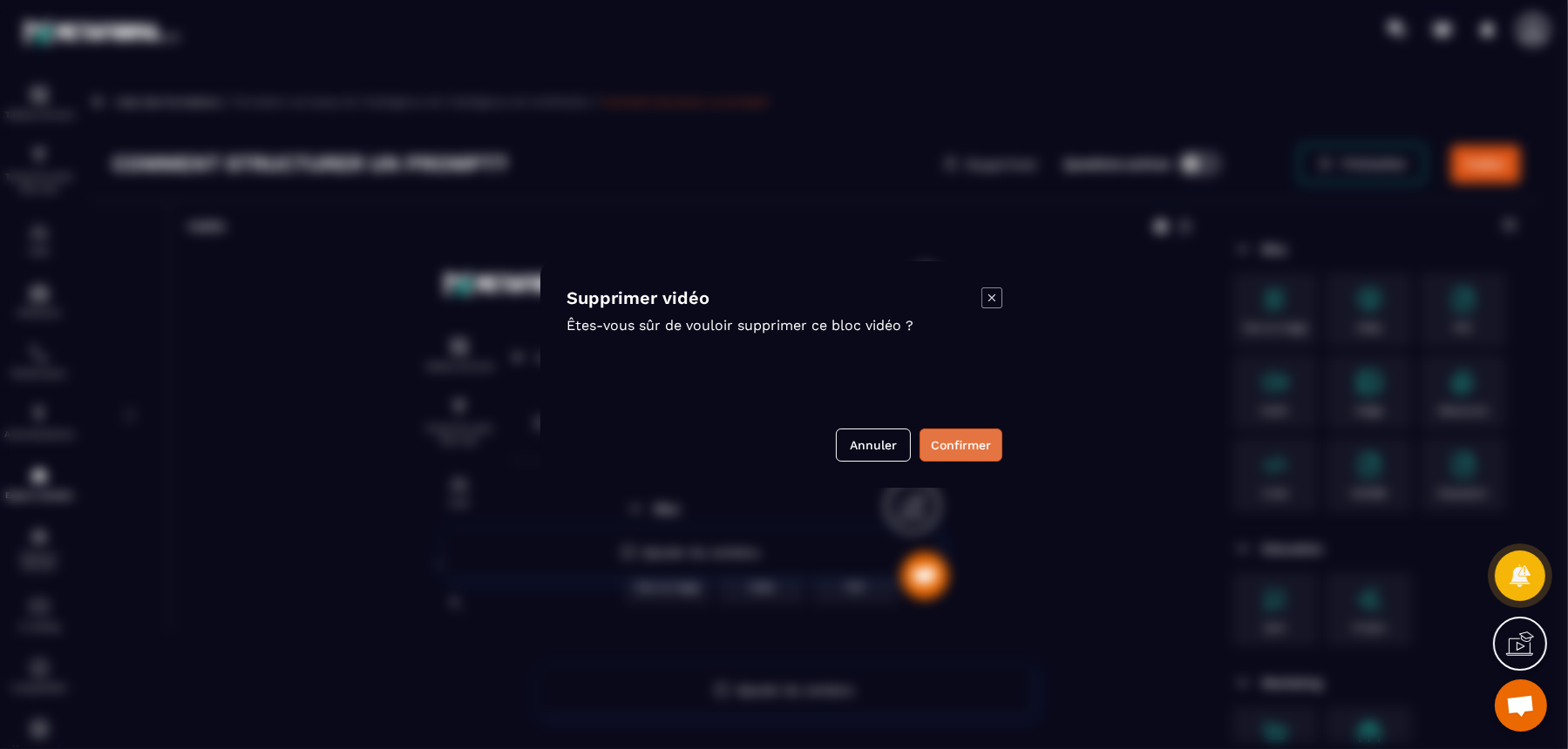
click at [973, 449] on button "Confirmer" at bounding box center [960, 445] width 83 height 33
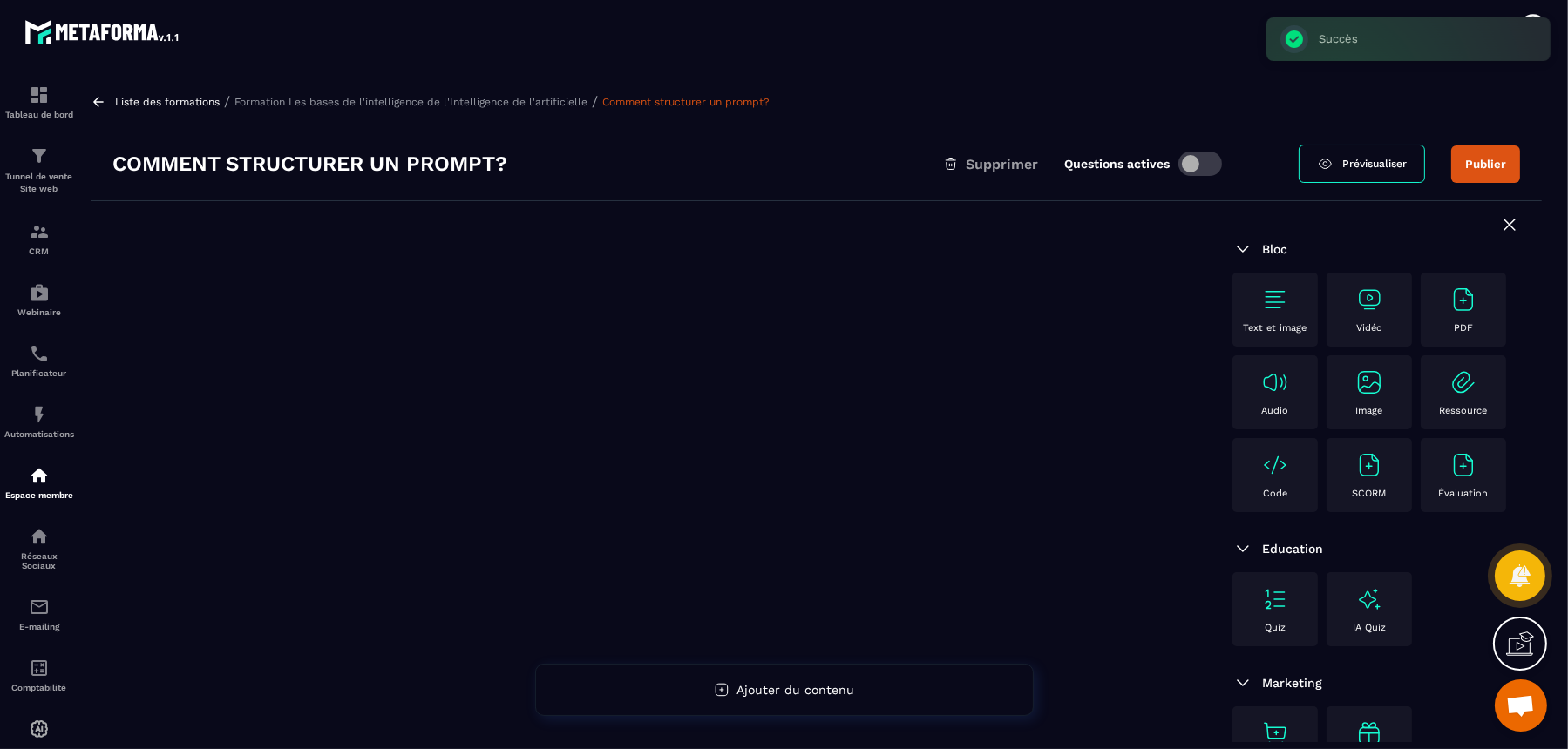
click at [1254, 319] on div "Vidéo" at bounding box center [1370, 309] width 68 height 47
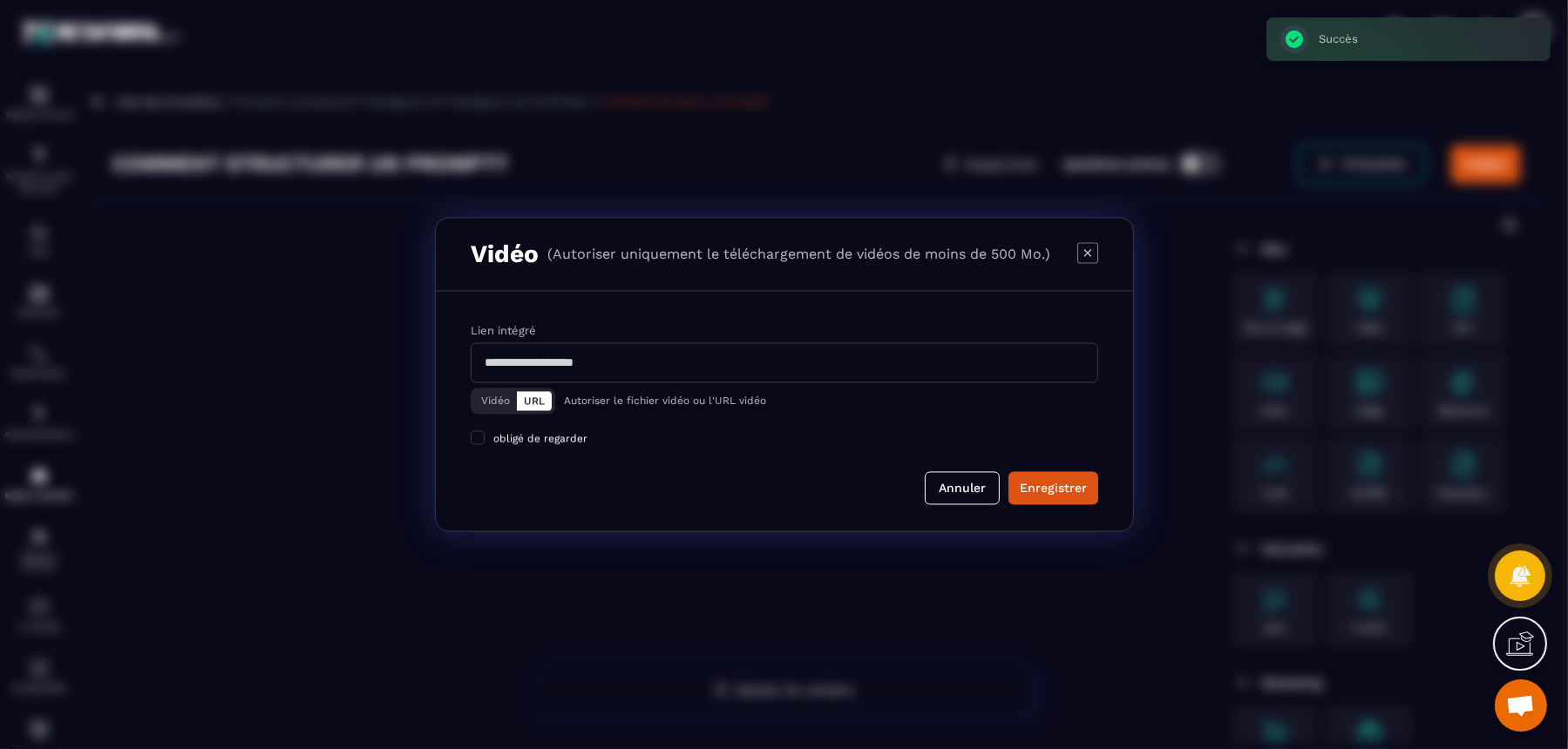
click at [746, 364] on input "Modal window" at bounding box center [784, 364] width 628 height 40
paste input "**********"
type input "**********"
click at [1035, 480] on div "Enregistrer" at bounding box center [1053, 489] width 67 height 17
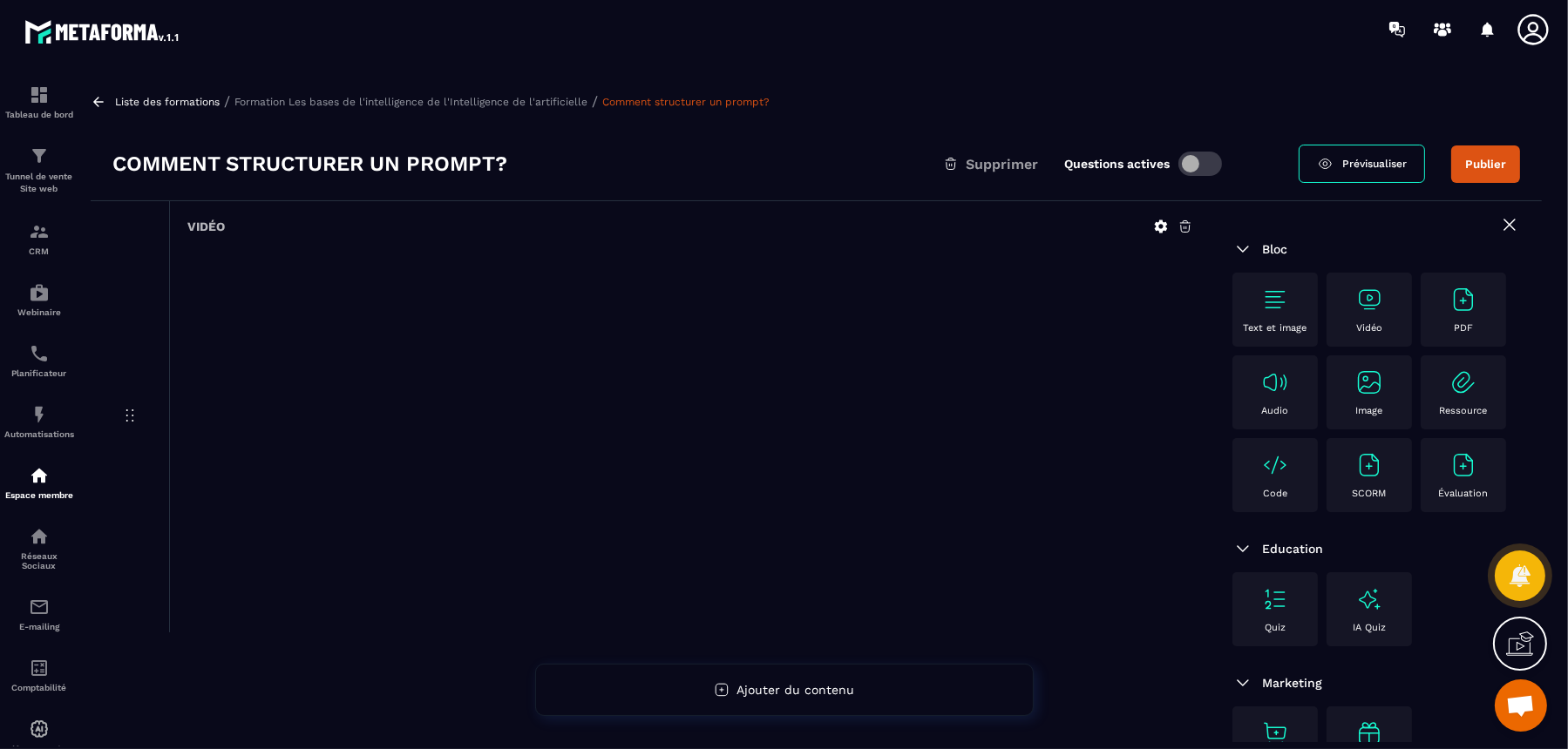
click at [497, 101] on p "Formation Les bases de l'intelligence de l'Intelligence de l'artificielle" at bounding box center [411, 102] width 353 height 12
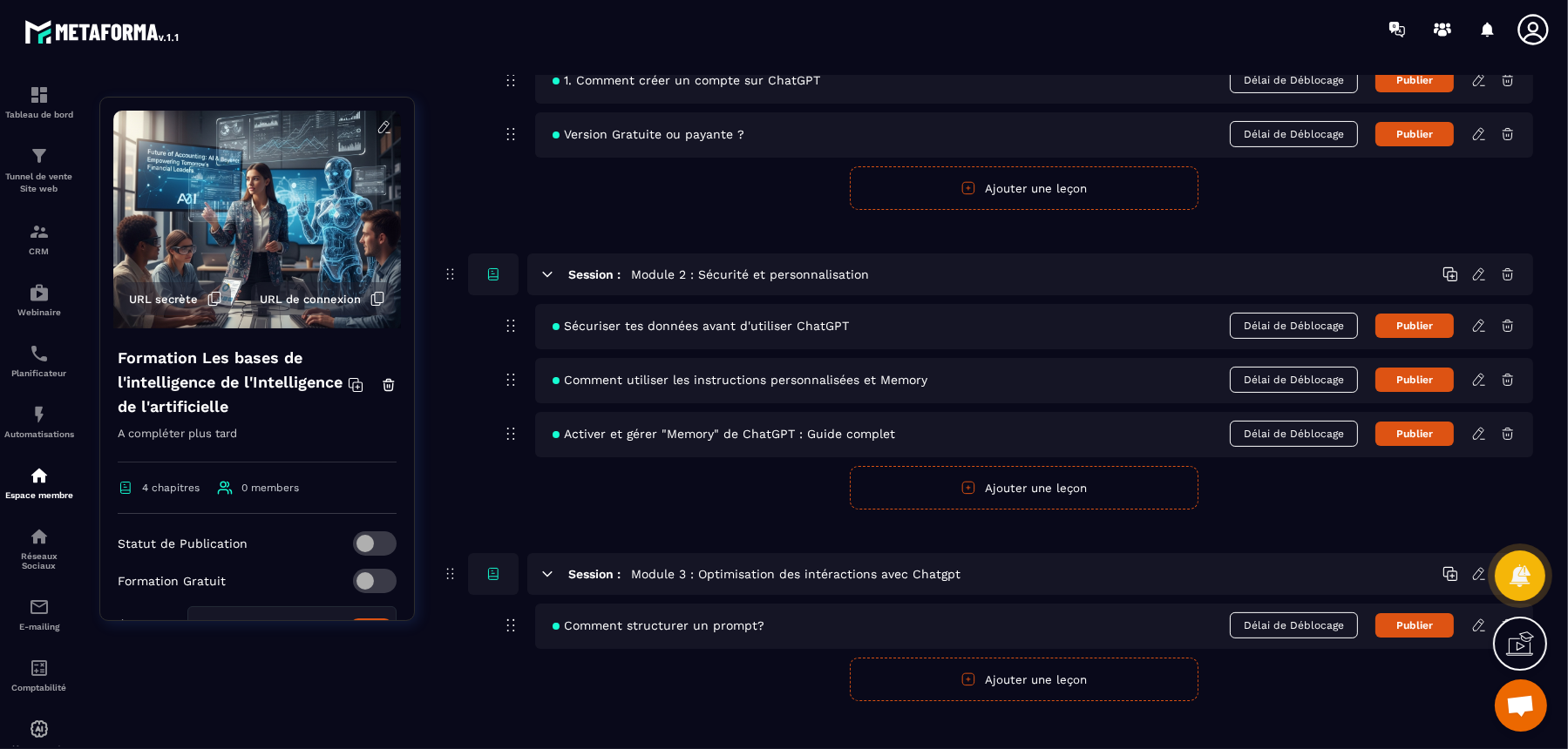
scroll to position [577, 0]
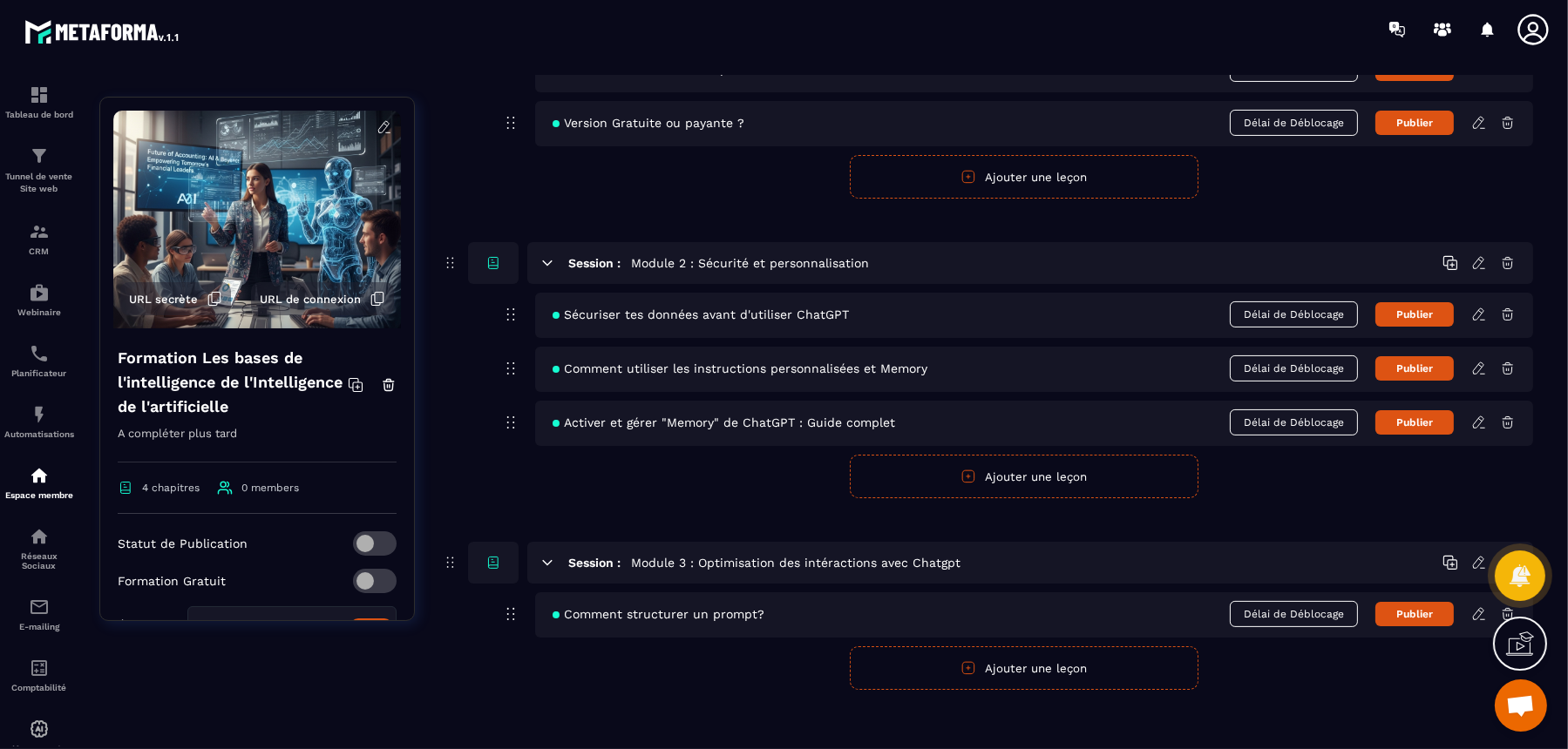
click at [1254, 599] on icon at bounding box center [1480, 614] width 16 height 16
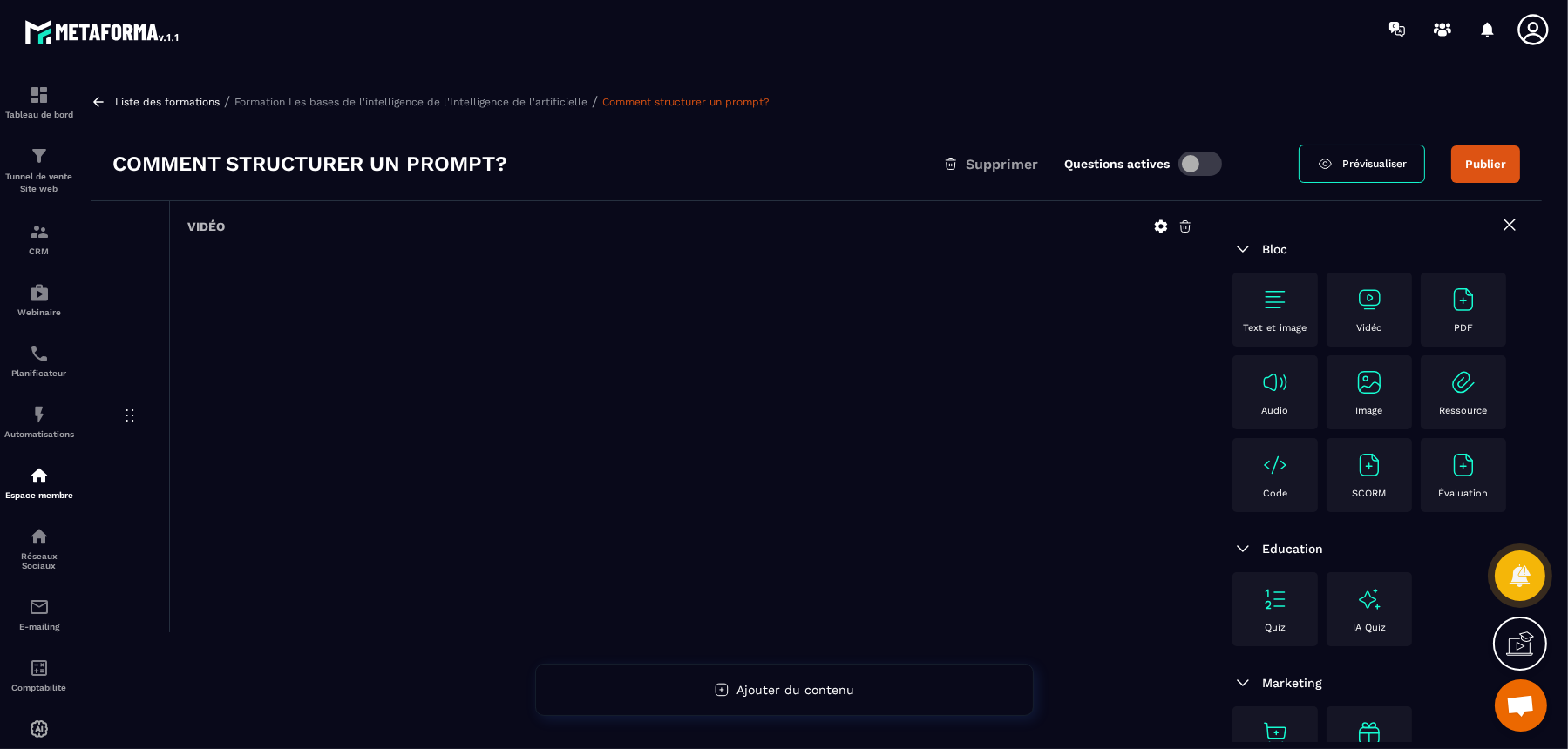
click at [1254, 292] on img at bounding box center [1275, 299] width 28 height 28
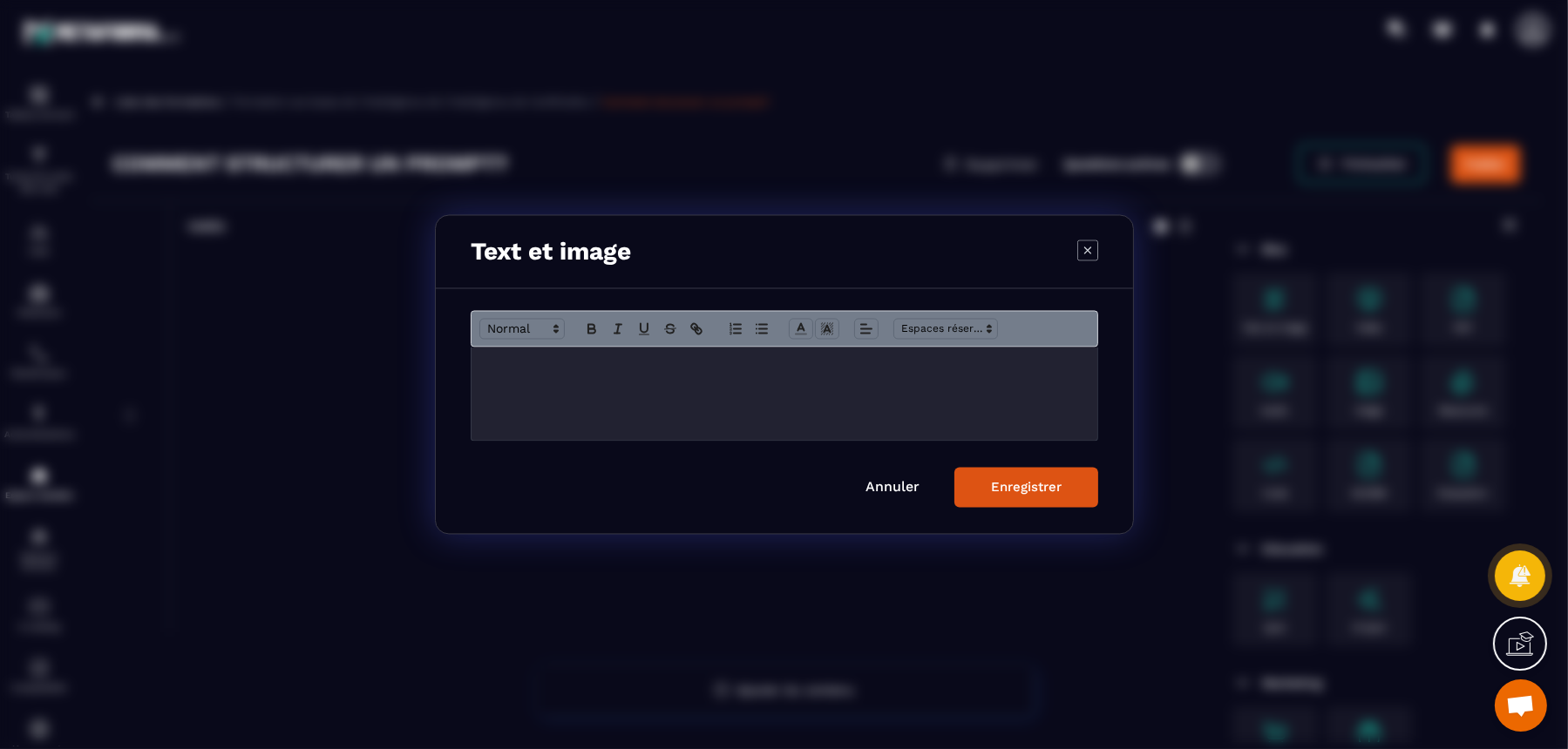
click at [683, 397] on div "Modal window" at bounding box center [784, 394] width 626 height 93
click at [1010, 493] on div "Enregistrer" at bounding box center [1027, 488] width 70 height 16
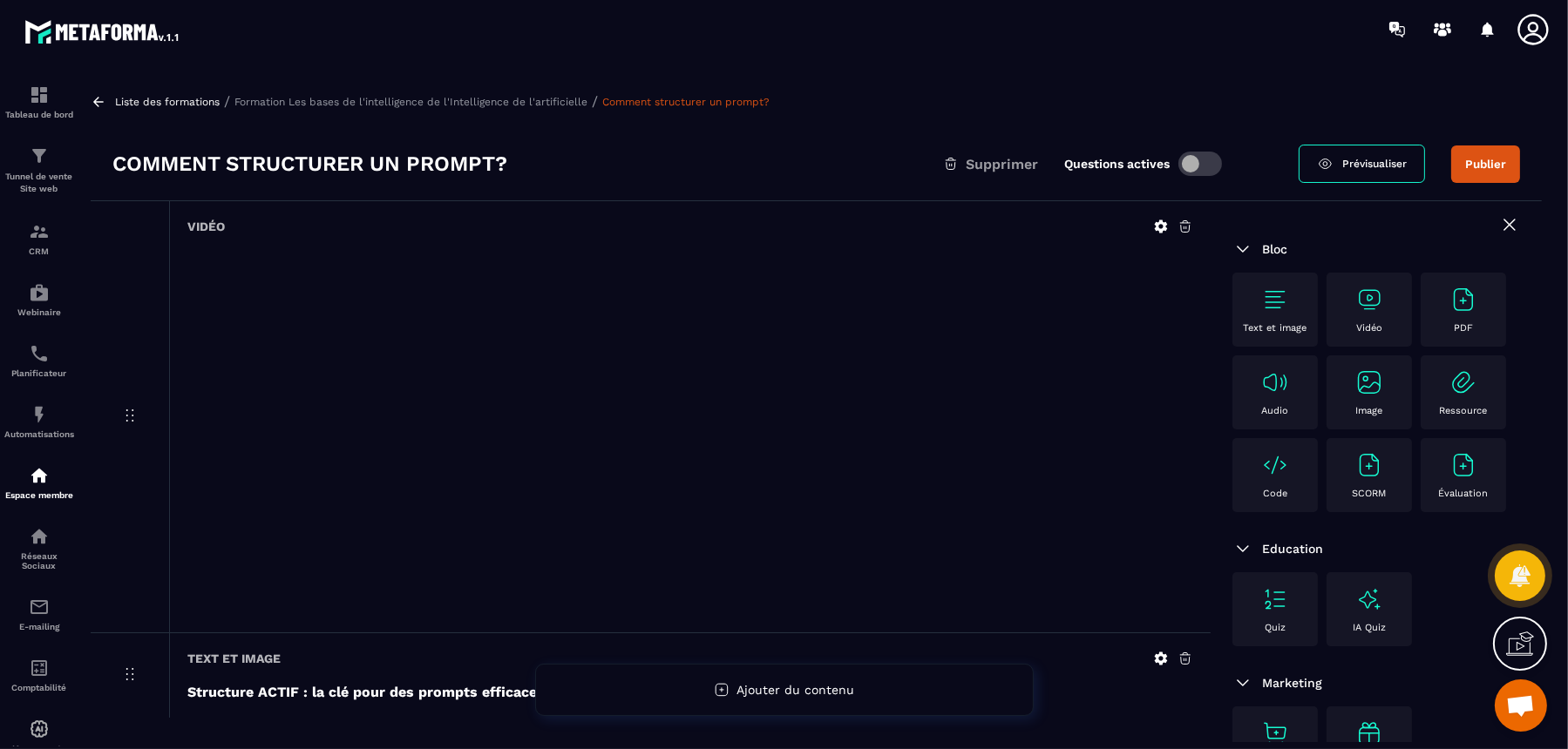
click at [520, 105] on p "Formation Les bases de l'intelligence de l'Intelligence de l'artificielle" at bounding box center [411, 102] width 353 height 12
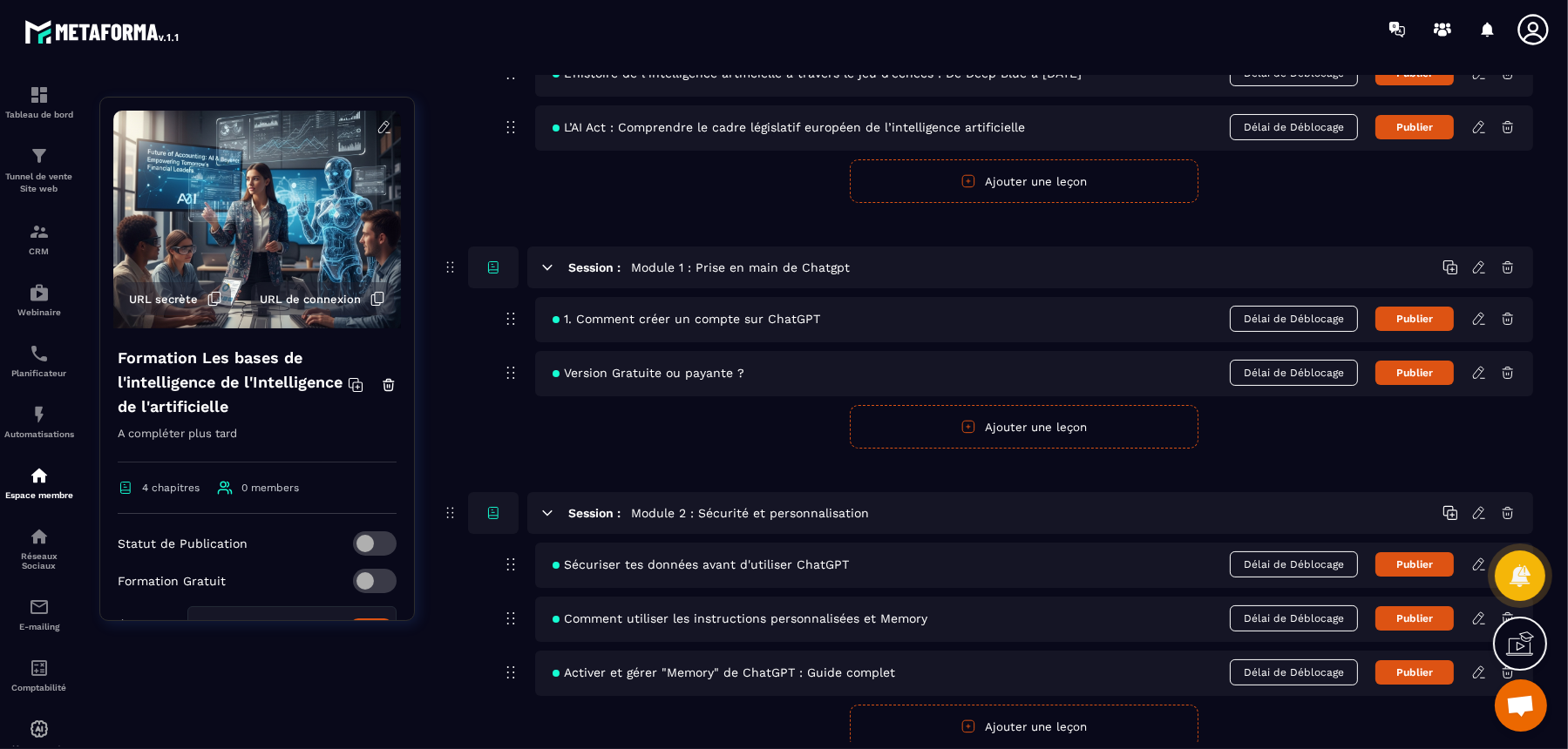
scroll to position [545, 0]
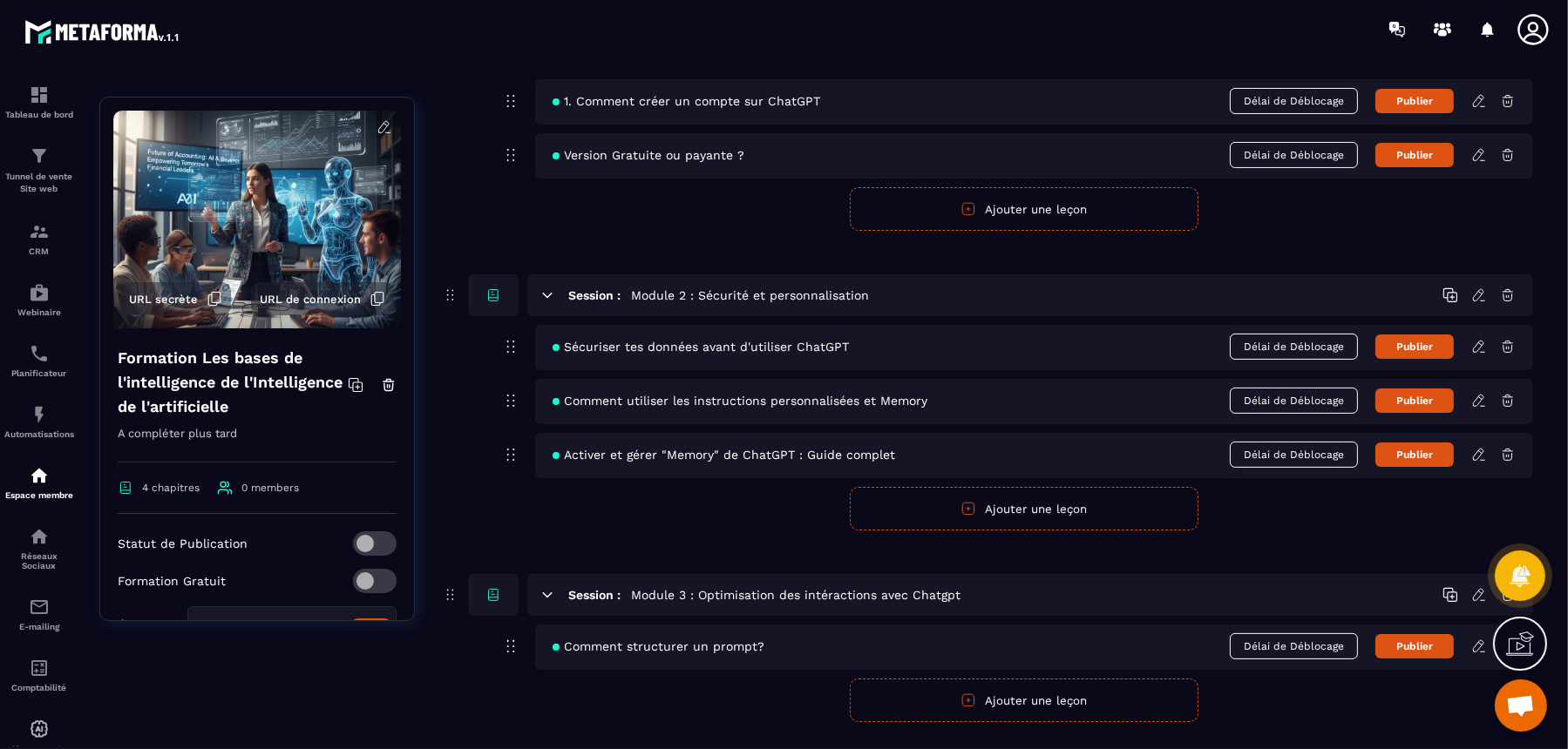
click at [1086, 504] on button "Ajouter une leçon" at bounding box center [1024, 509] width 349 height 44
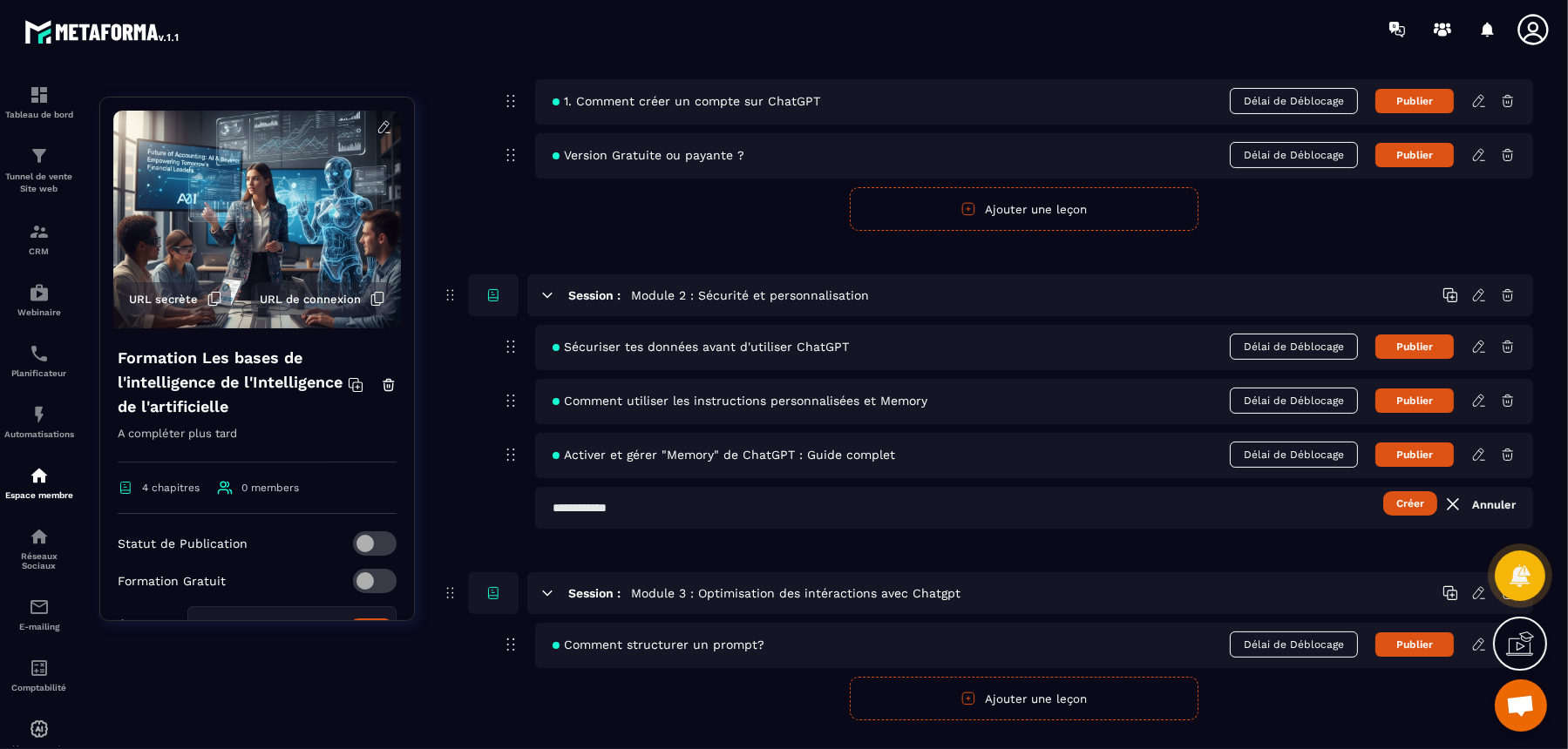
click at [947, 512] on input "text" at bounding box center [1034, 508] width 998 height 42
paste input "**********"
type input "**********"
click at [1254, 492] on button "Créer" at bounding box center [1410, 504] width 54 height 25
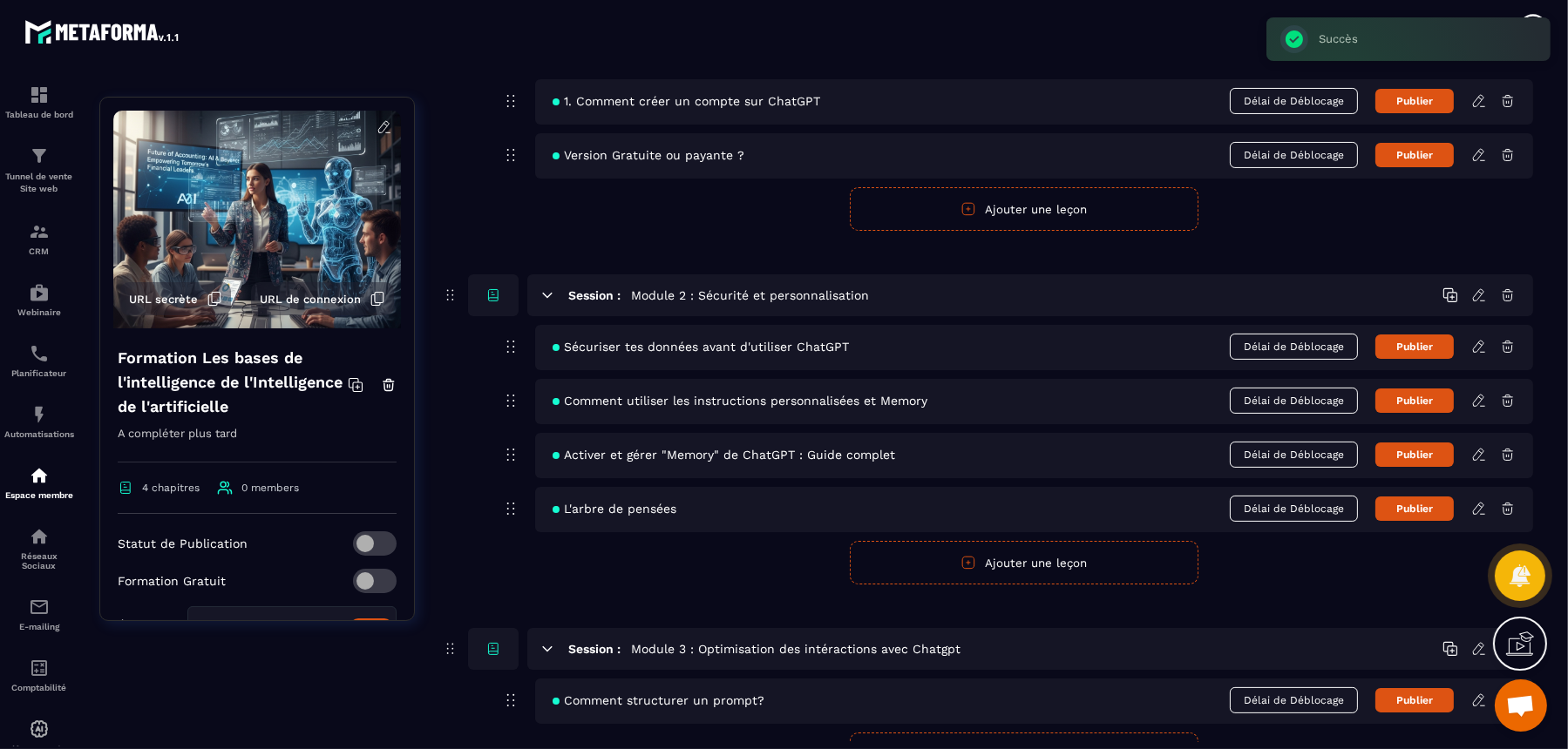
click at [1254, 502] on icon at bounding box center [1480, 509] width 16 height 16
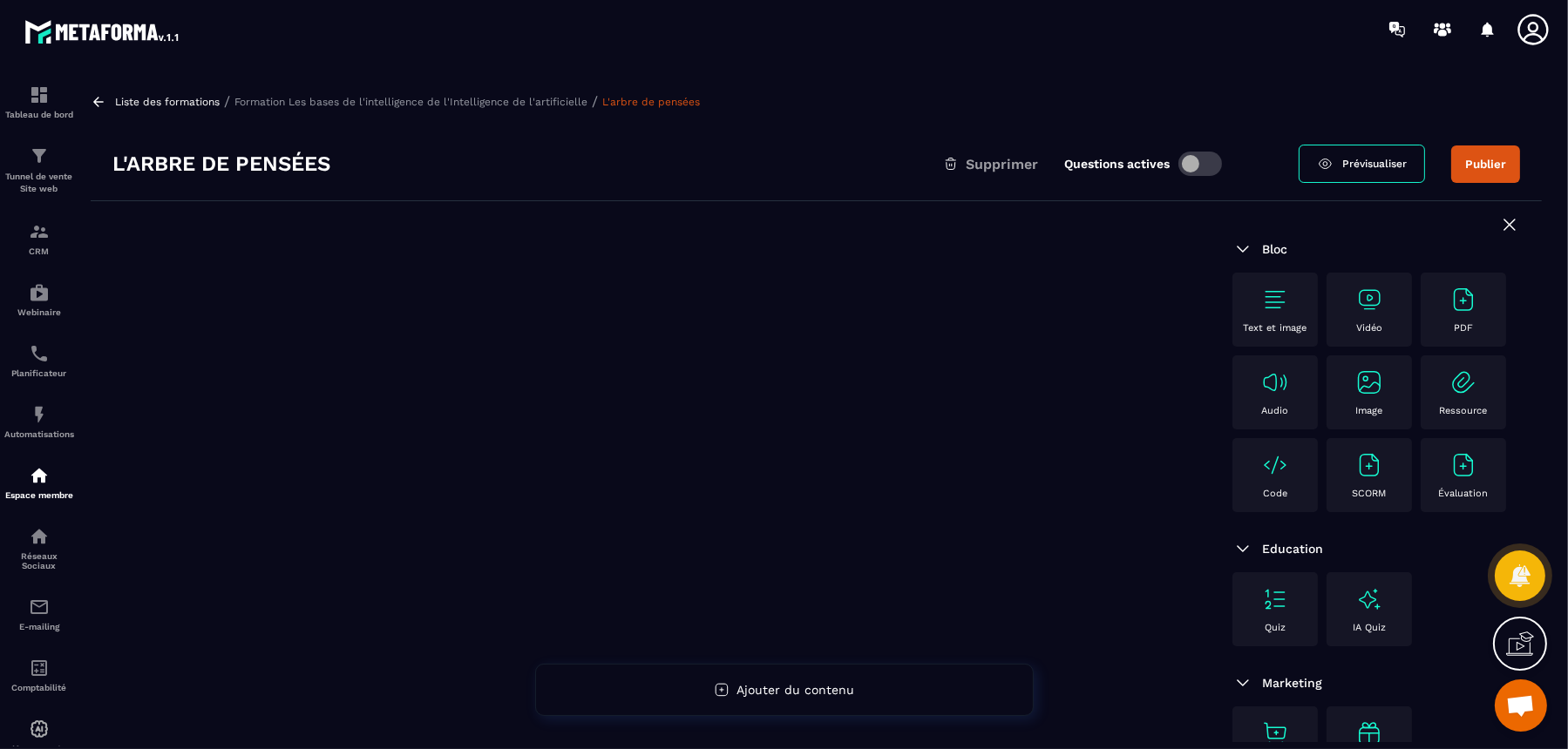
click at [1254, 303] on img at bounding box center [1369, 299] width 28 height 28
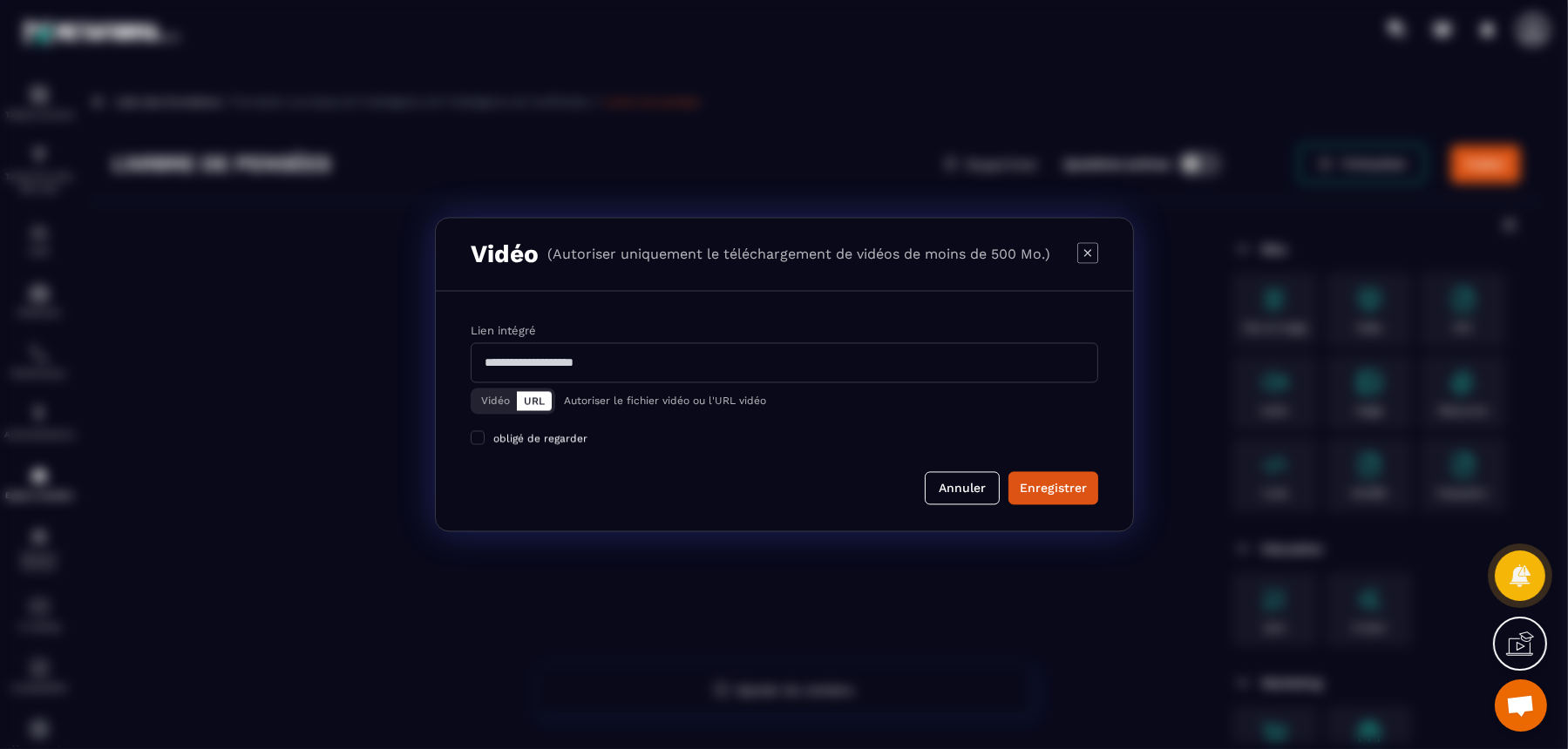
click at [695, 352] on input "Modal window" at bounding box center [784, 364] width 628 height 40
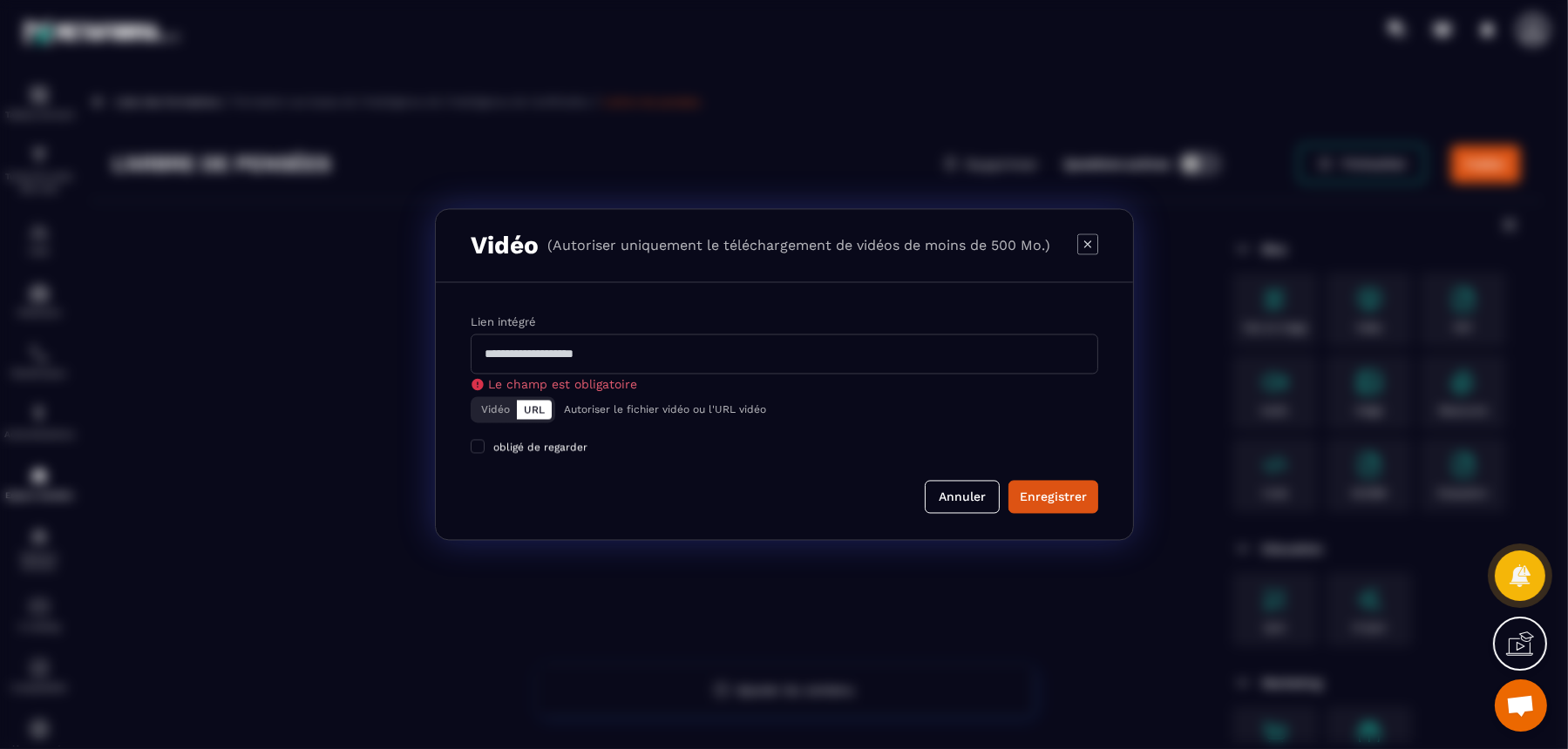
click at [986, 381] on div "Le champ est obligatoire" at bounding box center [784, 384] width 628 height 14
click at [974, 363] on input "Modal window" at bounding box center [784, 354] width 628 height 40
paste input "**********"
type input "**********"
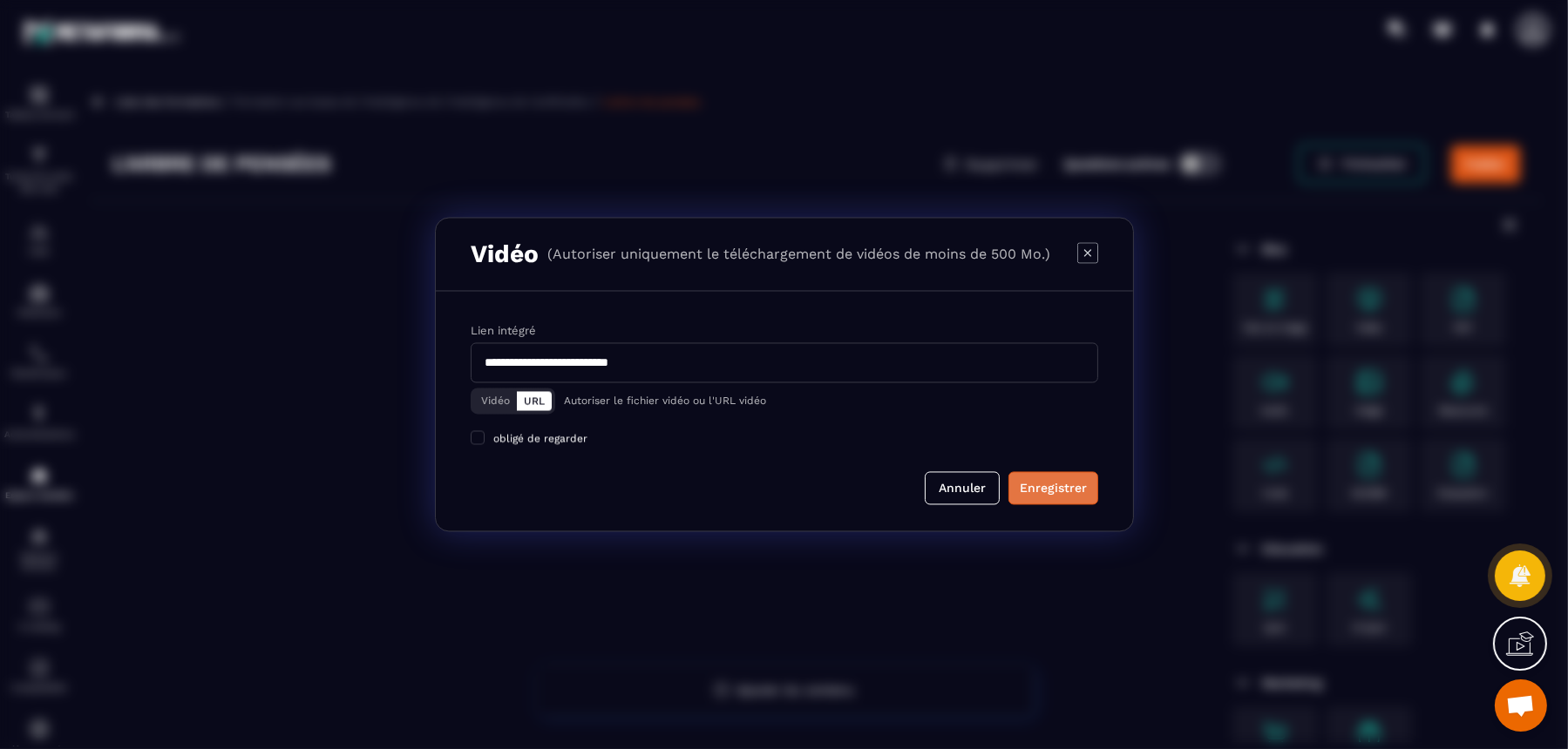
click at [1034, 498] on button "Enregistrer" at bounding box center [1053, 489] width 90 height 33
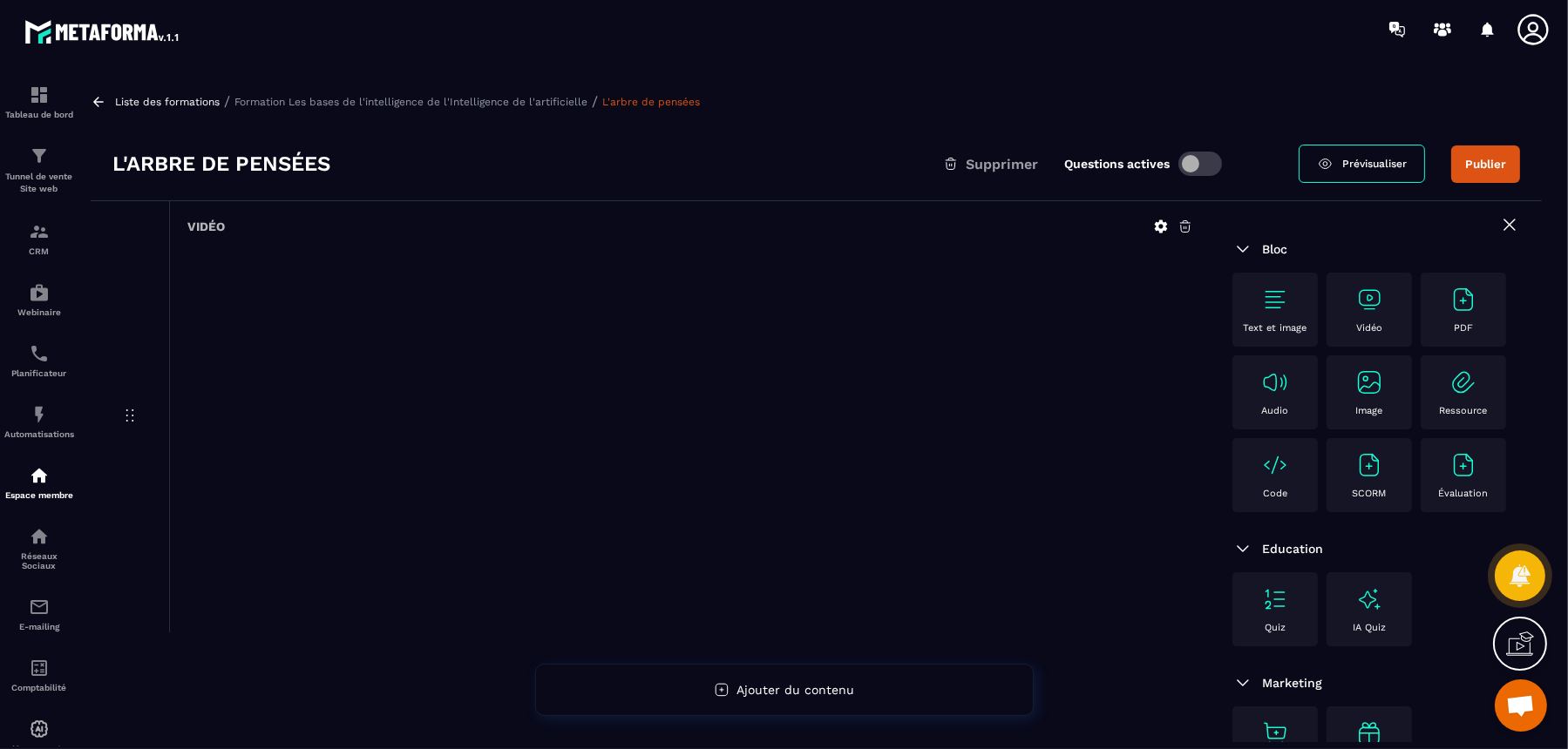
click at [538, 103] on p "Formation Les bases de l'intelligence de l'Intelligence de l'artificielle" at bounding box center [411, 102] width 353 height 12
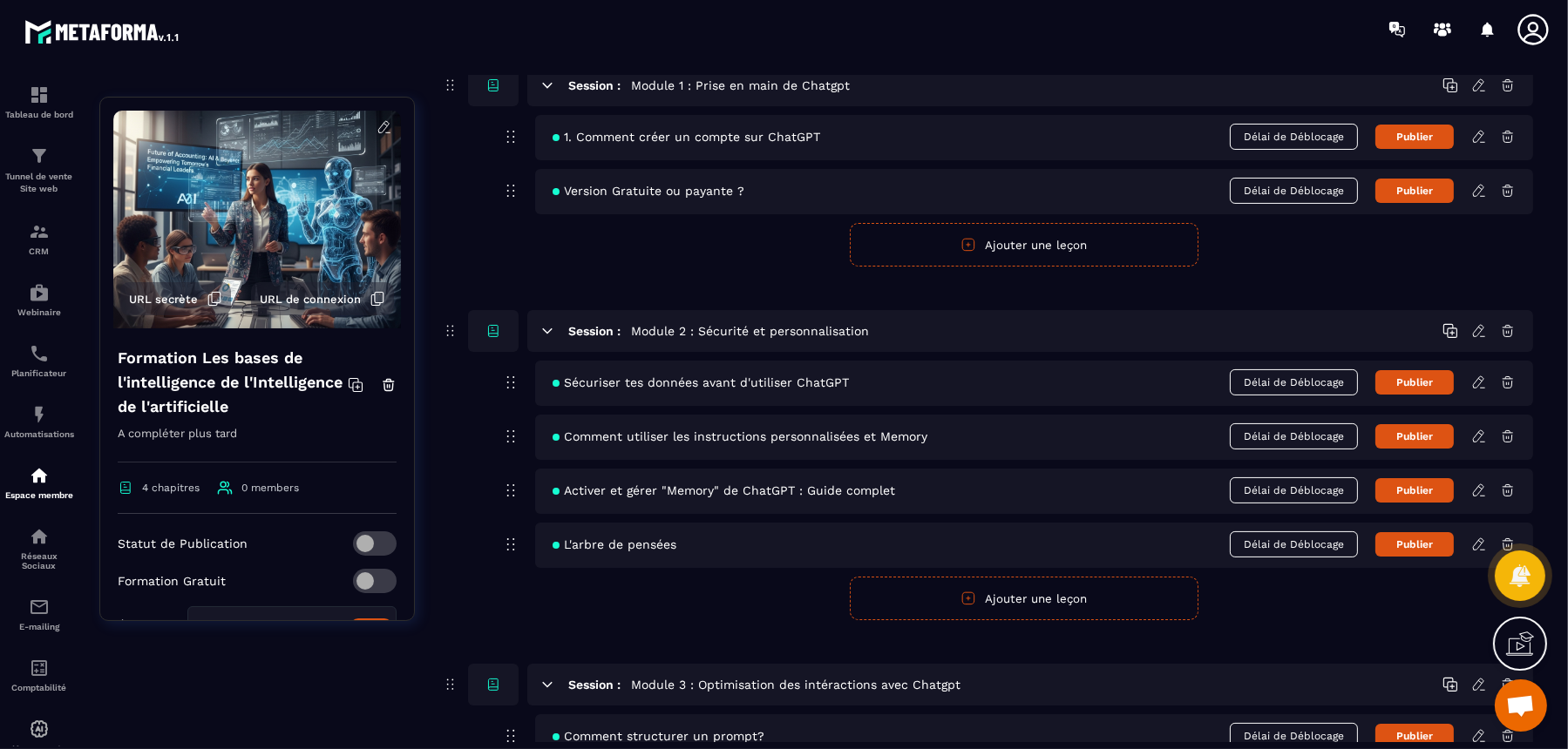
scroll to position [631, 0]
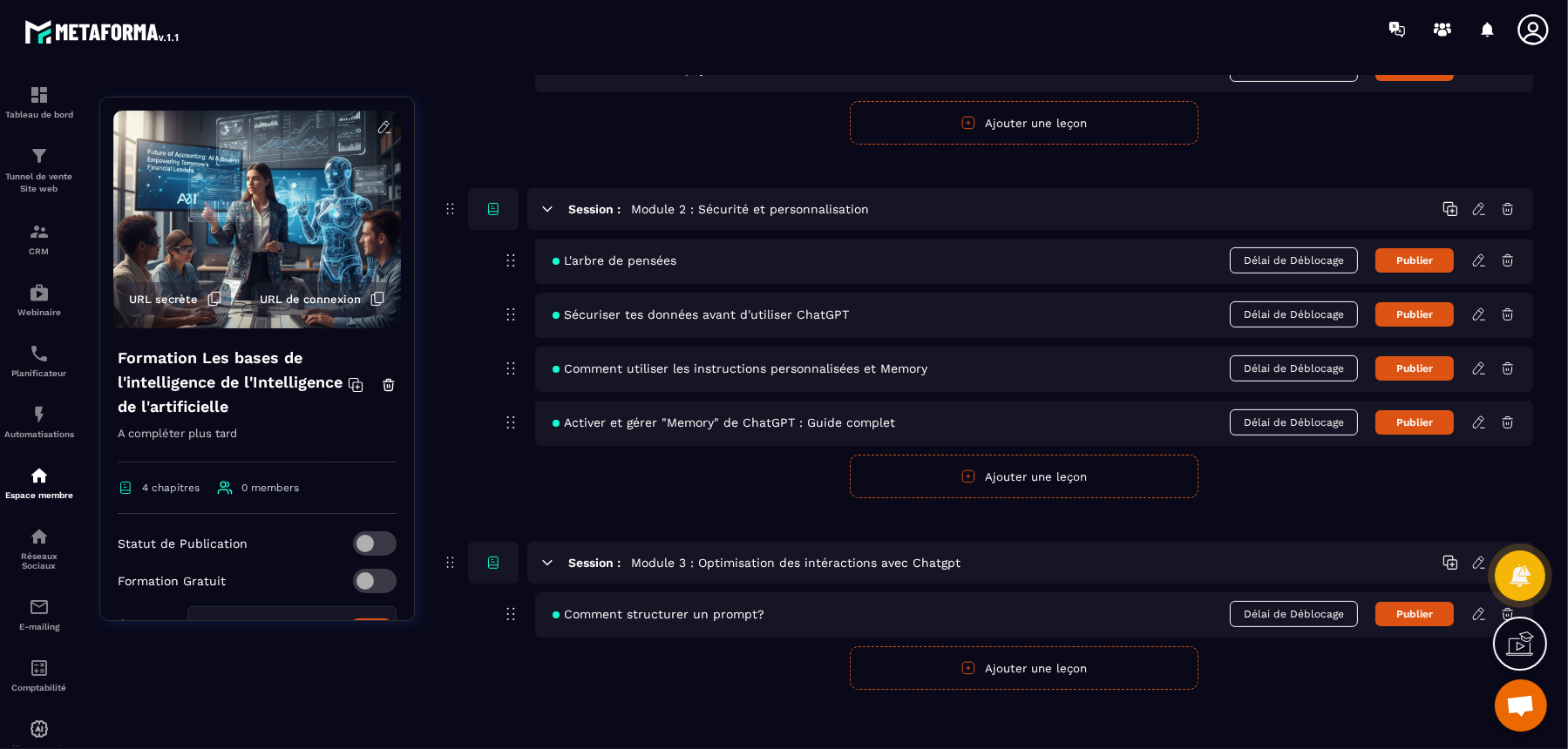
click at [1254, 500] on div "Session : THEORIE : Les bases de l'IA (Concepts, Histoire, et cadre légal) Comp…" at bounding box center [987, 140] width 1092 height 1101
click at [1254, 415] on icon at bounding box center [1480, 422] width 16 height 16
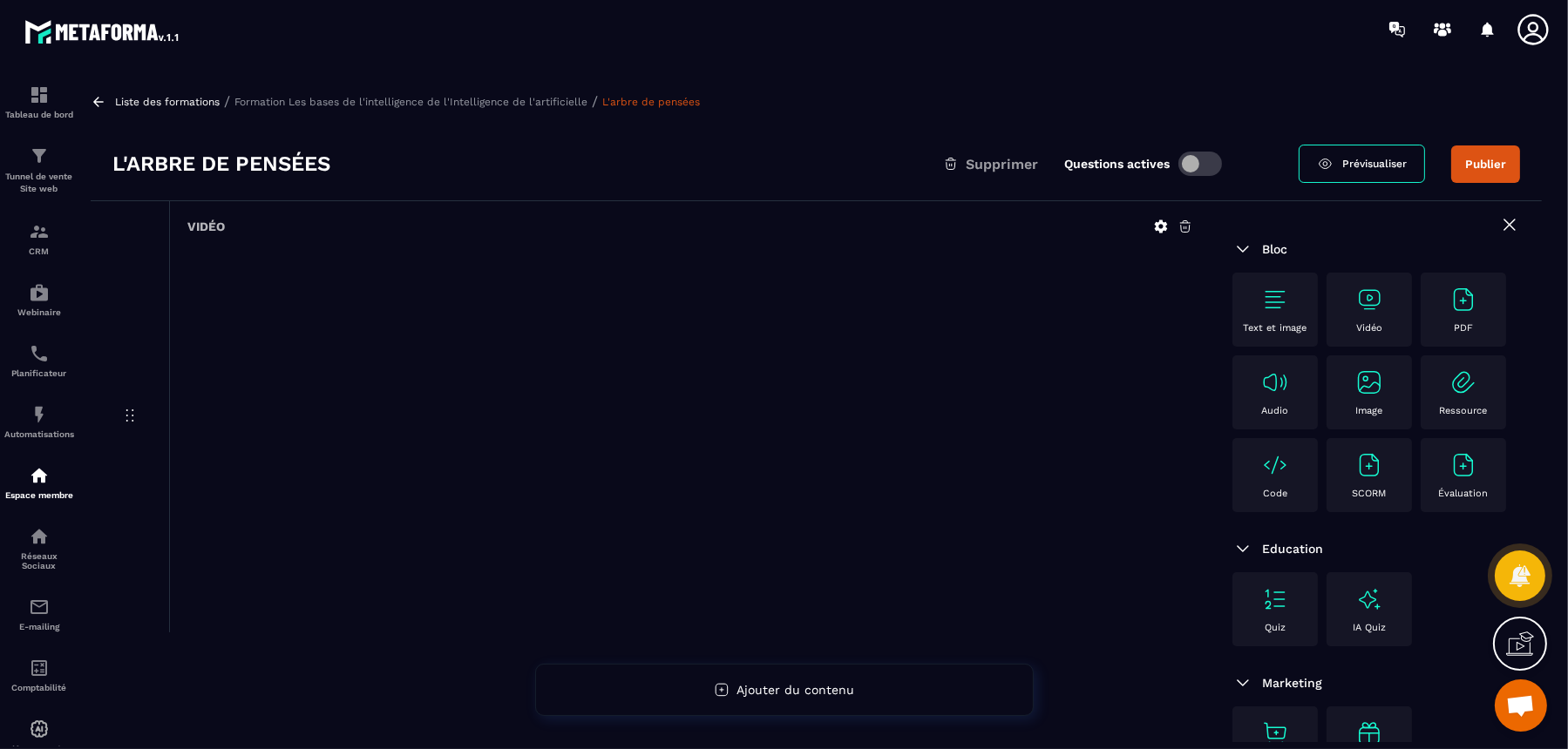
click at [999, 161] on span "Supprimer" at bounding box center [1002, 163] width 72 height 16
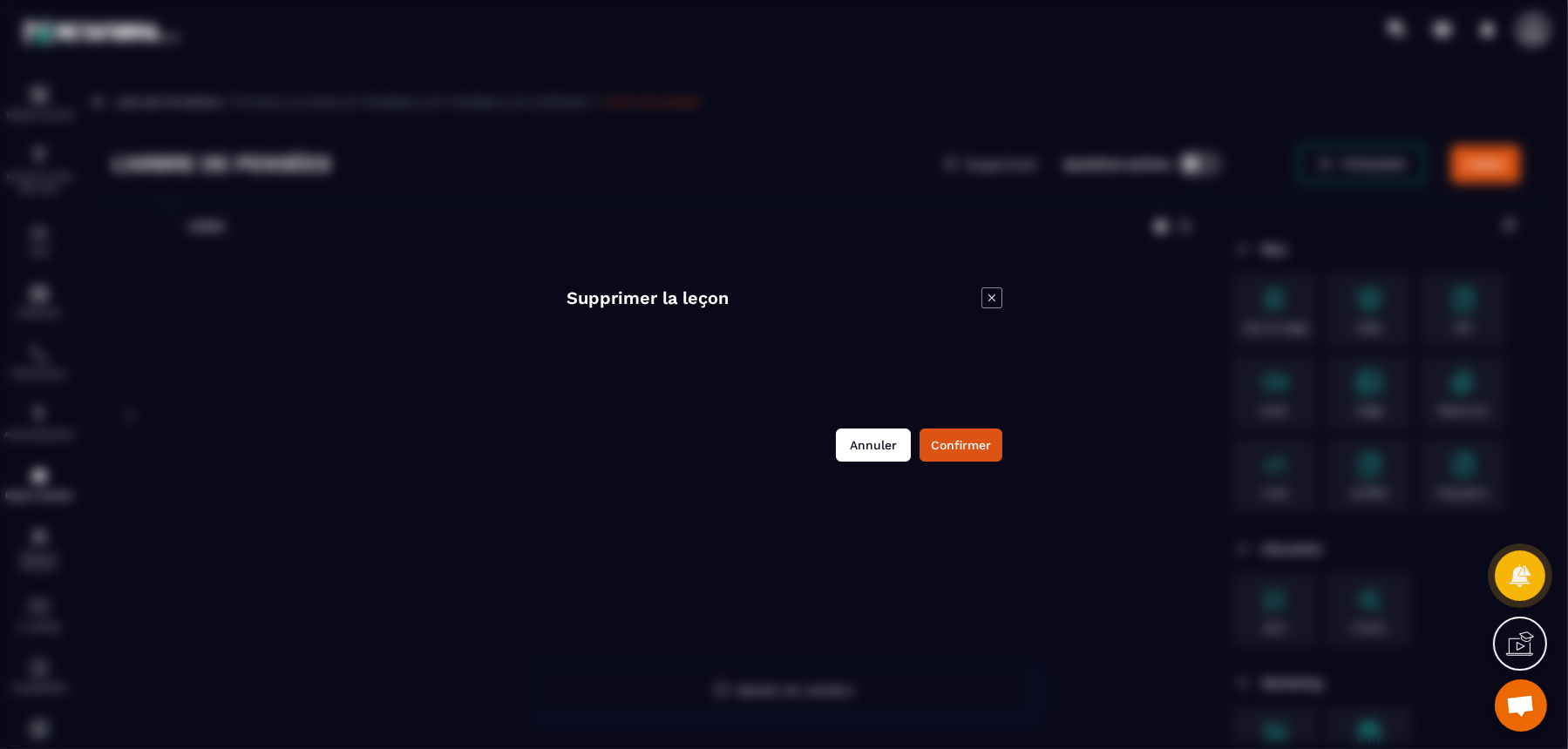
click at [866, 436] on button "Annuler" at bounding box center [873, 445] width 75 height 33
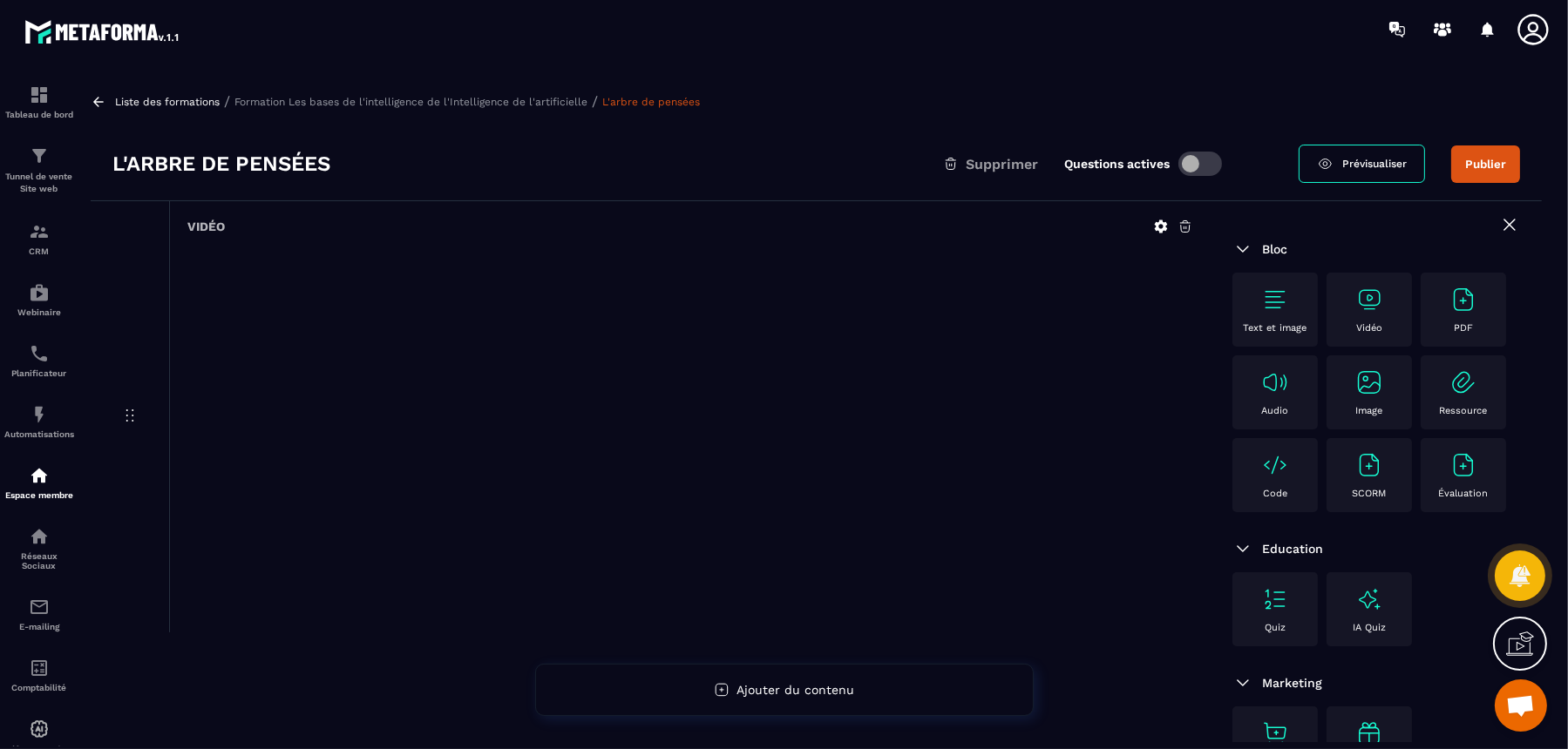
click at [551, 111] on div "Liste des formations / Formation Les bases de l'intelligence de l'Intelligence …" at bounding box center [816, 409] width 1469 height 666
click at [554, 103] on p "Formation Les bases de l'intelligence de l'Intelligence de l'artificielle" at bounding box center [411, 102] width 353 height 12
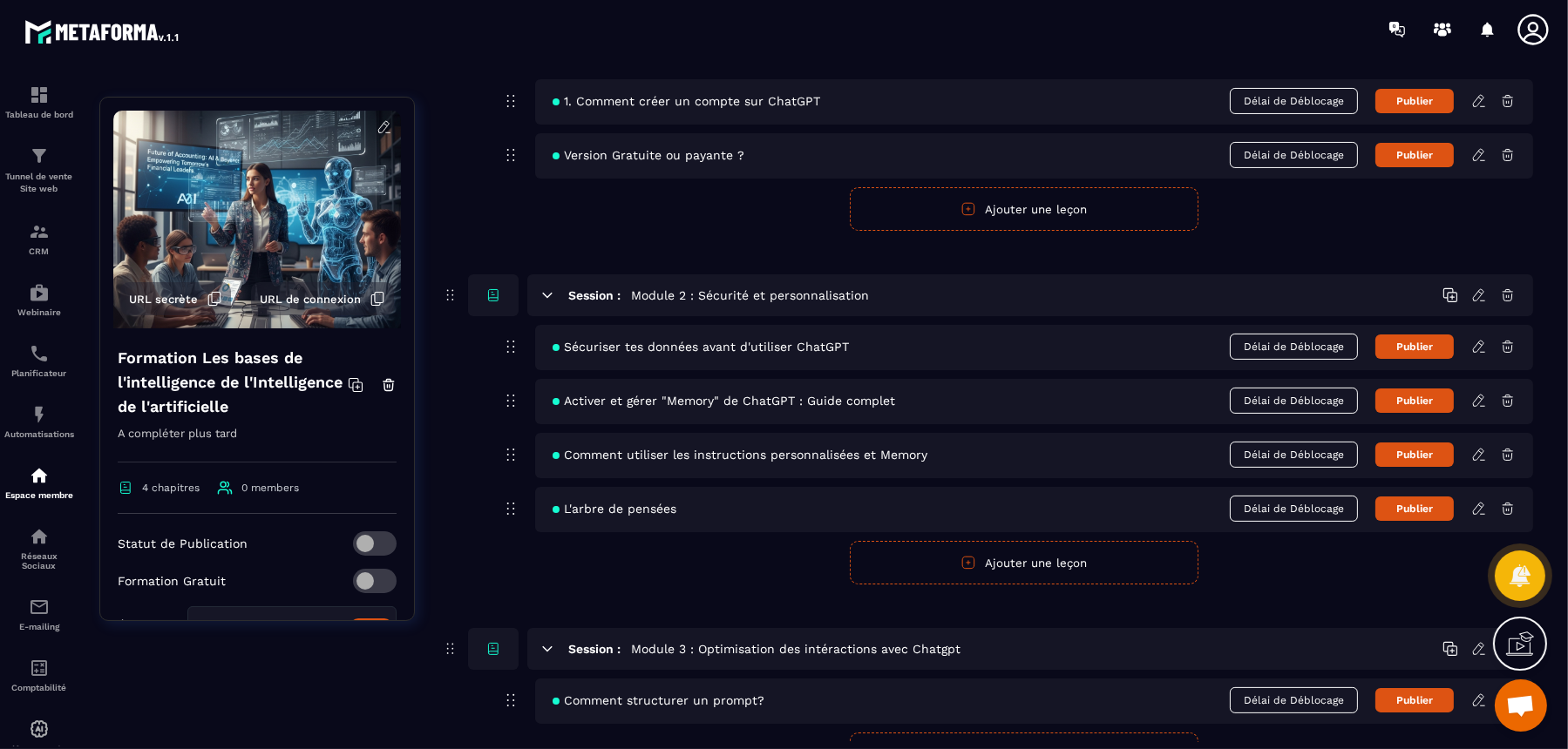
scroll to position [631, 0]
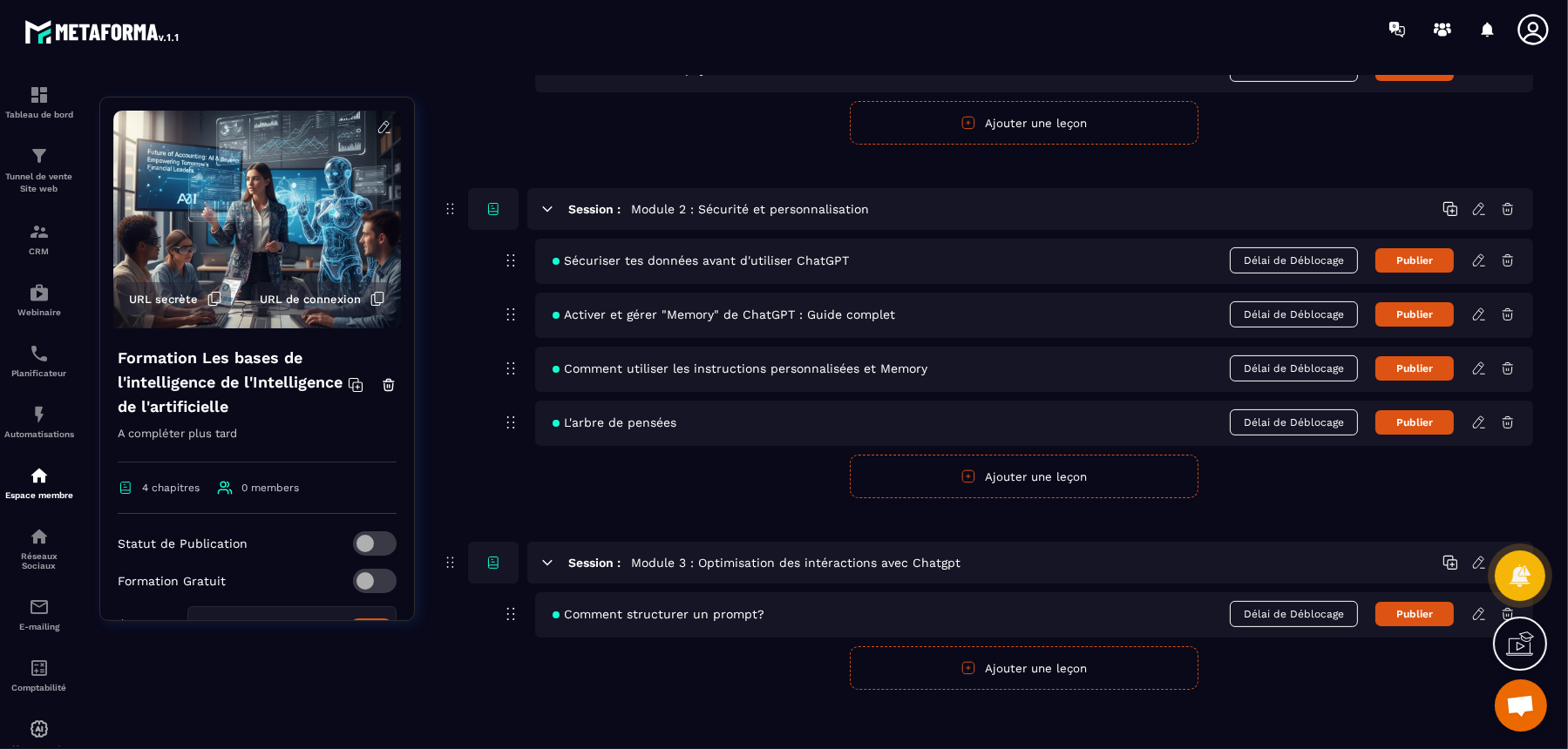
click at [1254, 416] on icon at bounding box center [1508, 422] width 16 height 16
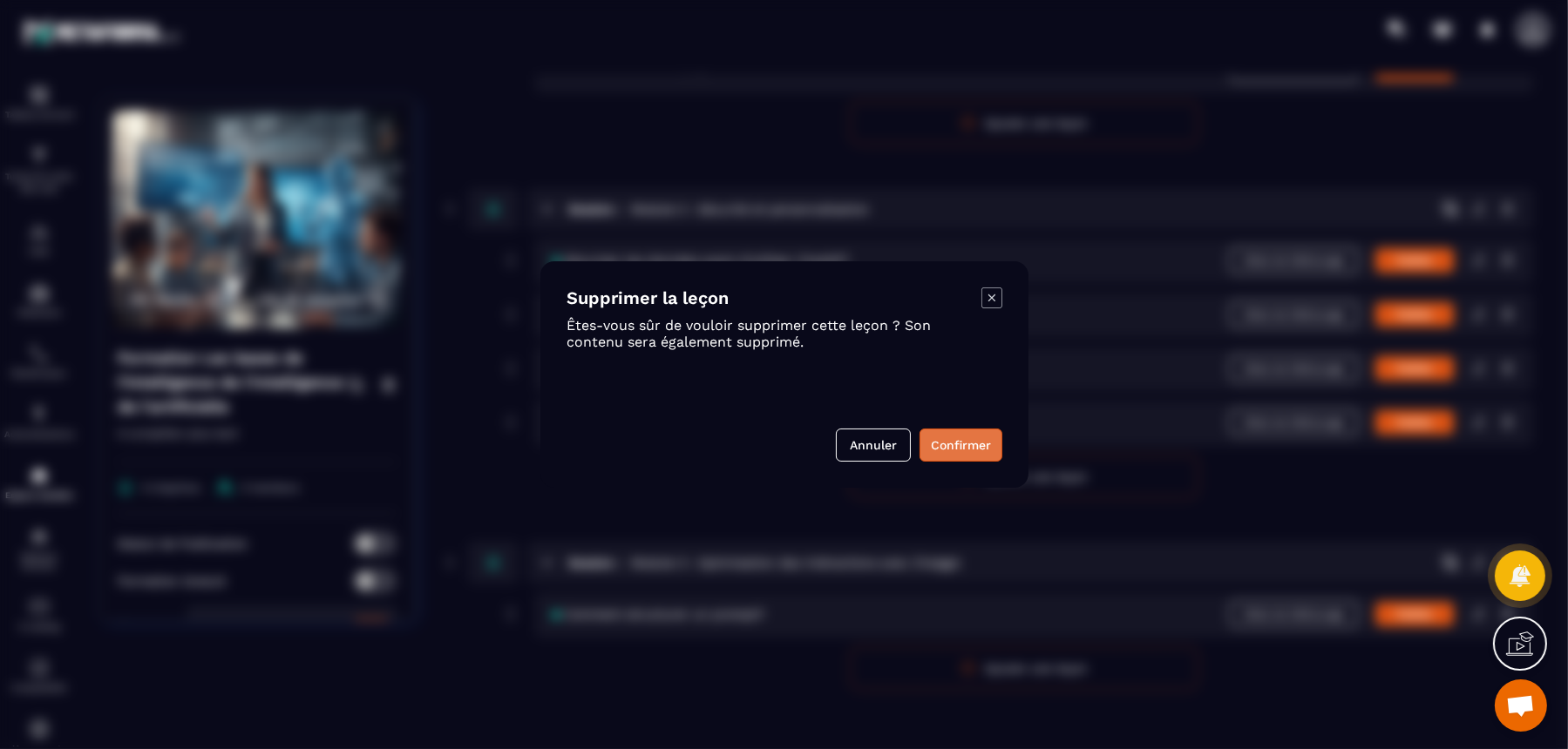
click at [979, 451] on button "Confirmer" at bounding box center [960, 445] width 83 height 33
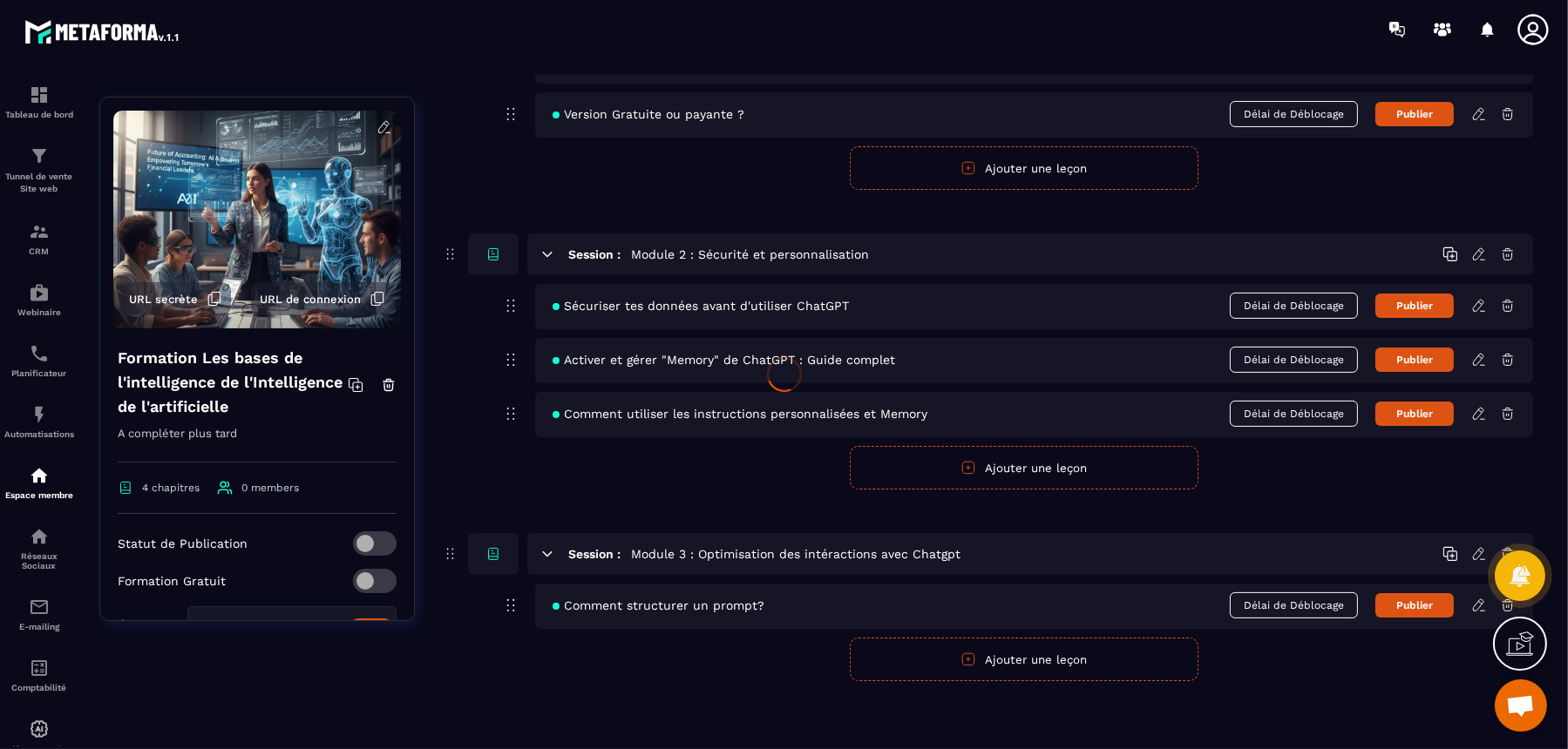
scroll to position [577, 0]
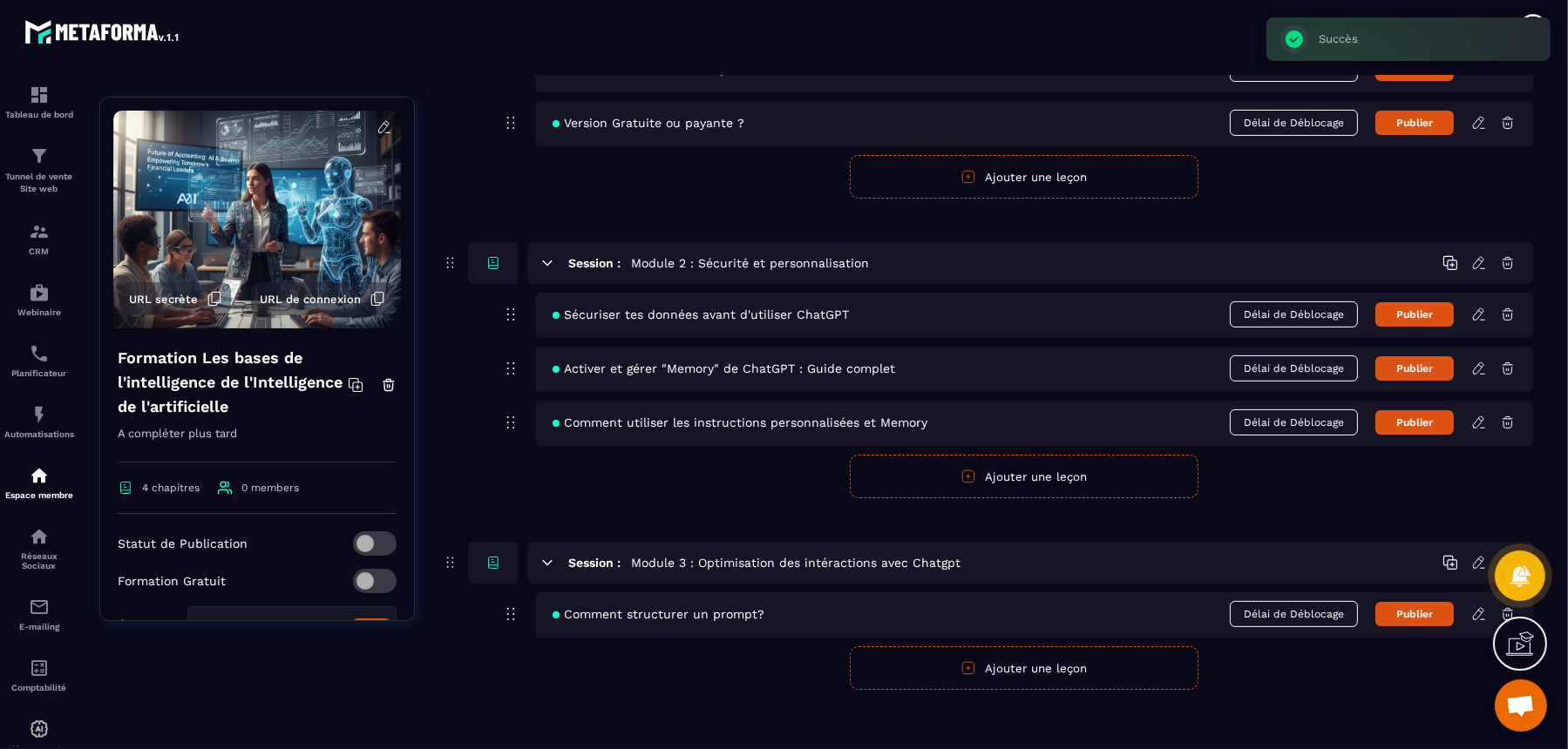
click at [1020, 599] on button "Ajouter une leçon" at bounding box center [1024, 668] width 349 height 44
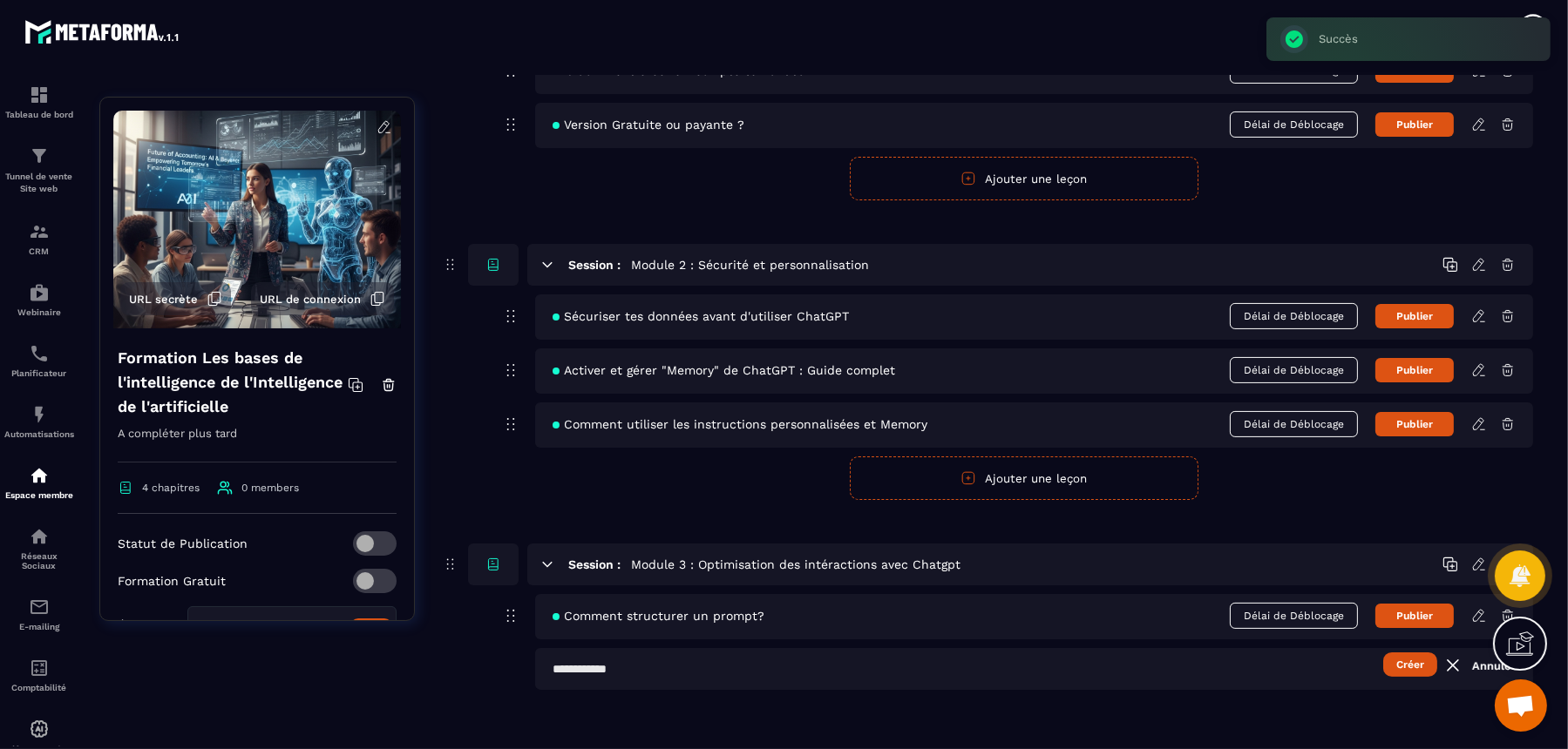
click at [931, 599] on input "text" at bounding box center [1034, 669] width 998 height 42
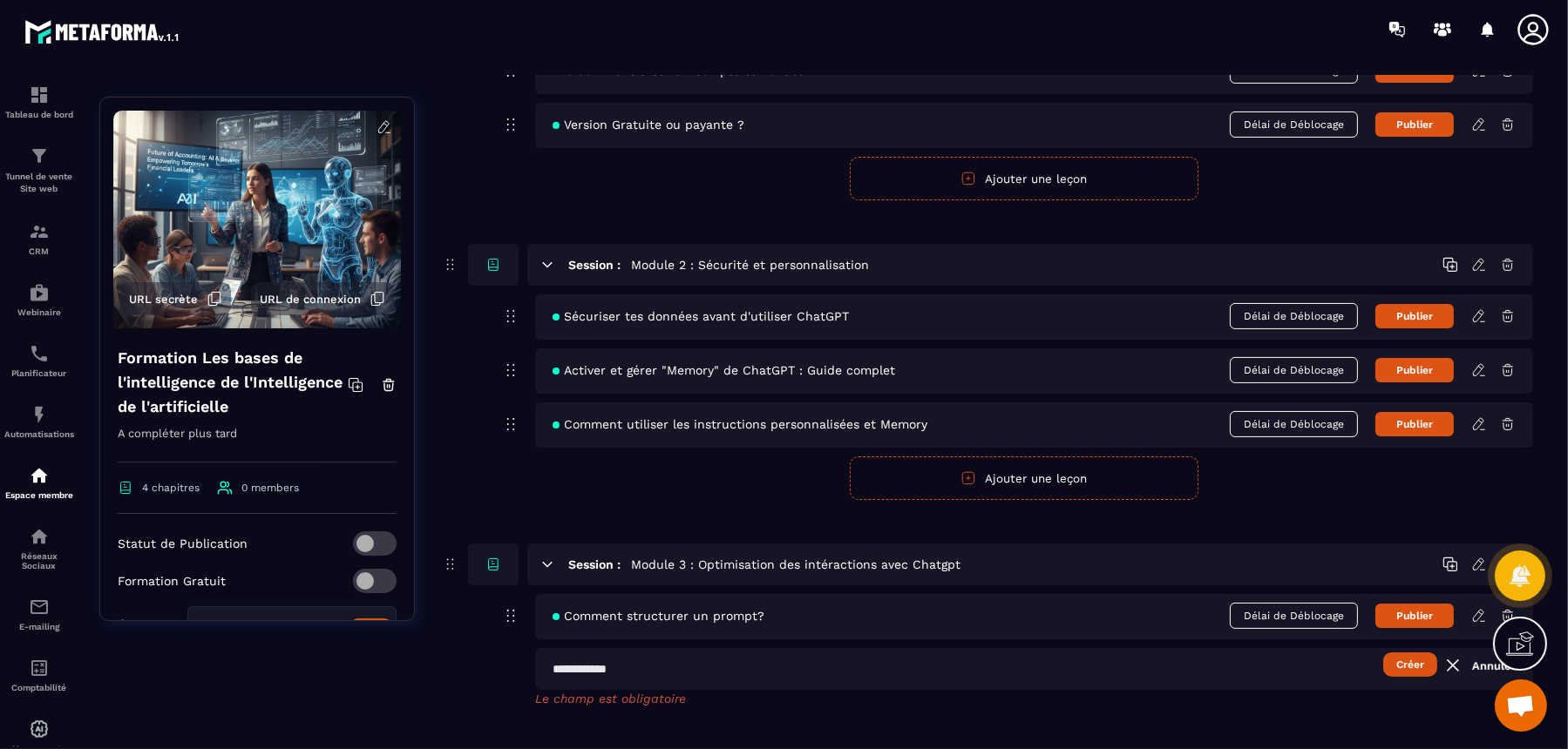
paste input "**********"
type input "**********"
click at [1254, 599] on button "Créer" at bounding box center [1410, 665] width 54 height 25
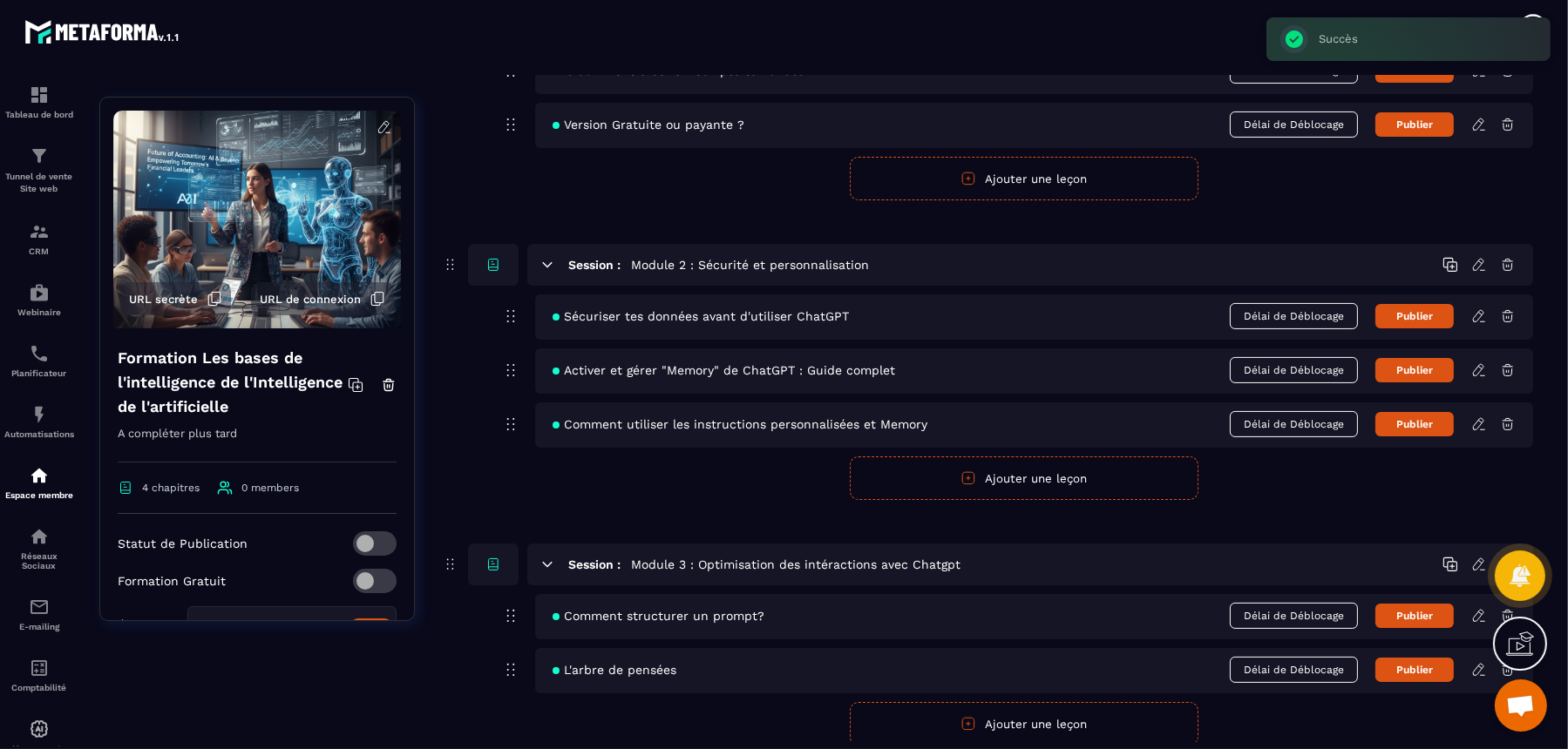
click at [1254, 599] on icon at bounding box center [1480, 670] width 16 height 16
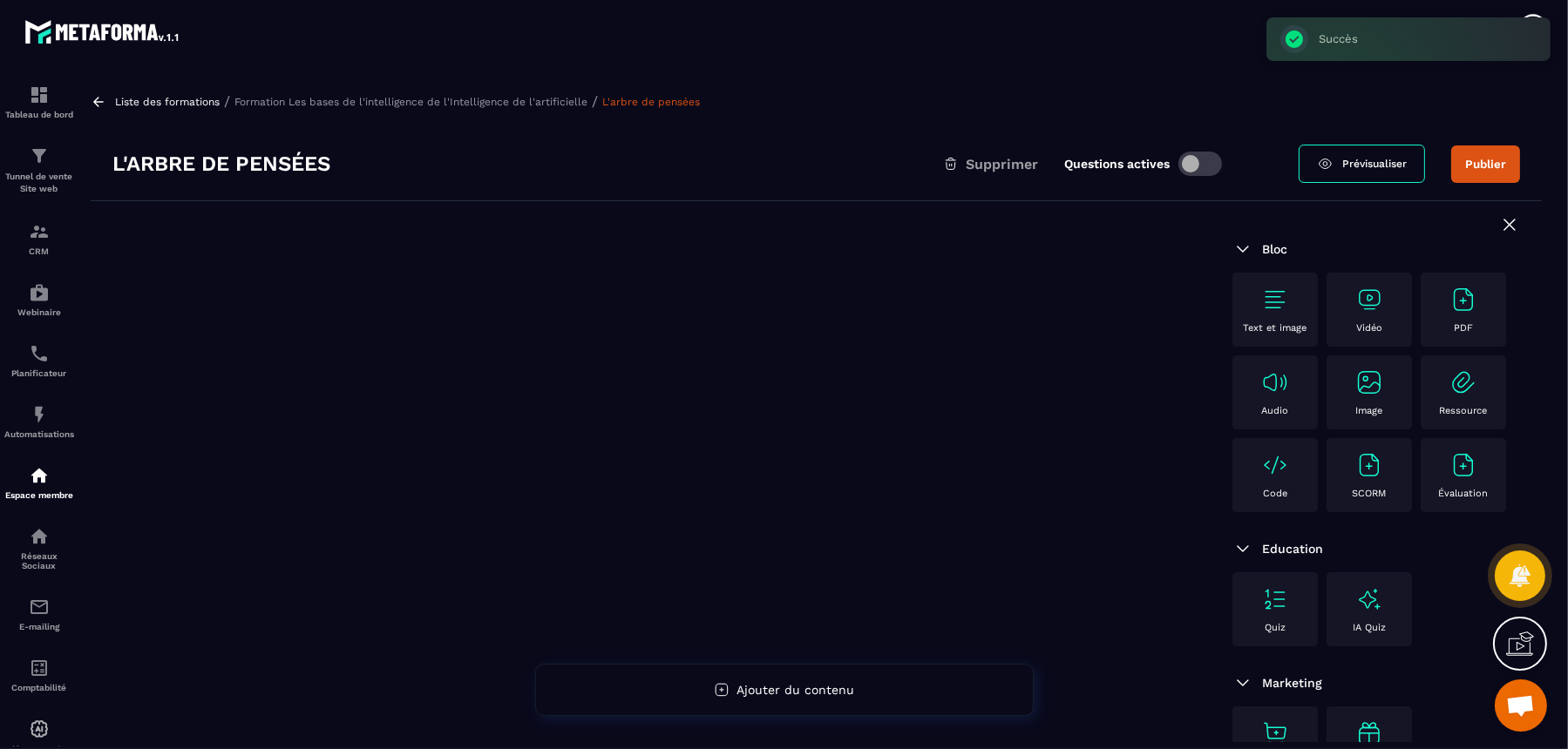
click at [1254, 306] on img at bounding box center [1369, 299] width 28 height 28
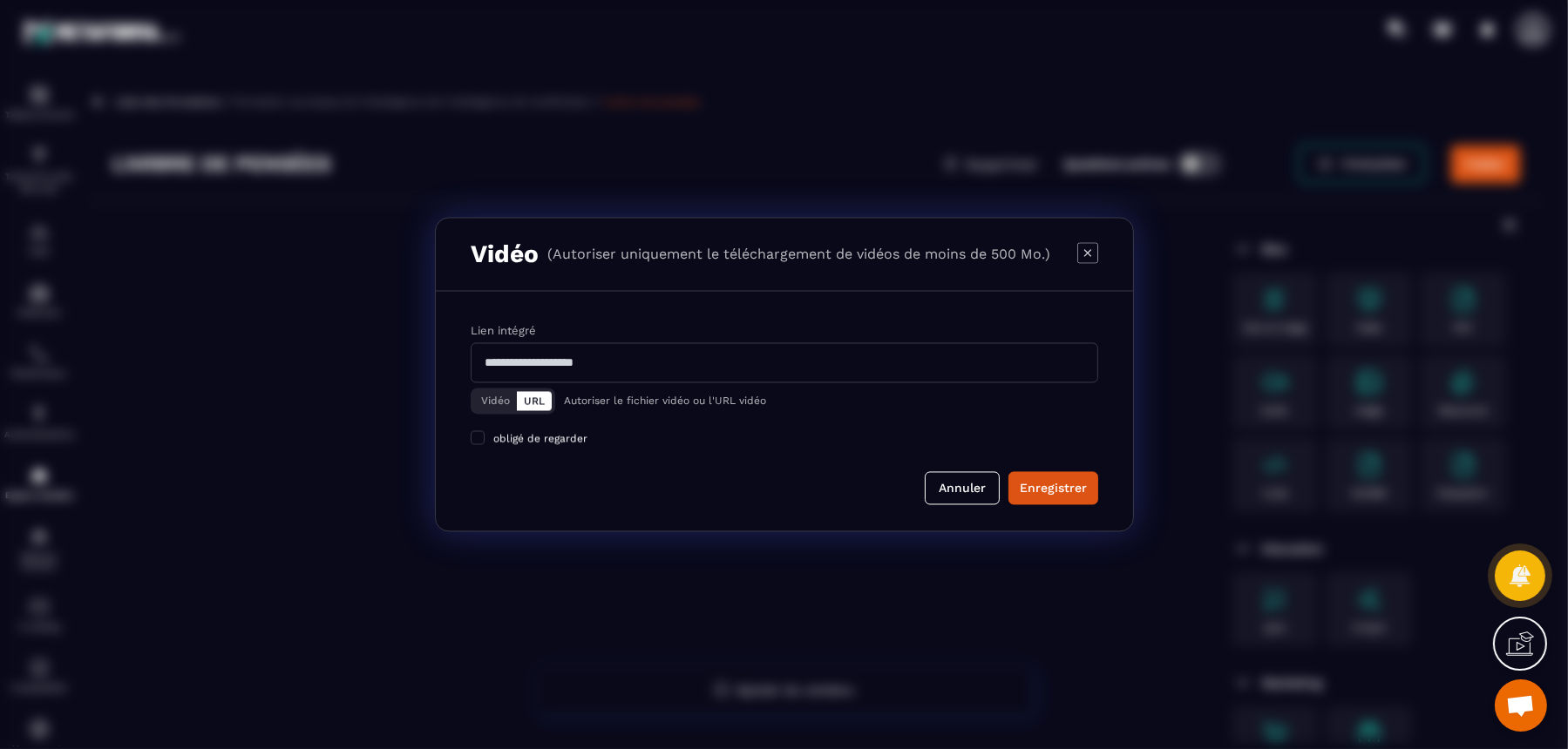
click at [872, 399] on div "Vidéo URL Autoriser le fichier vidéo ou l'URL vidéo" at bounding box center [784, 402] width 628 height 27
click at [844, 370] on input "Modal window" at bounding box center [784, 364] width 628 height 40
paste input "**********"
type input "**********"
click at [1048, 489] on div "Enregistrer" at bounding box center [1053, 489] width 67 height 17
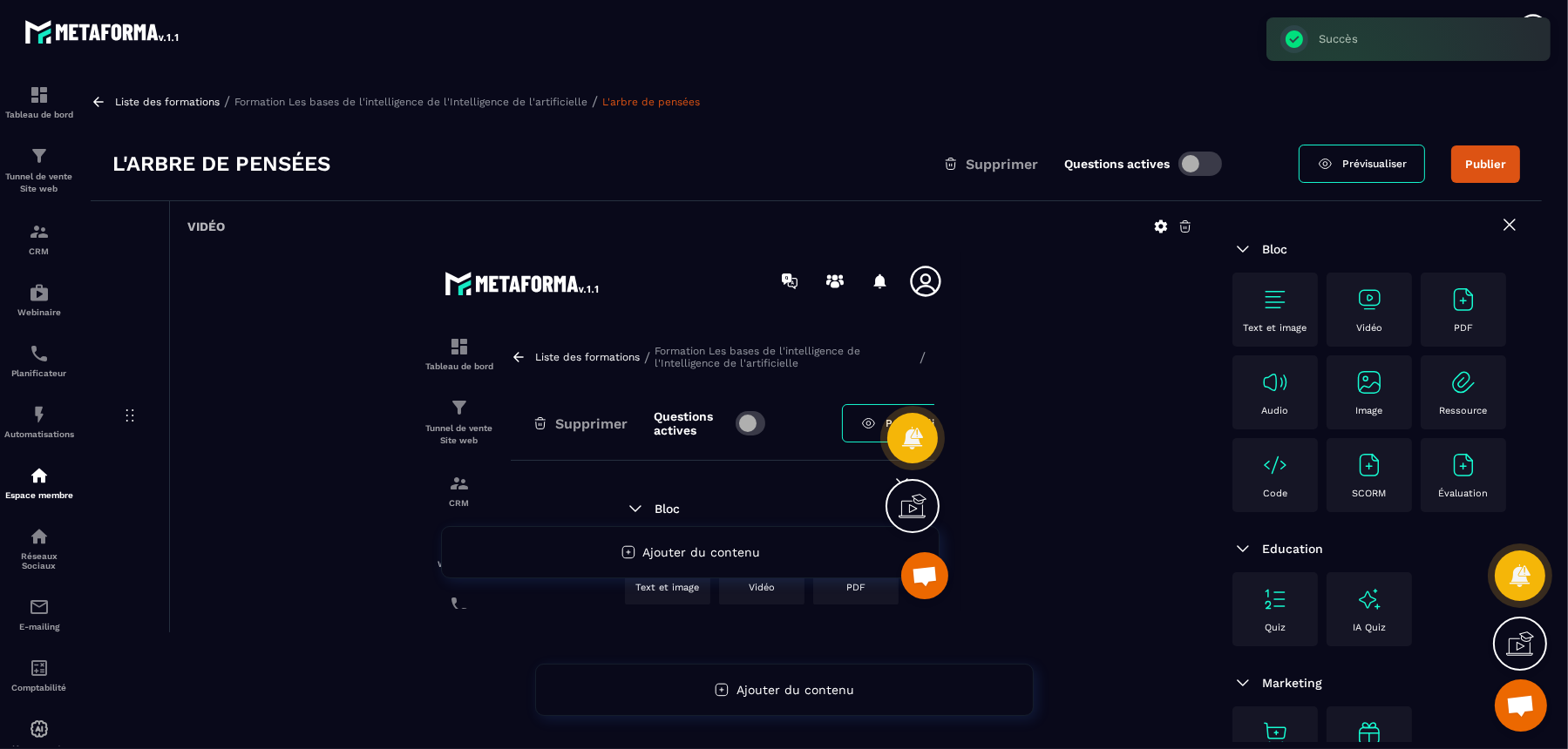
click at [1182, 229] on icon at bounding box center [1185, 226] width 16 height 16
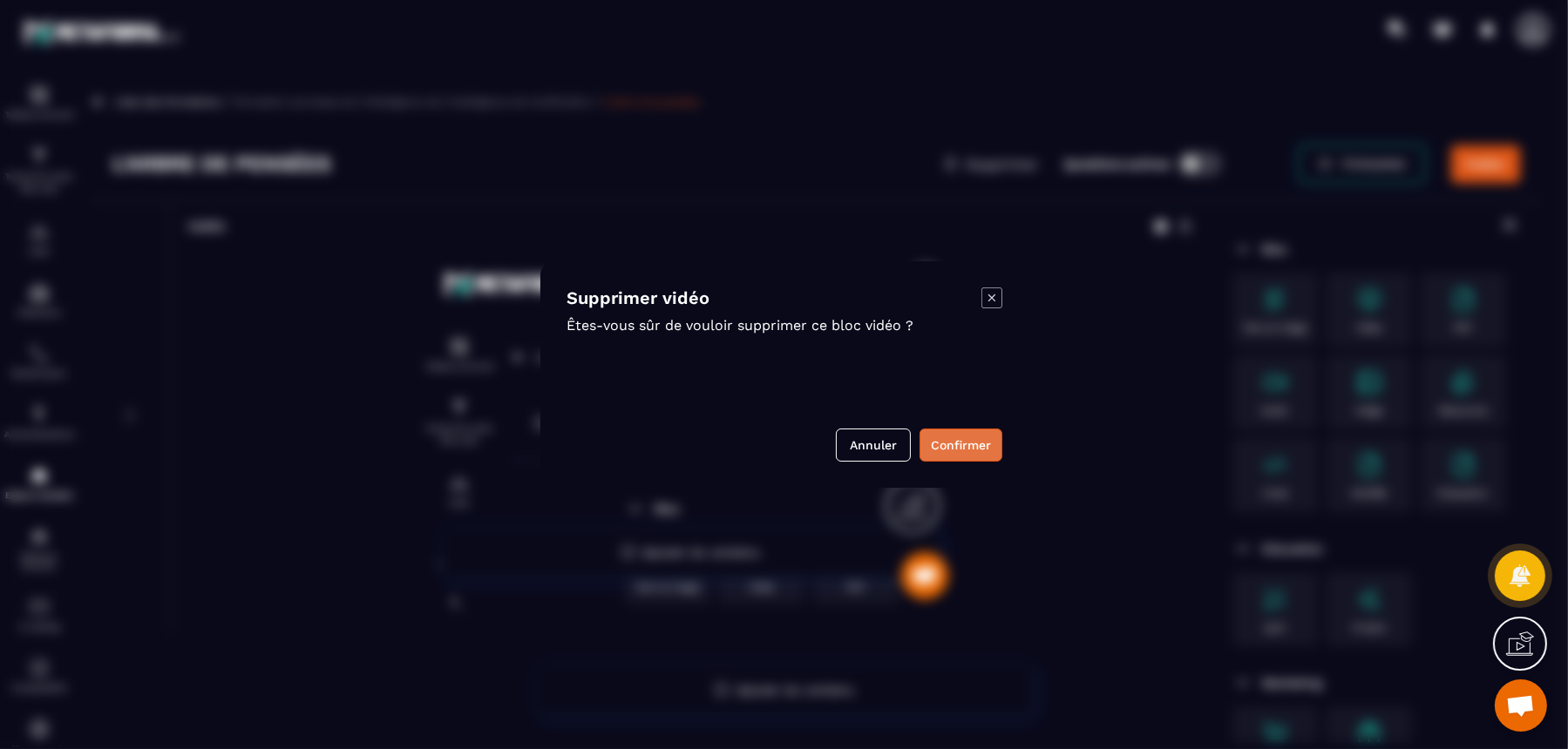
click at [983, 447] on button "Confirmer" at bounding box center [960, 445] width 83 height 33
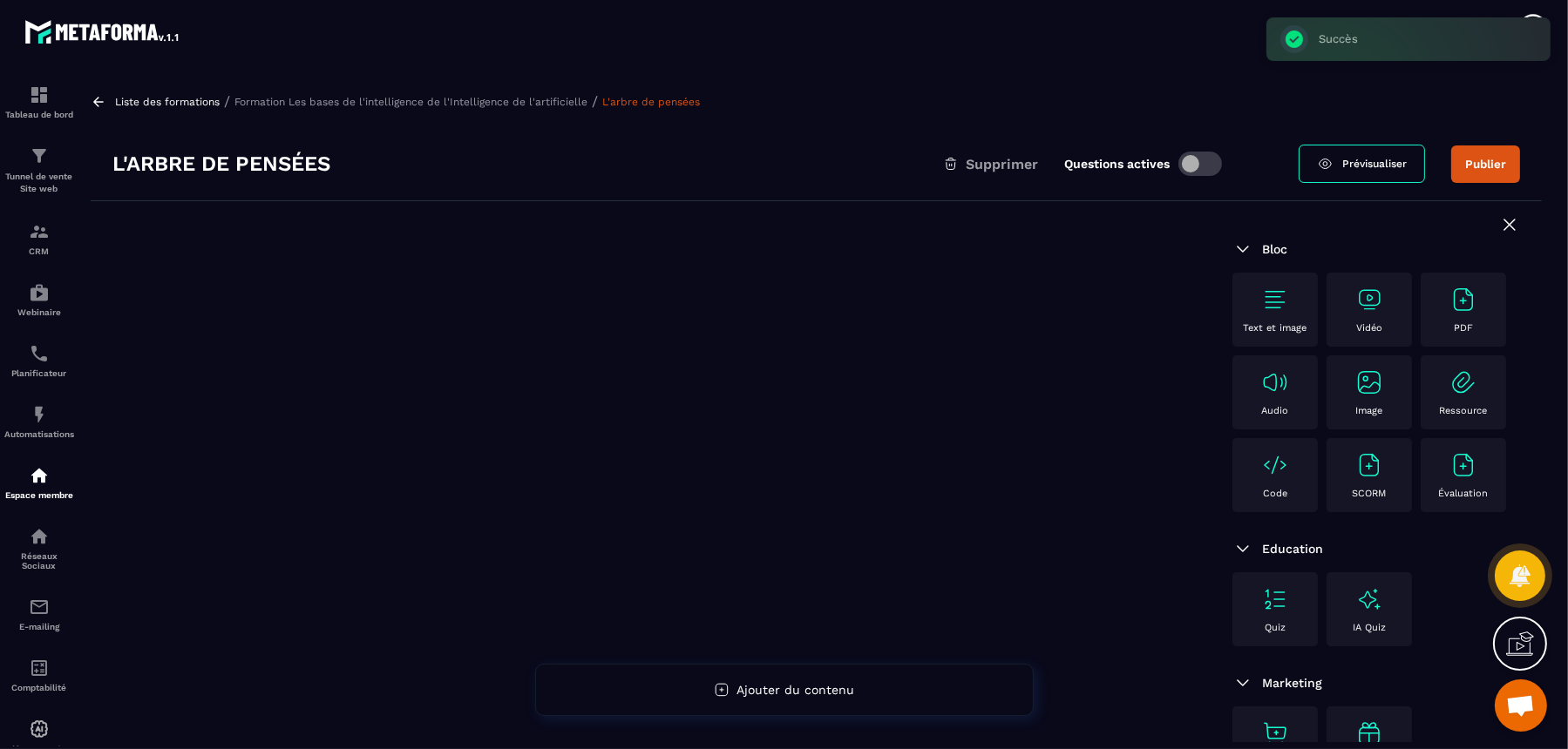
click at [1254, 305] on img at bounding box center [1369, 299] width 28 height 28
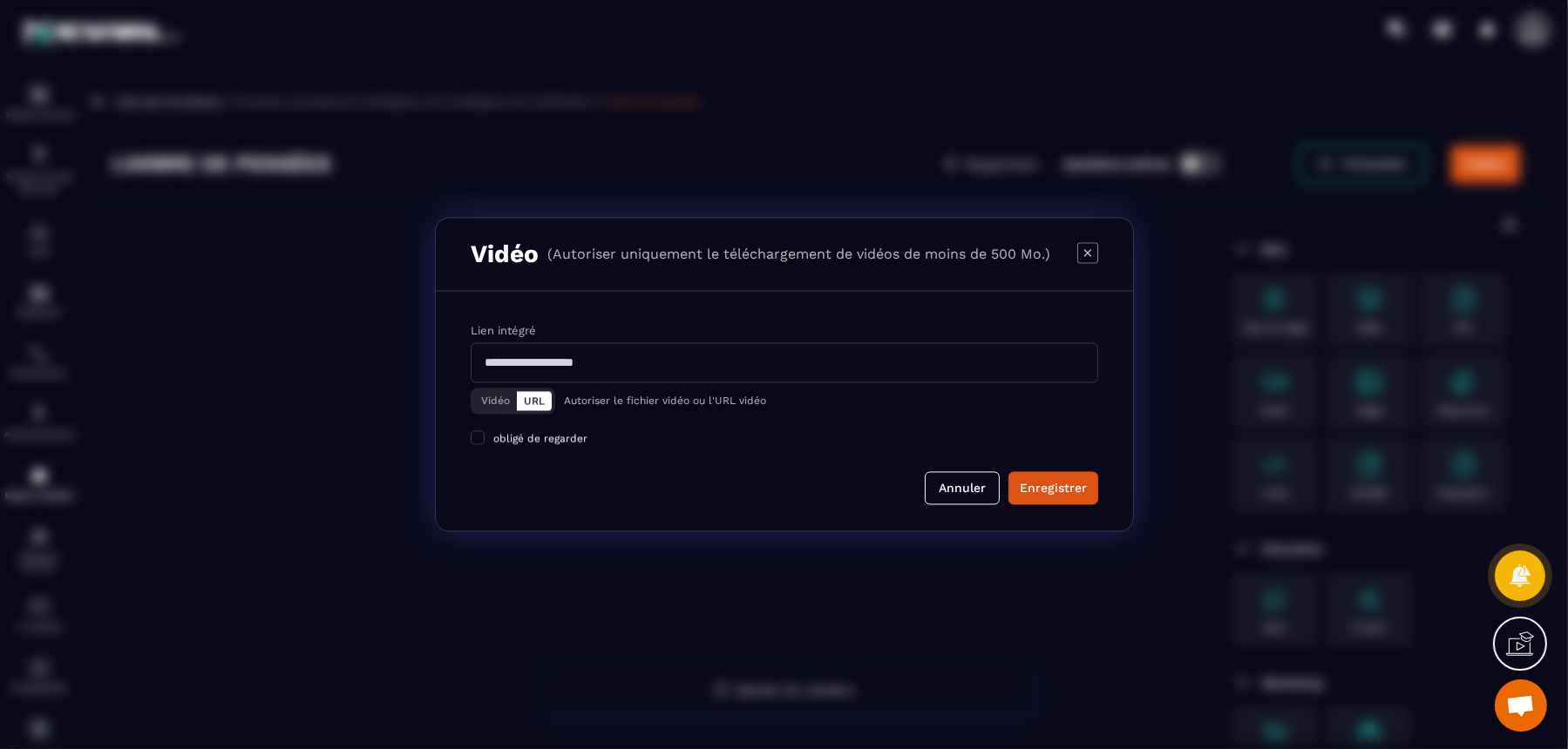
click at [939, 357] on input "Modal window" at bounding box center [784, 364] width 628 height 40
paste input "**********"
type input "**********"
click at [1051, 490] on div "Enregistrer" at bounding box center [1053, 489] width 67 height 17
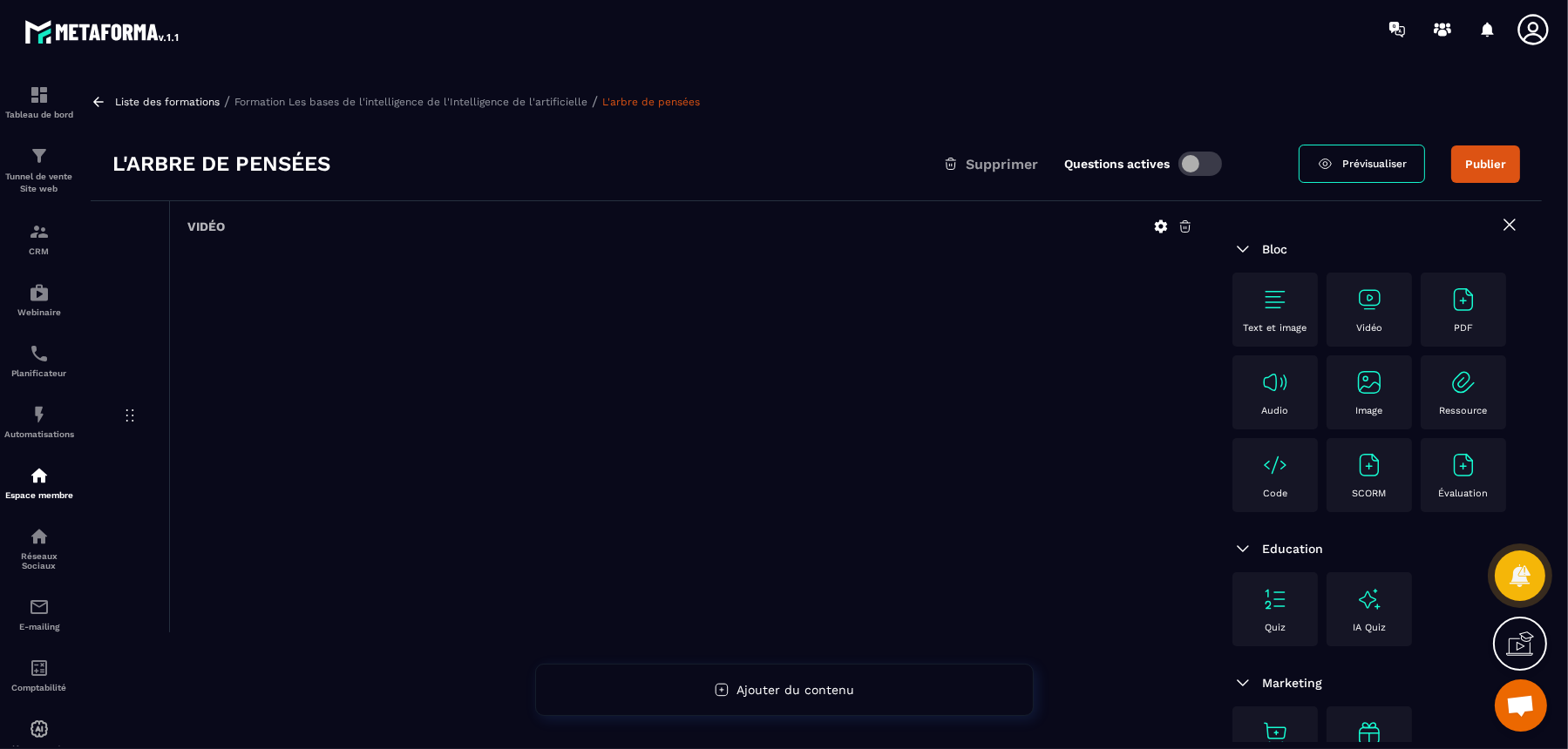
click at [557, 102] on p "Formation Les bases de l'intelligence de l'Intelligence de l'artificielle" at bounding box center [411, 102] width 353 height 12
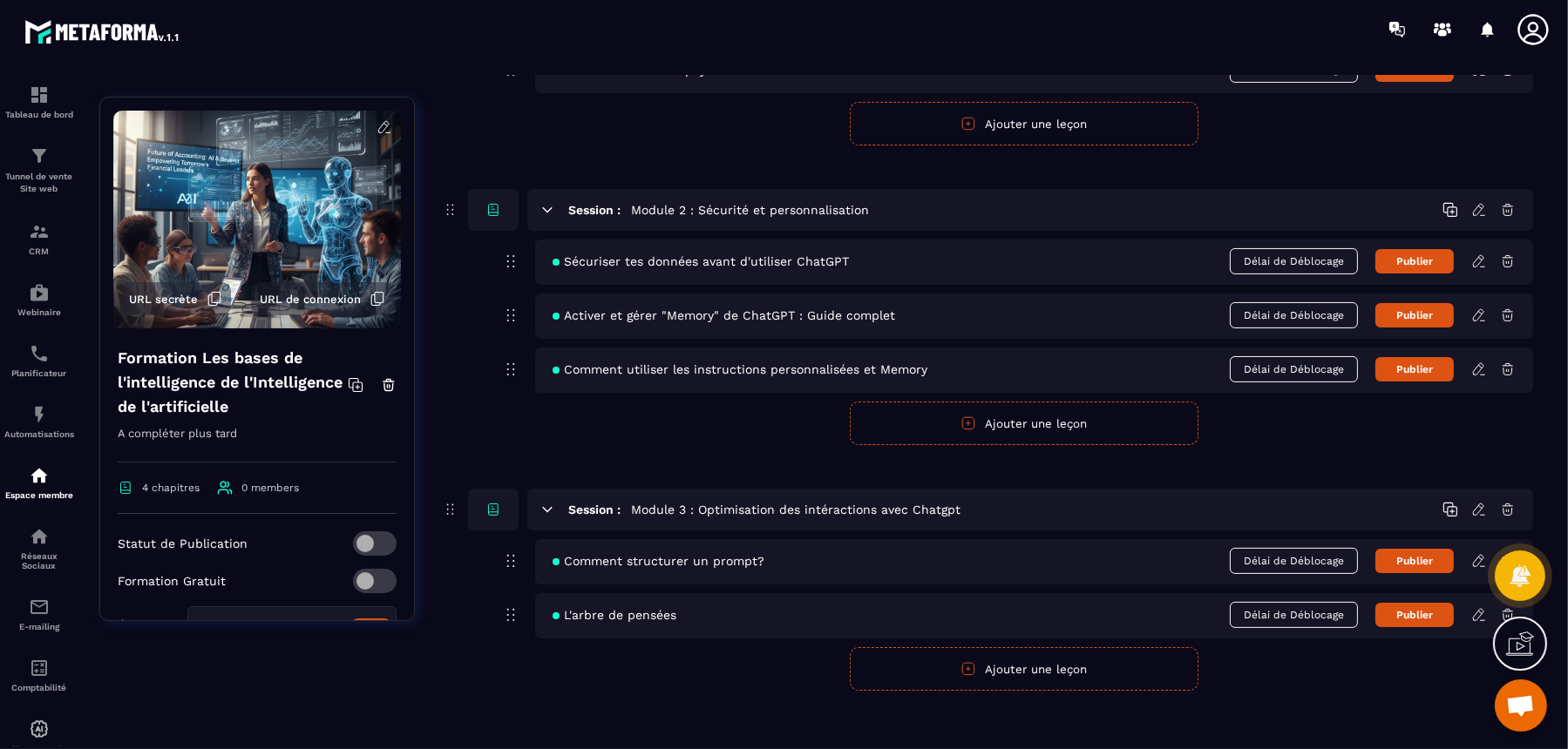
scroll to position [631, 0]
click at [1254, 599] on icon at bounding box center [1478, 614] width 10 height 11
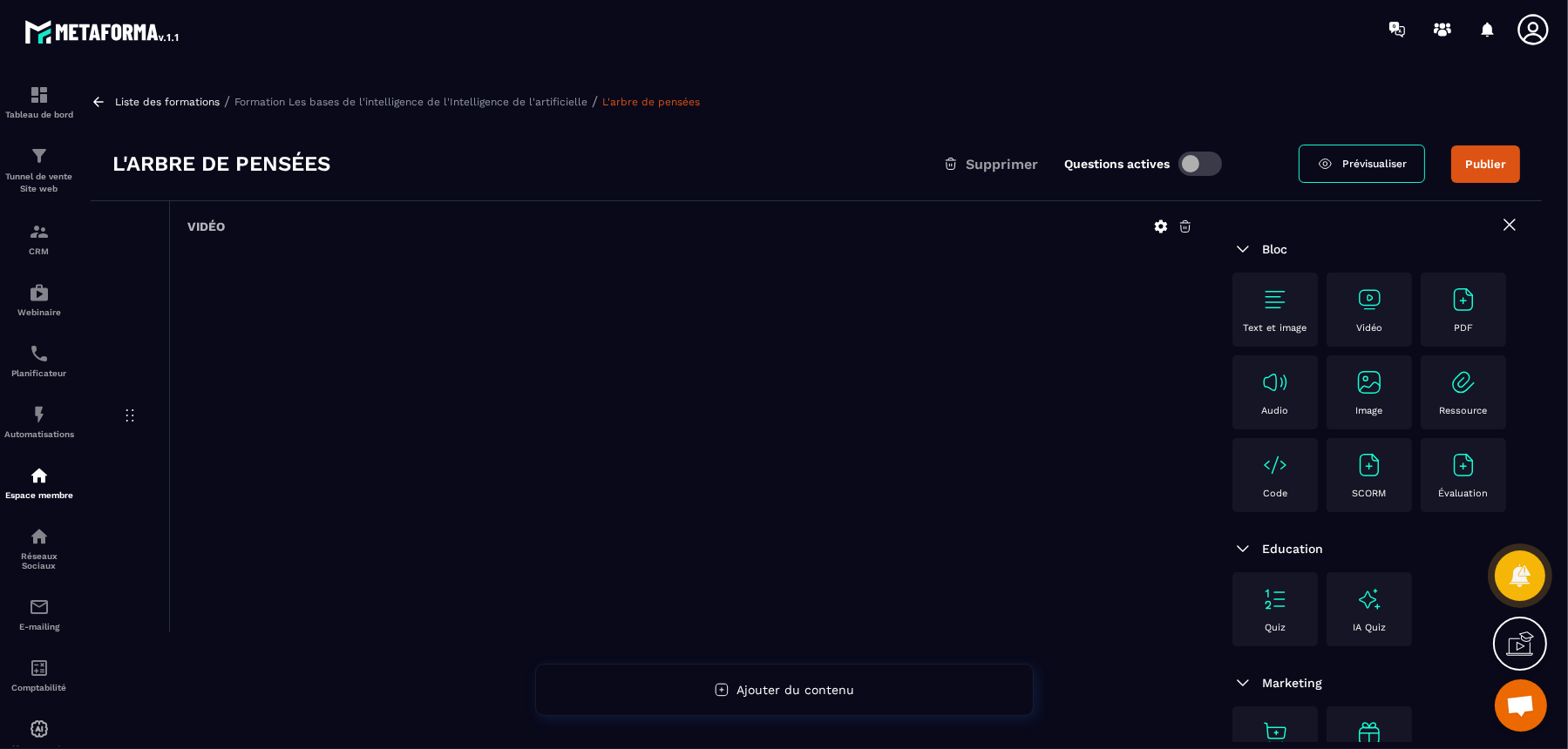
scroll to position [109, 0]
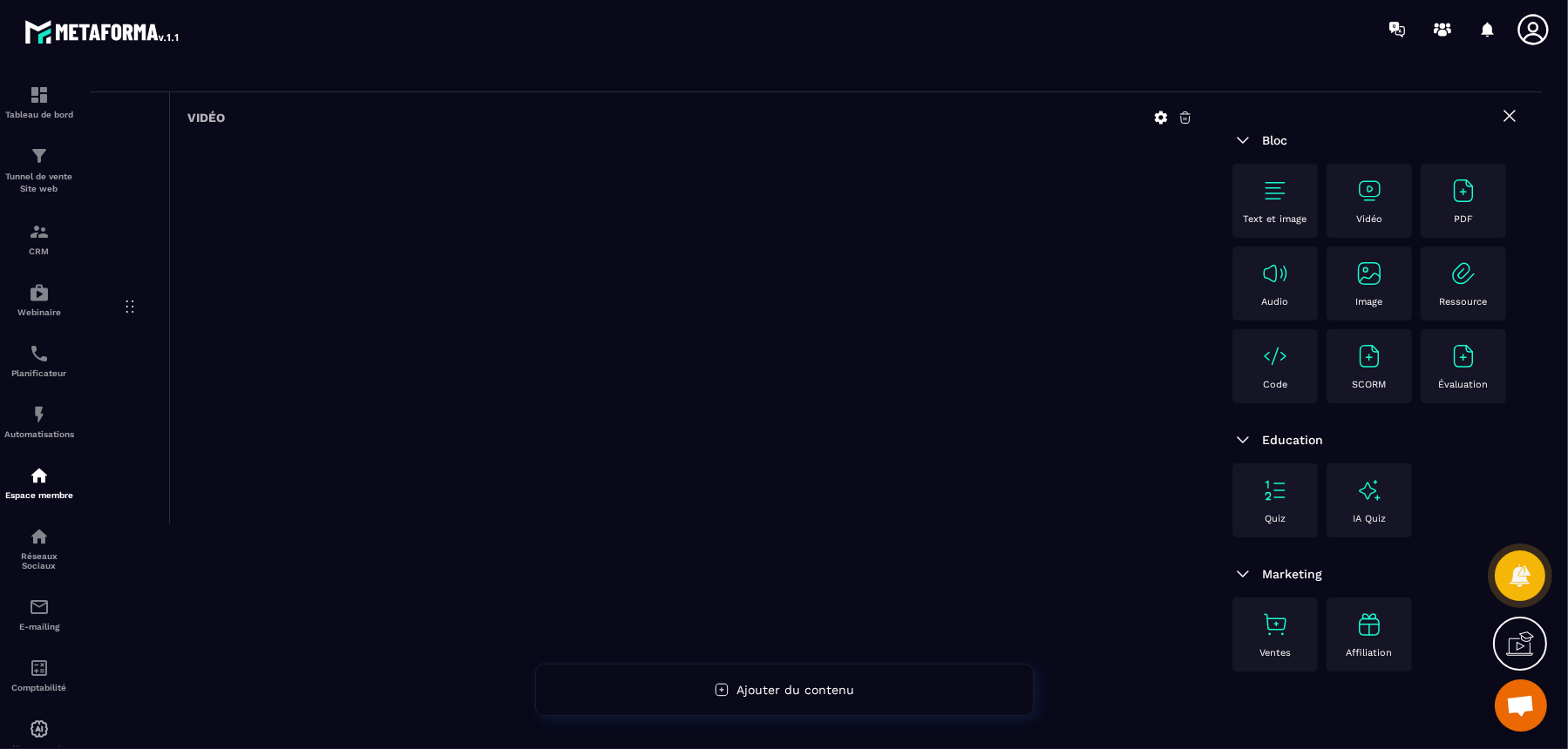
click at [1254, 215] on p "Vidéo" at bounding box center [1370, 219] width 27 height 11
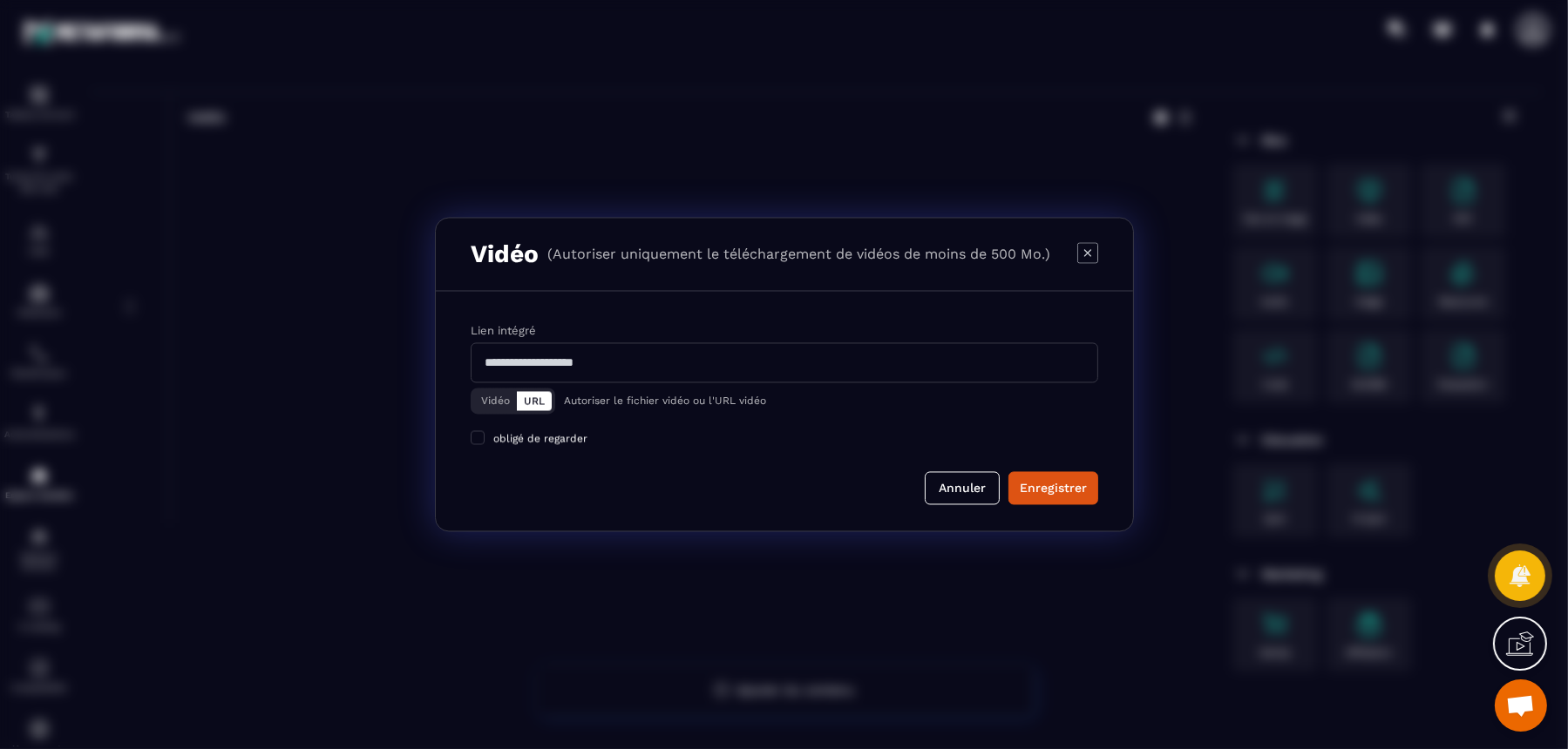
click at [611, 370] on input "Modal window" at bounding box center [784, 364] width 628 height 40
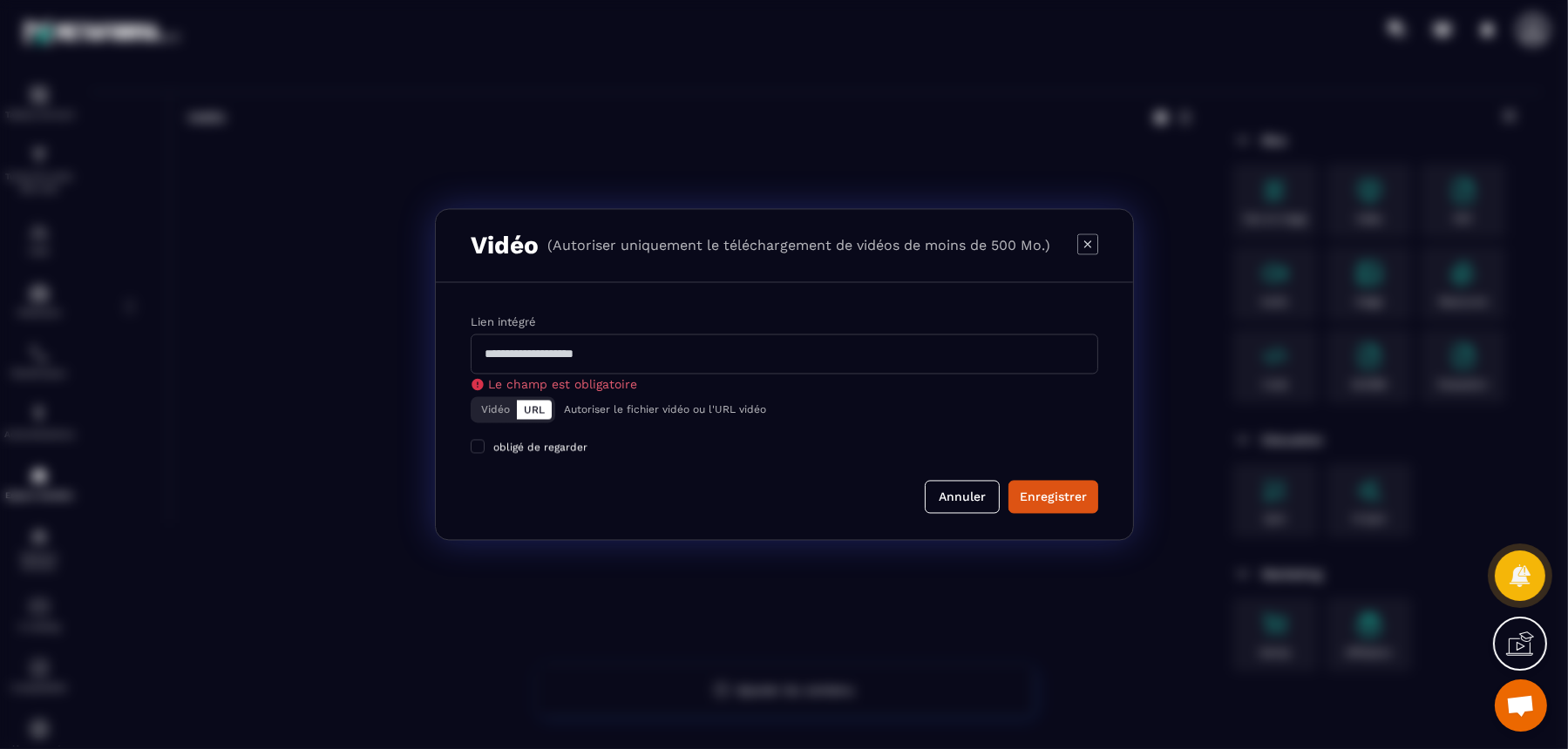
click at [474, 403] on button "Vidéo" at bounding box center [495, 410] width 43 height 19
click at [802, 360] on div "Télécharger un fichier" at bounding box center [785, 364] width 630 height 38
click at [0, 0] on input "Vidéo Télécharger un fichier" at bounding box center [0, 0] width 0 height 0
click at [783, 366] on div "Télécharger un fichier" at bounding box center [785, 364] width 630 height 38
click at [0, 0] on input "Vidéo Télécharger un fichier" at bounding box center [0, 0] width 0 height 0
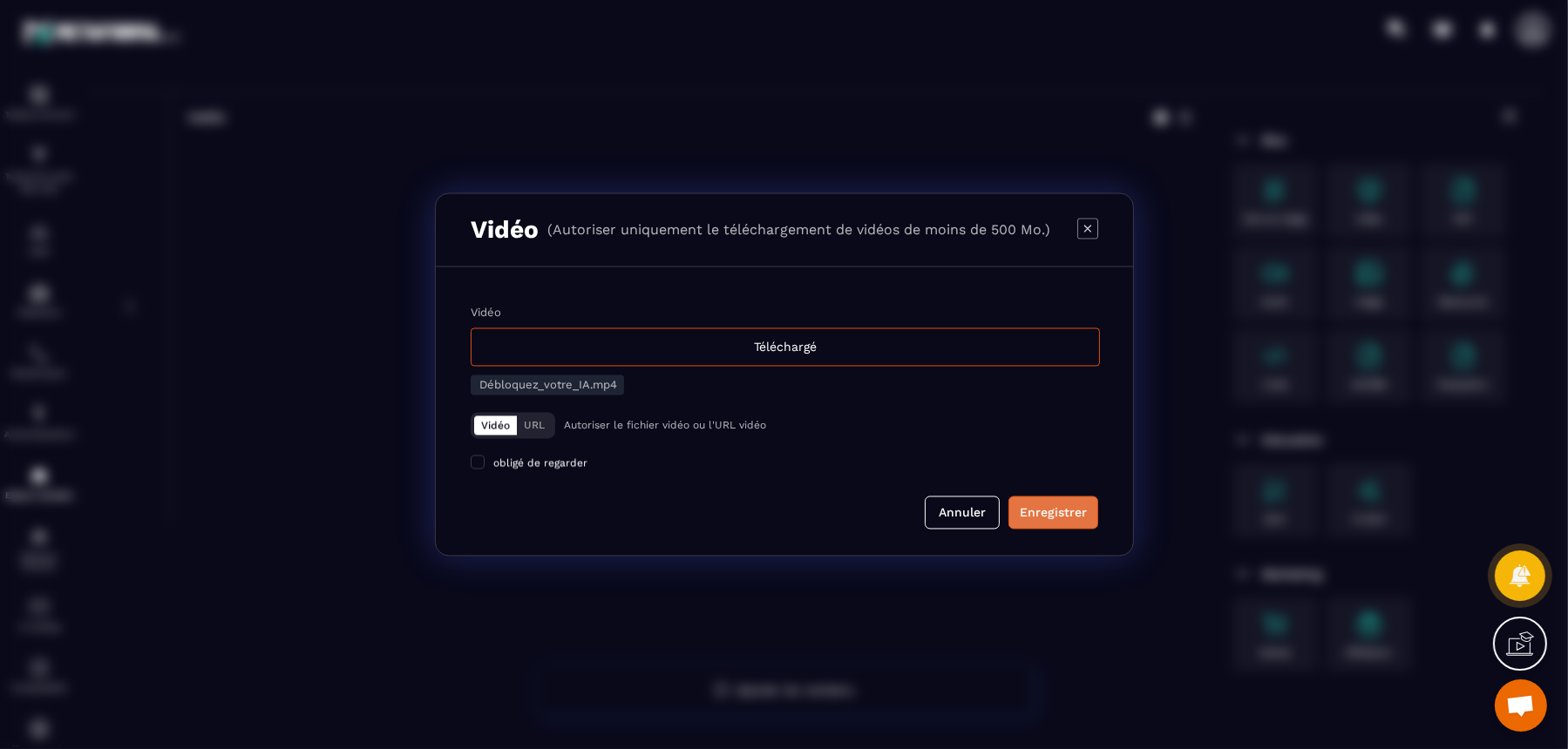
click at [1063, 510] on div "Enregistrer" at bounding box center [1053, 513] width 67 height 17
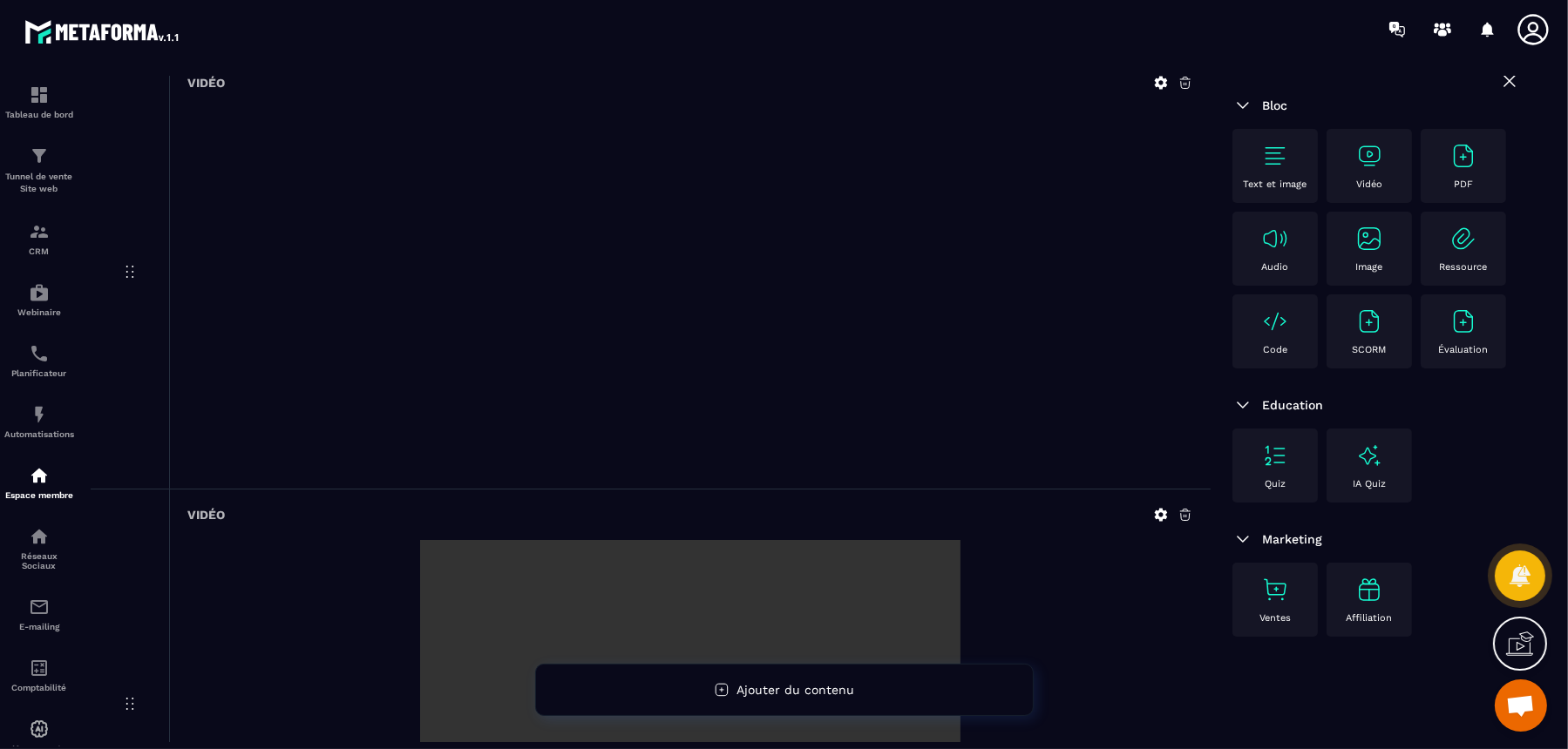
scroll to position [0, 0]
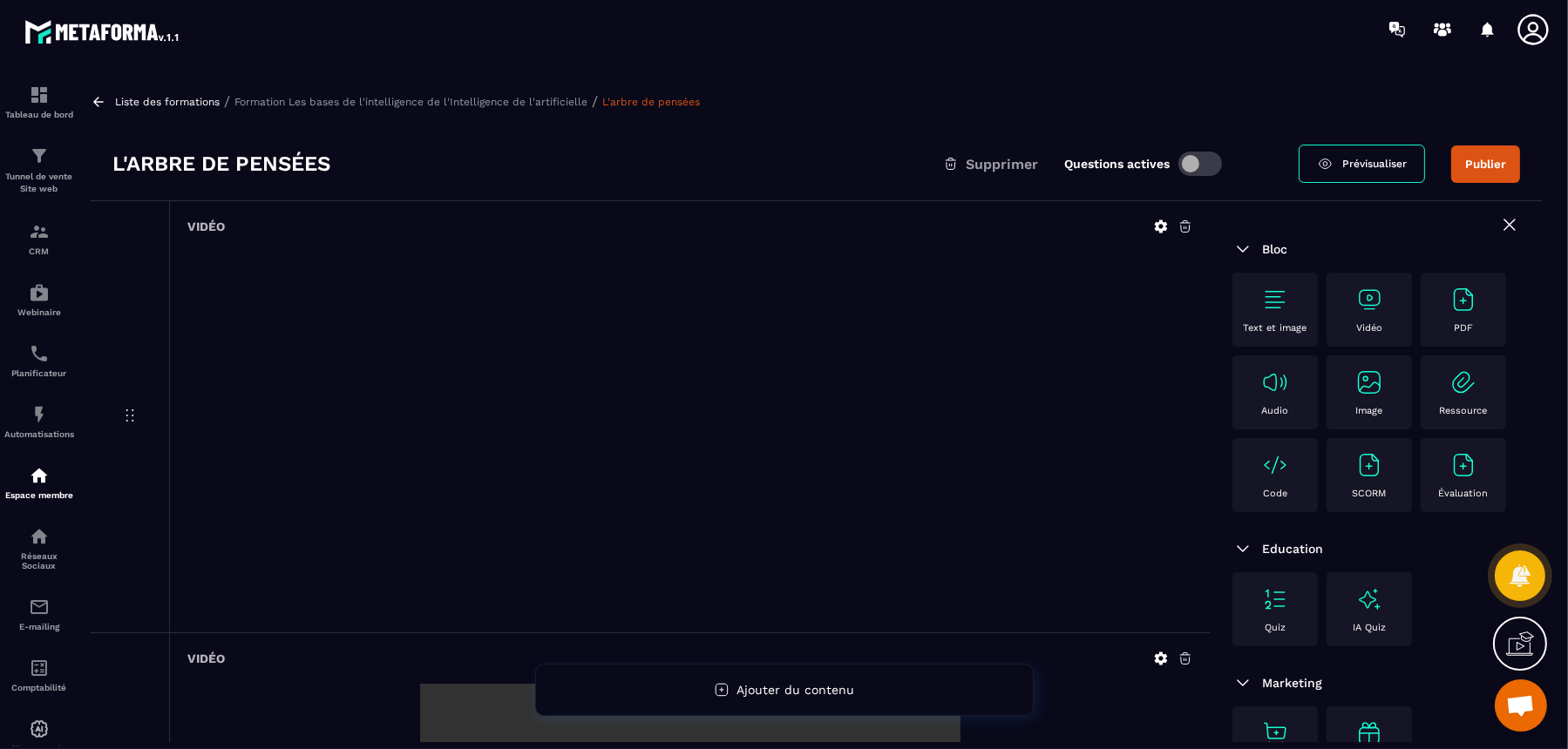
click at [468, 103] on p "Formation Les bases de l'intelligence de l'Intelligence de l'artificielle" at bounding box center [411, 102] width 353 height 12
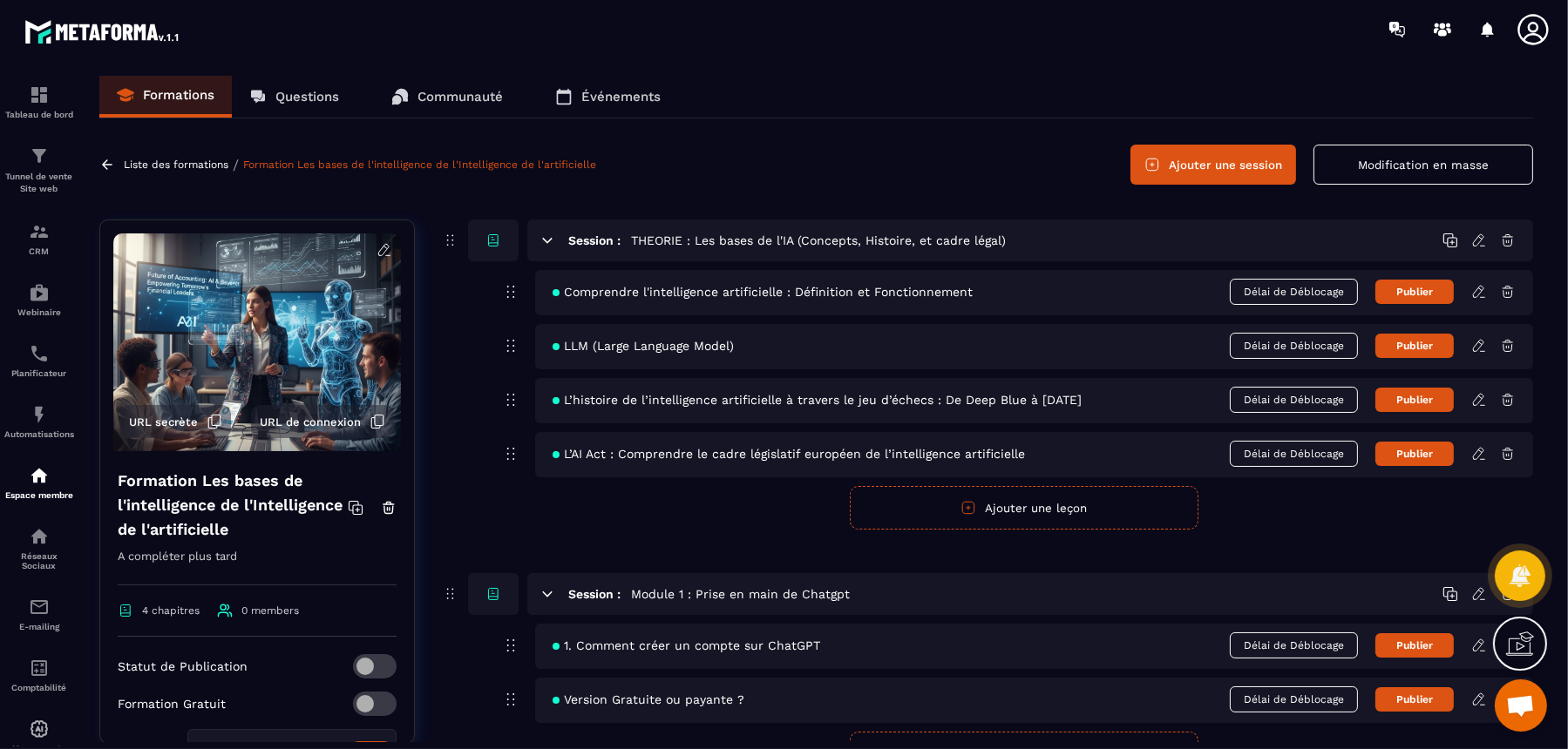
click at [1211, 167] on button "Ajouter une session" at bounding box center [1214, 164] width 165 height 40
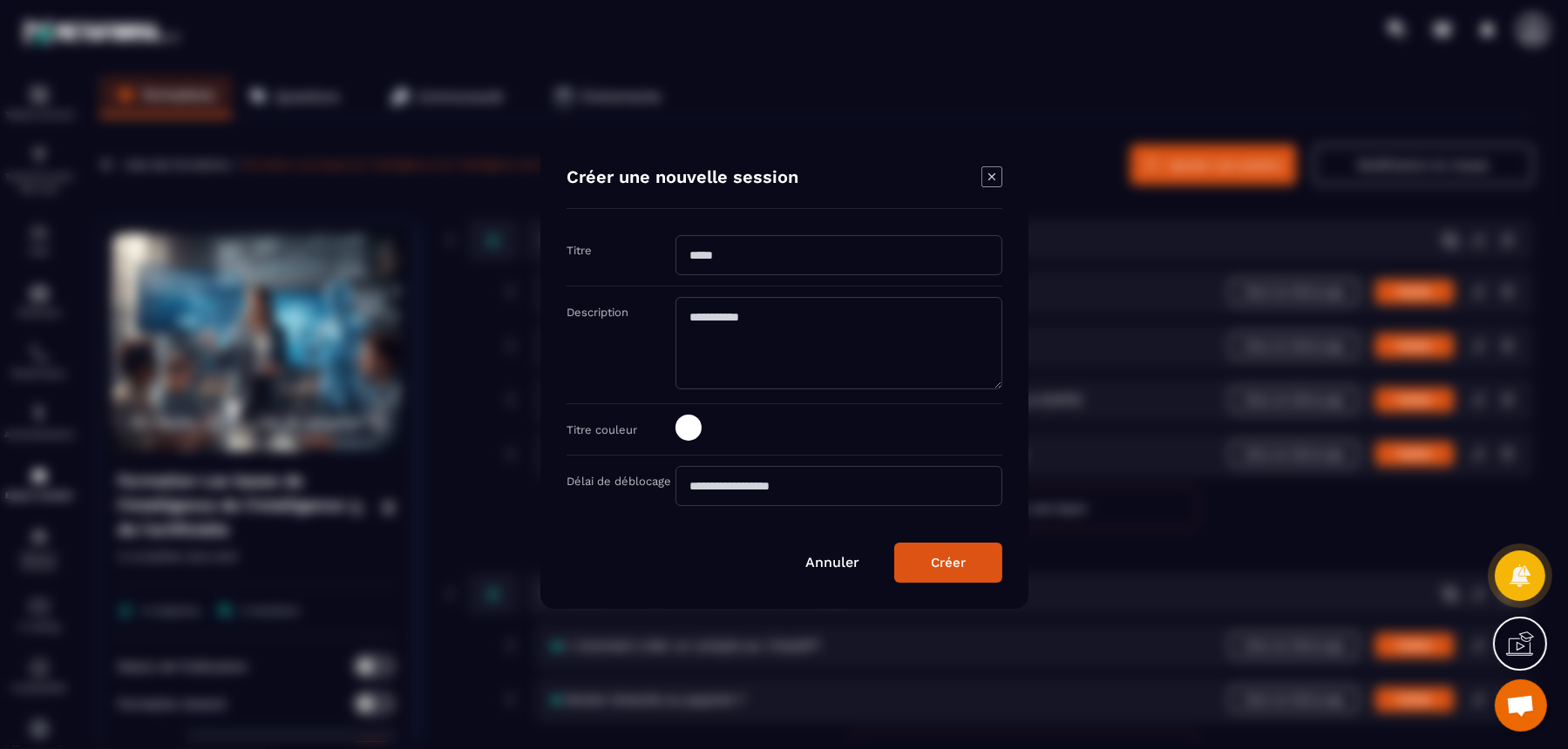
click at [732, 258] on input "Modal window" at bounding box center [839, 255] width 327 height 40
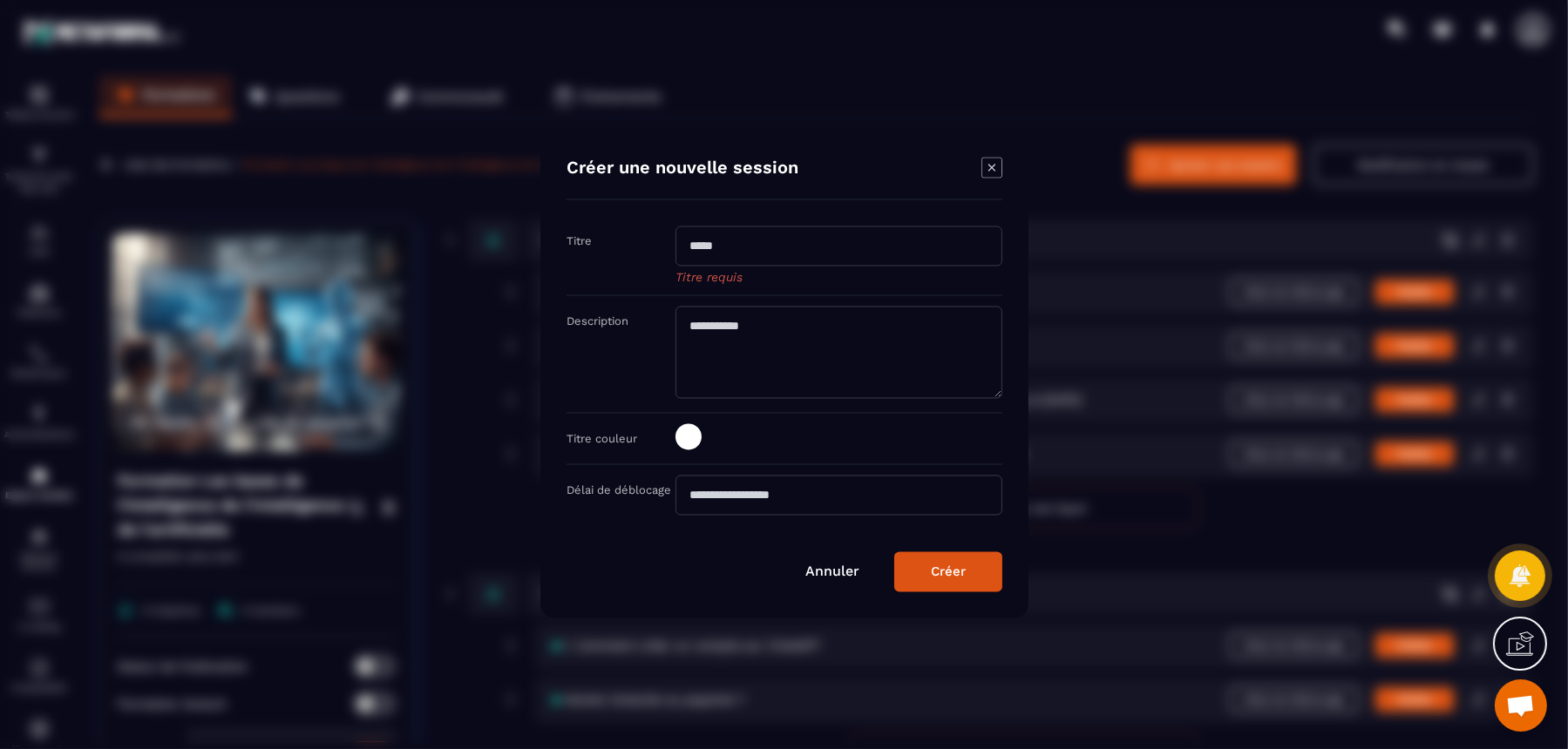
paste input "**********"
type input "**********"
click at [933, 557] on button "Créer" at bounding box center [949, 572] width 108 height 40
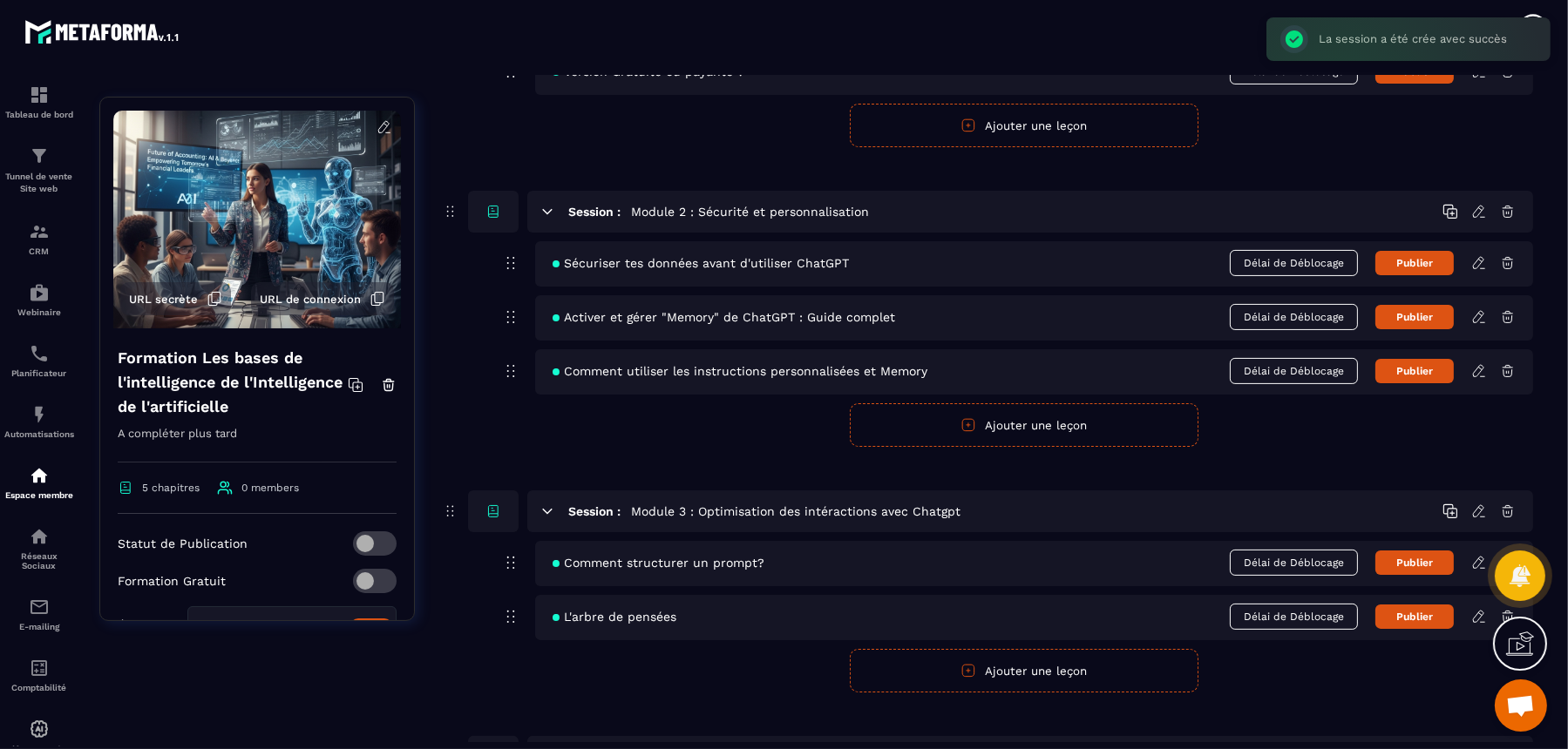
scroll to position [768, 0]
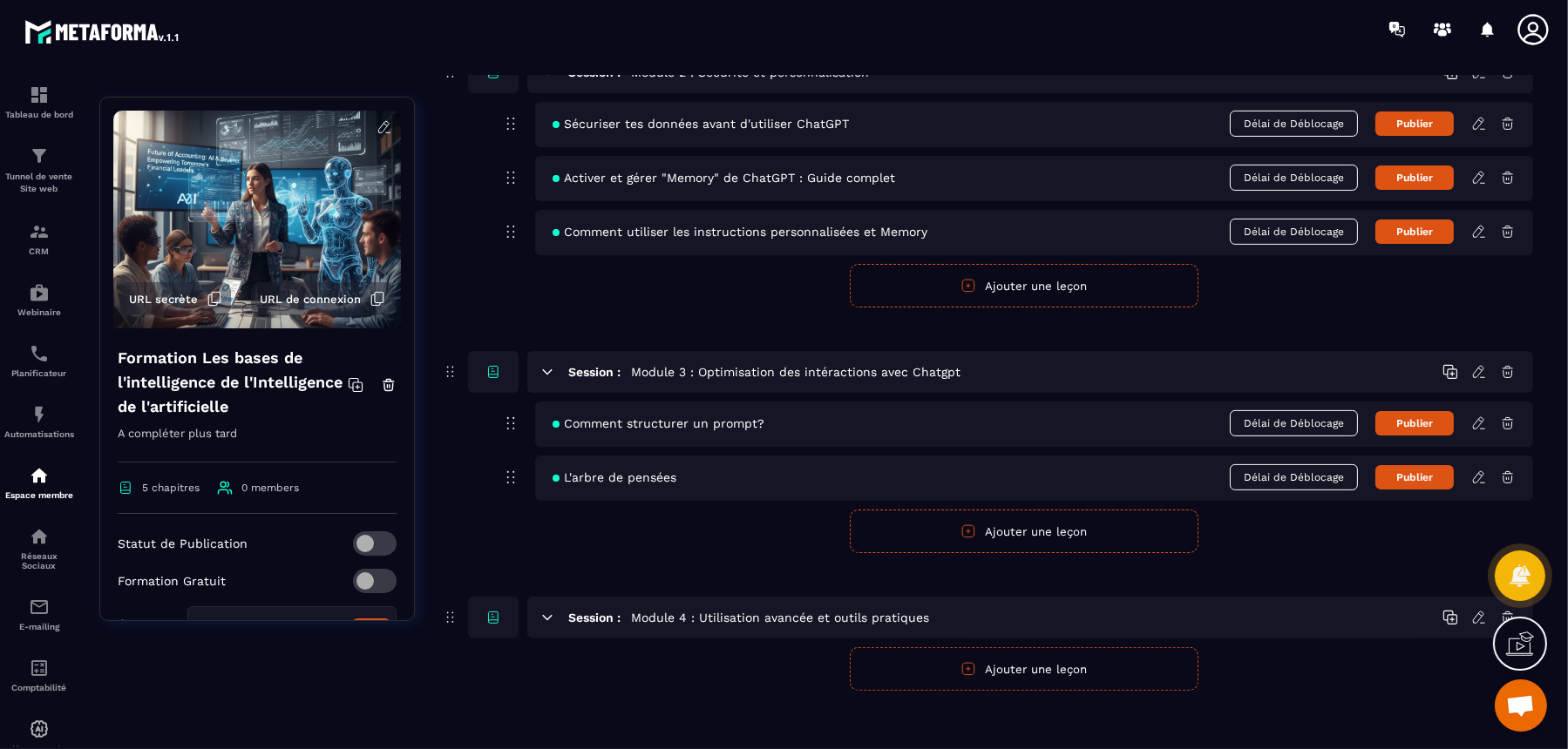
click at [1002, 599] on button "Ajouter une leçon" at bounding box center [1024, 669] width 349 height 44
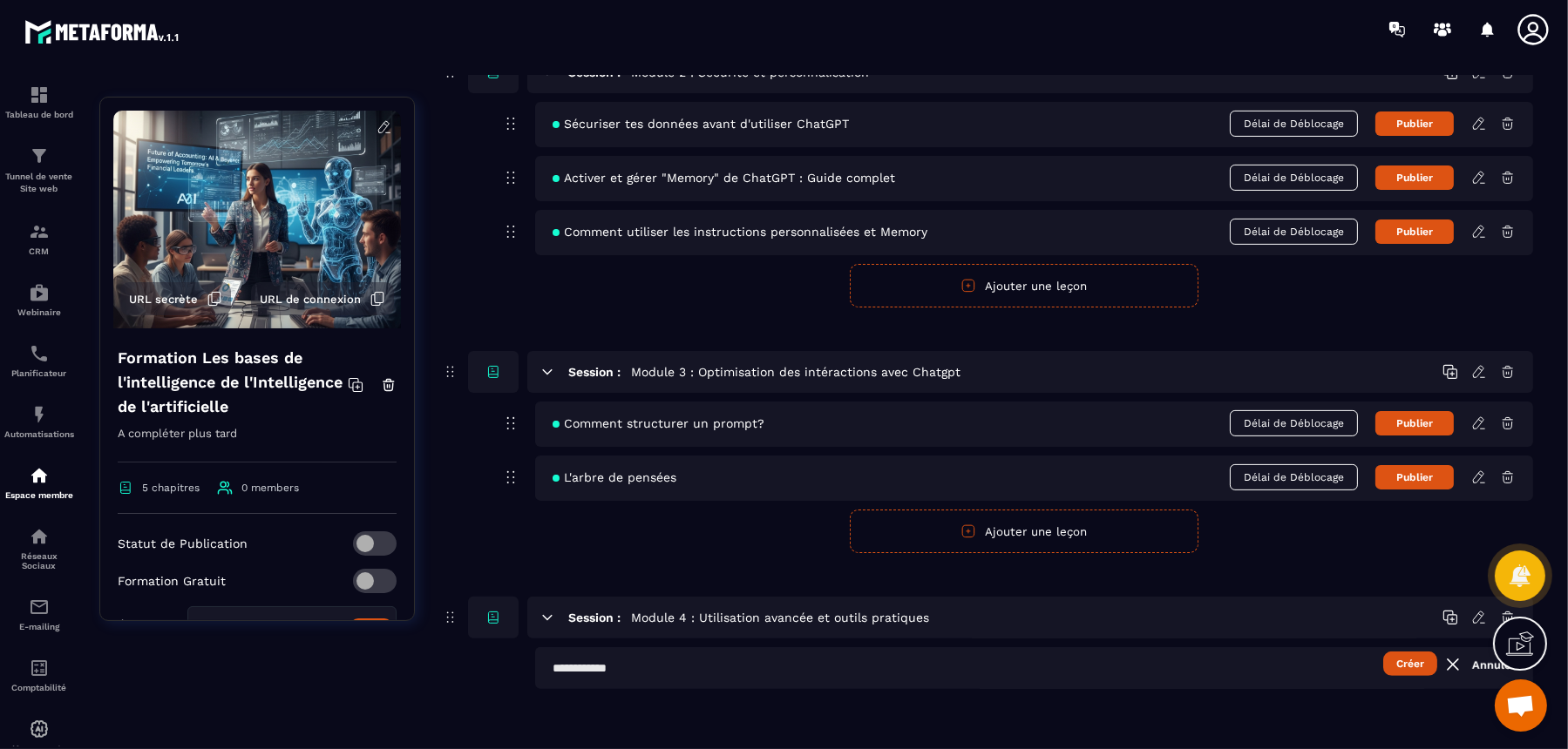
scroll to position [766, 0]
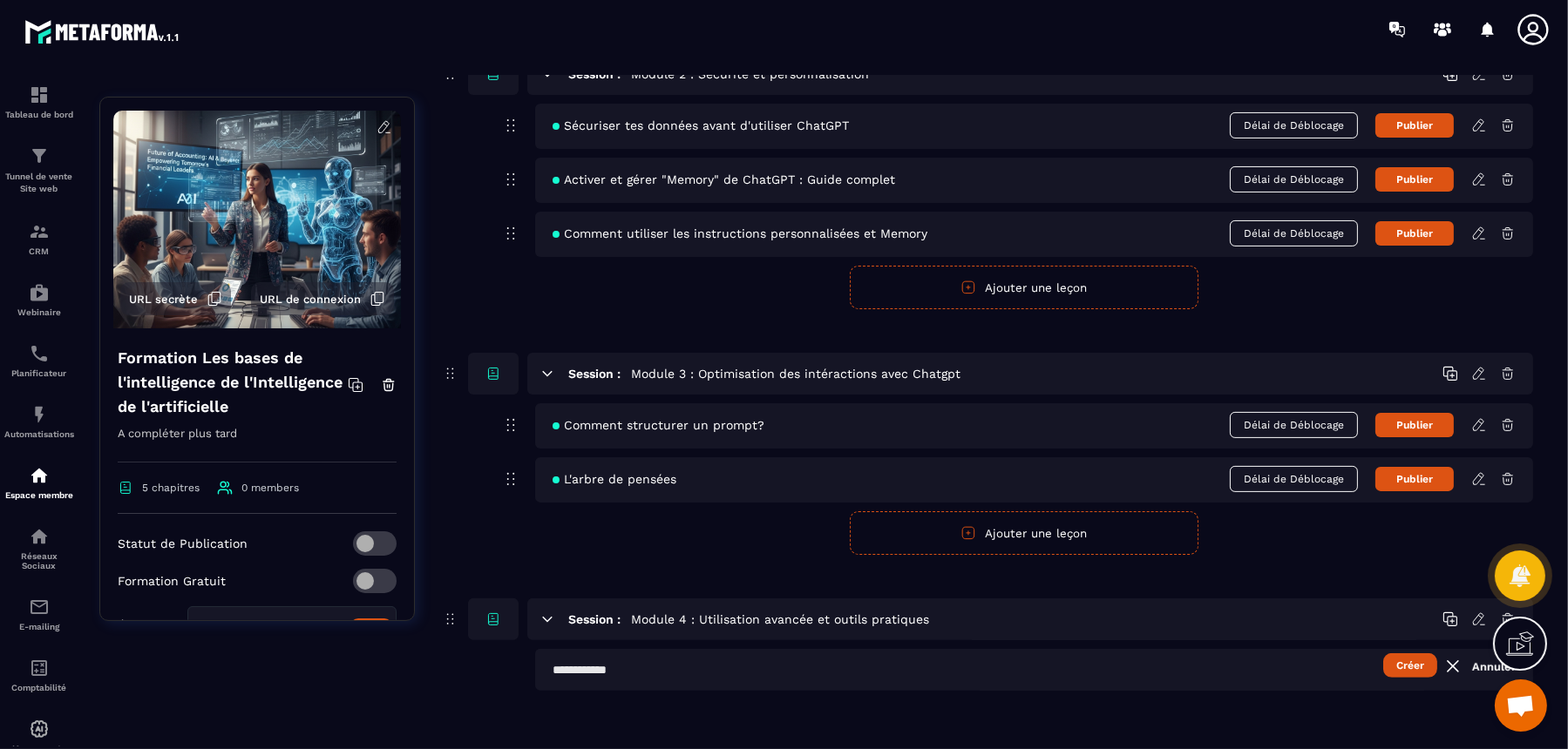
click at [1002, 599] on input "text" at bounding box center [1034, 670] width 998 height 42
paste input "**********"
type input "**********"
click at [1254, 599] on button "Créer" at bounding box center [1410, 665] width 54 height 25
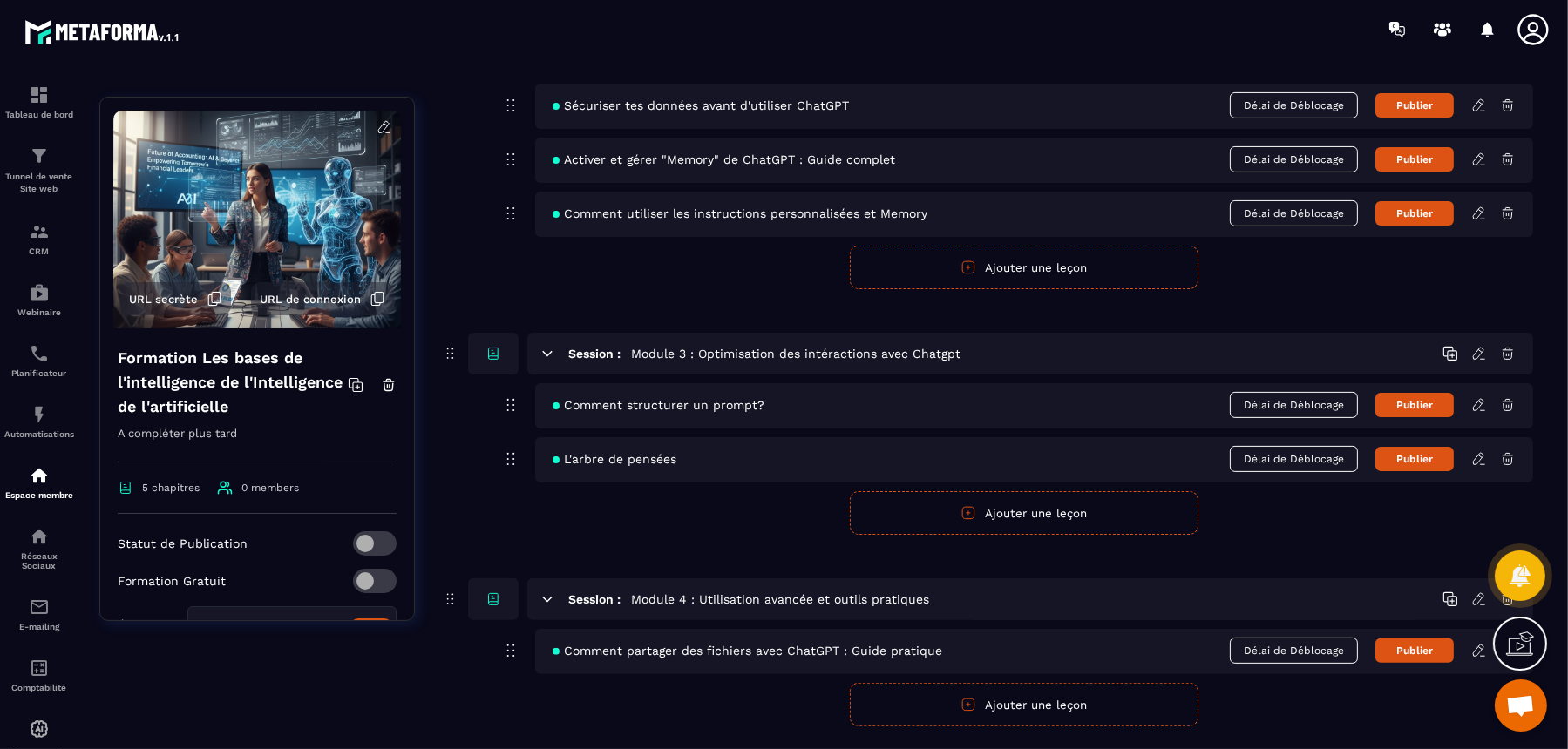
scroll to position [821, 0]
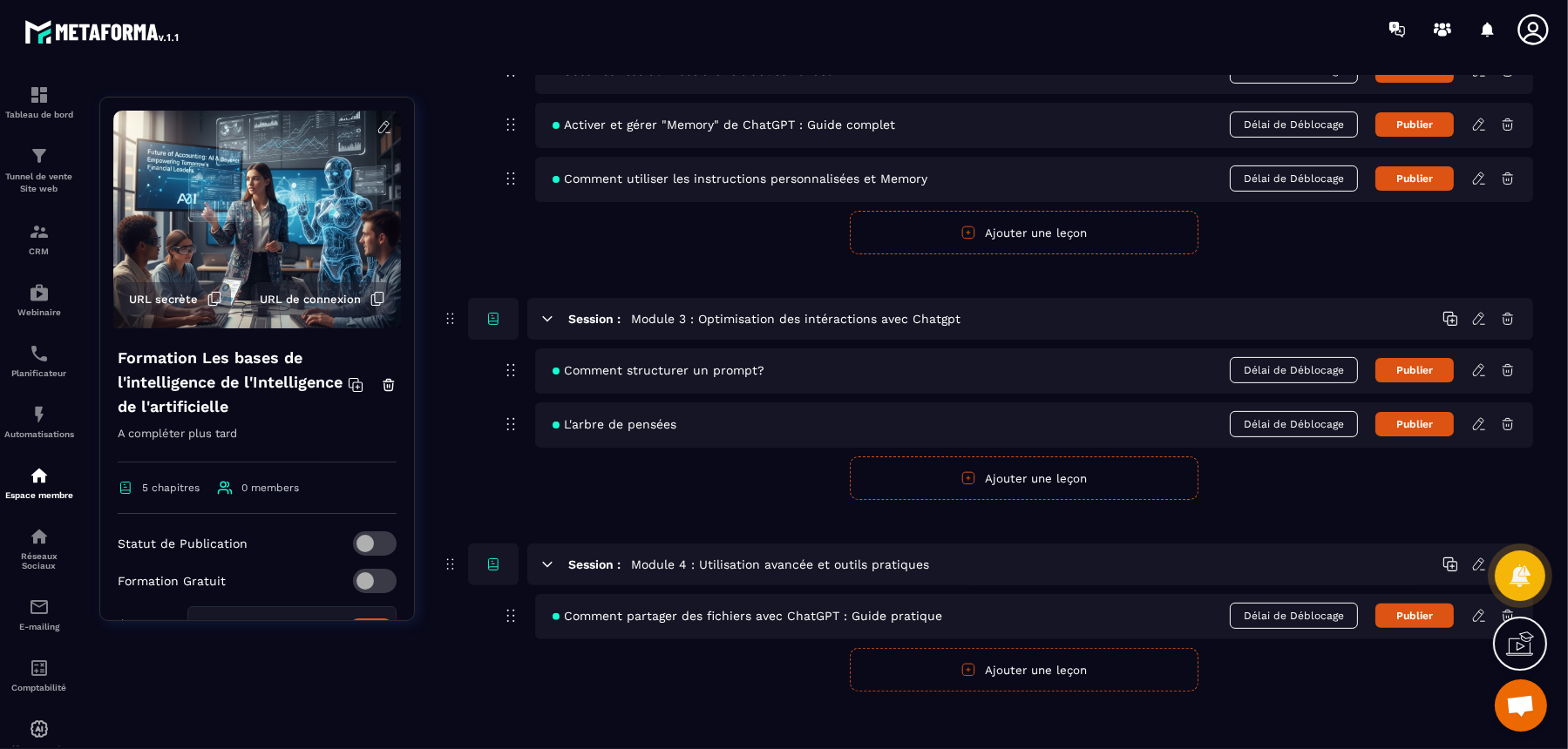
click at [1011, 599] on button "Ajouter une leçon" at bounding box center [1024, 670] width 349 height 44
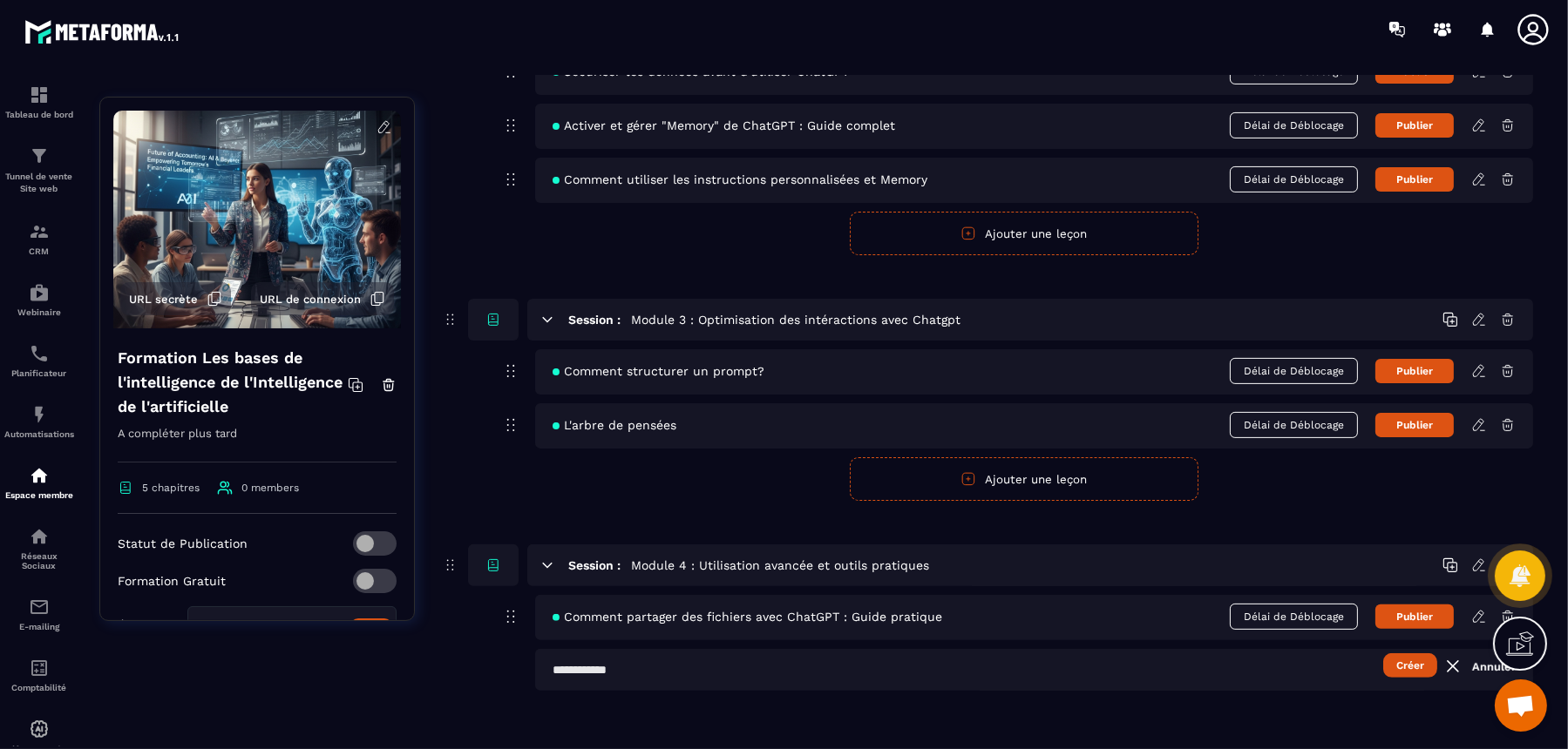
click at [1188, 599] on div "Comment partager des fichiers avec ChatGPT : Guide pratique Délai de Déblocage …" at bounding box center [1034, 618] width 998 height 46
click at [1254, 599] on icon at bounding box center [1480, 617] width 16 height 16
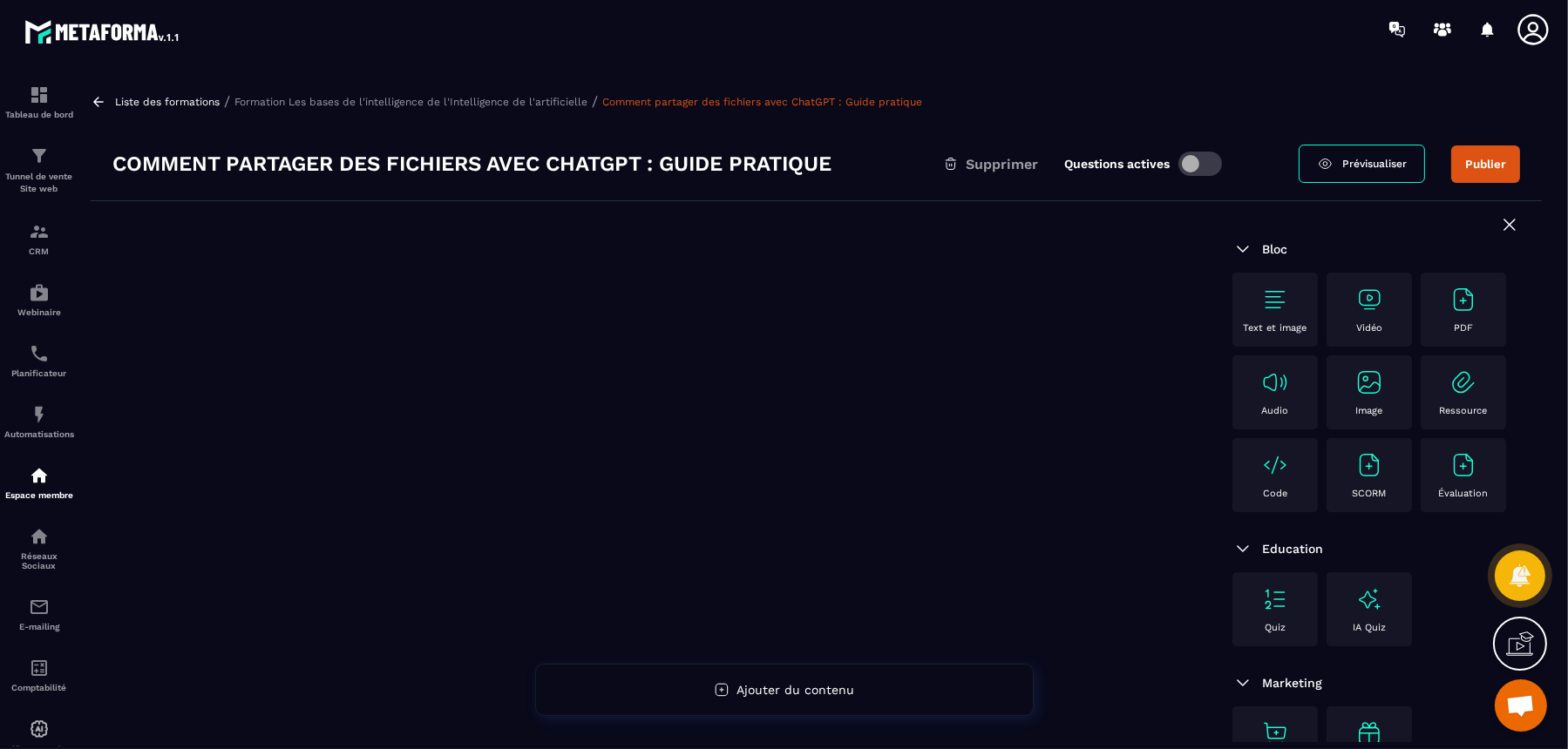
click at [1254, 311] on img at bounding box center [1369, 299] width 28 height 28
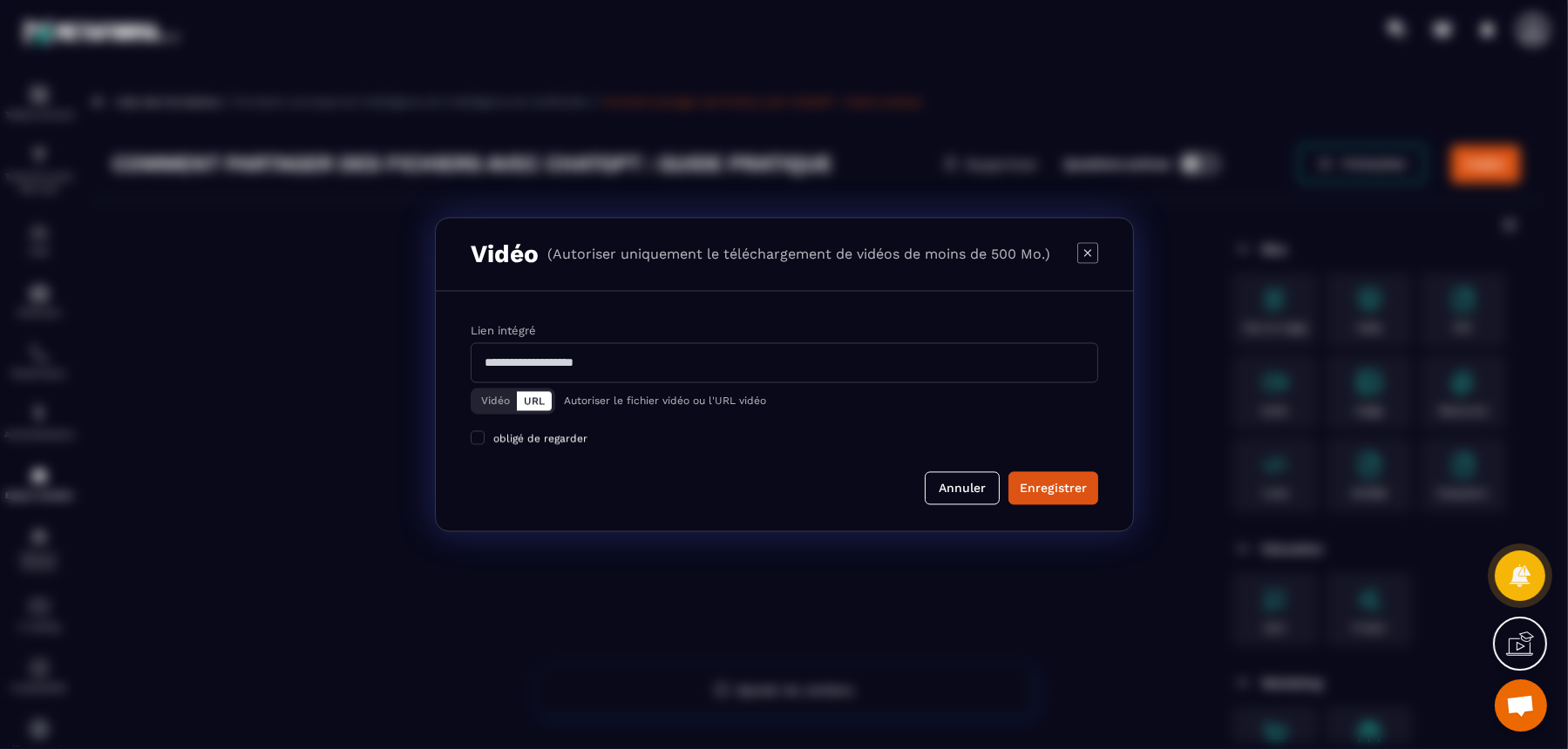
click at [860, 375] on input "Modal window" at bounding box center [784, 364] width 628 height 40
paste input "**********"
type input "**********"
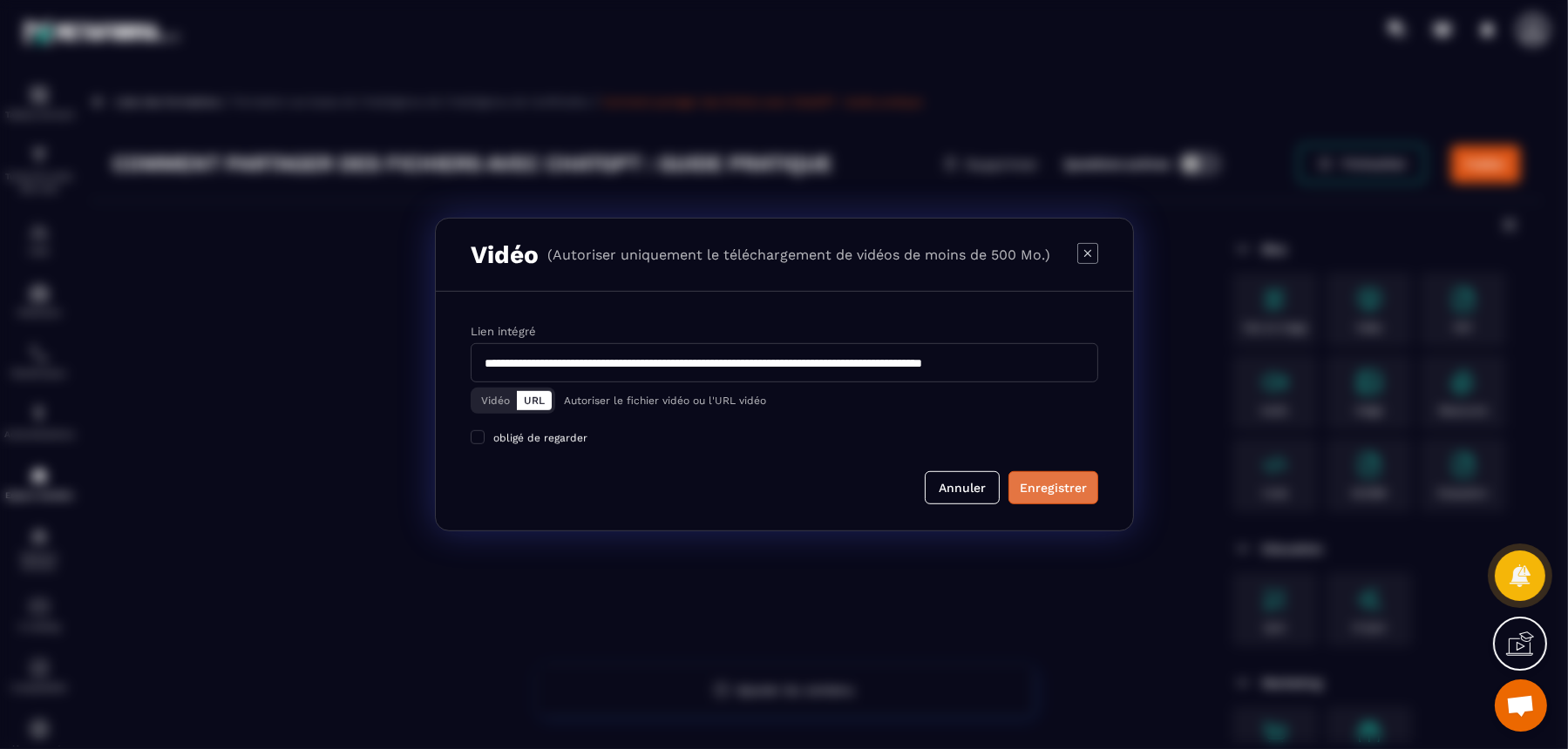
click at [1054, 483] on div "Enregistrer" at bounding box center [1053, 488] width 67 height 17
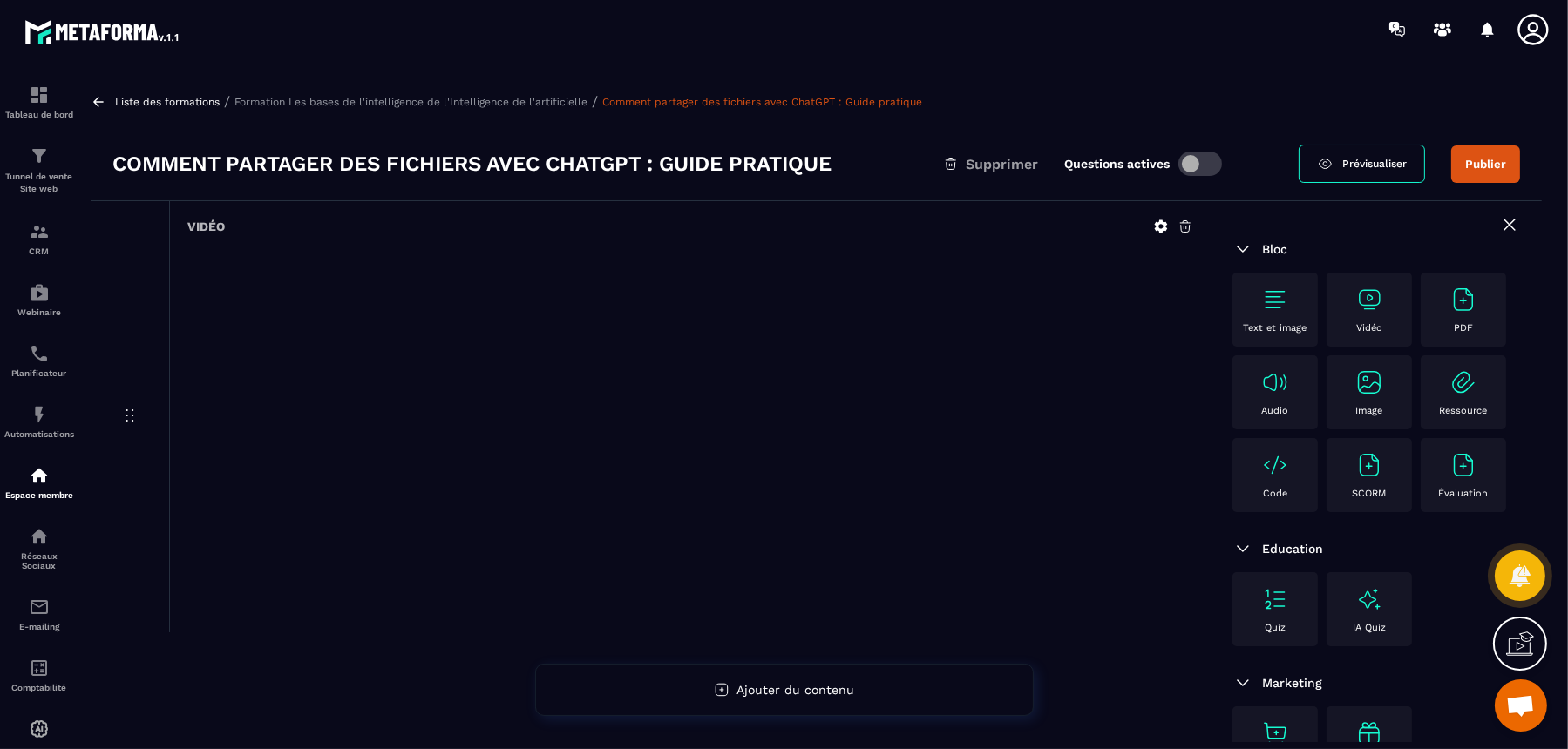
click at [537, 105] on p "Formation Les bases de l'intelligence de l'Intelligence de l'artificielle" at bounding box center [411, 102] width 353 height 12
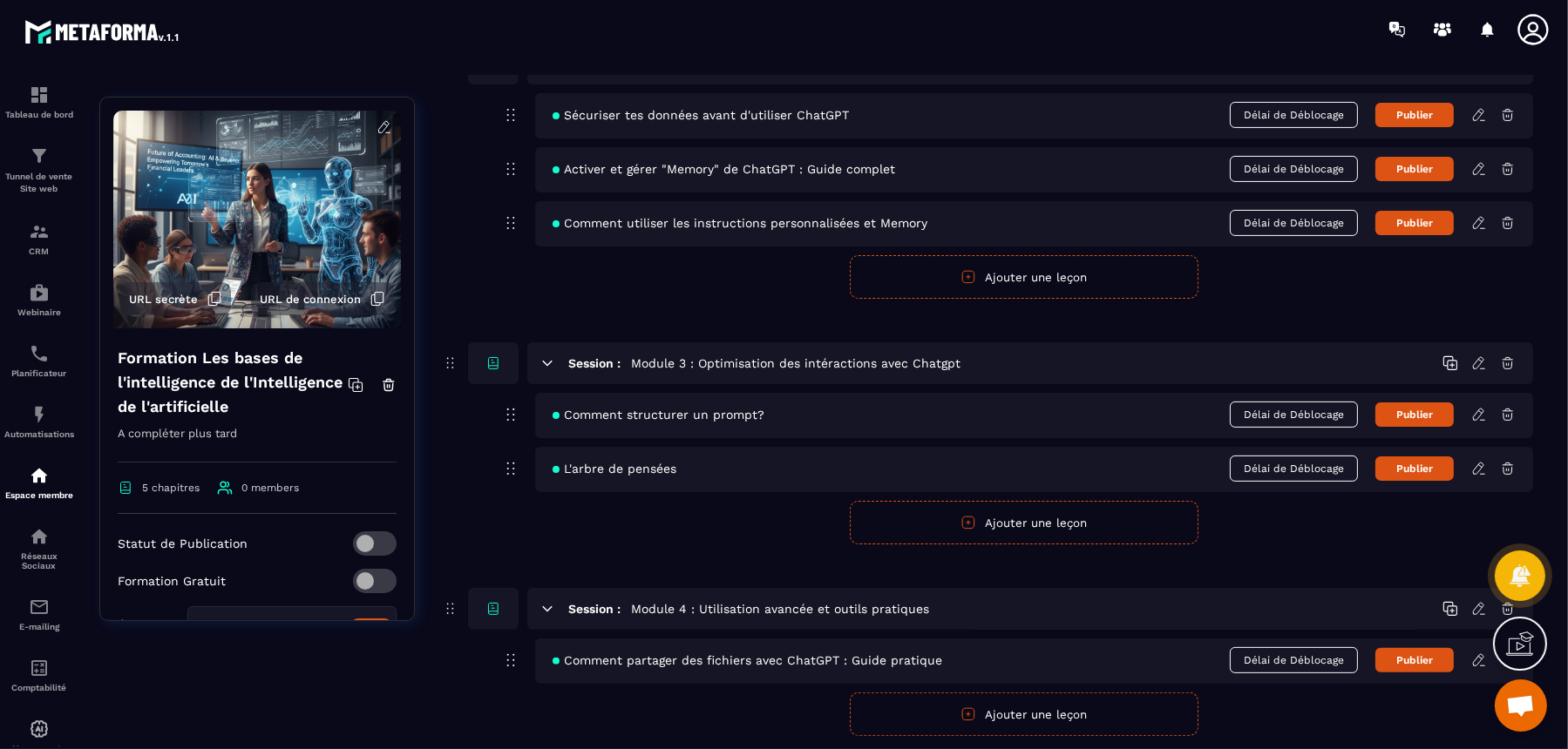
scroll to position [821, 0]
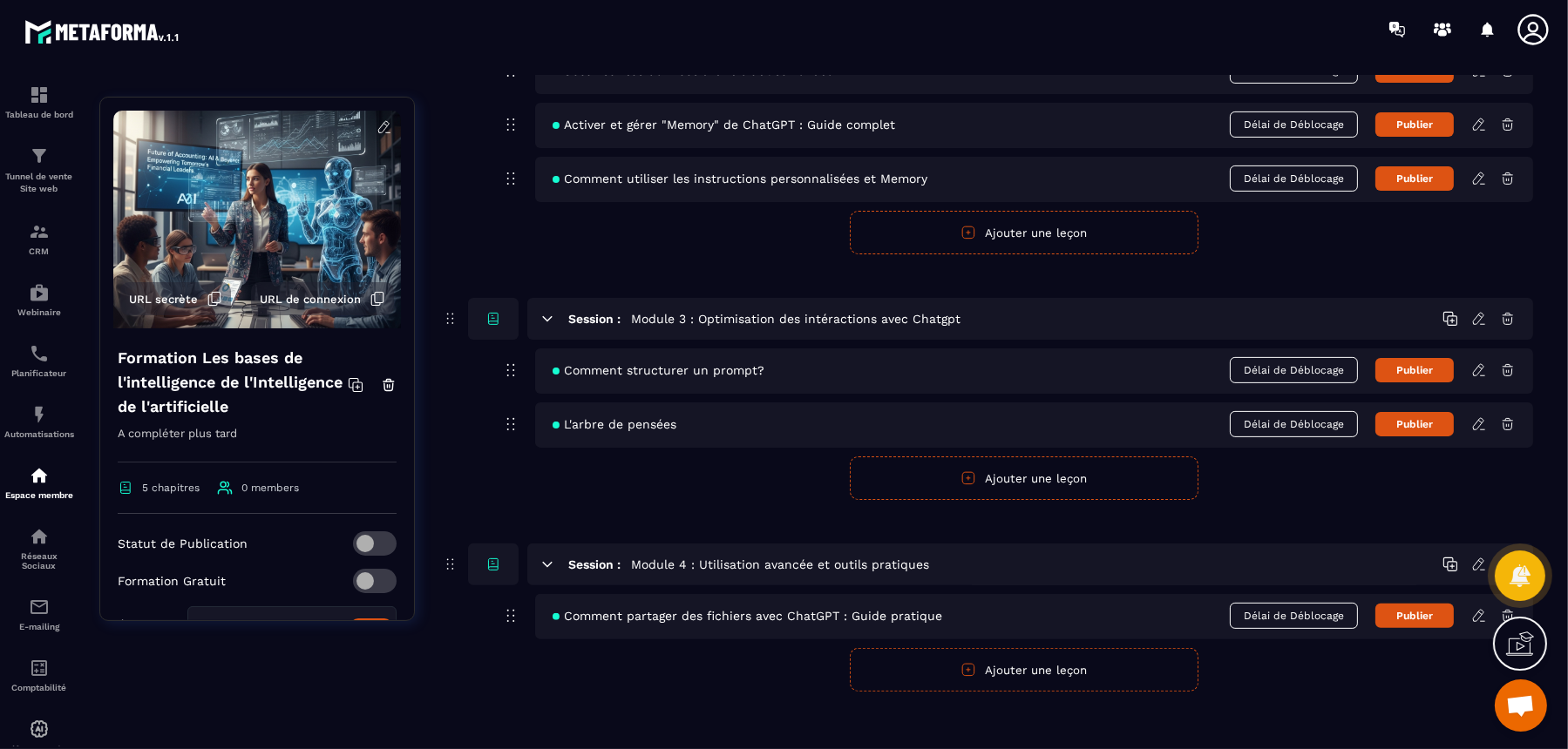
click at [1094, 599] on button "Ajouter une leçon" at bounding box center [1024, 670] width 349 height 44
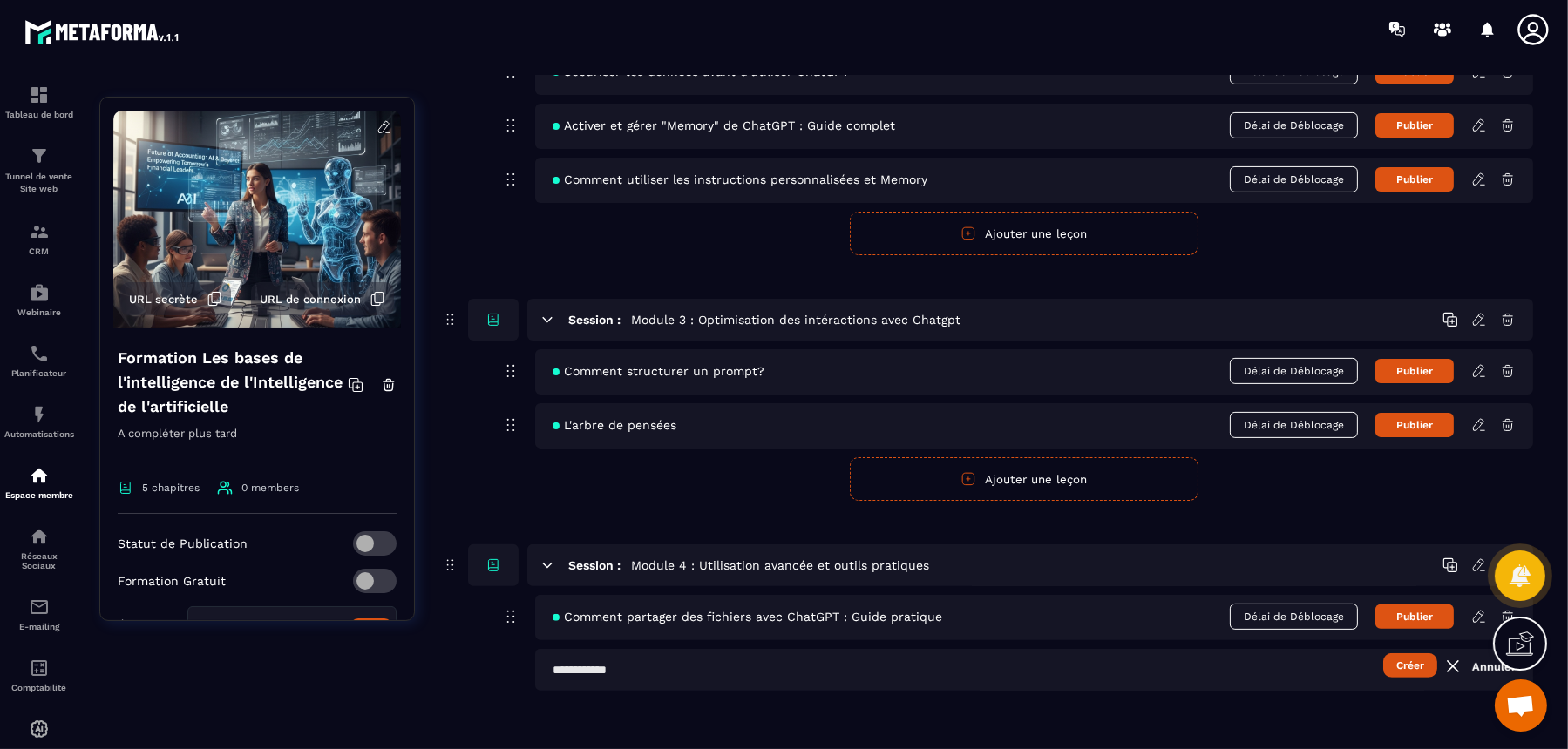
click at [715, 599] on input "text" at bounding box center [1034, 670] width 998 height 42
paste input "**********"
type input "**********"
click at [1254, 599] on button "Créer" at bounding box center [1410, 665] width 54 height 25
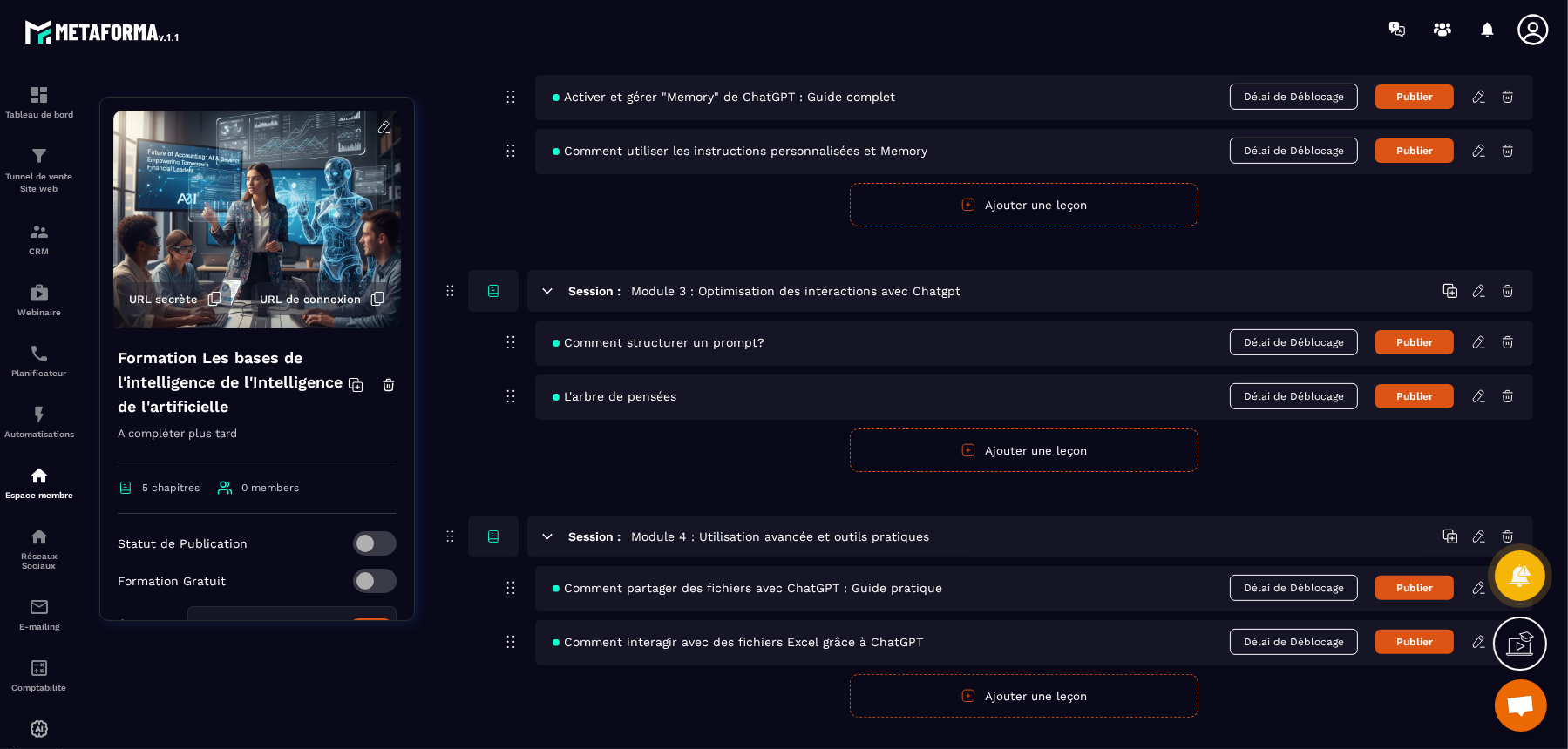
scroll to position [875, 0]
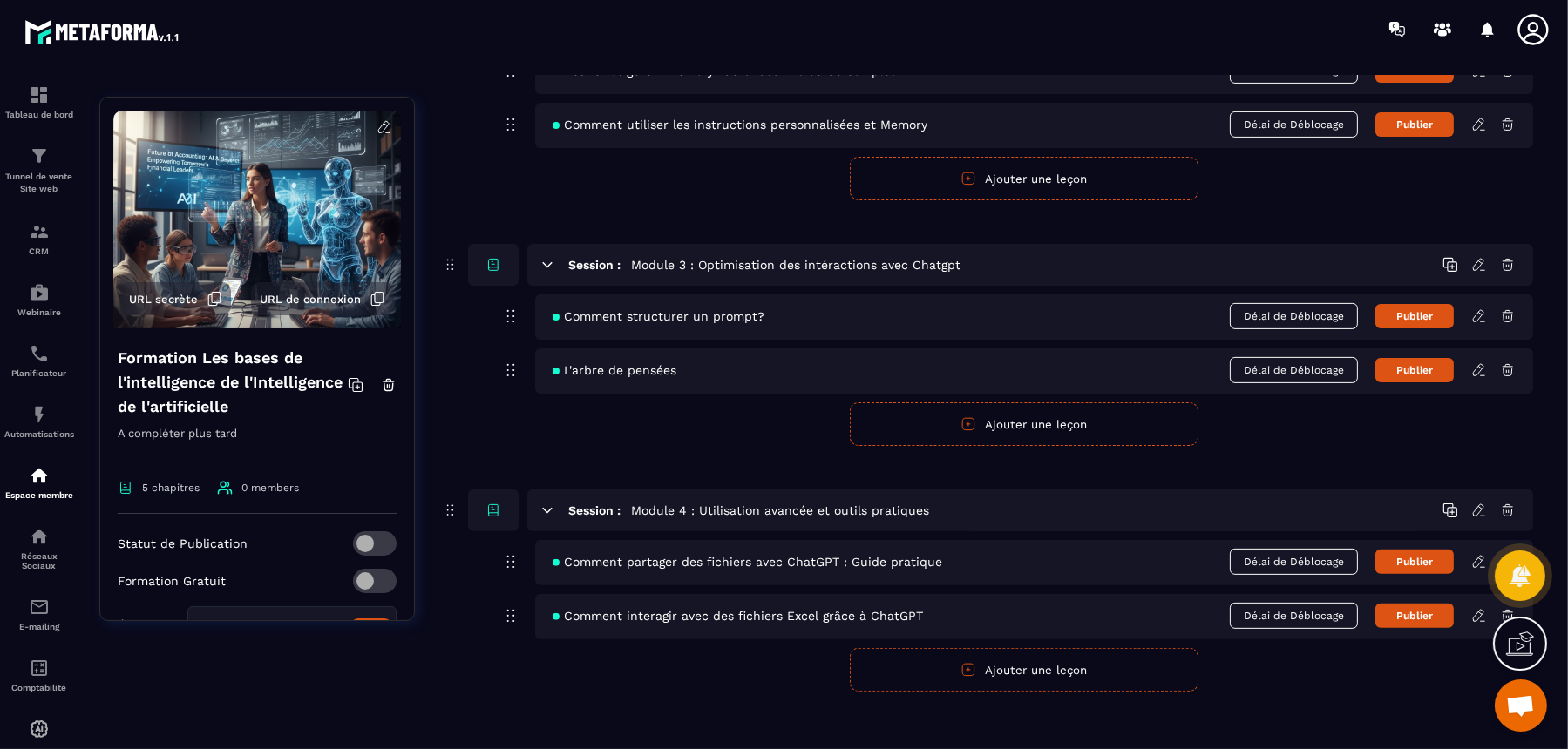
click at [1254, 599] on icon at bounding box center [1480, 616] width 16 height 16
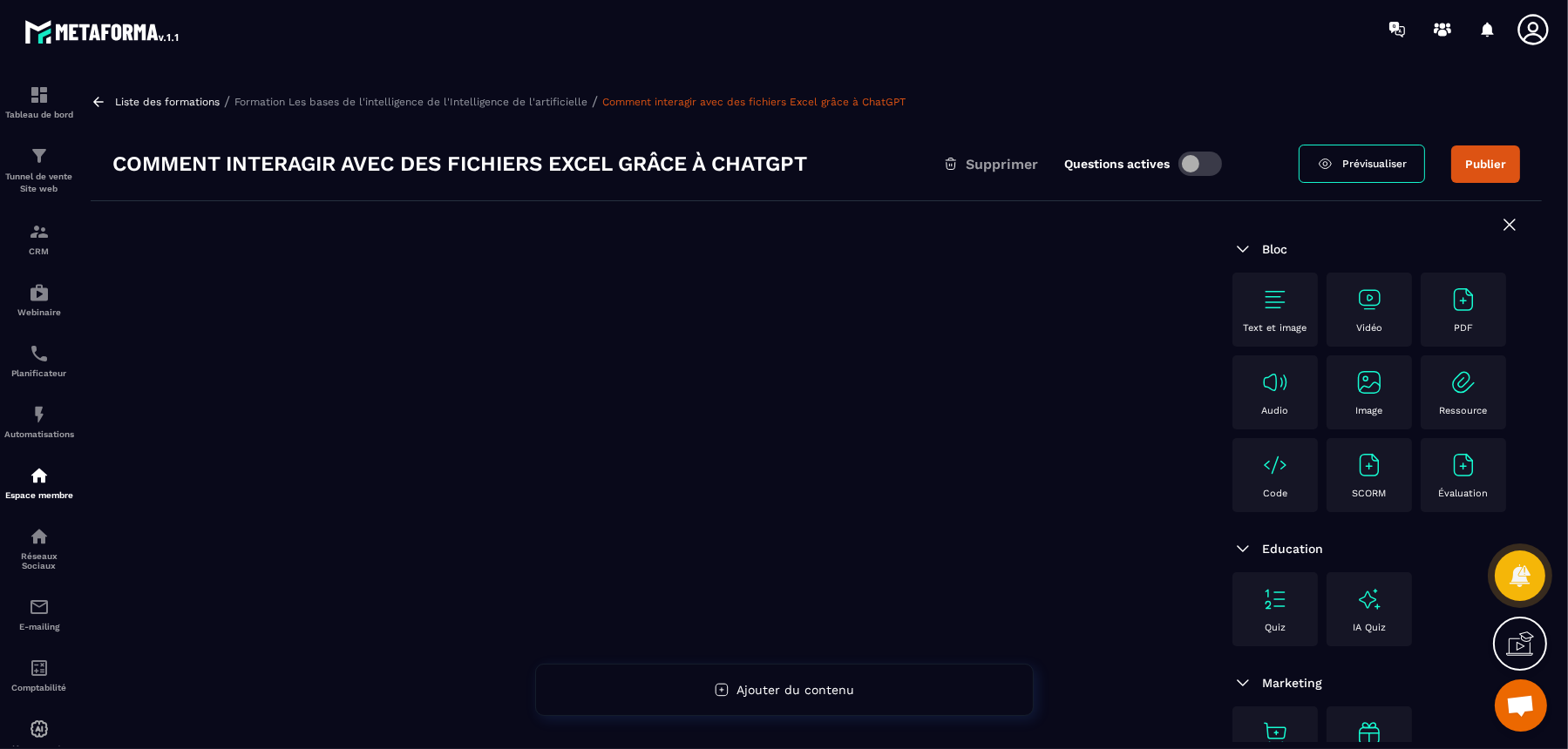
click at [1254, 308] on img at bounding box center [1369, 299] width 28 height 28
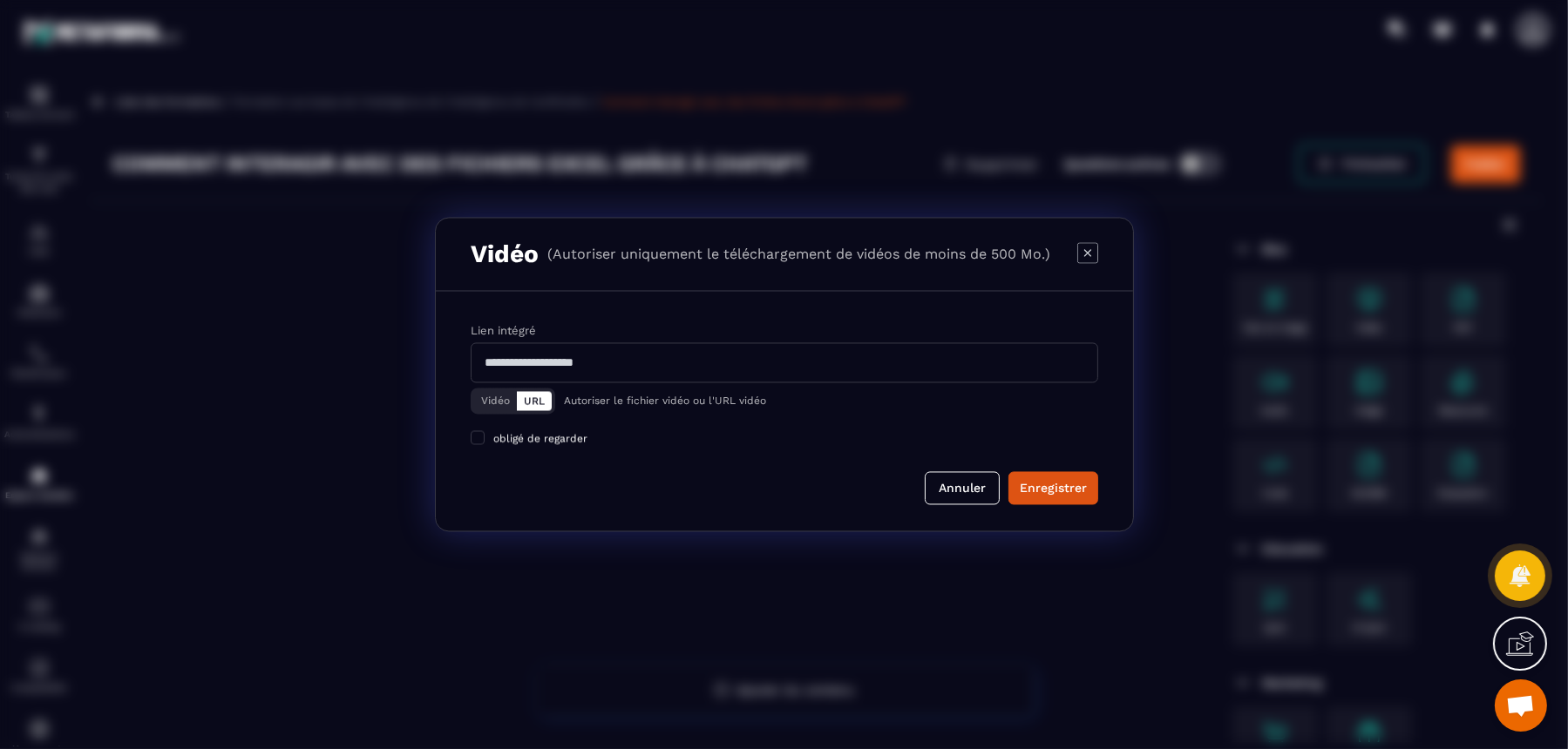
click at [878, 382] on input "Modal window" at bounding box center [784, 364] width 628 height 40
paste input "**********"
type input "**********"
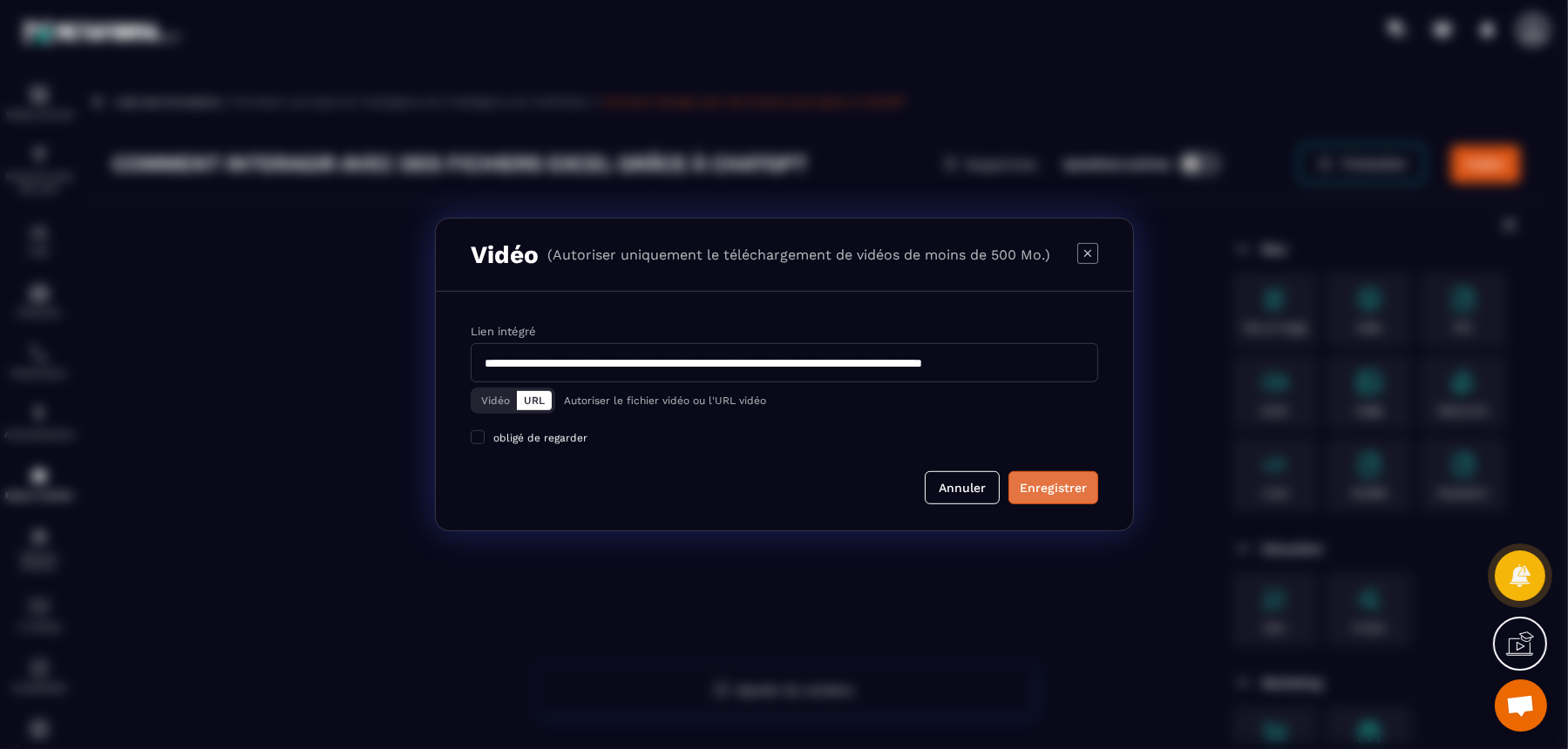
click at [1052, 483] on div "Enregistrer" at bounding box center [1053, 488] width 67 height 17
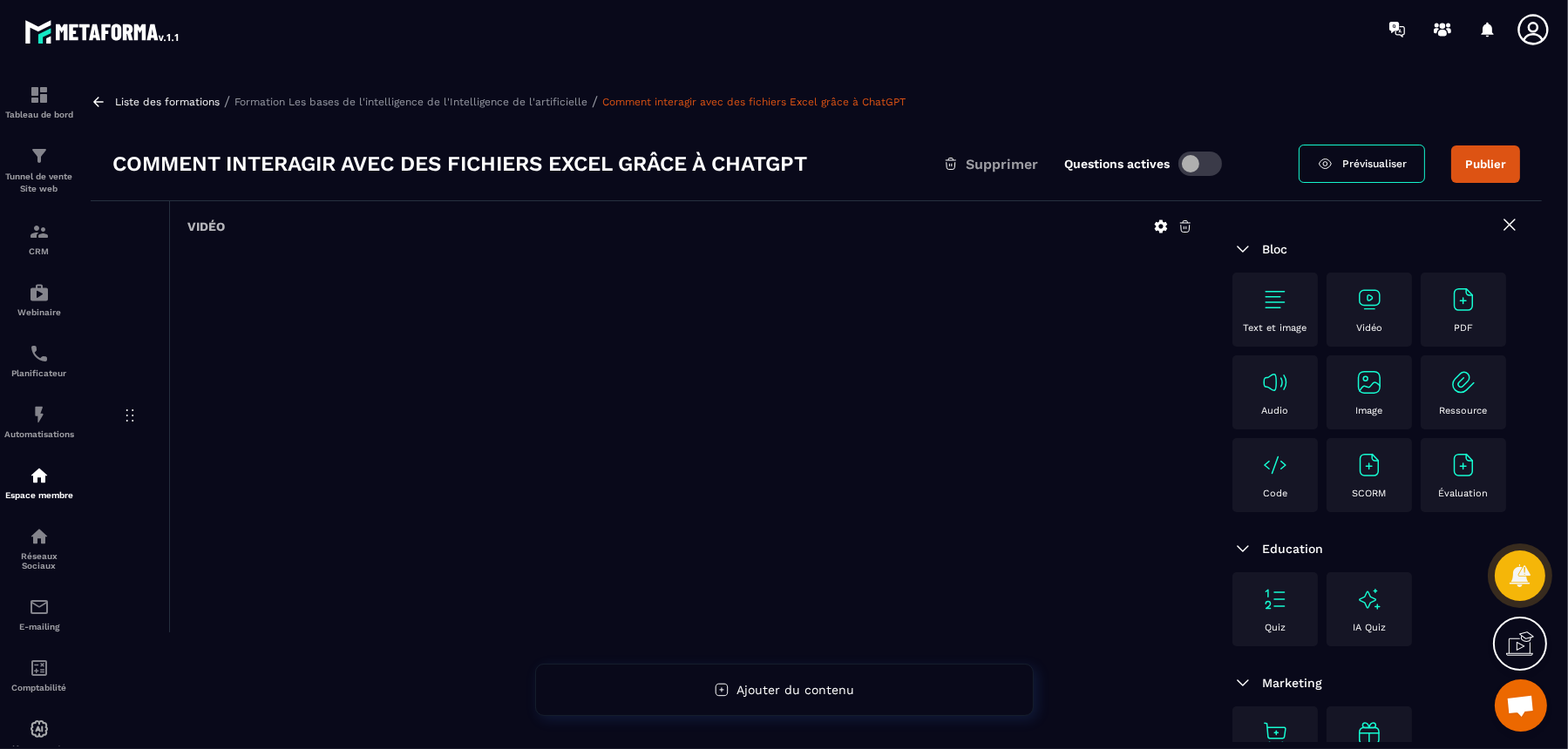
click at [1254, 309] on img at bounding box center [1275, 299] width 28 height 28
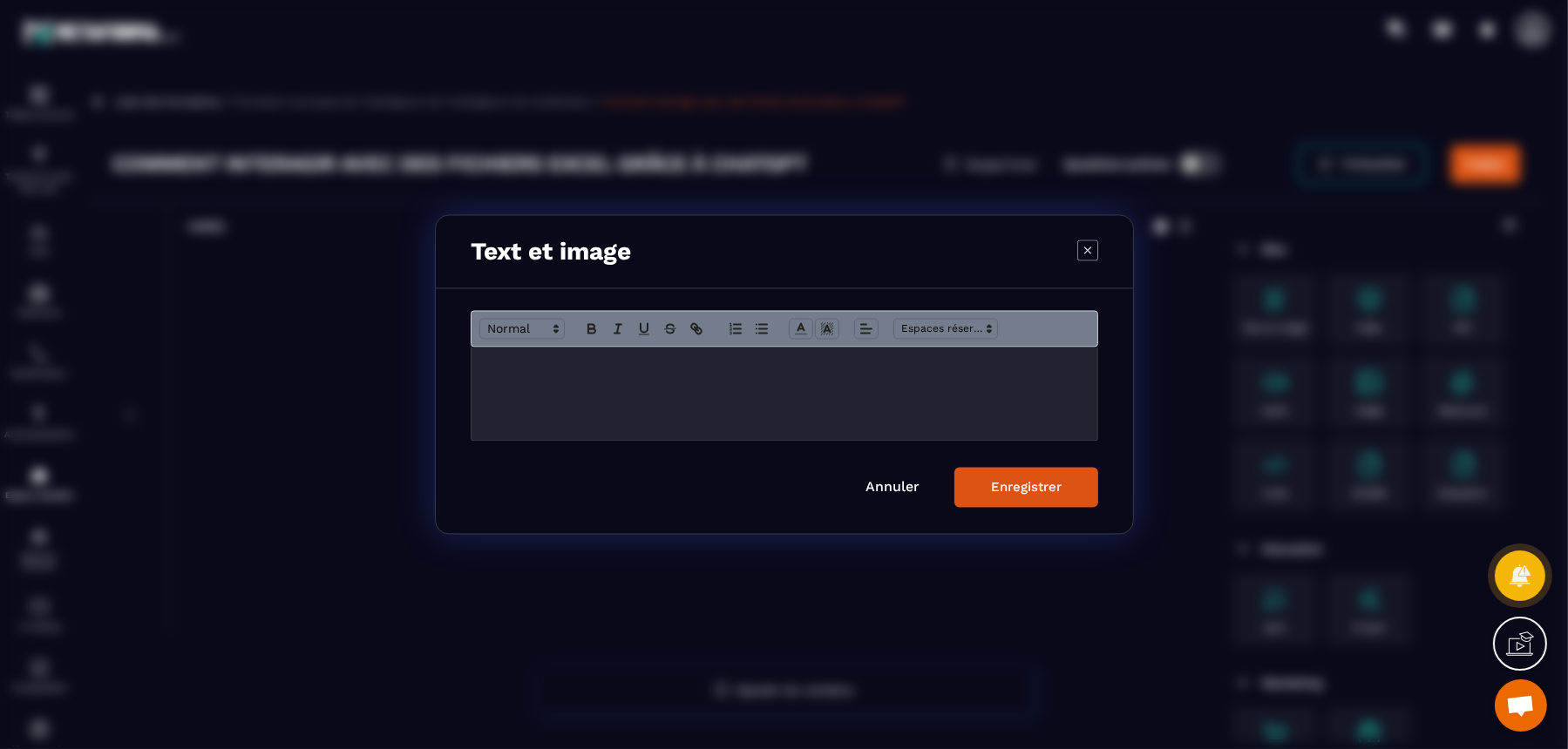
click at [739, 364] on p "Modal window" at bounding box center [784, 365] width 600 height 16
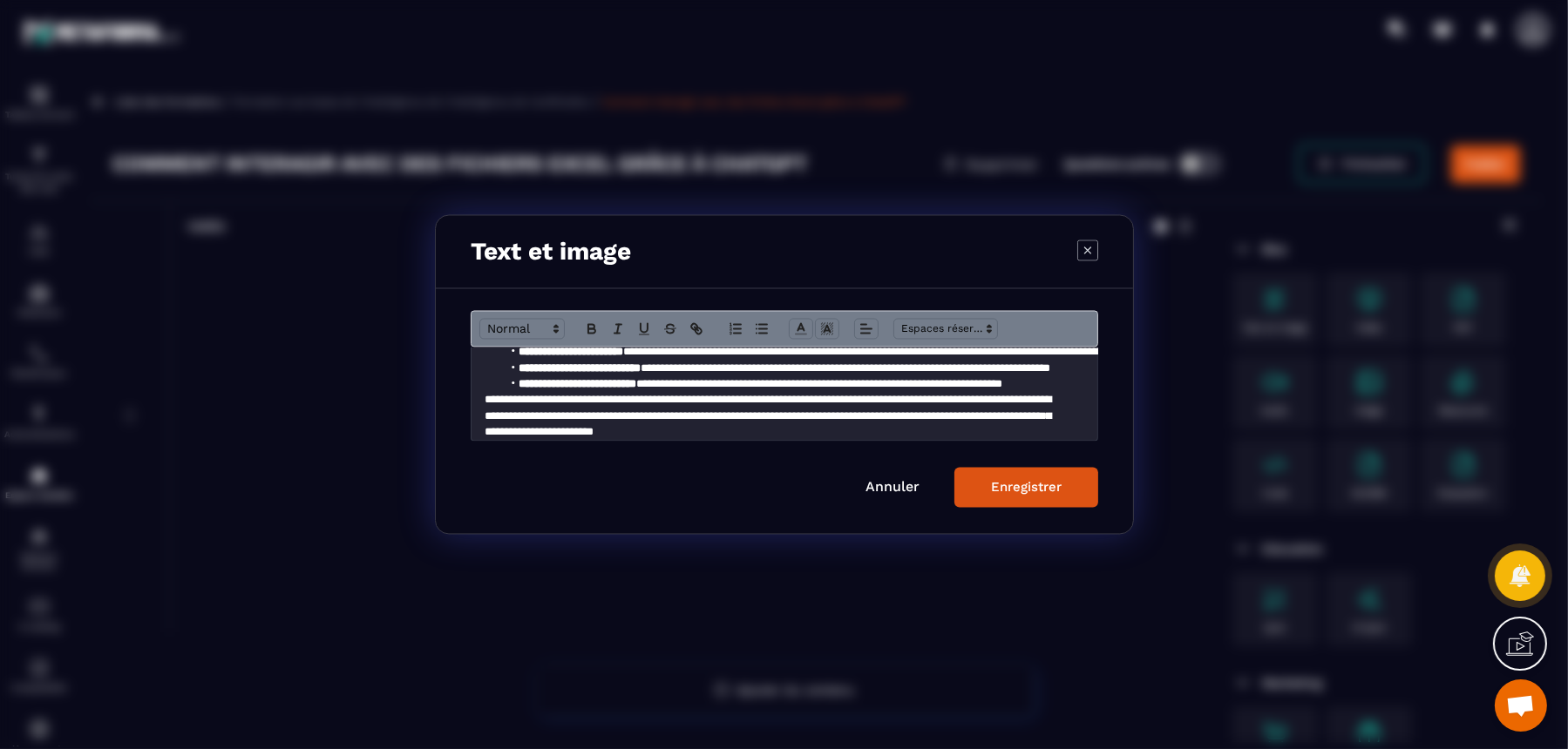
click at [1047, 491] on div "Enregistrer" at bounding box center [1027, 488] width 70 height 16
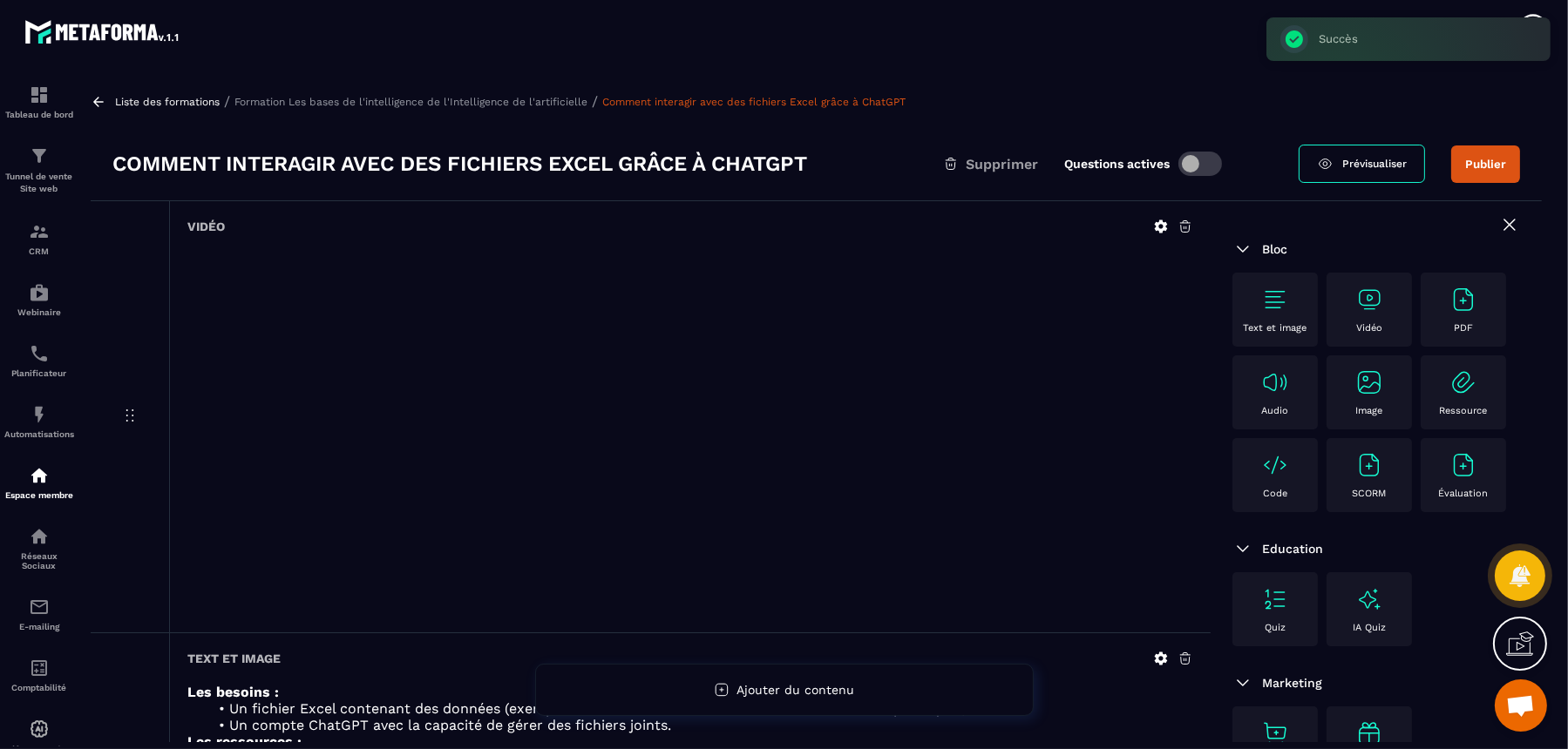
click at [526, 94] on div "Liste des formations / Formation Les bases de l'intelligence de l'Intelligence …" at bounding box center [816, 101] width 1451 height 16
click at [532, 103] on p "Formation Les bases de l'intelligence de l'Intelligence de l'artificielle" at bounding box center [411, 102] width 353 height 12
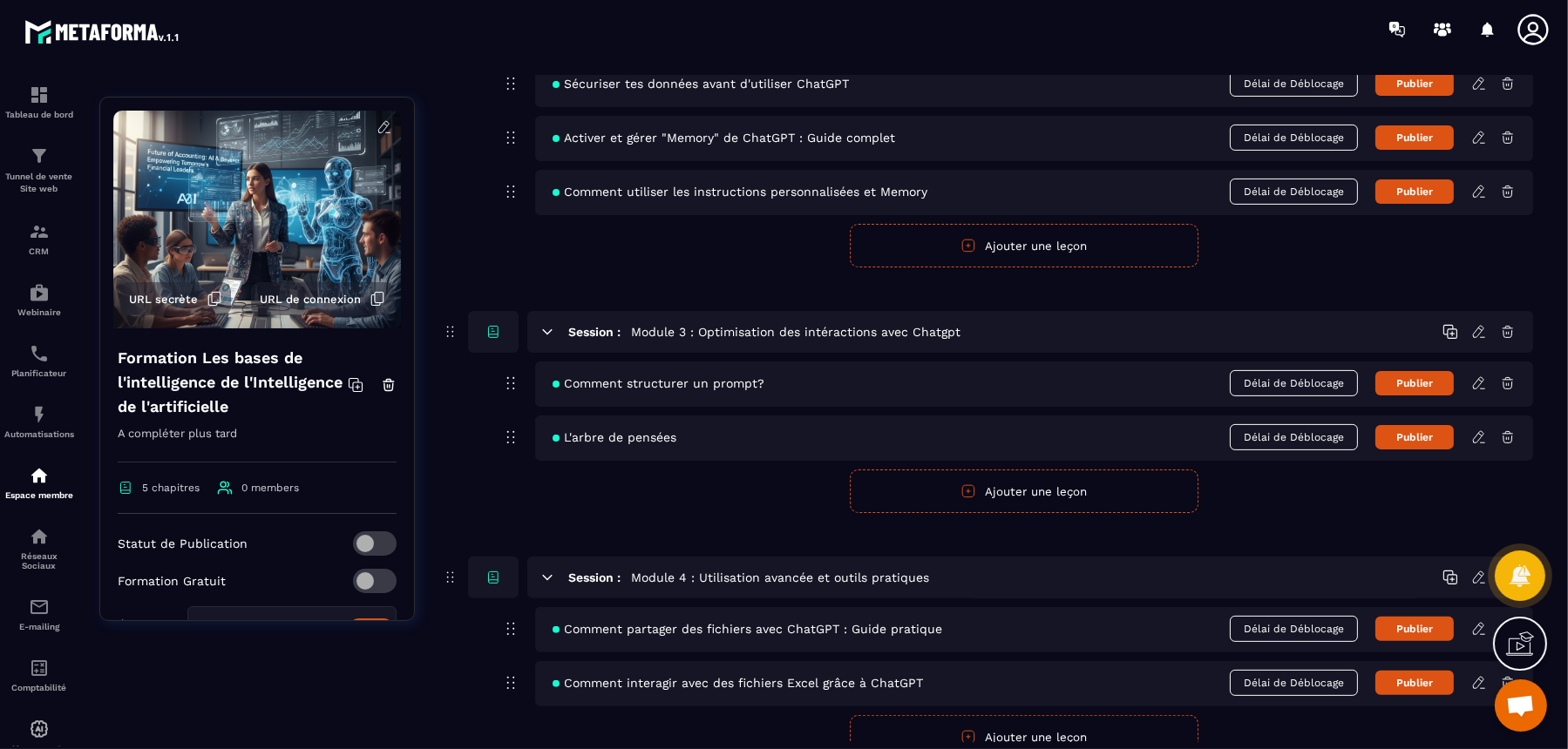
scroll to position [875, 0]
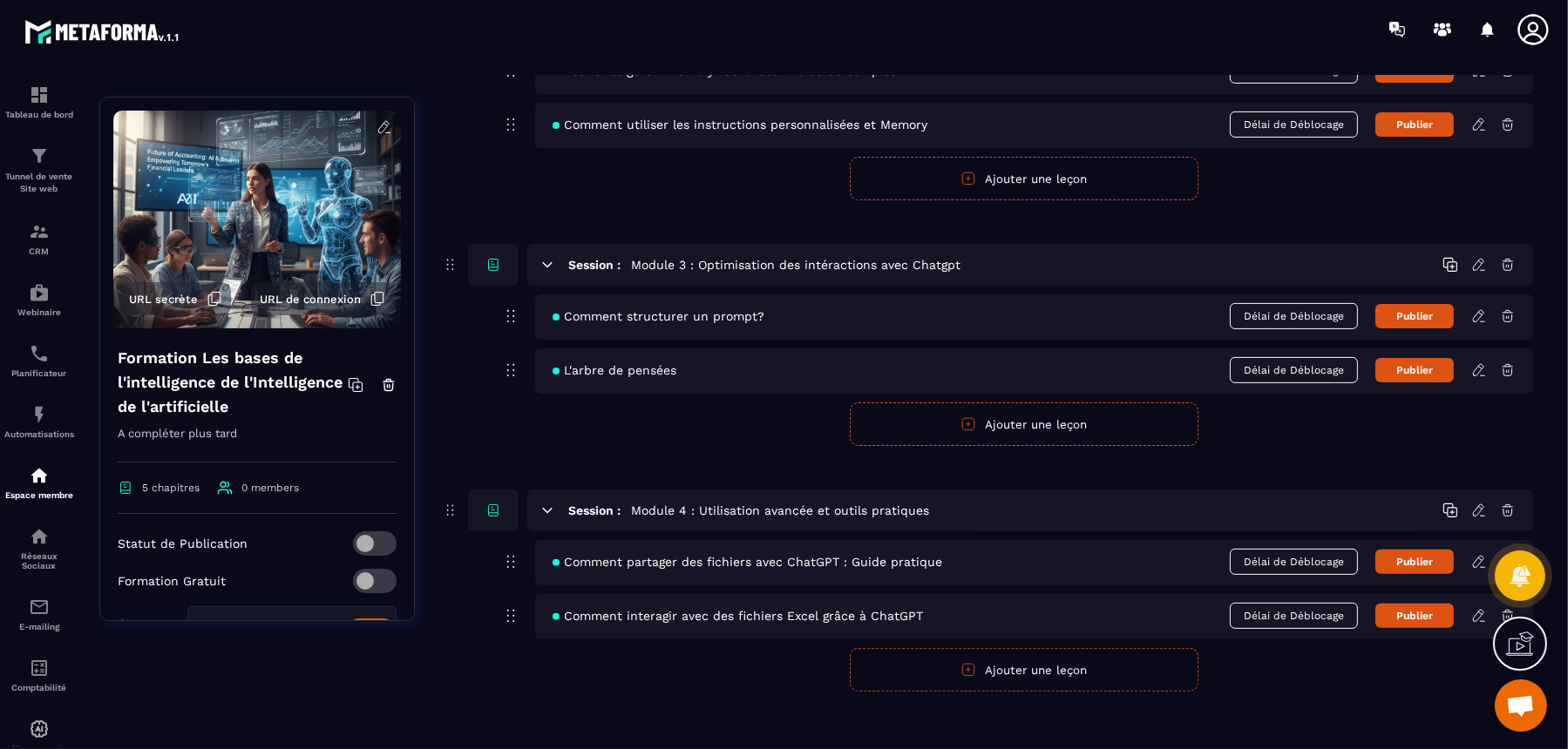
click at [972, 599] on button "Ajouter une leçon" at bounding box center [1024, 670] width 349 height 44
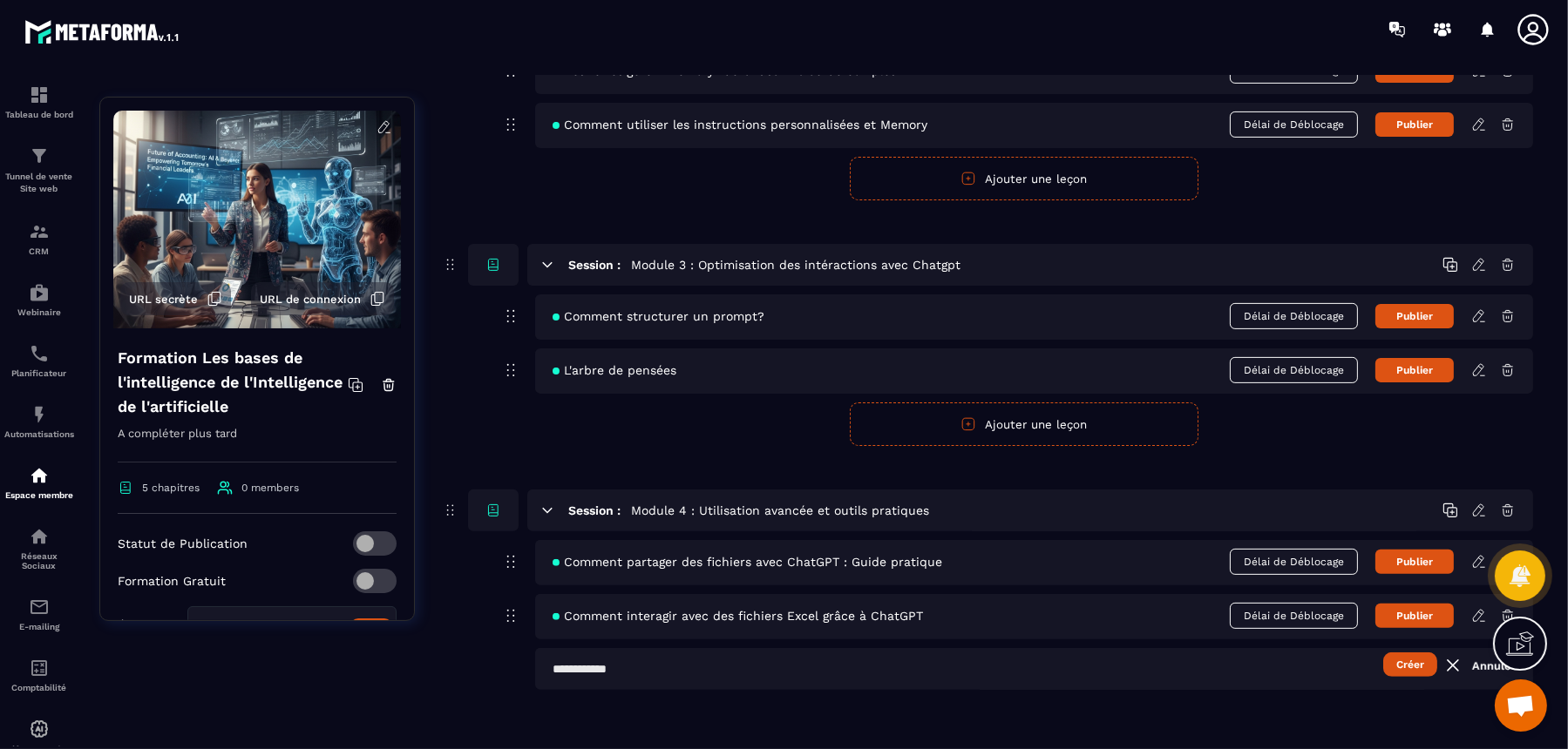
scroll to position [873, 0]
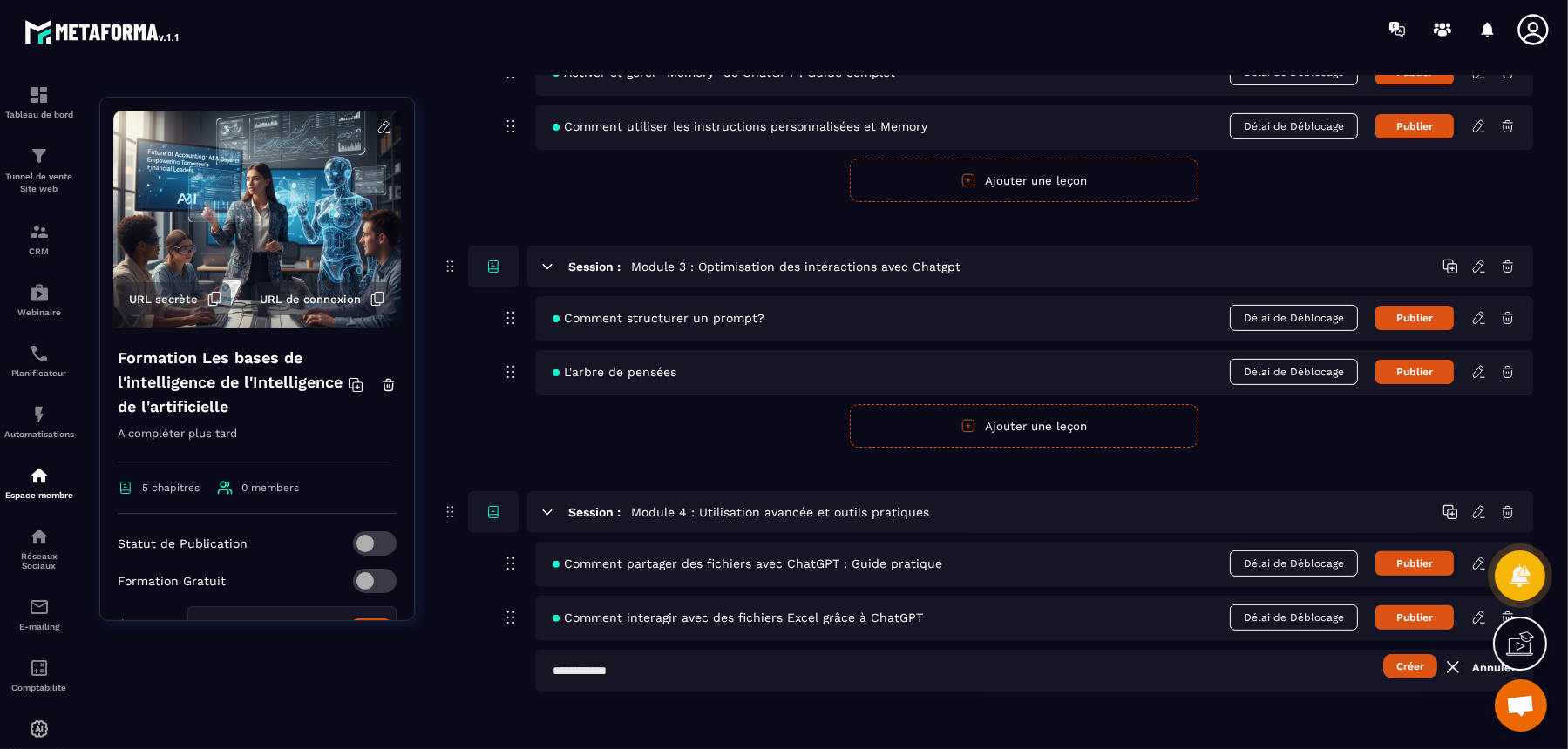
click at [877, 599] on input "text" at bounding box center [1034, 671] width 998 height 42
paste input "**********"
type input "**********"
click at [1254, 599] on button "Créer" at bounding box center [1410, 666] width 54 height 25
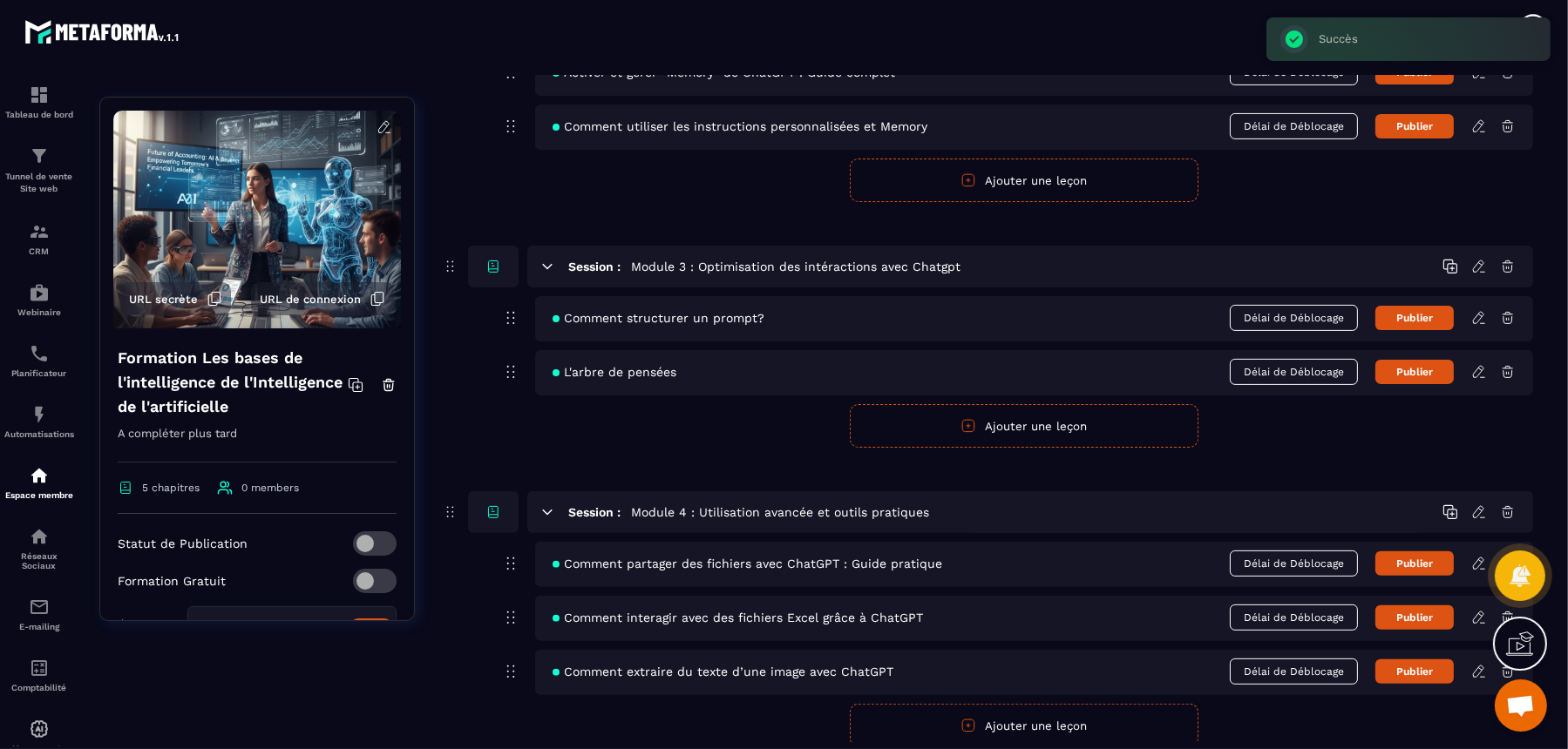
click at [1254, 599] on icon at bounding box center [1480, 671] width 16 height 16
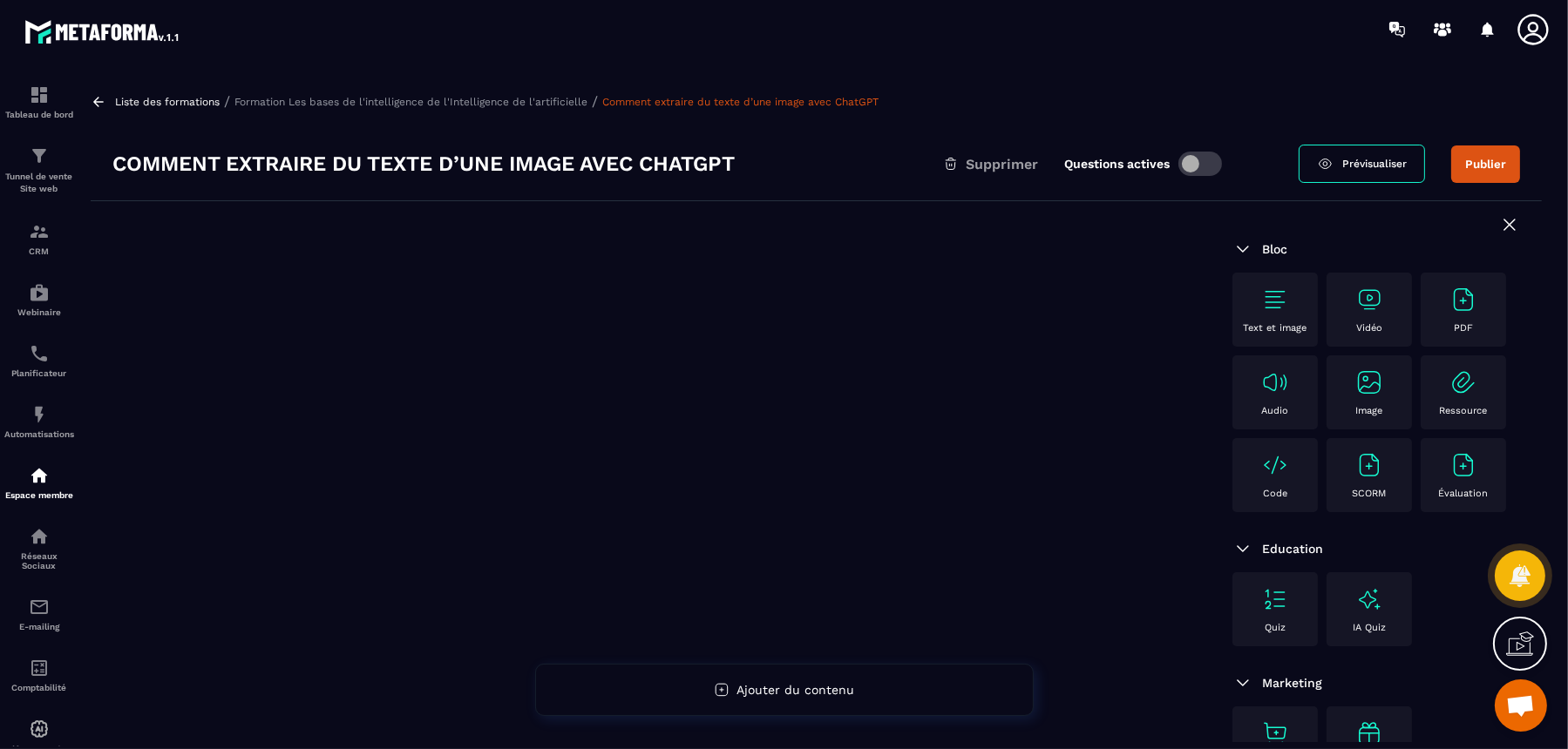
click at [1254, 289] on img at bounding box center [1369, 299] width 28 height 28
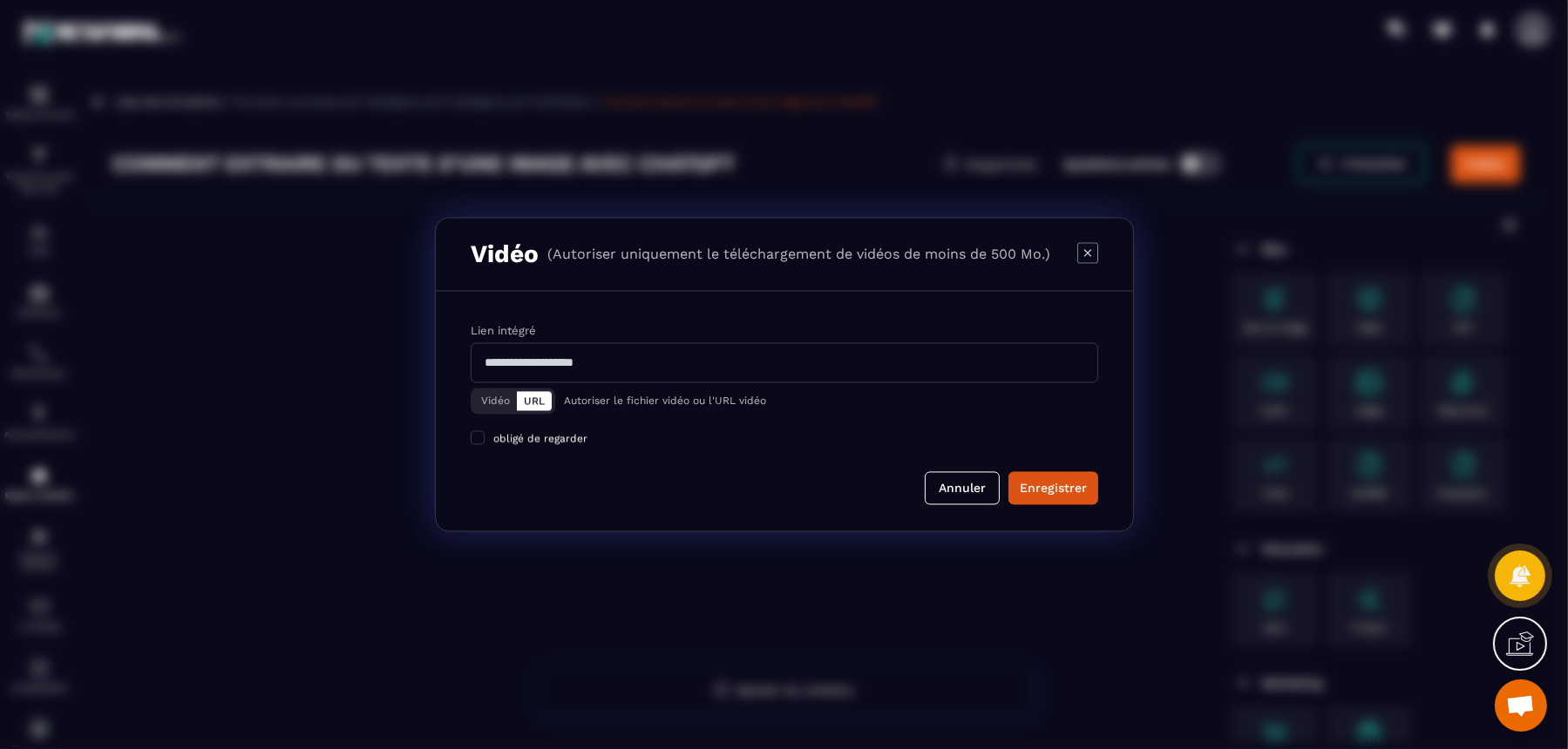
click at [788, 413] on div "Vidéo URL Autoriser le fichier vidéo ou l'URL vidéo" at bounding box center [784, 402] width 628 height 27
click at [812, 370] on input "Modal window" at bounding box center [784, 364] width 628 height 40
paste input "**********"
type input "**********"
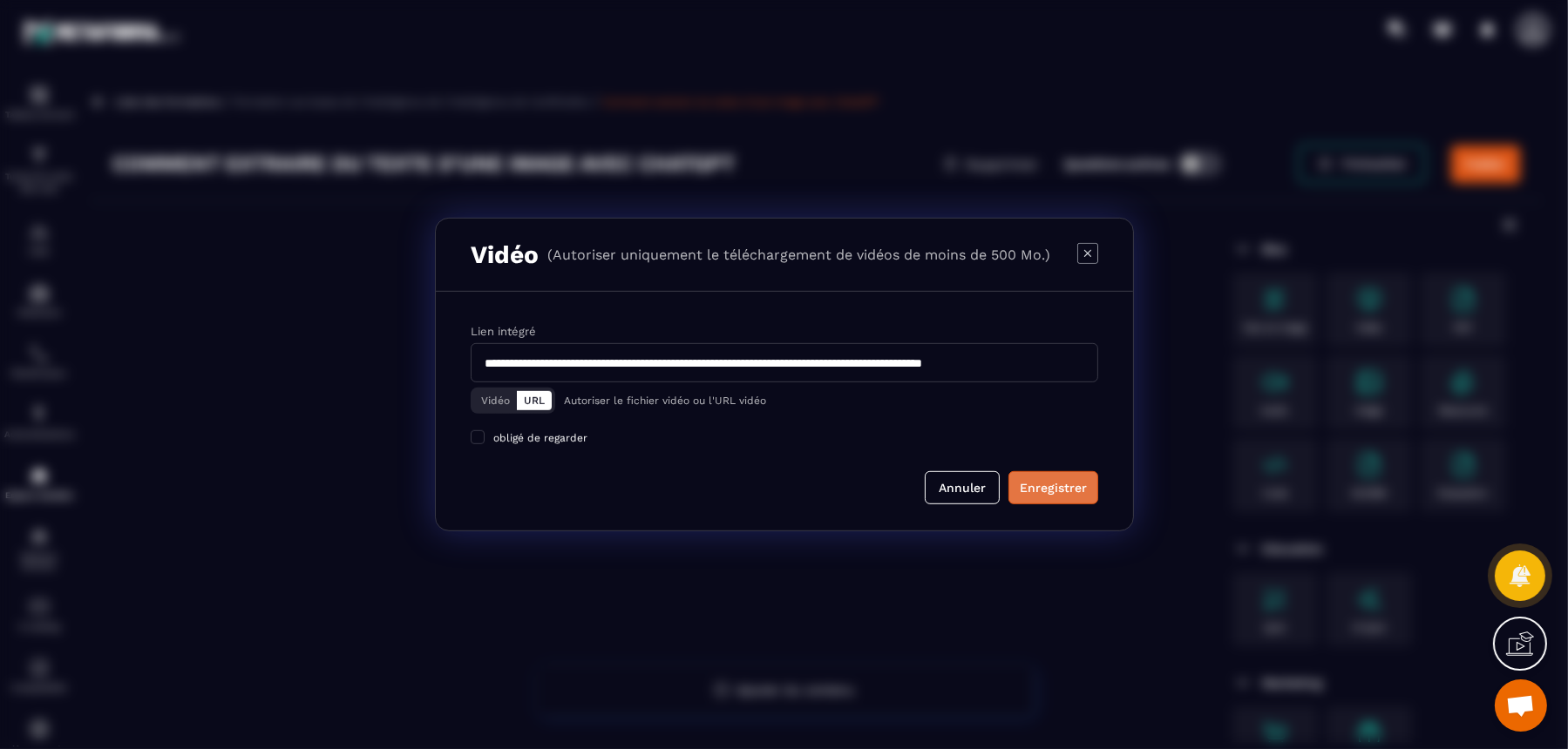
scroll to position [0, 0]
click at [1039, 491] on div "Enregistrer" at bounding box center [1053, 488] width 67 height 17
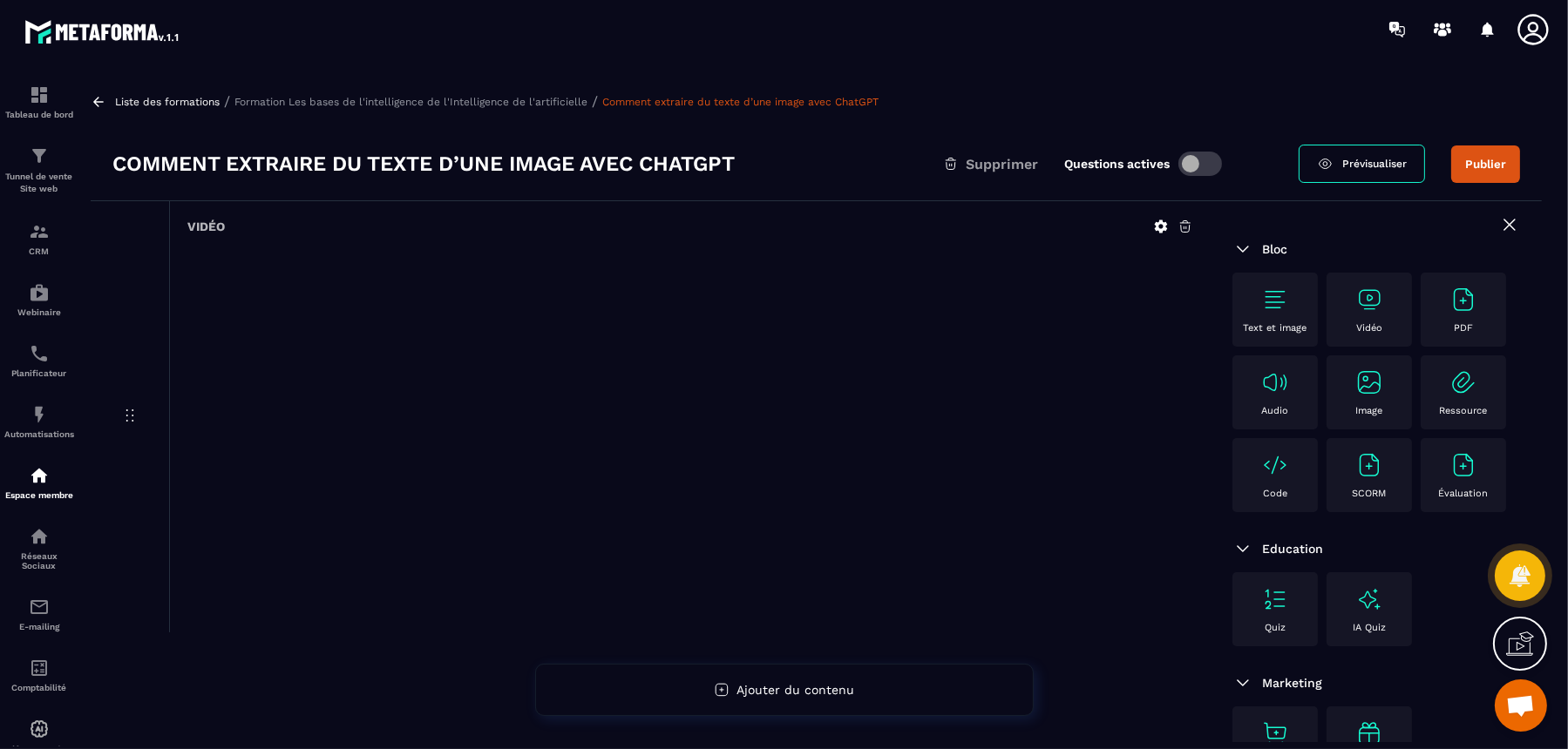
click at [1254, 313] on img at bounding box center [1275, 299] width 28 height 28
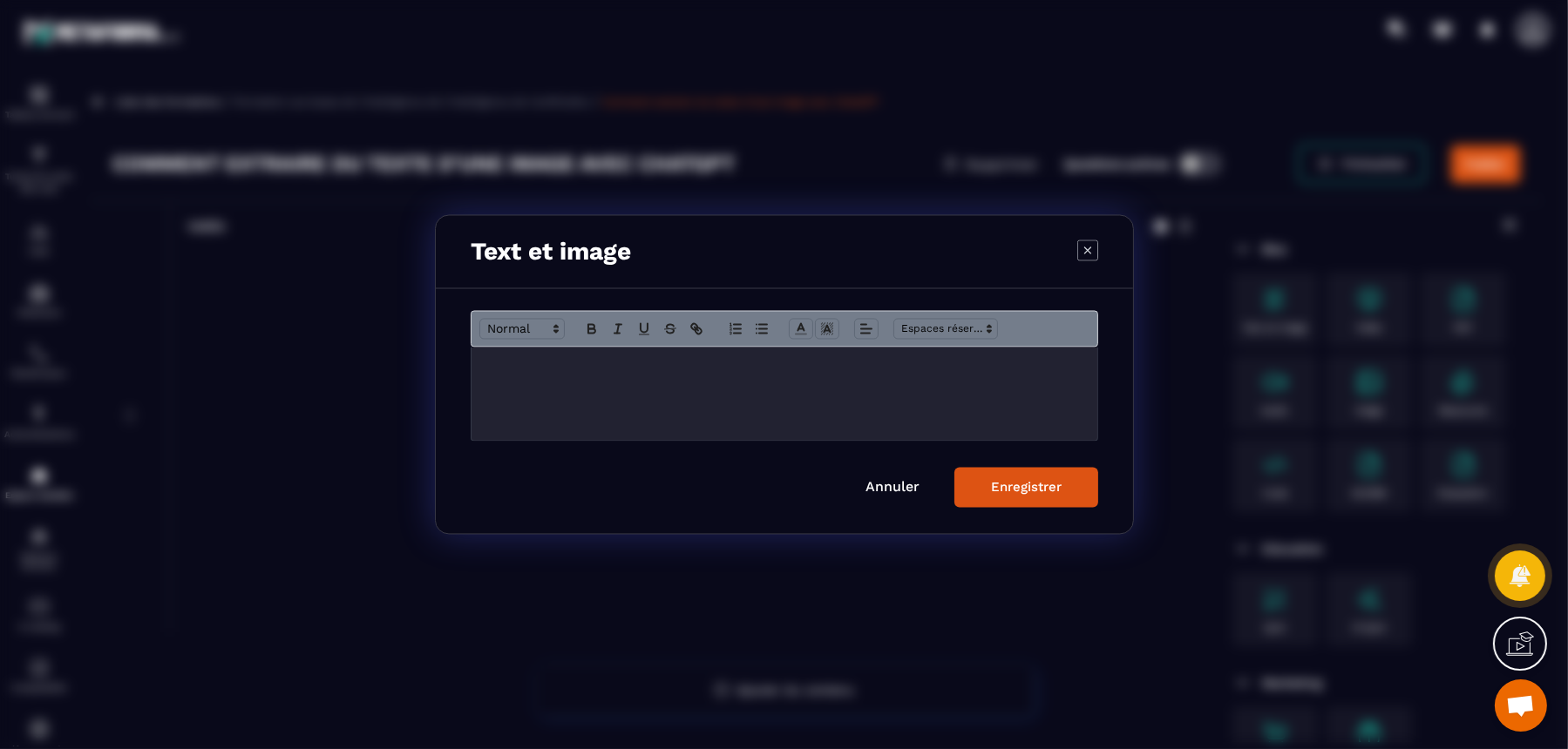
click at [725, 368] on p "Modal window" at bounding box center [784, 365] width 600 height 16
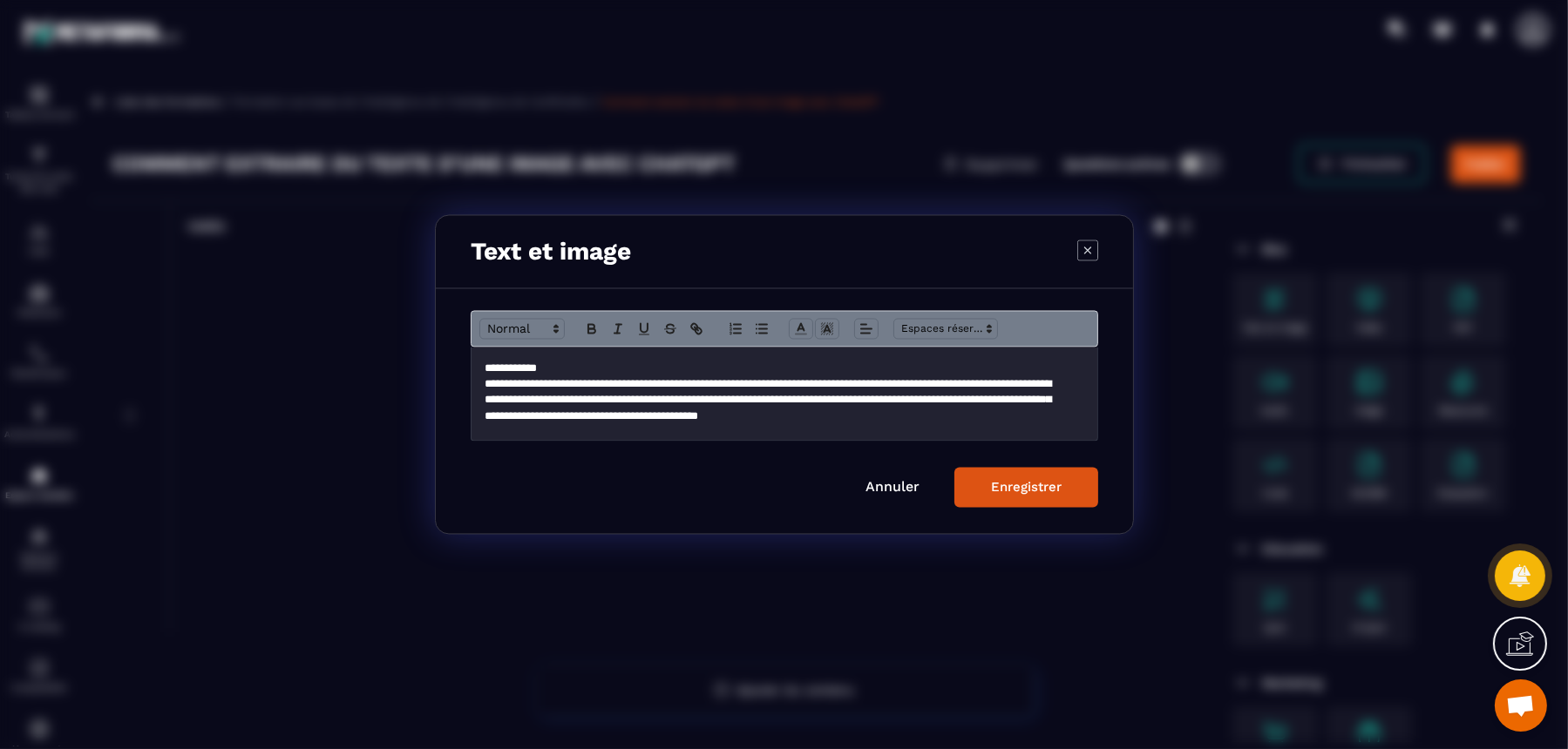
click at [1003, 483] on div "Enregistrer" at bounding box center [1027, 488] width 70 height 16
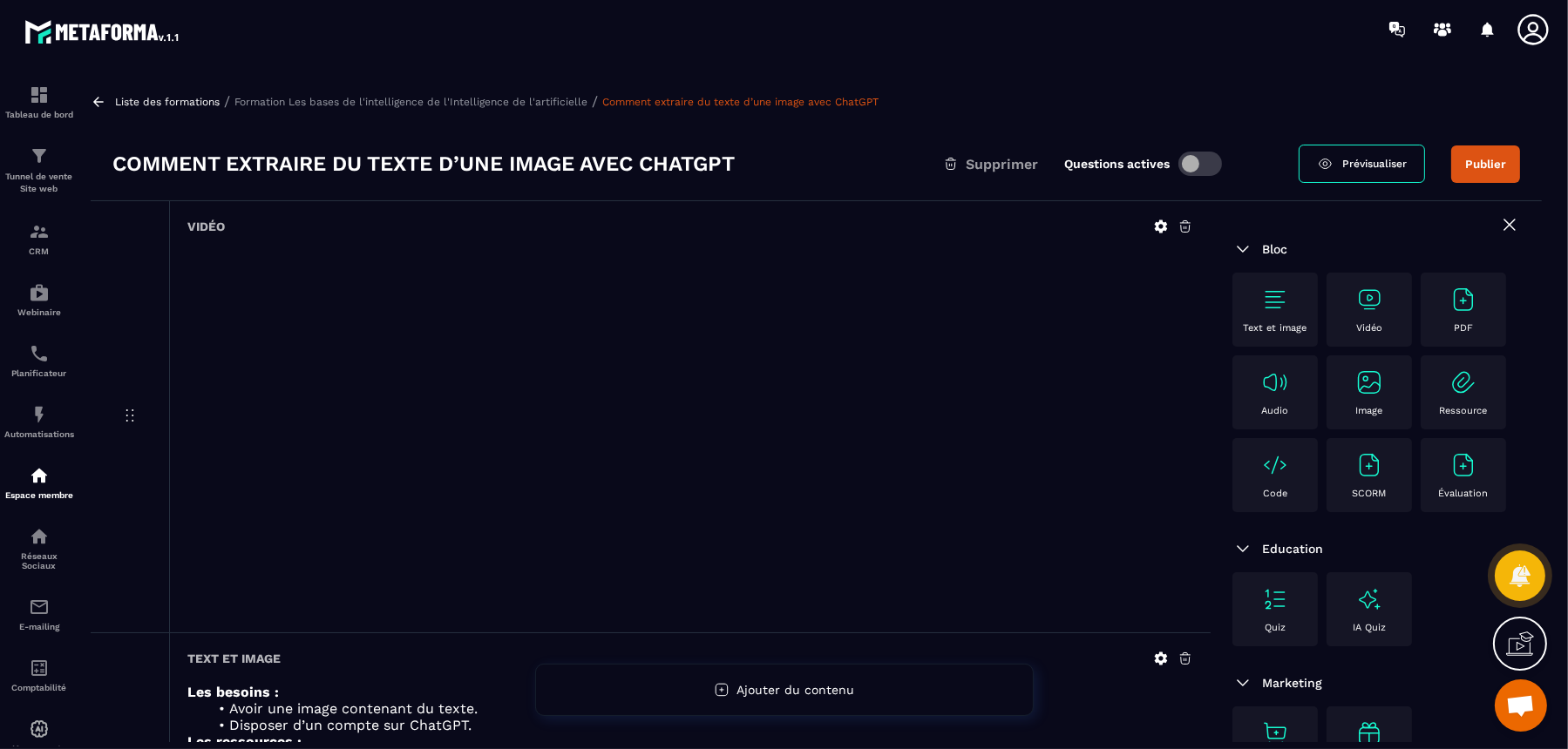
click at [518, 103] on p "Formation Les bases de l'intelligence de l'Intelligence de l'artificielle" at bounding box center [411, 102] width 353 height 12
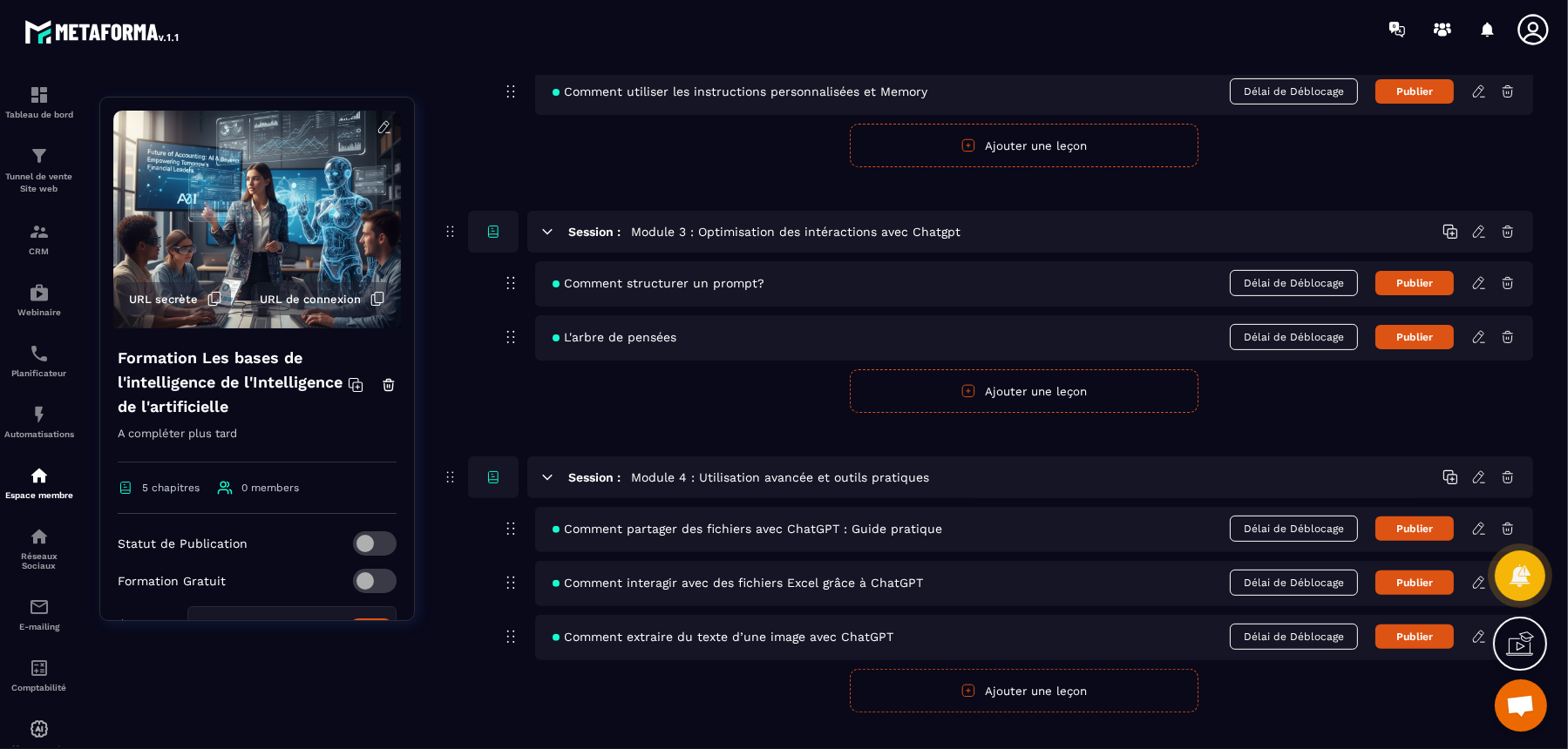
scroll to position [928, 0]
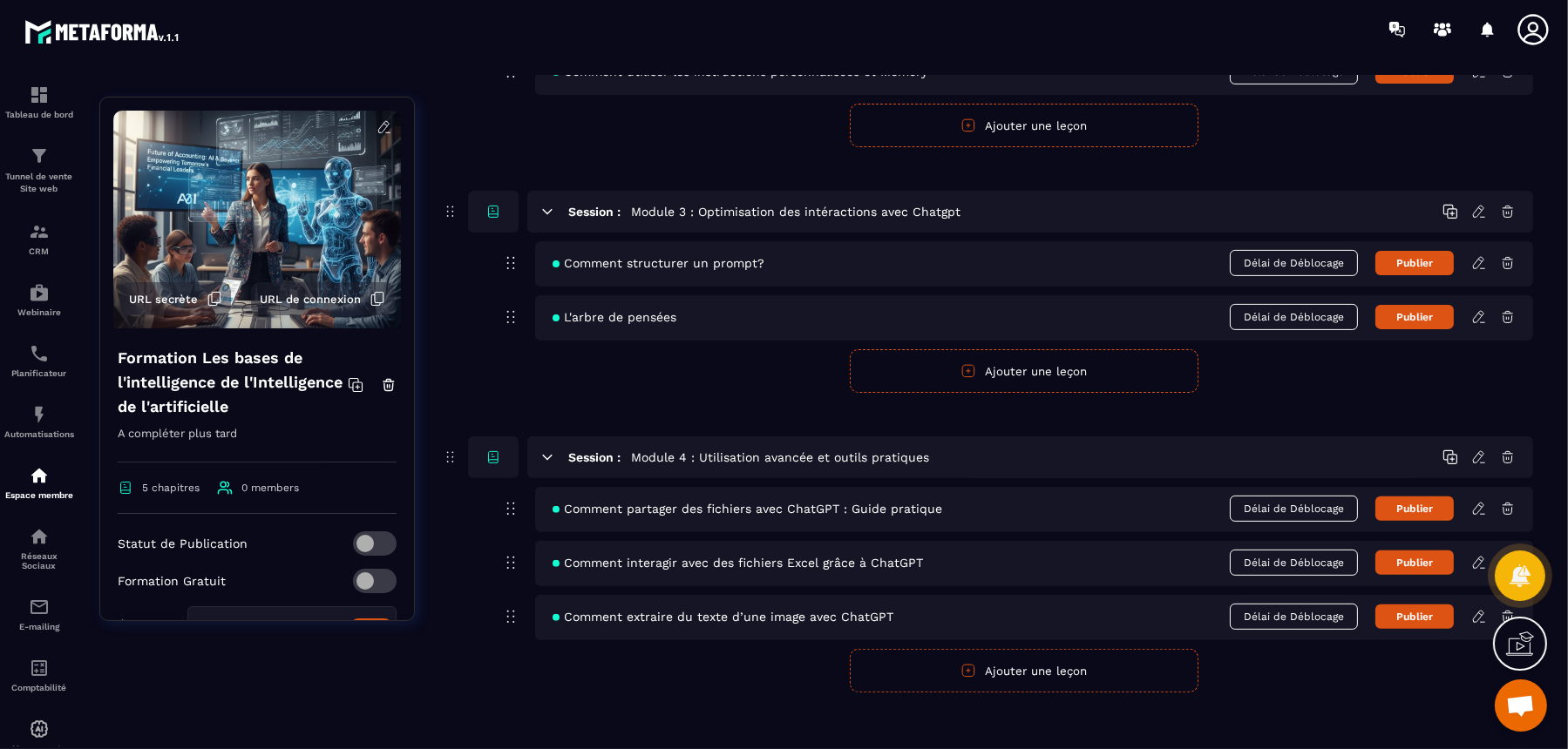
click at [953, 599] on button "Ajouter une leçon" at bounding box center [1024, 671] width 349 height 44
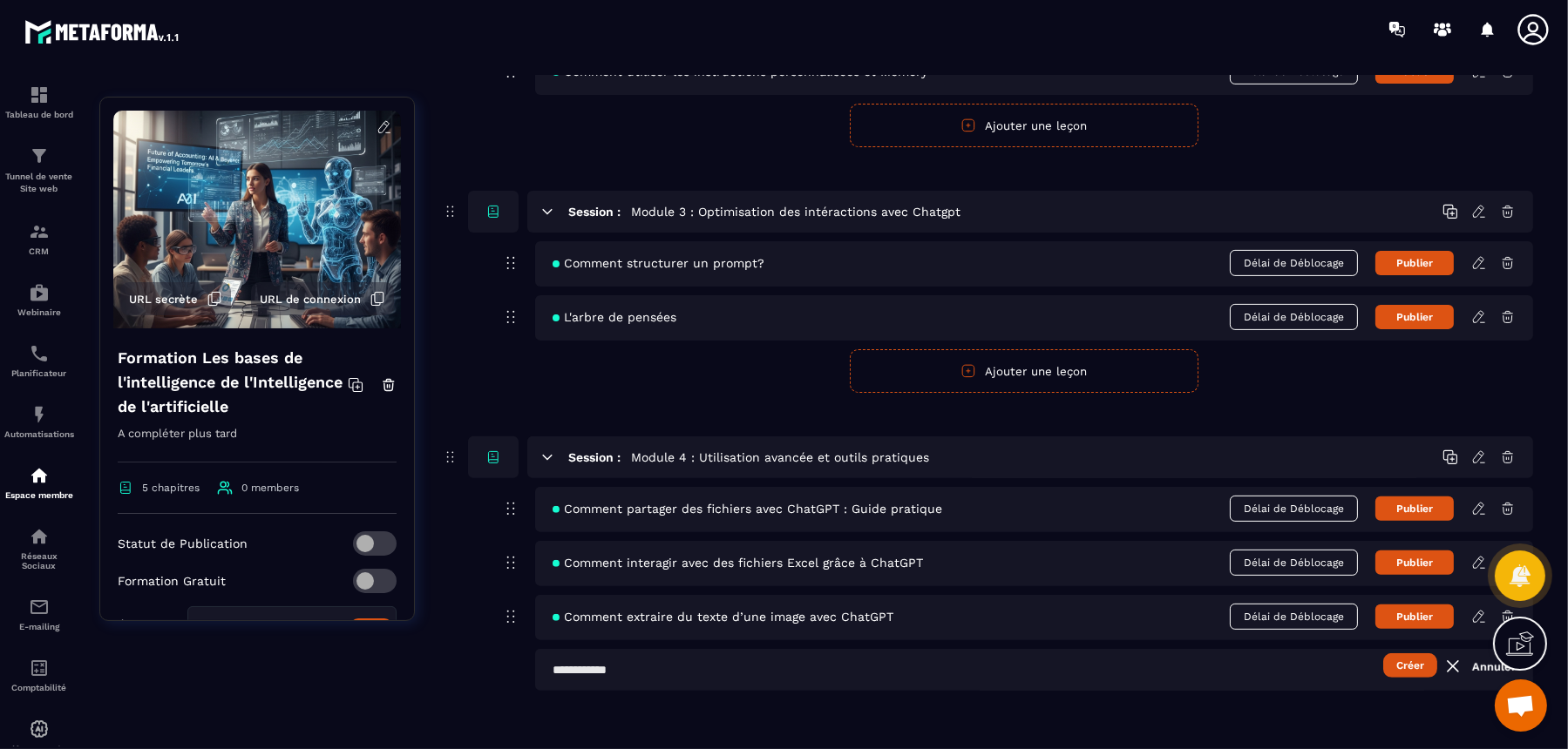
scroll to position [927, 0]
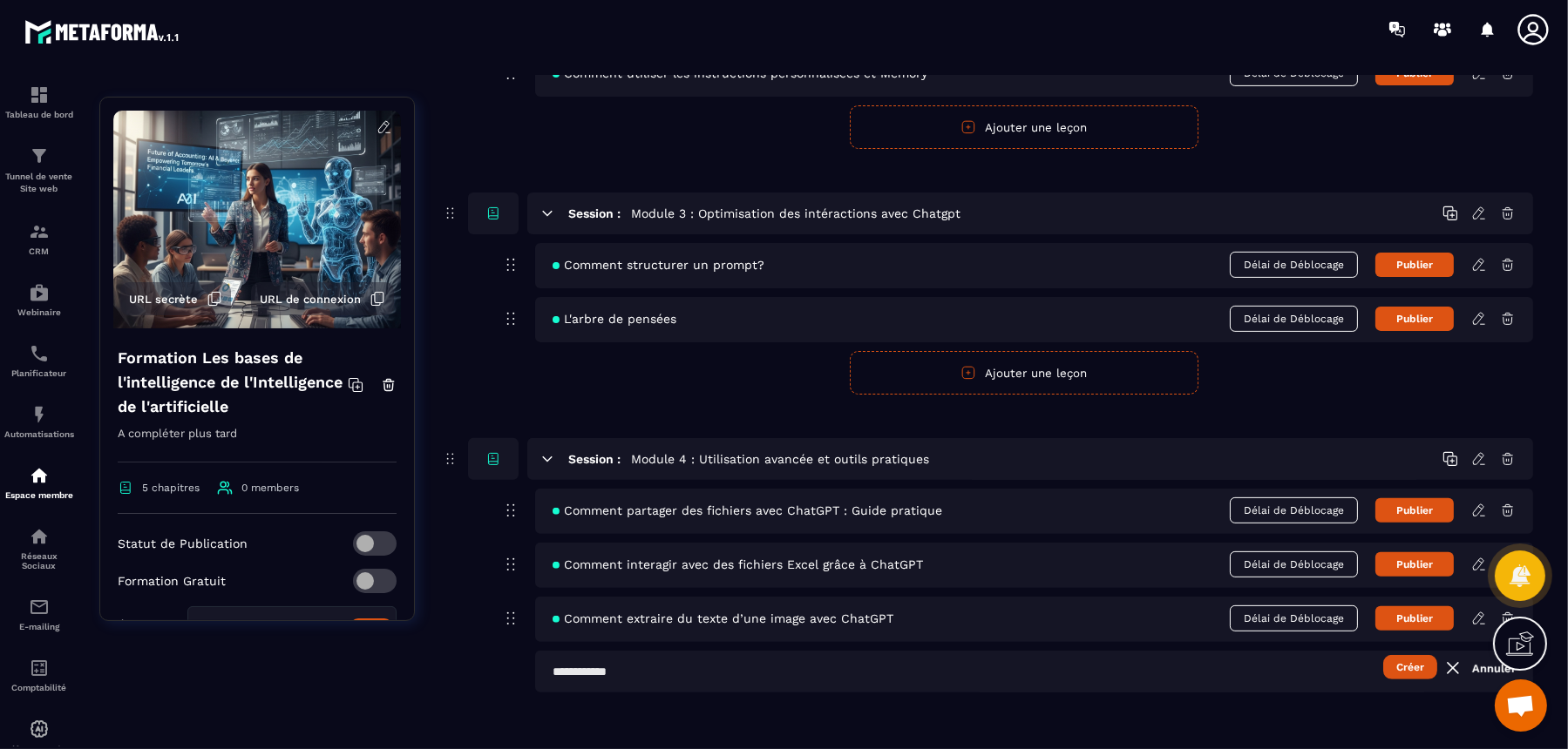
click at [823, 599] on input "text" at bounding box center [1034, 672] width 998 height 42
paste input "**********"
type input "**********"
click at [1254, 599] on button "Créer" at bounding box center [1410, 667] width 54 height 25
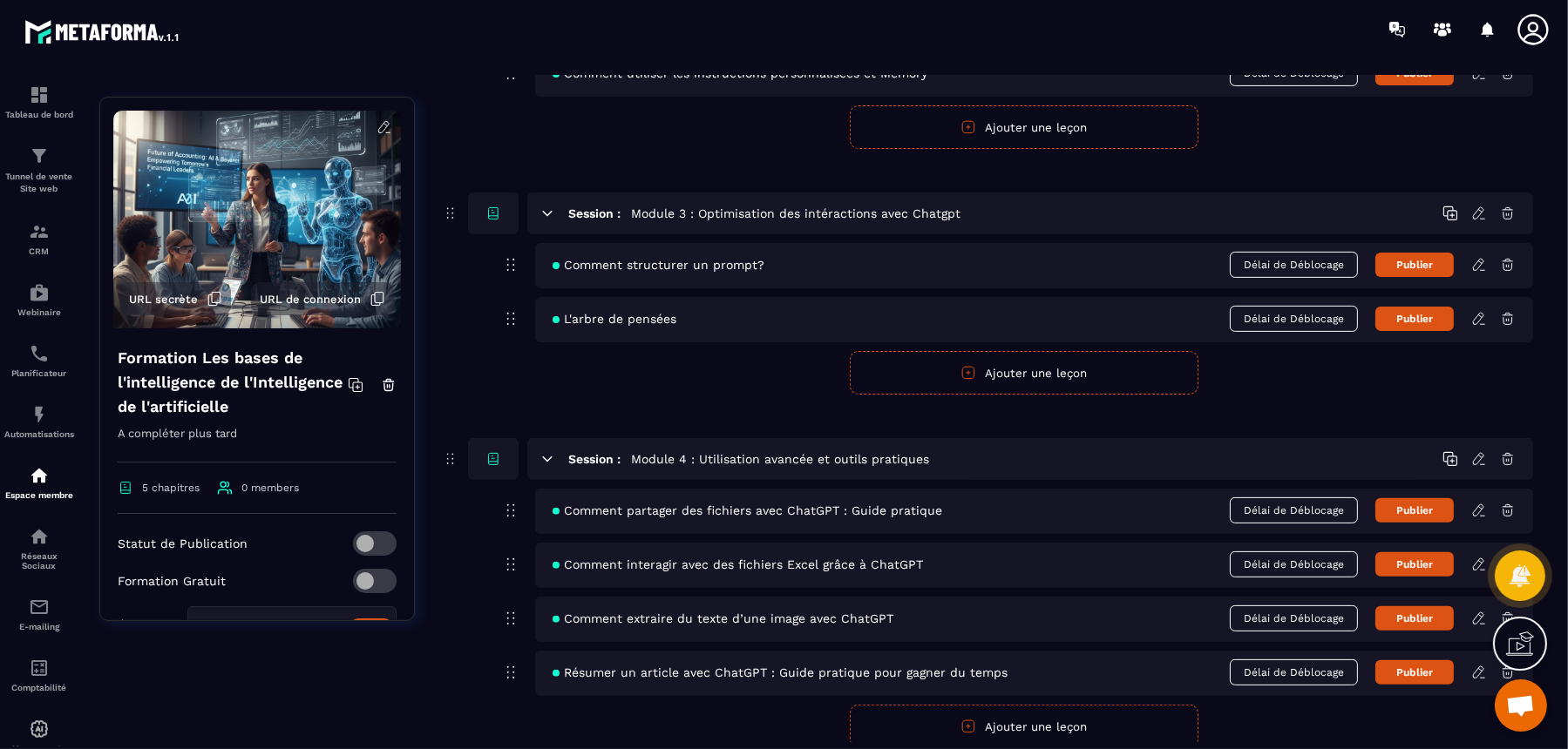
scroll to position [982, 0]
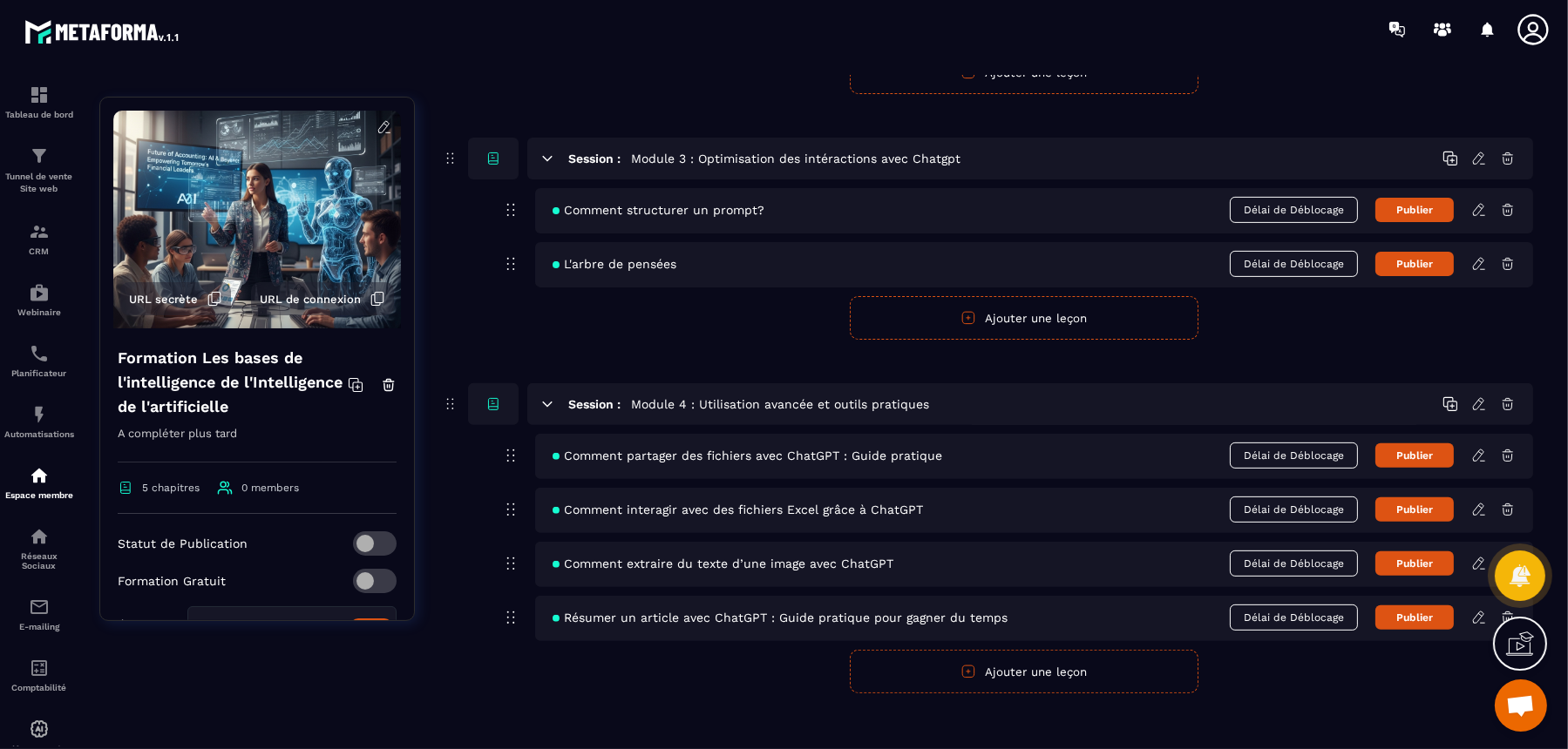
click at [1254, 599] on icon at bounding box center [1480, 618] width 16 height 16
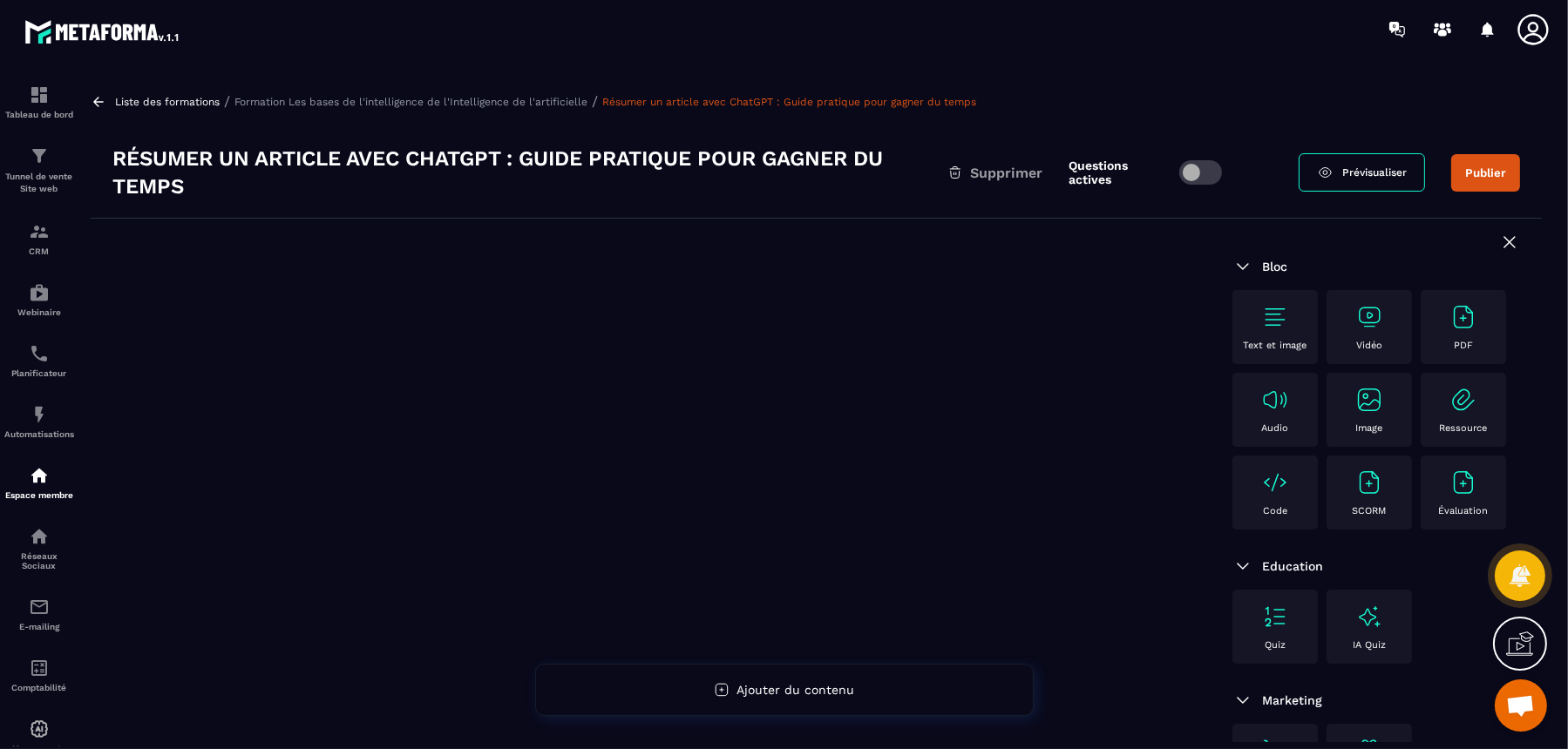
click at [1254, 323] on img at bounding box center [1369, 316] width 28 height 28
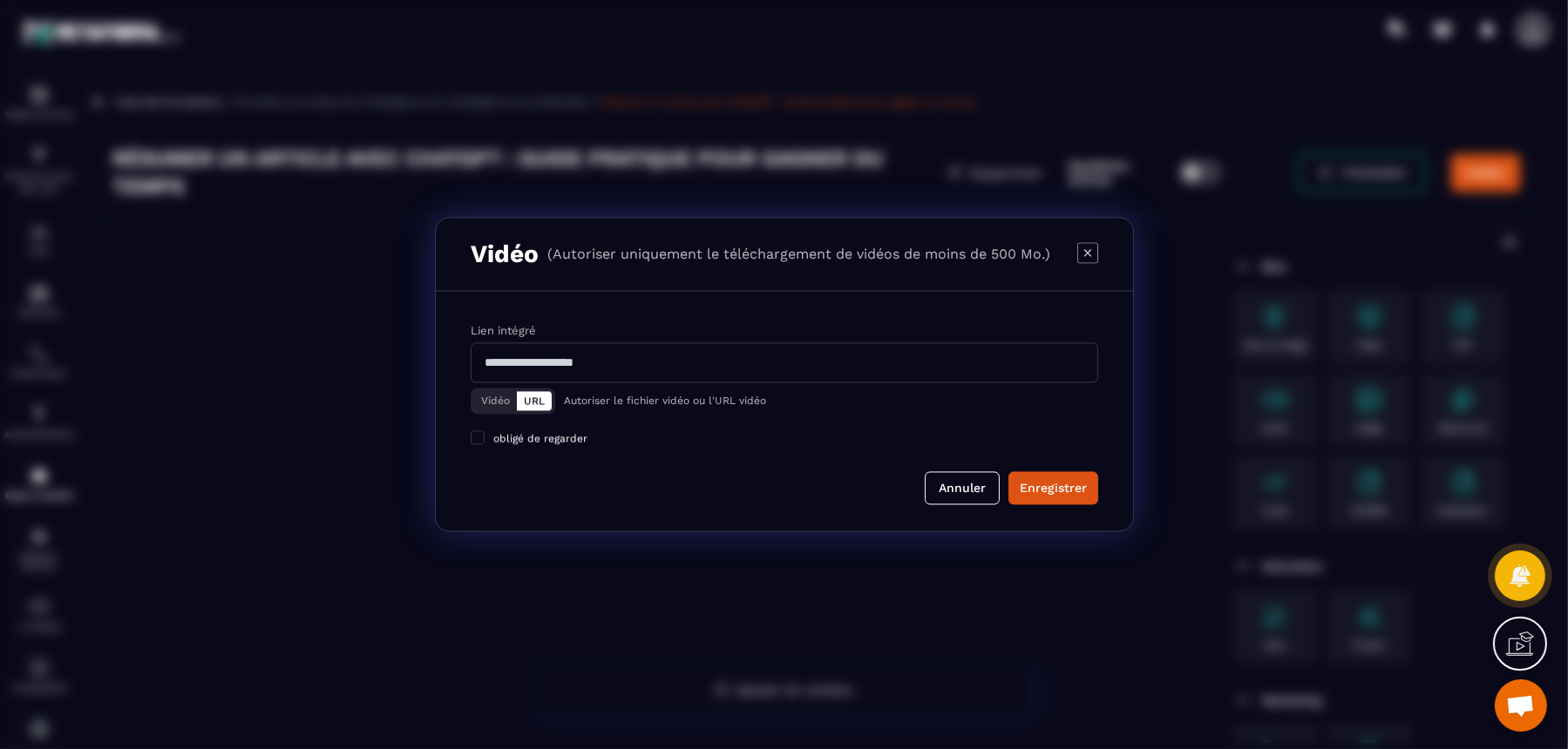
click at [687, 355] on input "Modal window" at bounding box center [784, 364] width 628 height 40
paste input "**********"
type input "**********"
click at [1063, 481] on div "Enregistrer" at bounding box center [1053, 488] width 67 height 17
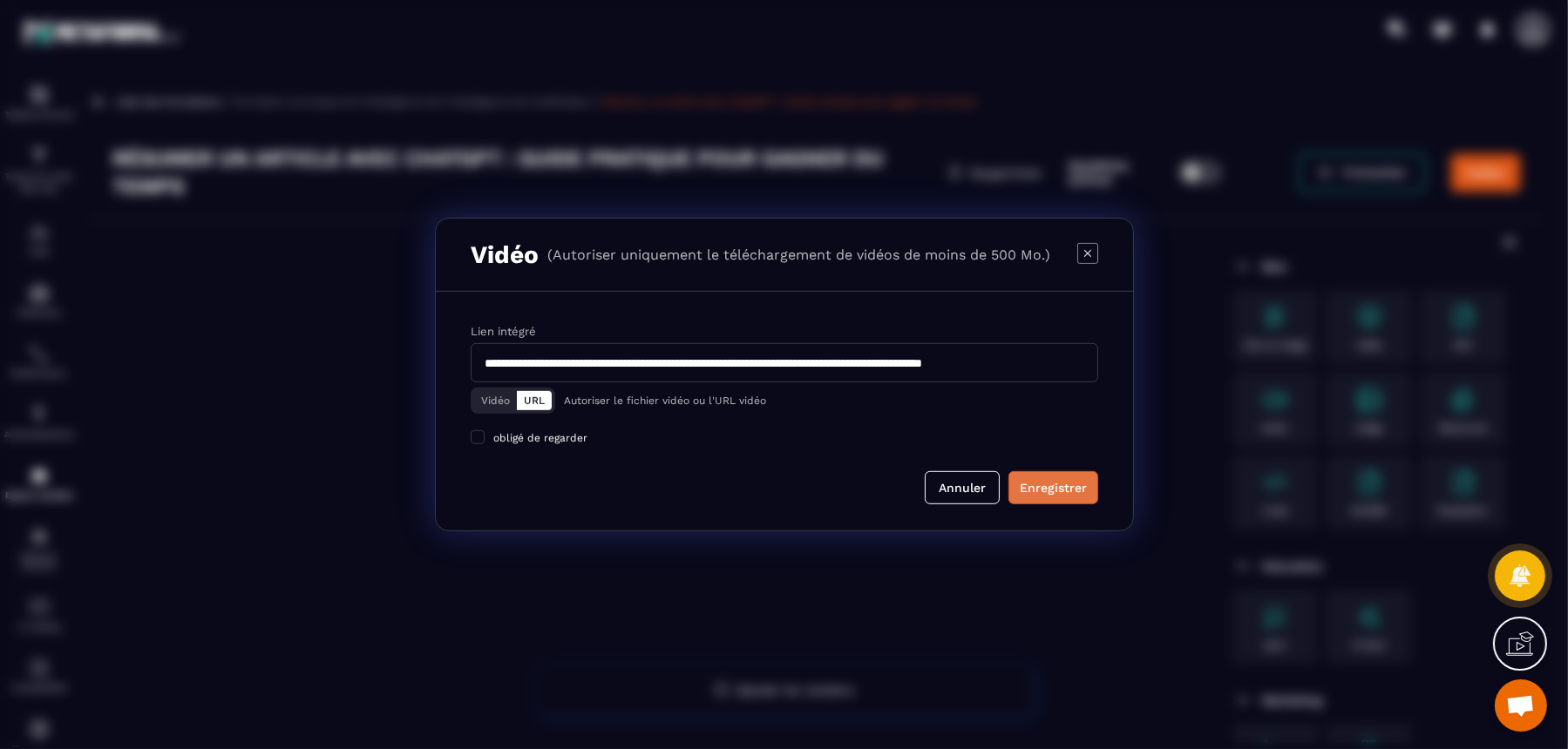
scroll to position [0, 0]
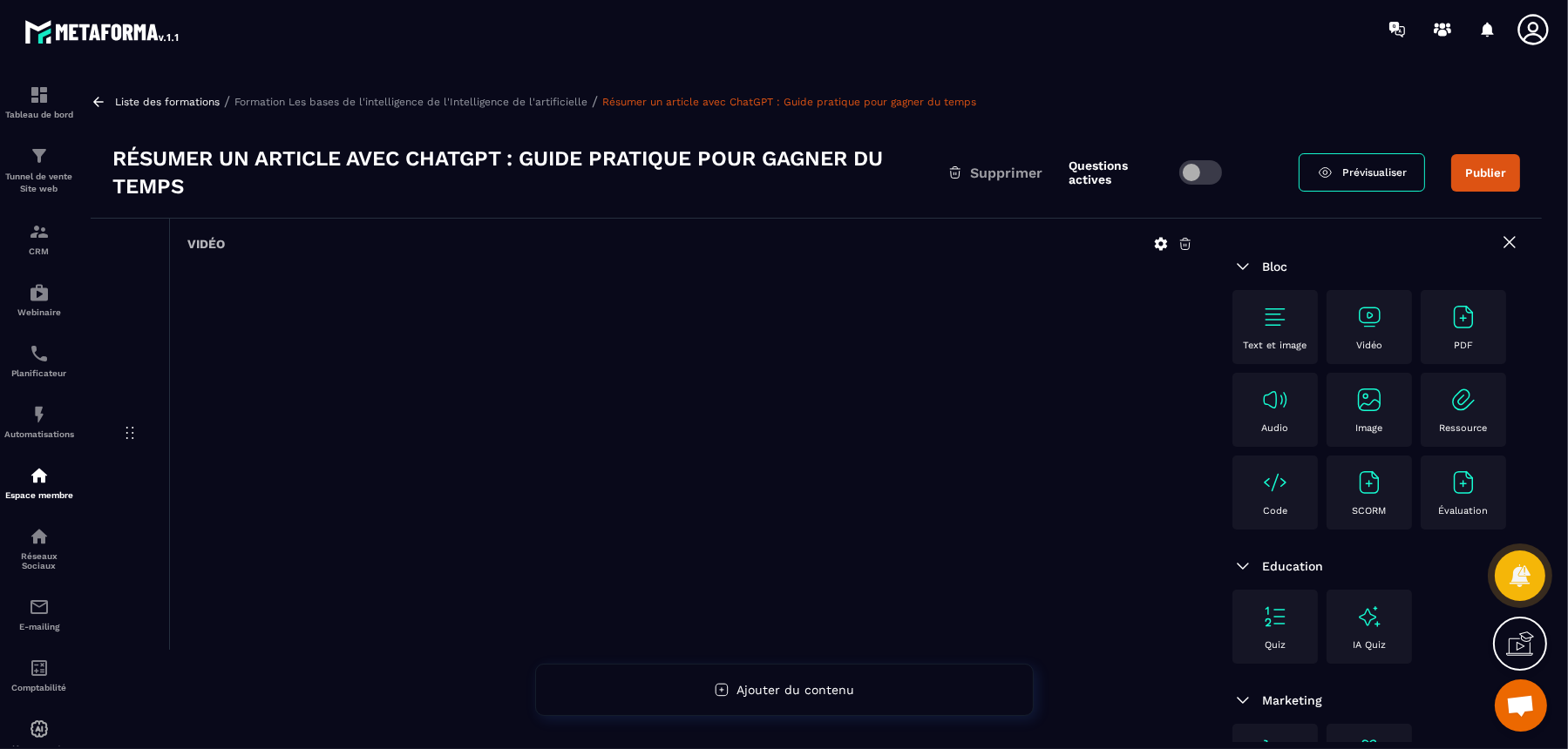
click at [1254, 332] on div "Text et image" at bounding box center [1275, 327] width 68 height 47
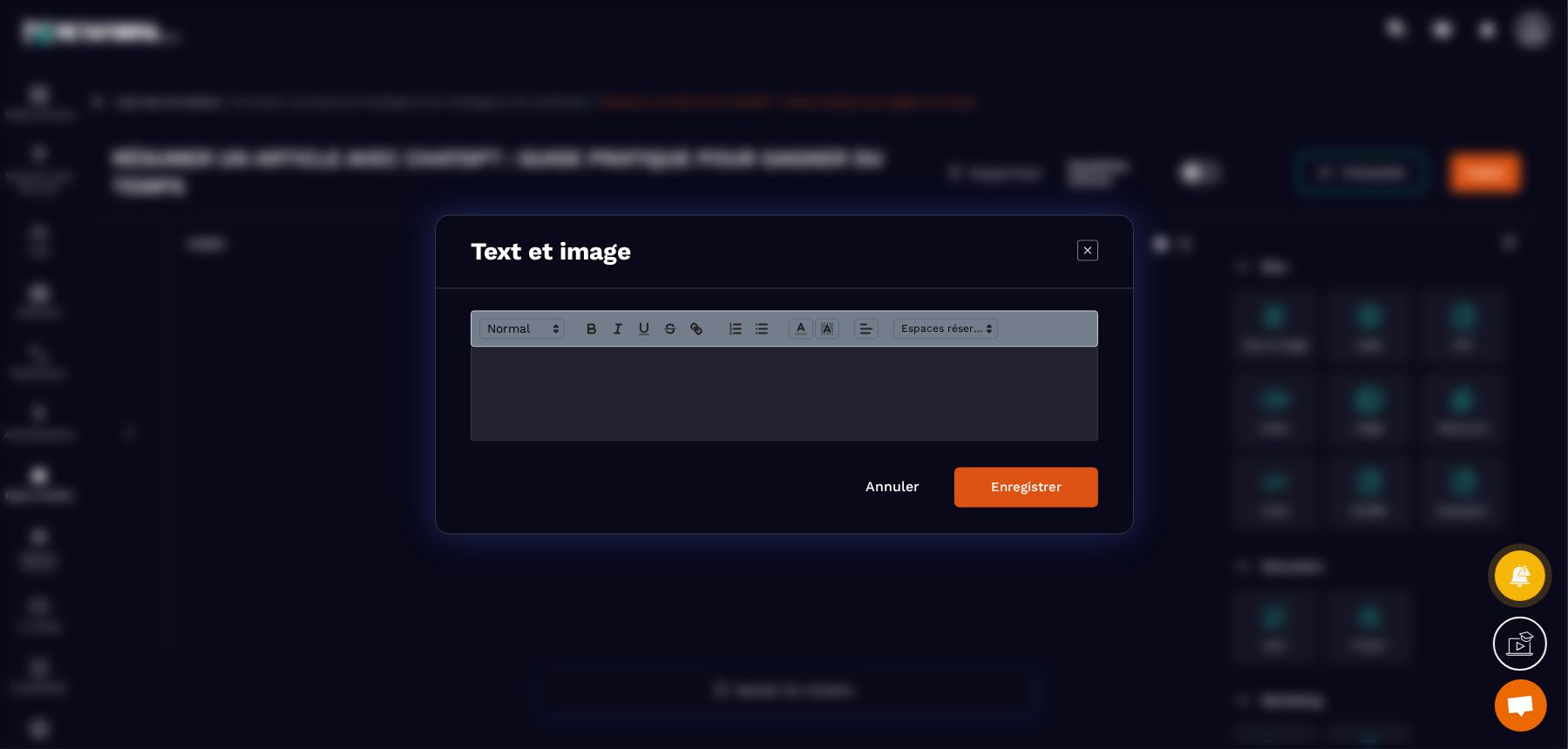
click at [693, 411] on div "Modal window" at bounding box center [784, 394] width 626 height 93
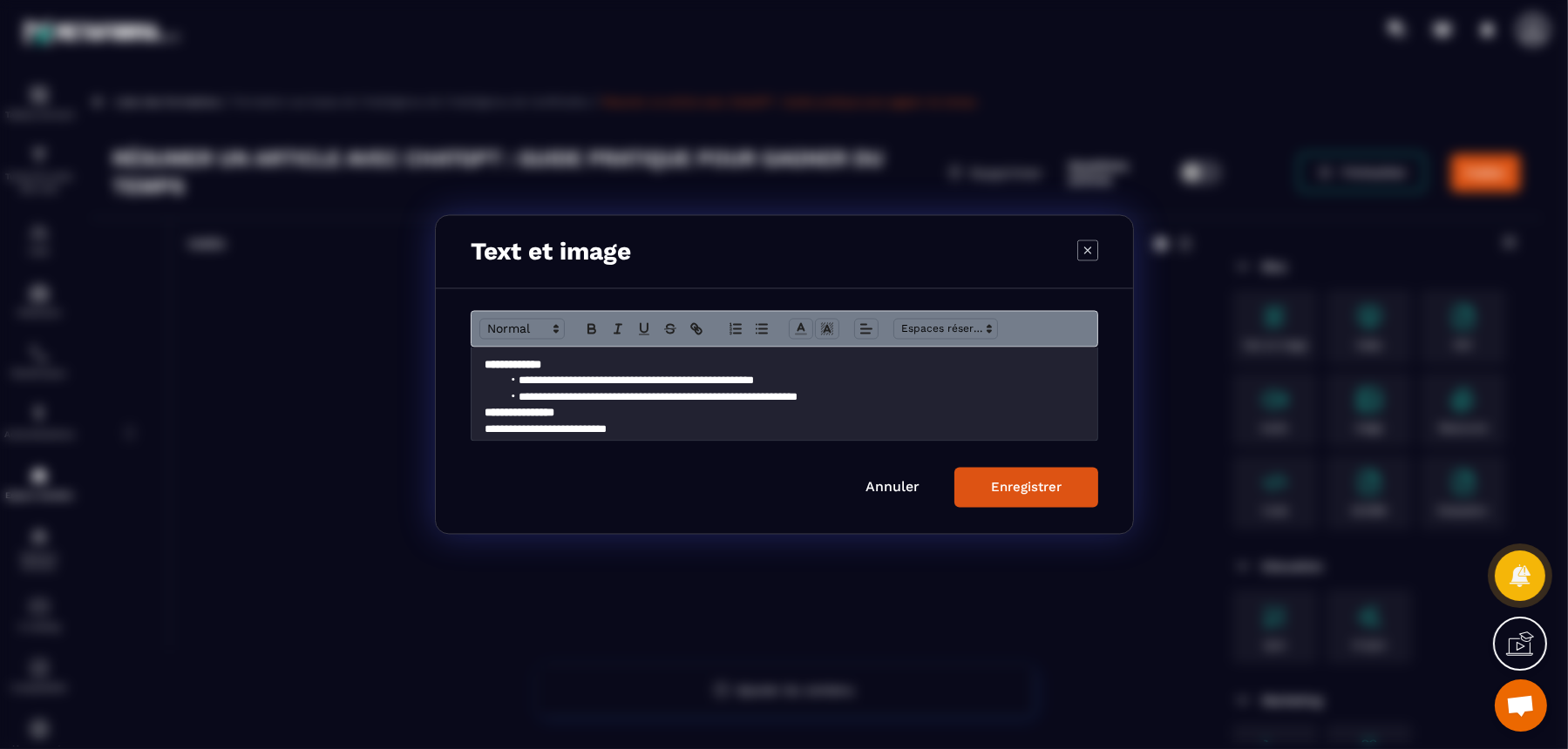
scroll to position [879, 0]
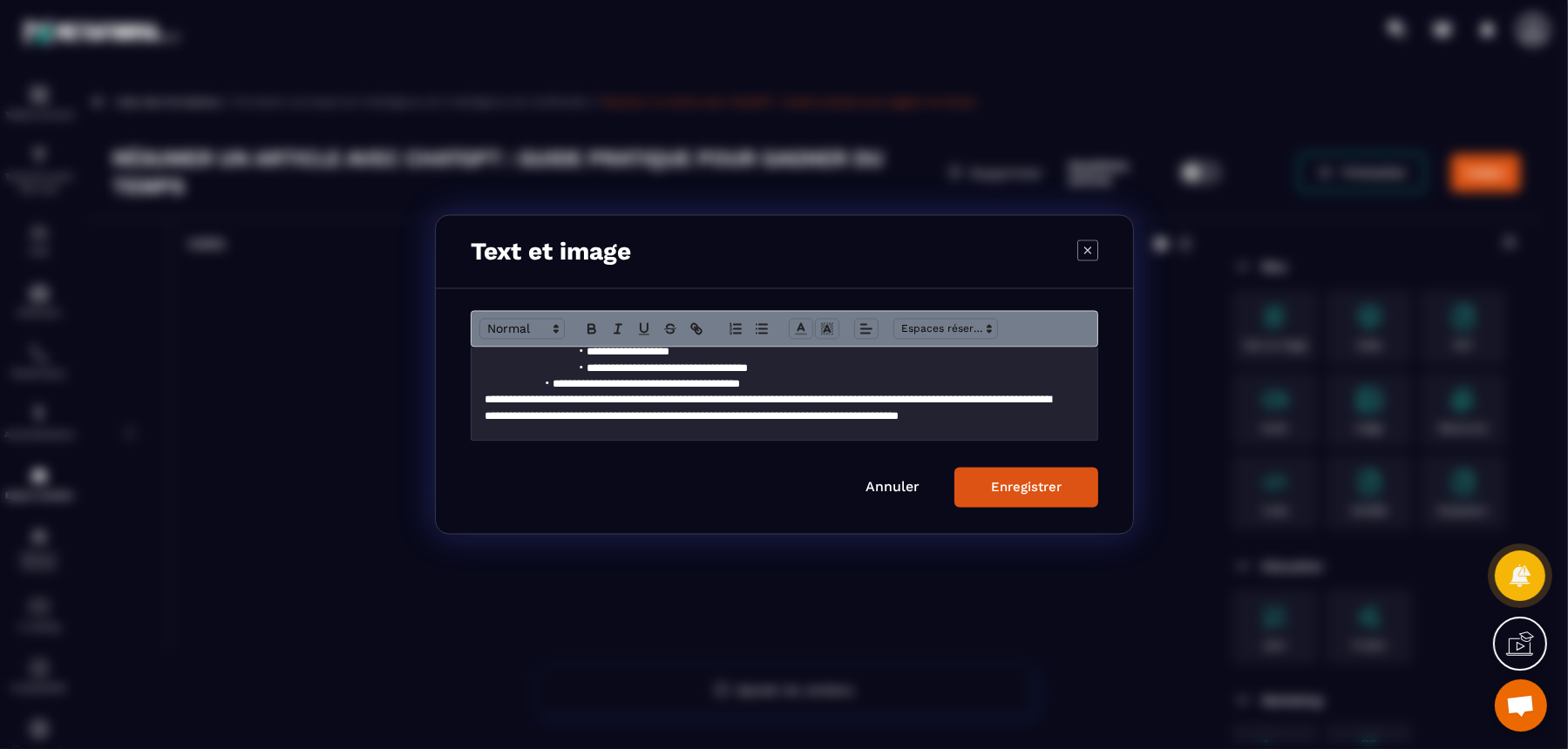
click at [1031, 488] on div "Enregistrer" at bounding box center [1027, 488] width 70 height 16
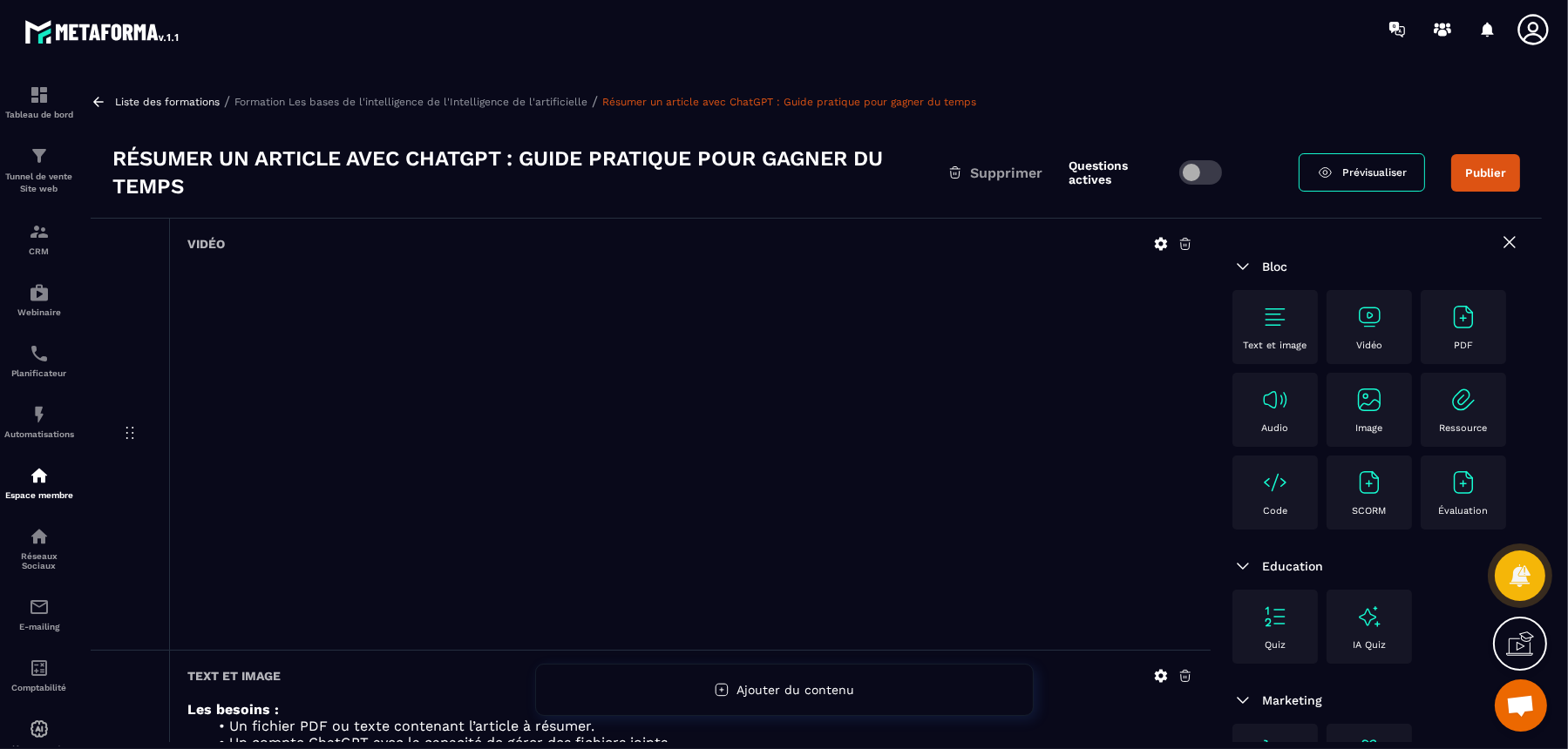
click at [545, 94] on div "Liste des formations / Formation Les bases de l'intelligence de l'Intelligence …" at bounding box center [816, 101] width 1451 height 16
click at [542, 103] on p "Formation Les bases de l'intelligence de l'Intelligence de l'artificielle" at bounding box center [411, 102] width 353 height 12
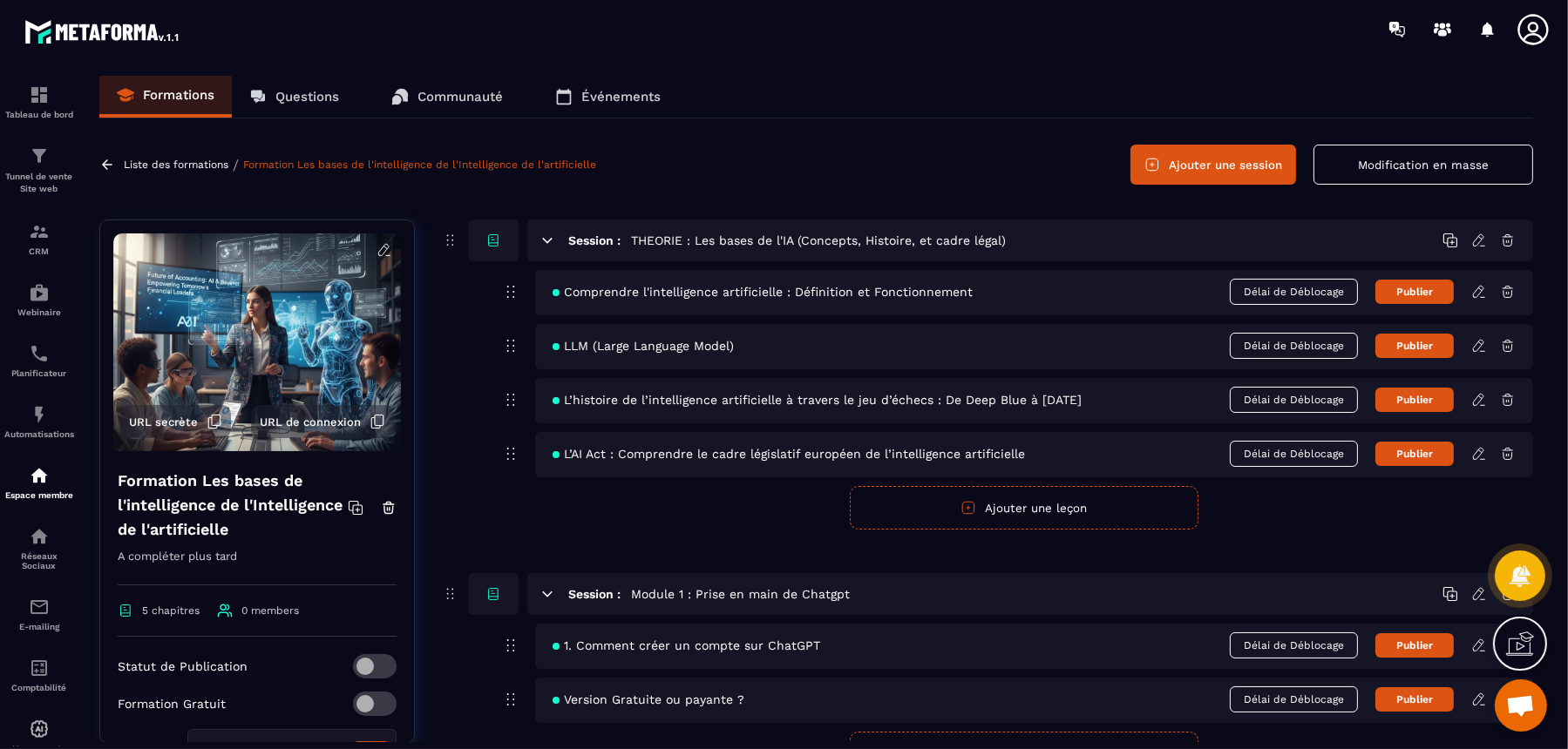
click at [1254, 164] on button "Ajouter une session" at bounding box center [1214, 164] width 165 height 40
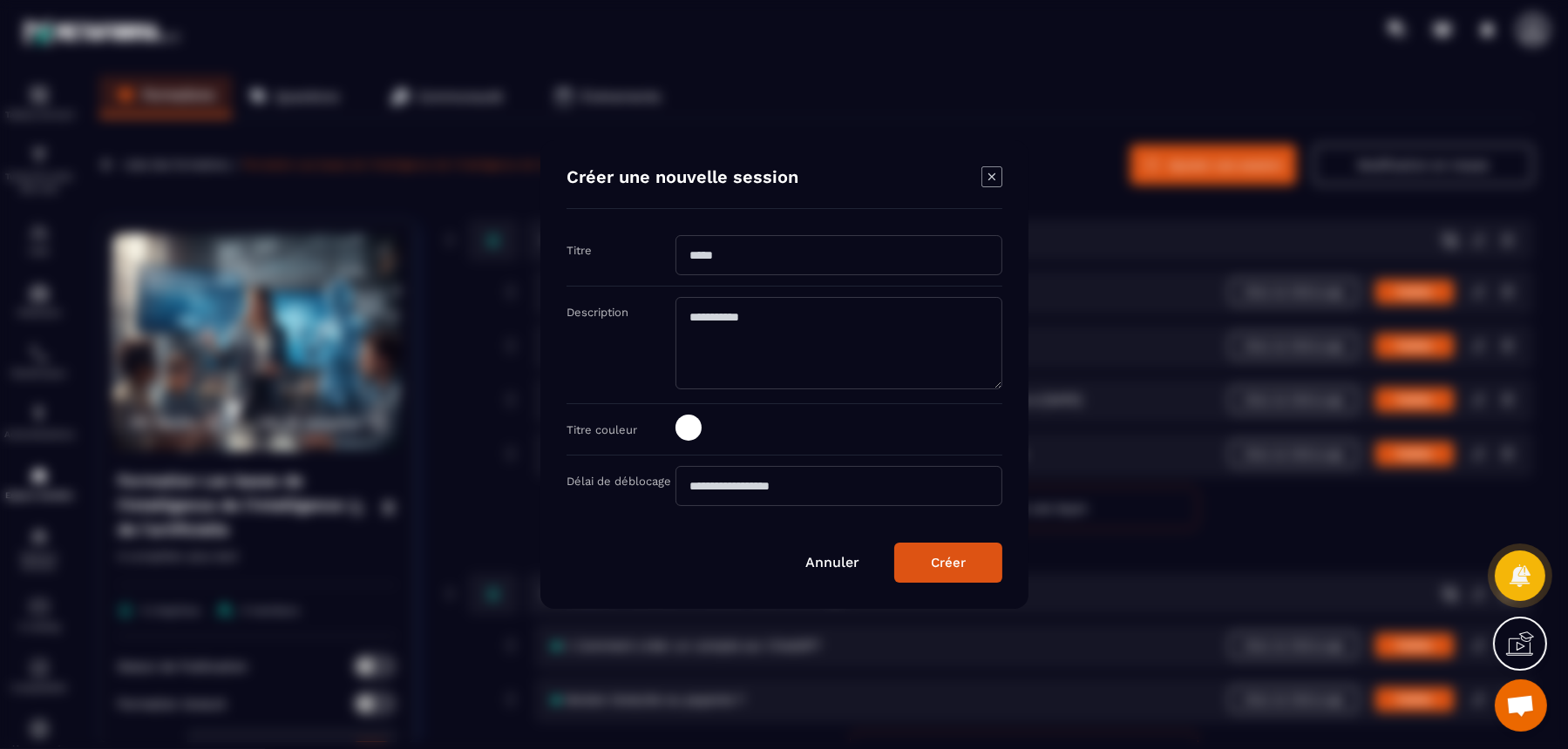
click at [792, 271] on input "Modal window" at bounding box center [839, 255] width 327 height 40
paste input "**********"
type input "**********"
click at [925, 552] on button "Créer" at bounding box center [949, 563] width 108 height 40
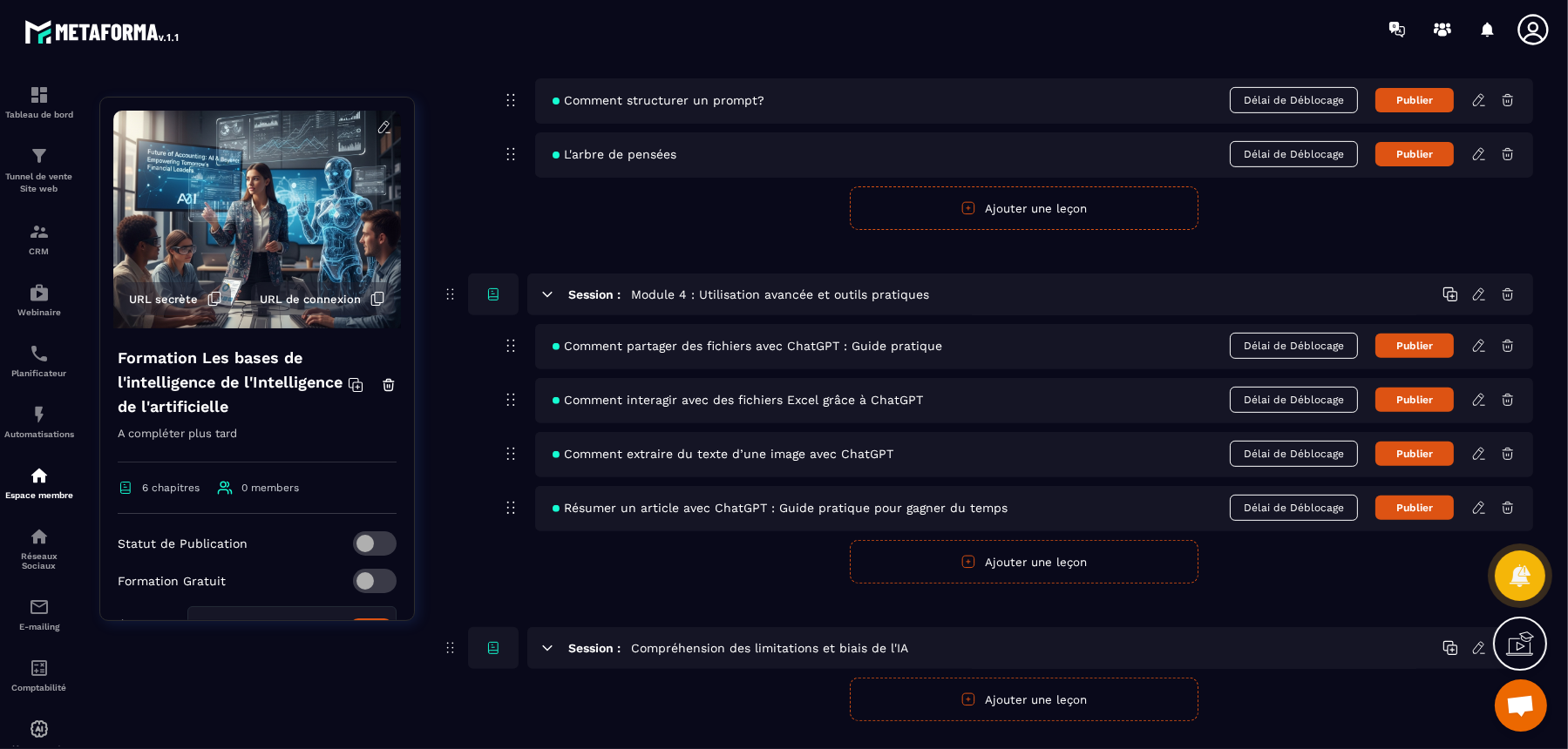
scroll to position [1119, 0]
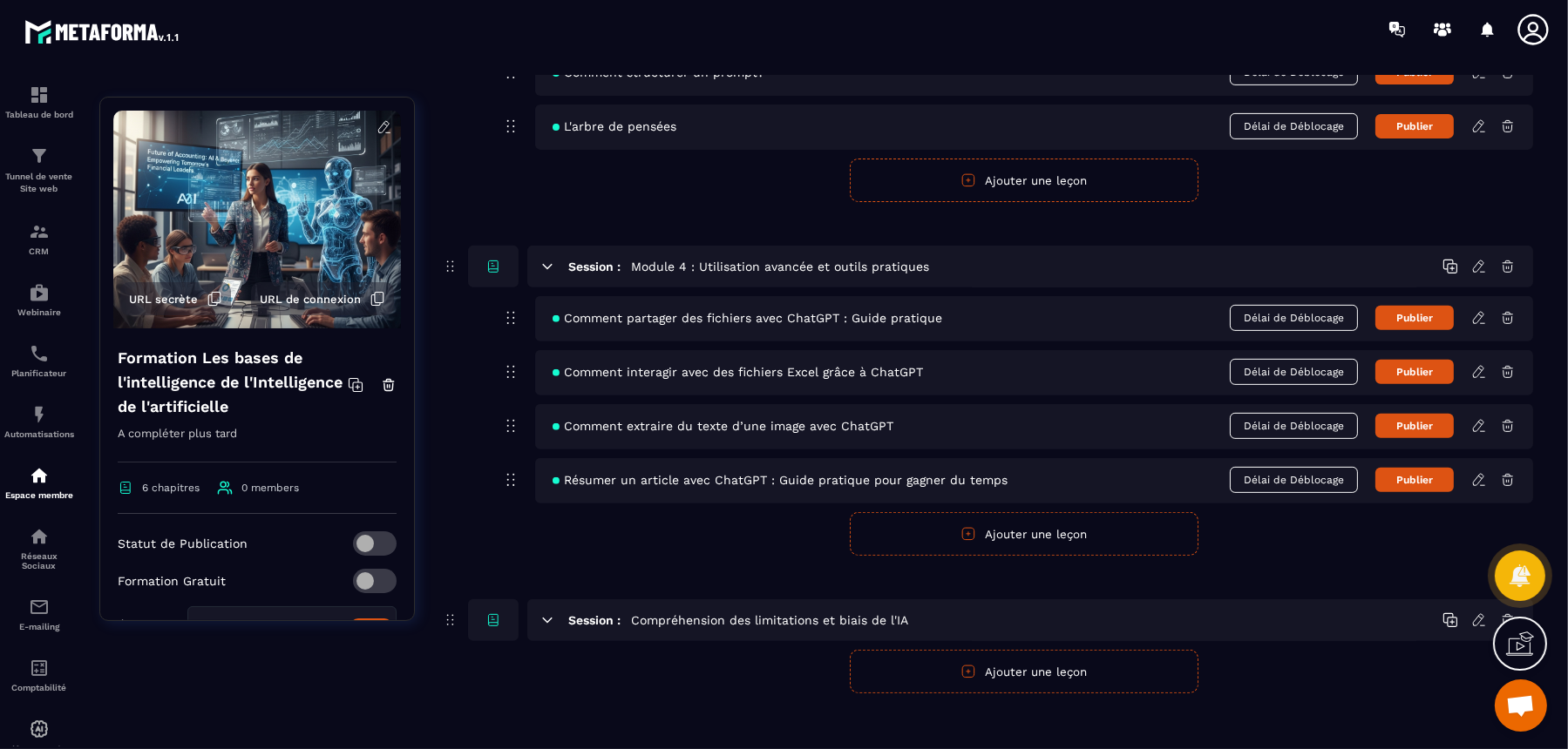
click at [1040, 599] on button "Ajouter une leçon" at bounding box center [1024, 672] width 349 height 44
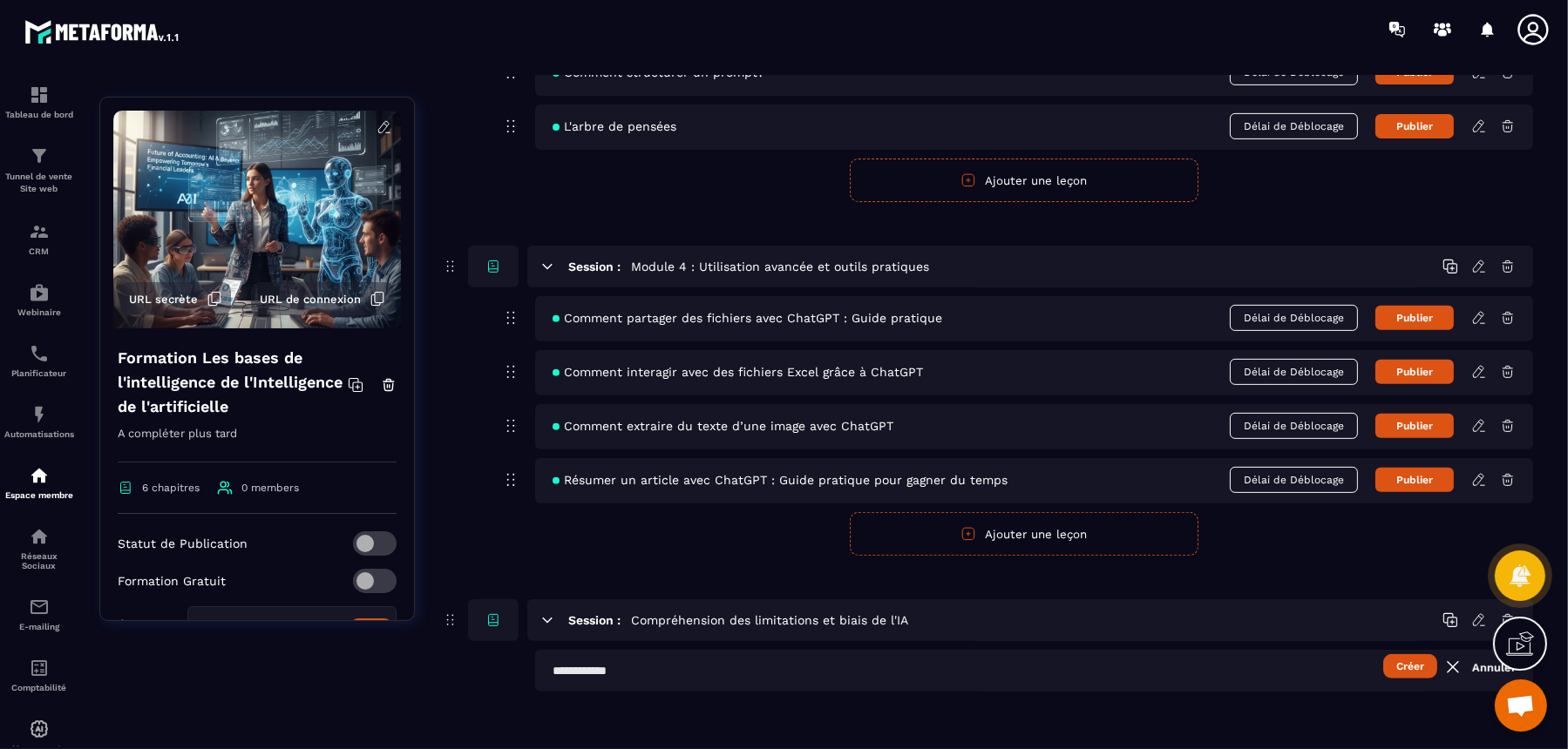
scroll to position [1118, 0]
click at [705, 599] on input "text" at bounding box center [1034, 672] width 998 height 42
paste input "**********"
click at [1254, 599] on icon at bounding box center [1453, 668] width 21 height 21
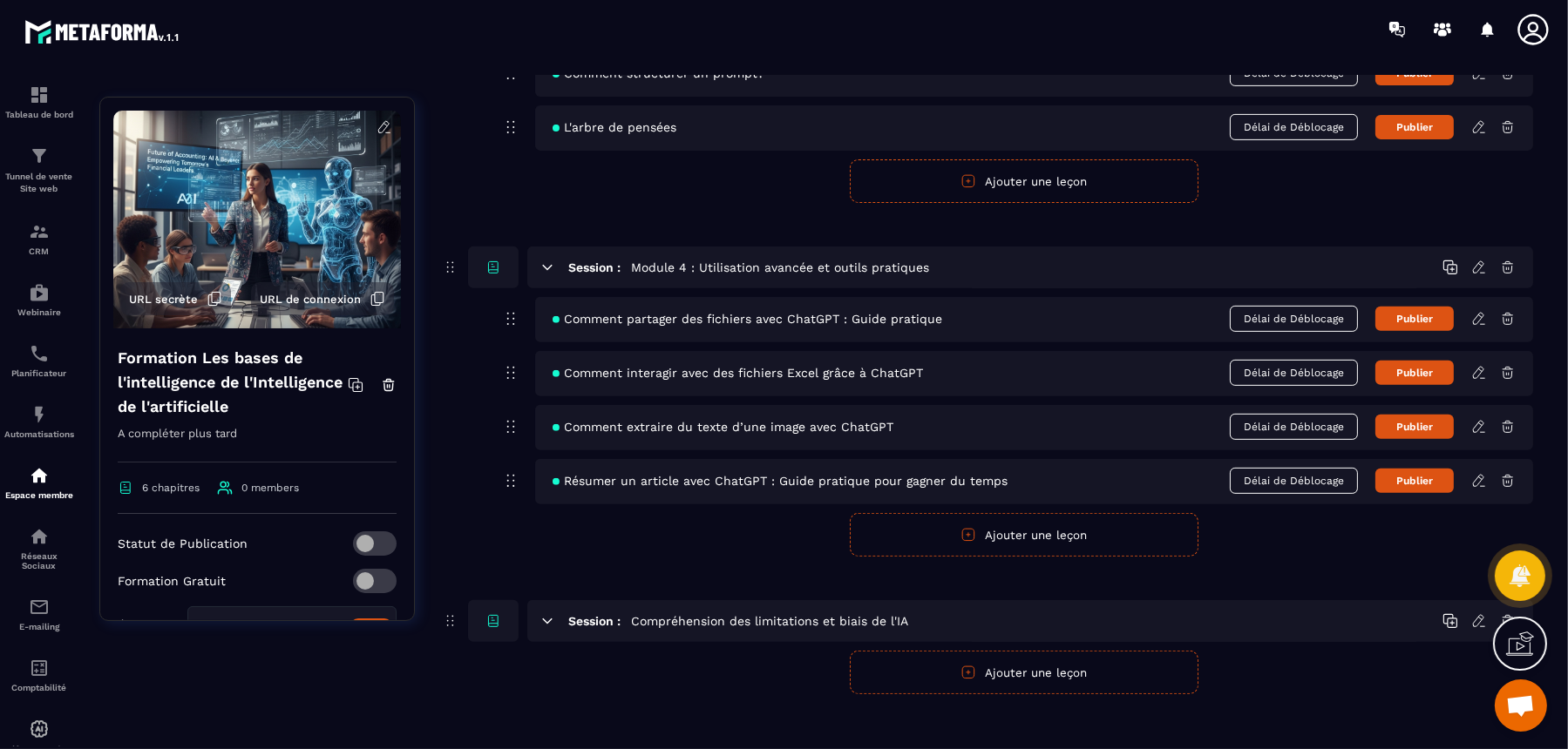
click at [1095, 599] on button "Ajouter une leçon" at bounding box center [1024, 673] width 349 height 44
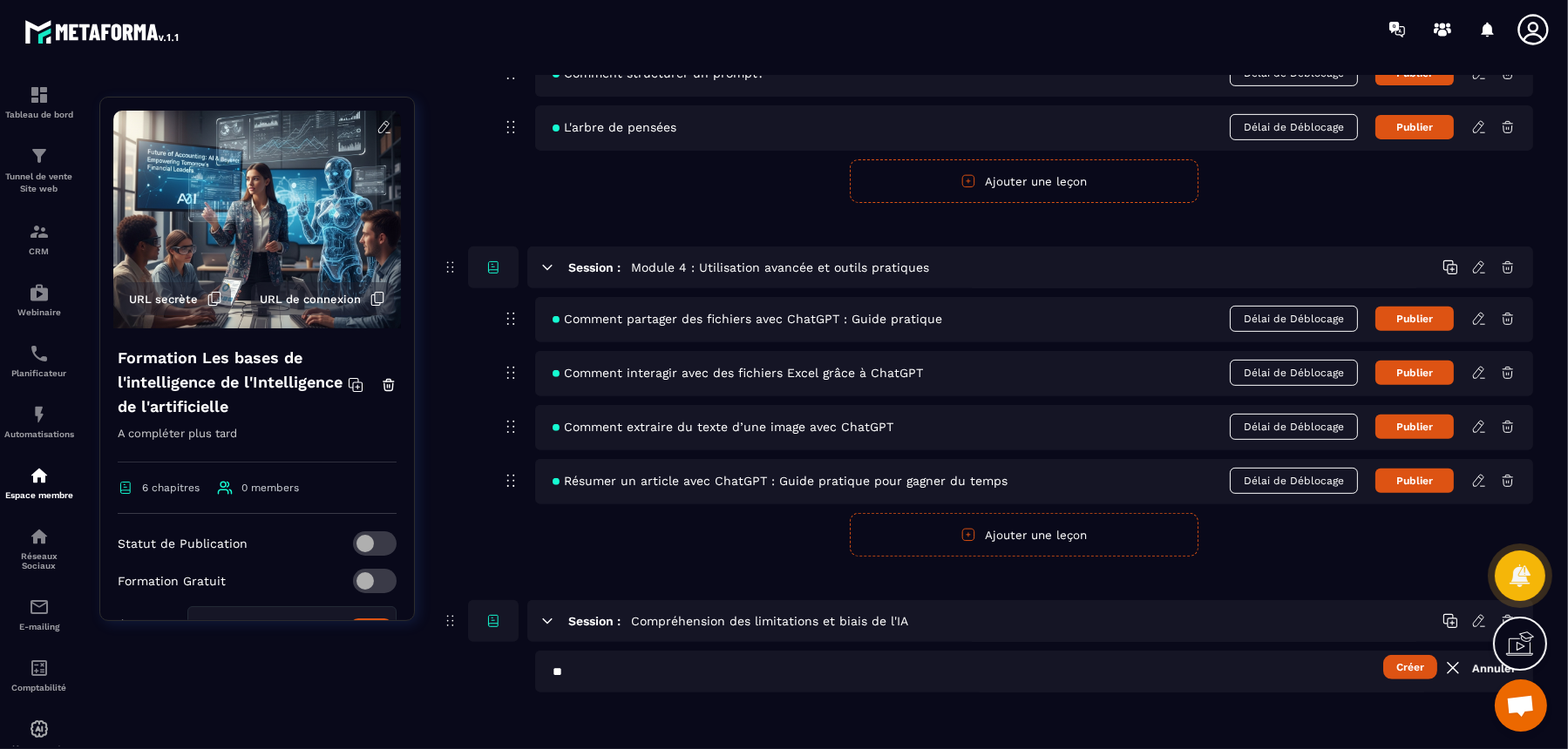
type input "*"
paste input "**********"
type input "**********"
click at [1254, 599] on button "Créer" at bounding box center [1410, 667] width 54 height 25
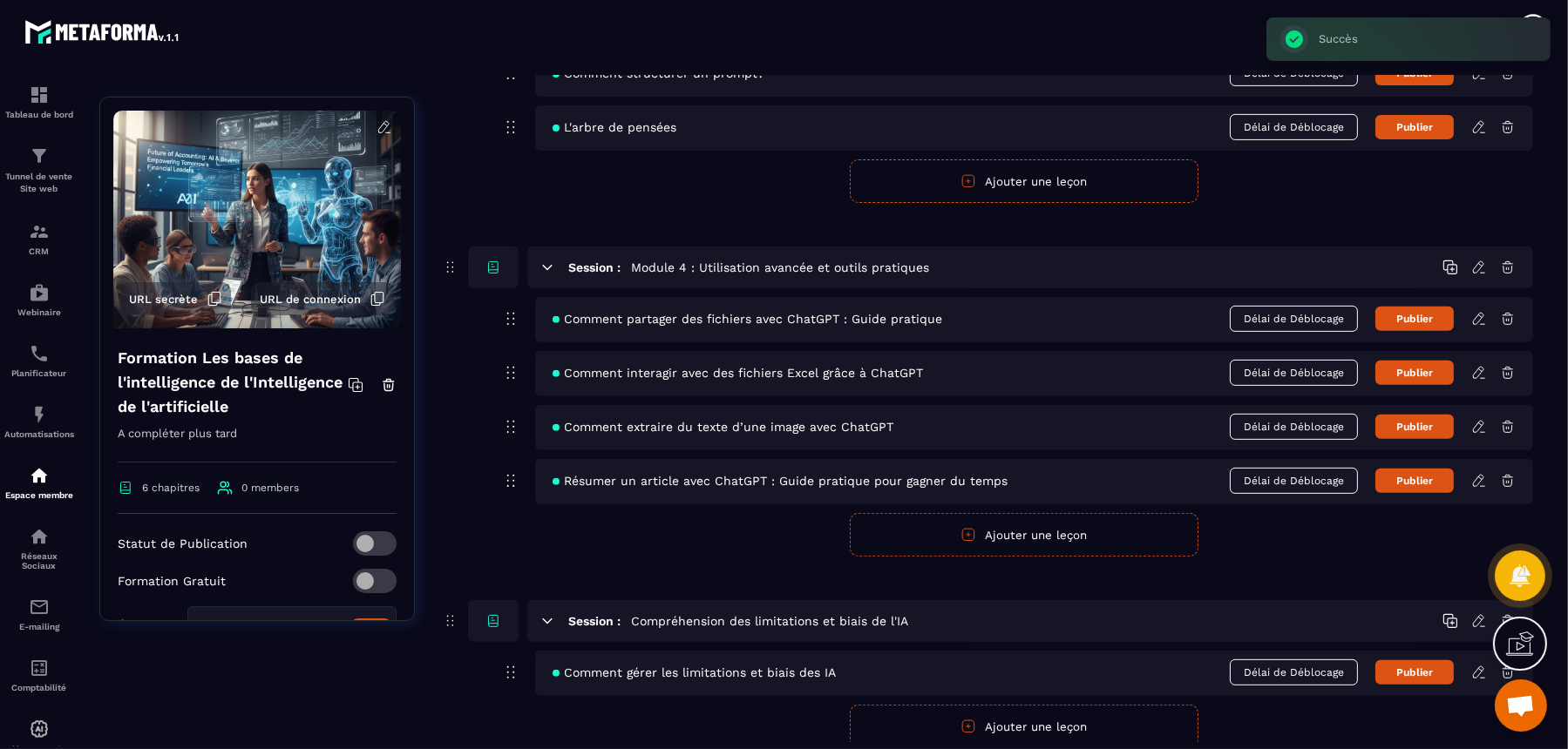
click at [1254, 599] on icon at bounding box center [1480, 672] width 16 height 16
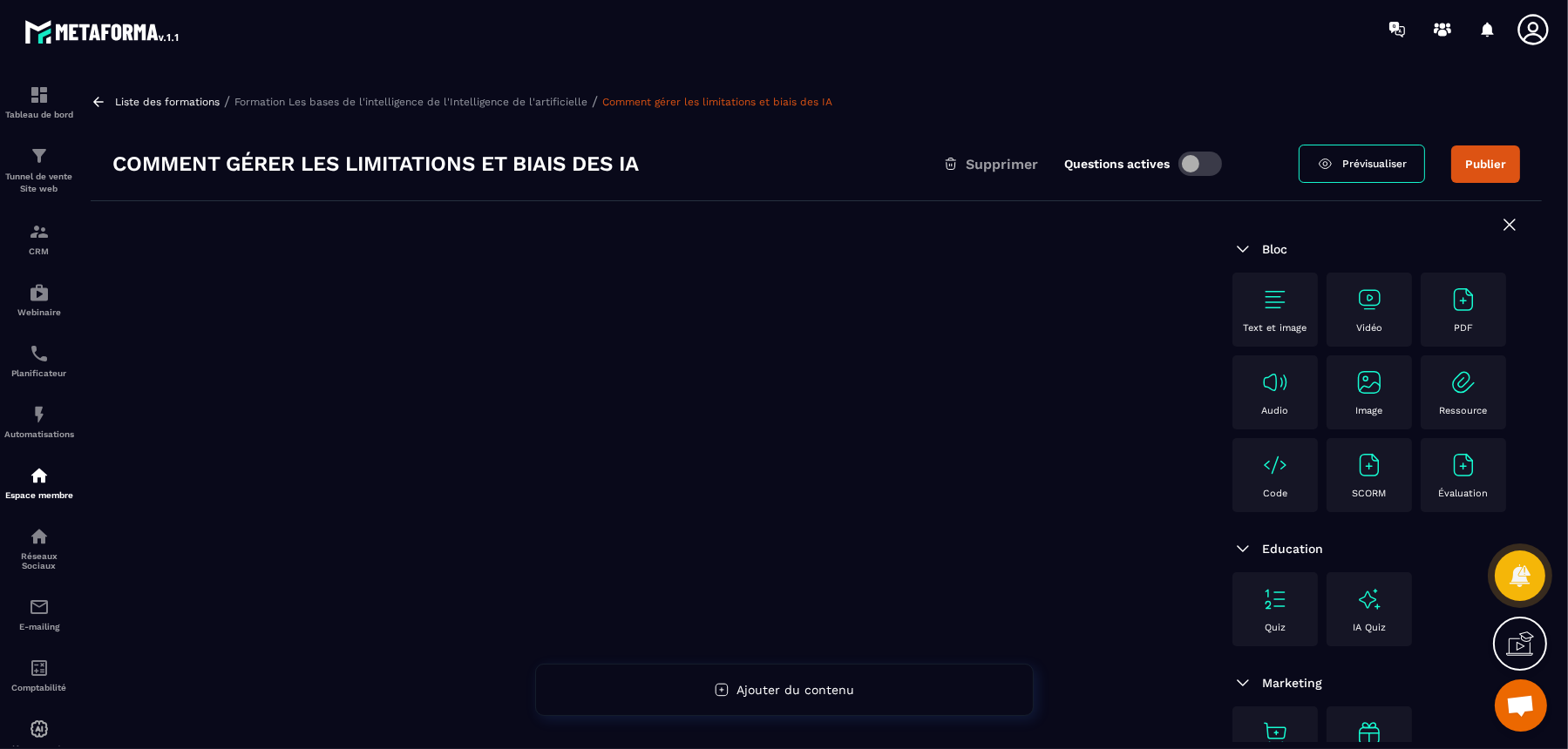
click at [1254, 311] on img at bounding box center [1369, 299] width 28 height 28
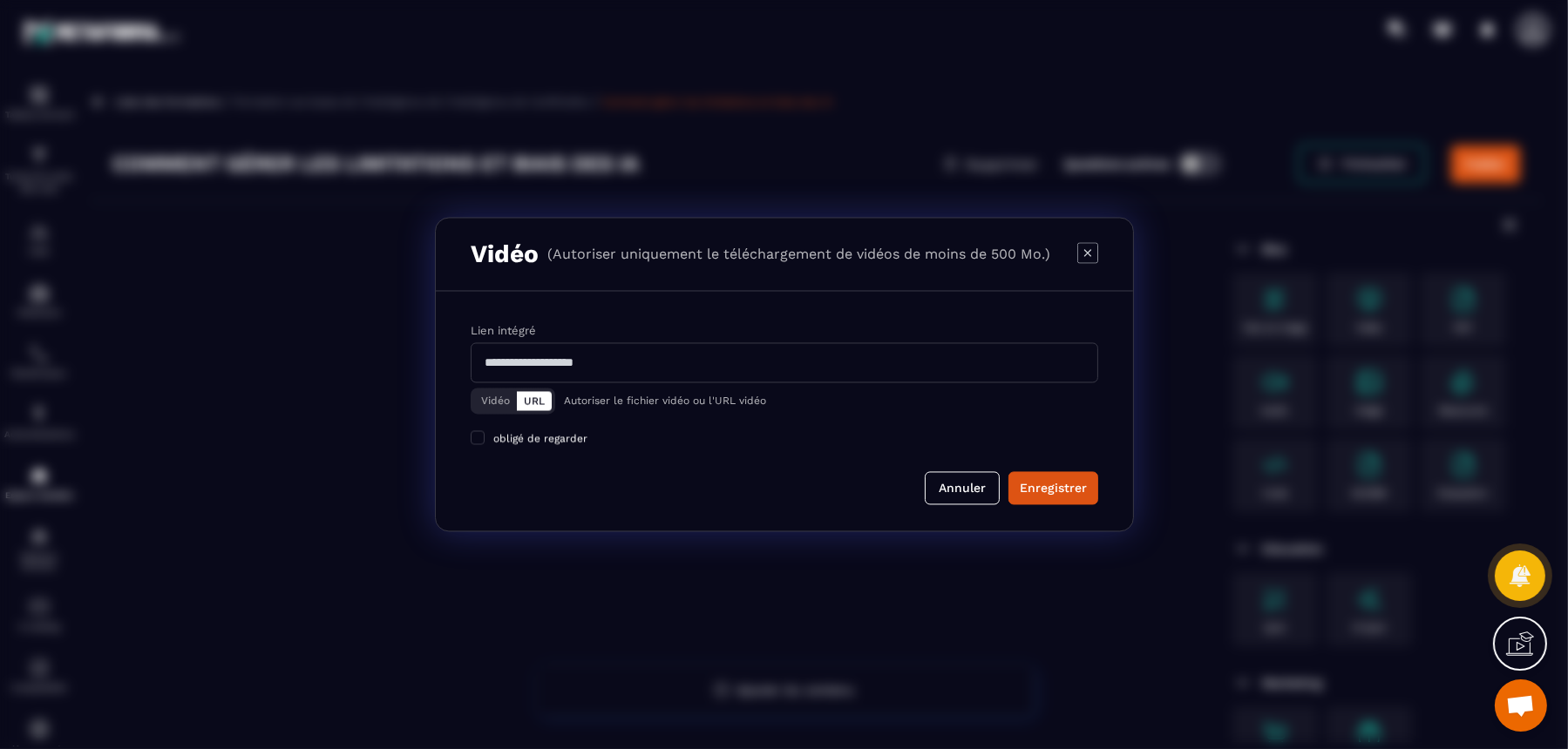
click at [826, 412] on div "Vidéo URL Autoriser le fichier vidéo ou l'URL vidéo" at bounding box center [784, 402] width 628 height 27
click at [828, 400] on div "Vidéo URL Autoriser le fichier vidéo ou l'URL vidéo" at bounding box center [784, 402] width 628 height 27
click at [803, 366] on input "Modal window" at bounding box center [784, 364] width 628 height 40
paste input "**********"
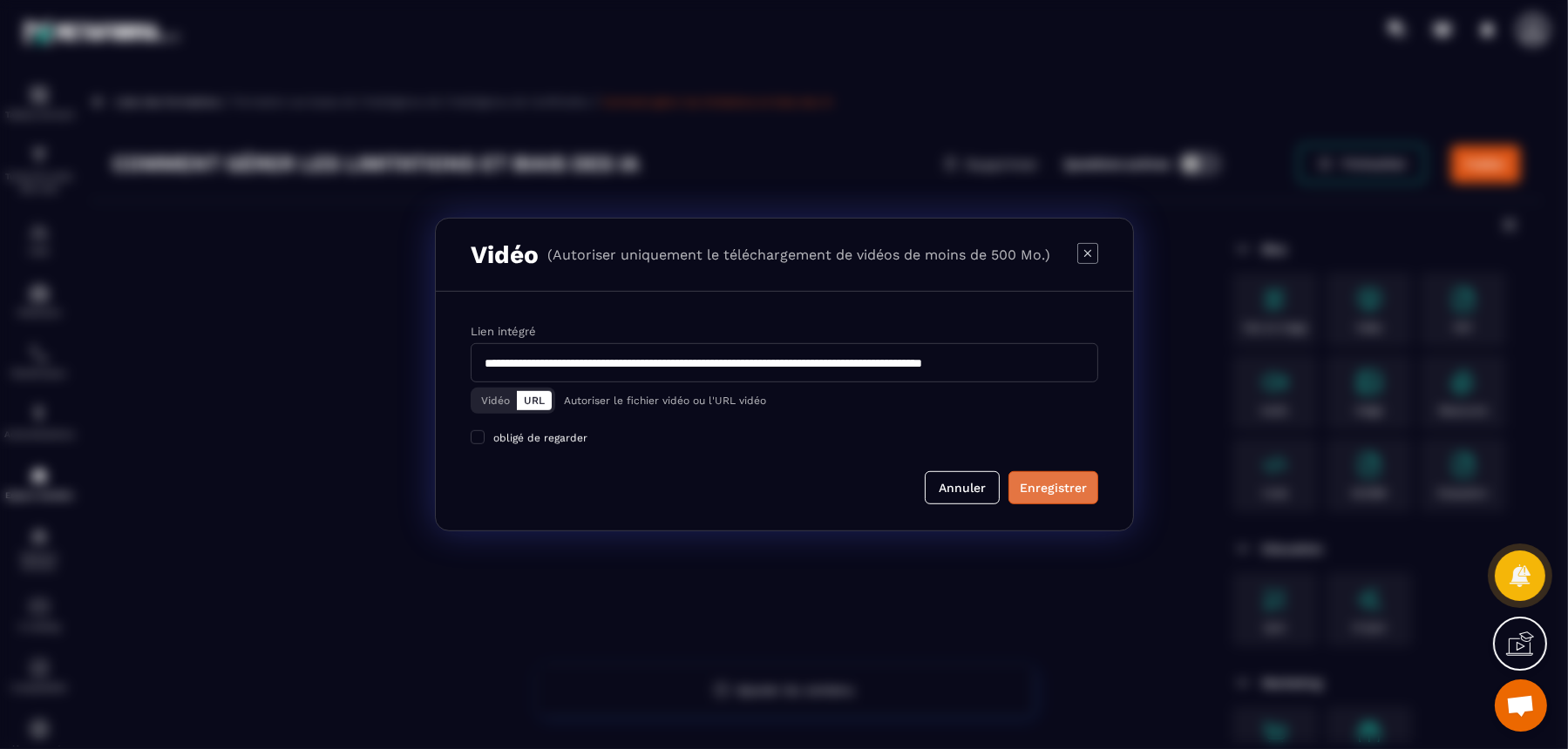
type input "**********"
click at [1040, 495] on div "Enregistrer" at bounding box center [1053, 488] width 67 height 17
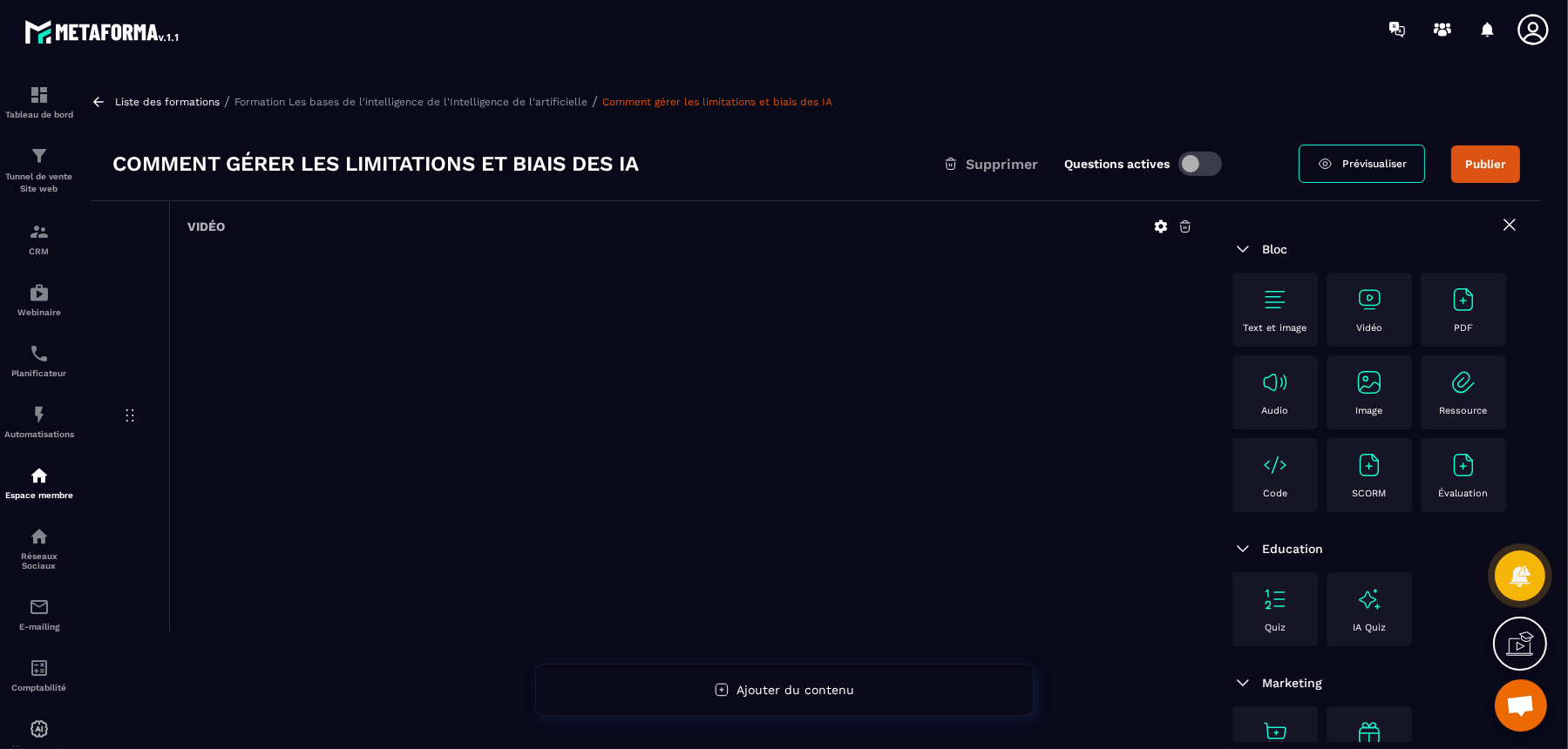
click at [1254, 298] on div "Text et image" at bounding box center [1275, 309] width 68 height 47
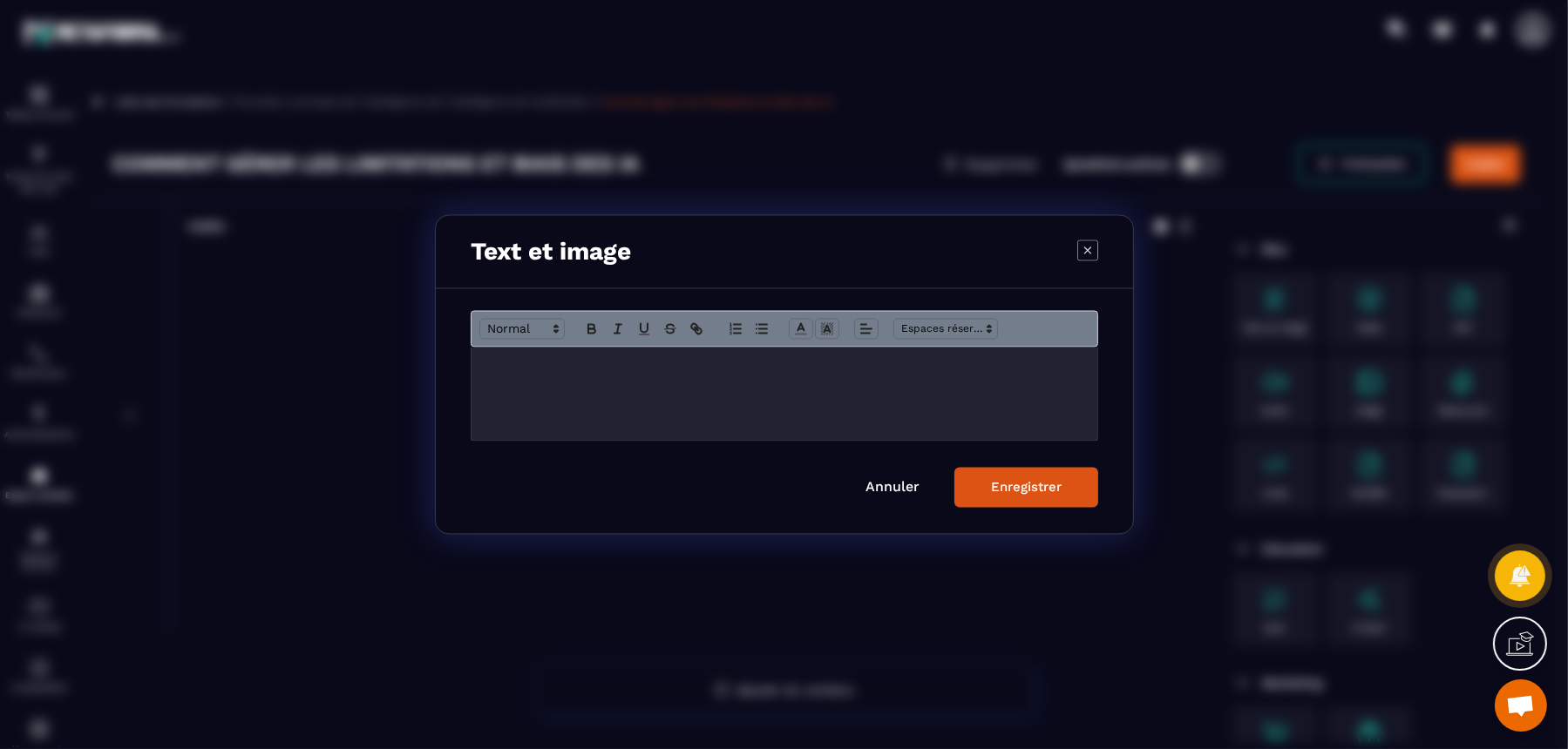
click at [834, 381] on div "Modal window" at bounding box center [784, 394] width 626 height 93
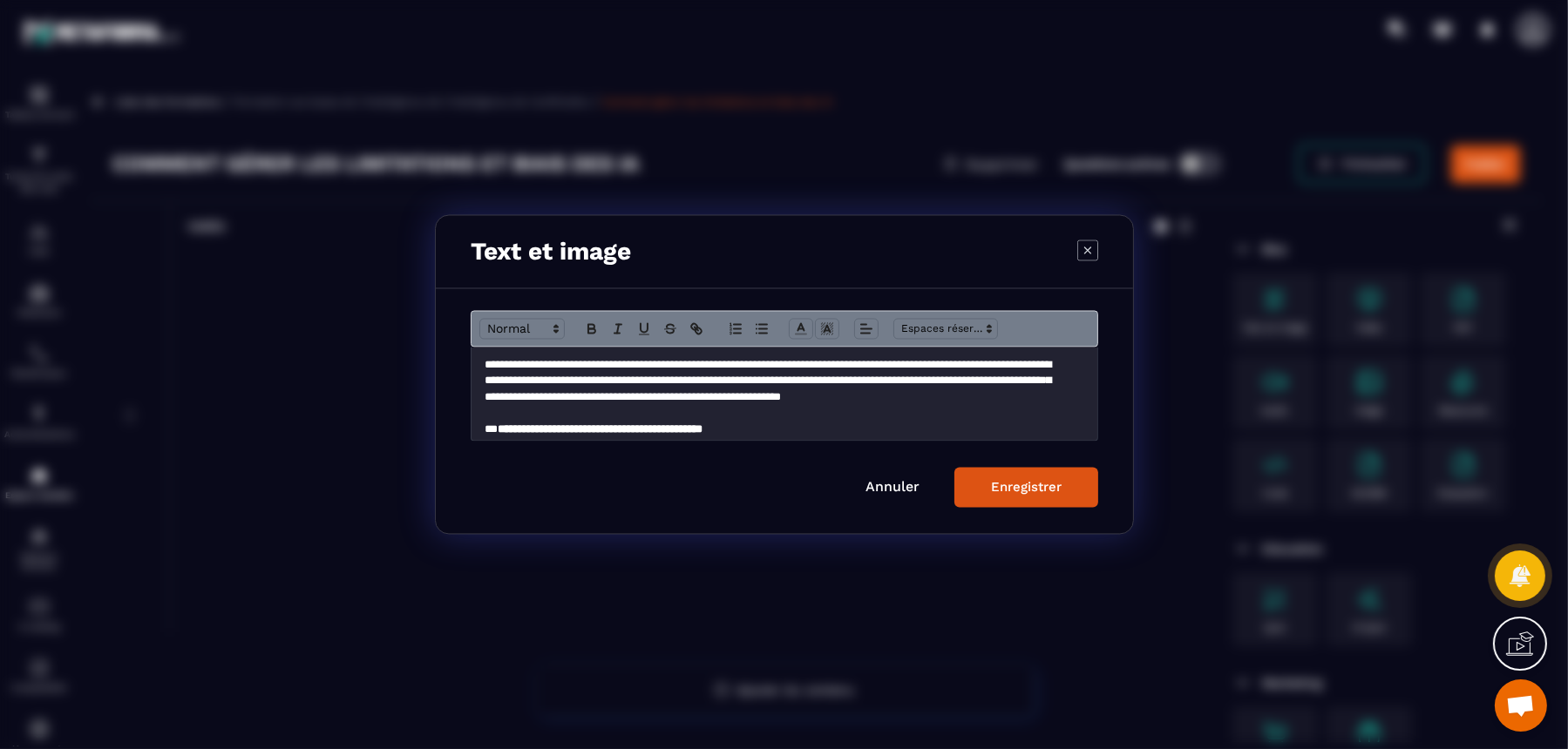
scroll to position [896, 0]
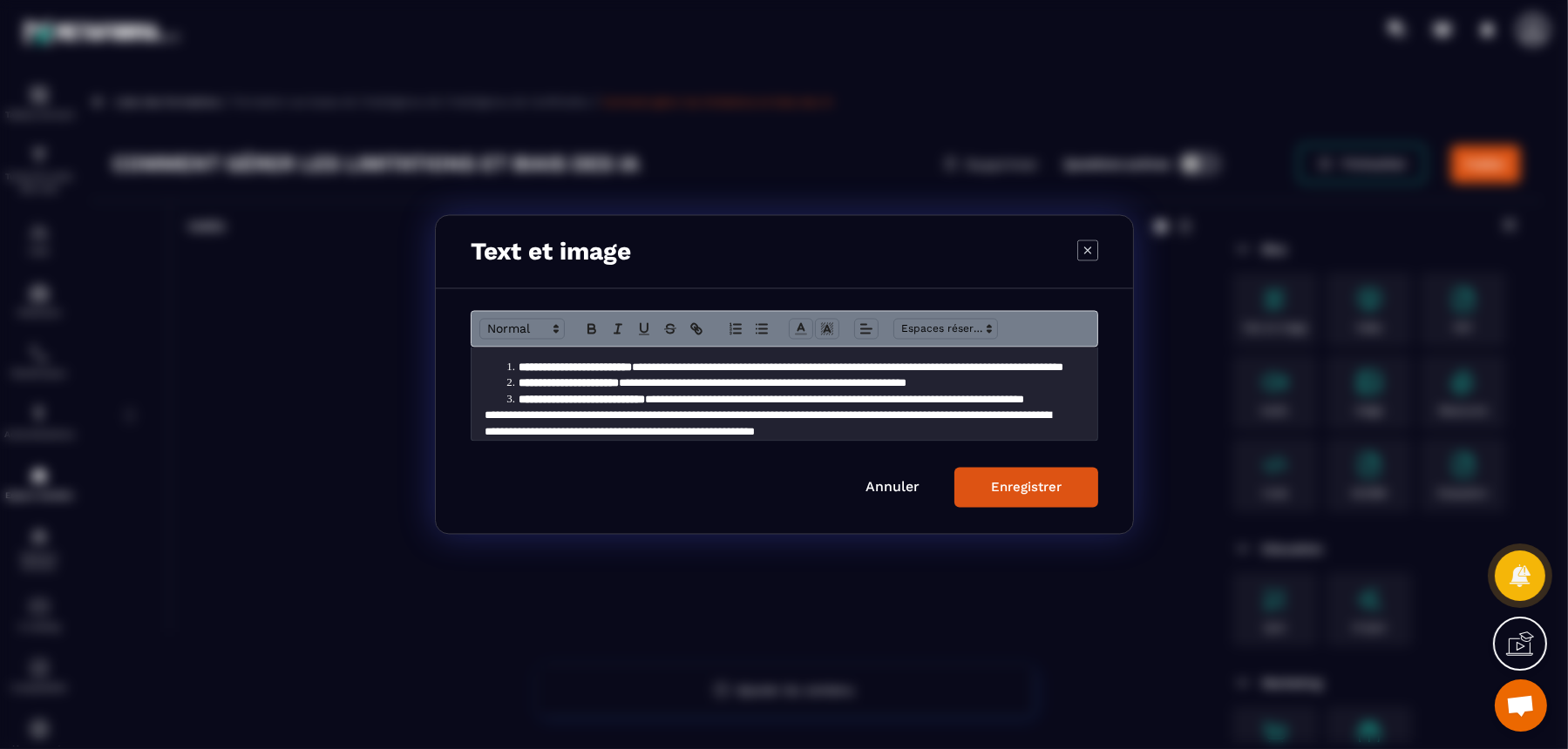
click at [1070, 482] on button "Enregistrer" at bounding box center [1026, 488] width 143 height 40
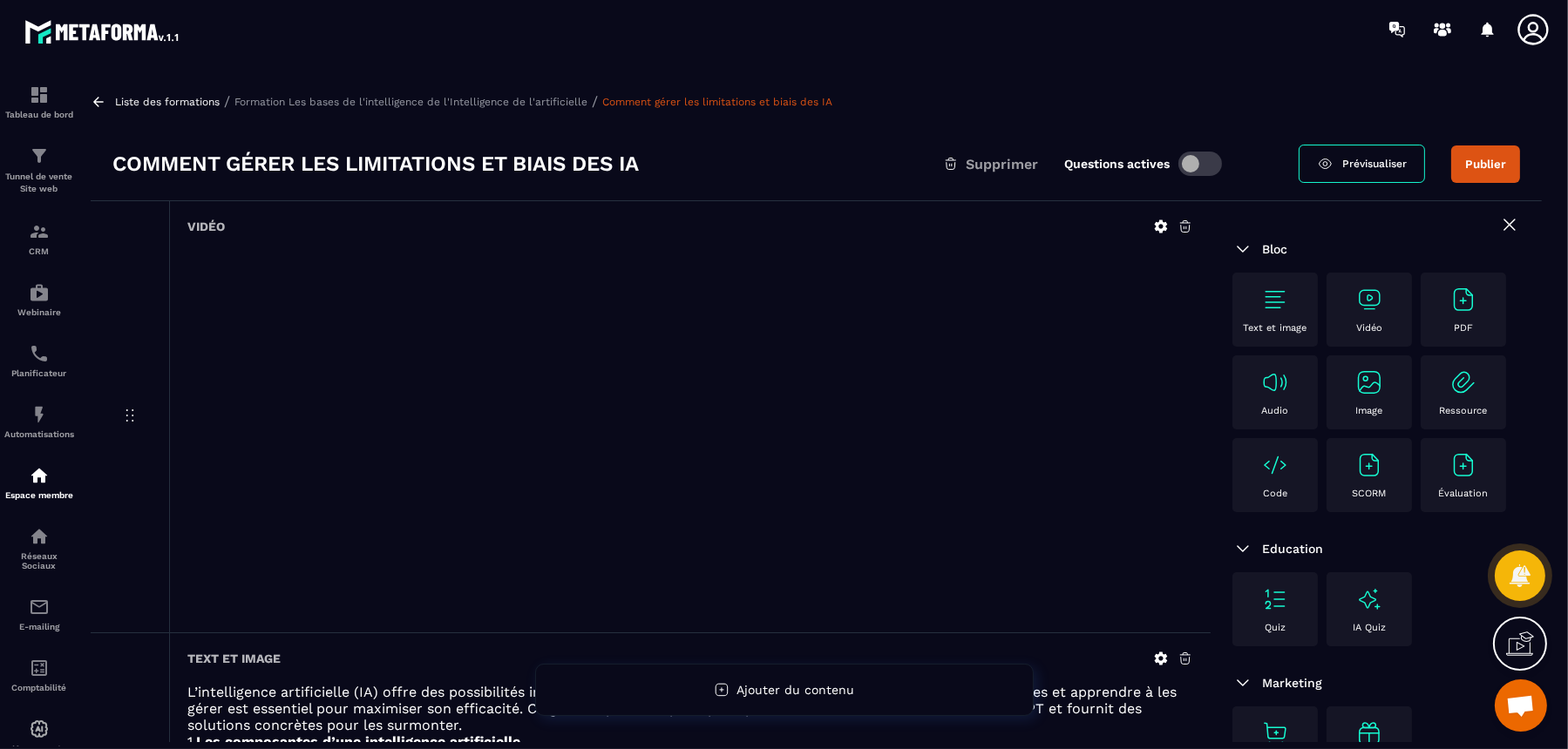
click at [439, 102] on p "Formation Les bases de l'intelligence de l'Intelligence de l'artificielle" at bounding box center [411, 102] width 353 height 12
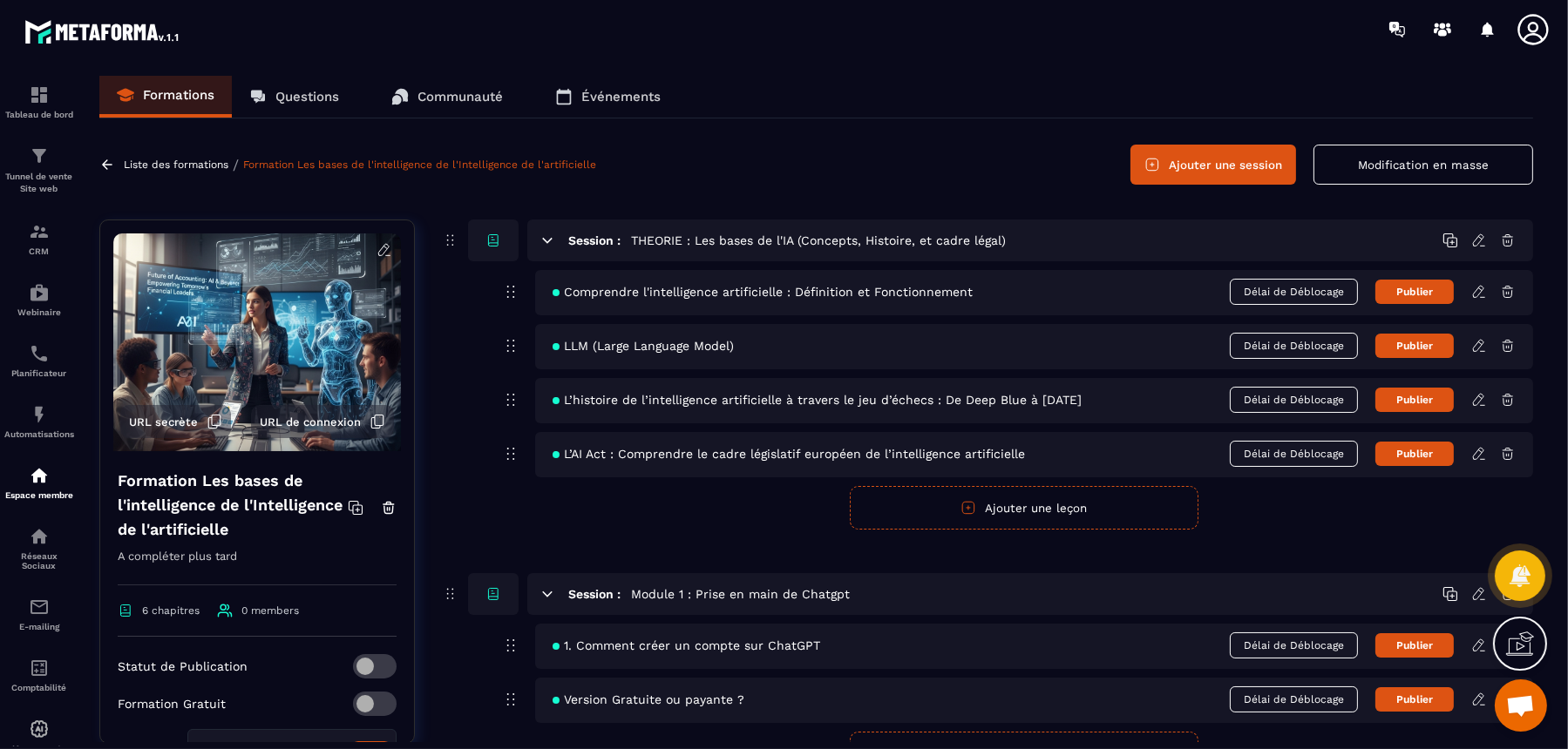
click at [1236, 174] on button "Ajouter une session" at bounding box center [1214, 164] width 165 height 40
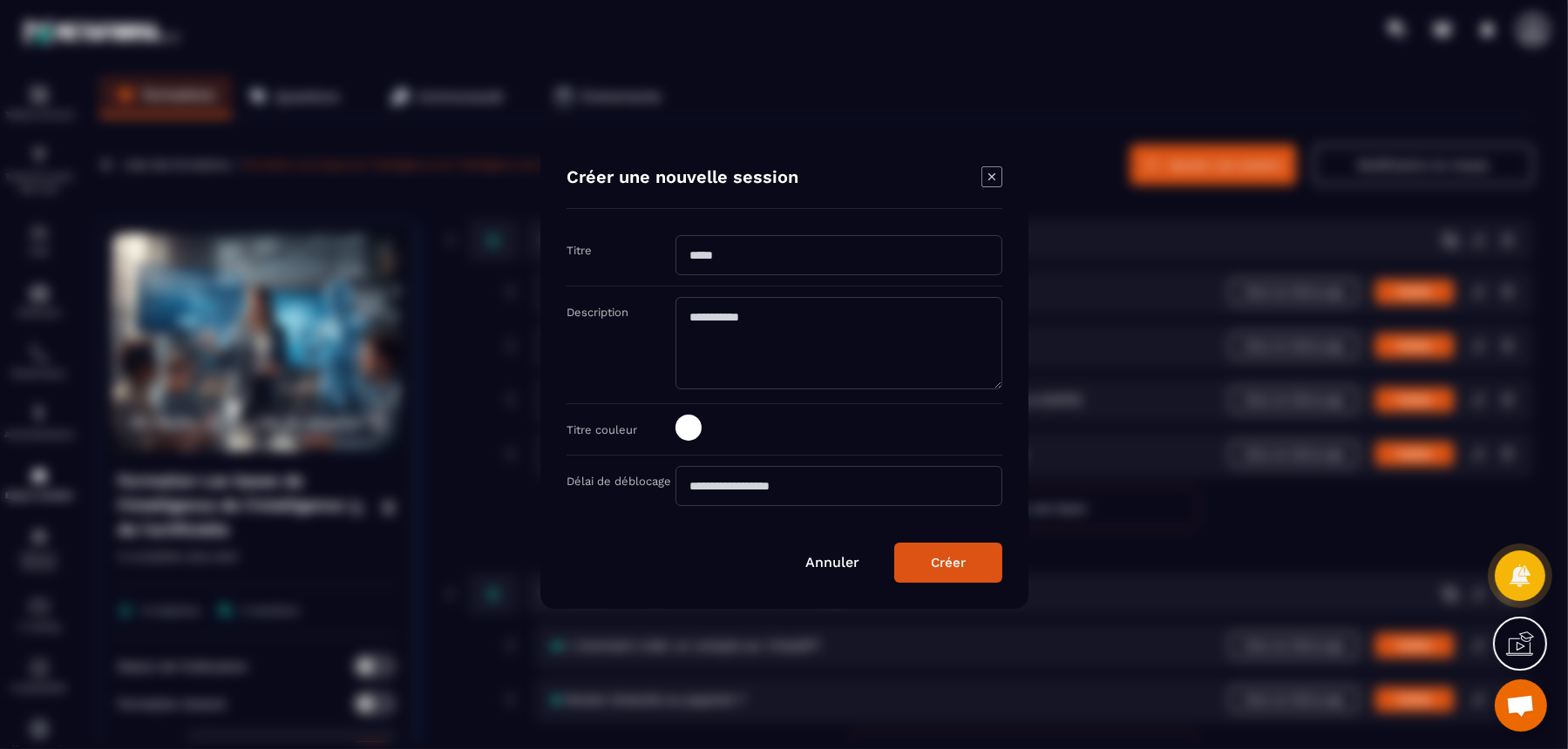
click at [803, 266] on input "Modal window" at bounding box center [839, 255] width 327 height 40
type input "**********"
click at [930, 565] on button "Créer" at bounding box center [949, 563] width 108 height 40
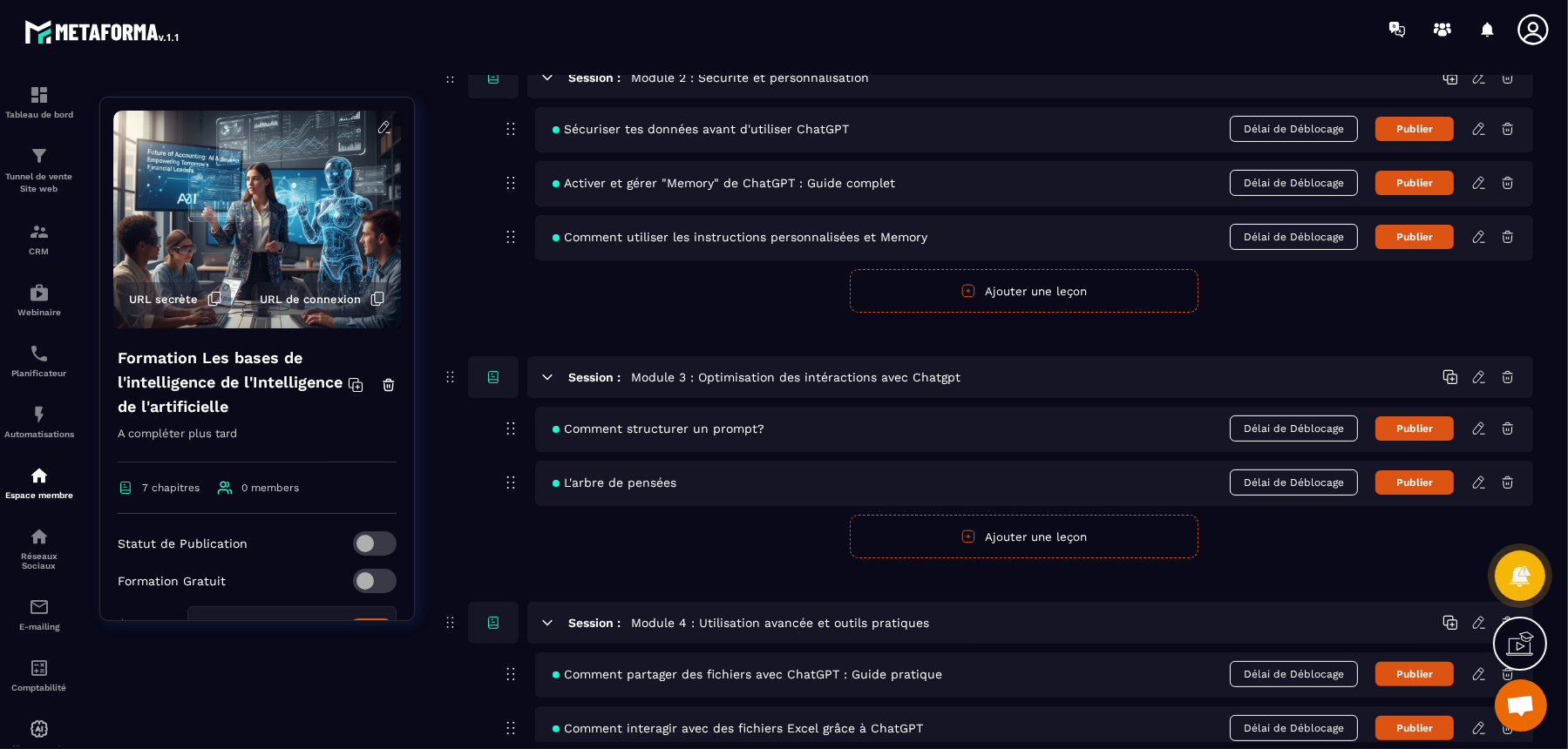
scroll to position [1309, 0]
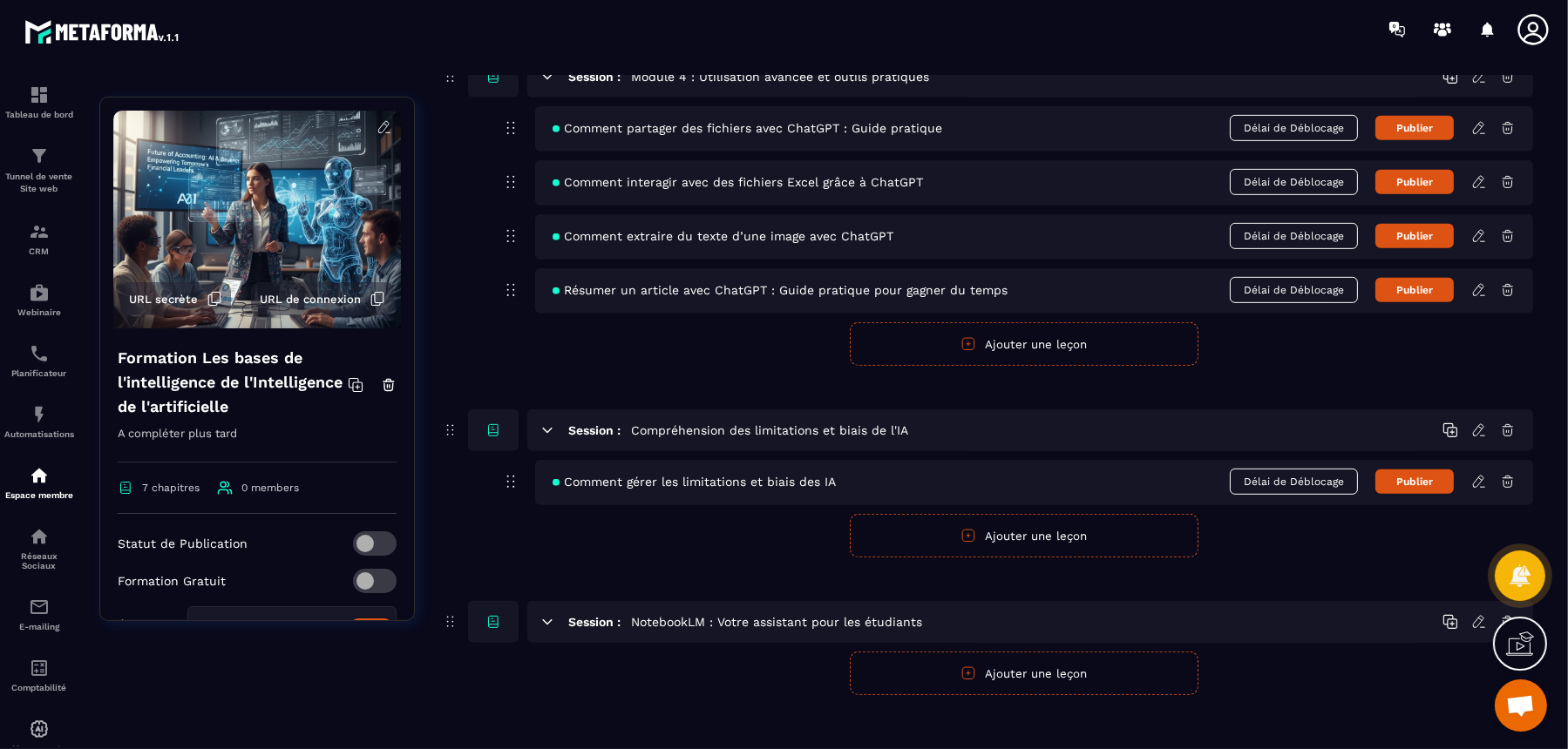
click at [1030, 599] on button "Ajouter une leçon" at bounding box center [1024, 674] width 349 height 44
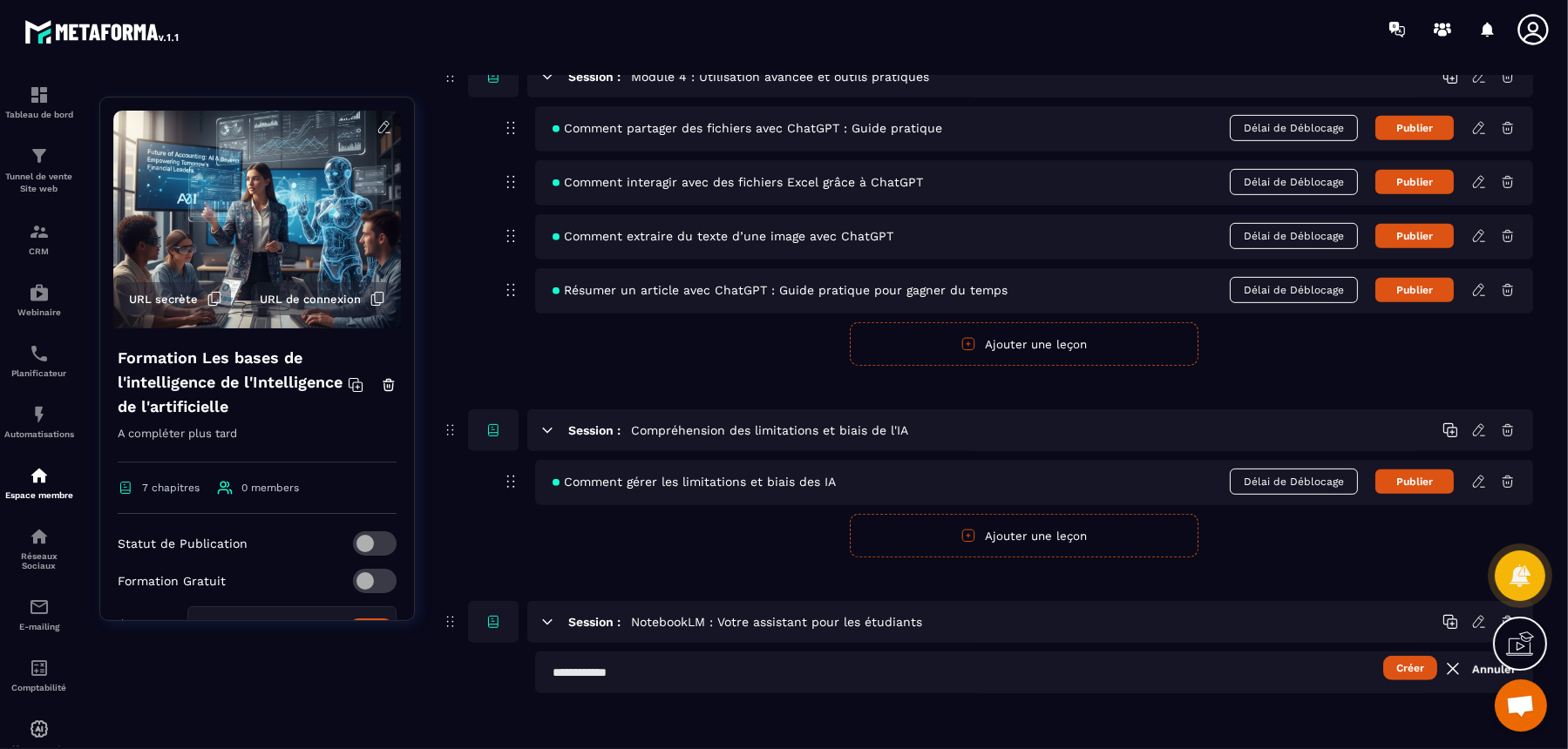
scroll to position [1308, 0]
click at [895, 599] on input "text" at bounding box center [1034, 674] width 998 height 42
type input "**********"
click at [1254, 599] on button "Créer" at bounding box center [1410, 669] width 54 height 25
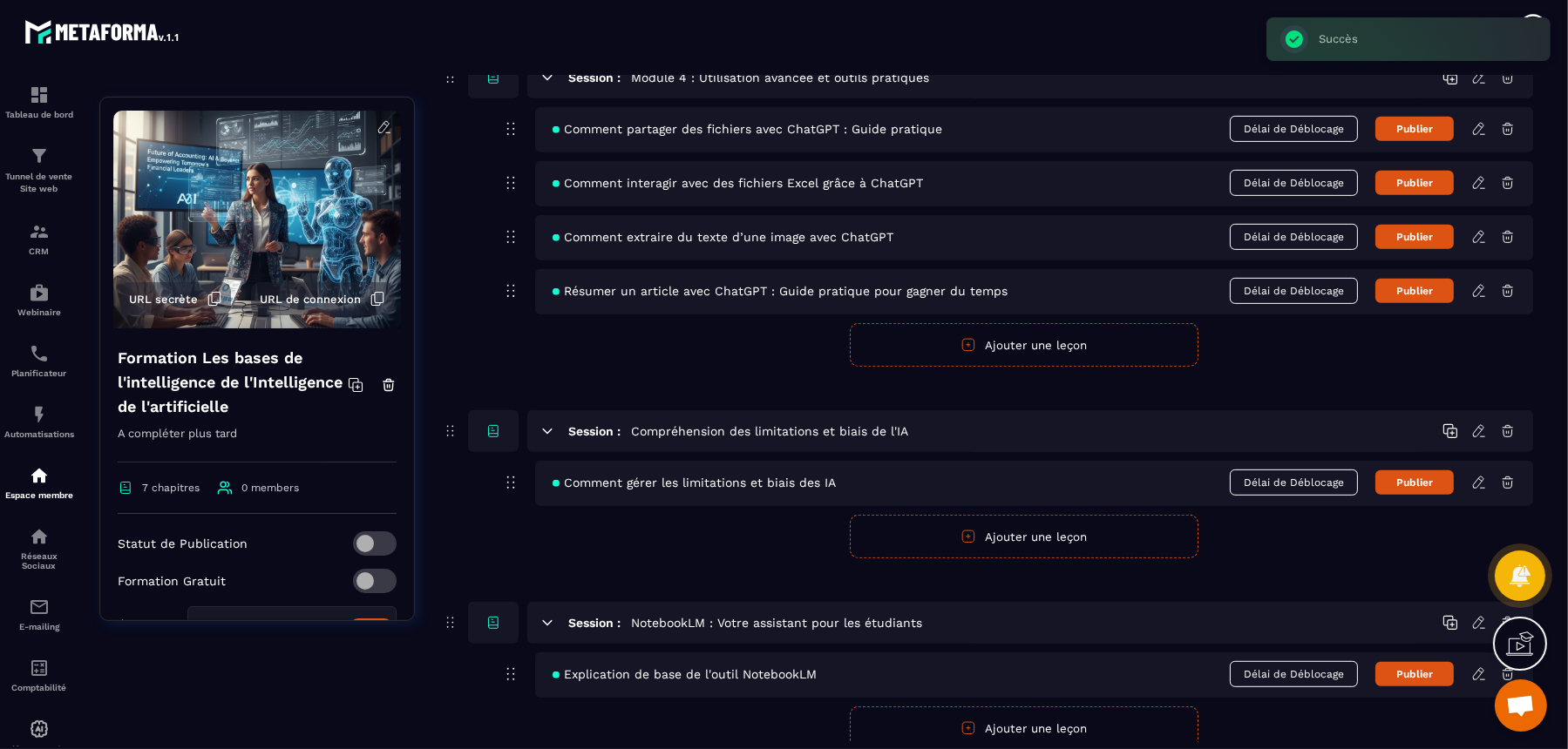
click at [1254, 599] on icon at bounding box center [1480, 674] width 16 height 16
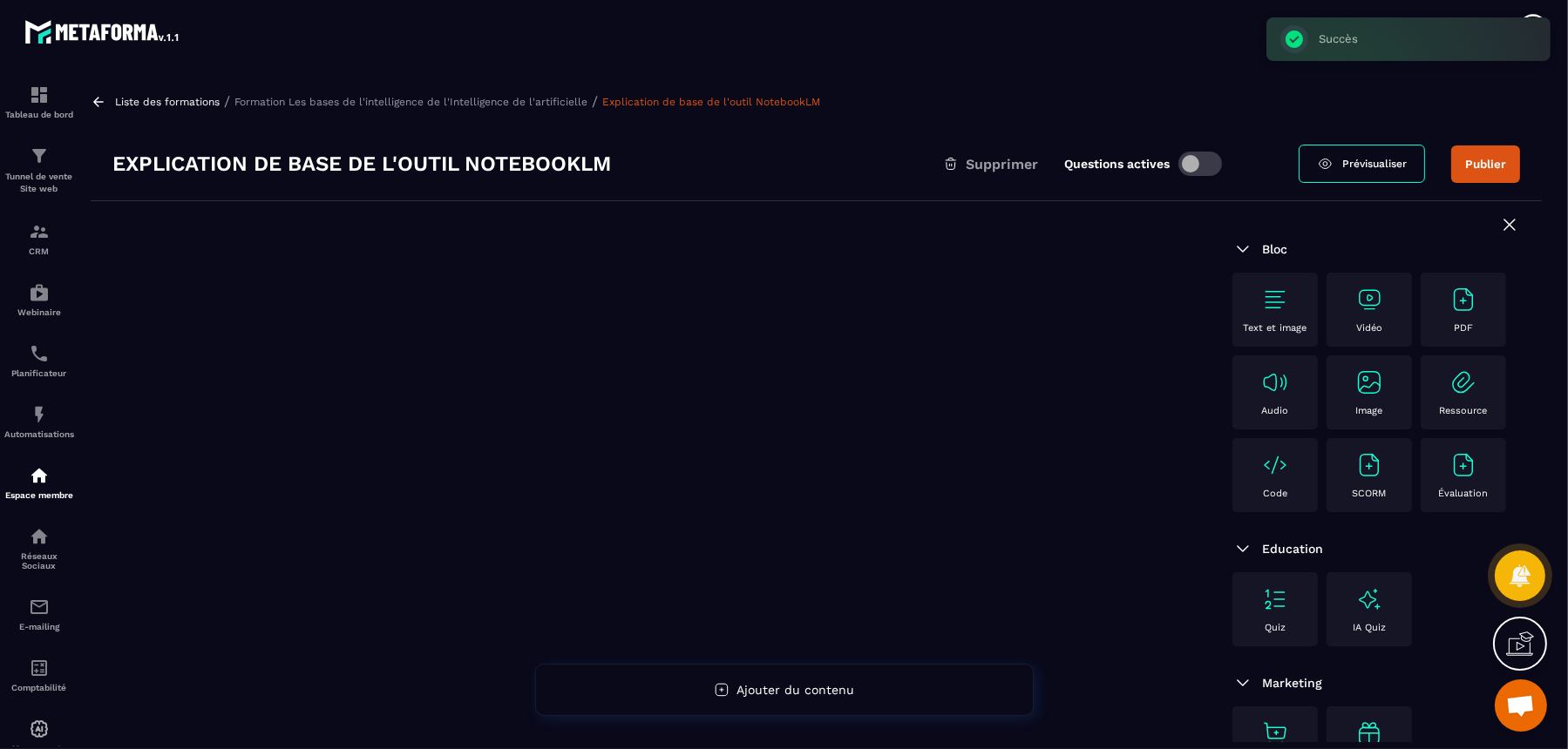
click at [1254, 303] on img at bounding box center [1369, 299] width 28 height 28
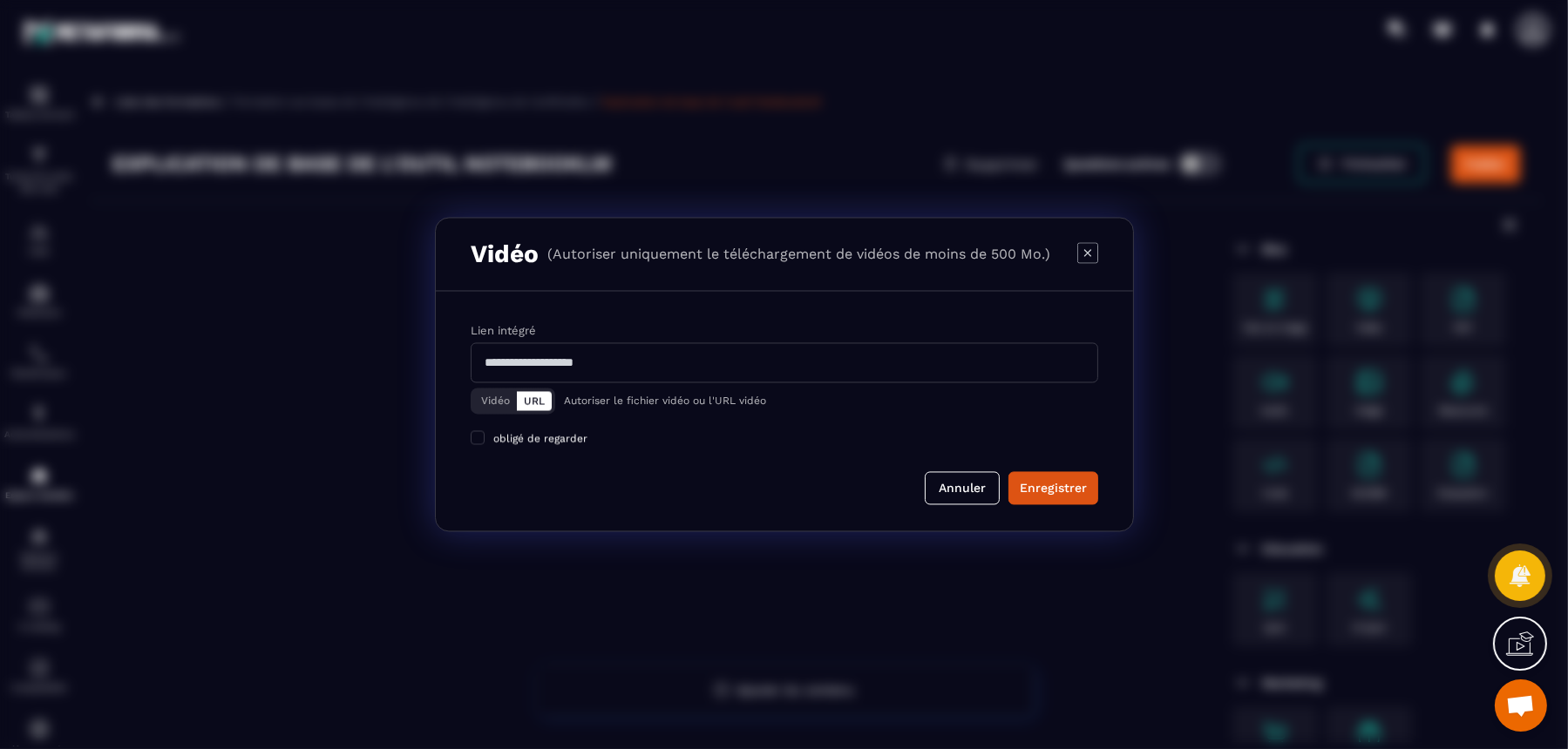
click at [481, 403] on button "Vidéo" at bounding box center [495, 402] width 43 height 19
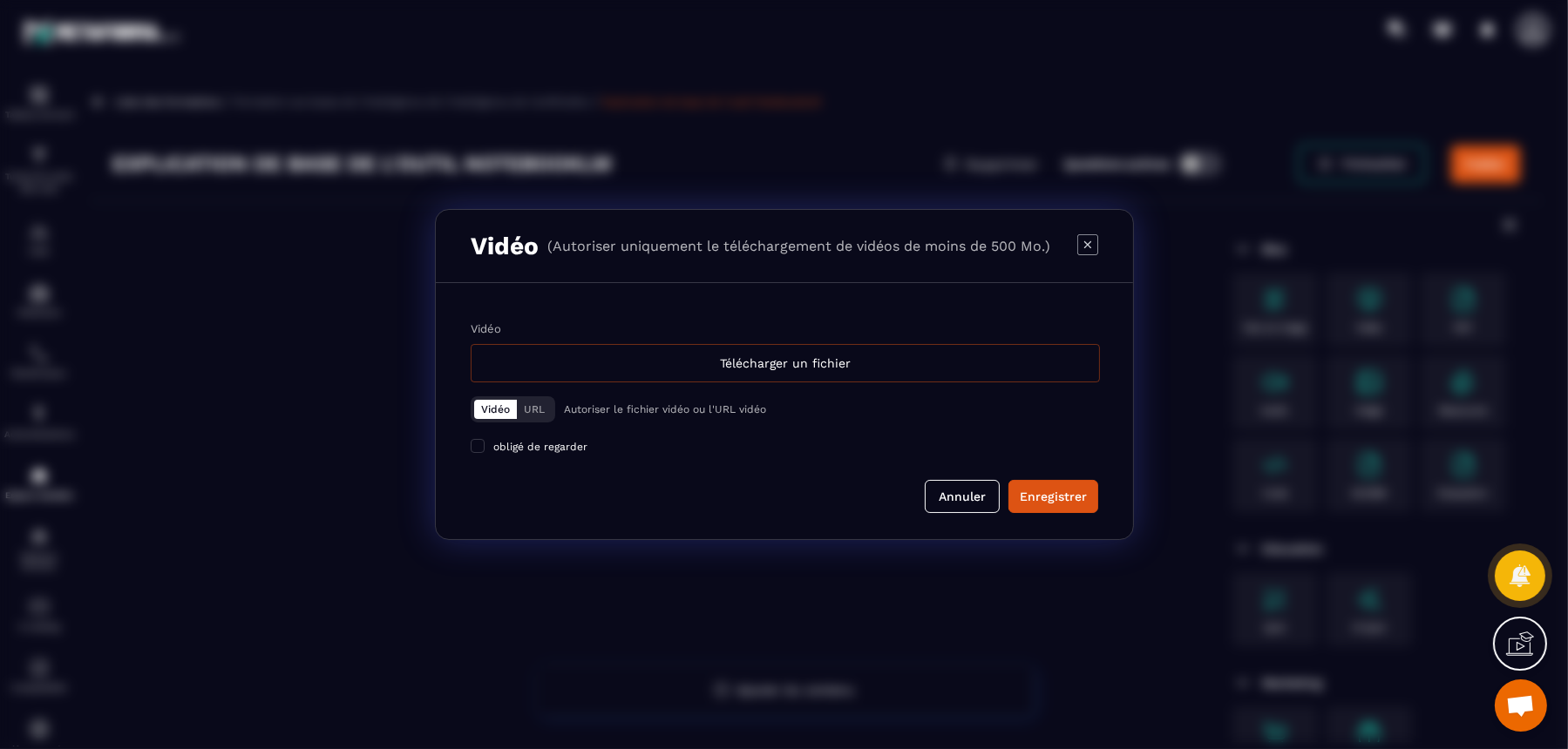
click at [733, 355] on div "Télécharger un fichier" at bounding box center [785, 364] width 630 height 38
click at [0, 0] on input "Vidéo Télécharger un fichier" at bounding box center [0, 0] width 0 height 0
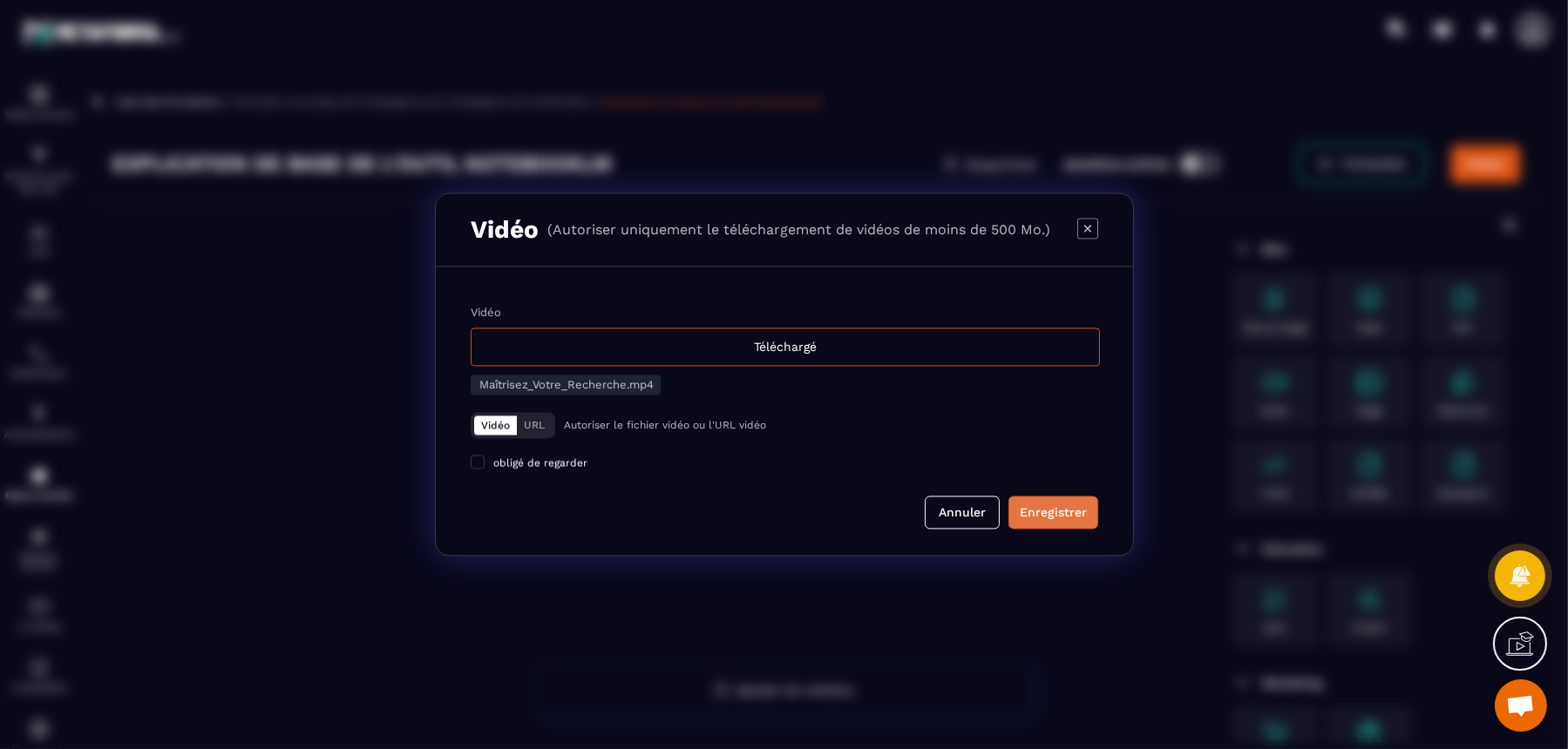
click at [1063, 515] on div "Enregistrer" at bounding box center [1053, 513] width 67 height 17
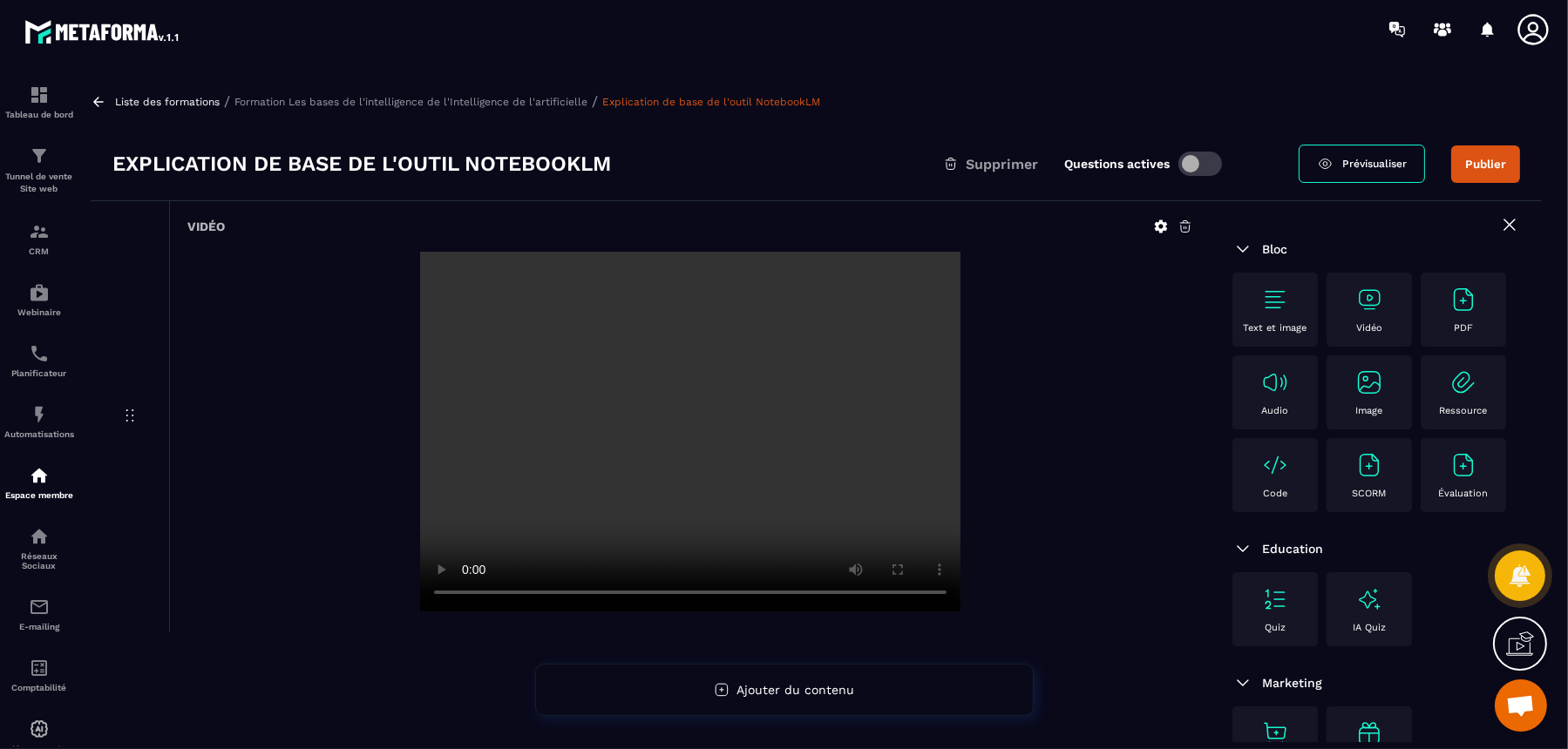
click at [537, 100] on p "Formation Les bases de l'intelligence de l'Intelligence de l'artificielle" at bounding box center [411, 102] width 353 height 12
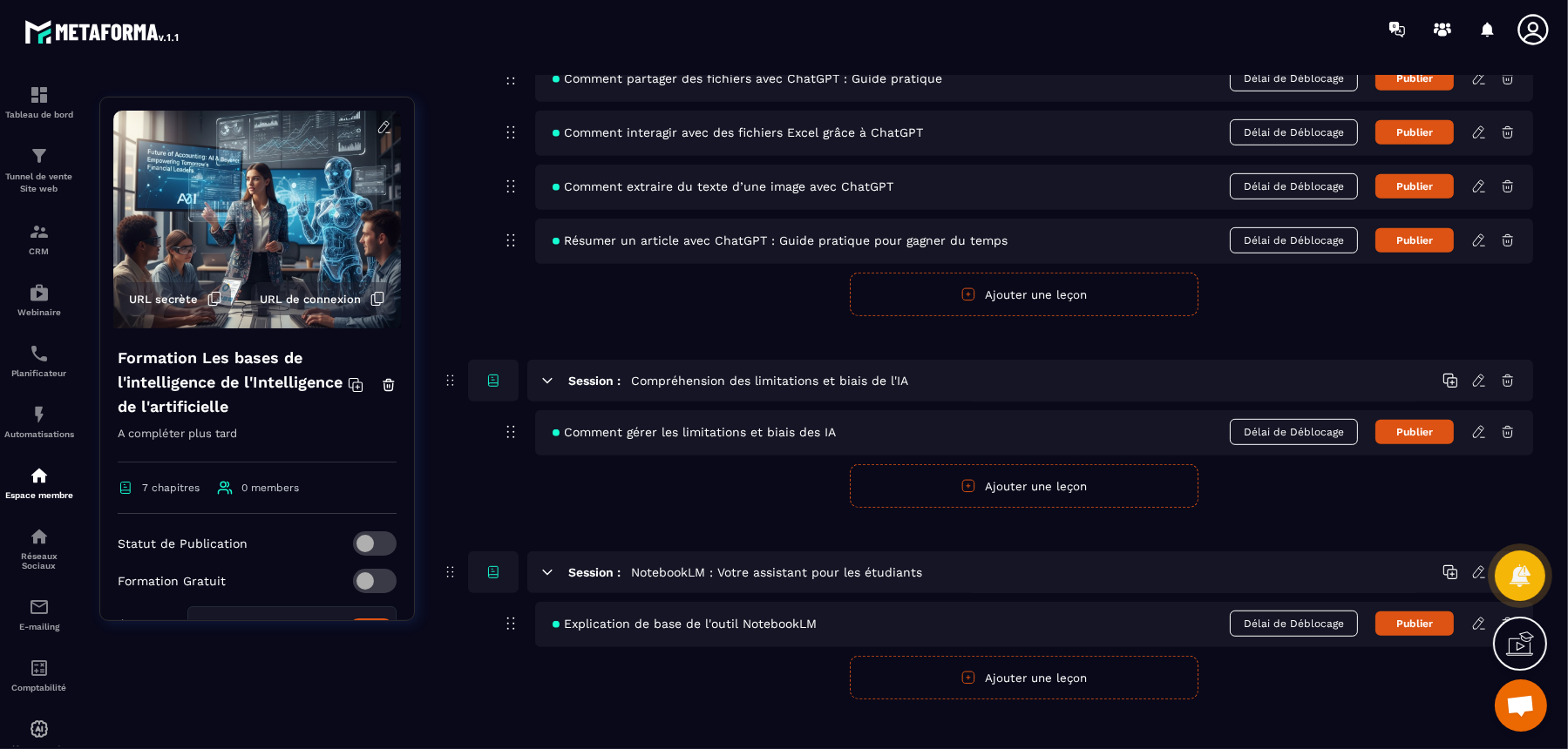
scroll to position [1363, 0]
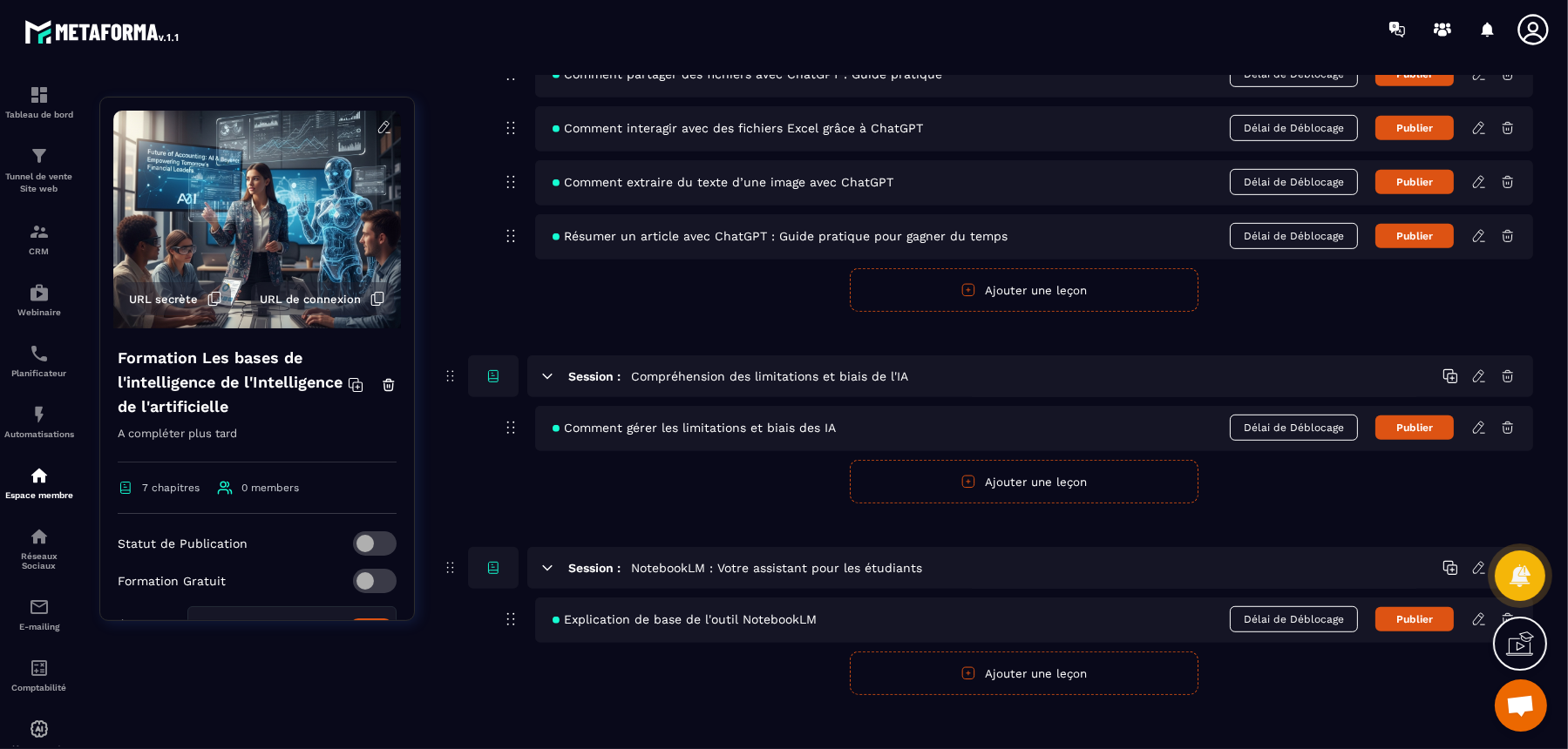
click at [595, 599] on form "Publier Annuler Ajouter une leçon" at bounding box center [1024, 674] width 1019 height 44
click at [1003, 599] on button "Ajouter une leçon" at bounding box center [1024, 674] width 349 height 44
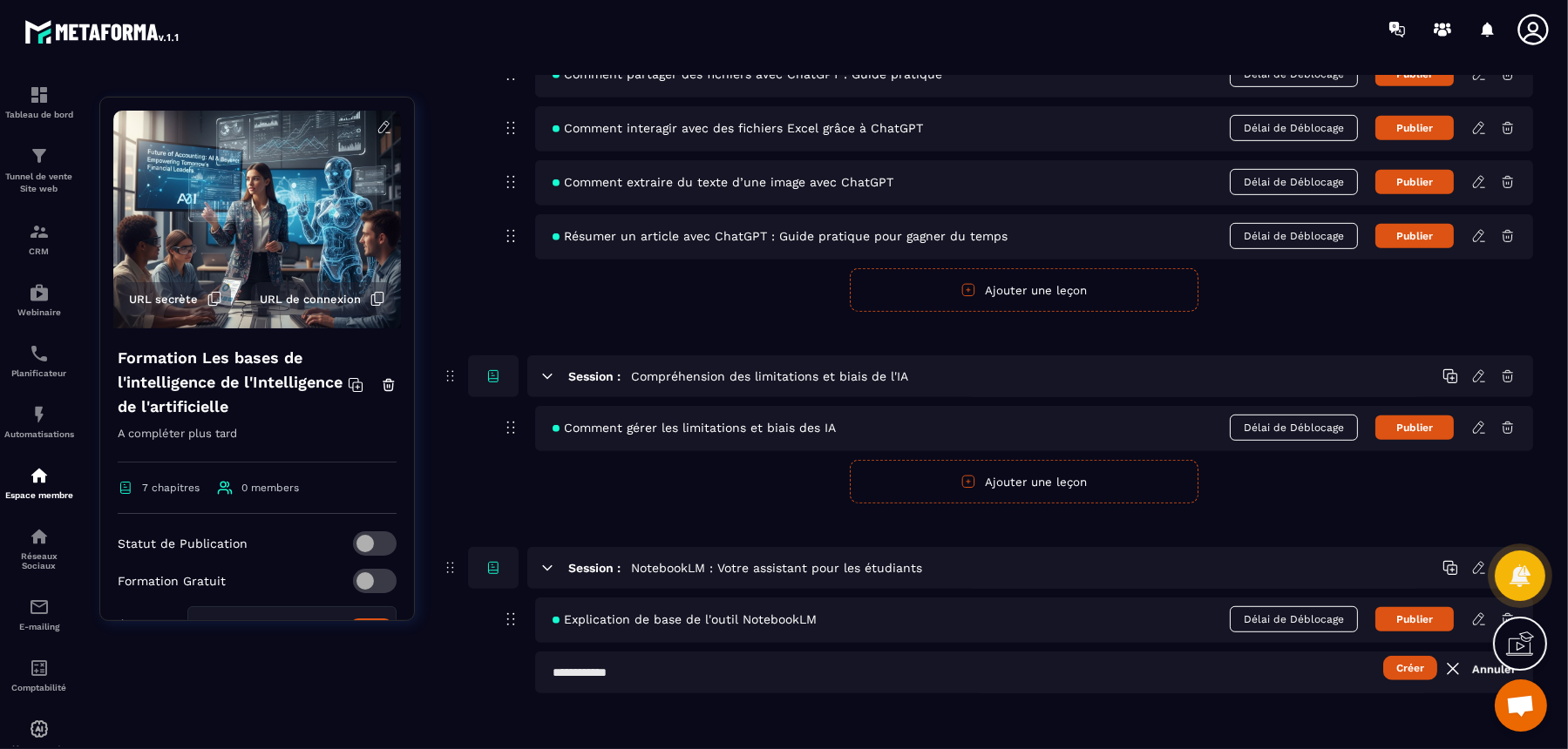
scroll to position [1362, 0]
click at [822, 599] on input "text" at bounding box center [1034, 674] width 998 height 42
type input "**********"
click at [1254, 599] on button "Créer" at bounding box center [1410, 669] width 54 height 25
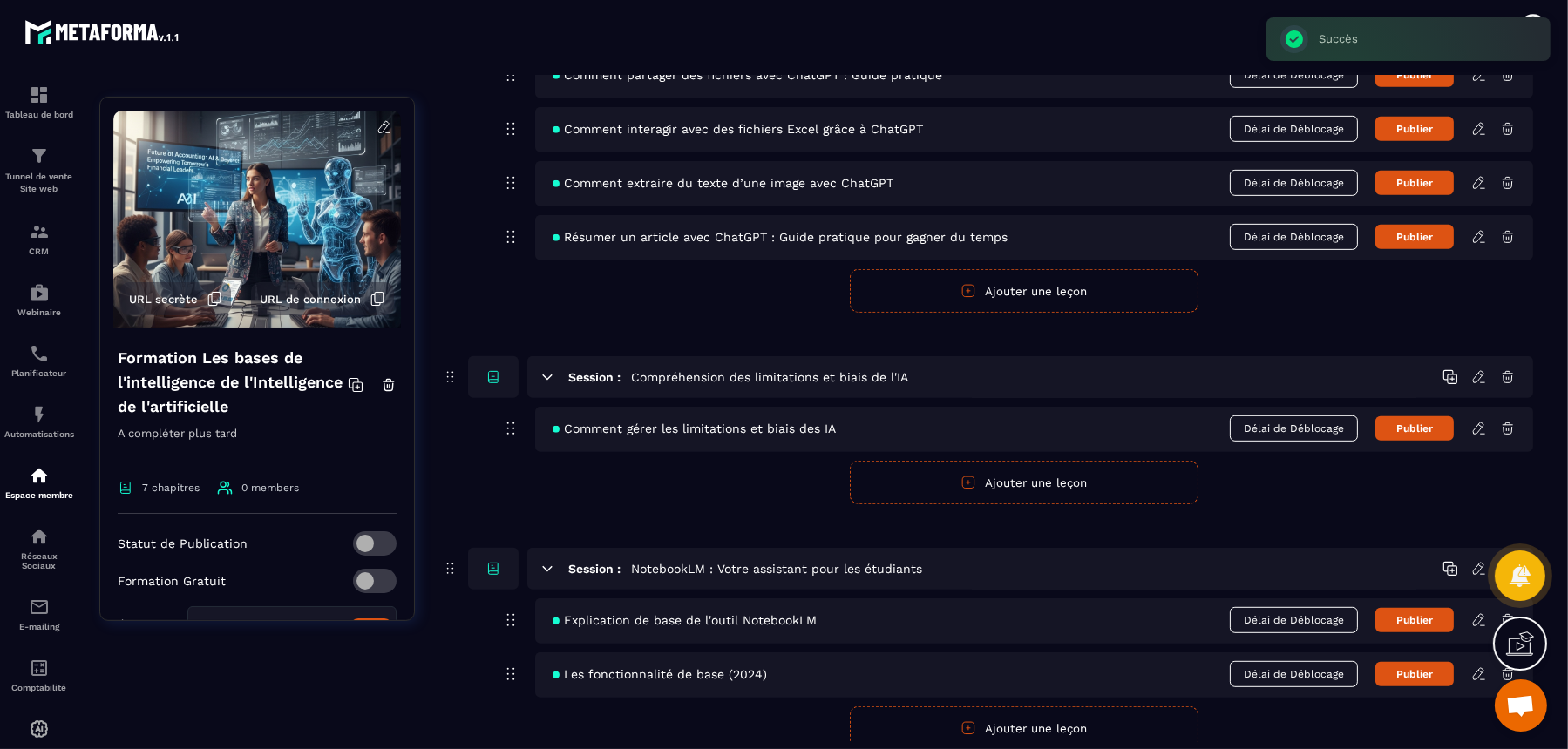
click at [1254, 599] on icon at bounding box center [1480, 674] width 16 height 16
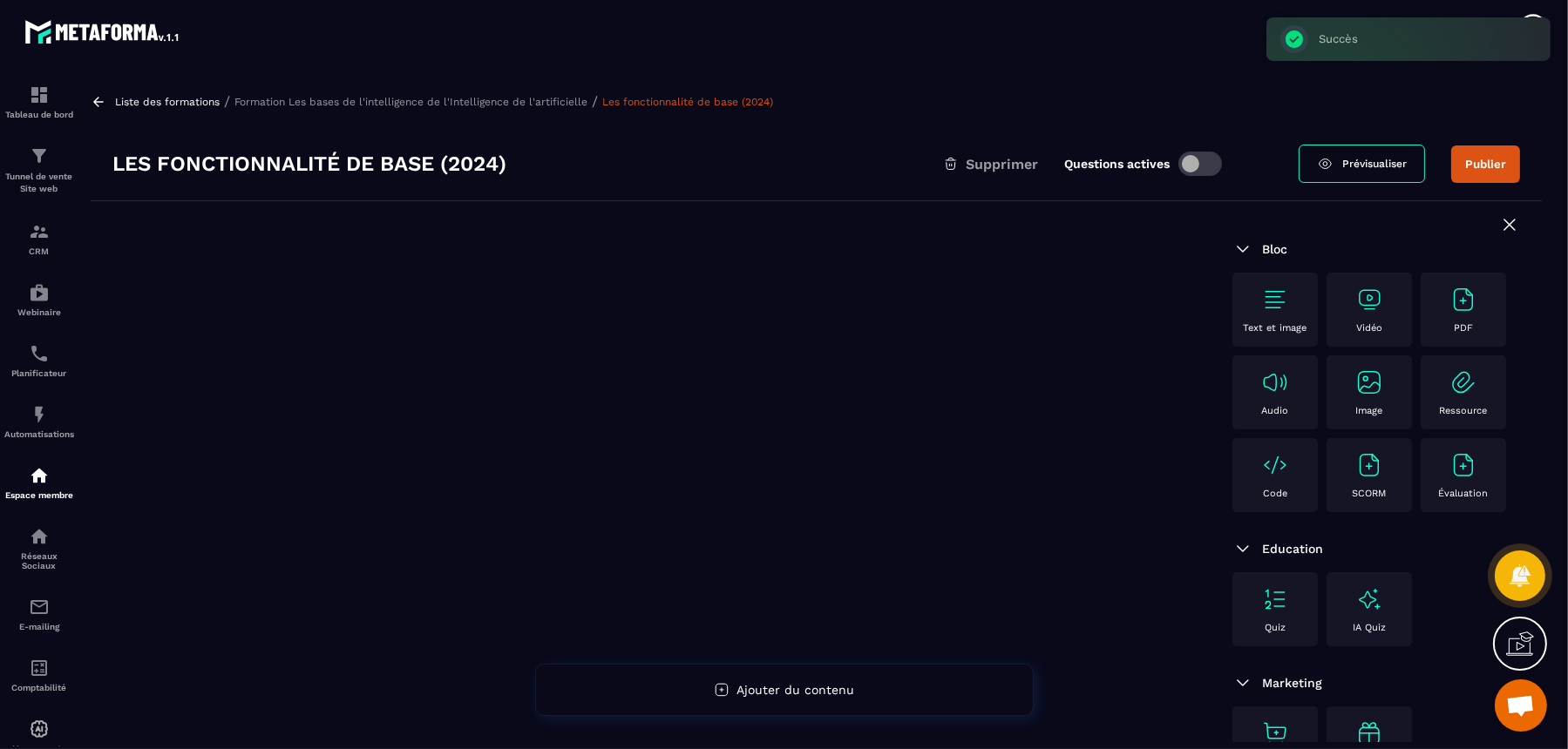
click at [1254, 303] on img at bounding box center [1369, 299] width 28 height 28
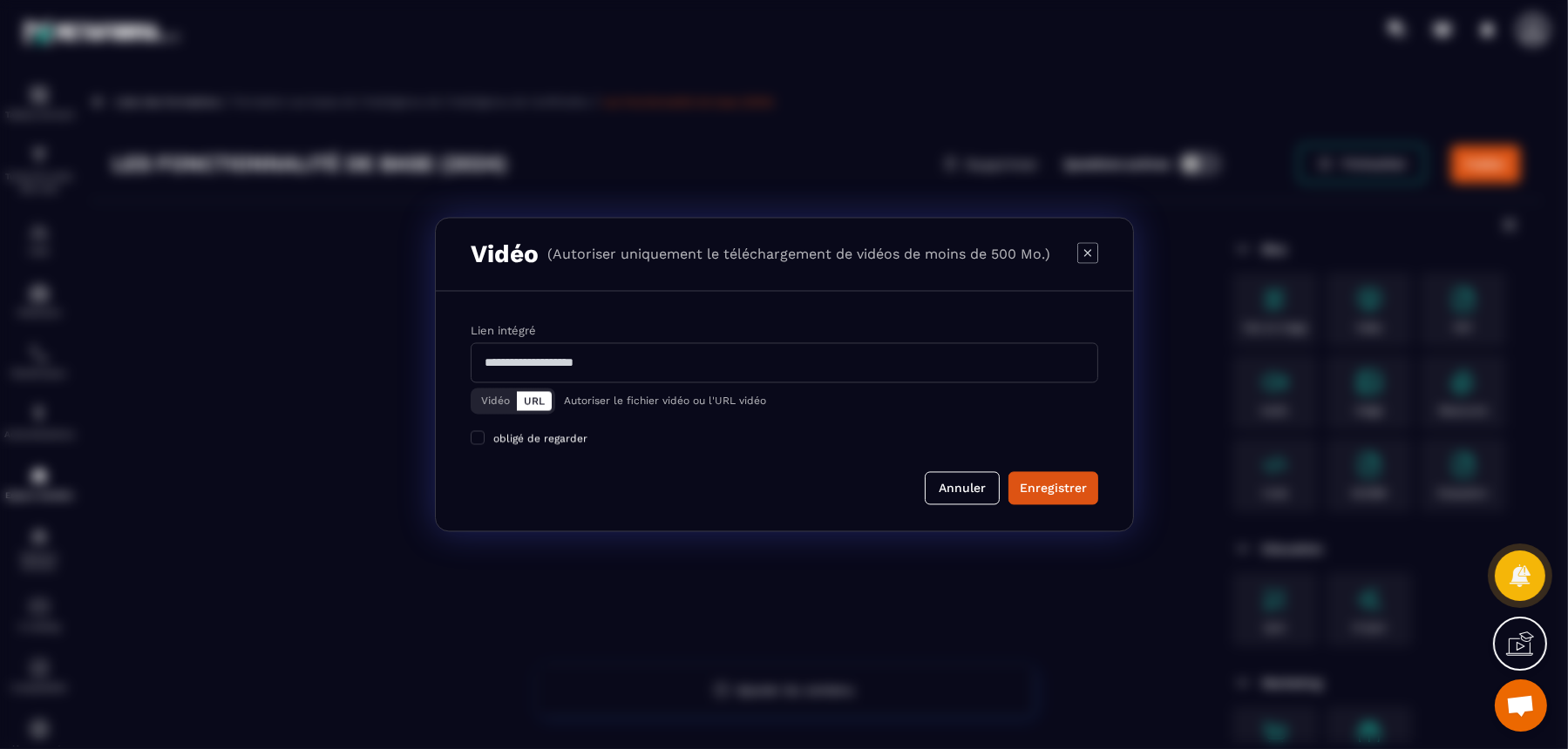
click at [665, 380] on input "Modal window" at bounding box center [784, 364] width 628 height 40
paste input "**********"
type input "**********"
click at [1058, 492] on div "Enregistrer" at bounding box center [1053, 489] width 67 height 17
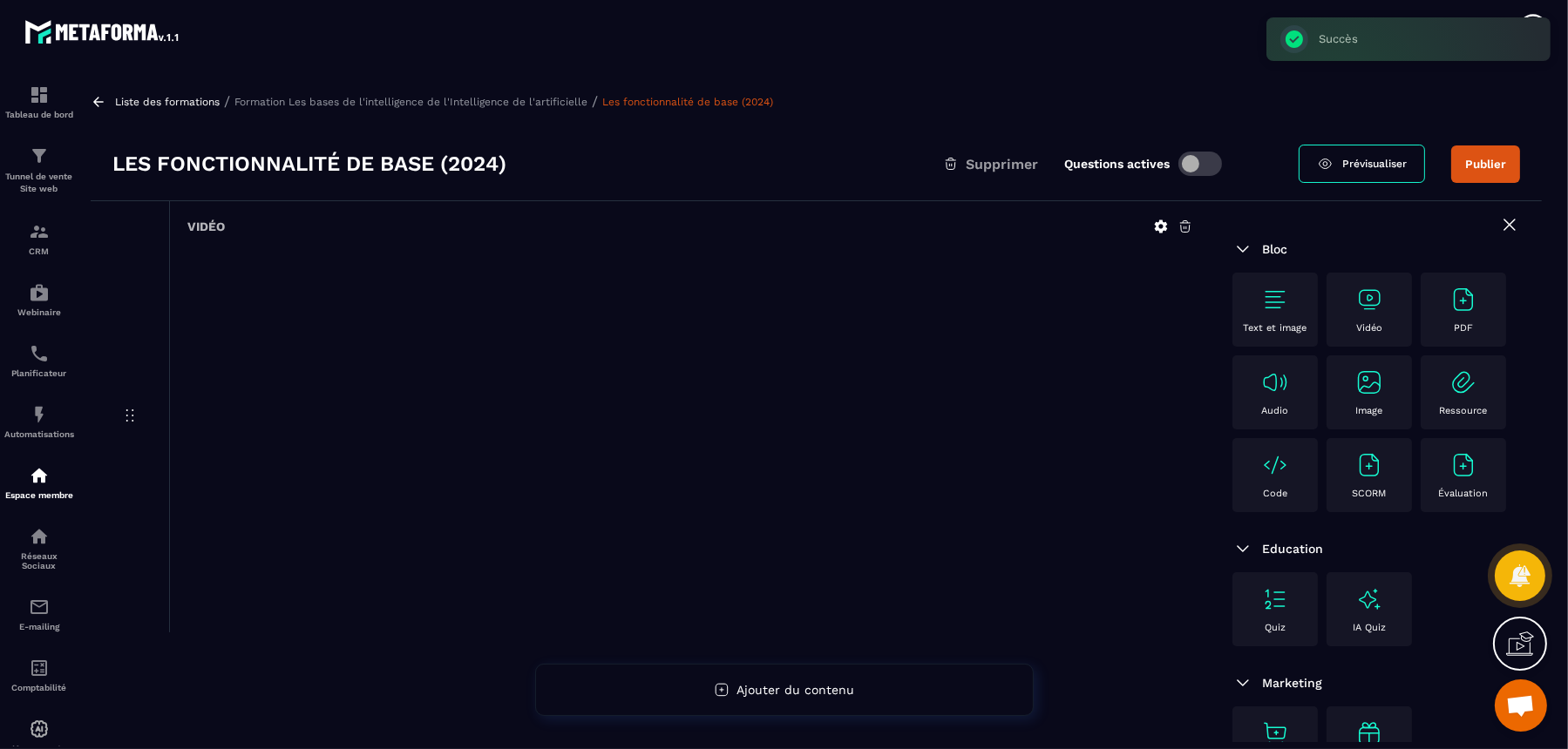
click at [553, 99] on p "Formation Les bases de l'intelligence de l'Intelligence de l'artificielle" at bounding box center [411, 102] width 353 height 12
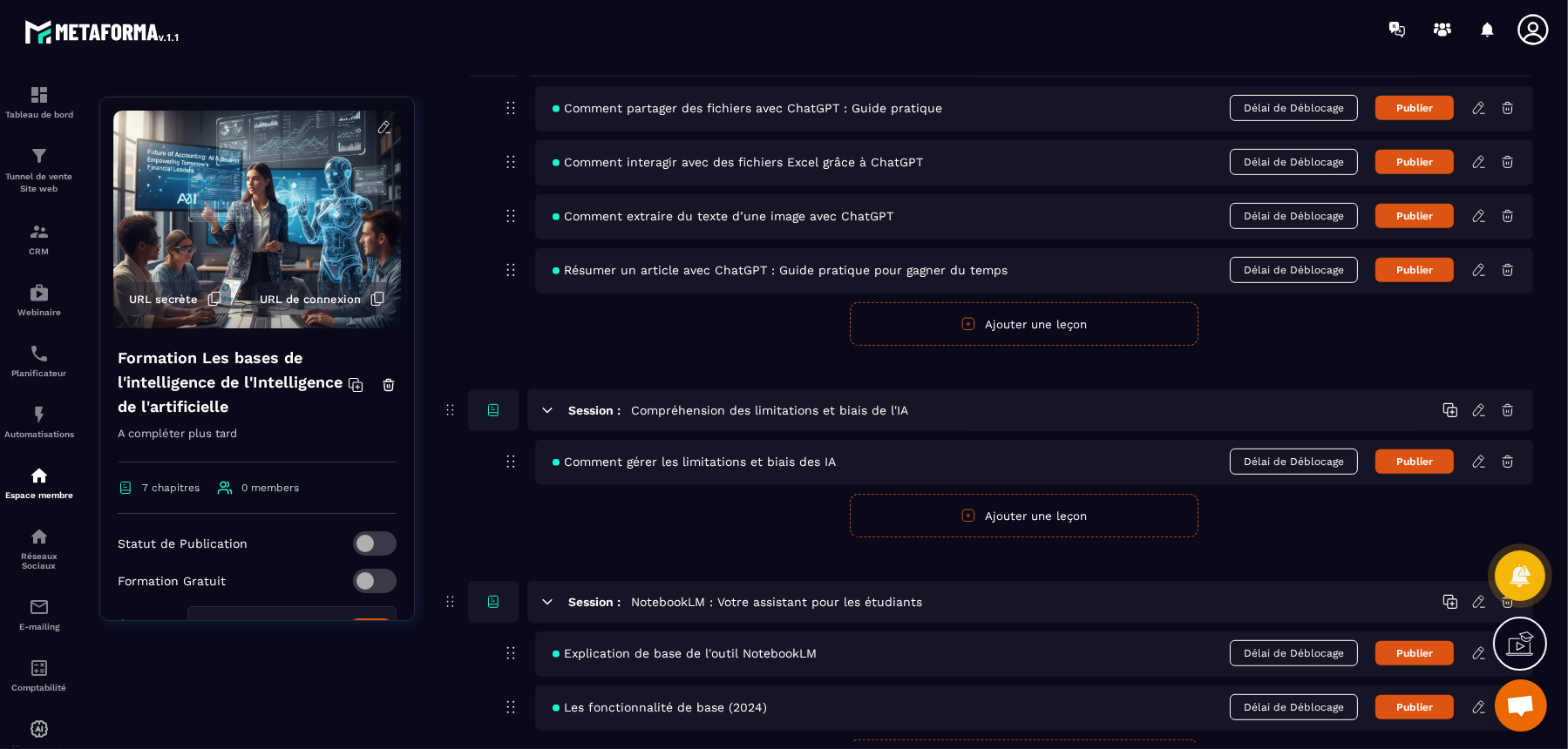
scroll to position [1416, 0]
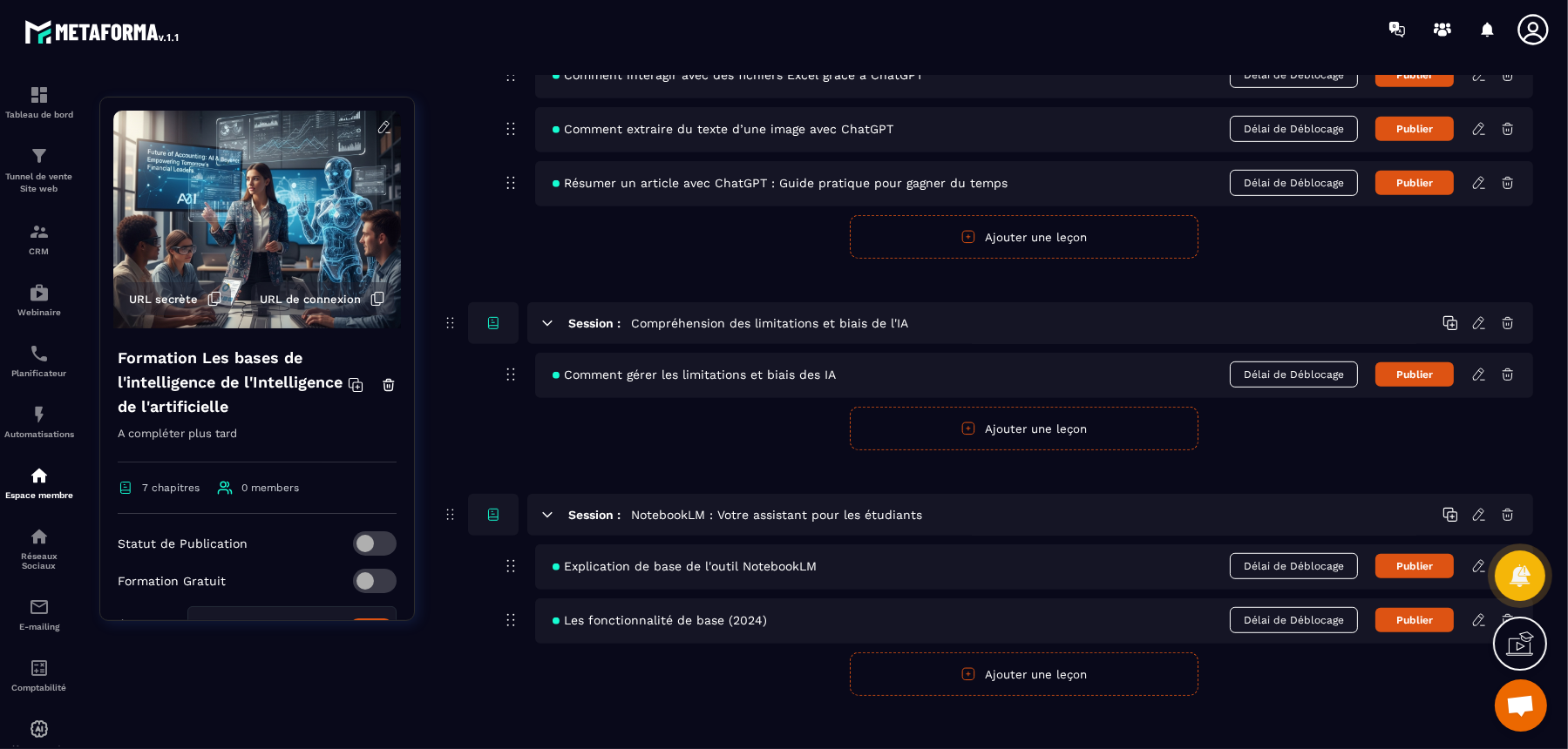
click at [1054, 599] on button "Ajouter une leçon" at bounding box center [1024, 675] width 349 height 44
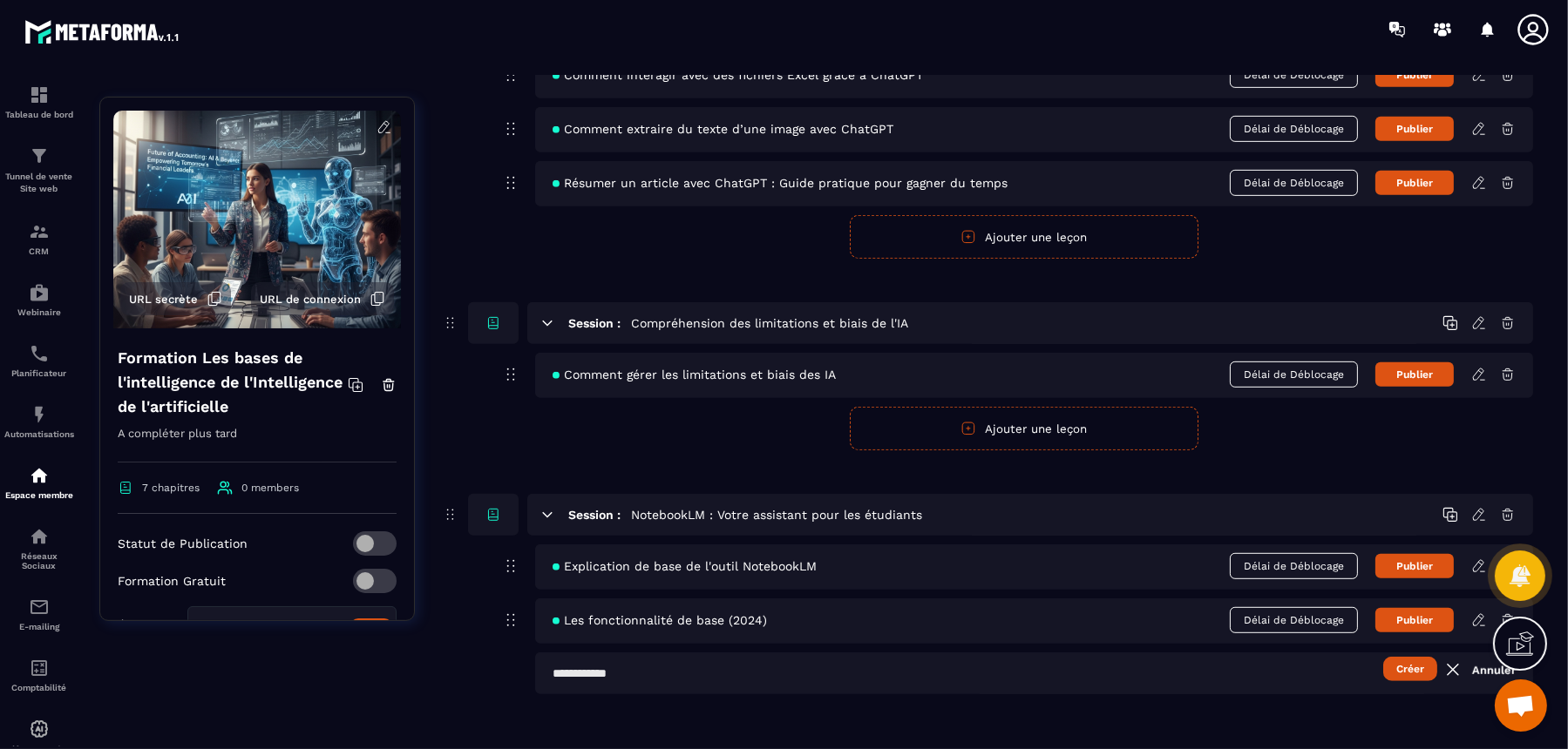
scroll to position [1415, 0]
click at [748, 599] on input "text" at bounding box center [1034, 674] width 998 height 42
type input "**********"
click at [1254, 599] on button "Créer" at bounding box center [1410, 670] width 54 height 25
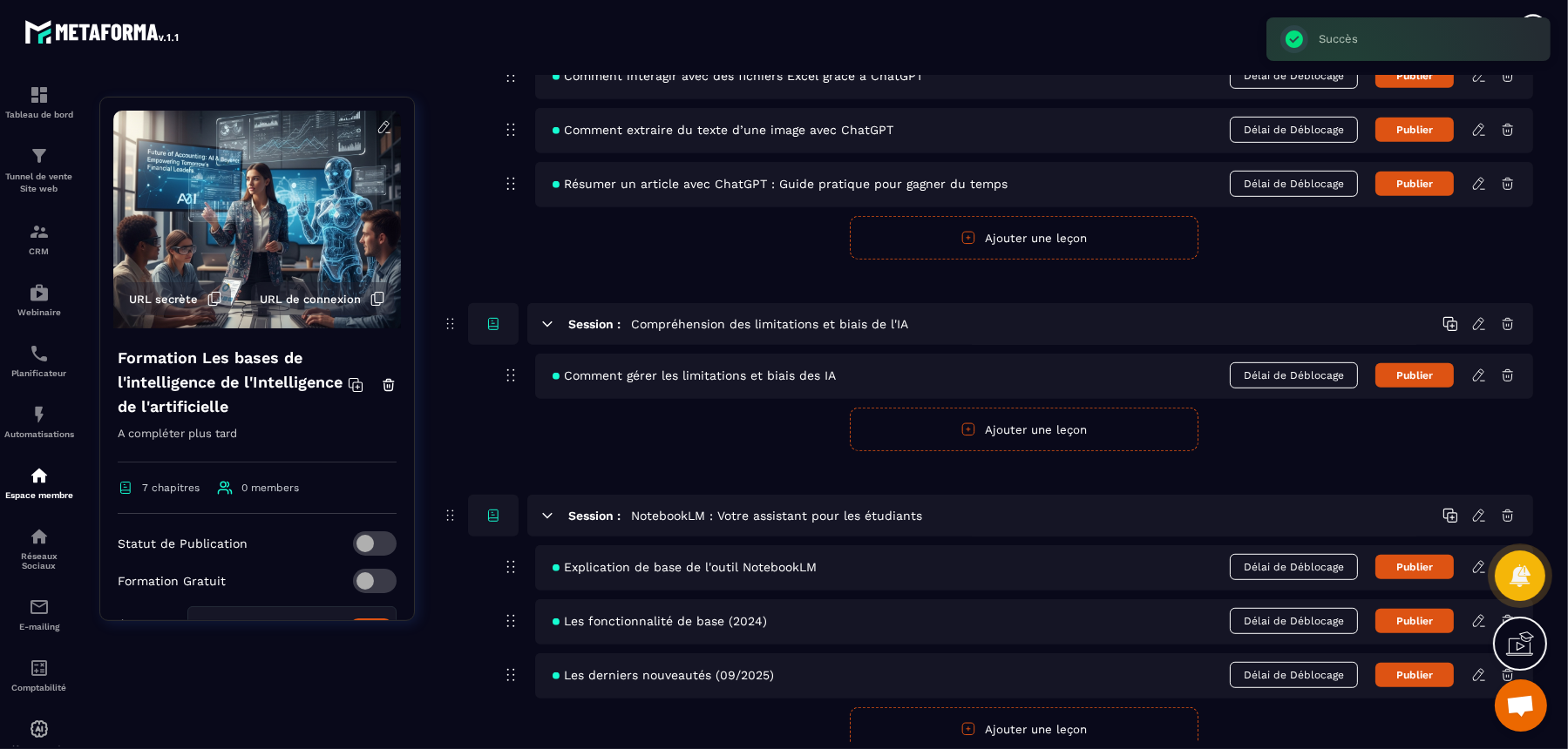
click at [1254, 599] on icon at bounding box center [1480, 675] width 16 height 16
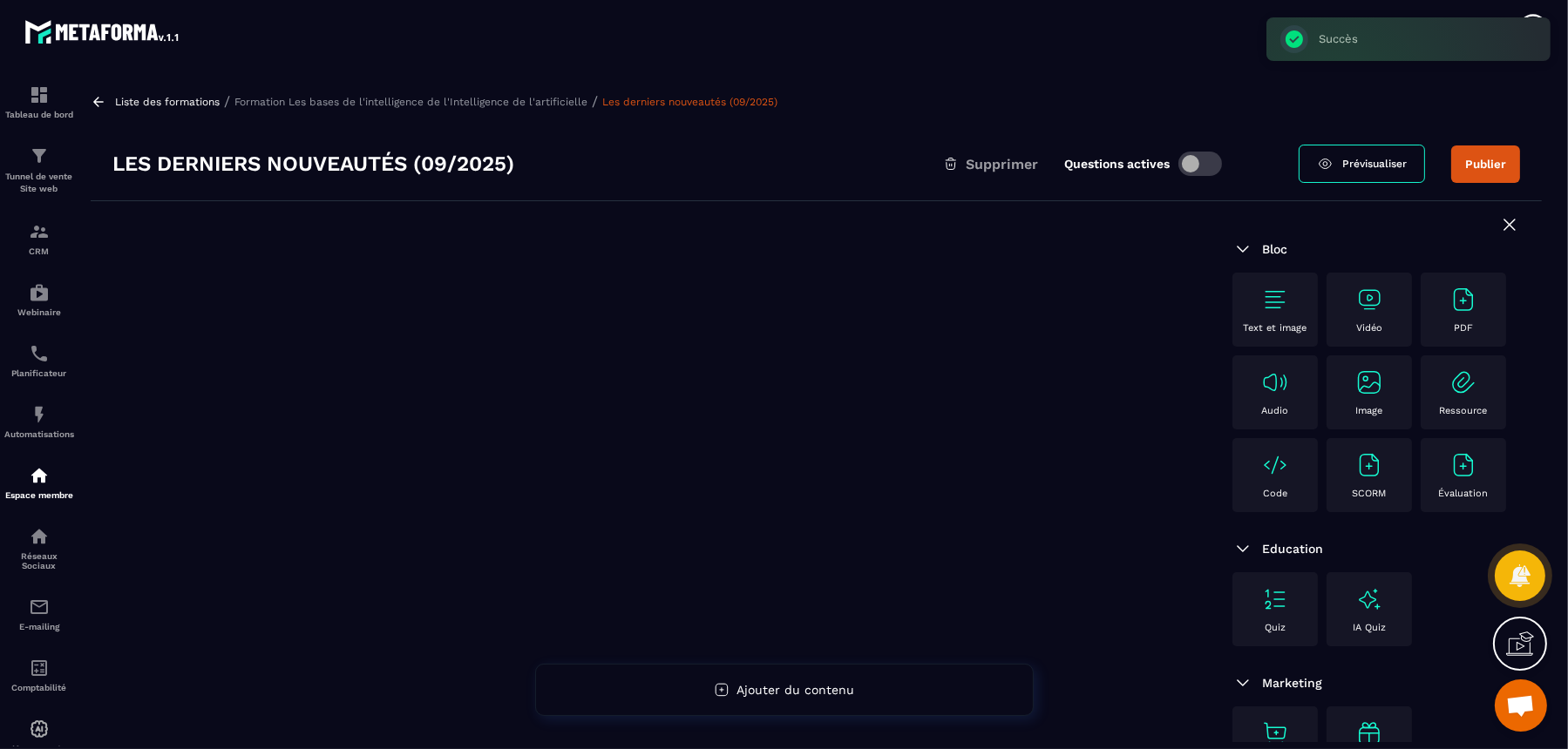
click at [1254, 313] on div "Vidéo" at bounding box center [1370, 309] width 68 height 47
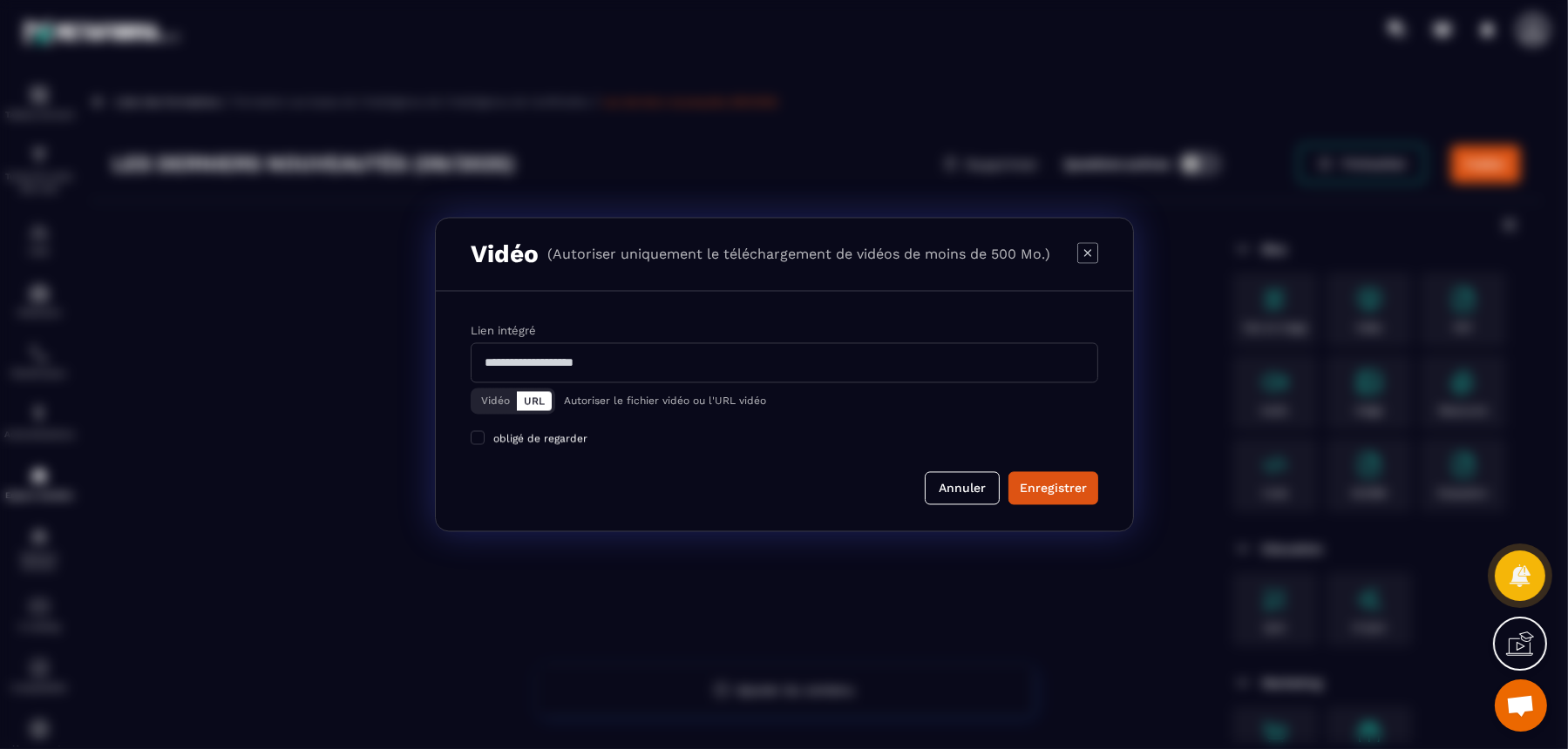
click at [666, 366] on input "Modal window" at bounding box center [784, 364] width 628 height 40
paste input "**********"
type input "**********"
click at [1068, 486] on div "Enregistrer" at bounding box center [1053, 489] width 67 height 17
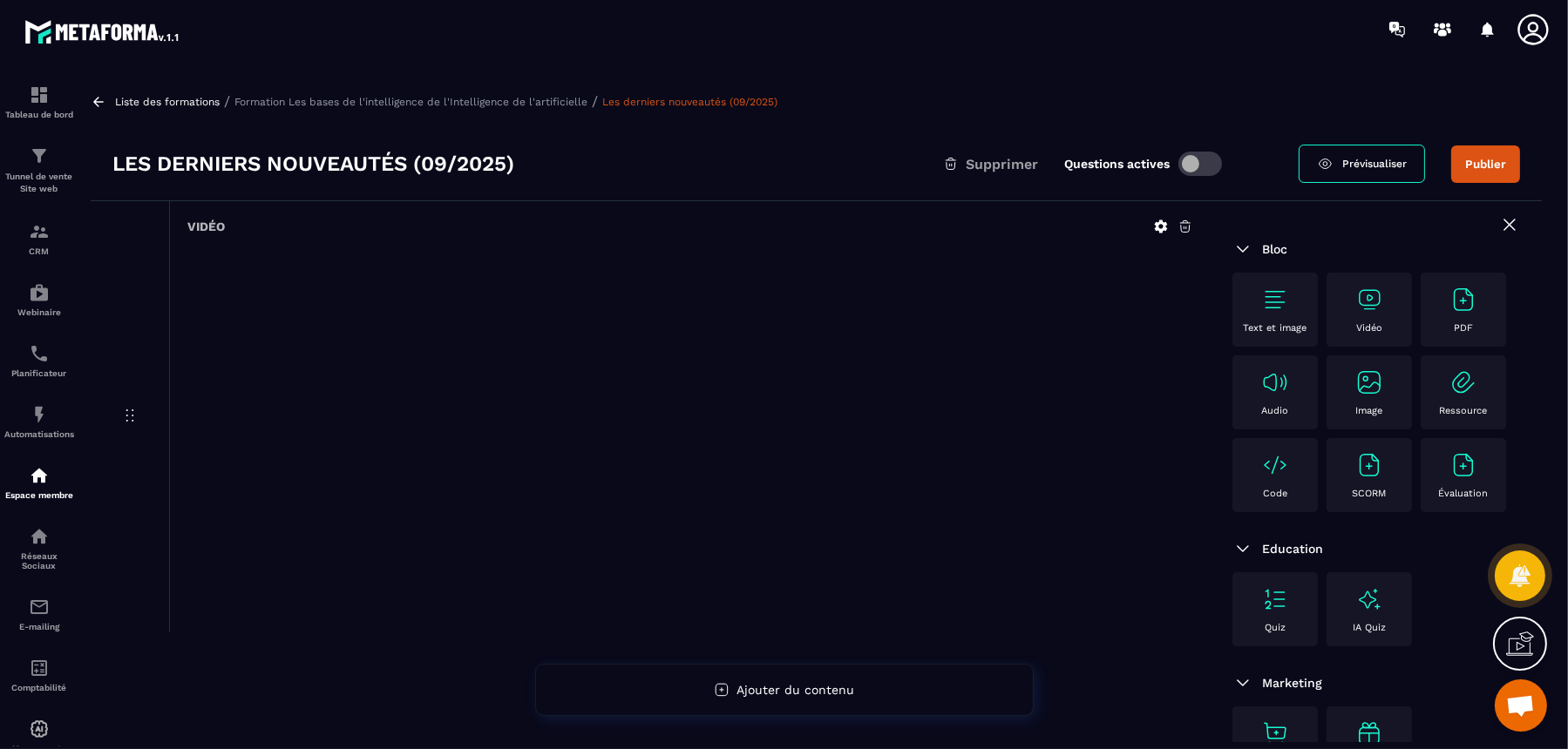
click at [1254, 309] on img at bounding box center [1464, 299] width 28 height 28
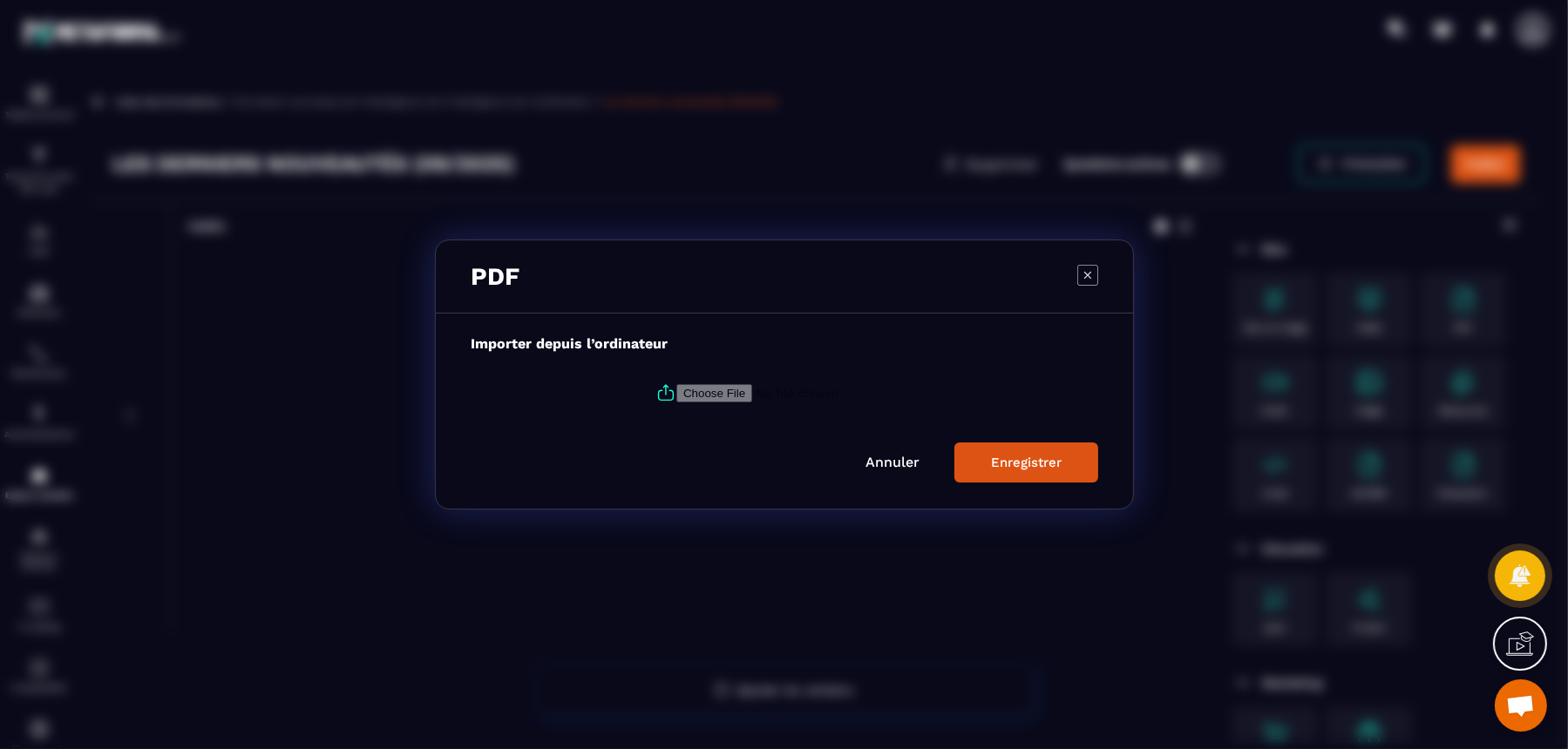
click at [698, 397] on input "Modal window" at bounding box center [795, 393] width 237 height 18
type input "**********"
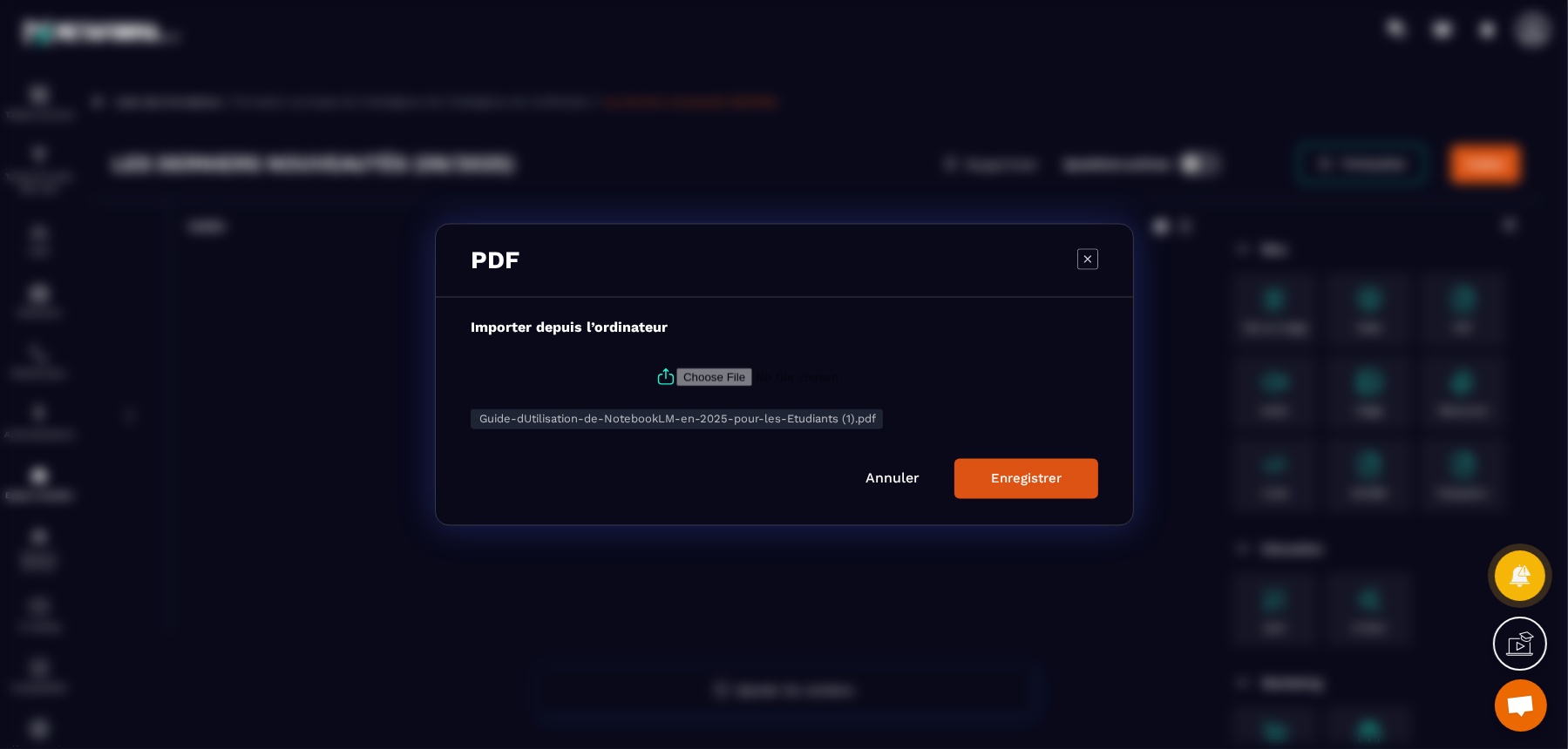
click at [1011, 477] on div "Enregistrer" at bounding box center [1027, 479] width 70 height 16
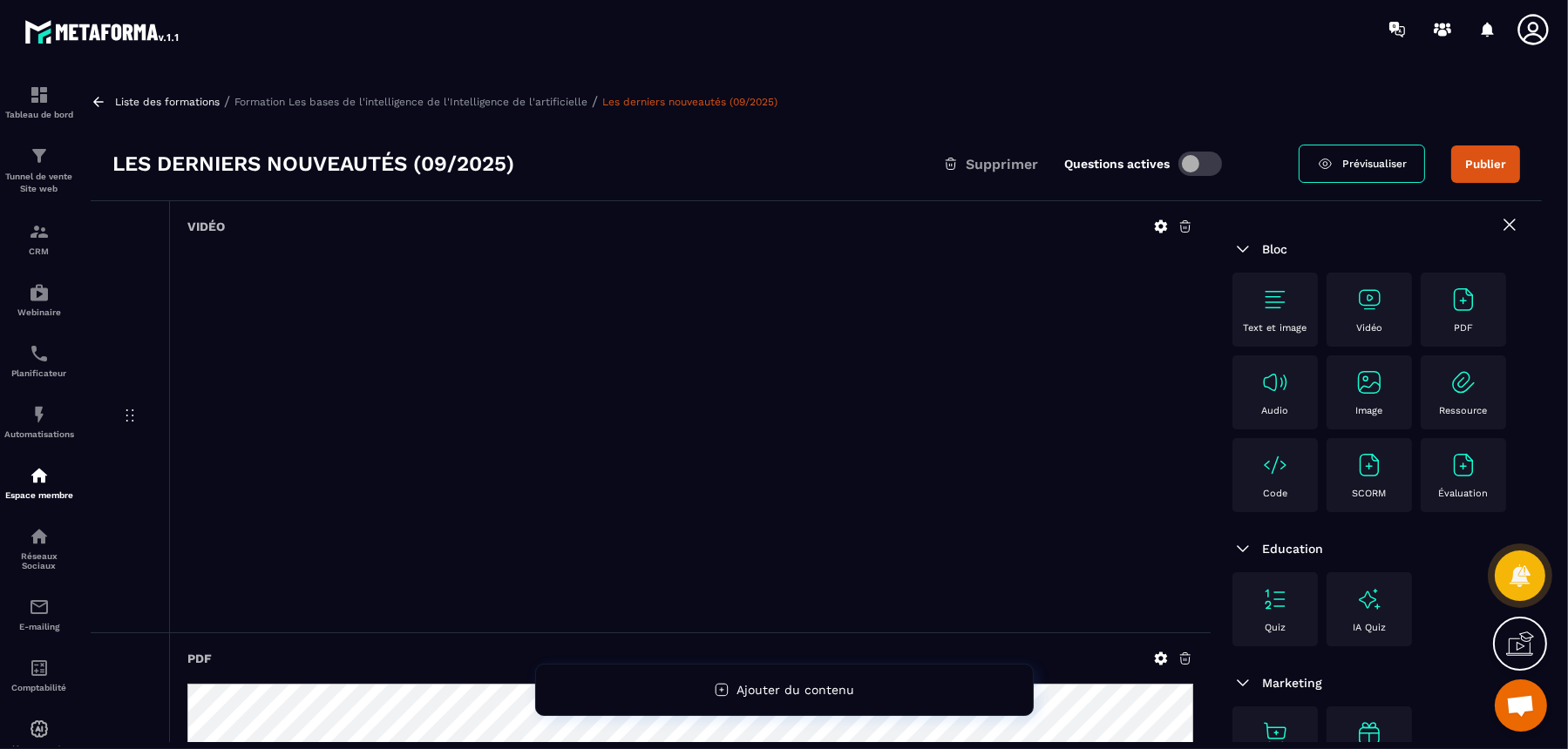
click at [484, 104] on p "Formation Les bases de l'intelligence de l'Intelligence de l'artificielle" at bounding box center [411, 102] width 353 height 12
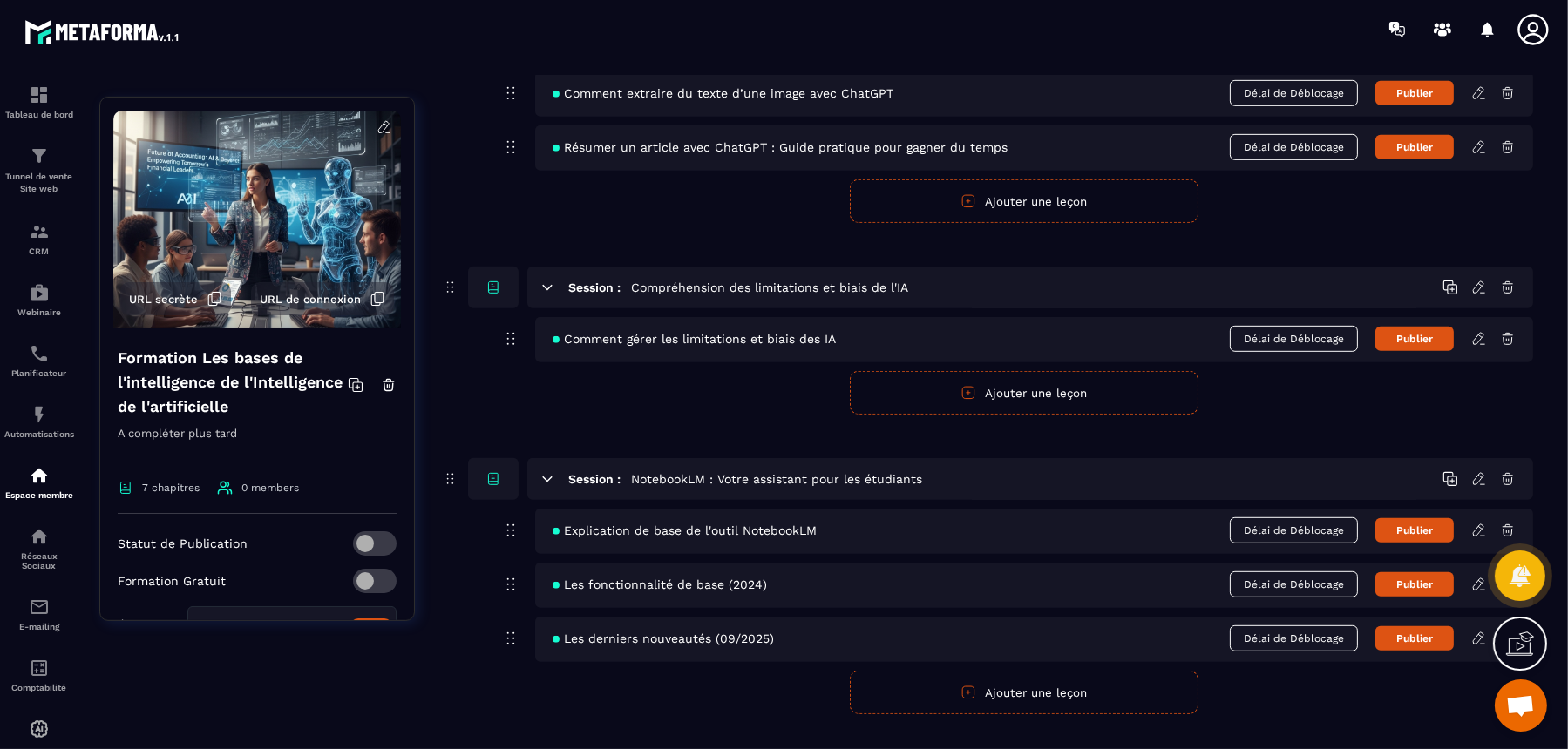
scroll to position [1470, 0]
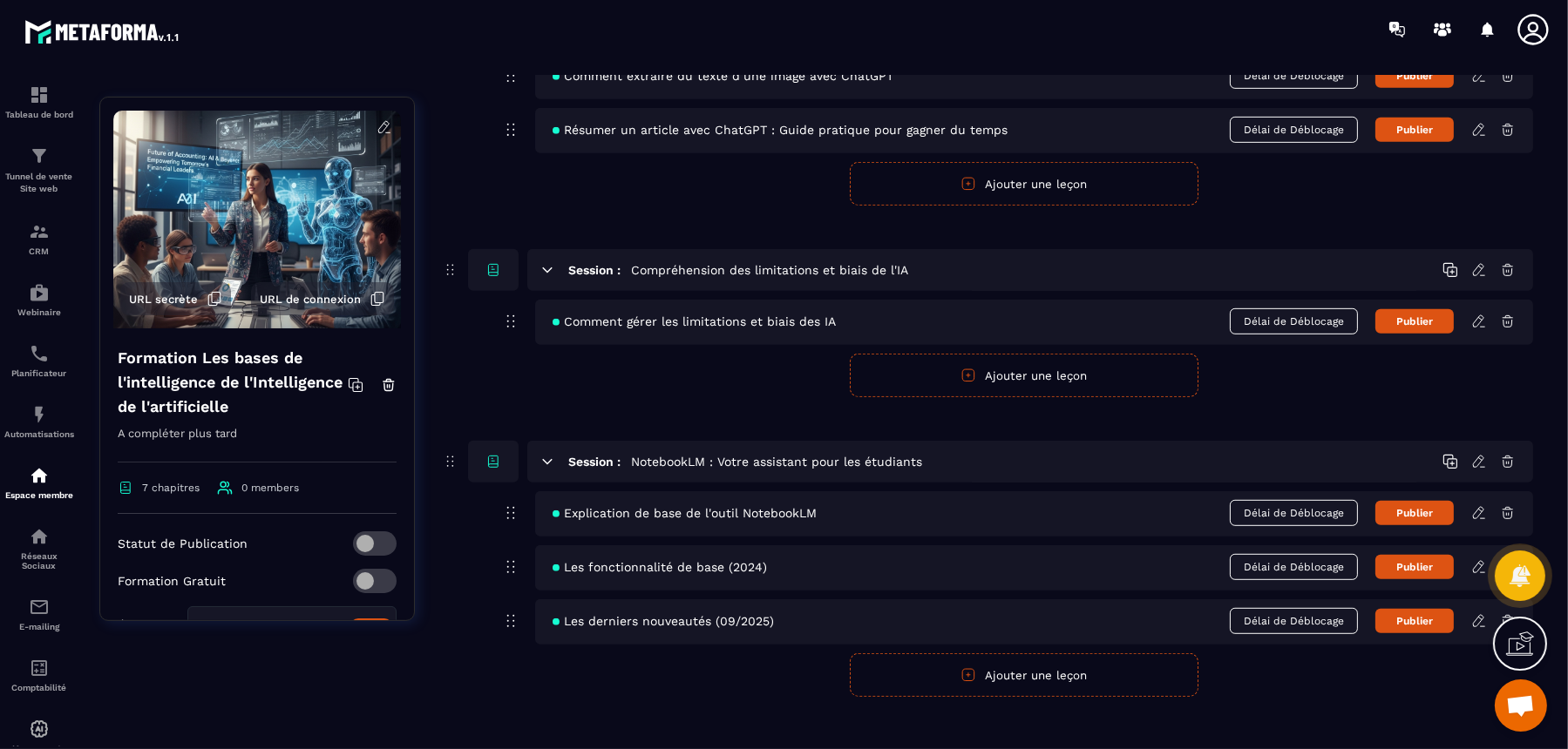
click at [552, 454] on icon at bounding box center [547, 461] width 16 height 16
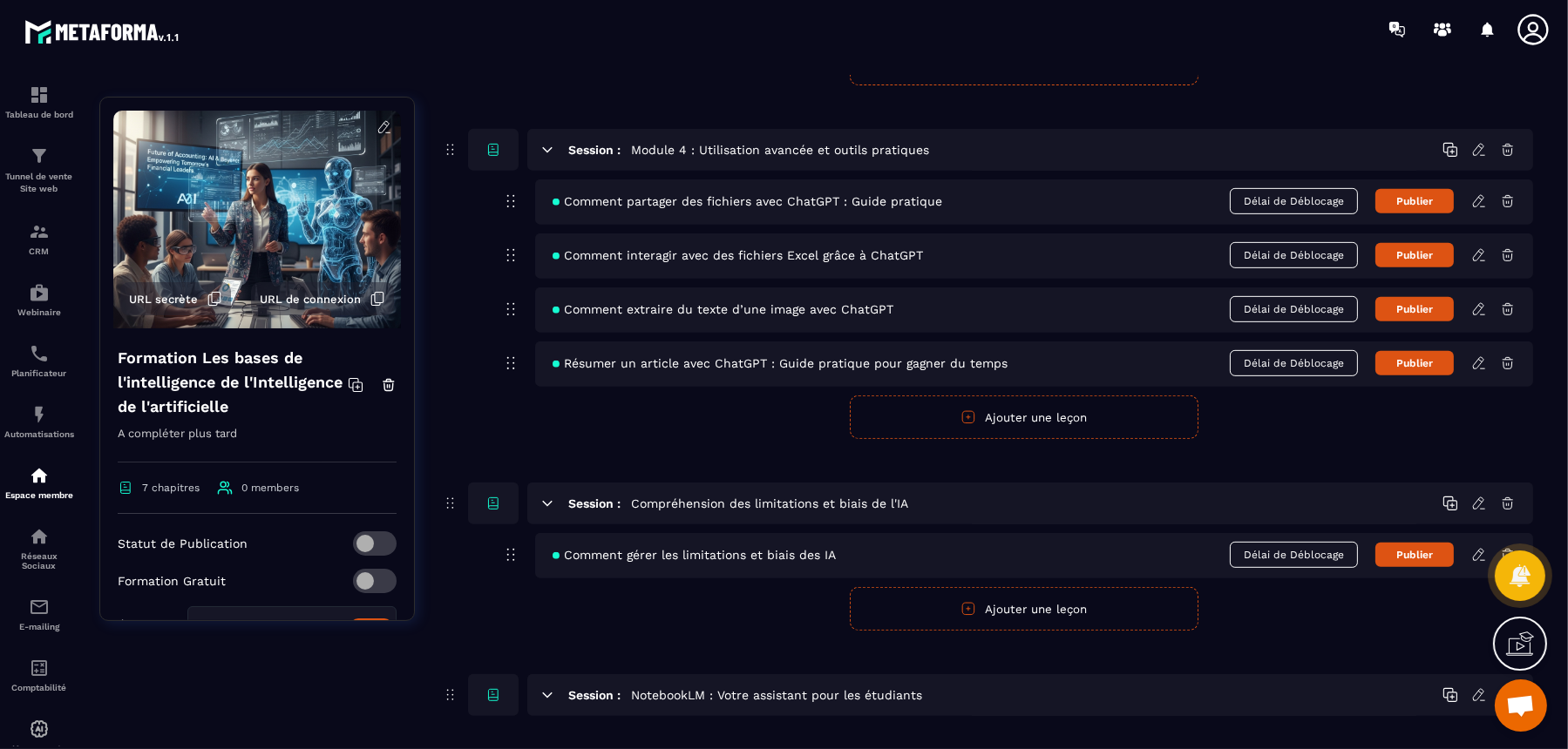
scroll to position [1223, 0]
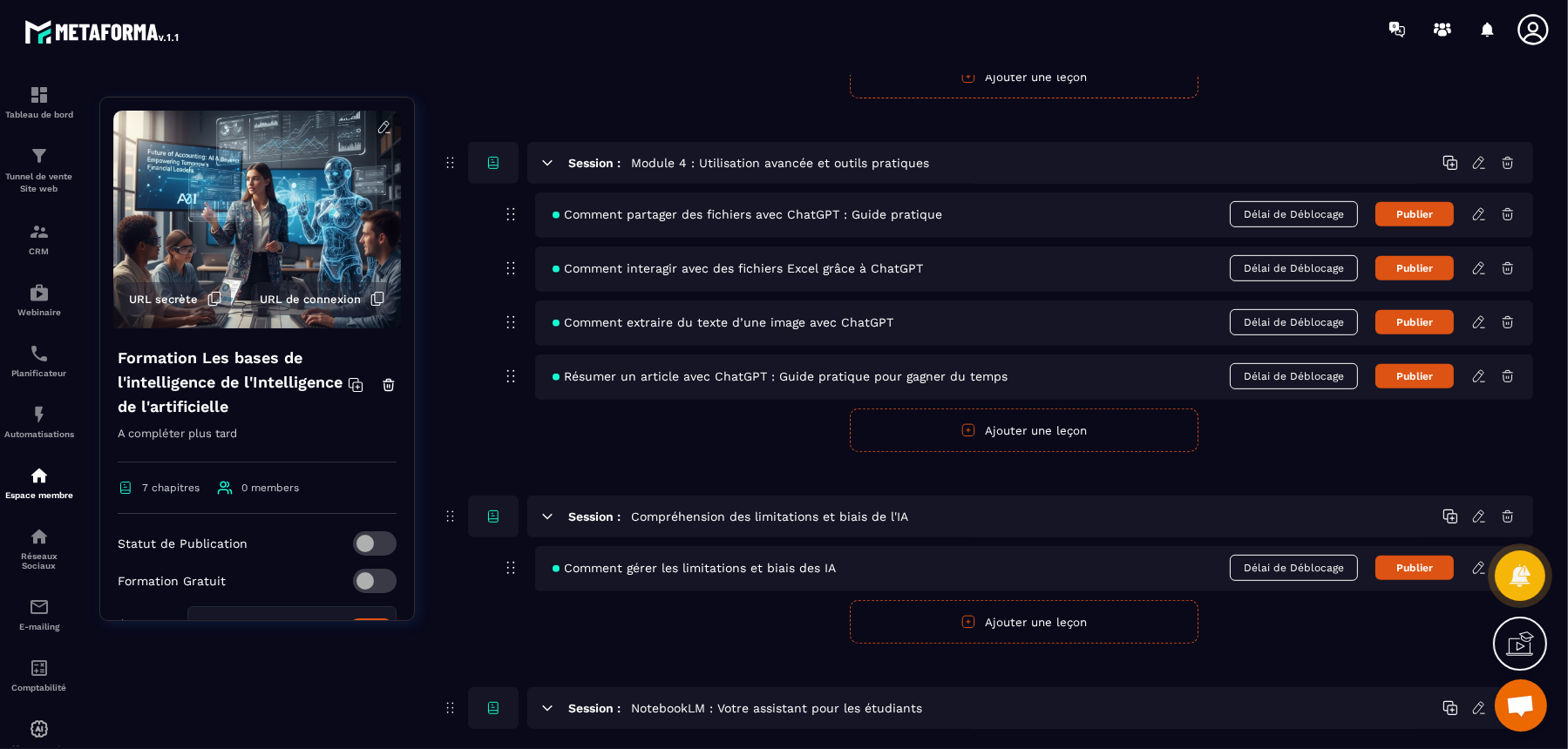
click at [568, 599] on form "Publier Annuler Ajouter une leçon" at bounding box center [1024, 622] width 1019 height 44
click at [542, 509] on icon at bounding box center [547, 516] width 16 height 16
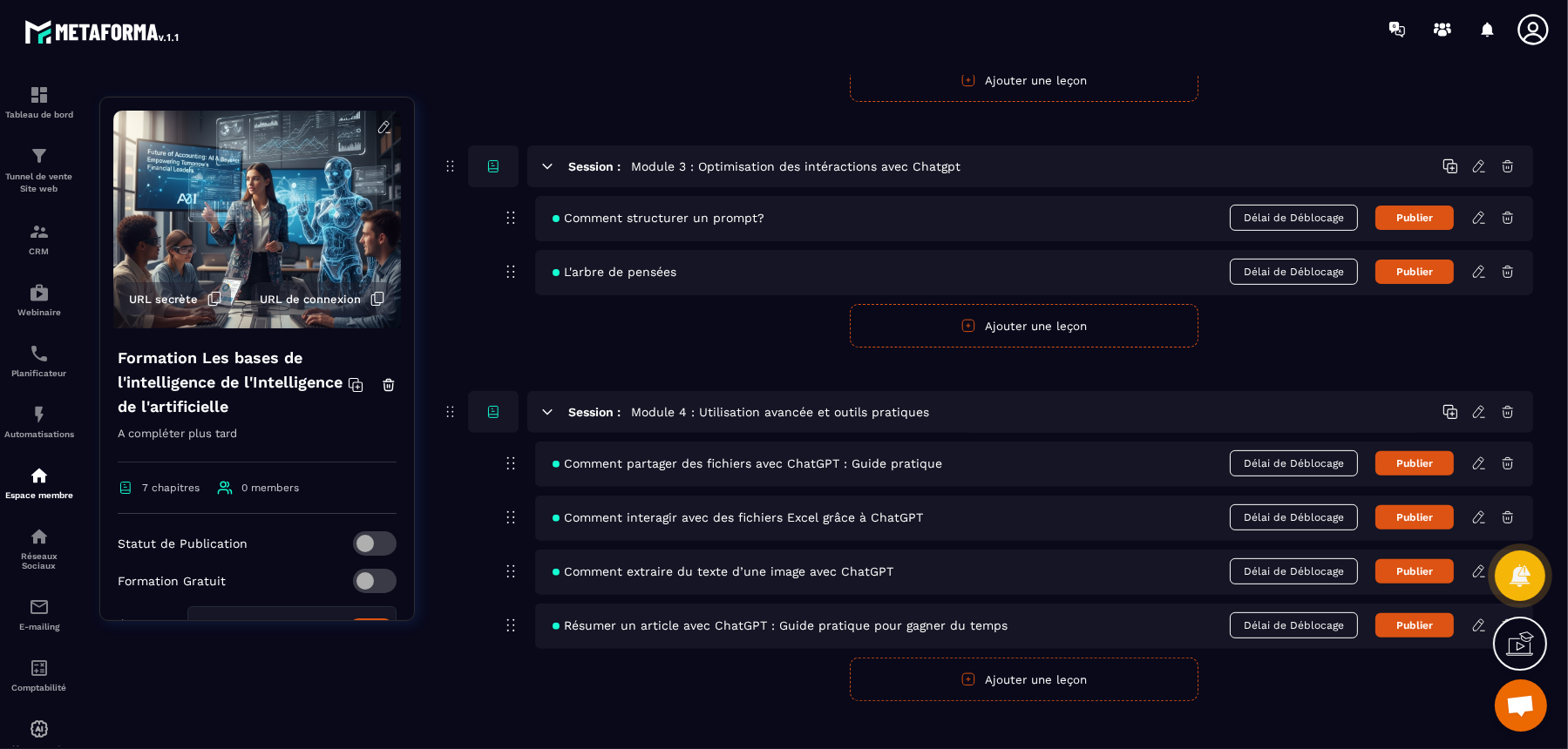
scroll to position [1082, 0]
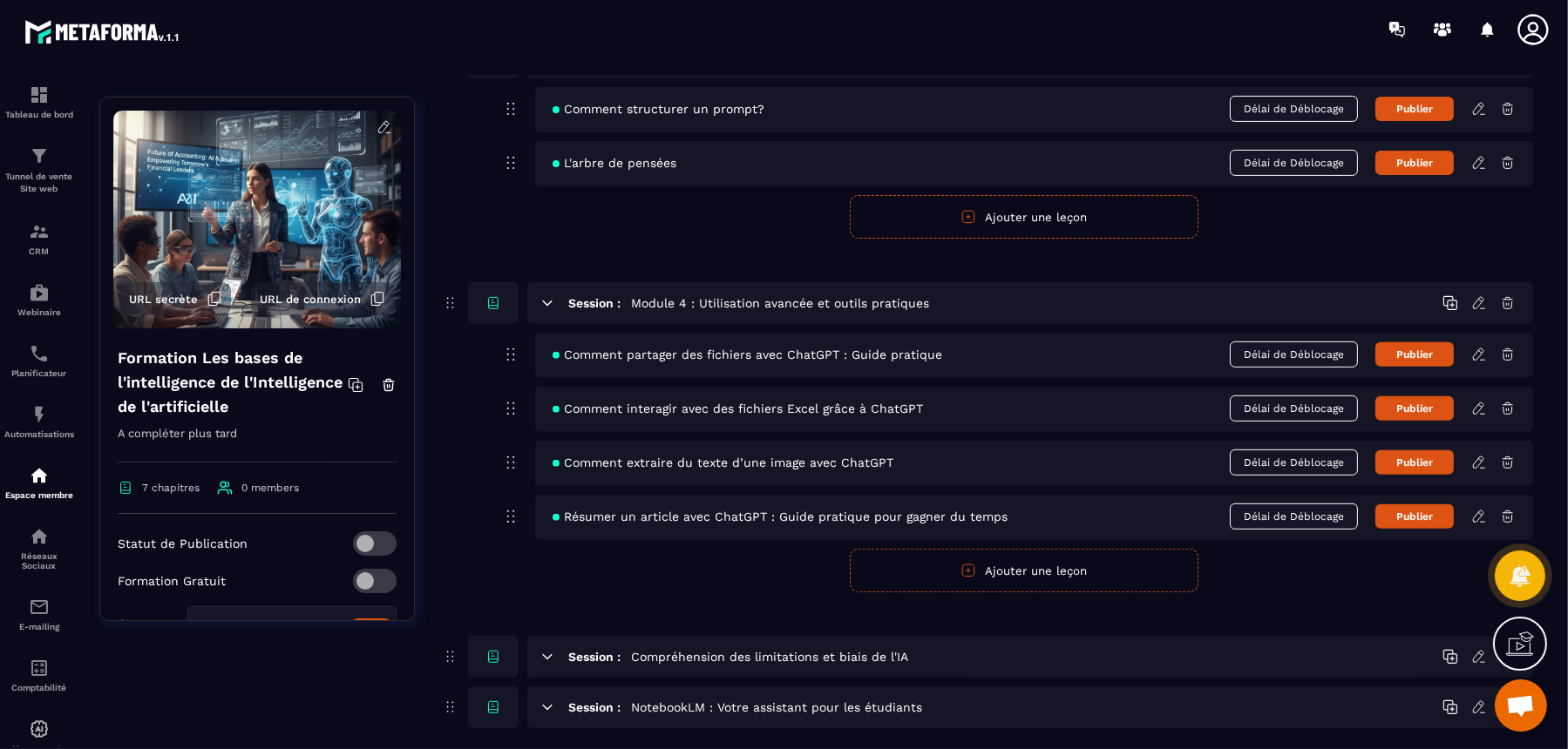
click at [547, 599] on icon at bounding box center [548, 707] width 9 height 5
click at [548, 599] on icon at bounding box center [547, 657] width 16 height 16
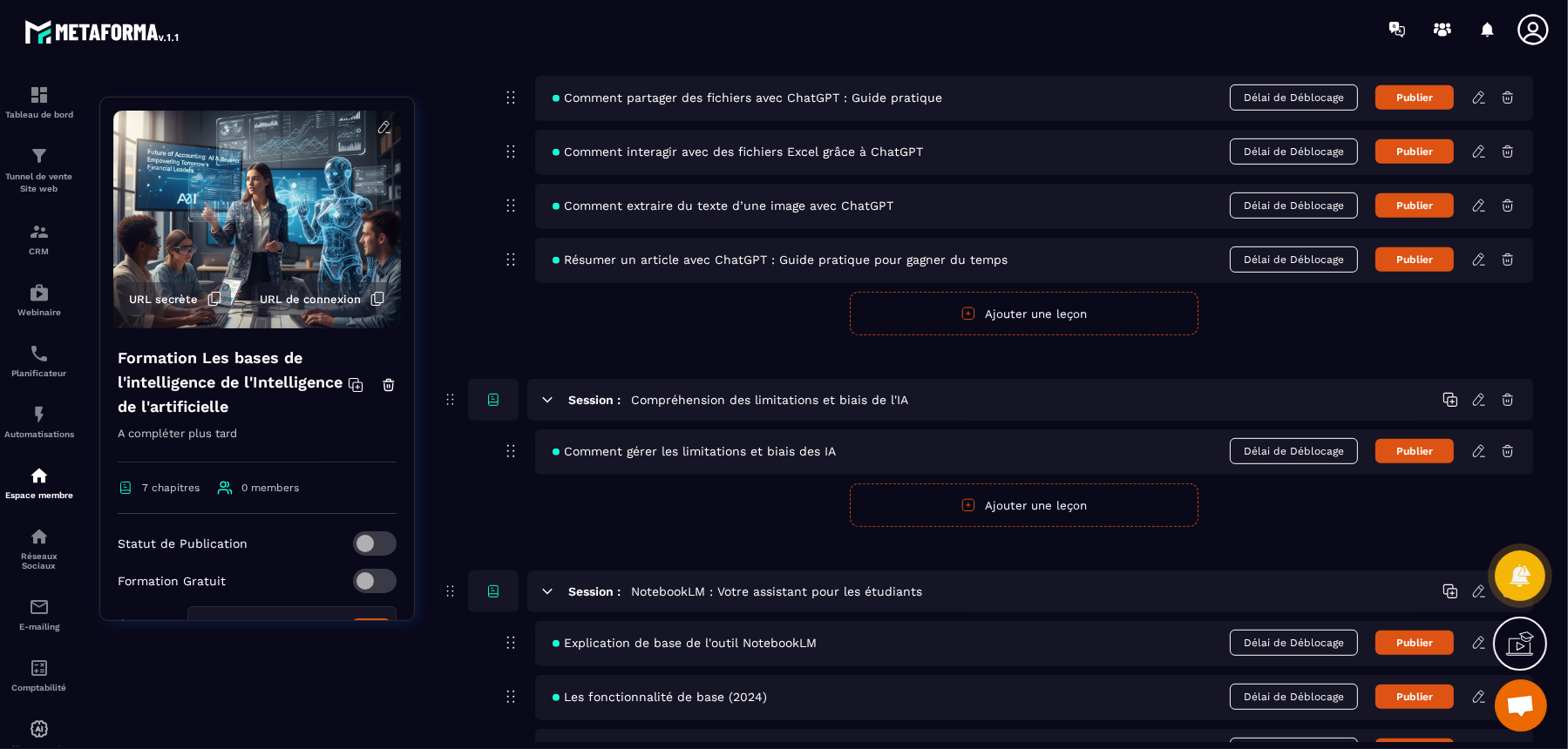
scroll to position [1470, 0]
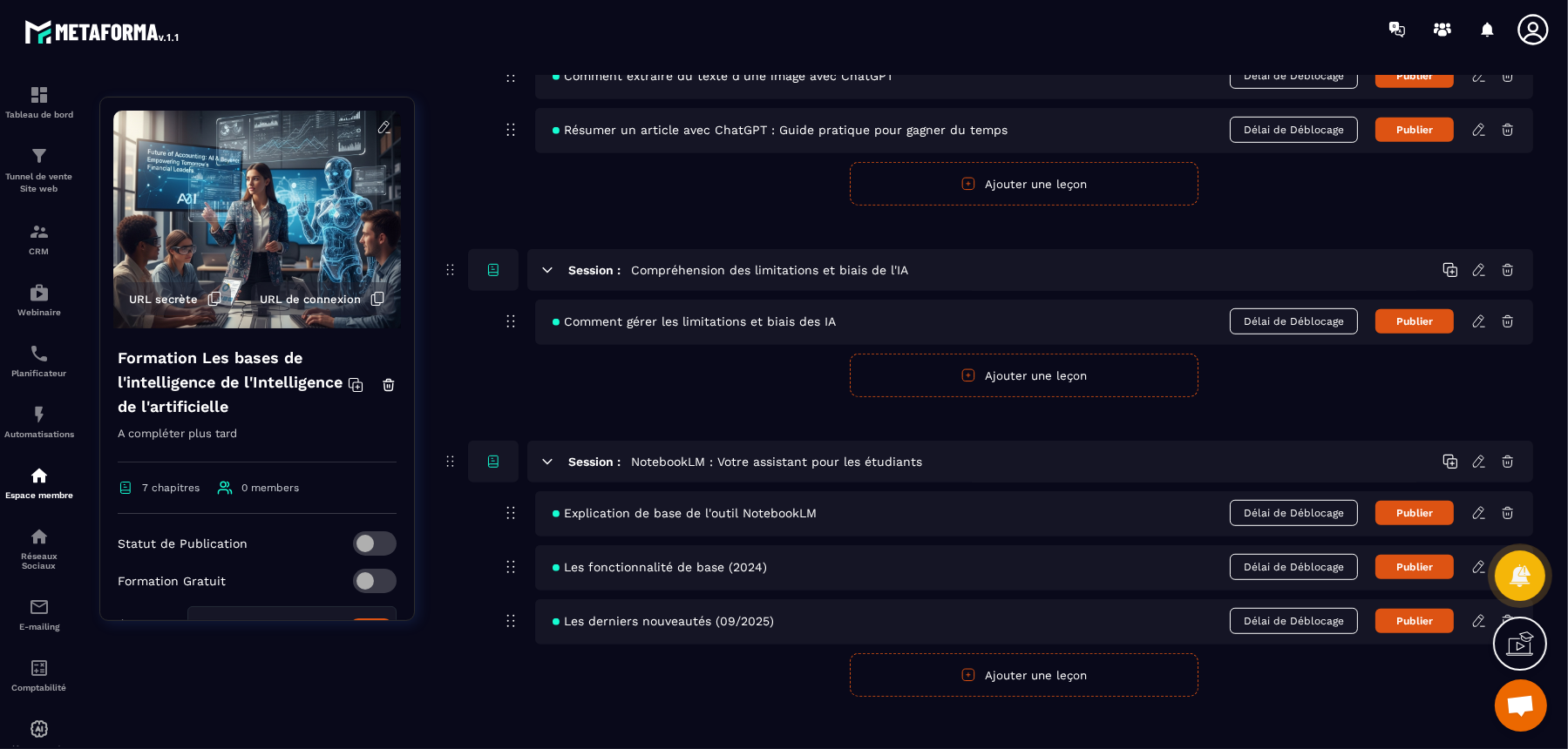
click at [614, 599] on form "Publier Annuler Ajouter une leçon" at bounding box center [1024, 675] width 1019 height 44
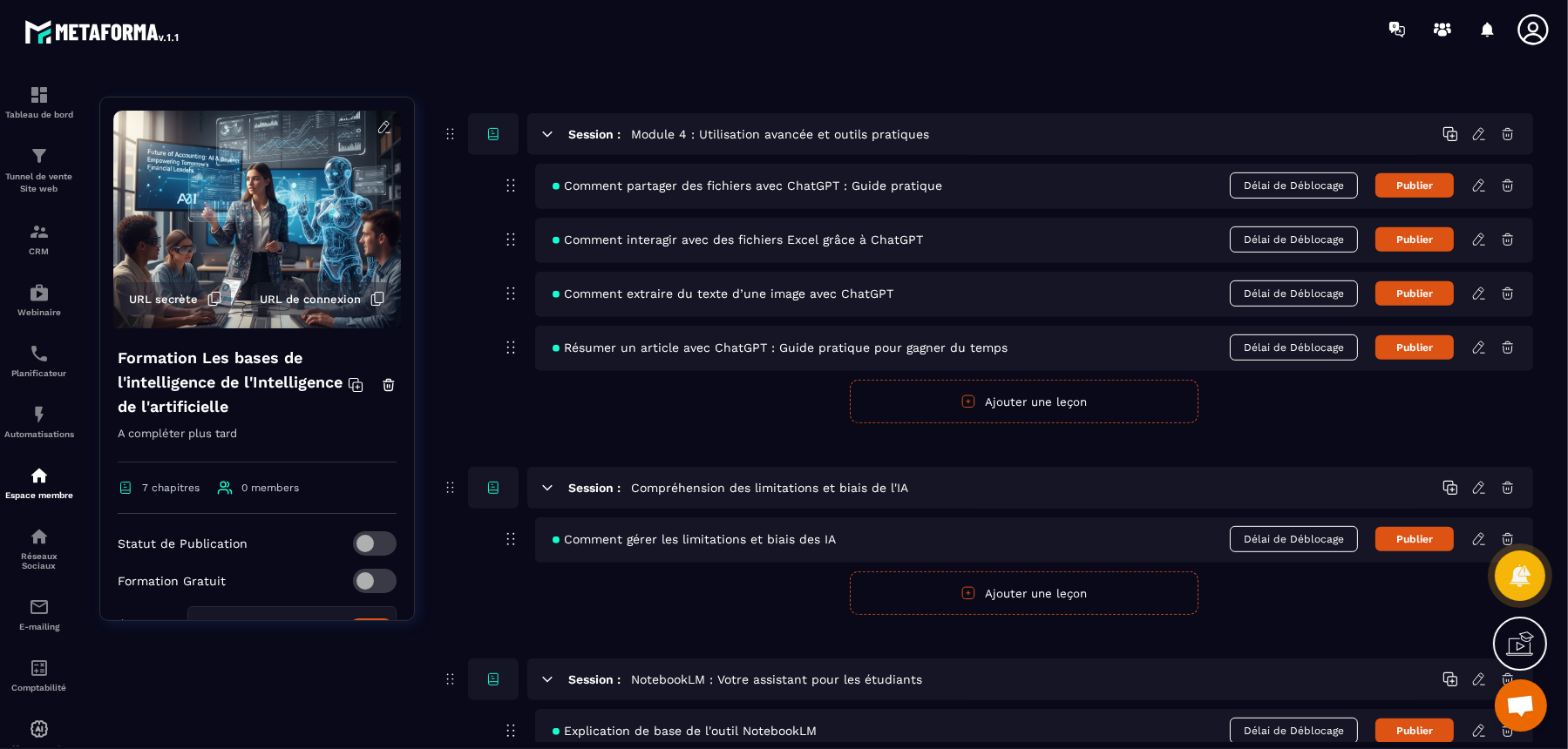
scroll to position [1360, 0]
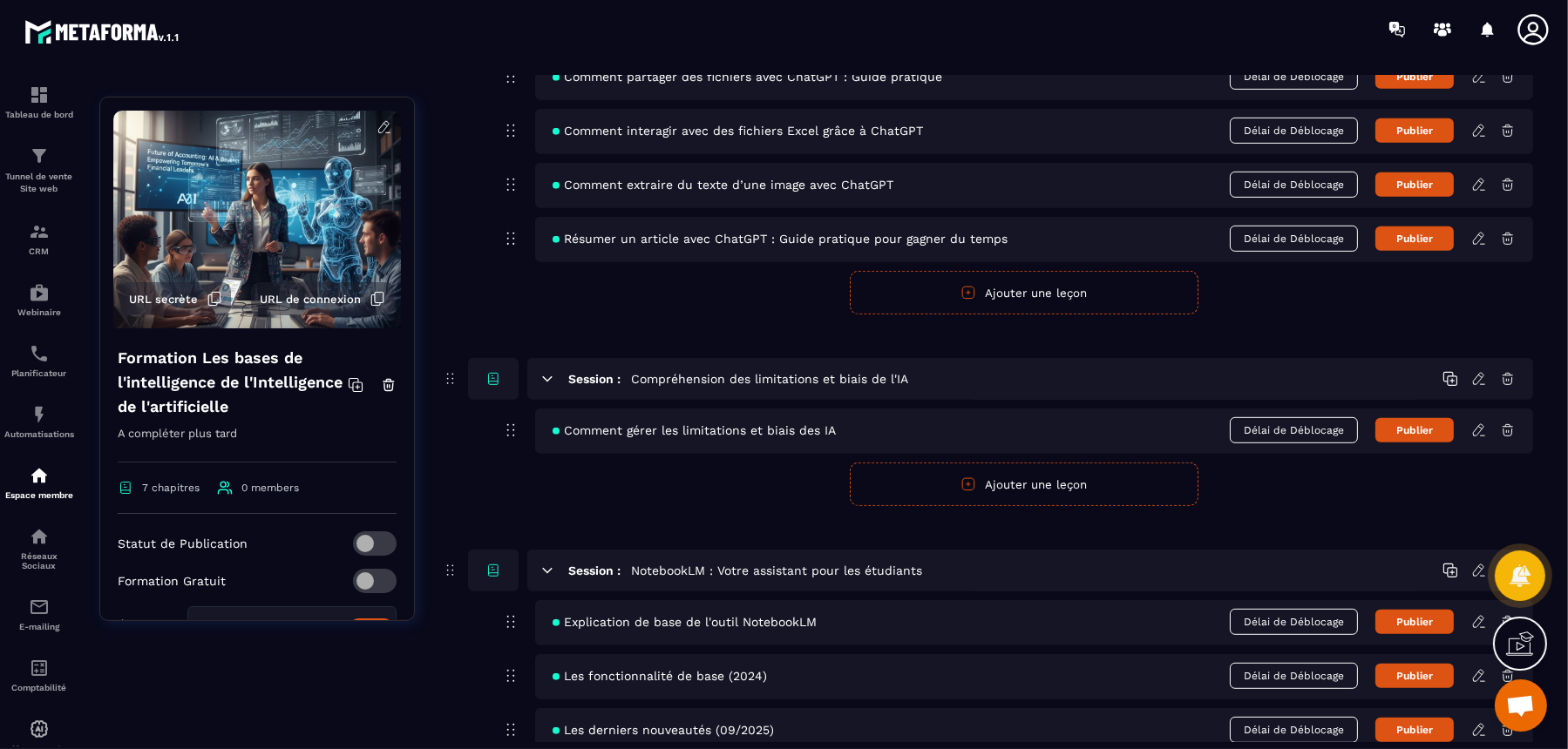
click at [616, 477] on form "Publier Annuler Ajouter une leçon" at bounding box center [1024, 484] width 1019 height 44
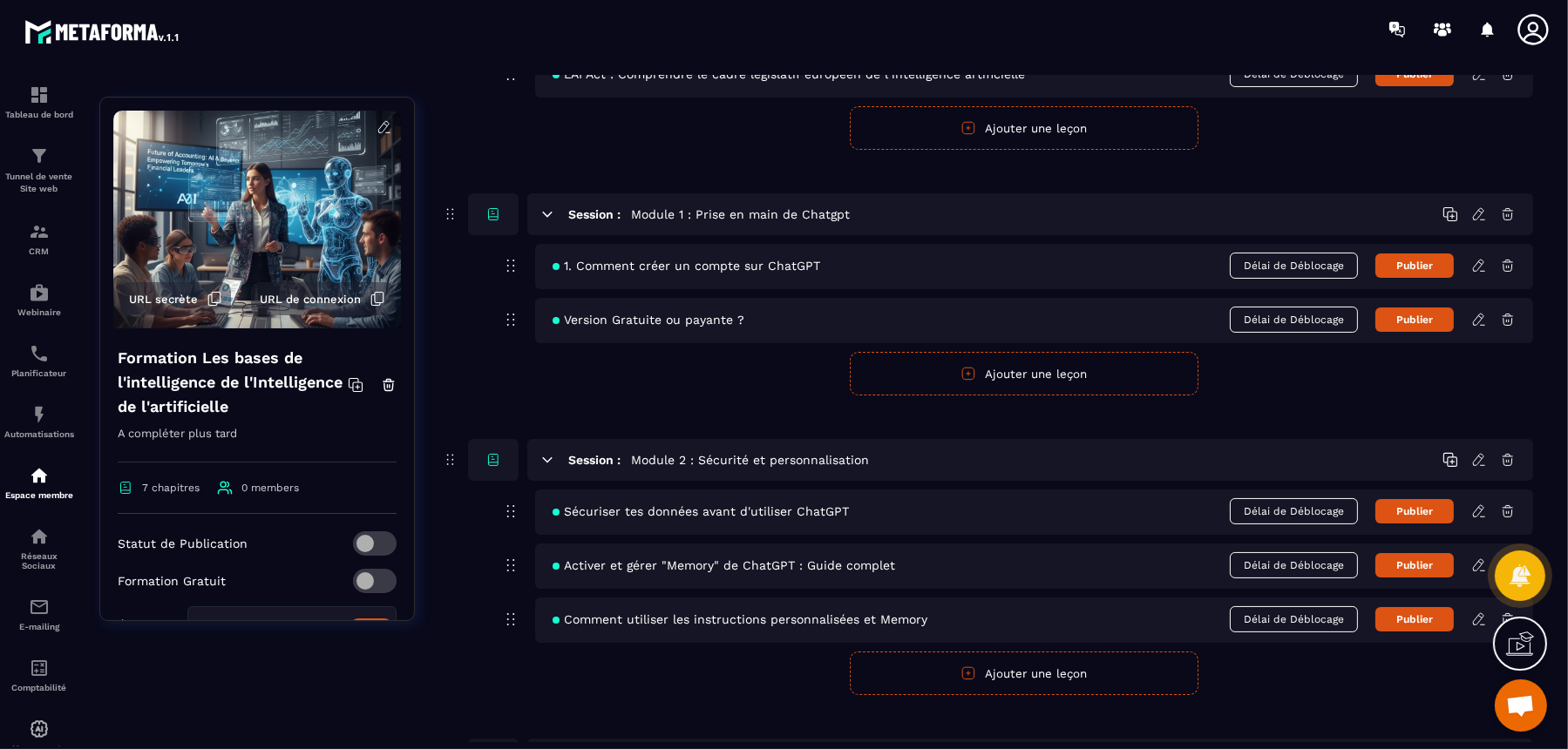
scroll to position [0, 0]
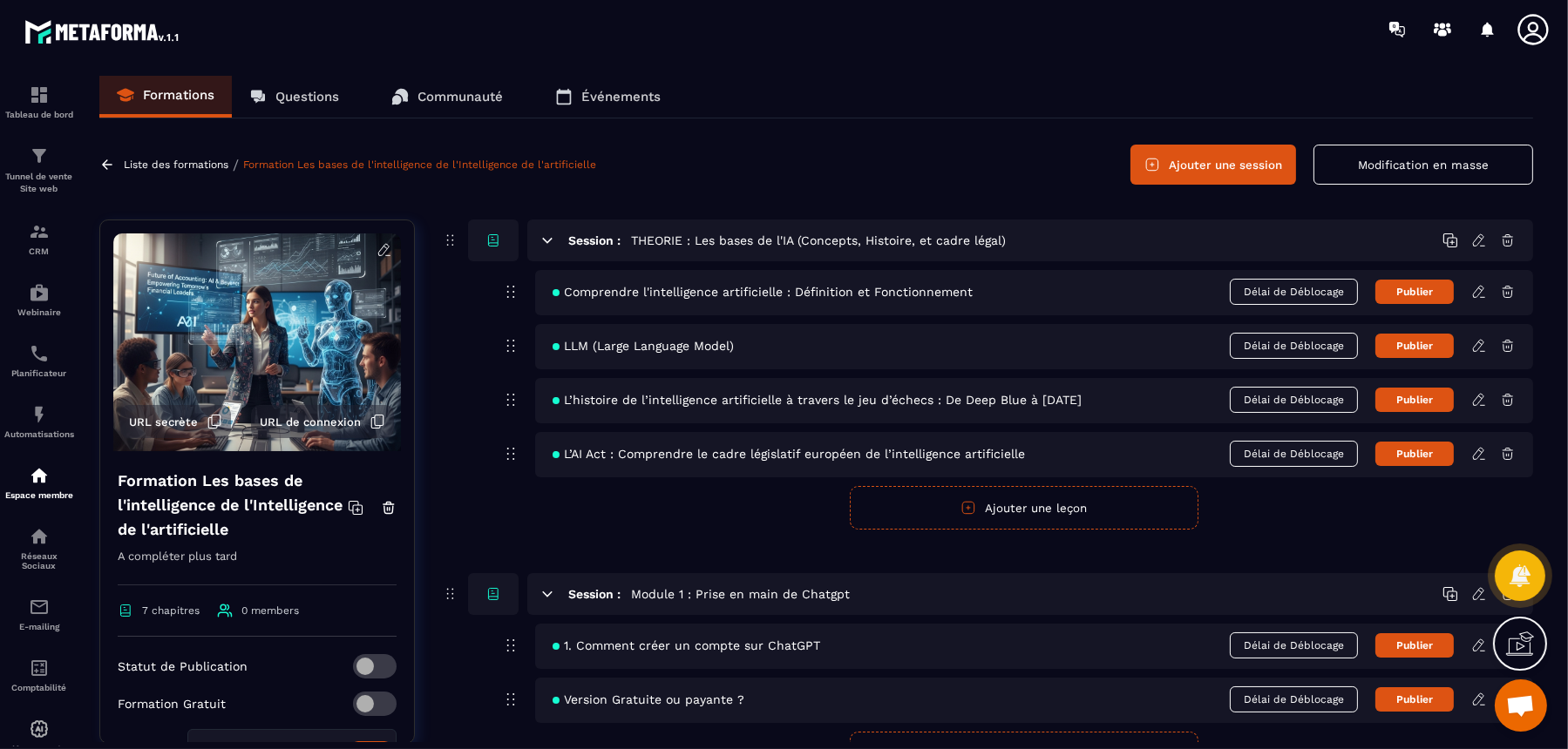
click at [540, 244] on icon at bounding box center [547, 240] width 16 height 16
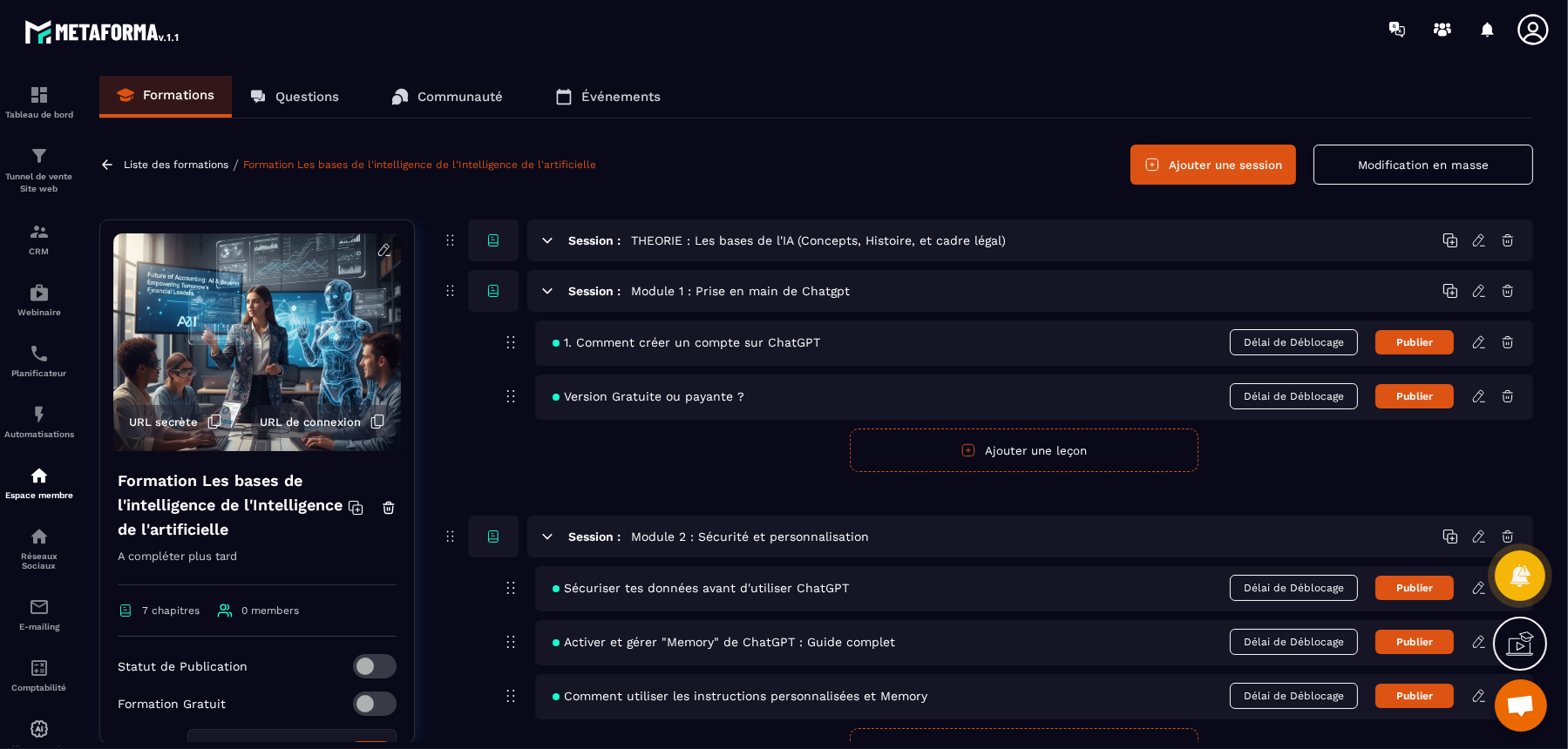
click at [540, 292] on icon at bounding box center [547, 290] width 16 height 16
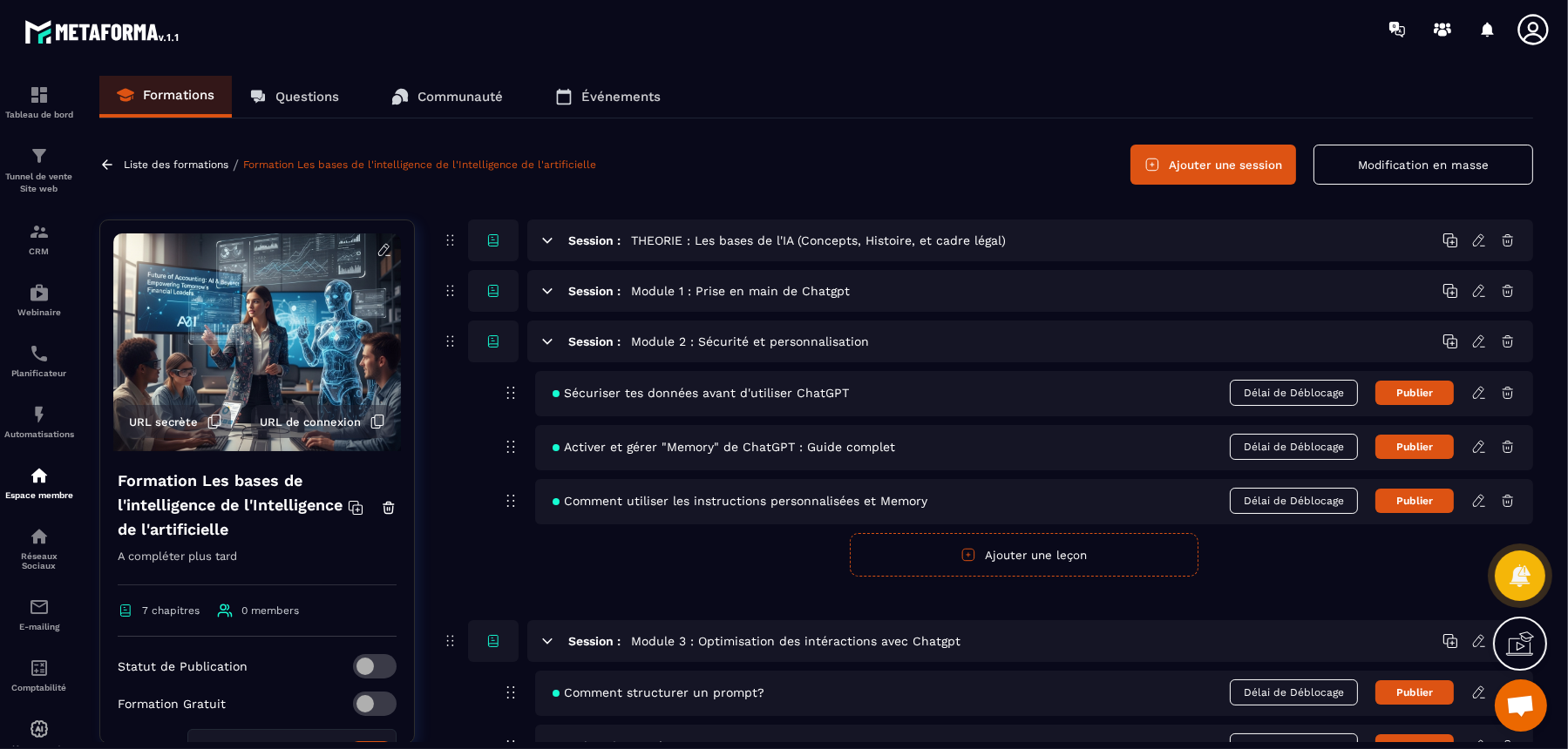
click at [543, 346] on icon at bounding box center [547, 342] width 16 height 16
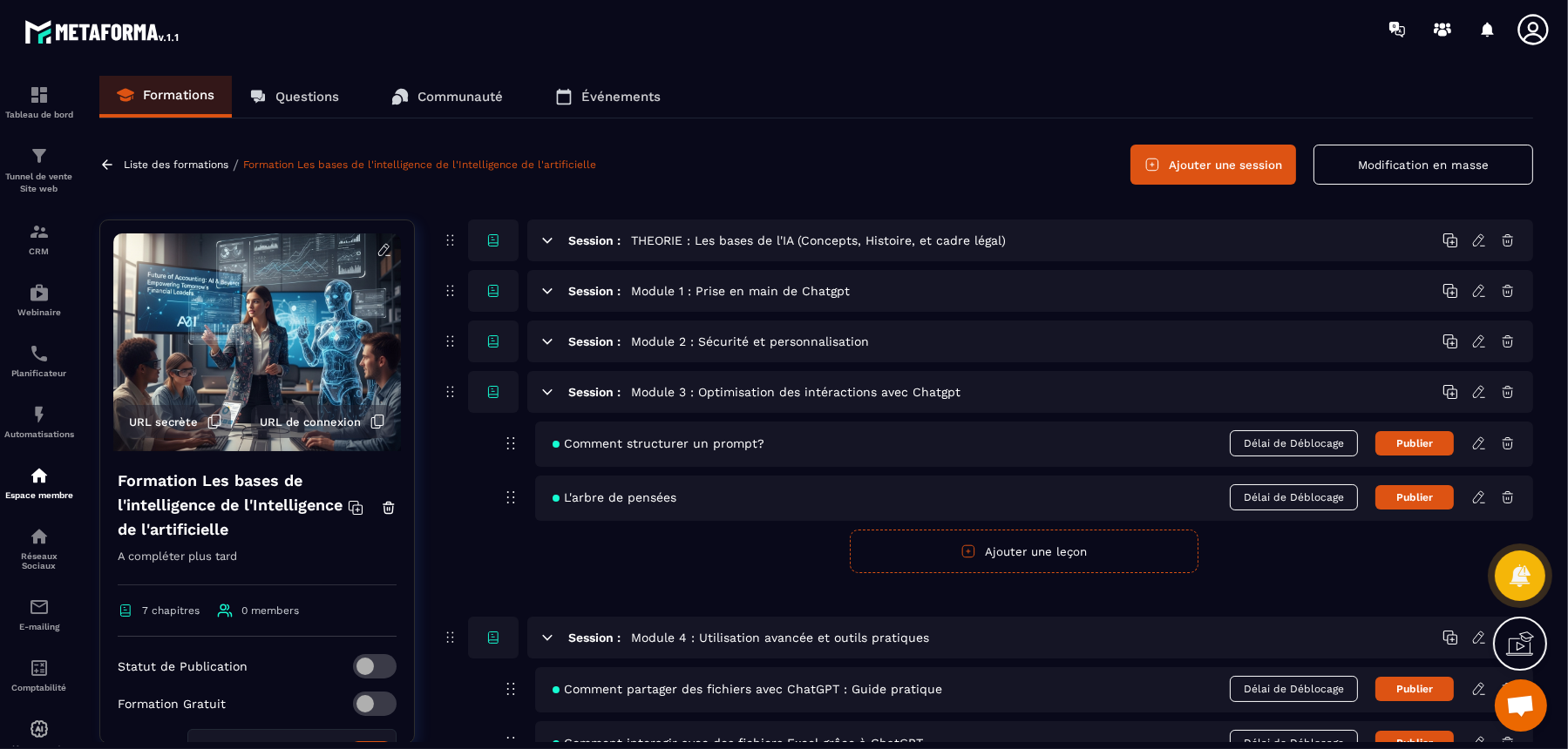
click at [542, 407] on div "Session : Module 3 : Optimisation des intéractions avec Chatgpt" at bounding box center [1030, 392] width 1006 height 42
click at [545, 393] on icon at bounding box center [547, 392] width 16 height 16
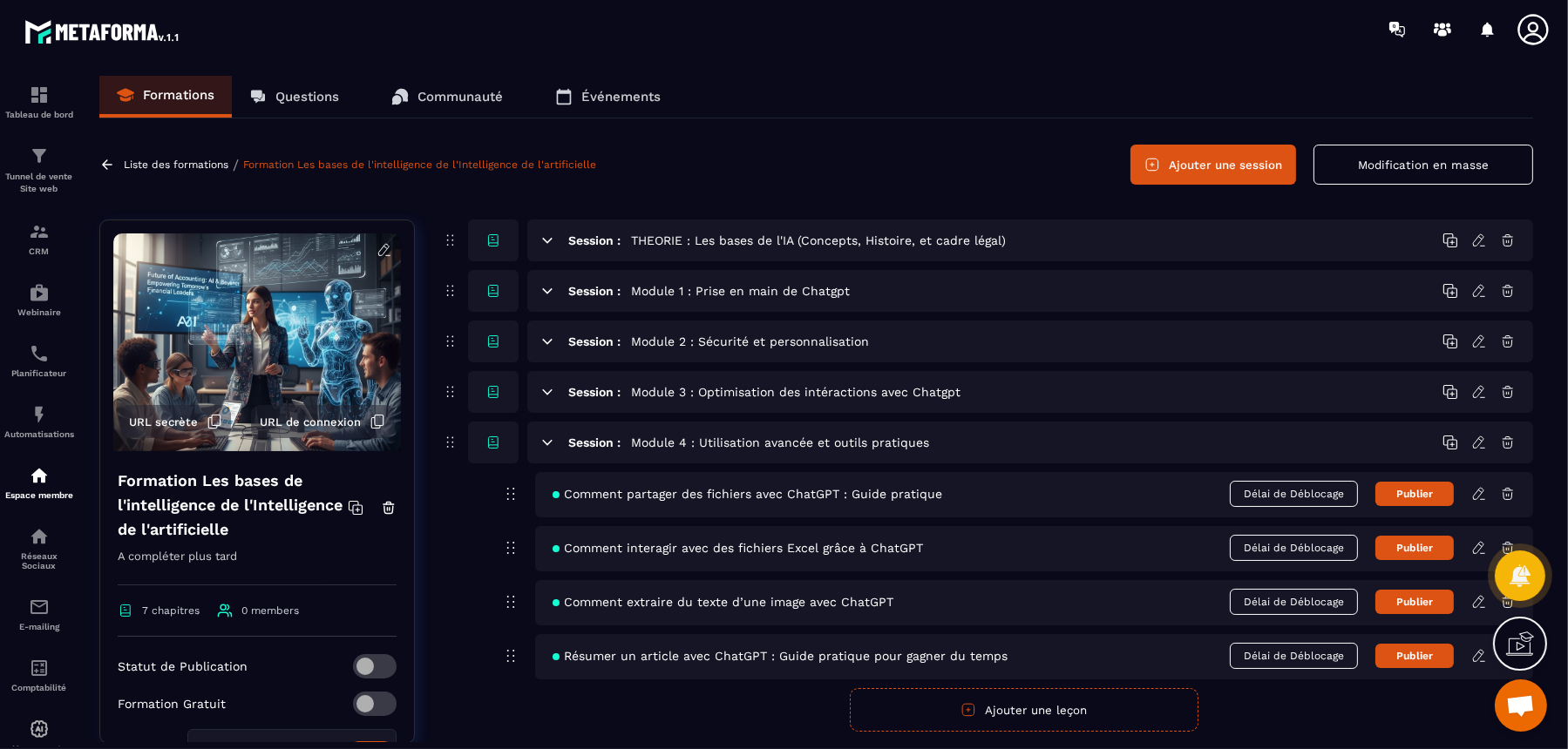
click at [544, 439] on icon at bounding box center [547, 442] width 16 height 16
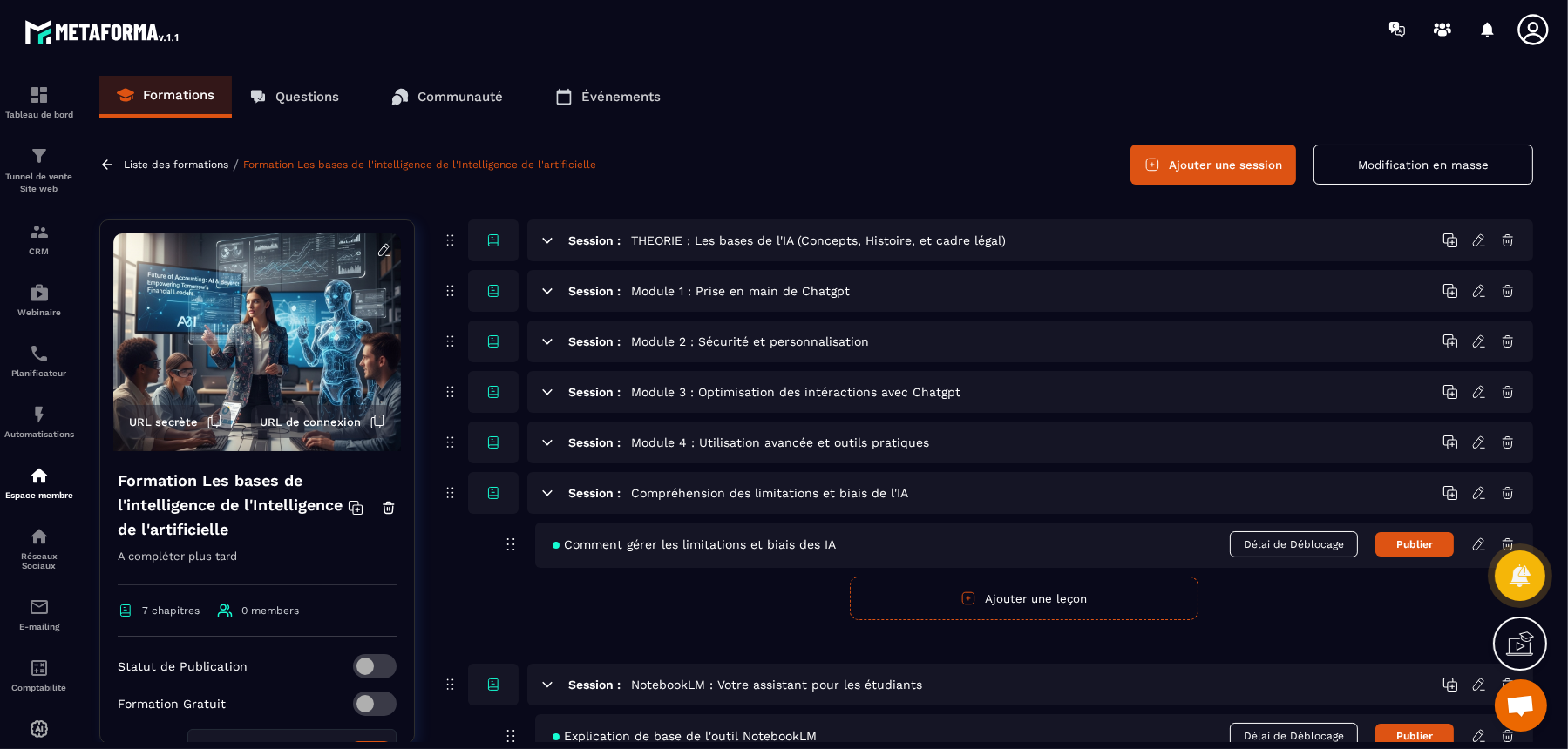
click at [542, 494] on icon at bounding box center [547, 493] width 16 height 16
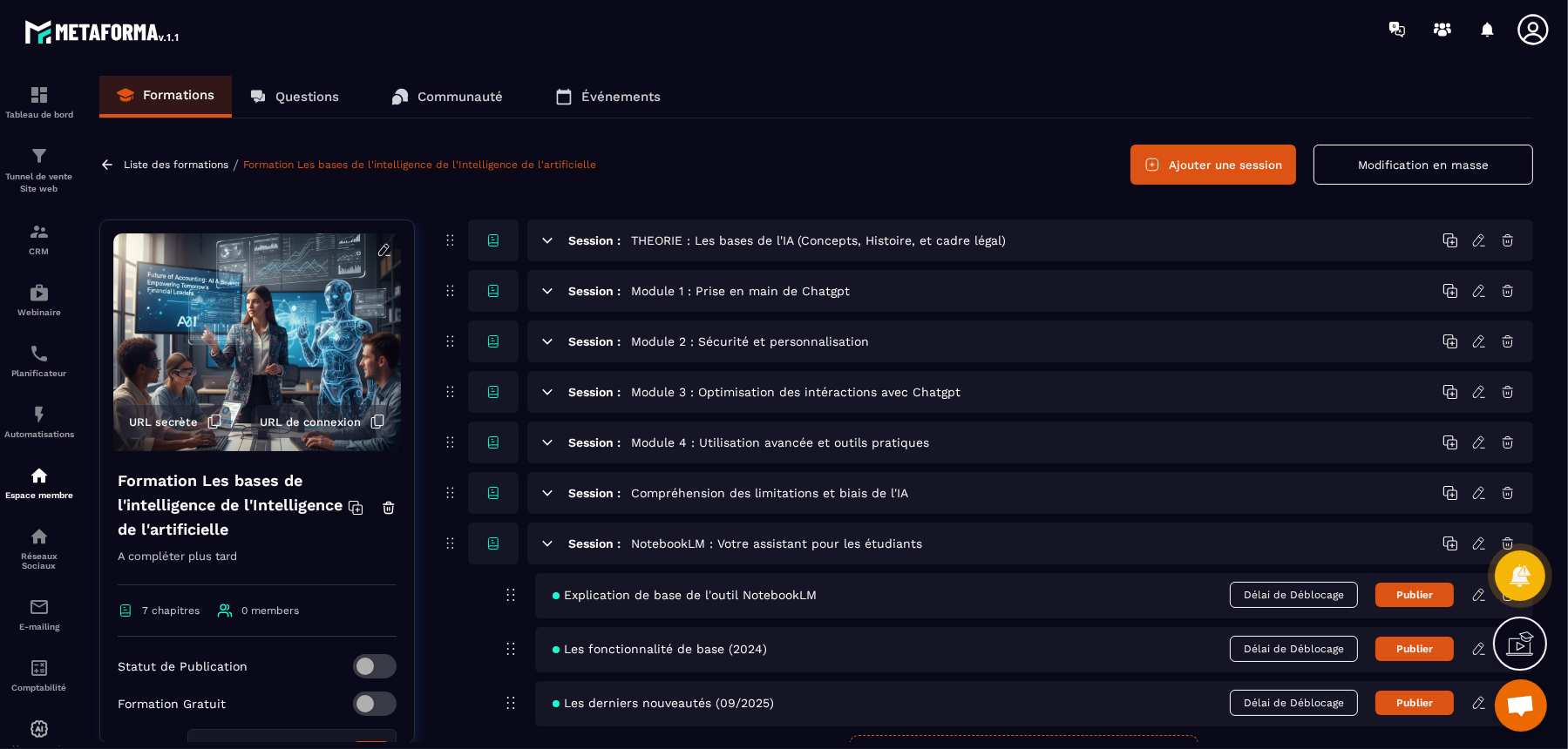
click at [548, 545] on icon at bounding box center [547, 544] width 16 height 16
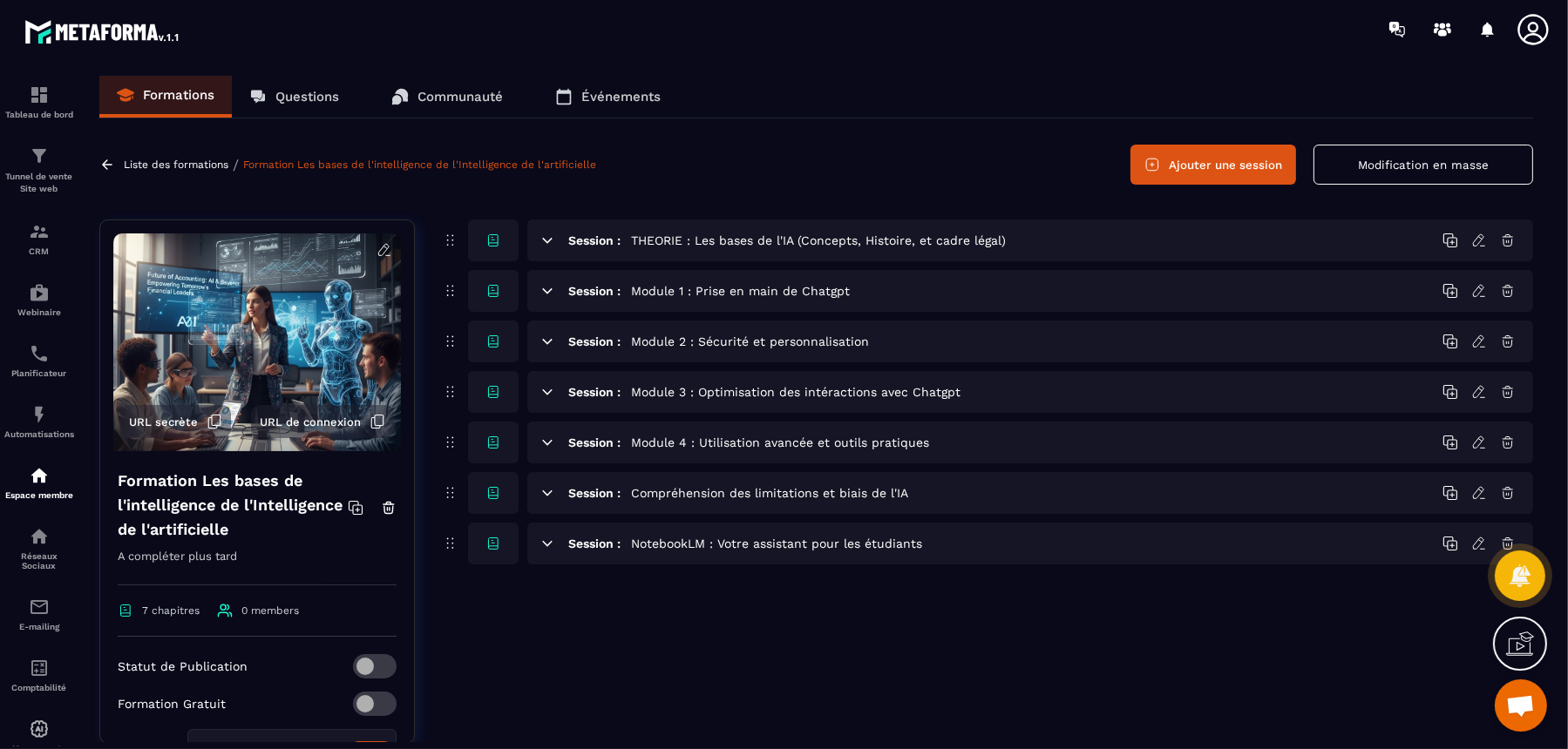
click at [1196, 147] on button "Ajouter une session" at bounding box center [1214, 164] width 165 height 40
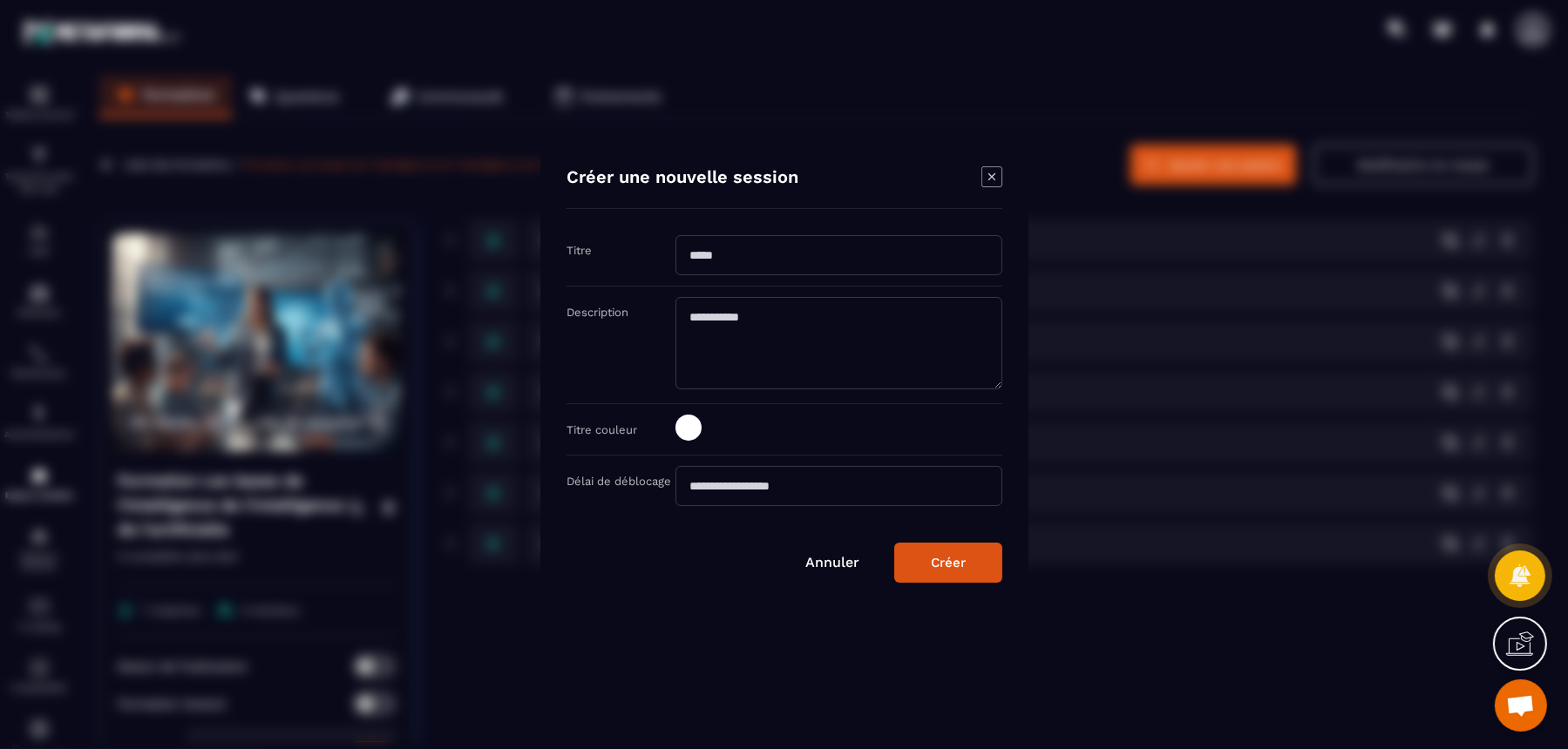
click at [760, 251] on input "Modal window" at bounding box center [839, 255] width 327 height 40
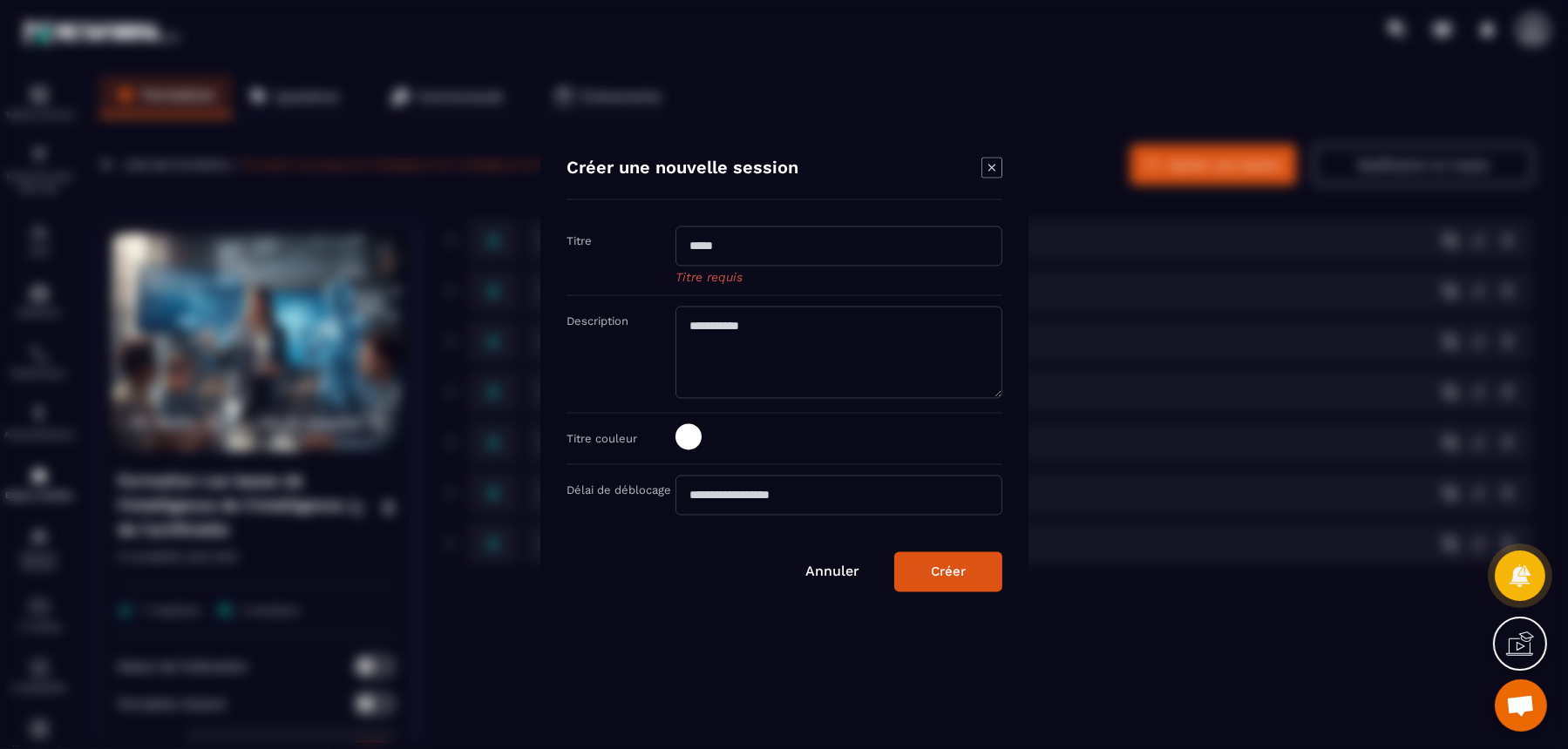
paste input "**********"
type input "**********"
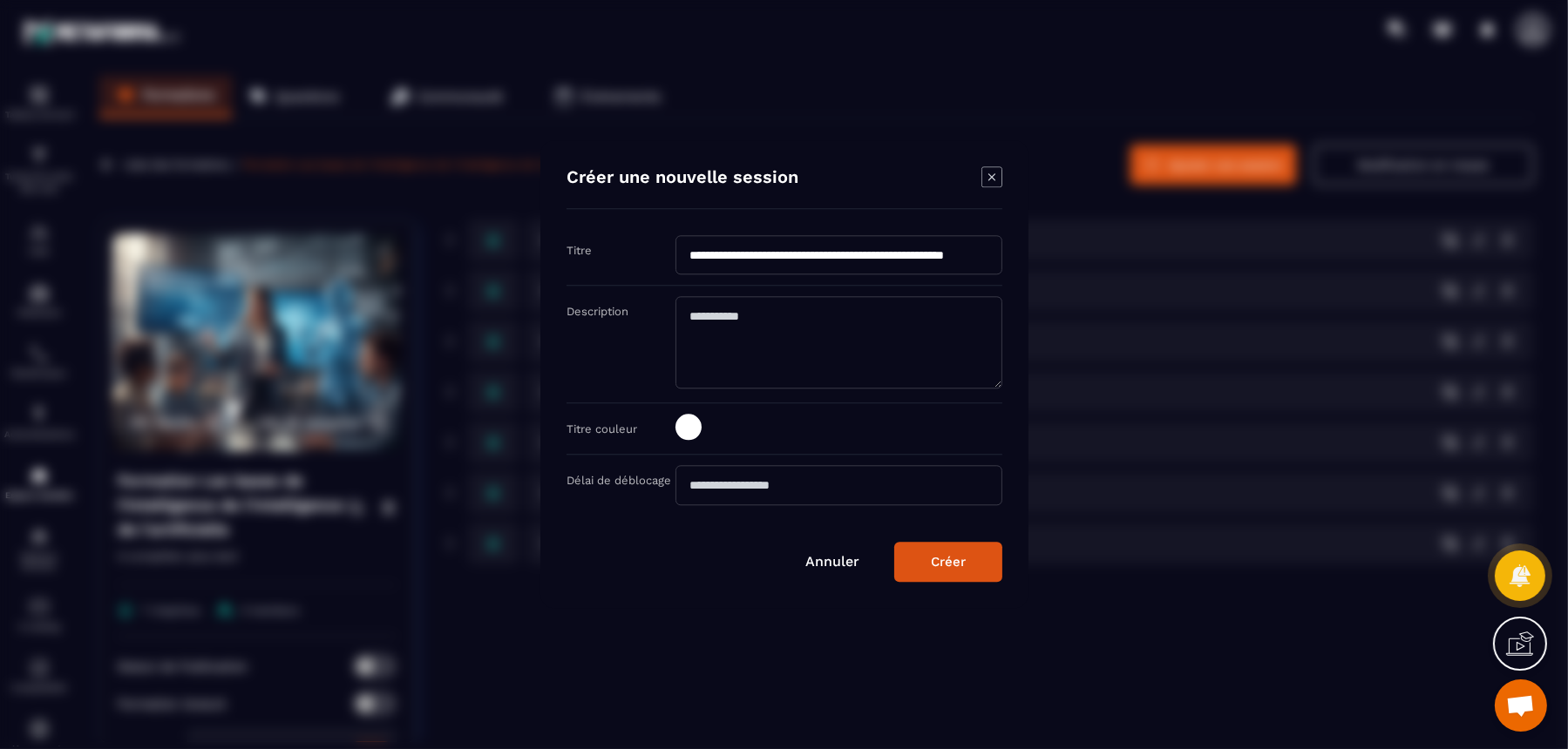
click at [930, 560] on button "Créer" at bounding box center [949, 563] width 108 height 40
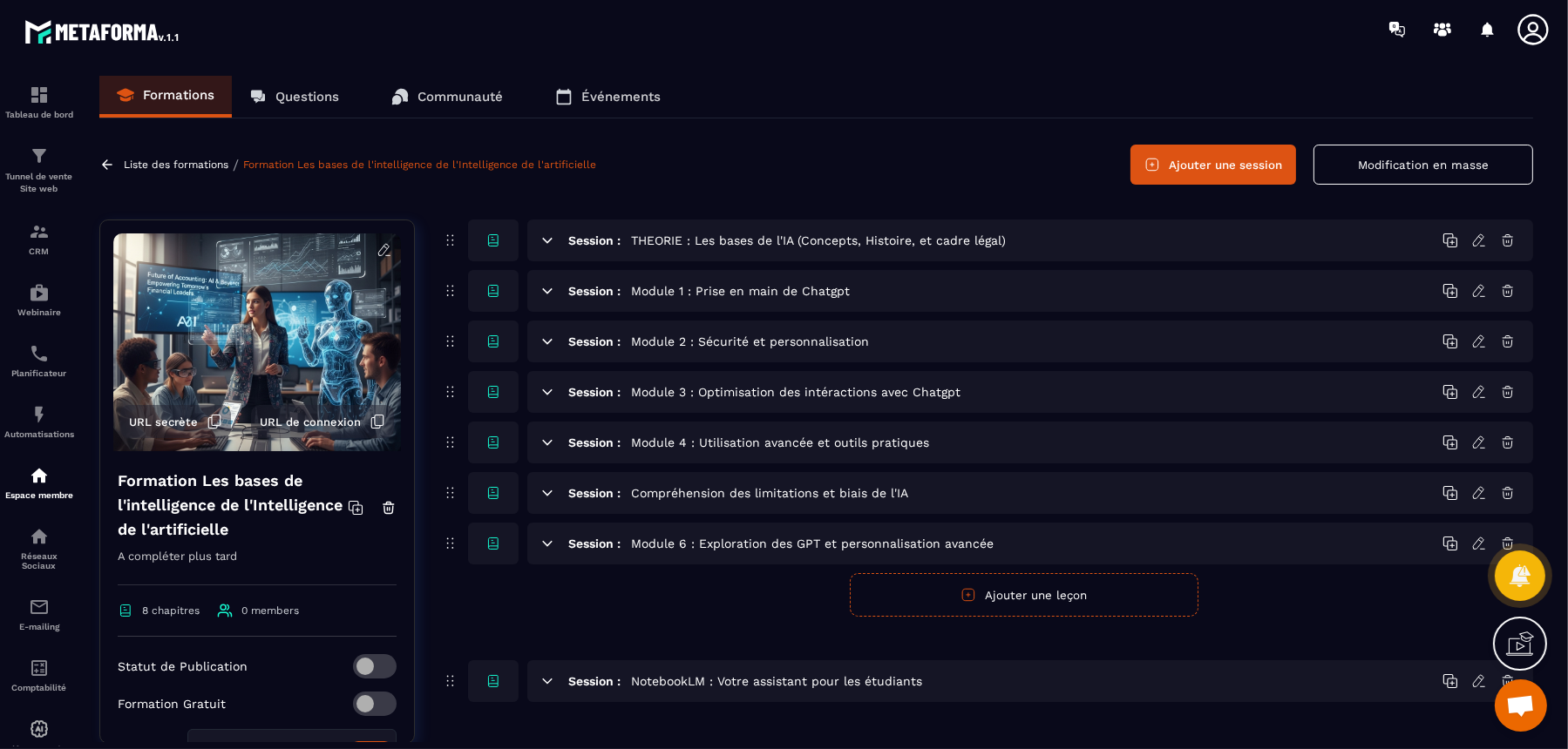
click at [545, 489] on icon at bounding box center [547, 493] width 16 height 16
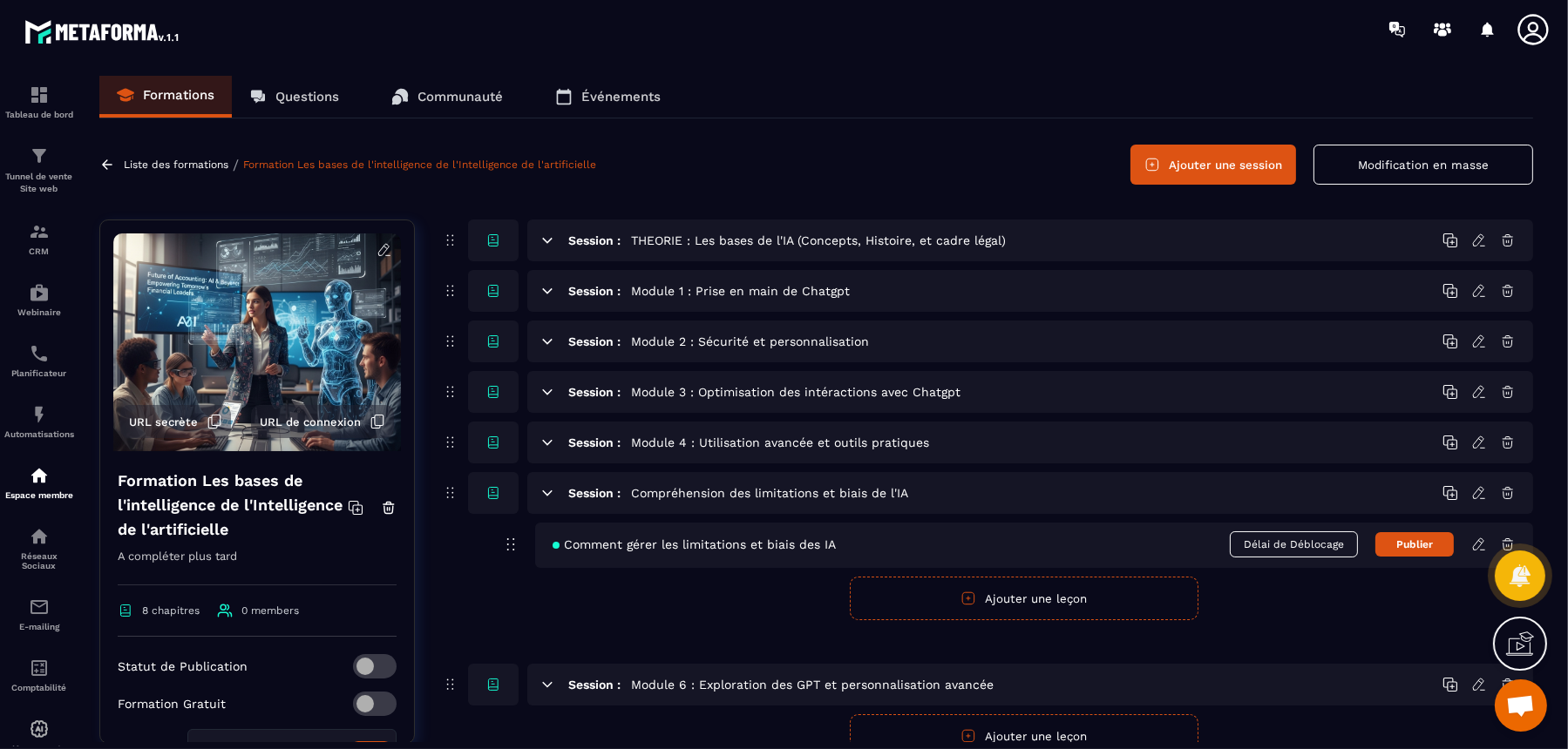
click at [1254, 493] on icon at bounding box center [1480, 493] width 16 height 16
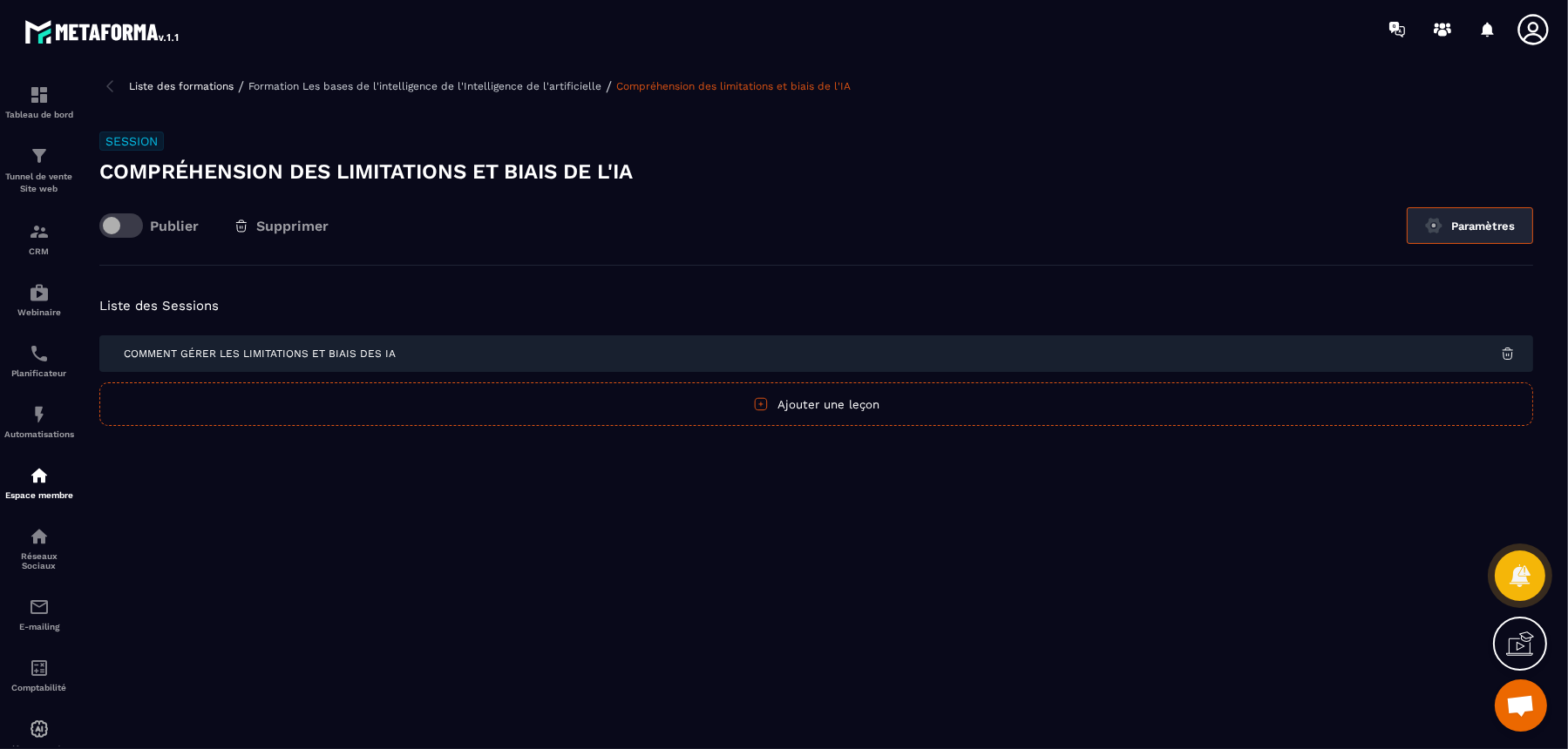
click at [1254, 222] on button "Paramètres" at bounding box center [1470, 225] width 126 height 37
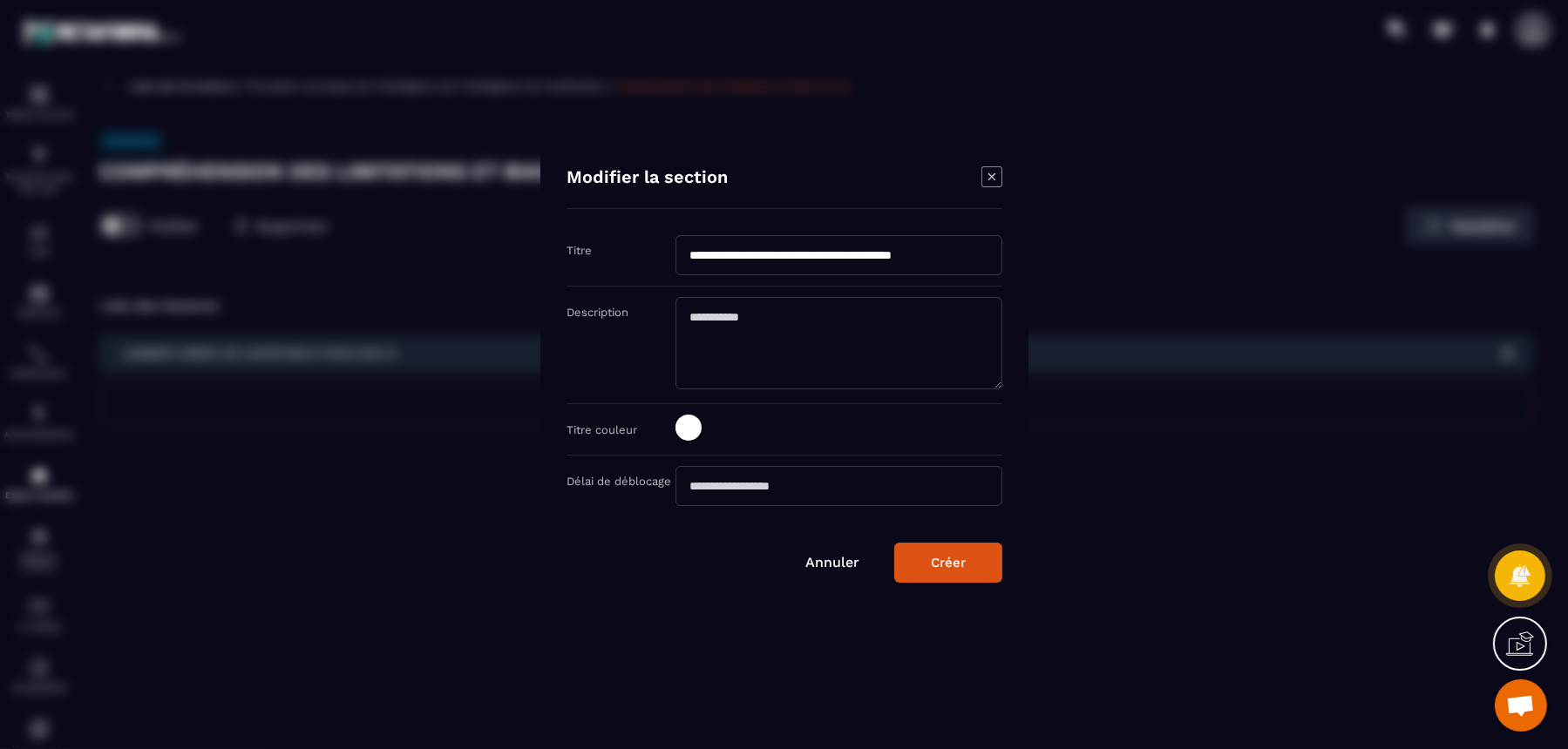
click at [692, 258] on input "**********" at bounding box center [839, 255] width 327 height 40
type input "**********"
click at [954, 568] on div "Créer" at bounding box center [948, 563] width 35 height 16
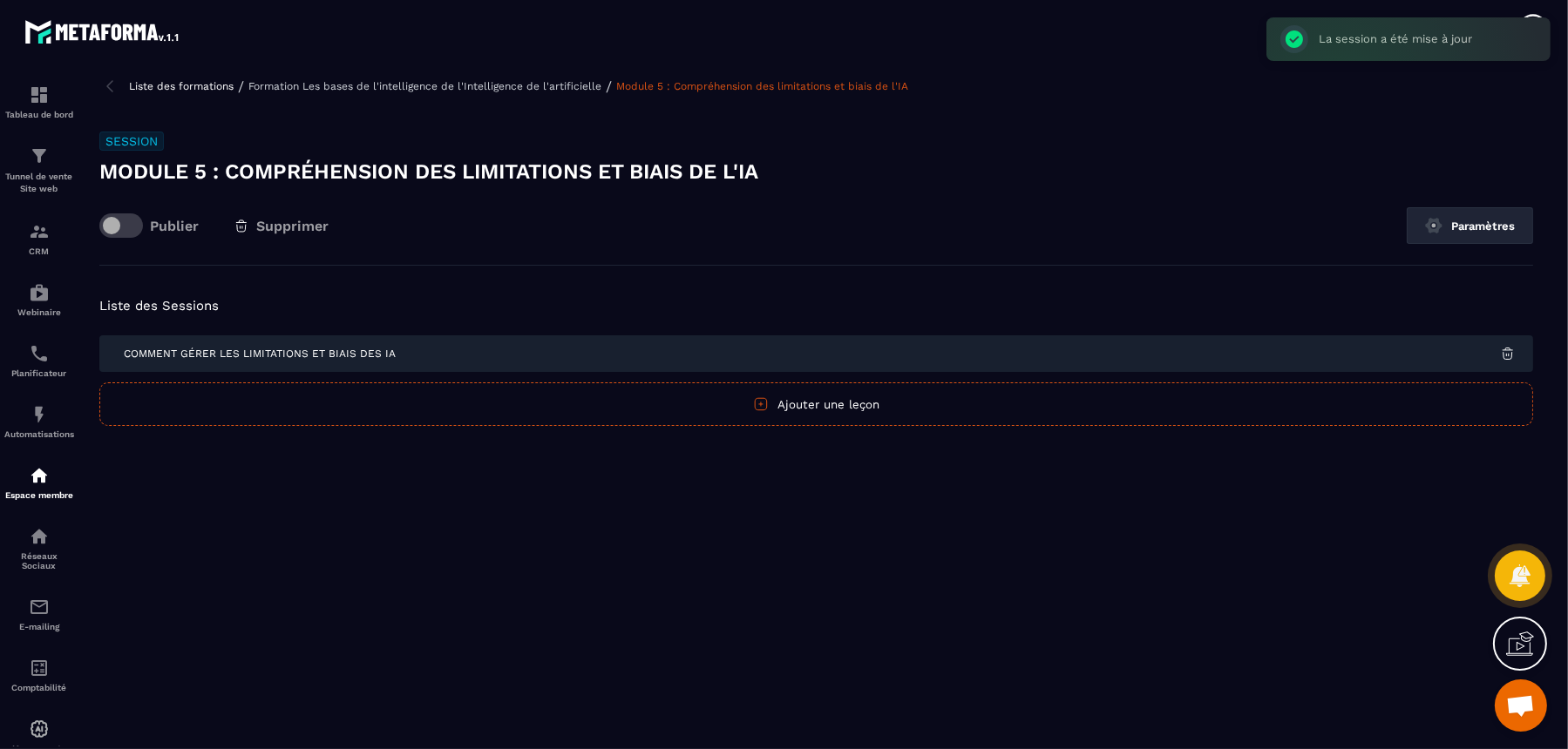
click at [526, 84] on p "Formation Les bases de l'intelligence de l'Intelligence de l'artificielle" at bounding box center [425, 85] width 353 height 12
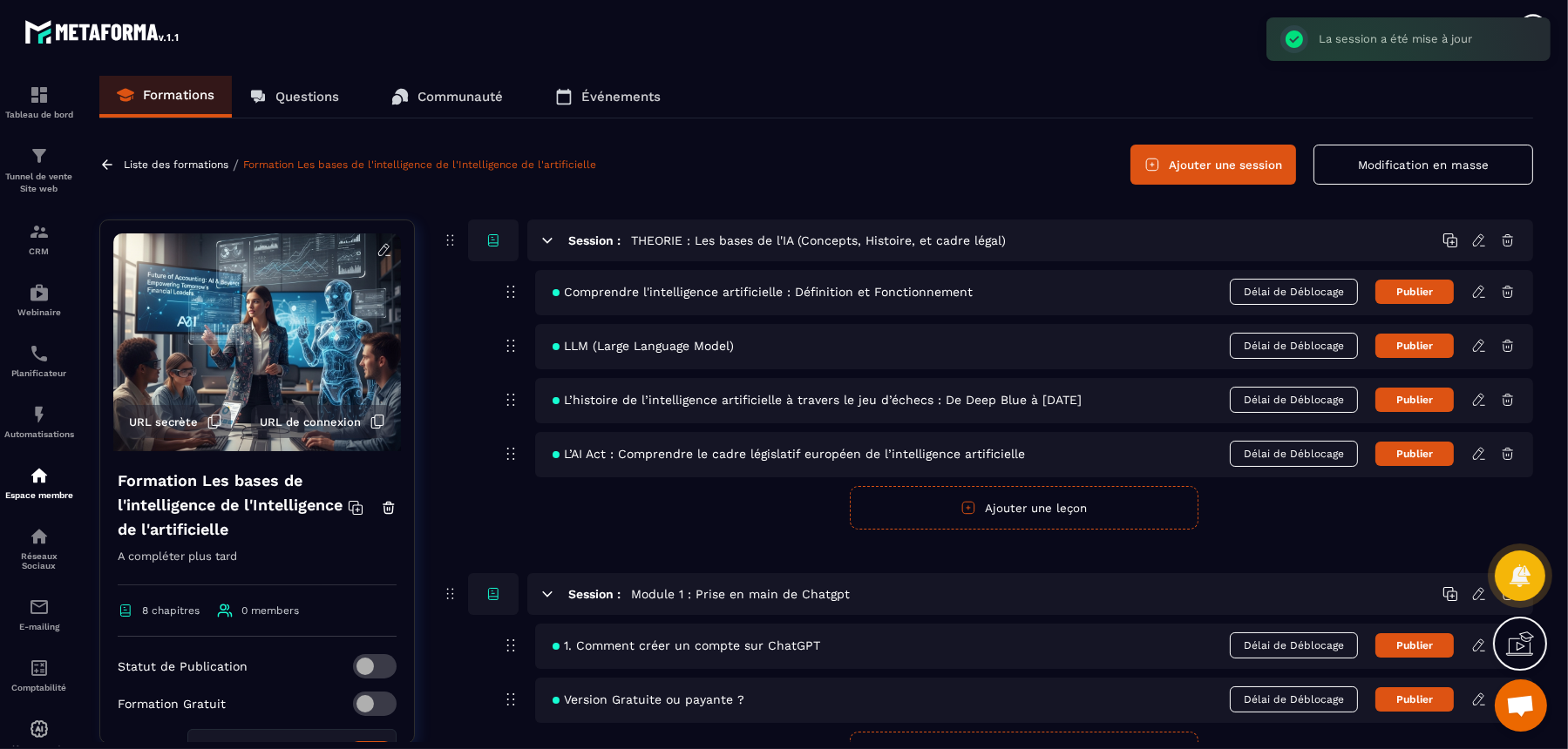
click at [541, 239] on icon at bounding box center [547, 240] width 16 height 16
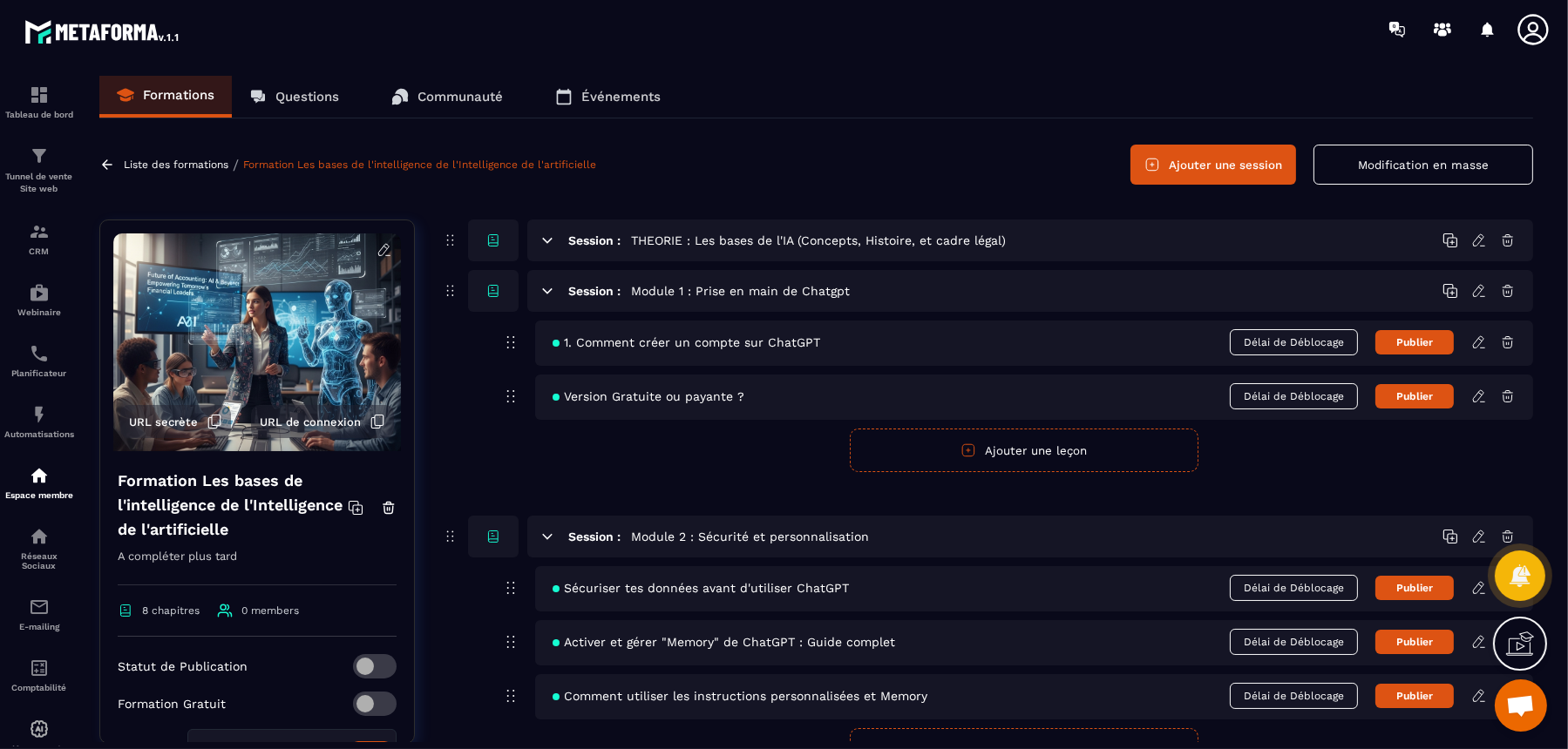
click at [545, 289] on icon at bounding box center [548, 290] width 9 height 5
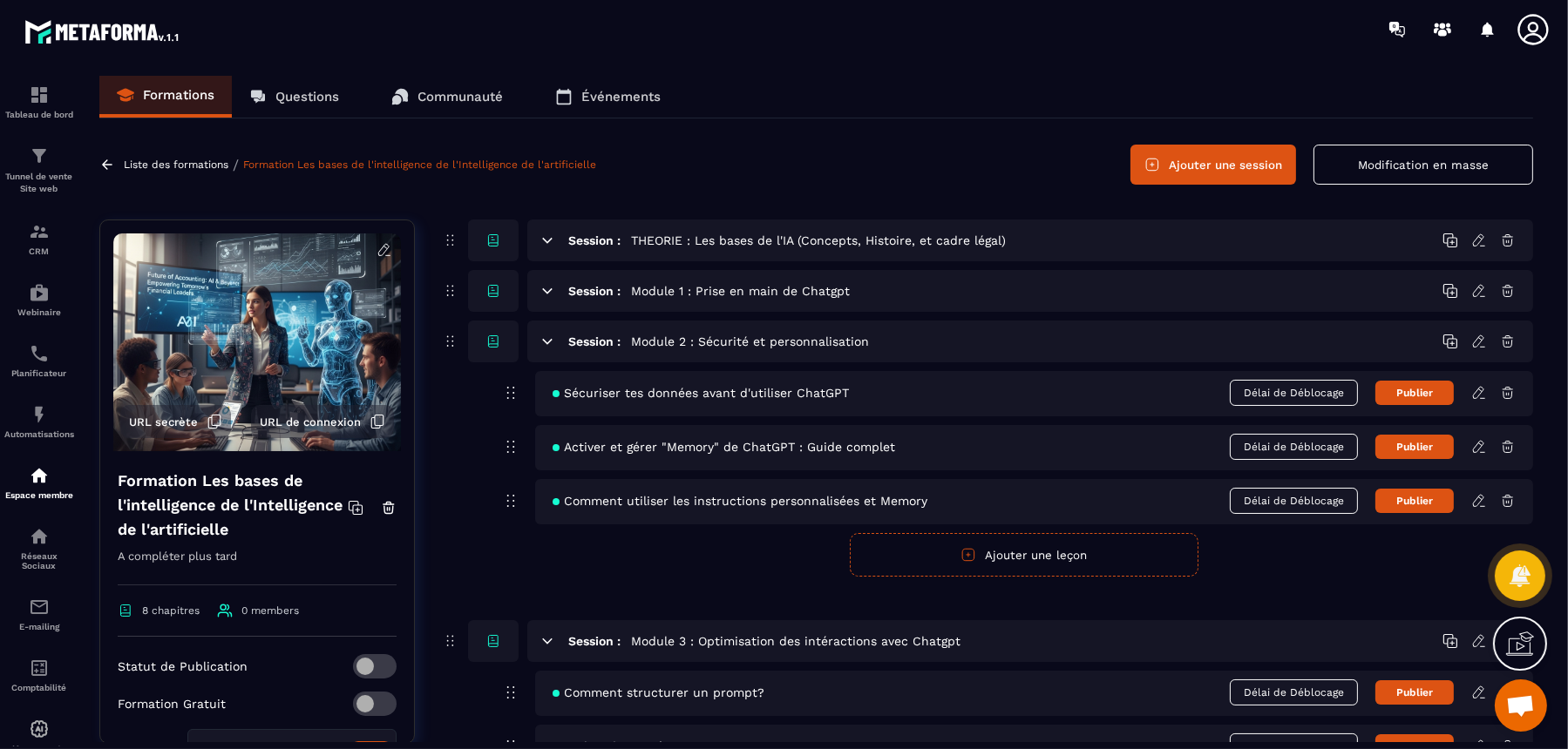
click at [551, 335] on icon at bounding box center [547, 342] width 16 height 16
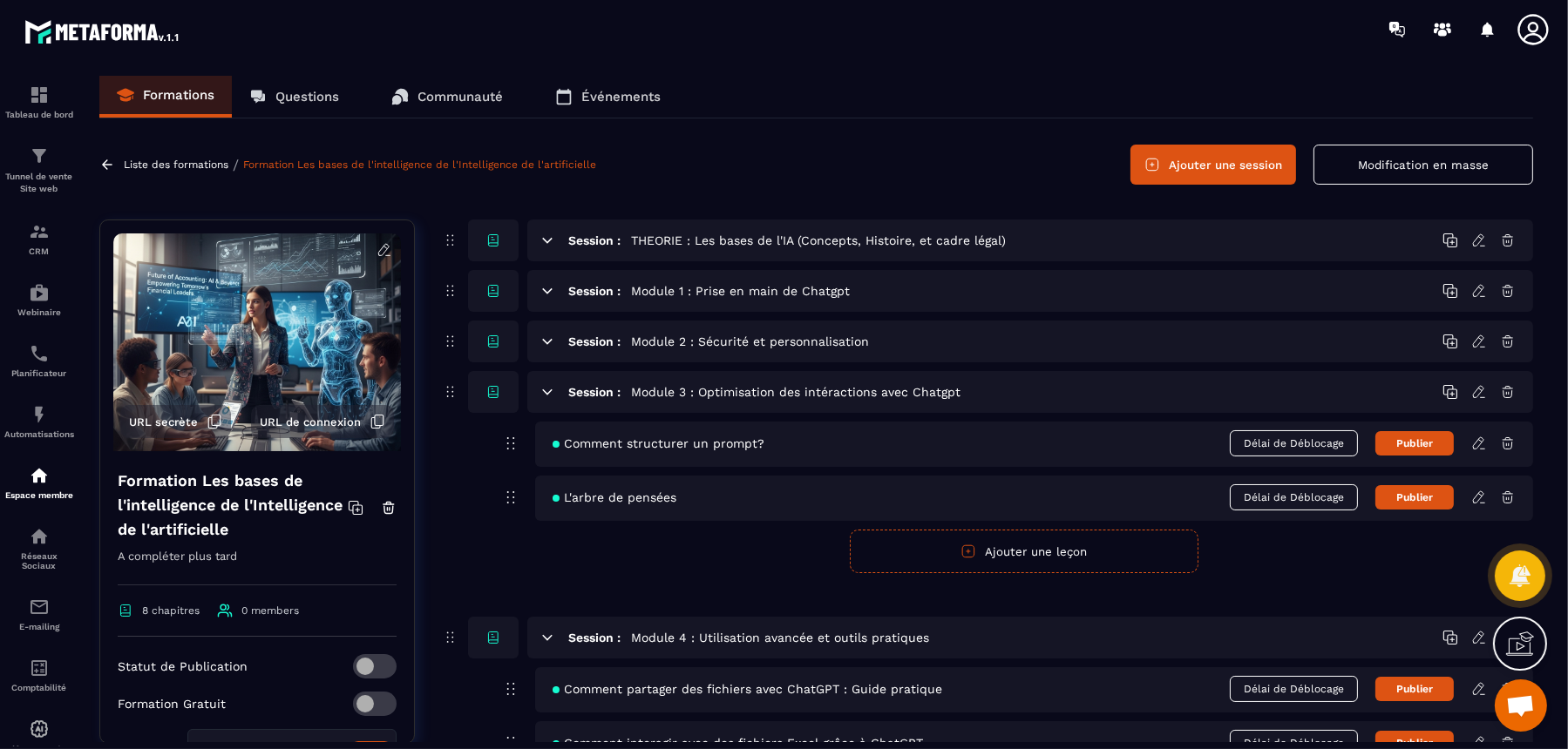
click at [539, 393] on icon at bounding box center [547, 392] width 16 height 16
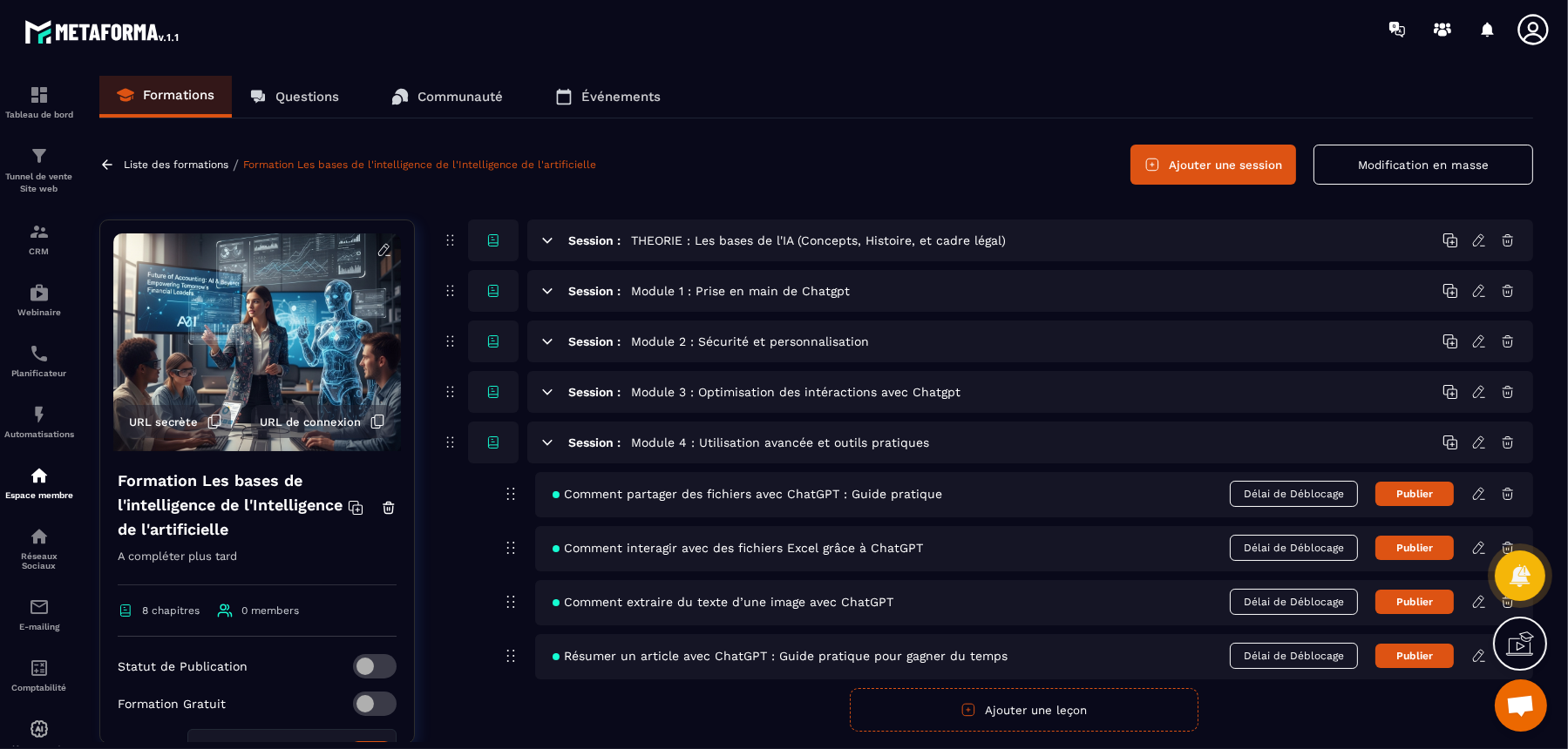
click at [547, 443] on icon at bounding box center [548, 442] width 9 height 5
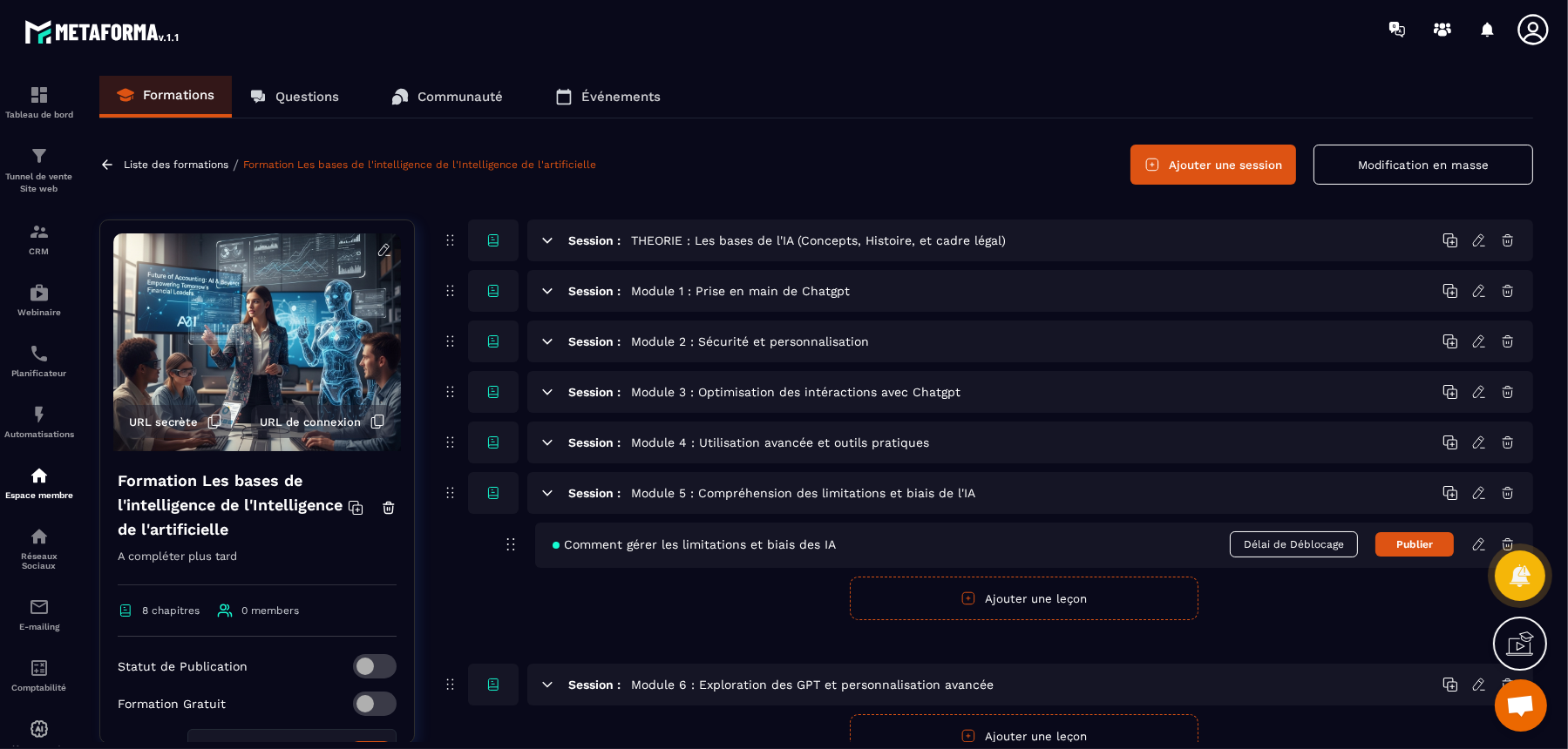
click at [542, 495] on icon at bounding box center [547, 493] width 16 height 16
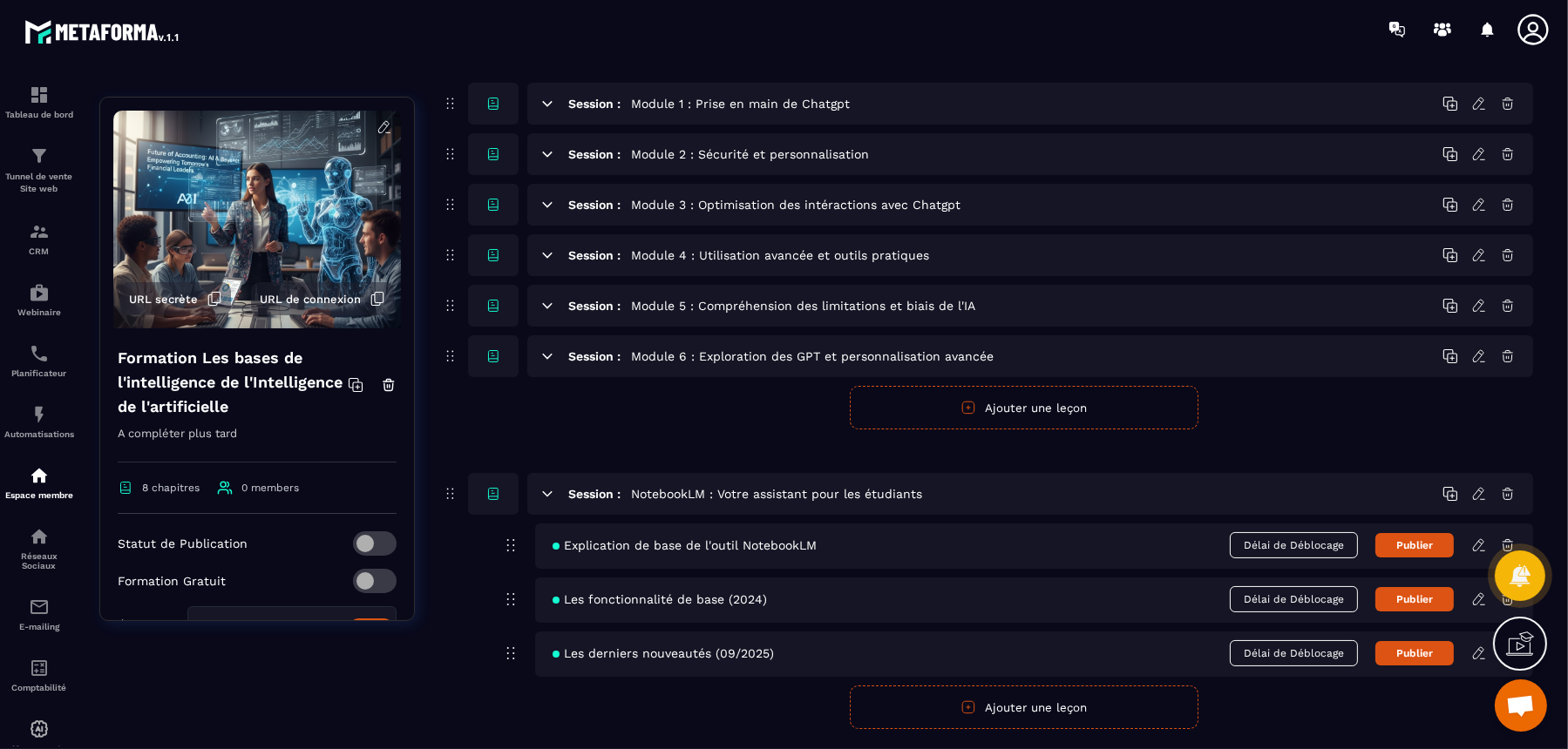
scroll to position [217, 0]
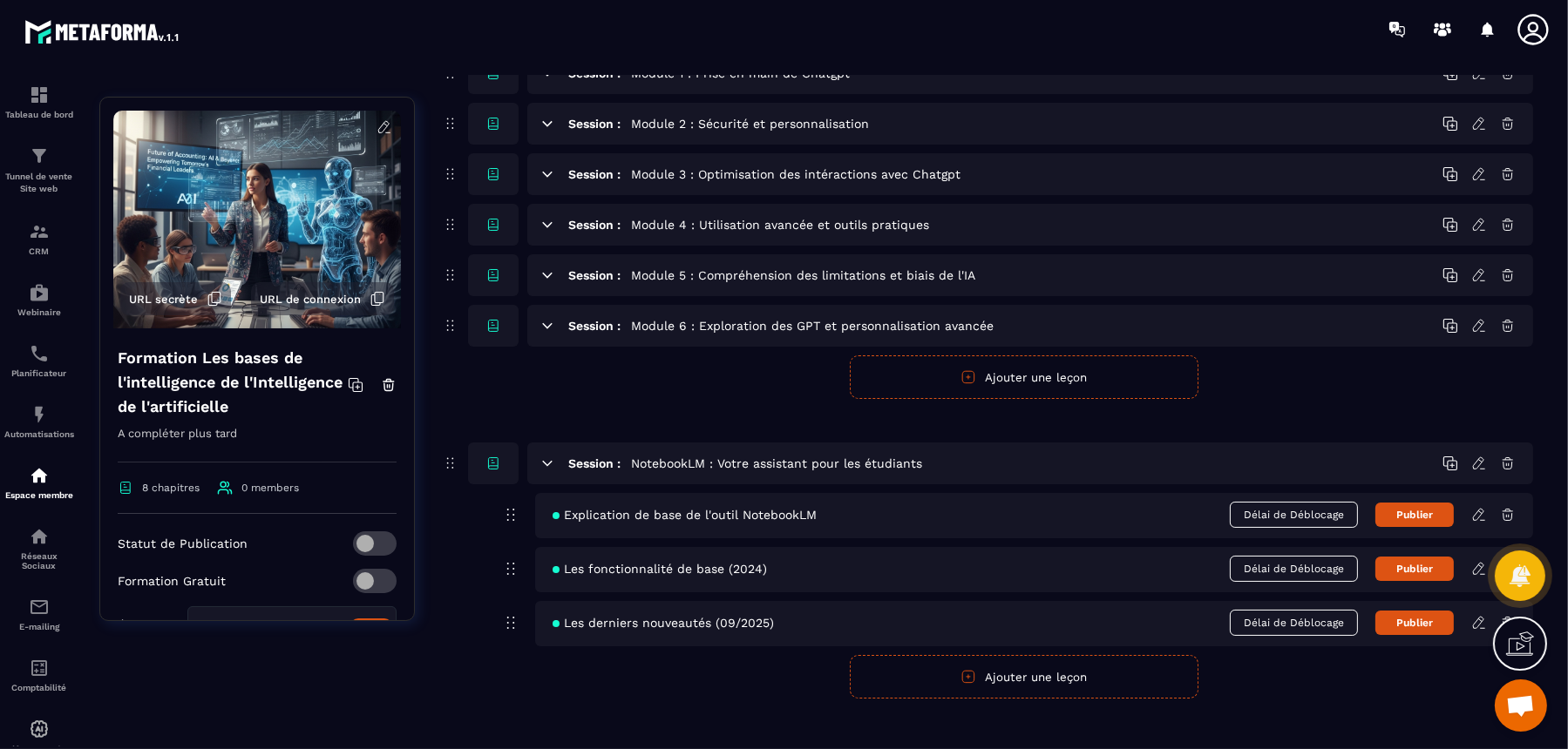
click at [546, 462] on icon at bounding box center [548, 463] width 9 height 5
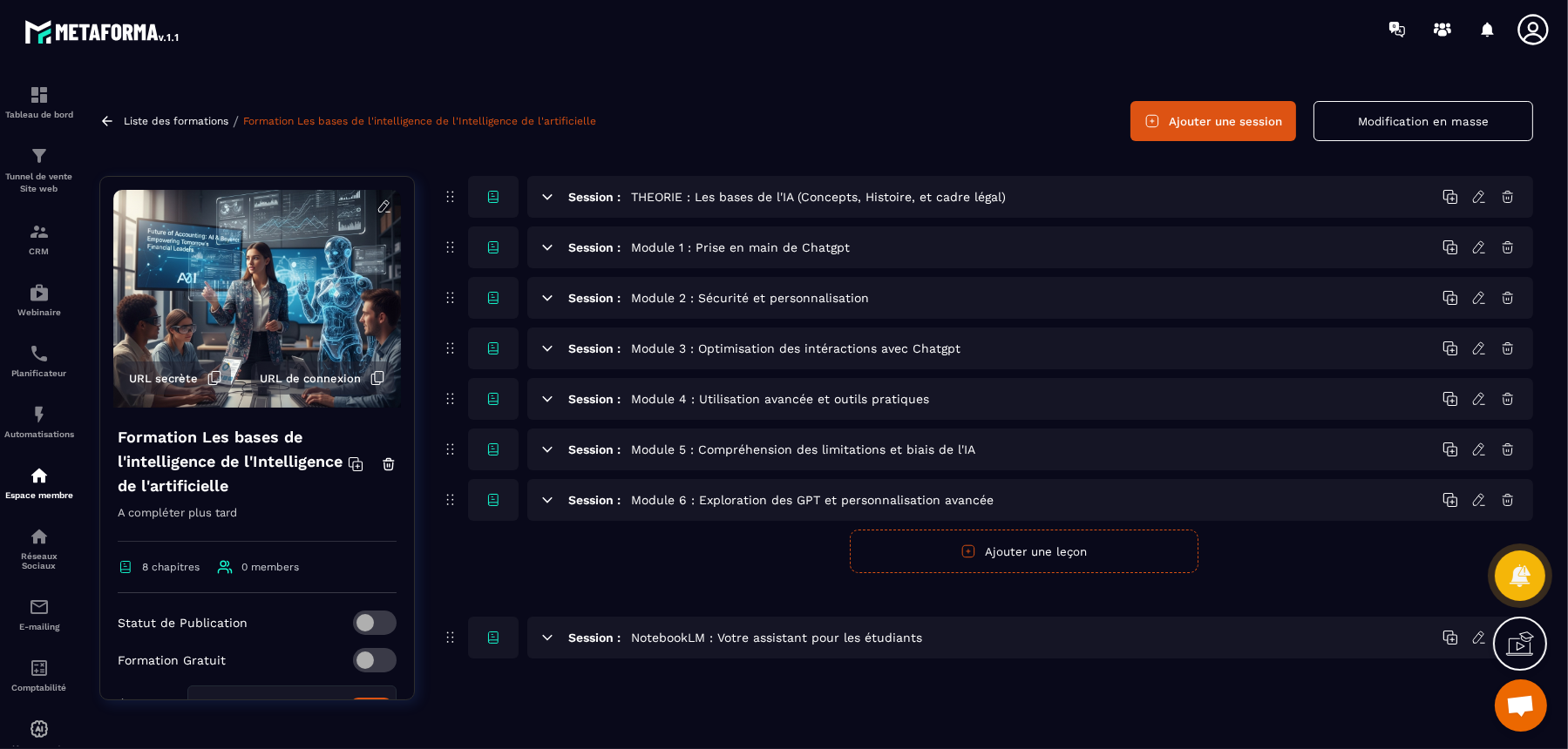
click at [544, 504] on icon at bounding box center [547, 500] width 16 height 16
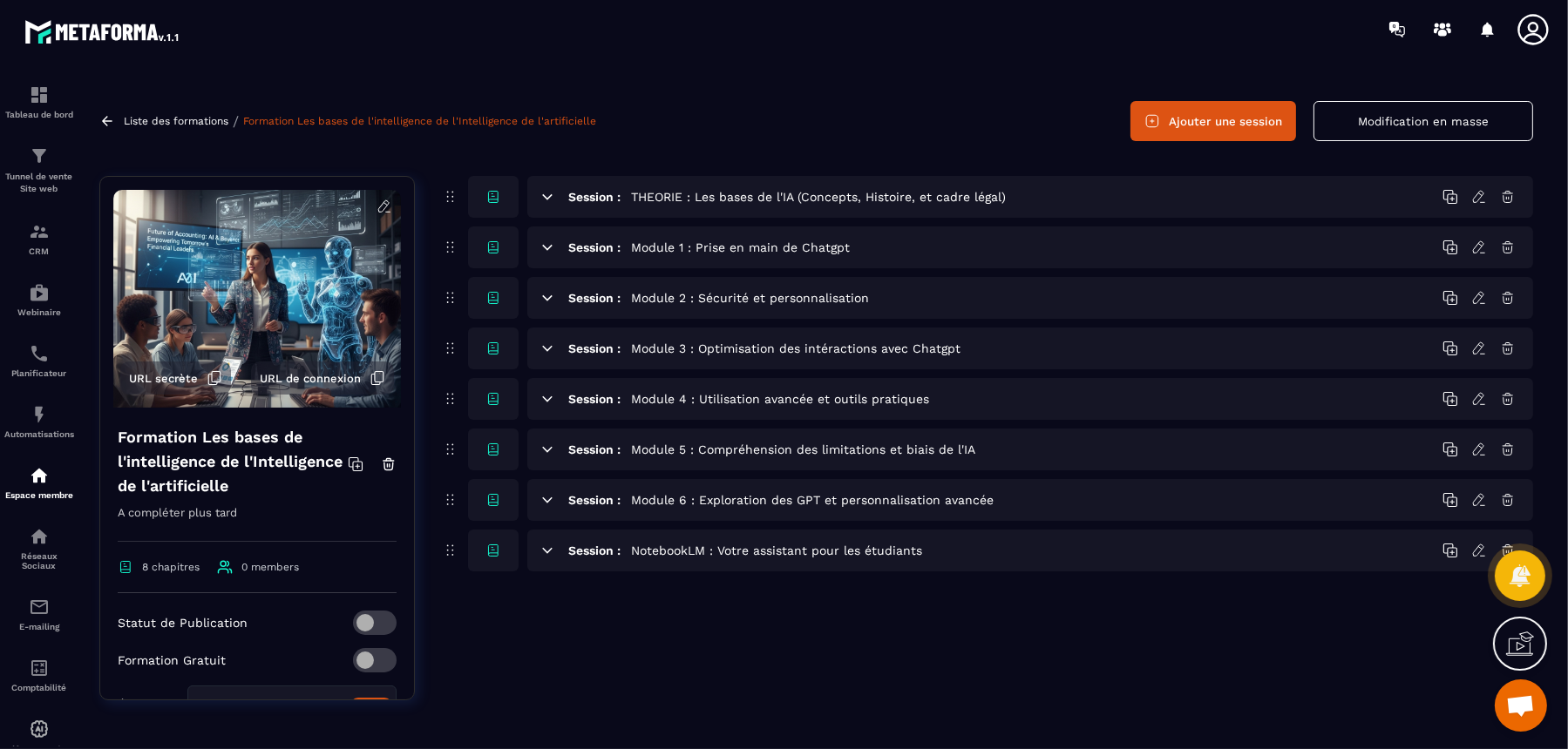
click at [545, 500] on icon at bounding box center [547, 500] width 16 height 16
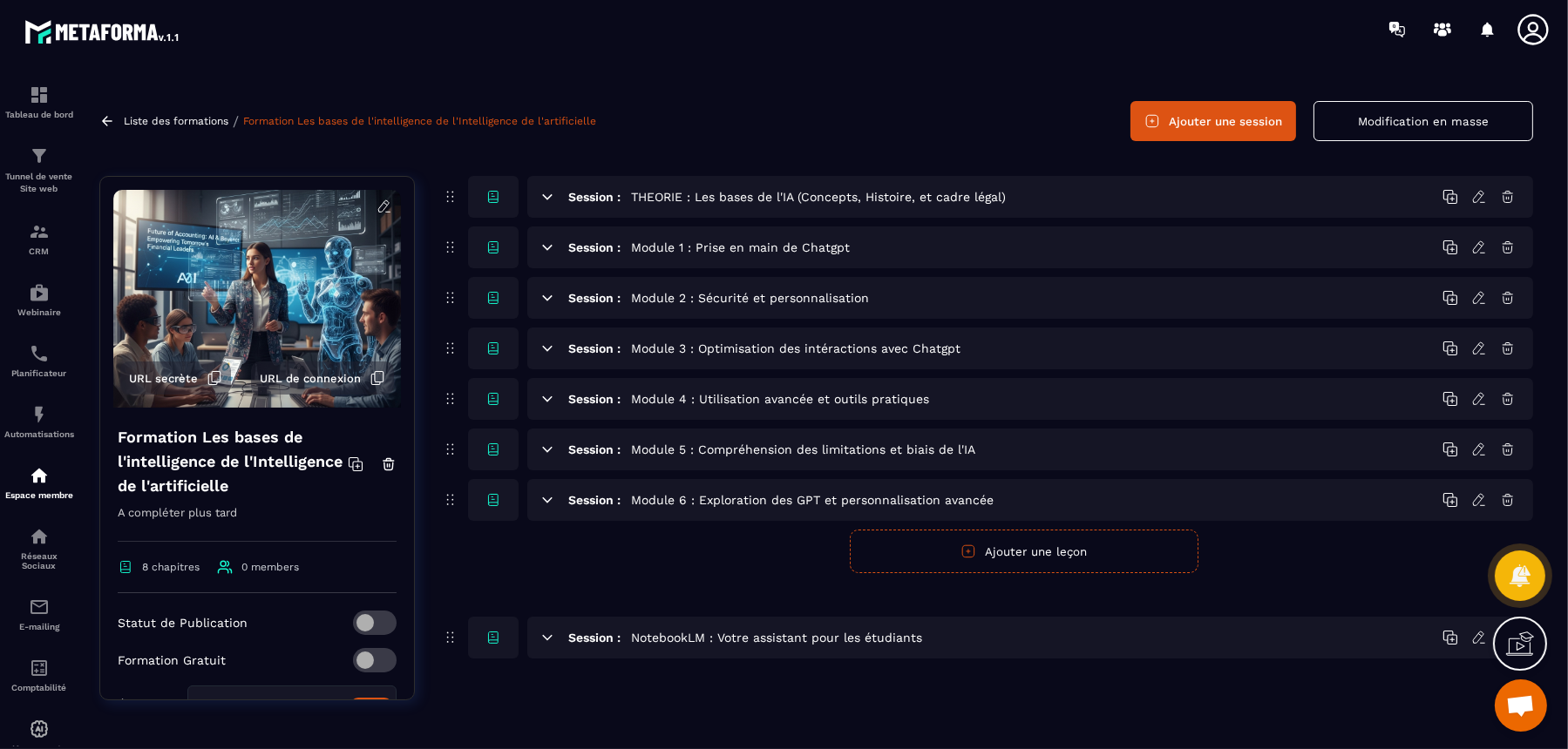
click at [939, 551] on button "Ajouter une leçon" at bounding box center [1024, 552] width 349 height 44
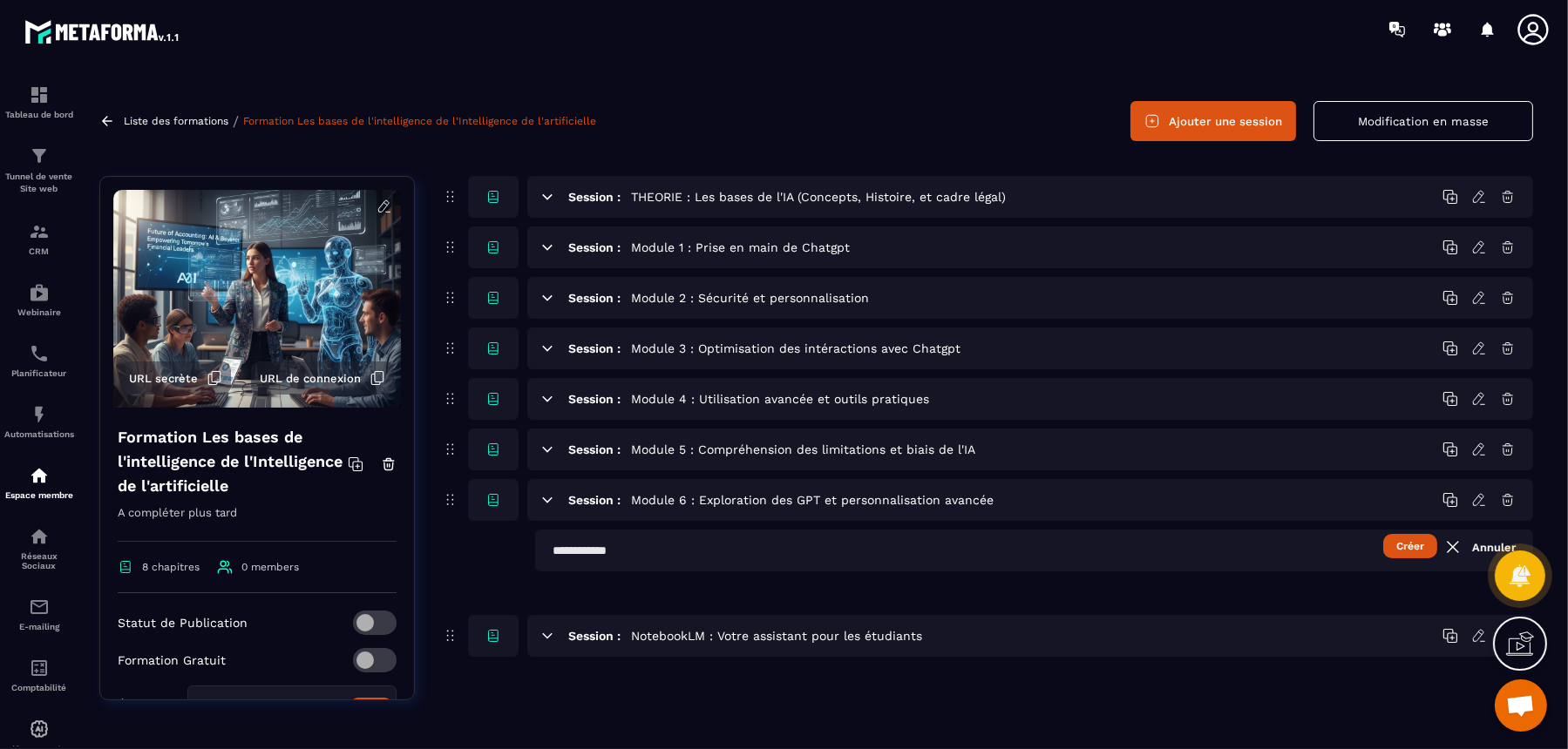
click at [806, 558] on input "text" at bounding box center [1034, 551] width 998 height 42
paste input "**********"
click at [1254, 539] on button "Créer" at bounding box center [1410, 547] width 54 height 25
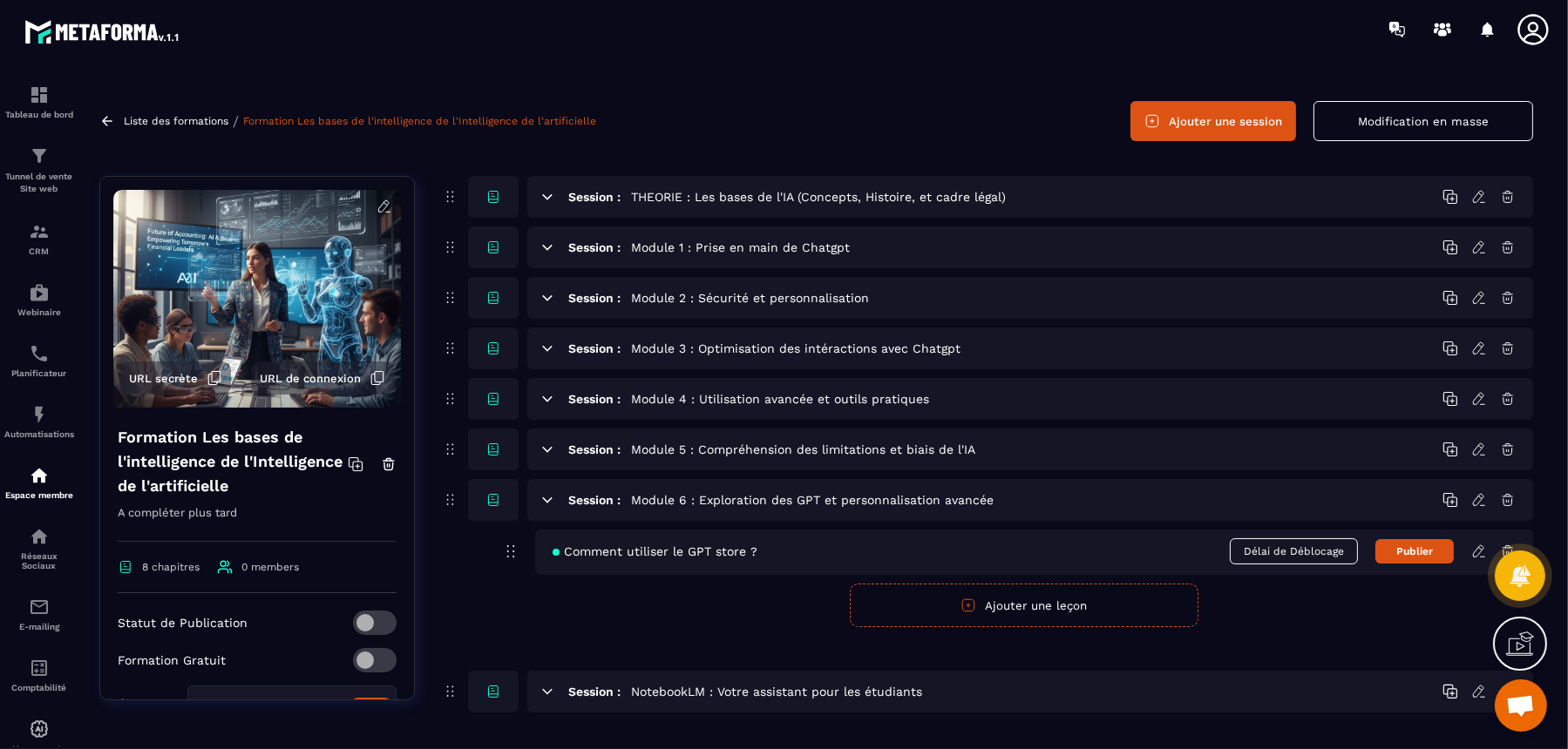
click at [1000, 599] on button "Ajouter une leçon" at bounding box center [1024, 606] width 349 height 44
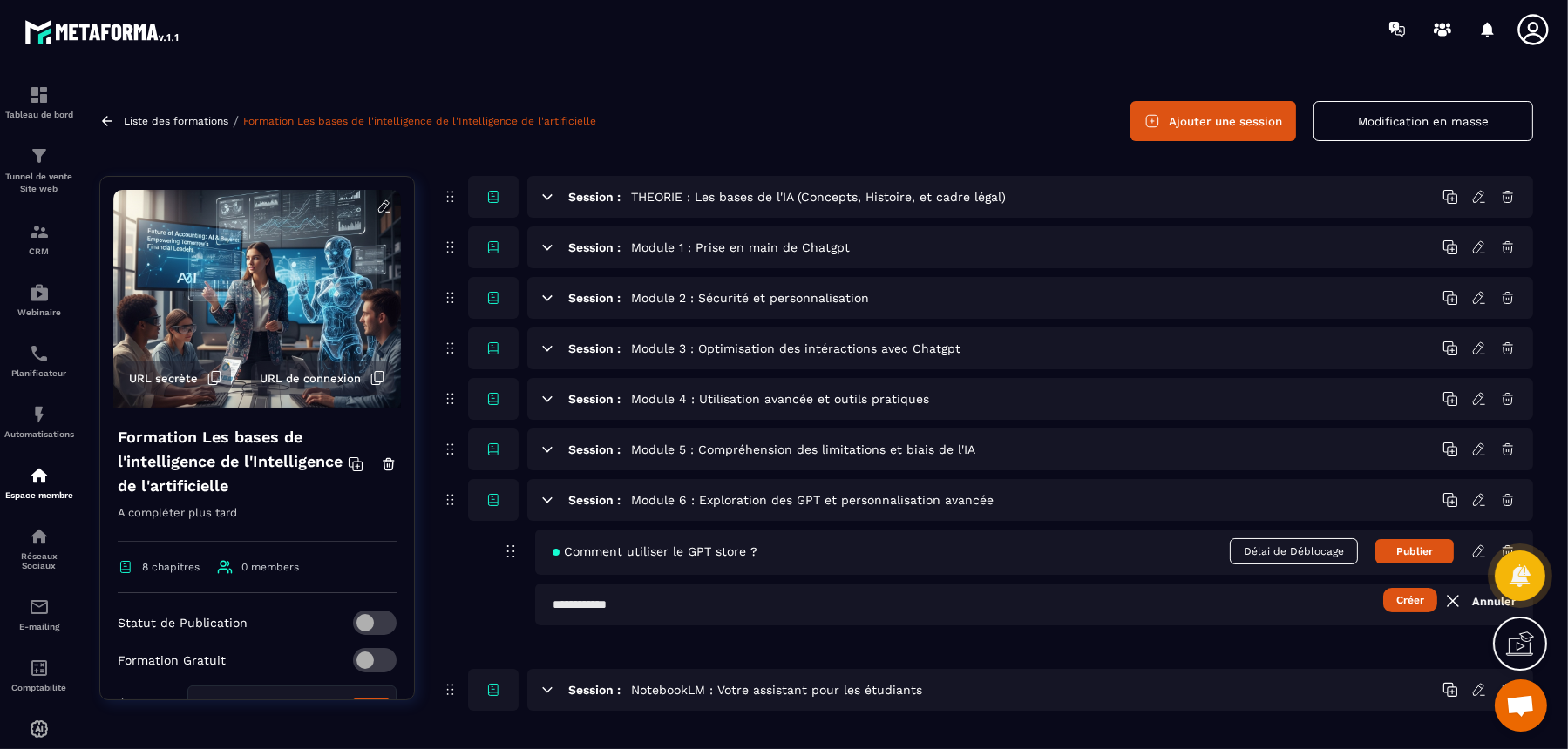
click at [1000, 599] on input "text" at bounding box center [1034, 605] width 998 height 42
paste input "**********"
type input "**********"
click at [1254, 597] on link "Annuler" at bounding box center [1479, 601] width 73 height 21
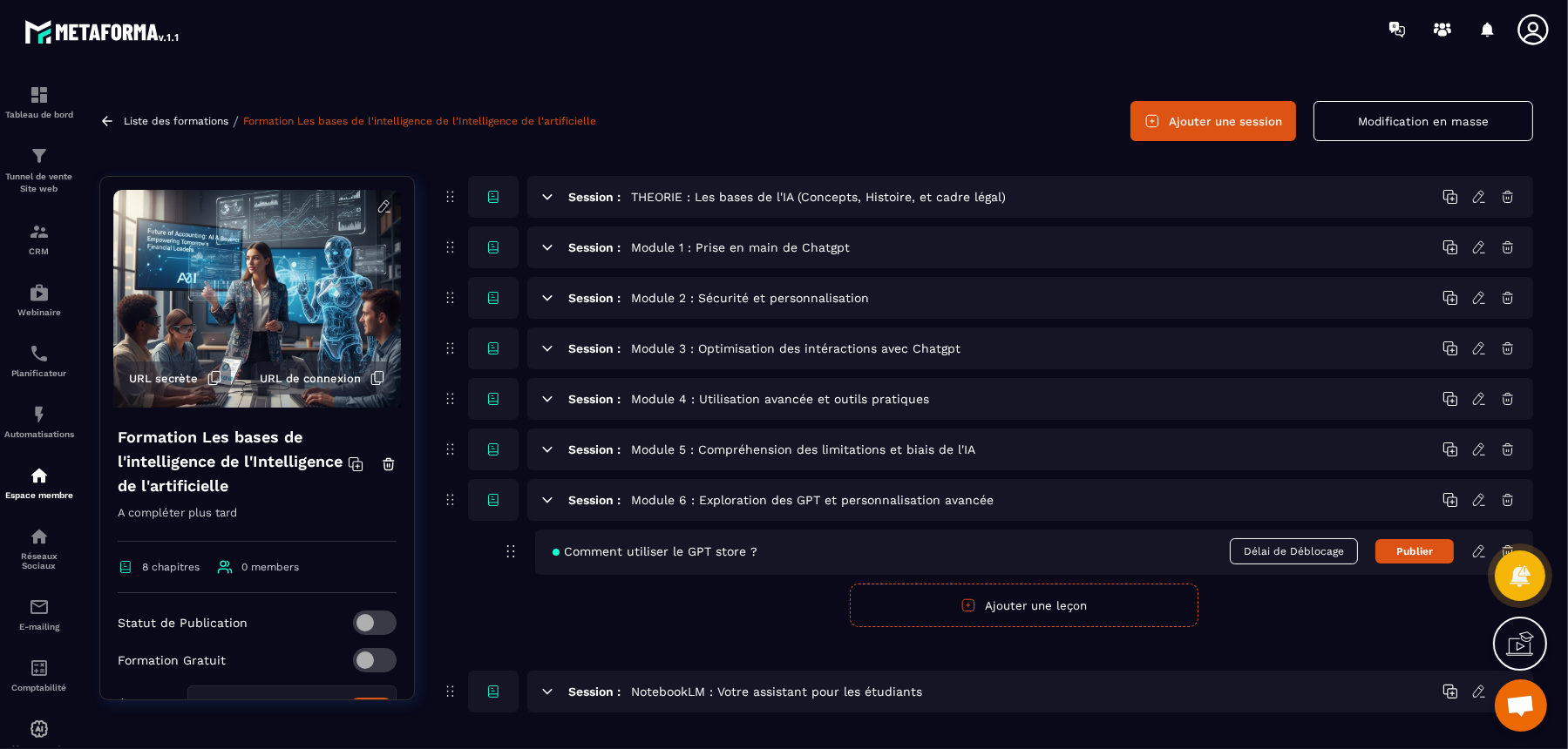
click at [1254, 547] on icon at bounding box center [1480, 552] width 16 height 16
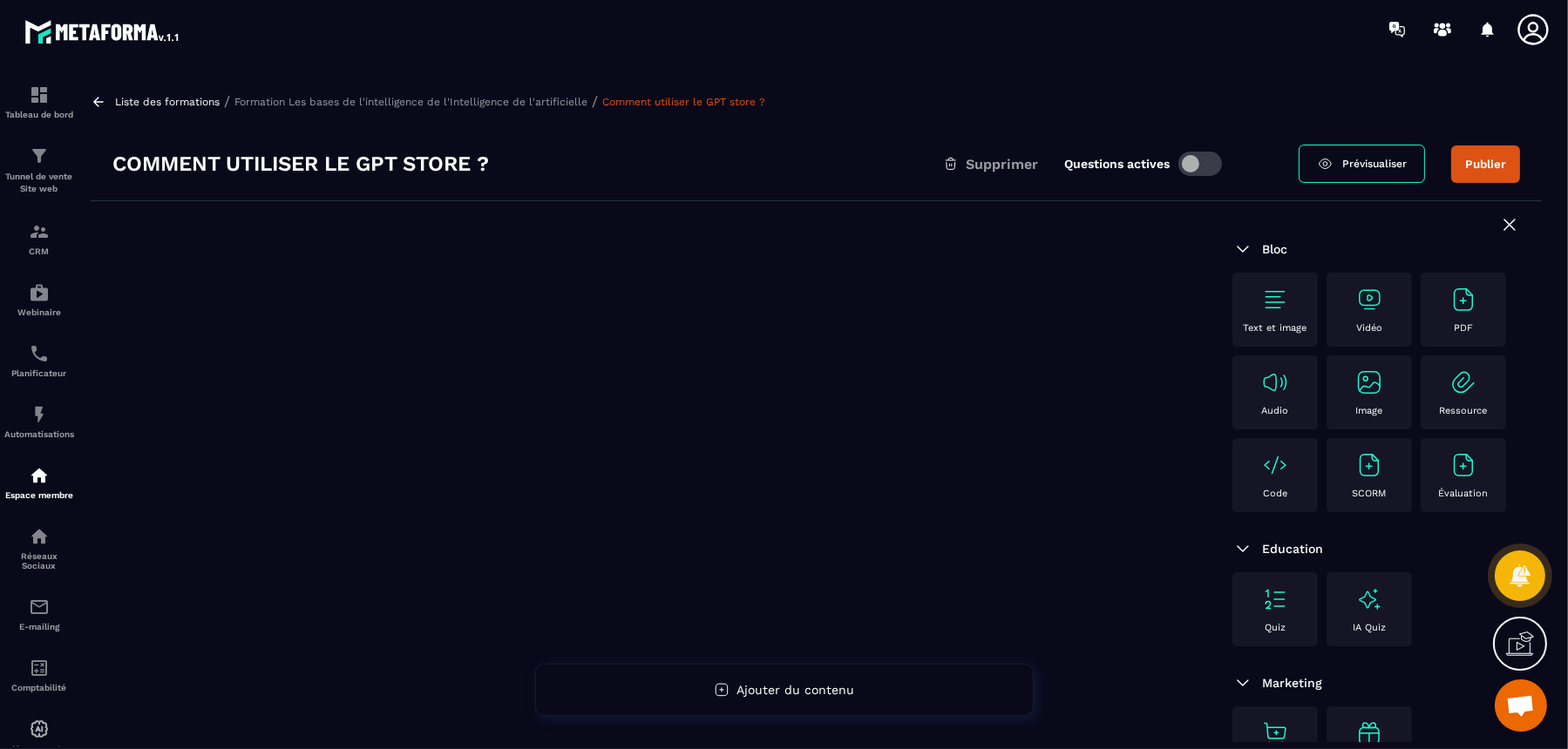
click at [1254, 305] on img at bounding box center [1369, 299] width 28 height 28
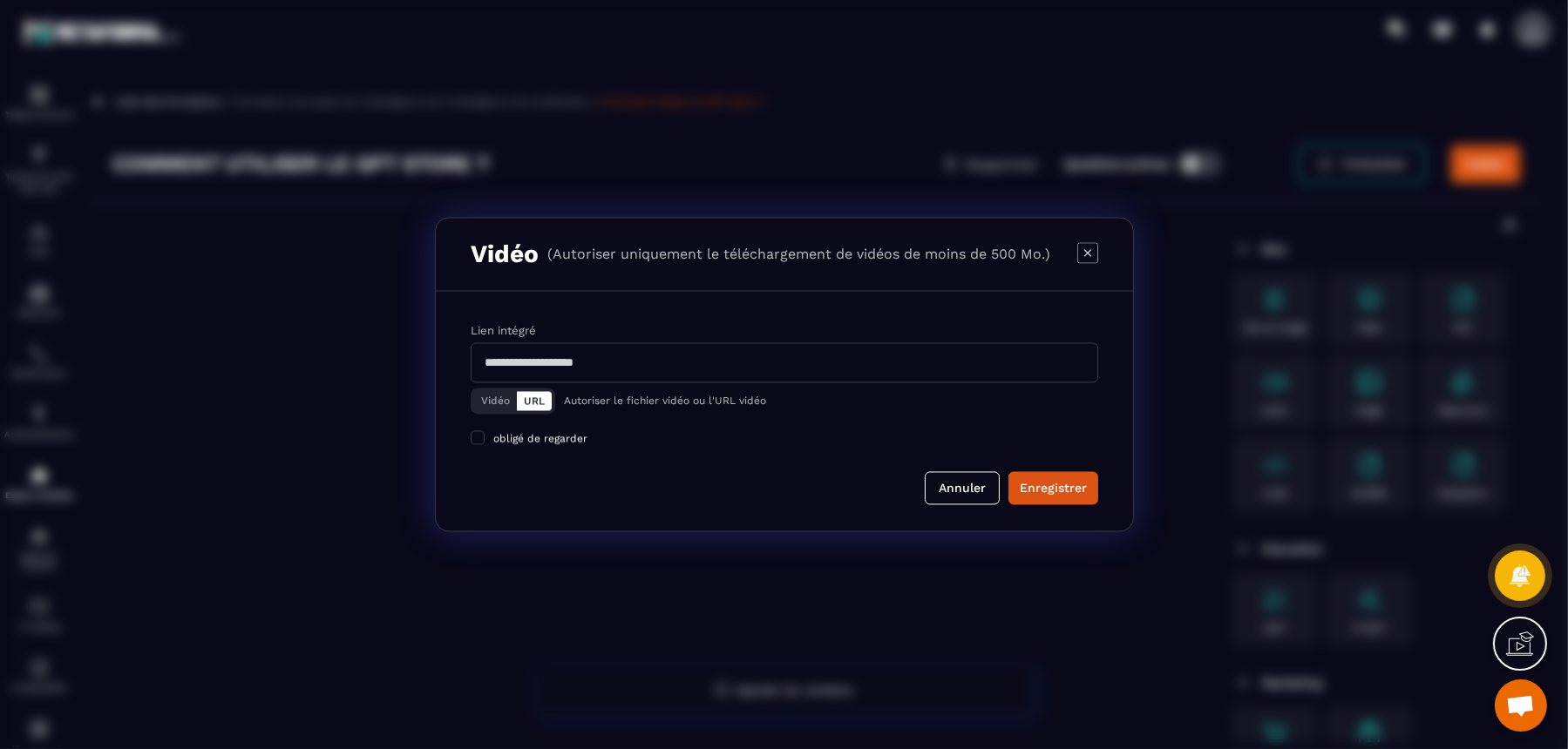
click at [582, 365] on input "Modal window" at bounding box center [784, 364] width 628 height 40
paste input "**********"
type input "**********"
click at [1034, 492] on div "Enregistrer" at bounding box center [1053, 489] width 67 height 17
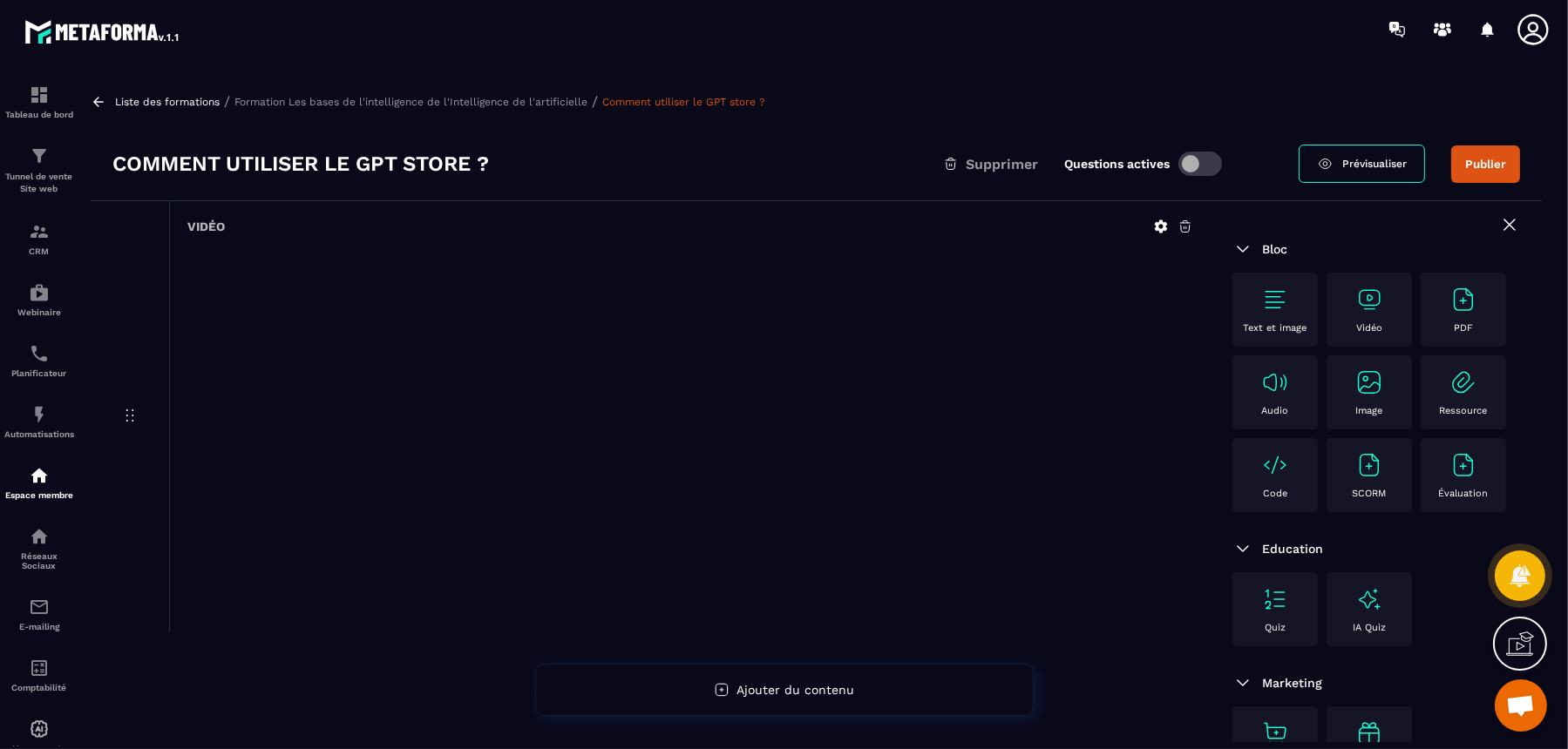
click at [574, 102] on p "Formation Les bases de l'intelligence de l'Intelligence de l'artificielle" at bounding box center [411, 102] width 353 height 12
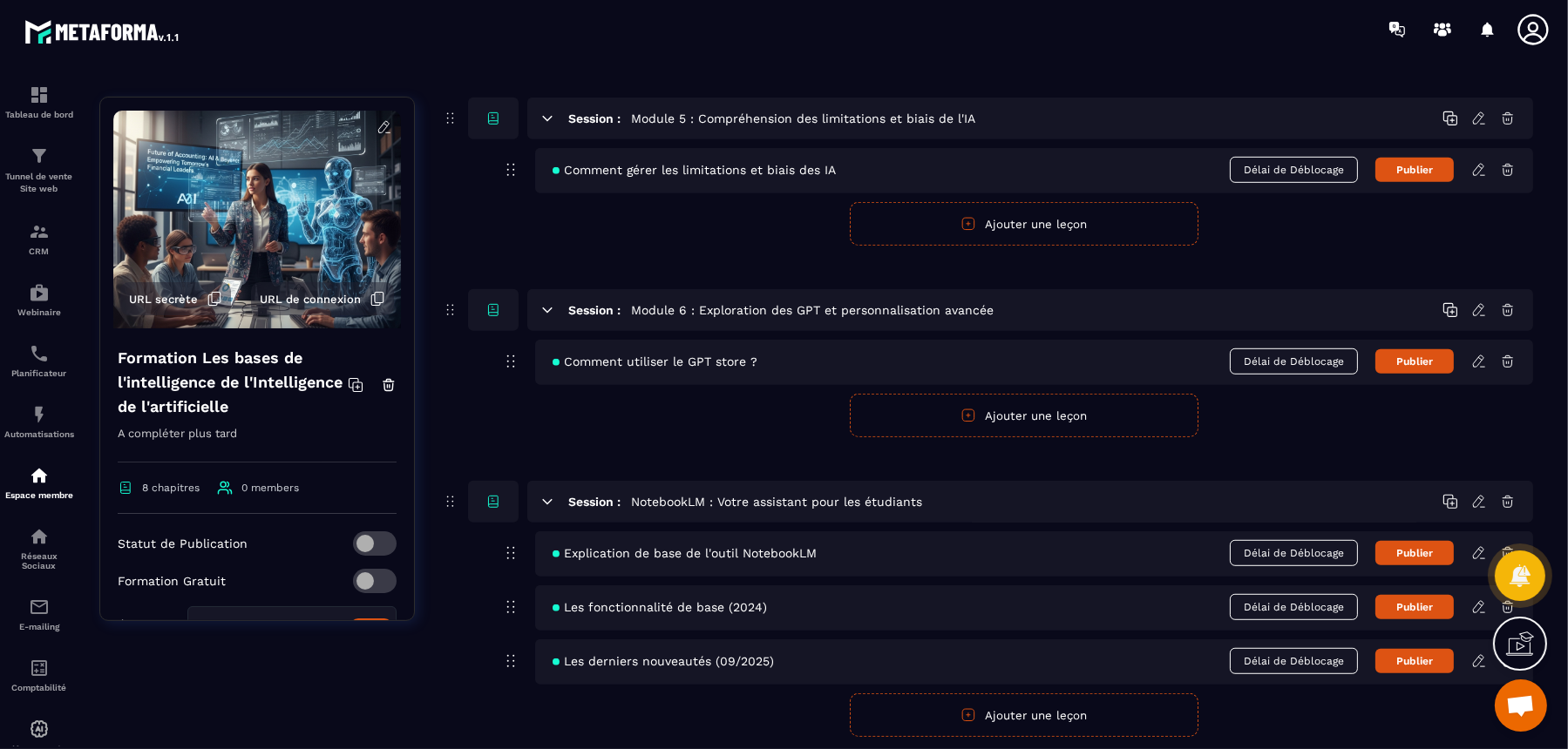
scroll to position [1634, 0]
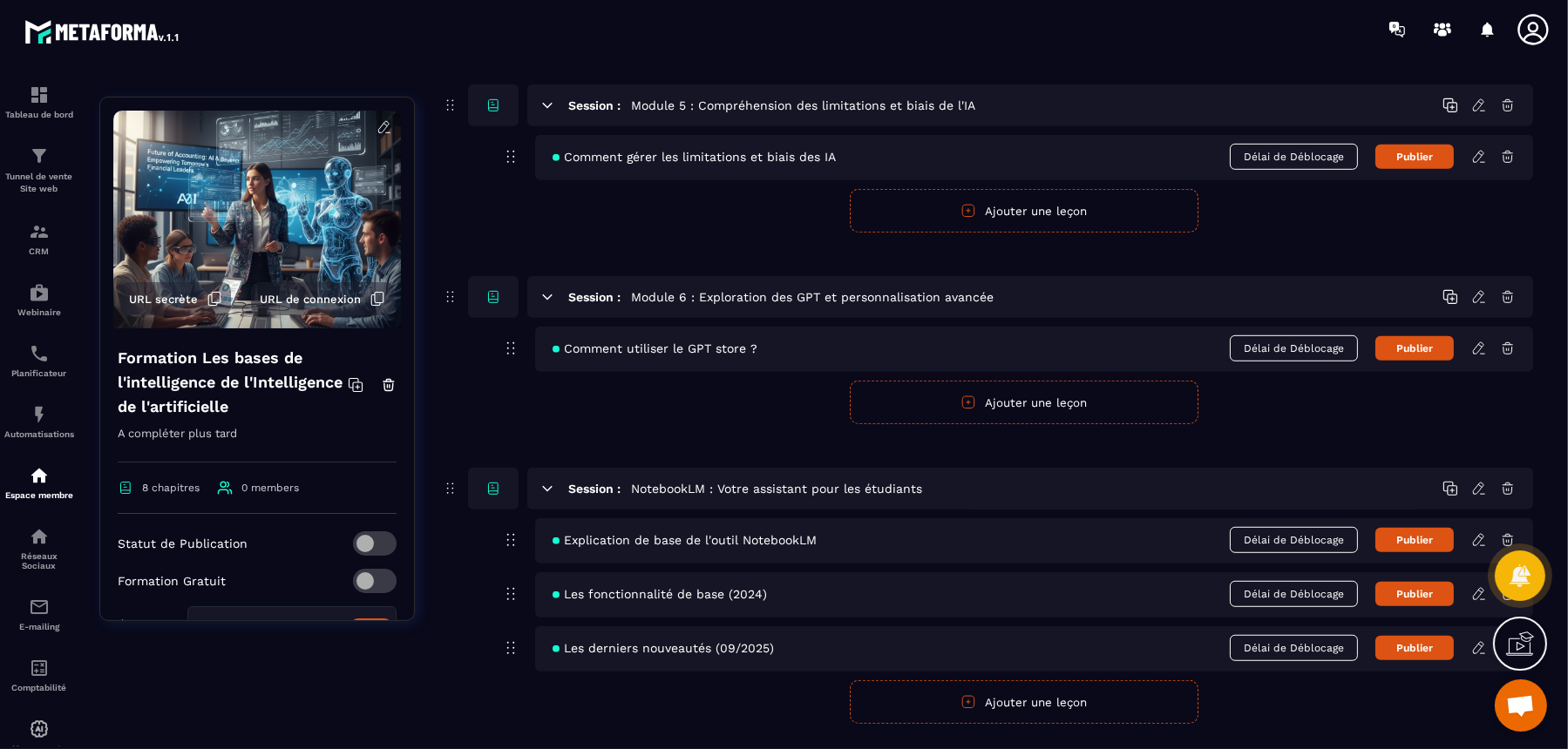
click at [1114, 393] on button "Ajouter une leçon" at bounding box center [1024, 403] width 349 height 44
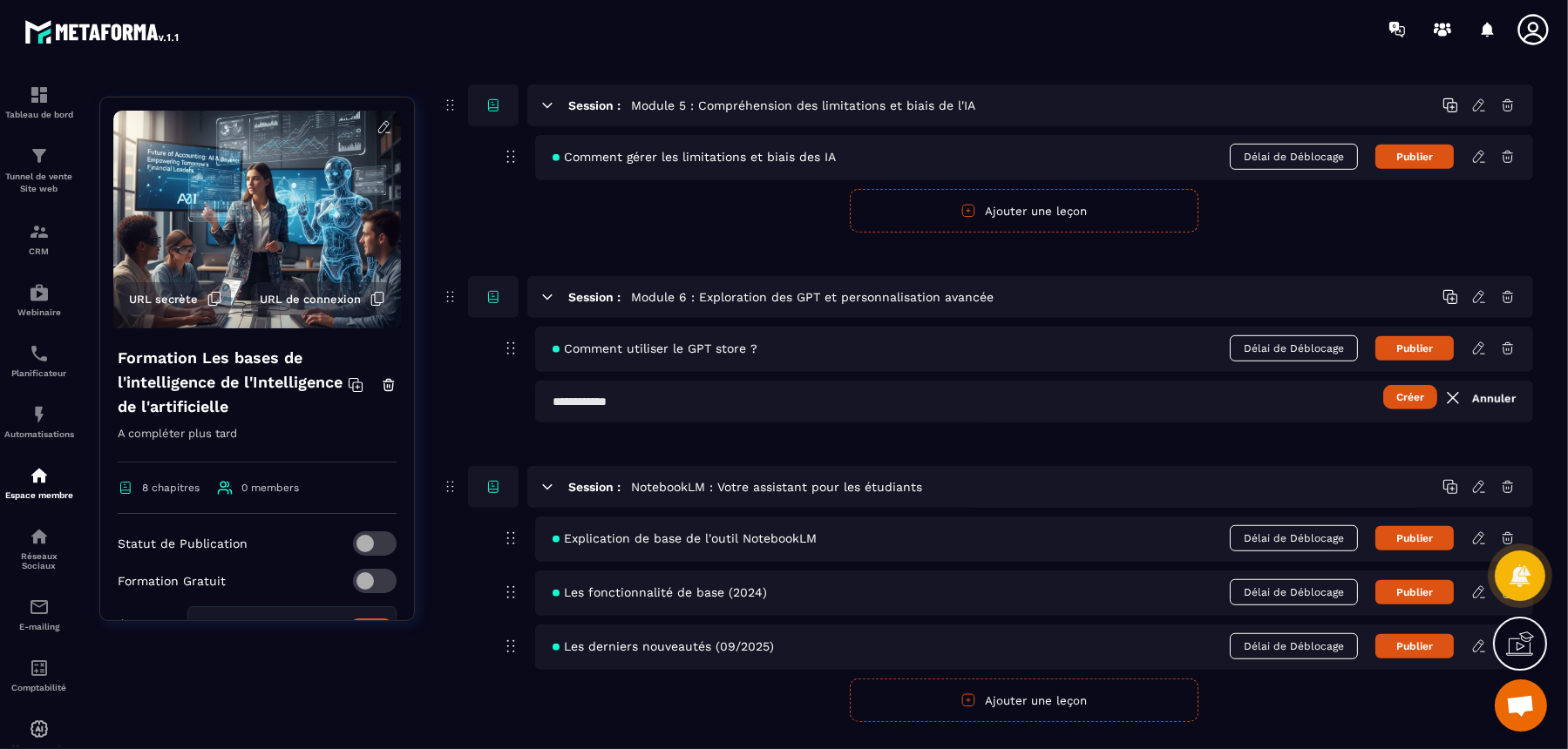
click at [800, 391] on input "text" at bounding box center [1034, 402] width 998 height 42
paste input "**********"
click at [568, 393] on input "**********" at bounding box center [1034, 402] width 998 height 42
type input "**********"
click at [1254, 385] on button "Créer" at bounding box center [1410, 398] width 54 height 25
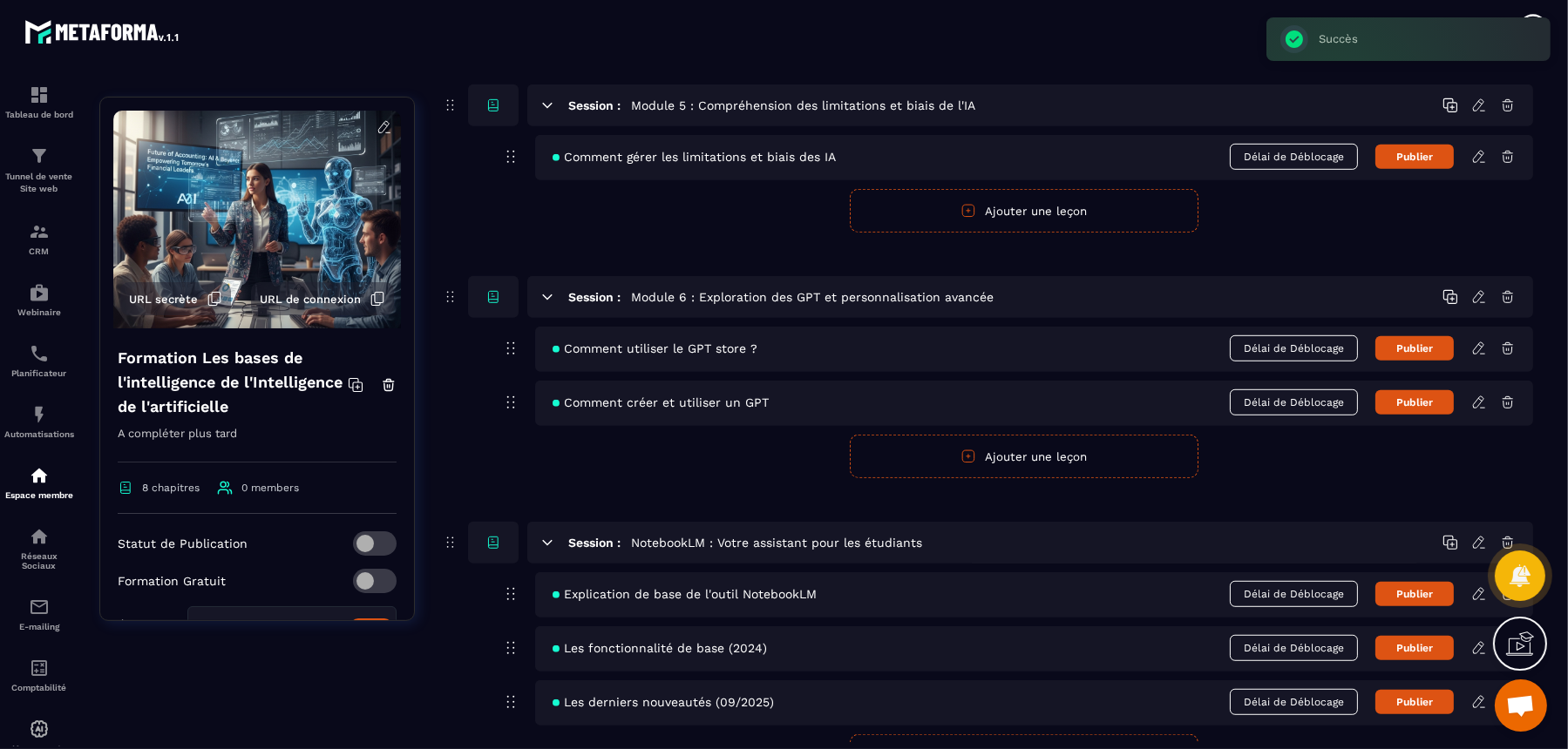
click at [1254, 395] on icon at bounding box center [1480, 403] width 16 height 16
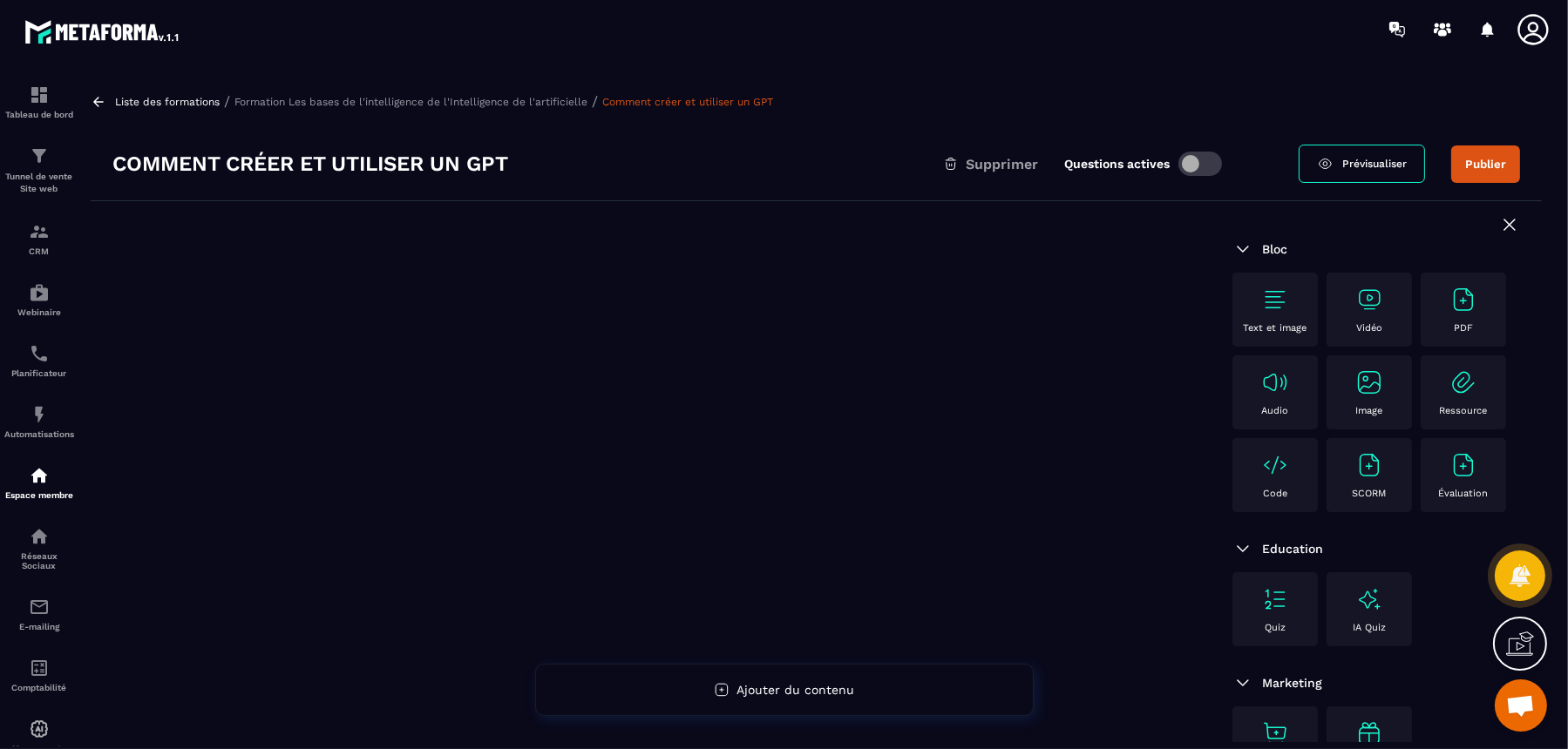
click at [1254, 307] on img at bounding box center [1369, 299] width 28 height 28
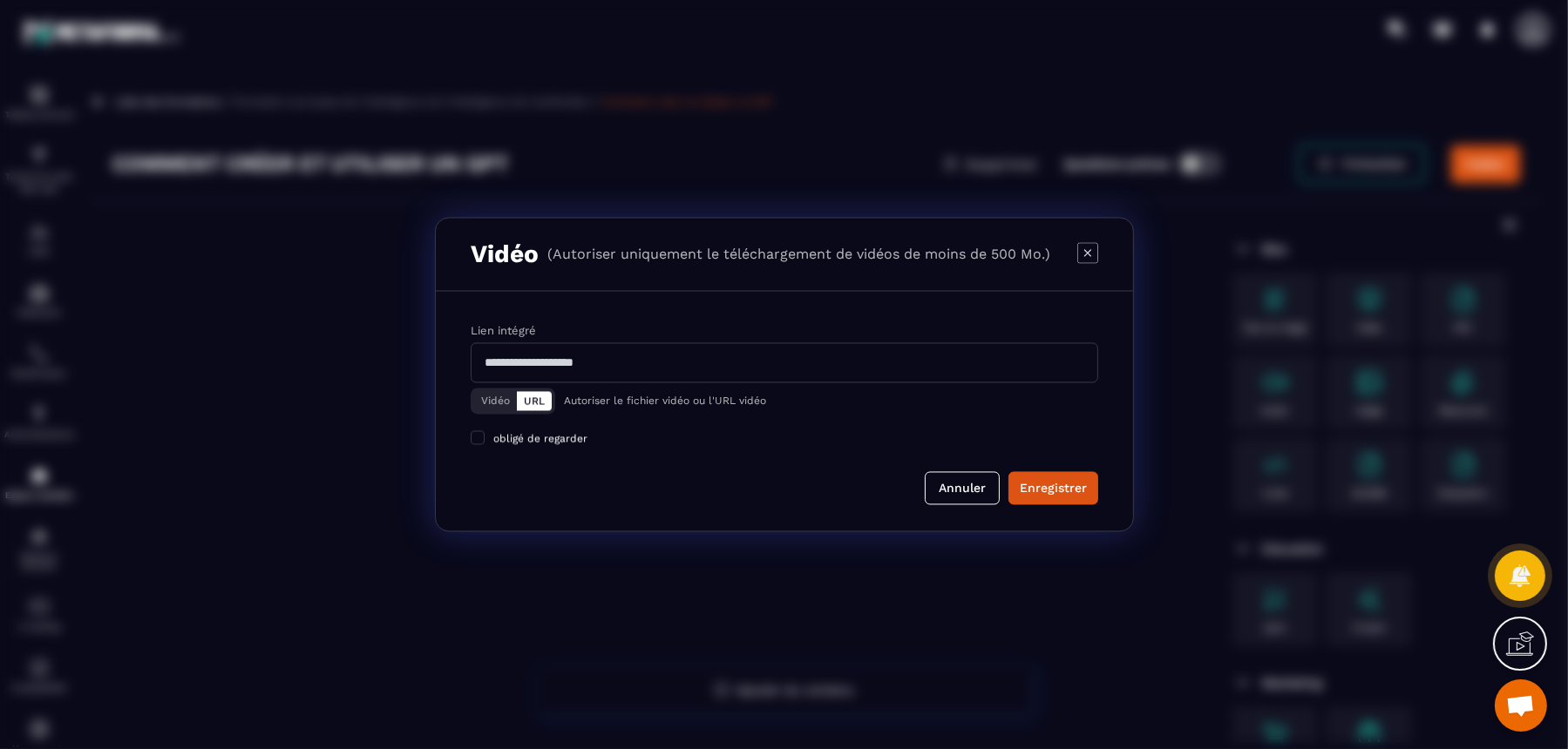
click at [752, 359] on input "Modal window" at bounding box center [784, 364] width 628 height 40
paste input "**********"
type input "**********"
click at [1047, 486] on div "Enregistrer" at bounding box center [1053, 489] width 67 height 17
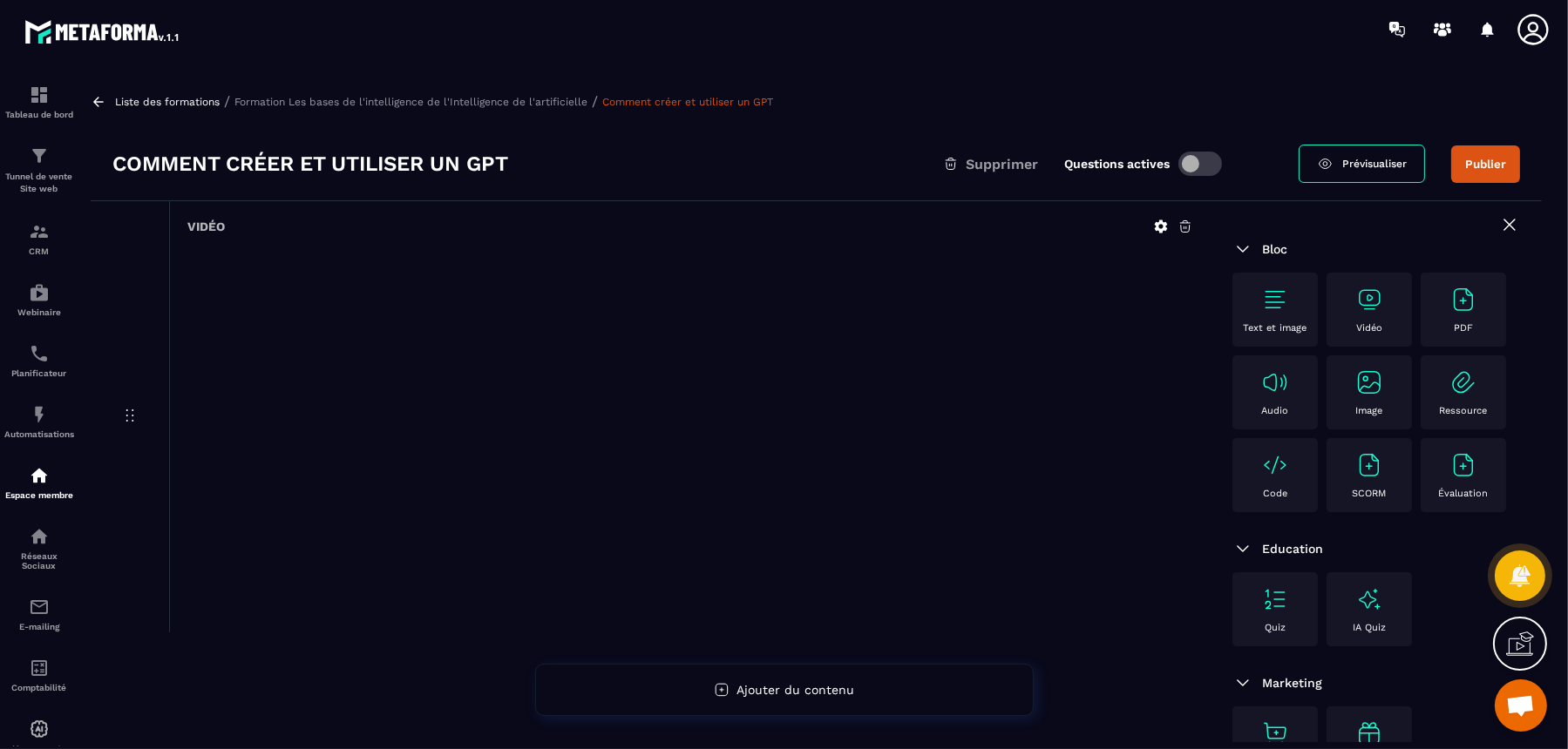
click at [1254, 305] on img at bounding box center [1275, 299] width 28 height 28
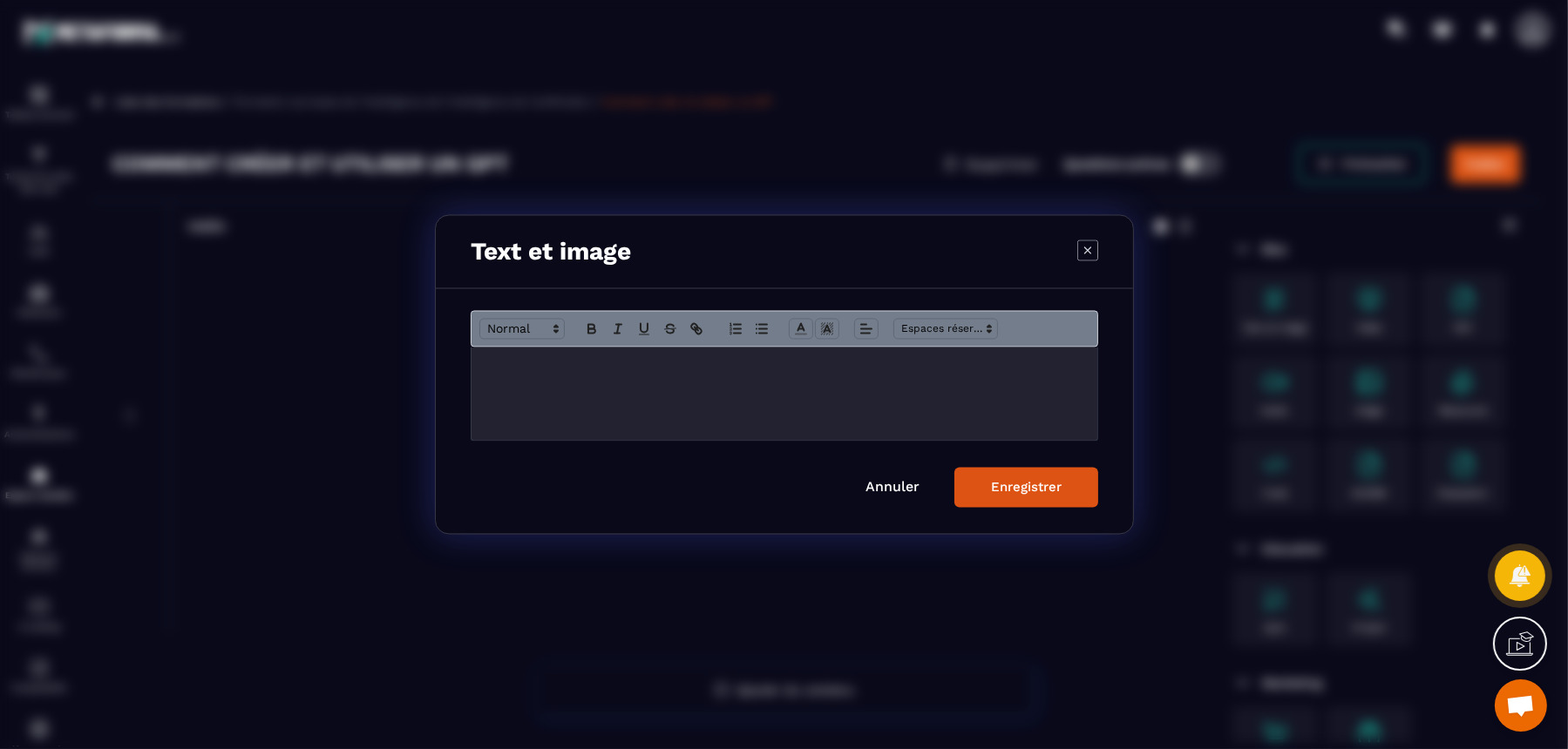
click at [844, 408] on div "Modal window" at bounding box center [784, 394] width 626 height 93
drag, startPoint x: 746, startPoint y: 379, endPoint x: 369, endPoint y: 377, distance: 377.0
click at [369, 377] on section "**********" at bounding box center [784, 374] width 1568 height 749
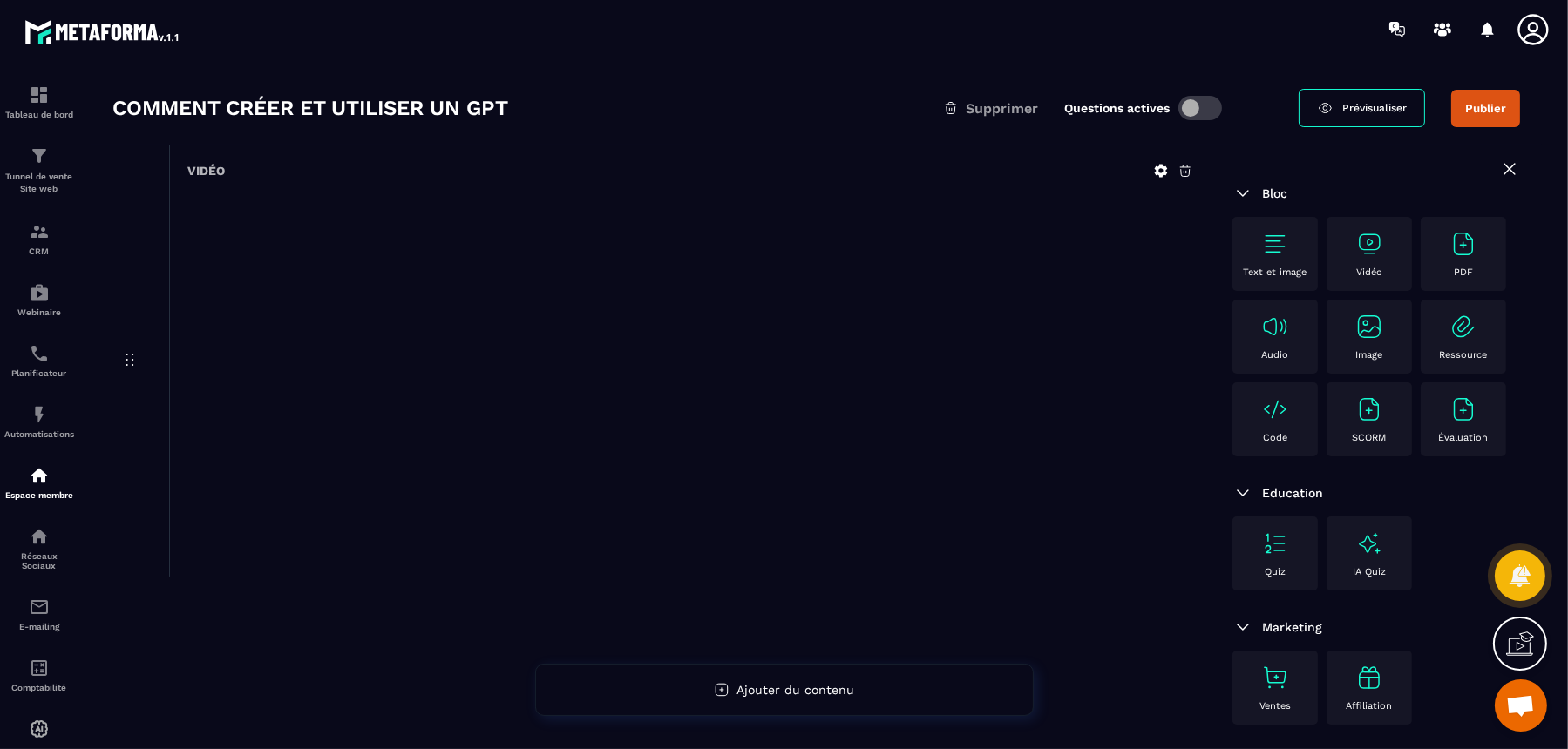
scroll to position [117, 0]
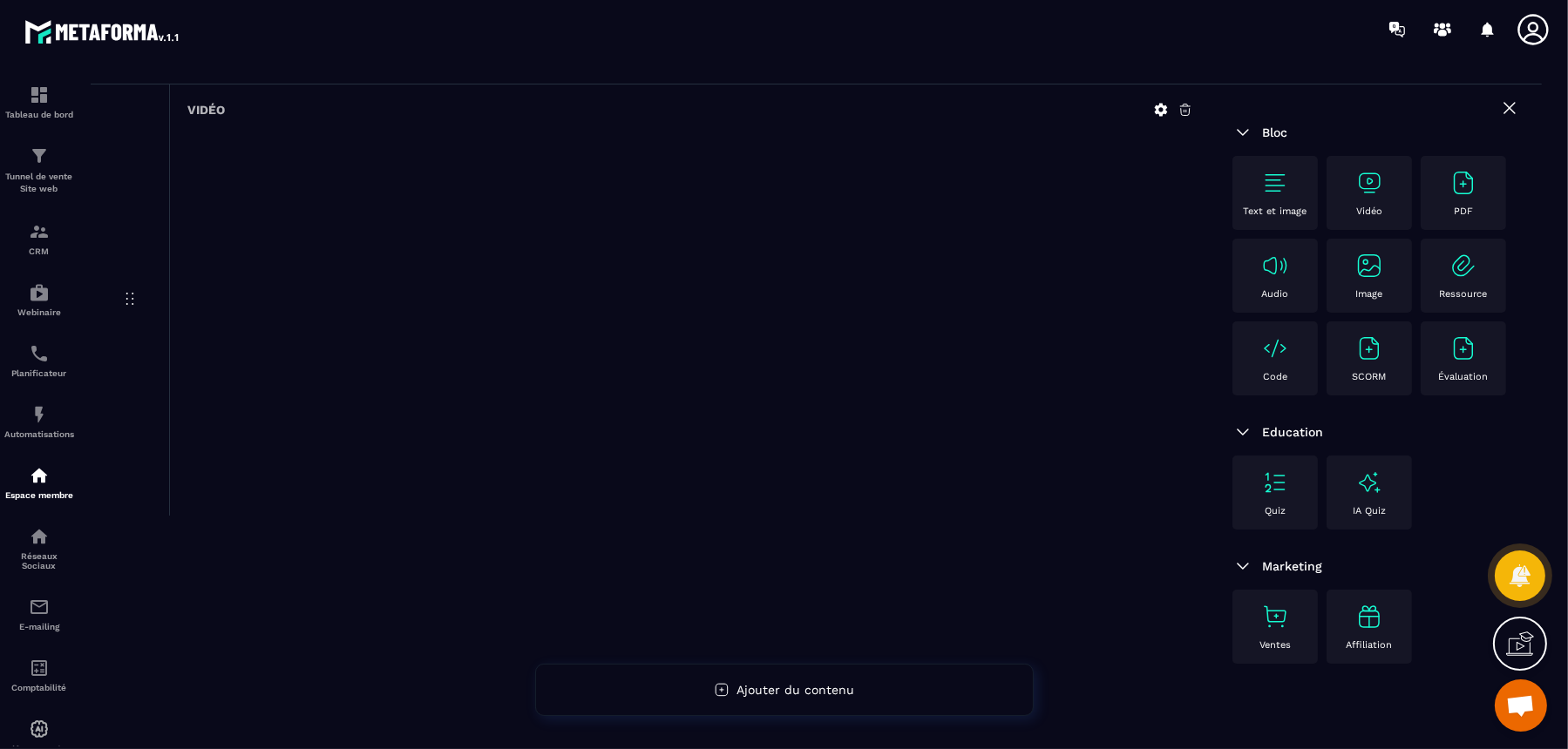
click at [1254, 181] on img at bounding box center [1275, 182] width 28 height 28
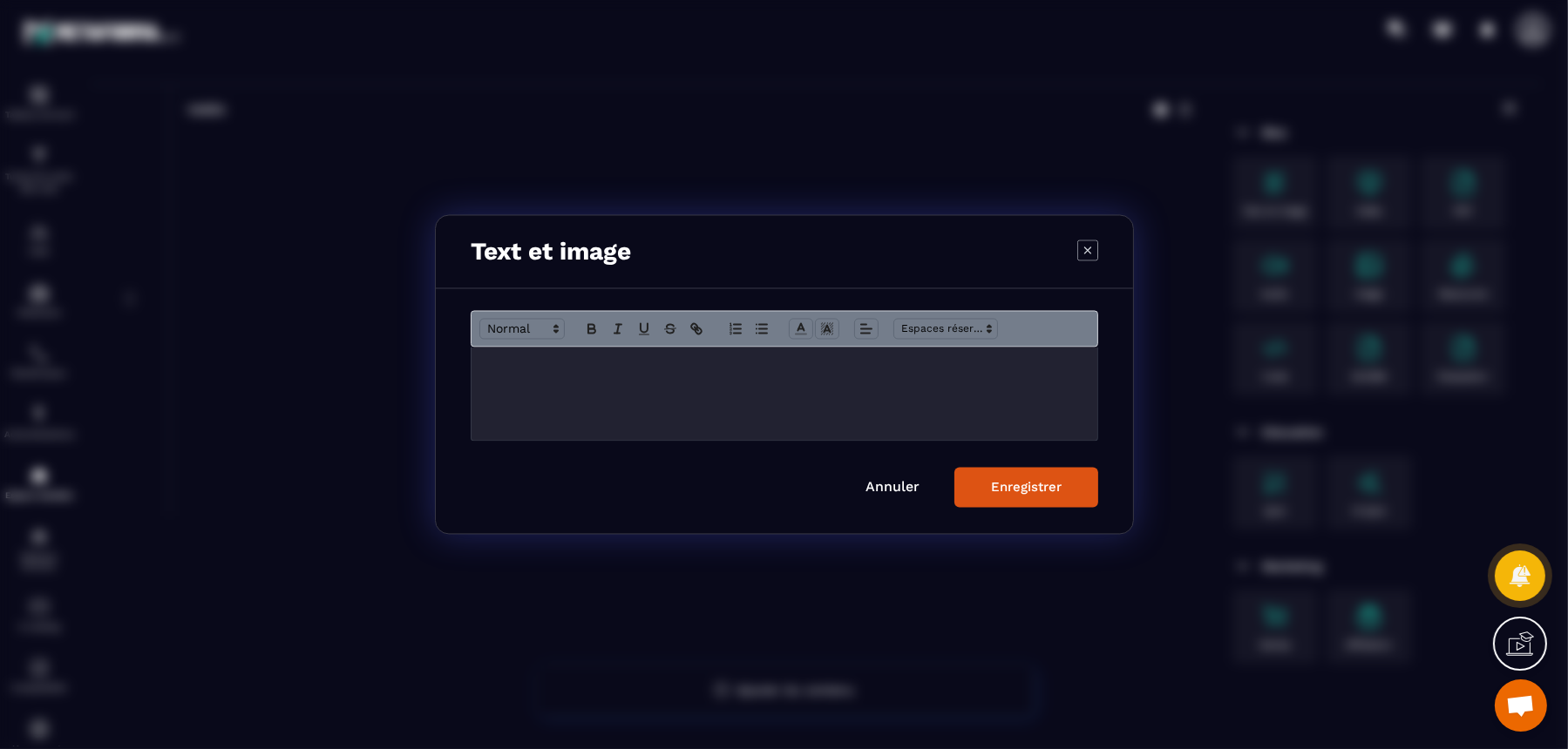
click at [664, 384] on div "Modal window" at bounding box center [784, 394] width 626 height 93
click at [984, 476] on button "Enregistrer" at bounding box center [1026, 488] width 143 height 40
